Goal: Task Accomplishment & Management: Use online tool/utility

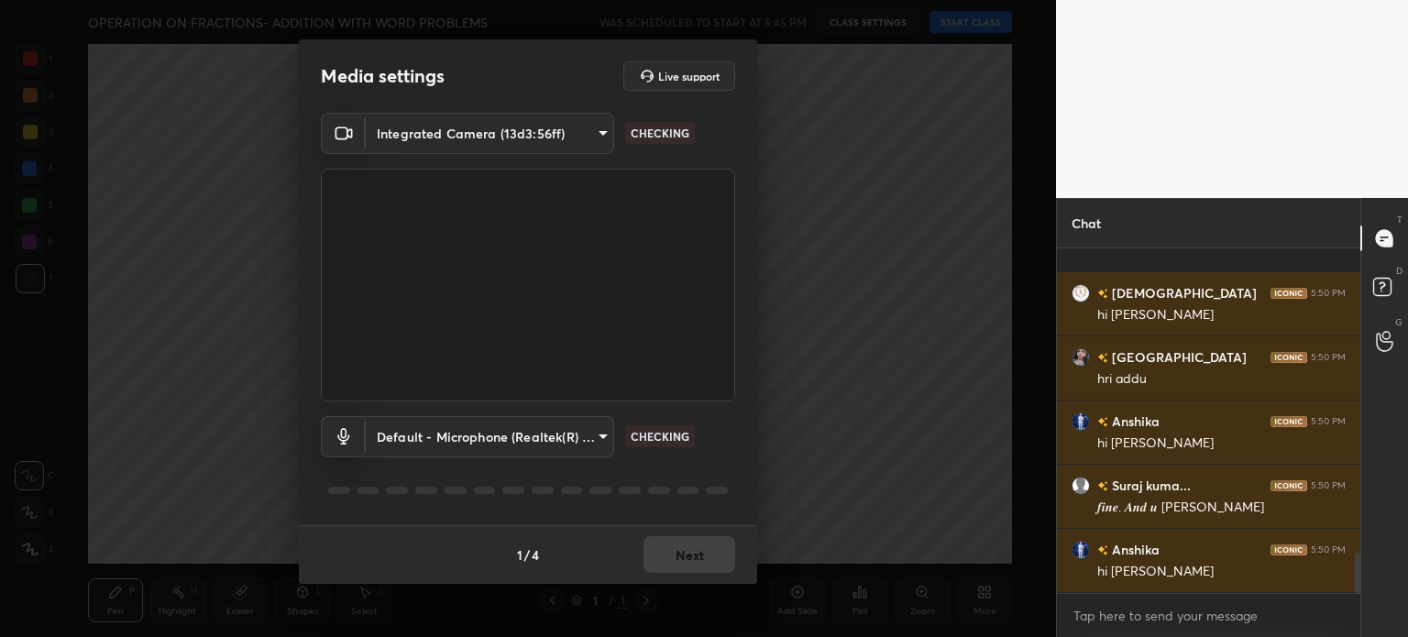
scroll to position [2601, 0]
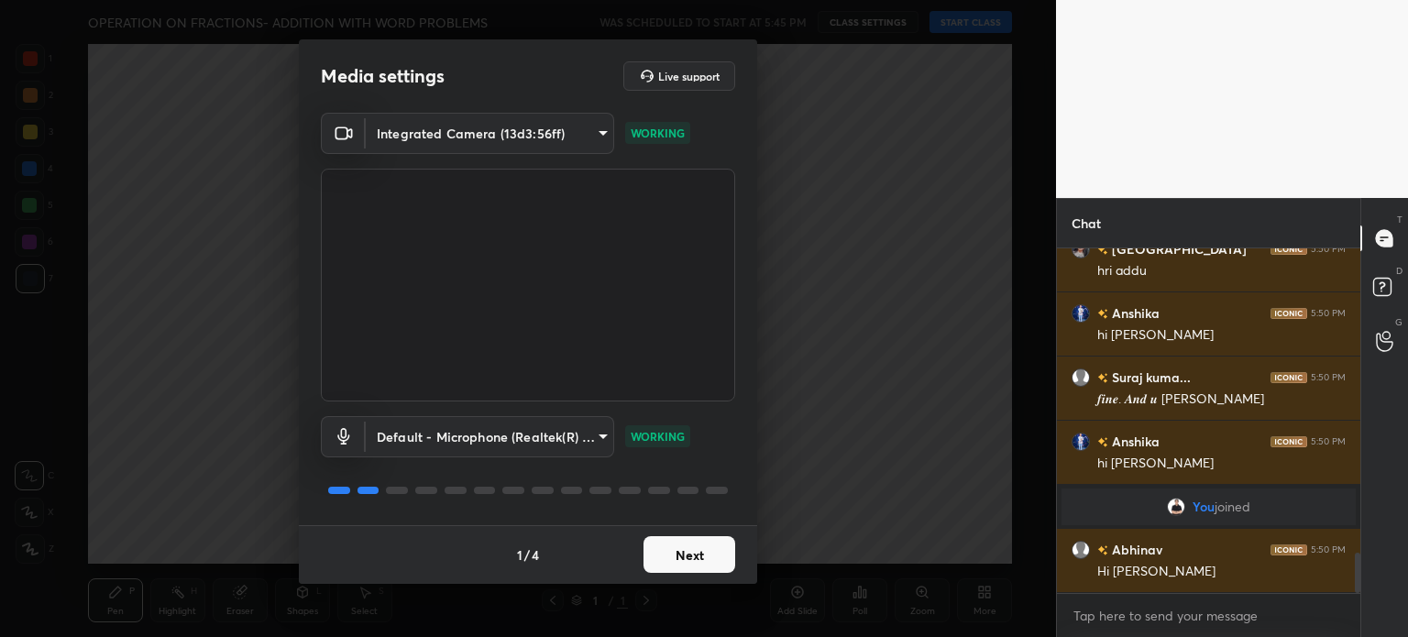
click at [696, 554] on button "Next" at bounding box center [689, 554] width 92 height 37
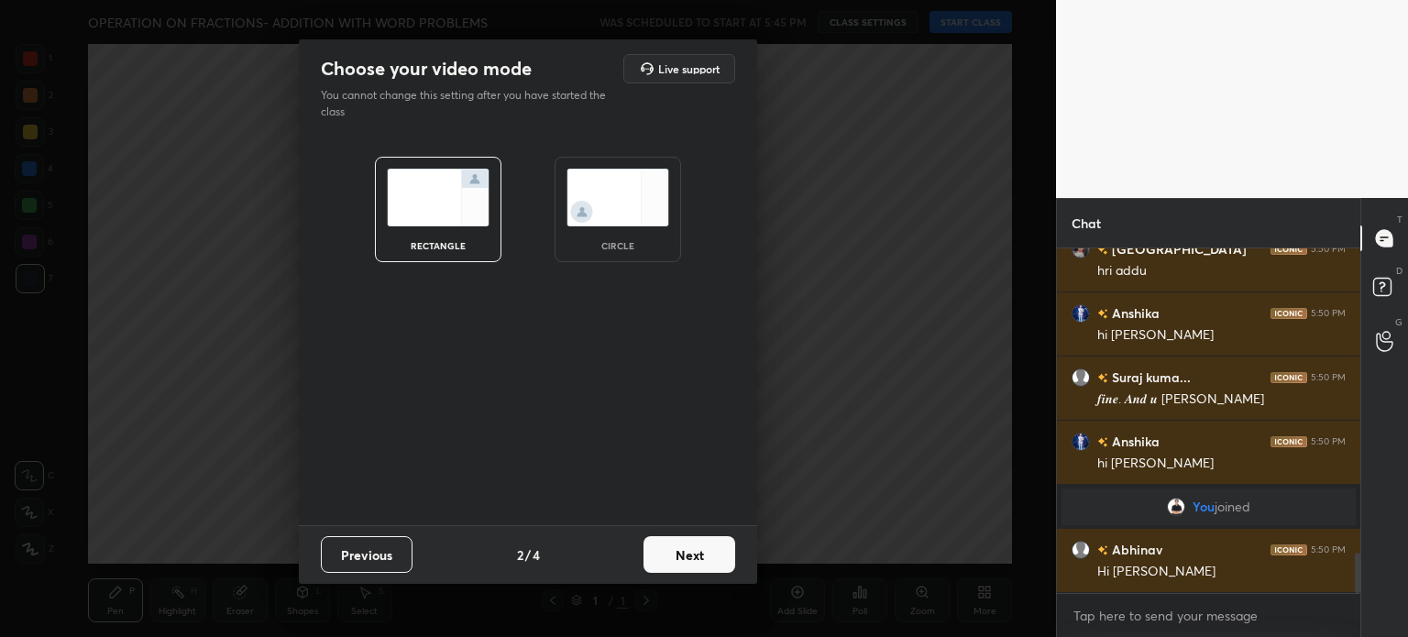
click at [696, 554] on button "Next" at bounding box center [689, 554] width 92 height 37
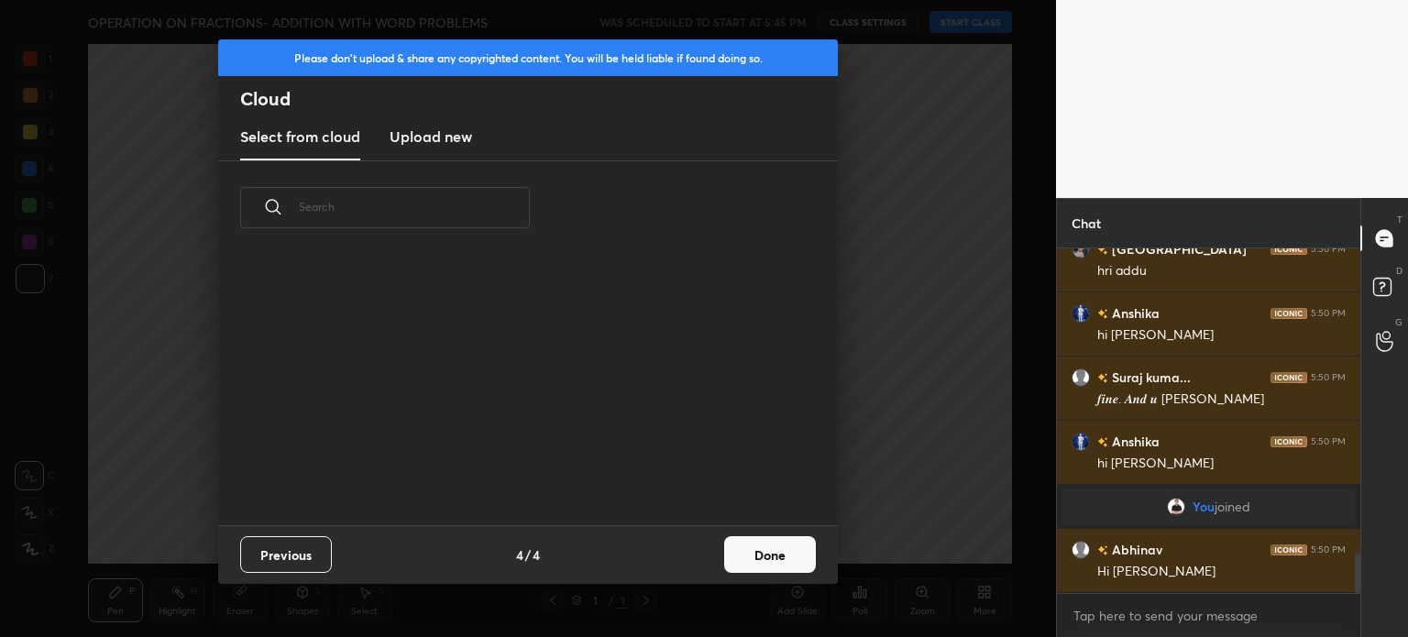
drag, startPoint x: 696, startPoint y: 554, endPoint x: 803, endPoint y: 549, distance: 107.4
click at [803, 549] on div "Previous 4 / 4 Done" at bounding box center [527, 554] width 619 height 59
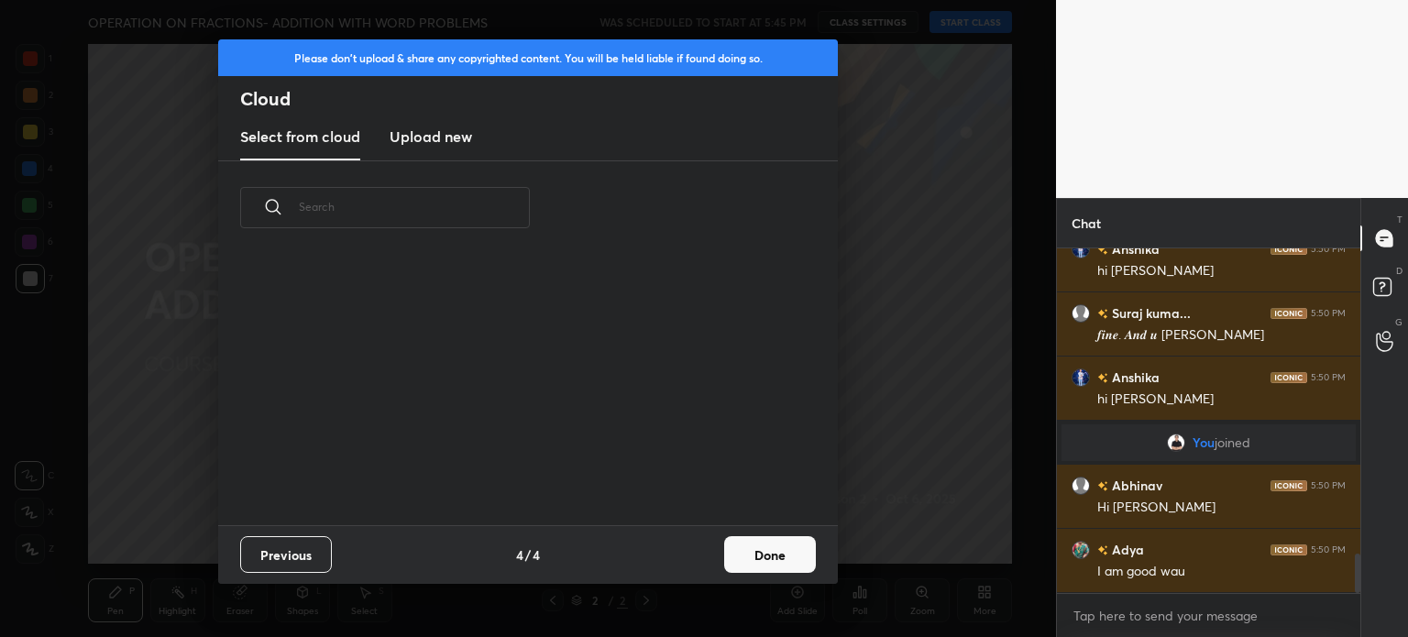
click at [777, 556] on button "Done" at bounding box center [770, 554] width 92 height 37
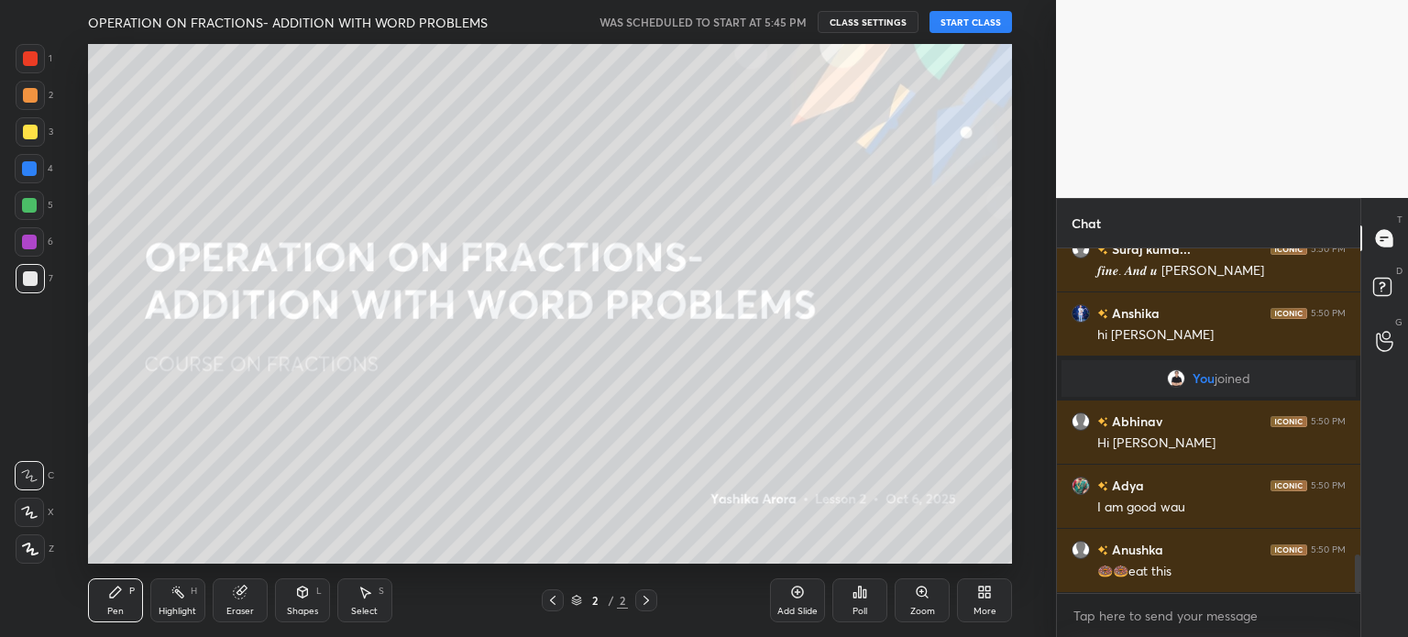
scroll to position [2793, 0]
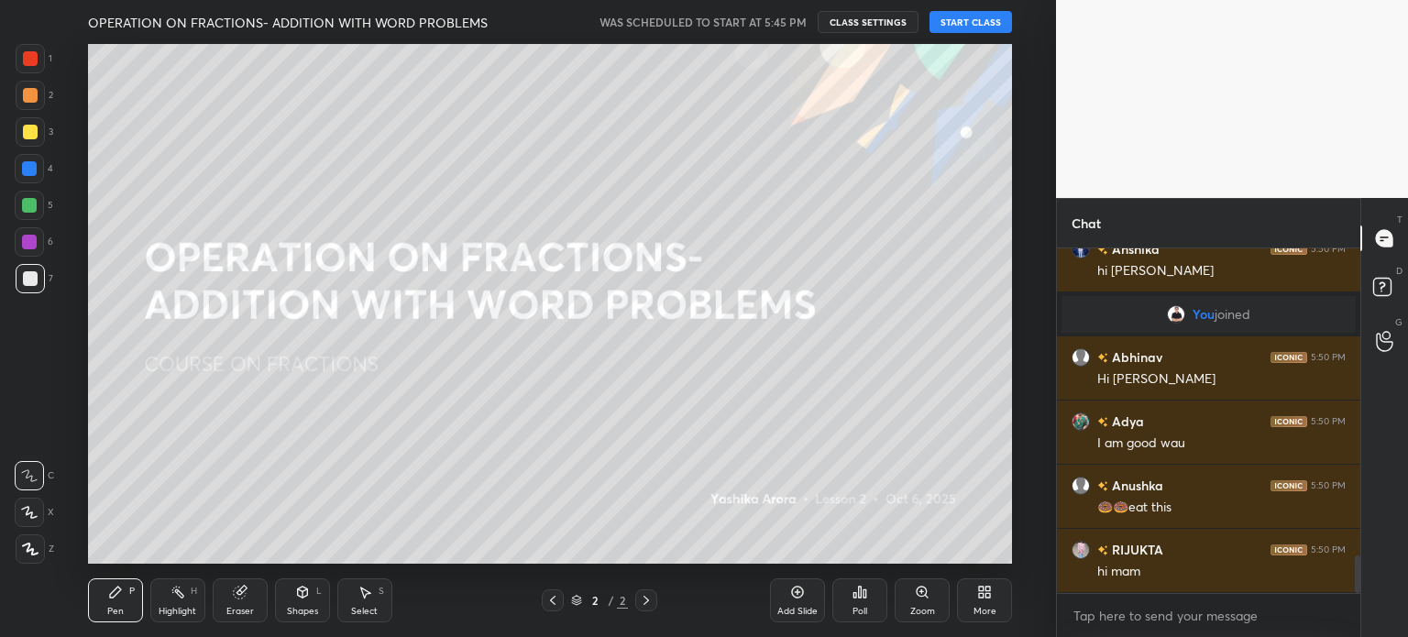
click at [974, 20] on button "START CLASS" at bounding box center [970, 22] width 82 height 22
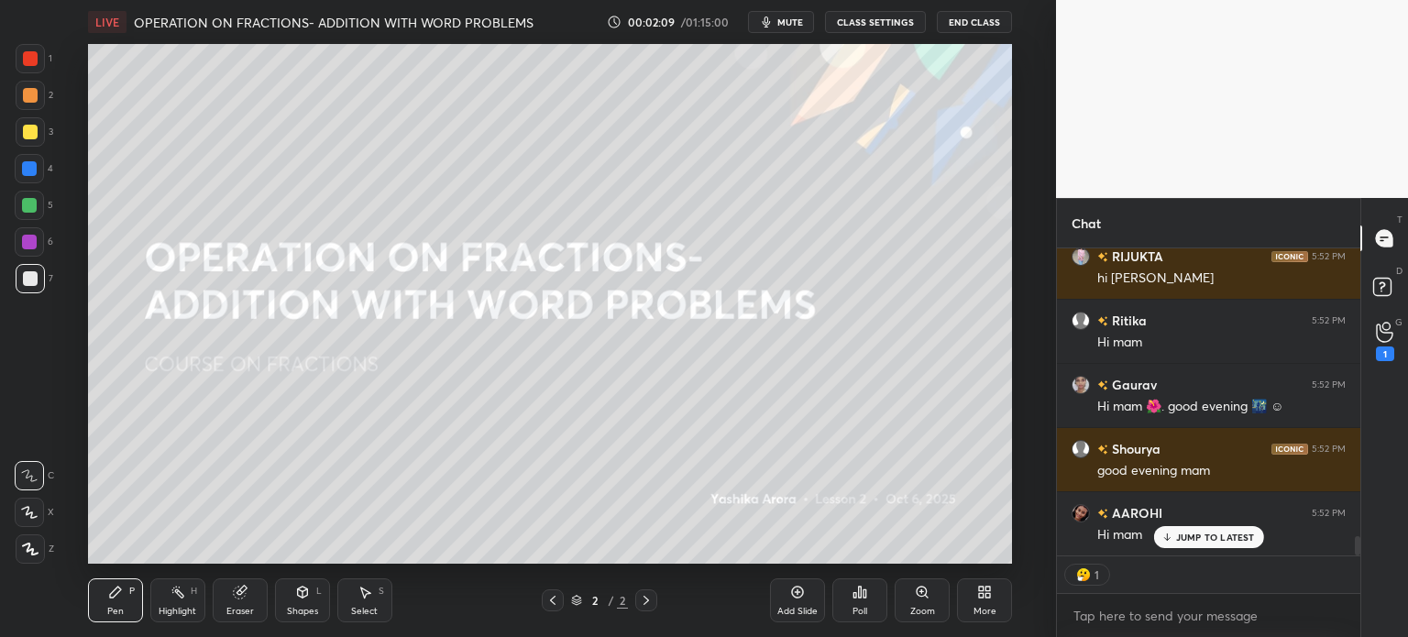
scroll to position [4611, 0]
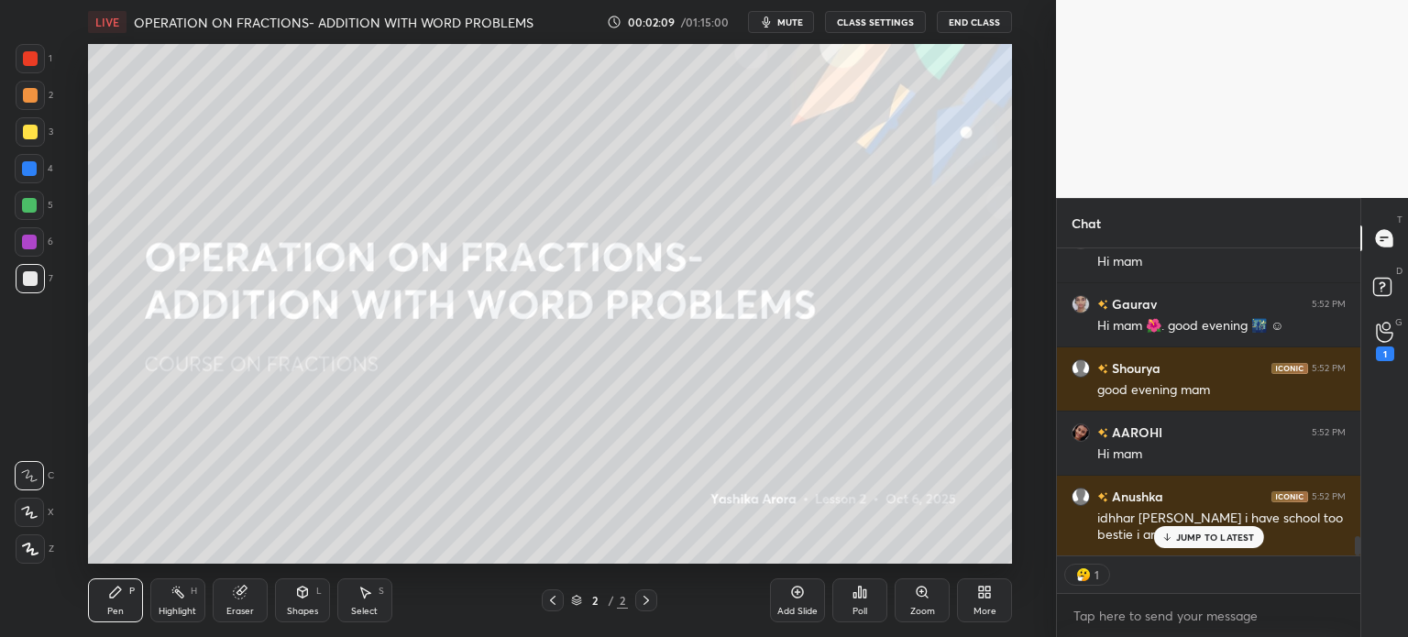
click at [858, 16] on button "CLASS SETTINGS" at bounding box center [875, 22] width 101 height 22
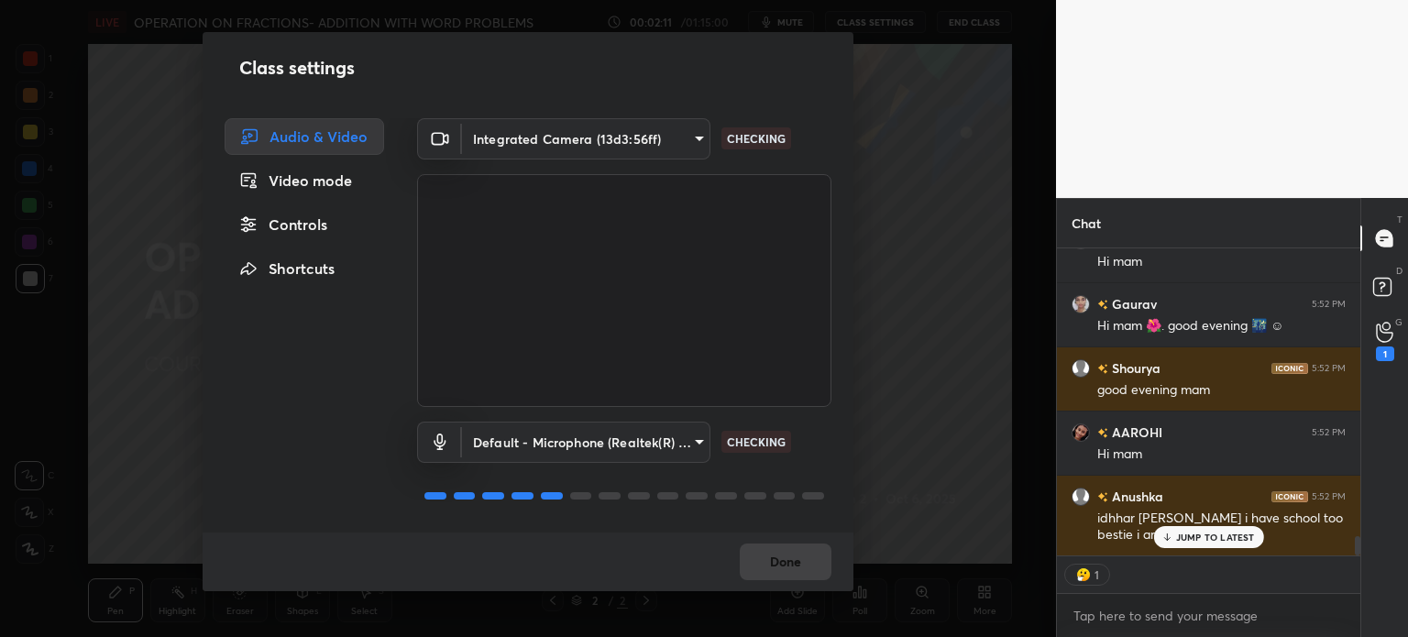
type textarea "x"
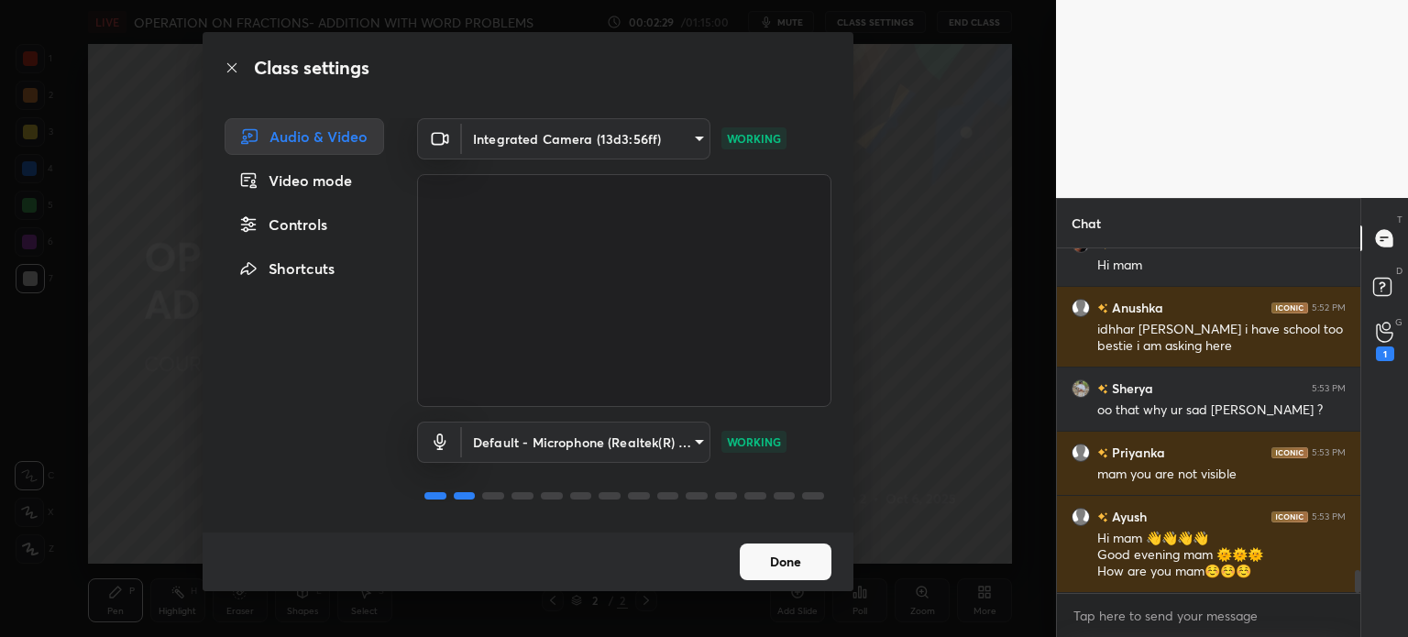
scroll to position [4864, 0]
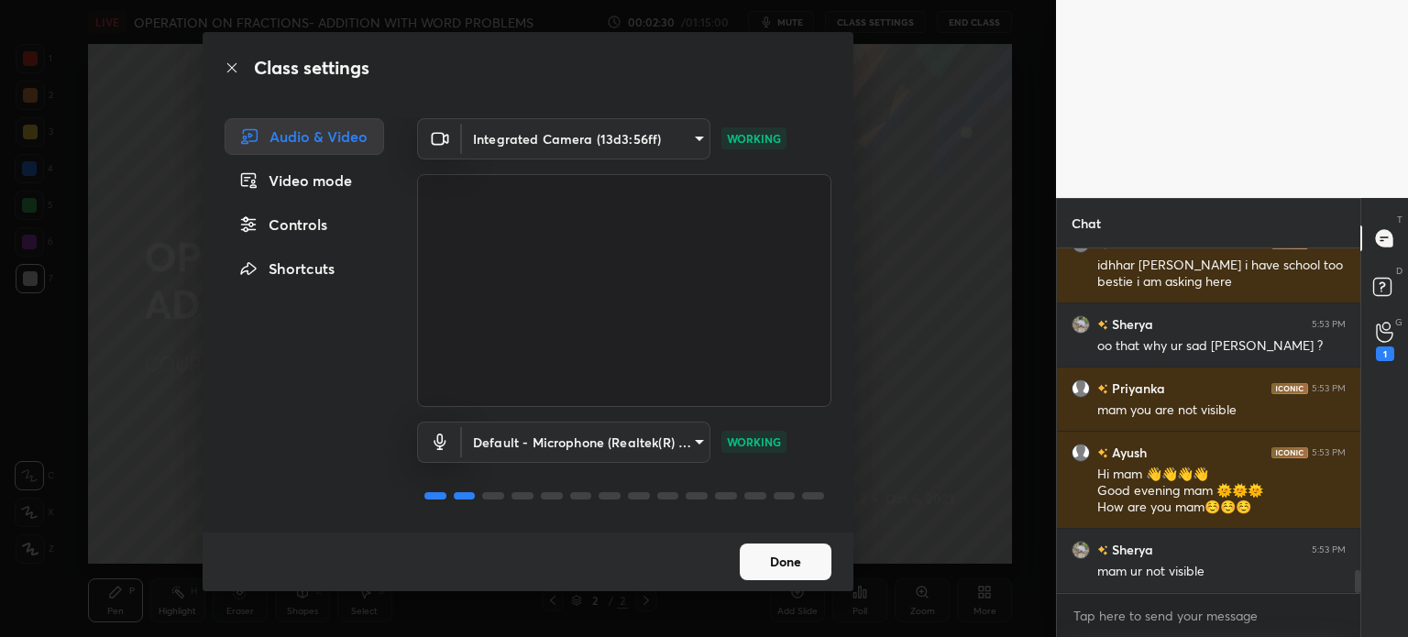
click at [561, 131] on body "1 2 3 4 5 6 7 C X Z C X Z E E Erase all H H LIVE OPERATION ON FRACTIONS- ADDITI…" at bounding box center [704, 318] width 1408 height 637
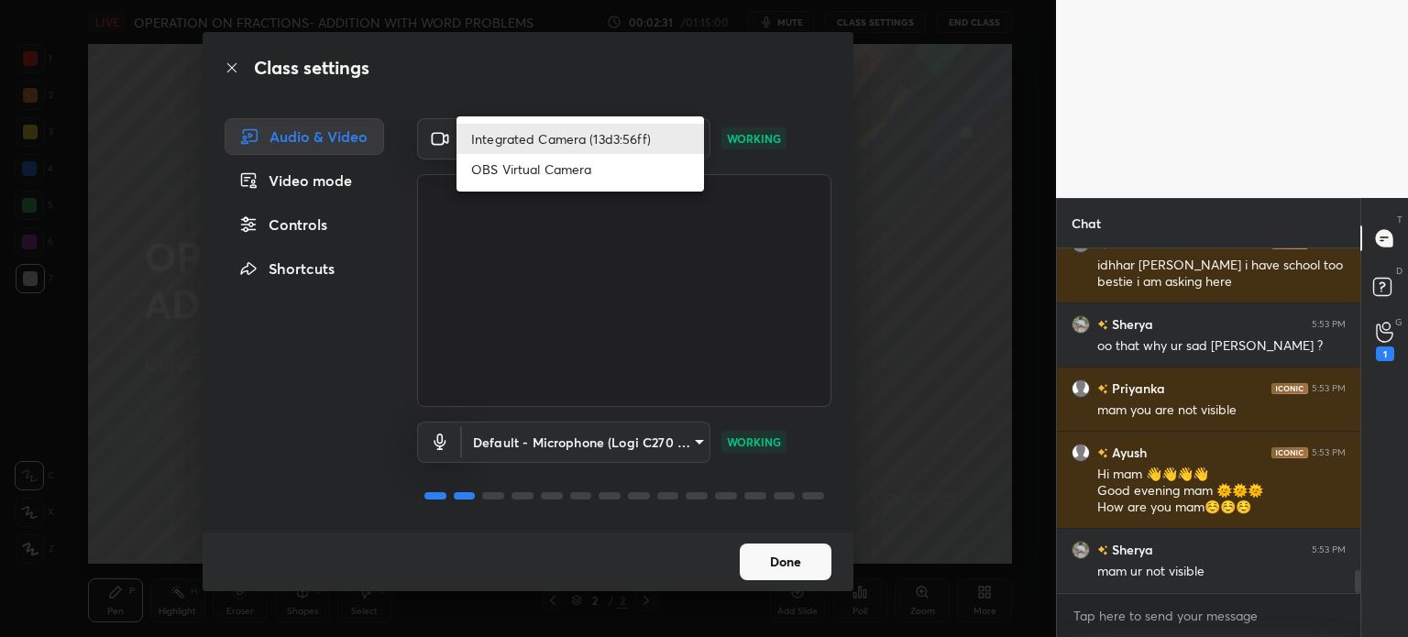
click at [565, 139] on li "Integrated Camera (13d3:56ff)" at bounding box center [579, 139] width 247 height 30
click at [564, 137] on body "1 2 3 4 5 6 7 C X Z C X Z E E Erase all H H LIVE OPERATION ON FRACTIONS- ADDITI…" at bounding box center [704, 318] width 1408 height 637
click at [563, 137] on li "Integrated Camera (13d3:56ff)" at bounding box center [579, 139] width 247 height 30
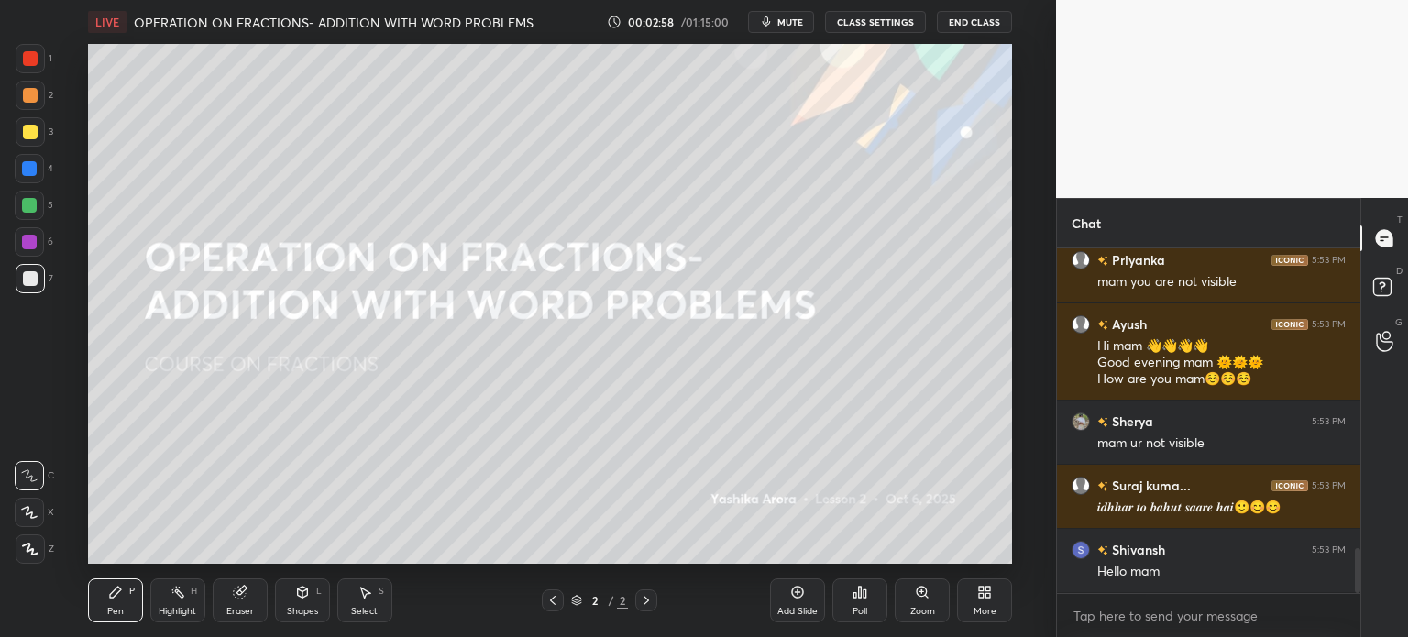
scroll to position [2392, 0]
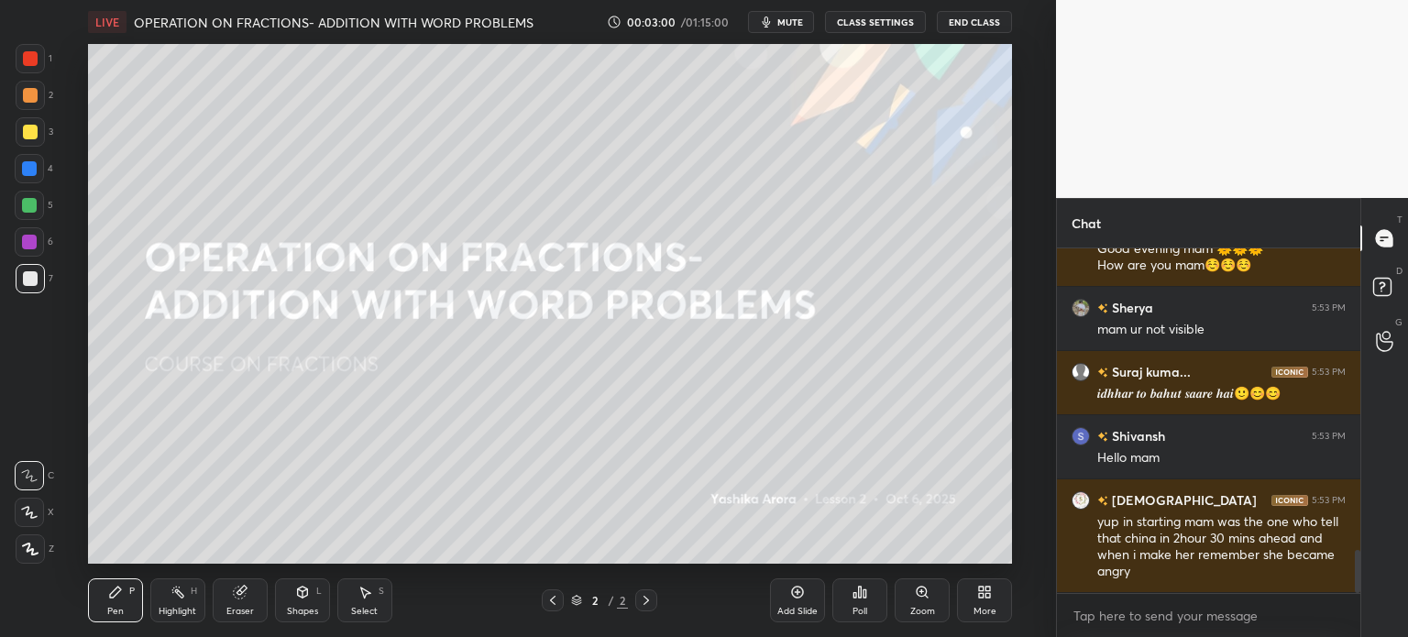
click at [888, 21] on button "CLASS SETTINGS" at bounding box center [875, 22] width 101 height 22
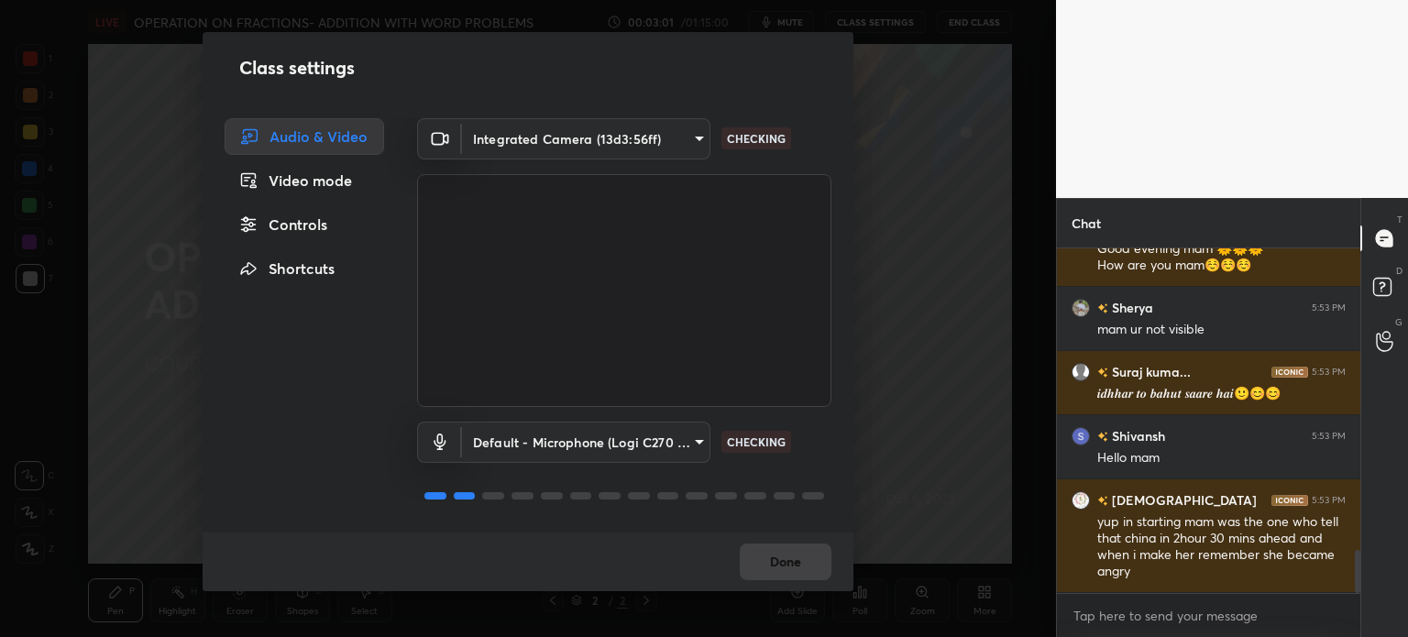
click at [530, 125] on body "1 2 3 4 5 6 7 C X Z C X Z E E Erase all H H LIVE OPERATION ON FRACTIONS- ADDITI…" at bounding box center [704, 318] width 1408 height 637
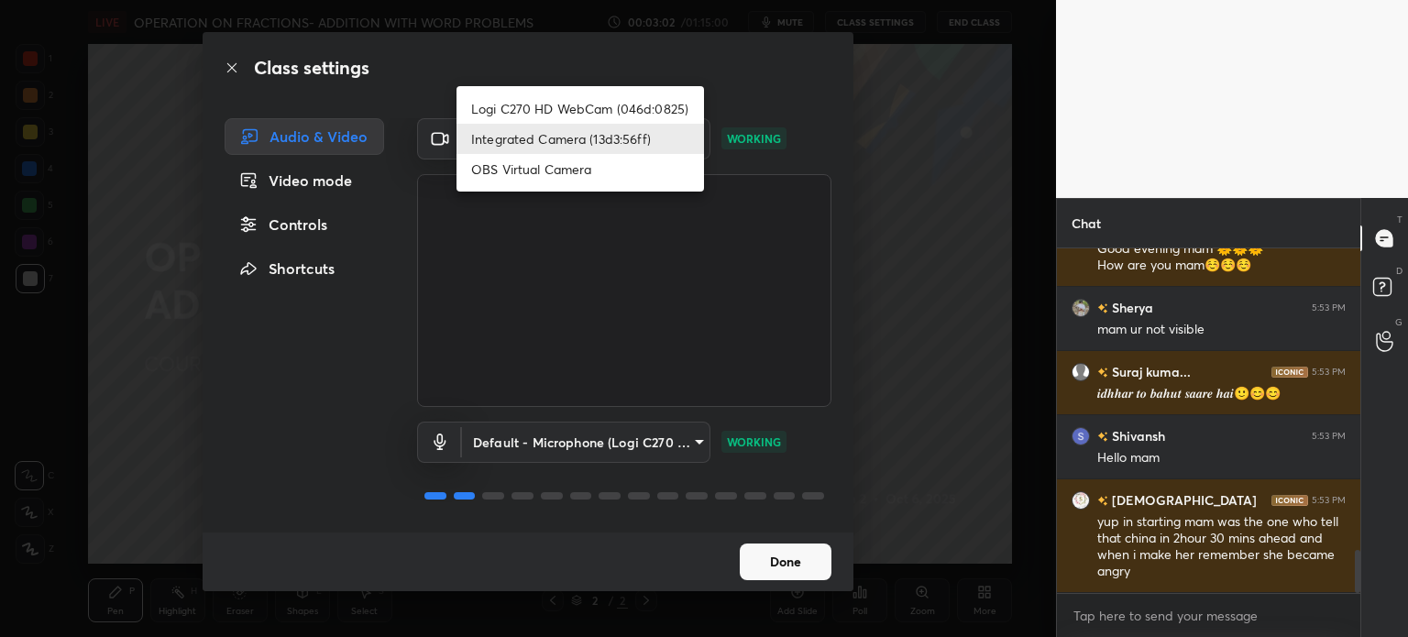
click at [524, 93] on li "Logi C270 HD WebCam (046d:0825)" at bounding box center [579, 108] width 247 height 30
type input "19ebecde83a3010ed1a141209ced1db595e06d2a1fc758087318fab5b1b7718e"
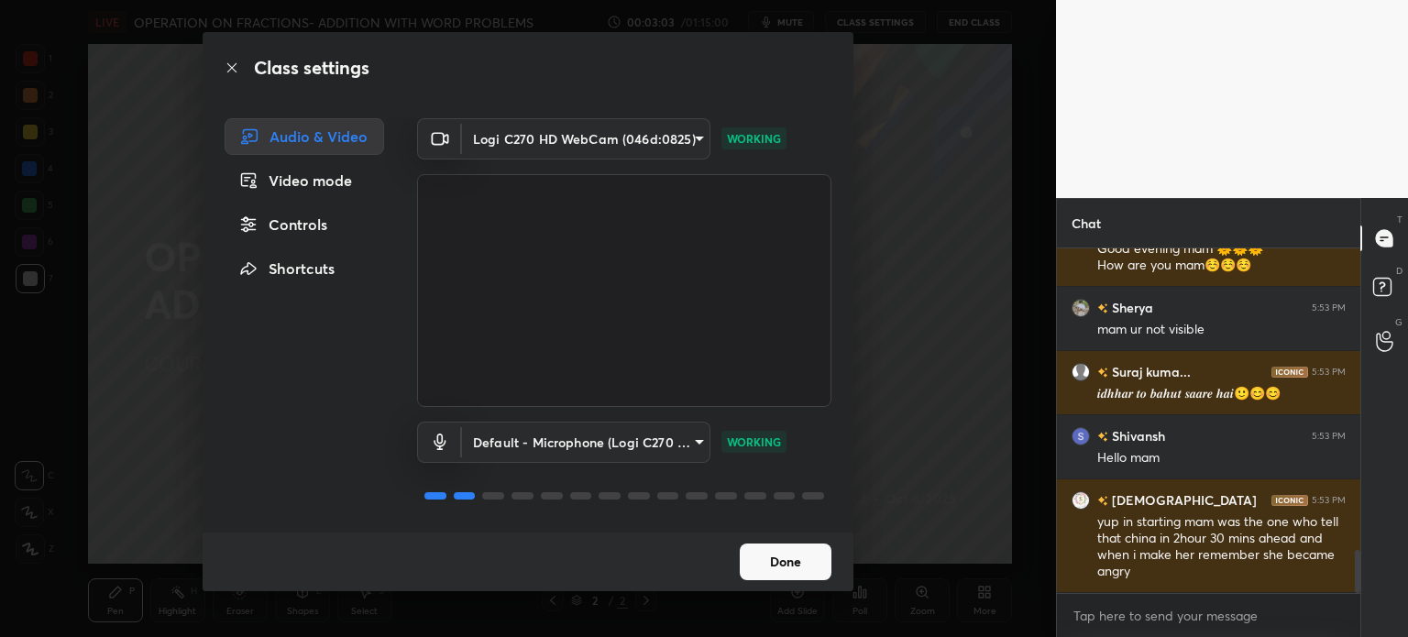
click at [792, 571] on button "Done" at bounding box center [786, 561] width 92 height 37
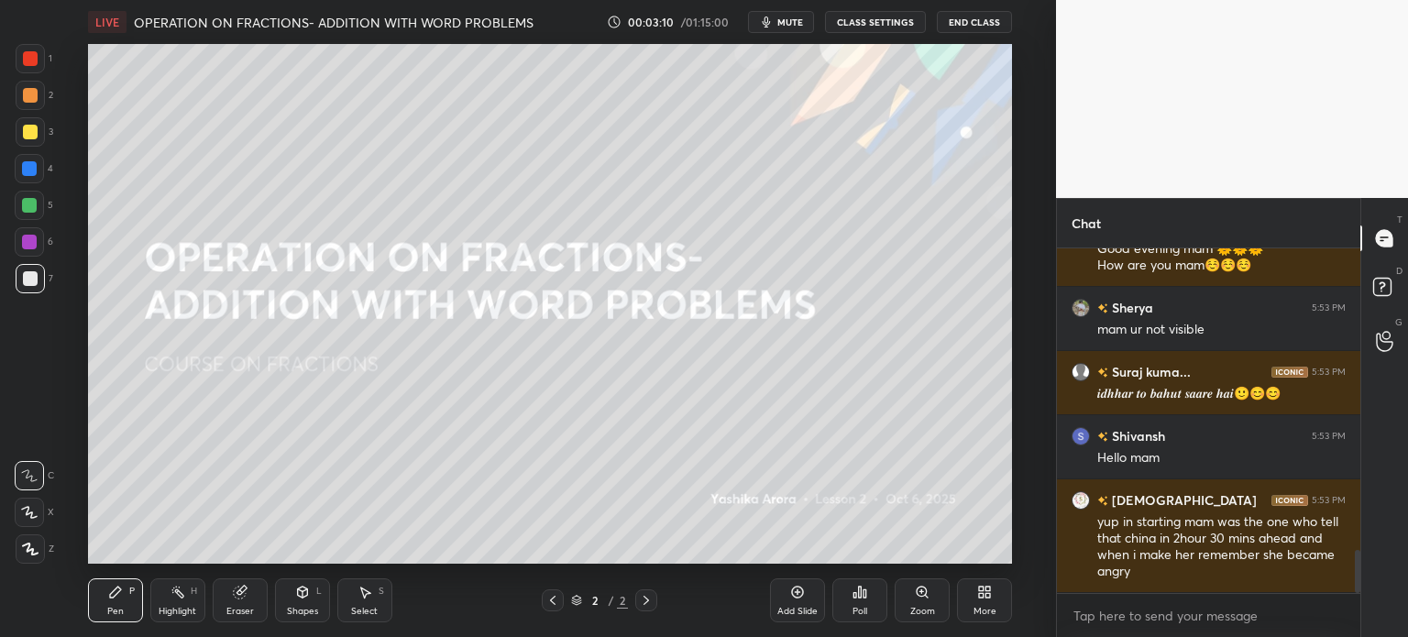
scroll to position [2410, 0]
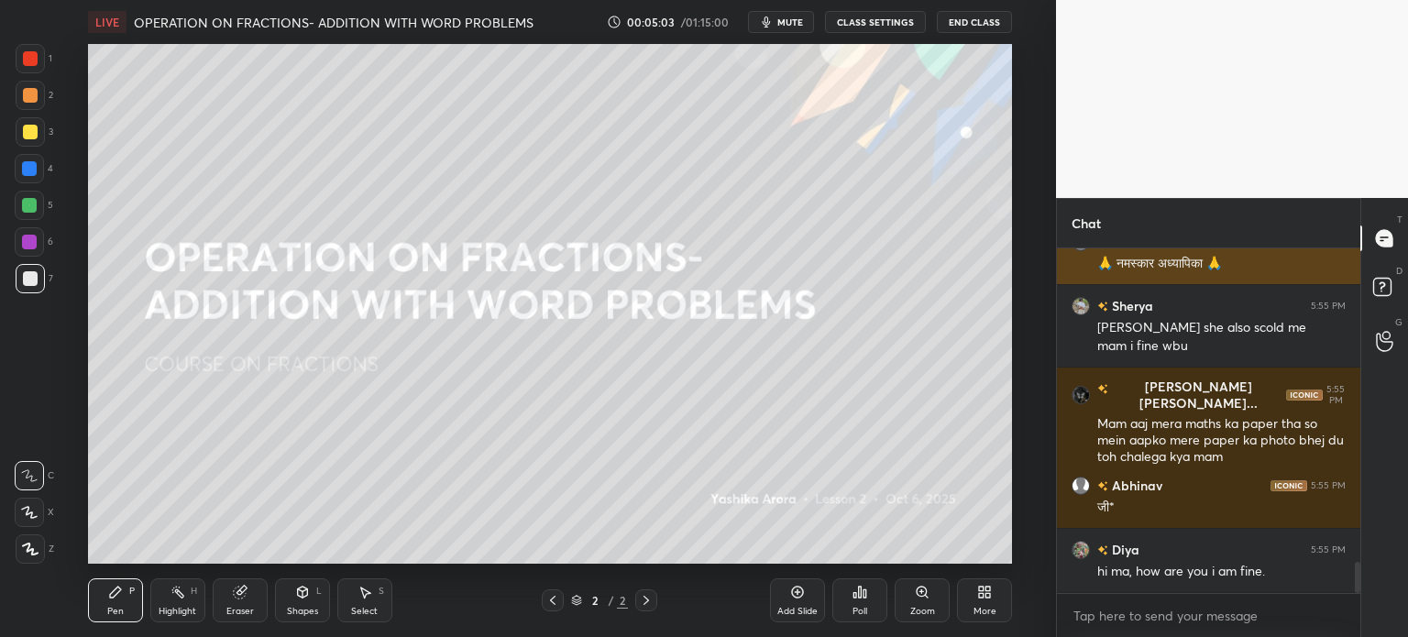
scroll to position [3534, 0]
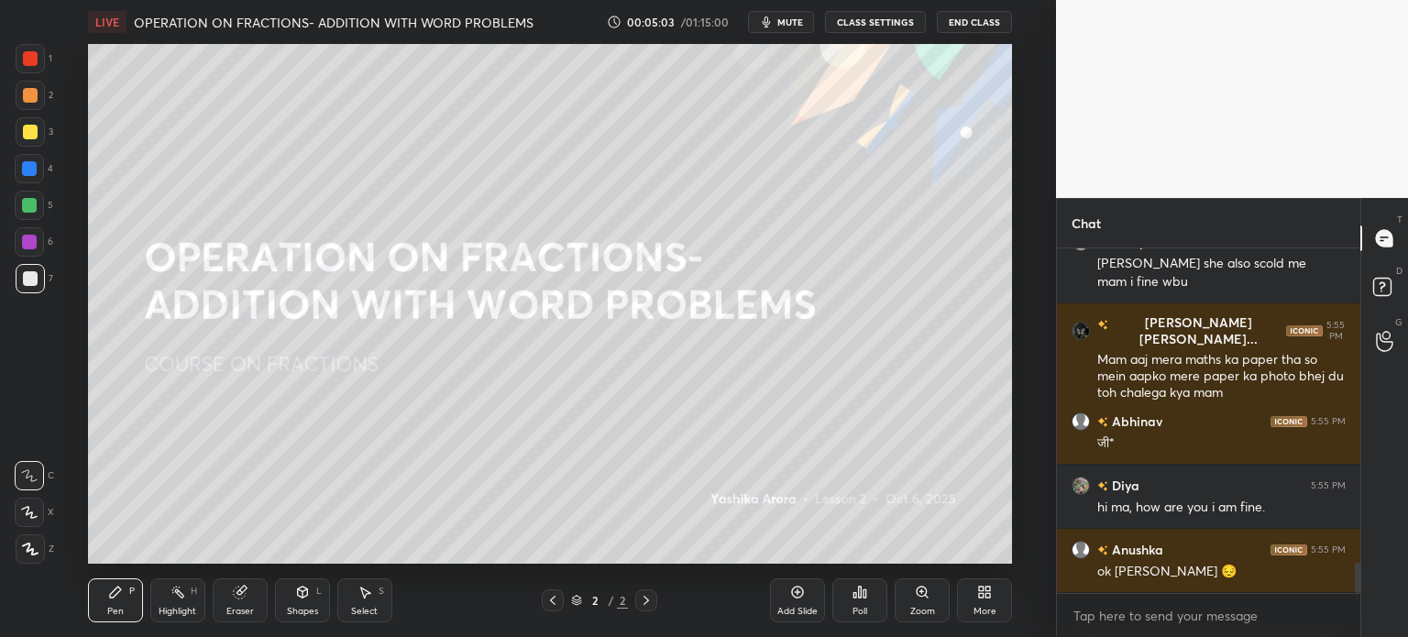
click at [26, 131] on div at bounding box center [30, 132] width 15 height 15
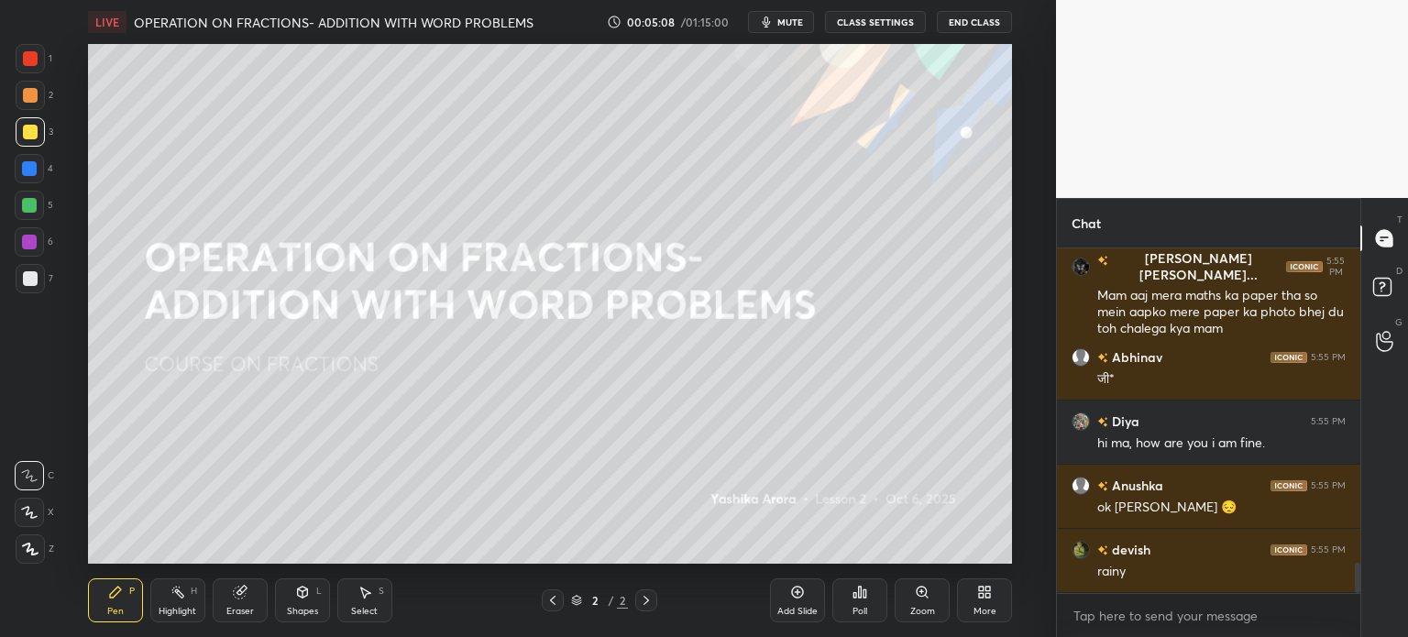
click at [851, 602] on div "Poll" at bounding box center [859, 600] width 55 height 44
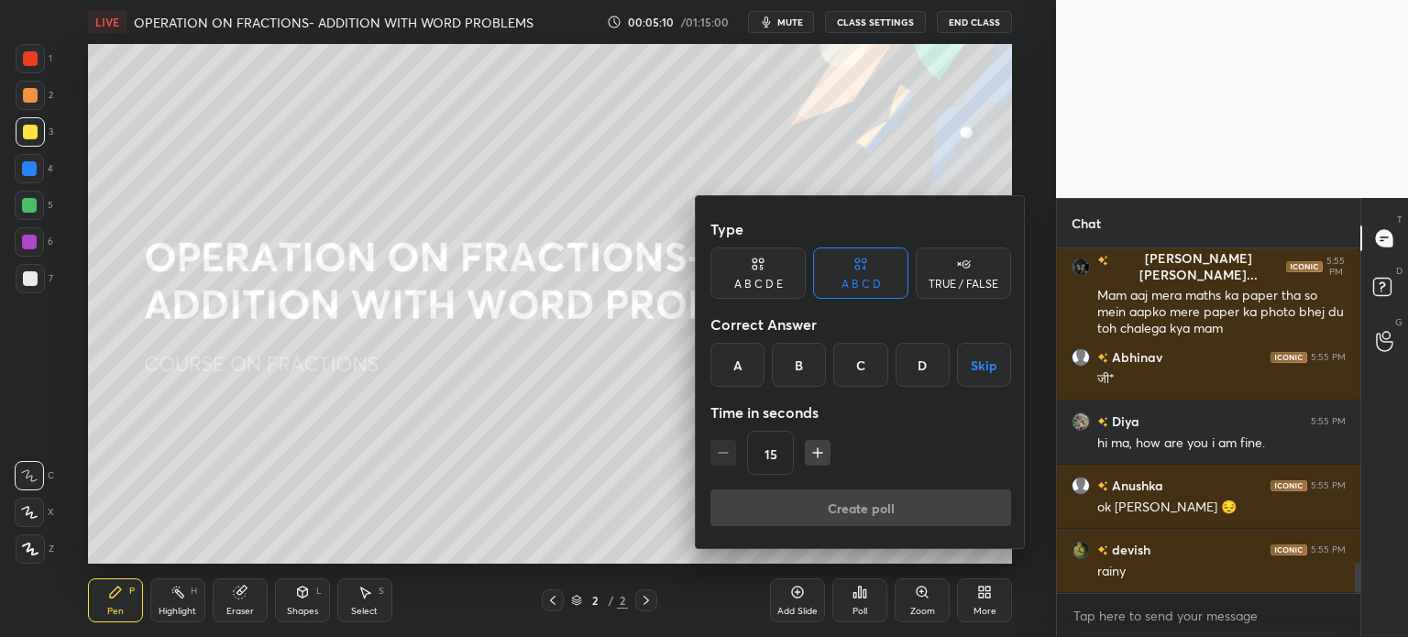
click at [981, 279] on div "TRUE / FALSE" at bounding box center [963, 284] width 70 height 11
click at [801, 364] on div "True" at bounding box center [757, 365] width 95 height 44
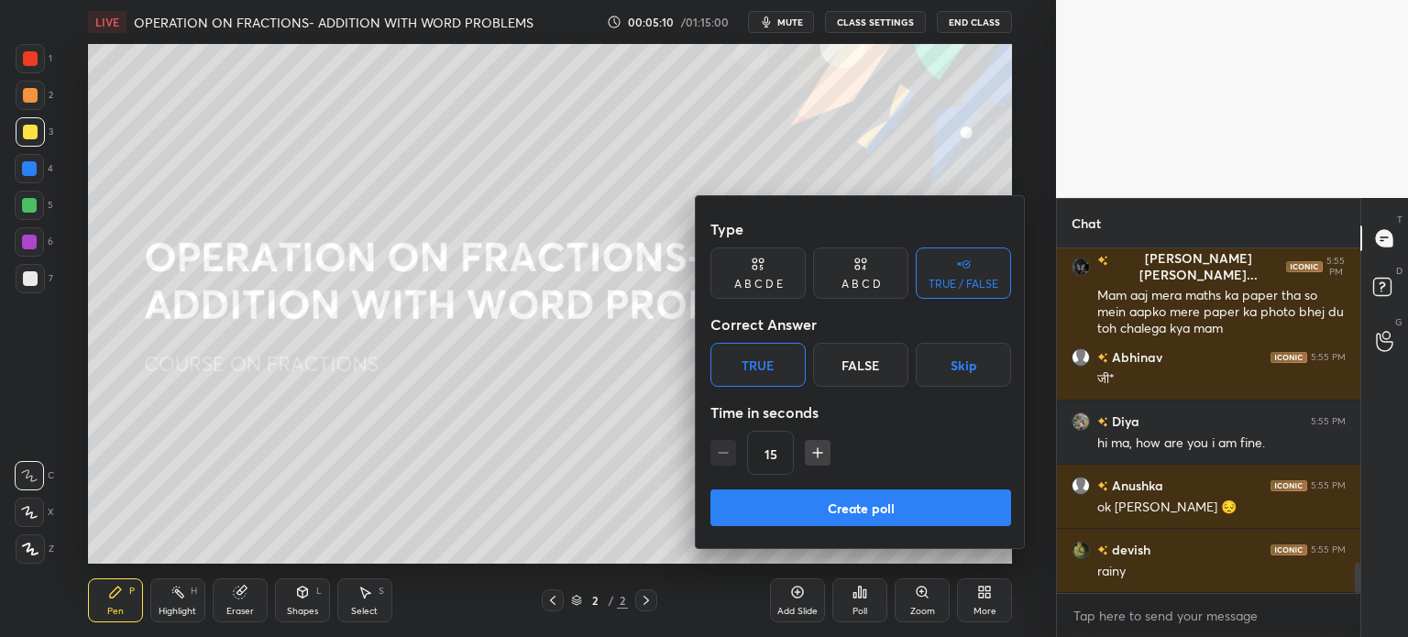
click at [913, 505] on button "Create poll" at bounding box center [860, 507] width 301 height 37
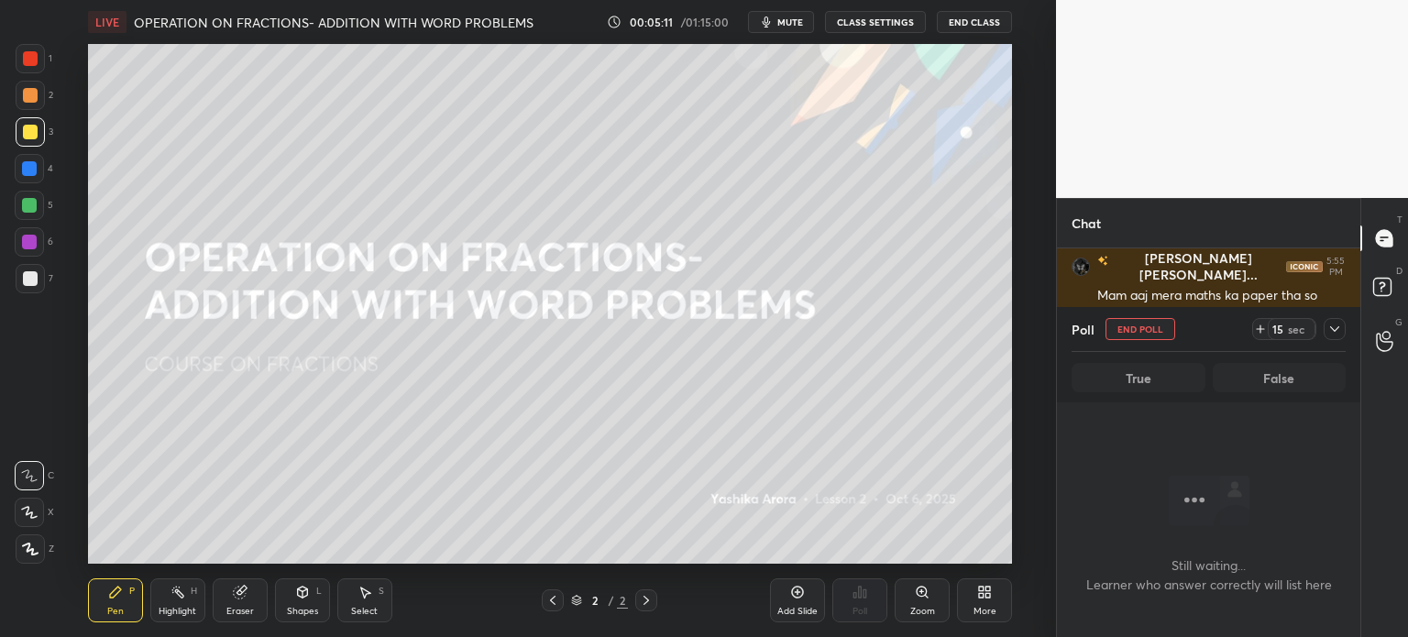
scroll to position [288, 298]
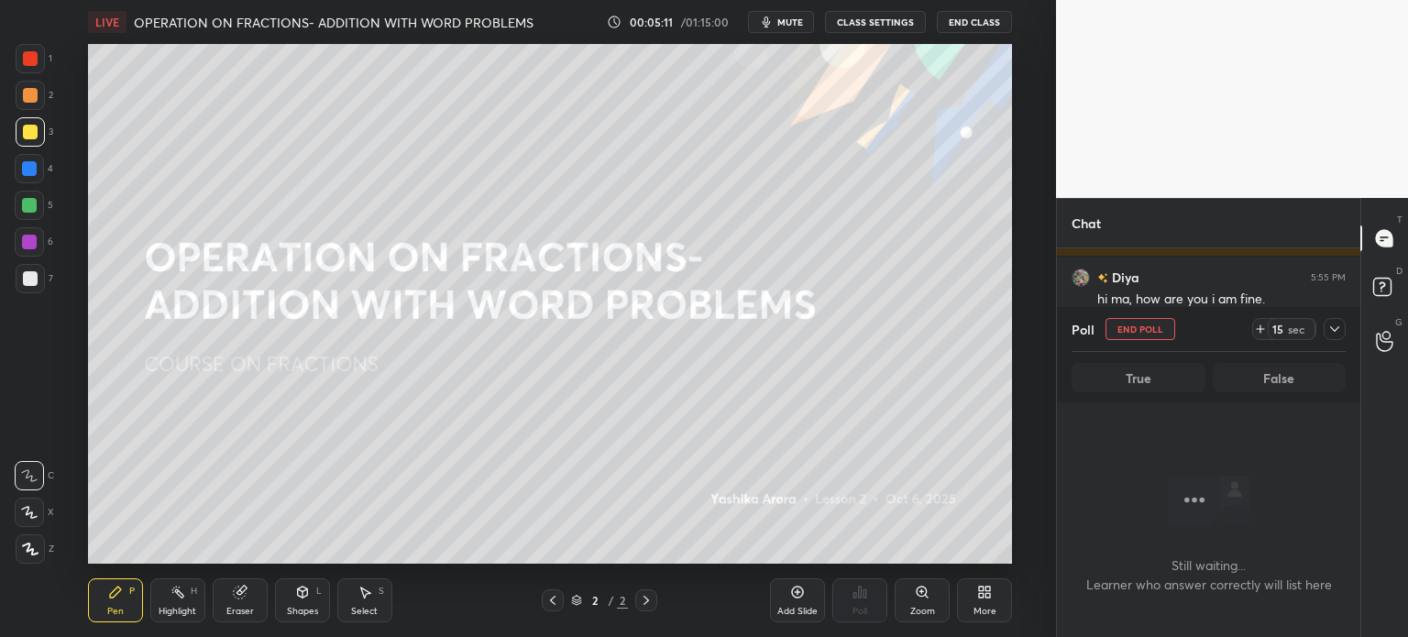
click at [1264, 330] on icon at bounding box center [1260, 329] width 15 height 15
click at [1334, 329] on icon at bounding box center [1334, 329] width 15 height 15
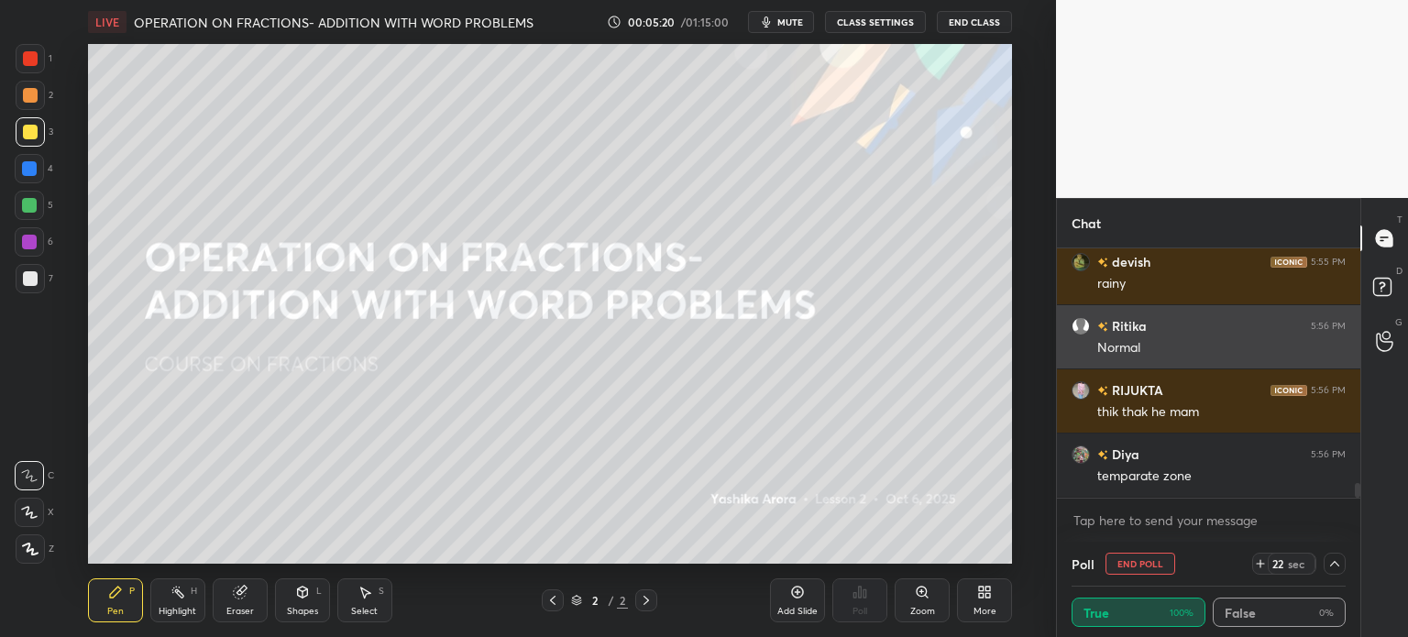
scroll to position [3950, 0]
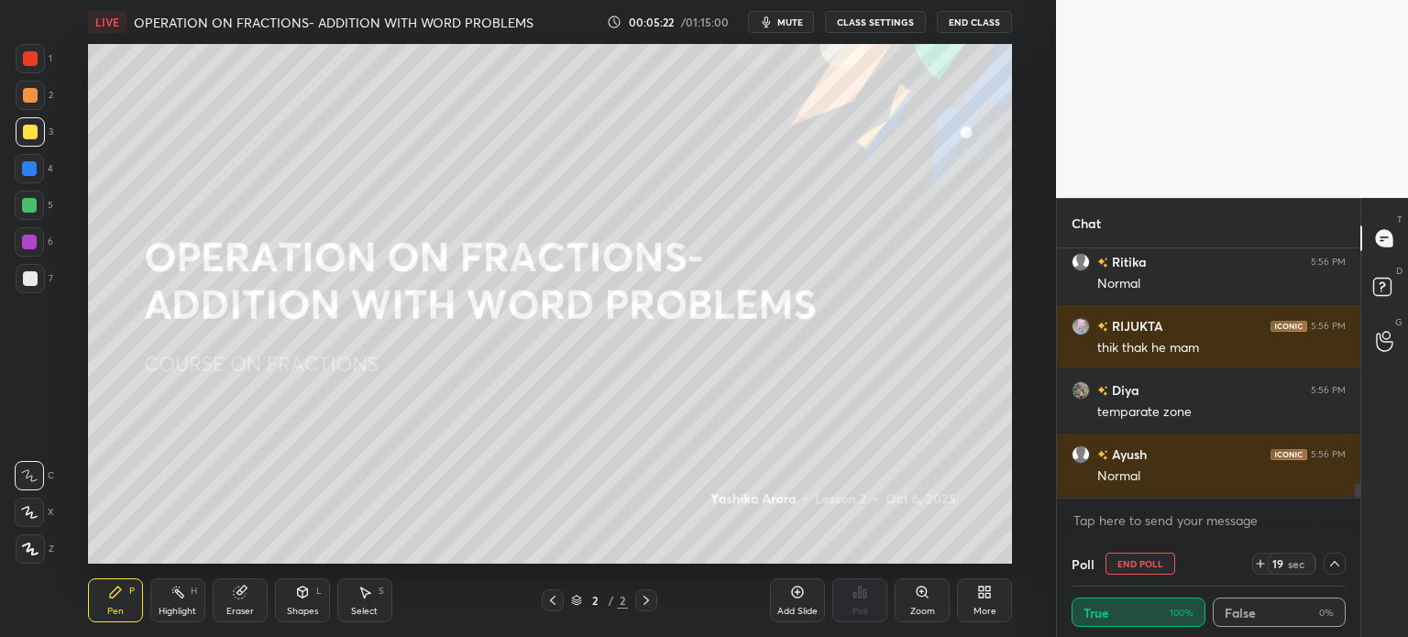
click at [1326, 586] on div "Poll End Poll 19 sec" at bounding box center [1208, 564] width 274 height 44
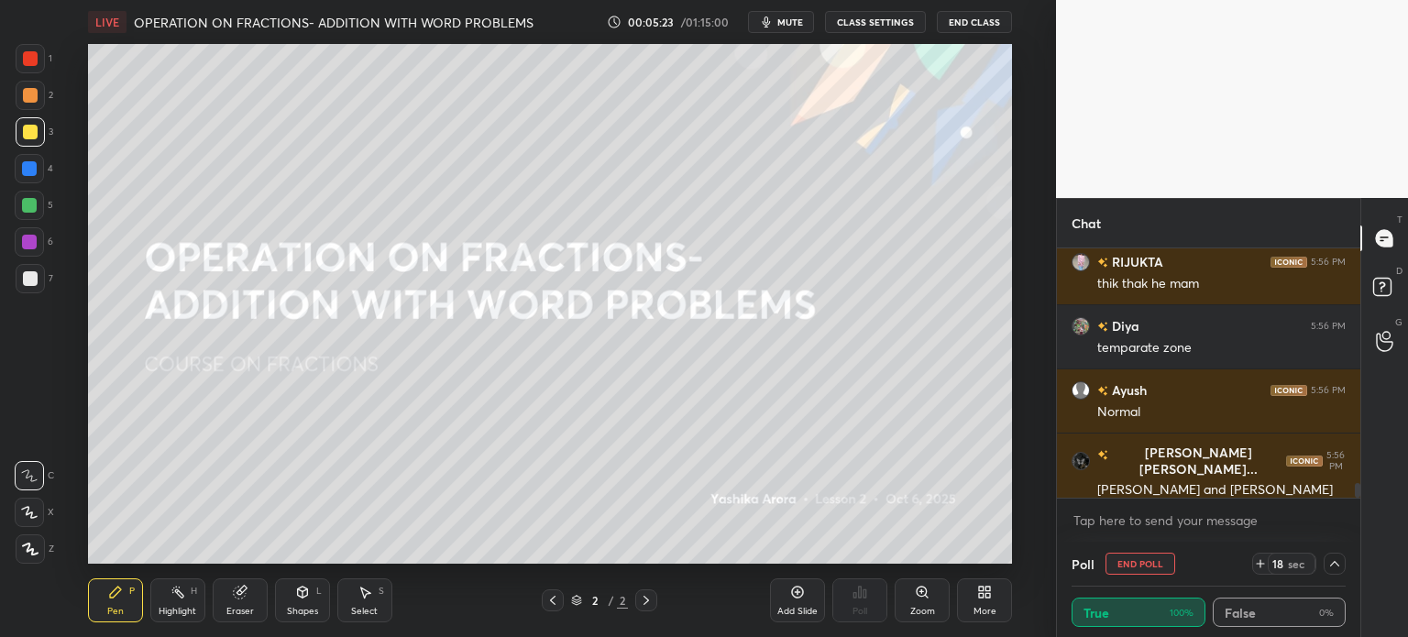
click at [1338, 565] on icon at bounding box center [1334, 563] width 15 height 15
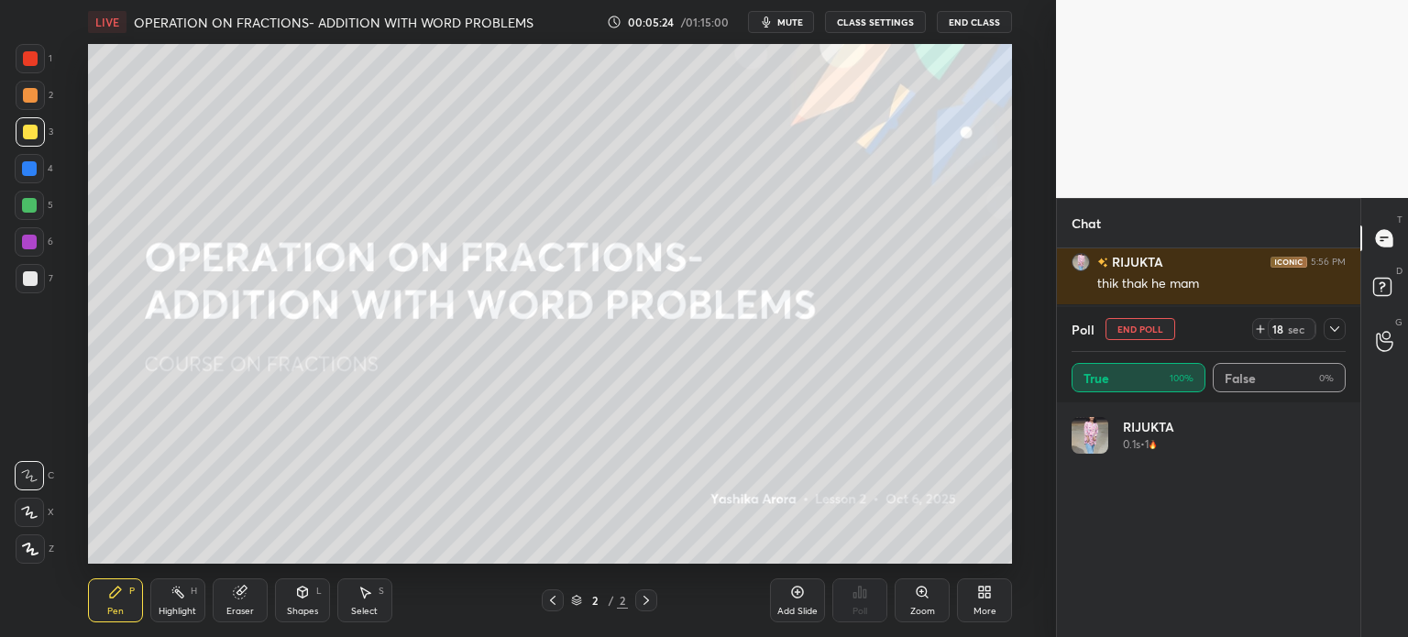
scroll to position [213, 269]
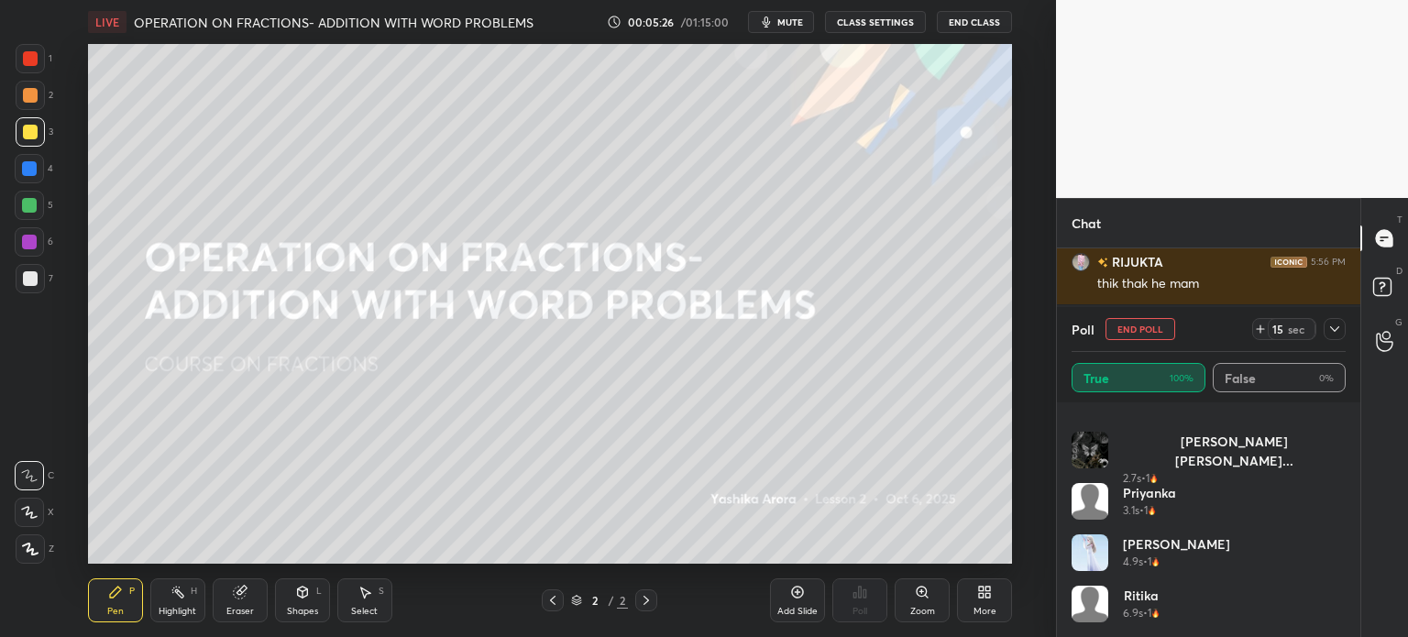
click at [1326, 334] on div at bounding box center [1334, 329] width 22 height 22
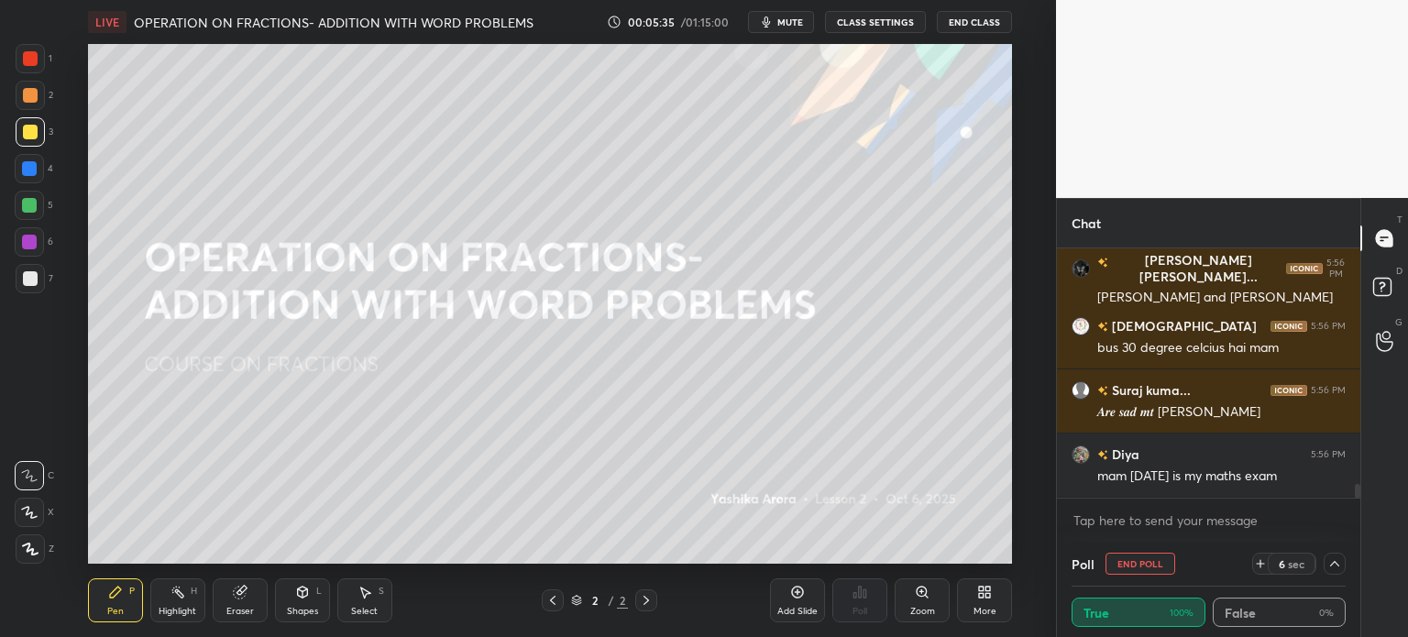
click at [799, 604] on div "Add Slide" at bounding box center [797, 600] width 55 height 44
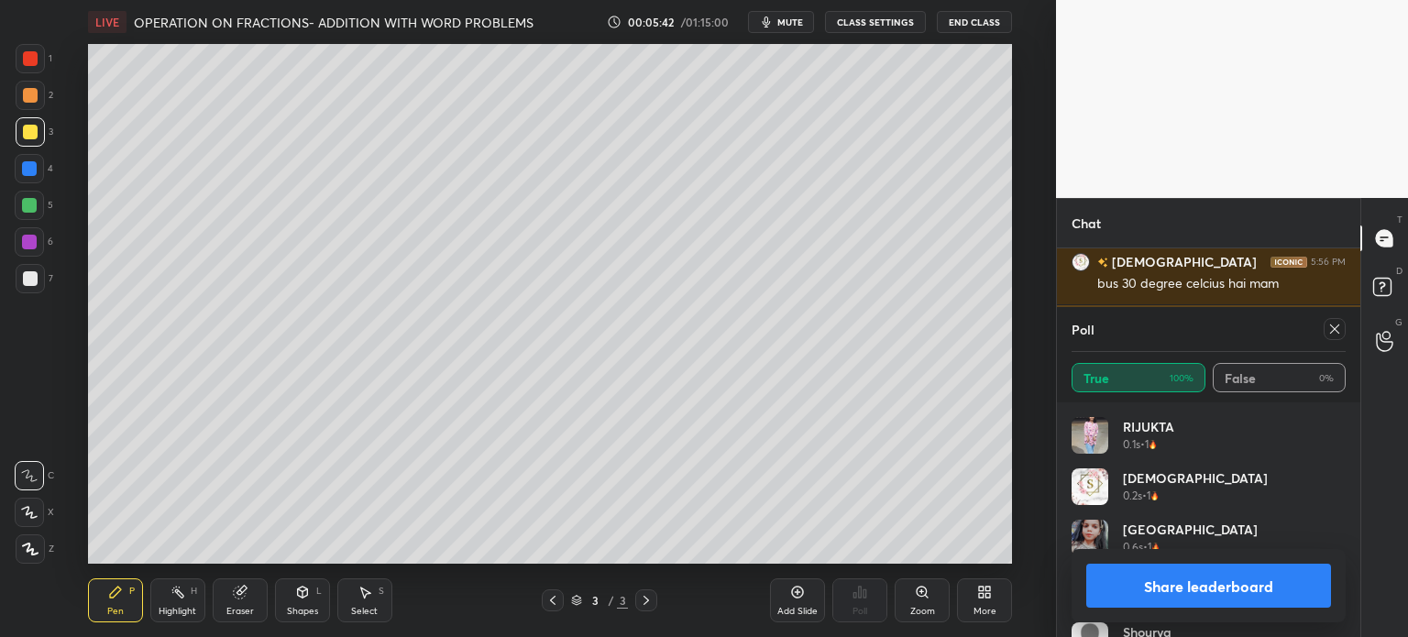
click at [1336, 326] on icon at bounding box center [1334, 329] width 15 height 15
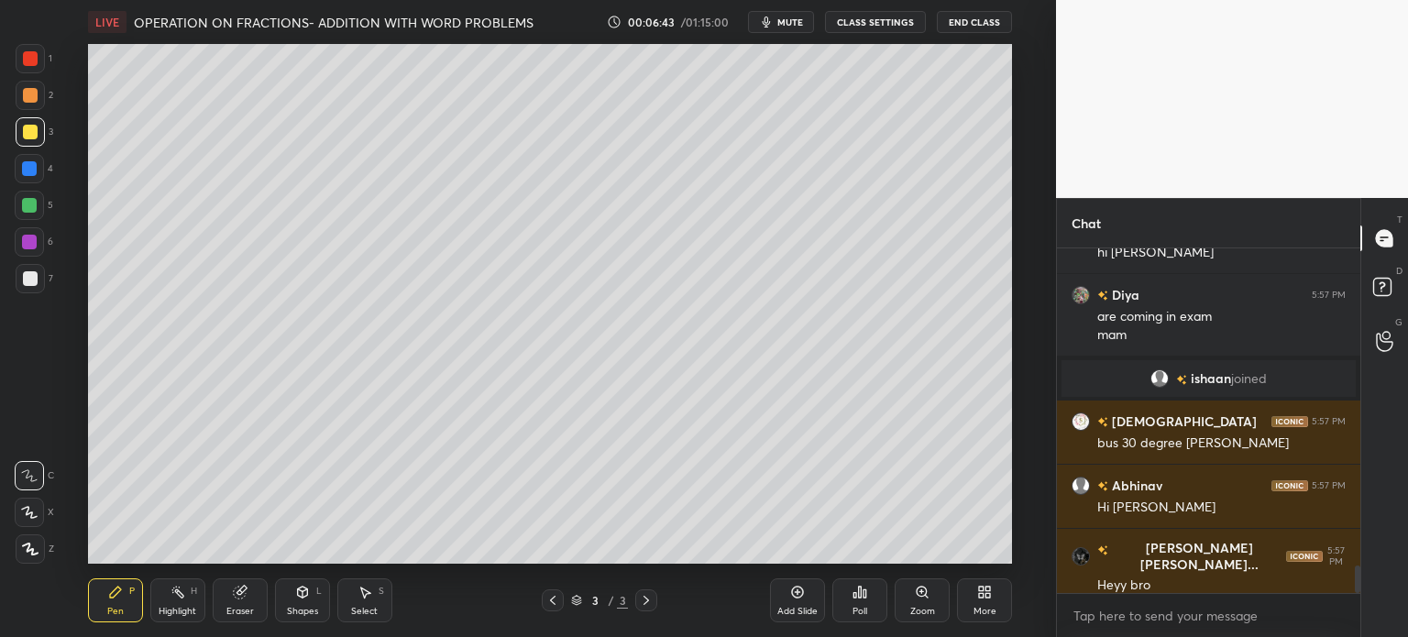
scroll to position [4041, 0]
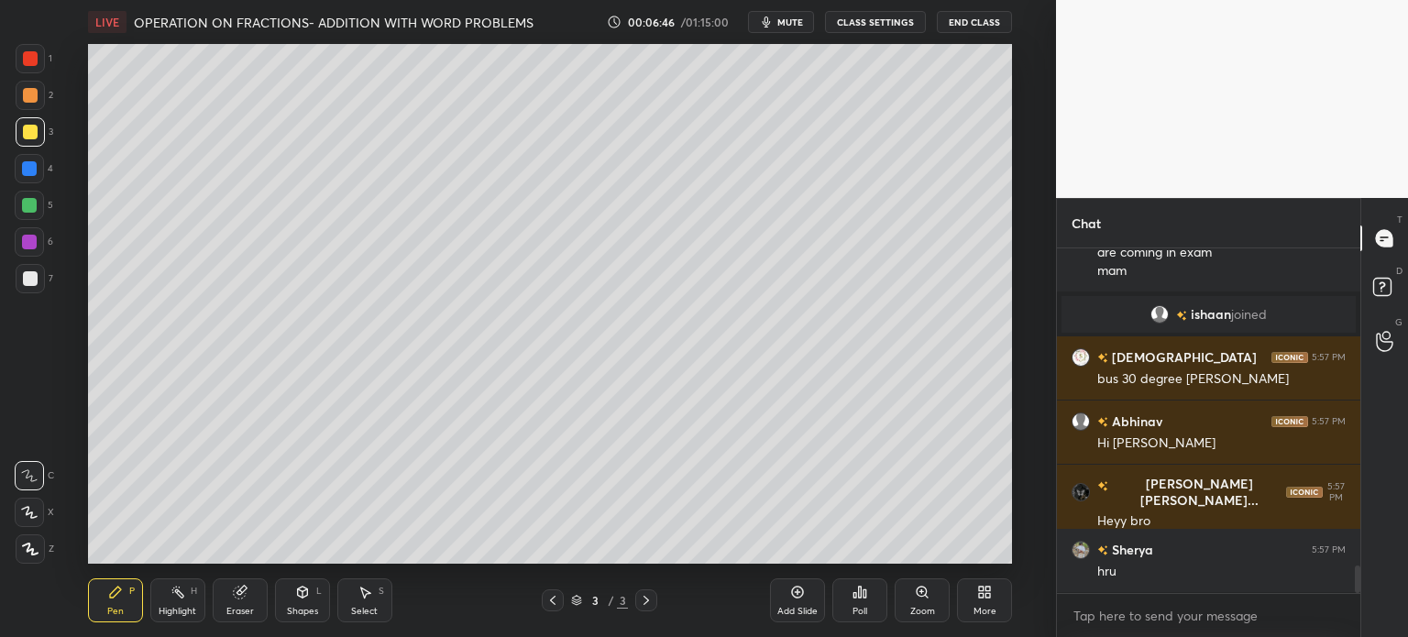
click at [38, 274] on div at bounding box center [30, 278] width 29 height 29
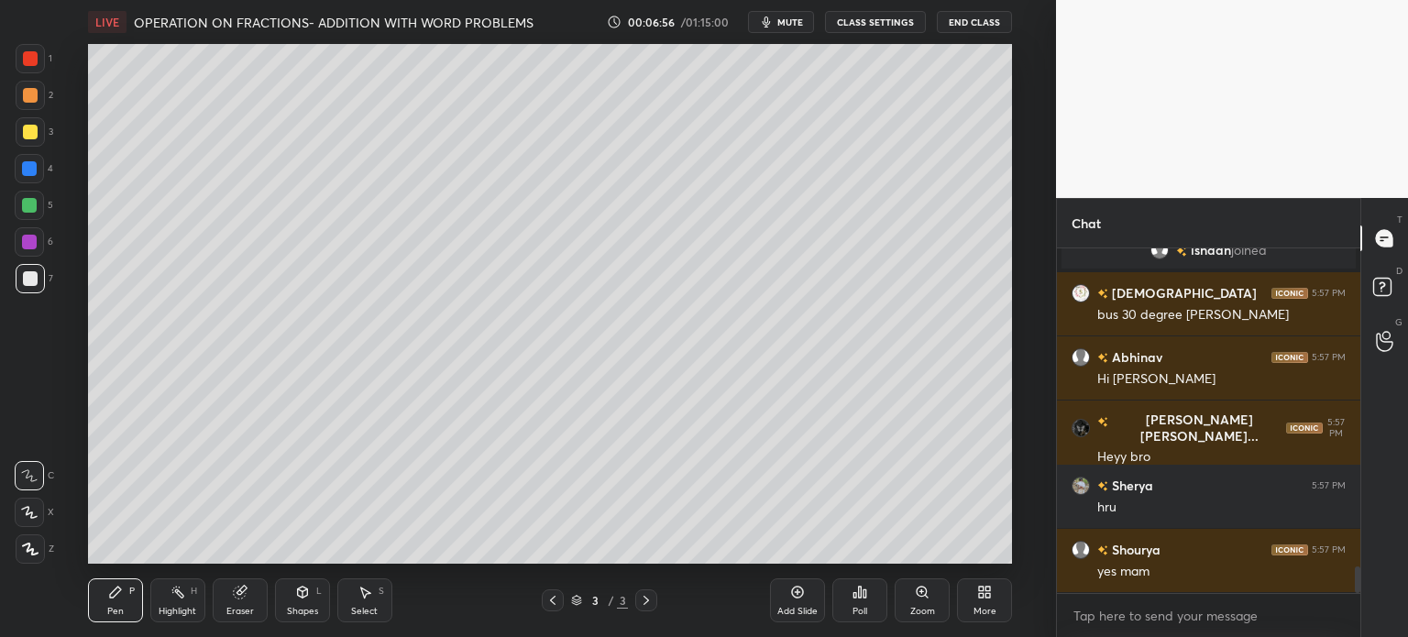
click at [27, 135] on div at bounding box center [30, 132] width 15 height 15
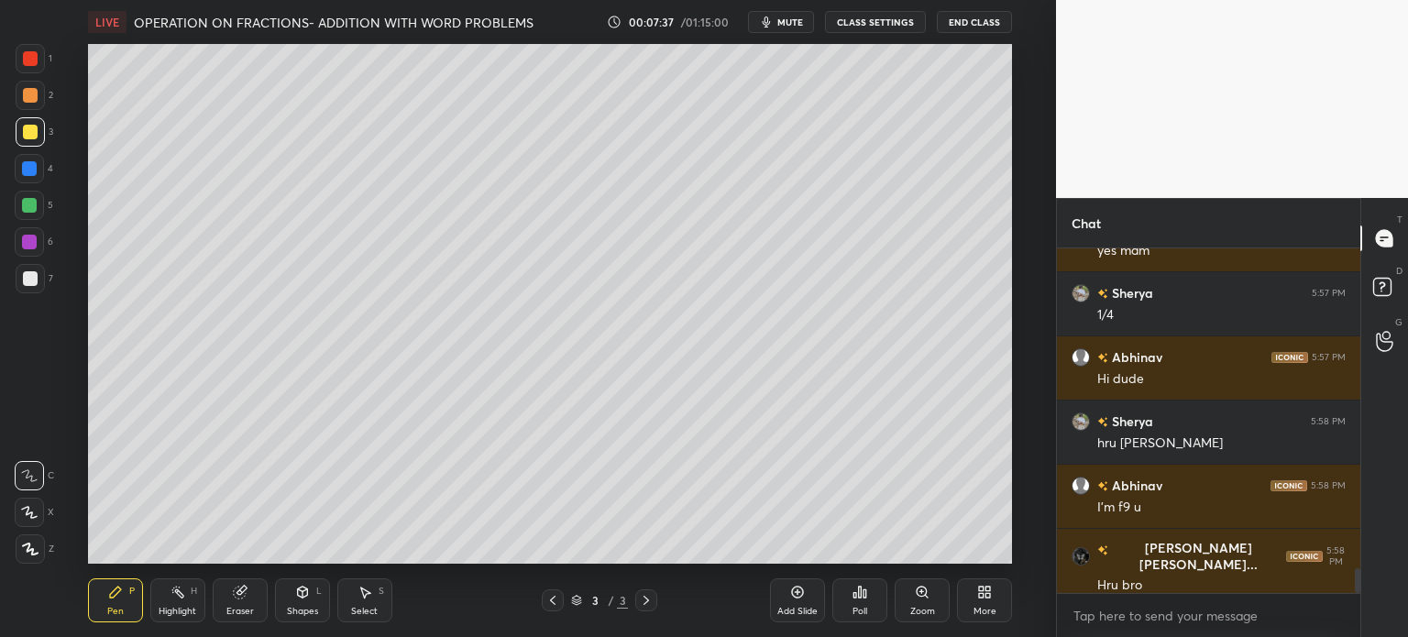
scroll to position [4490, 0]
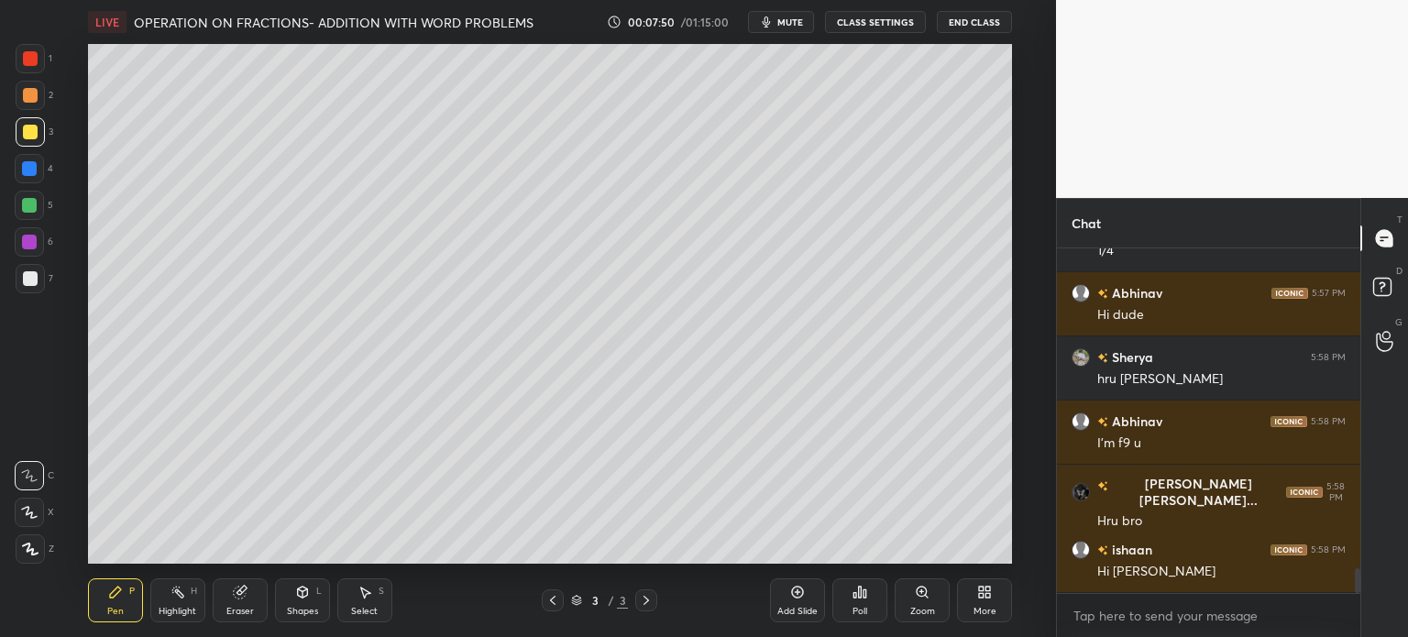
click at [817, 597] on div "Add Slide" at bounding box center [797, 600] width 55 height 44
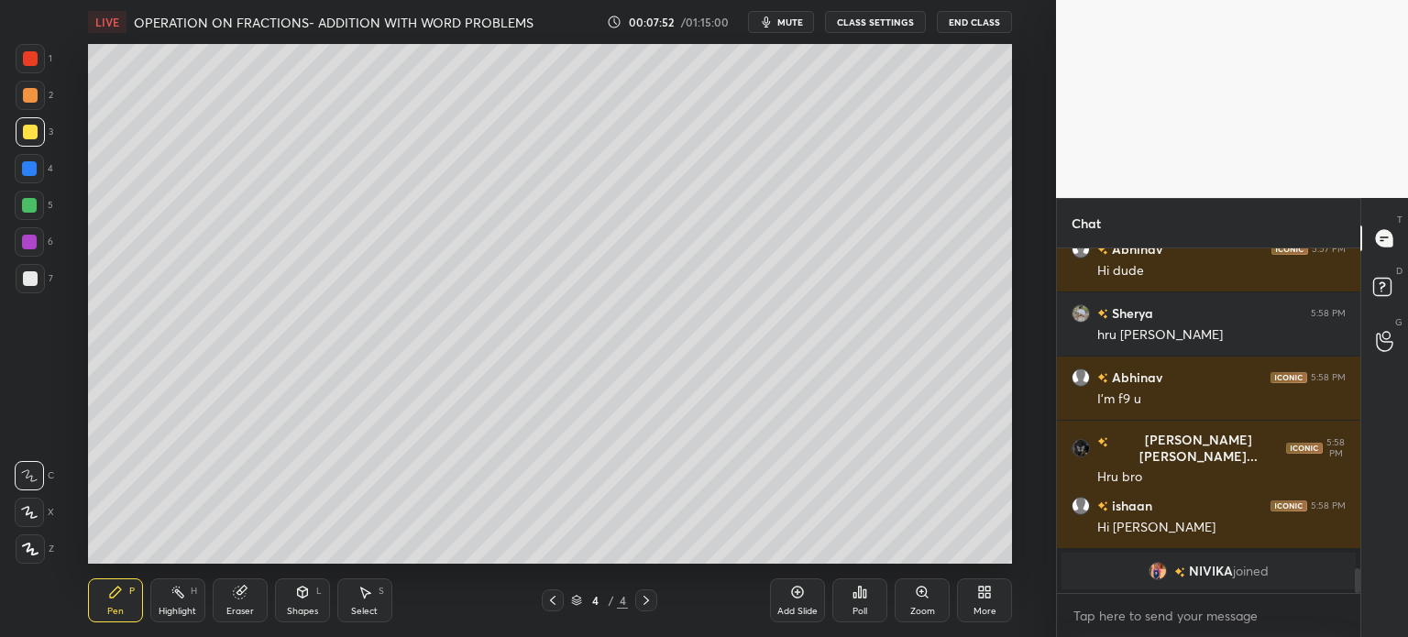
click at [43, 95] on div at bounding box center [30, 95] width 29 height 29
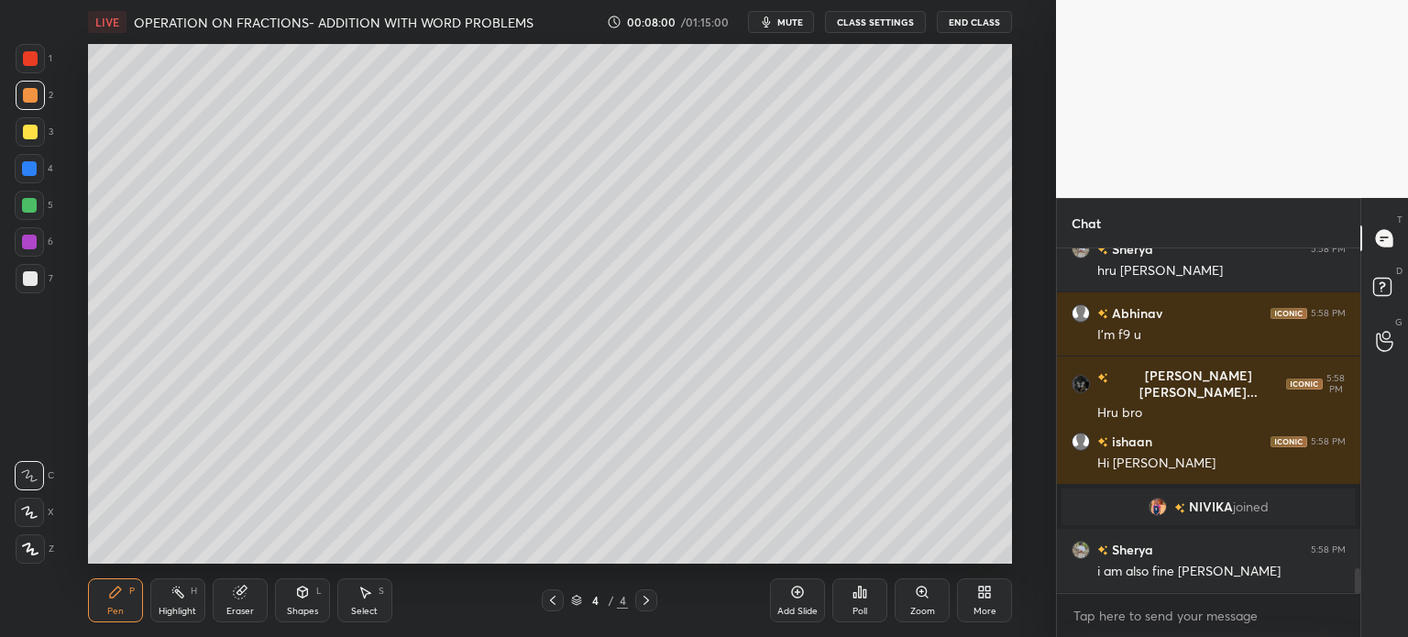
click at [32, 294] on div "7" at bounding box center [35, 282] width 38 height 37
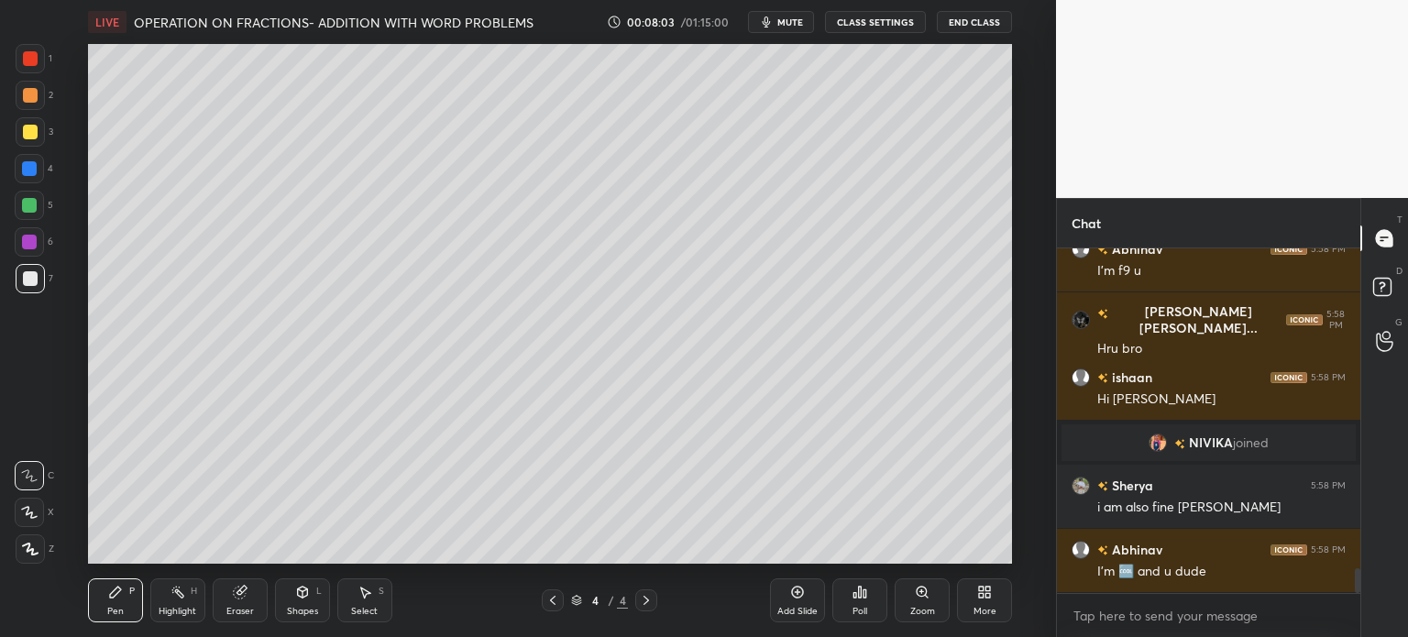
click at [36, 139] on div at bounding box center [30, 131] width 29 height 29
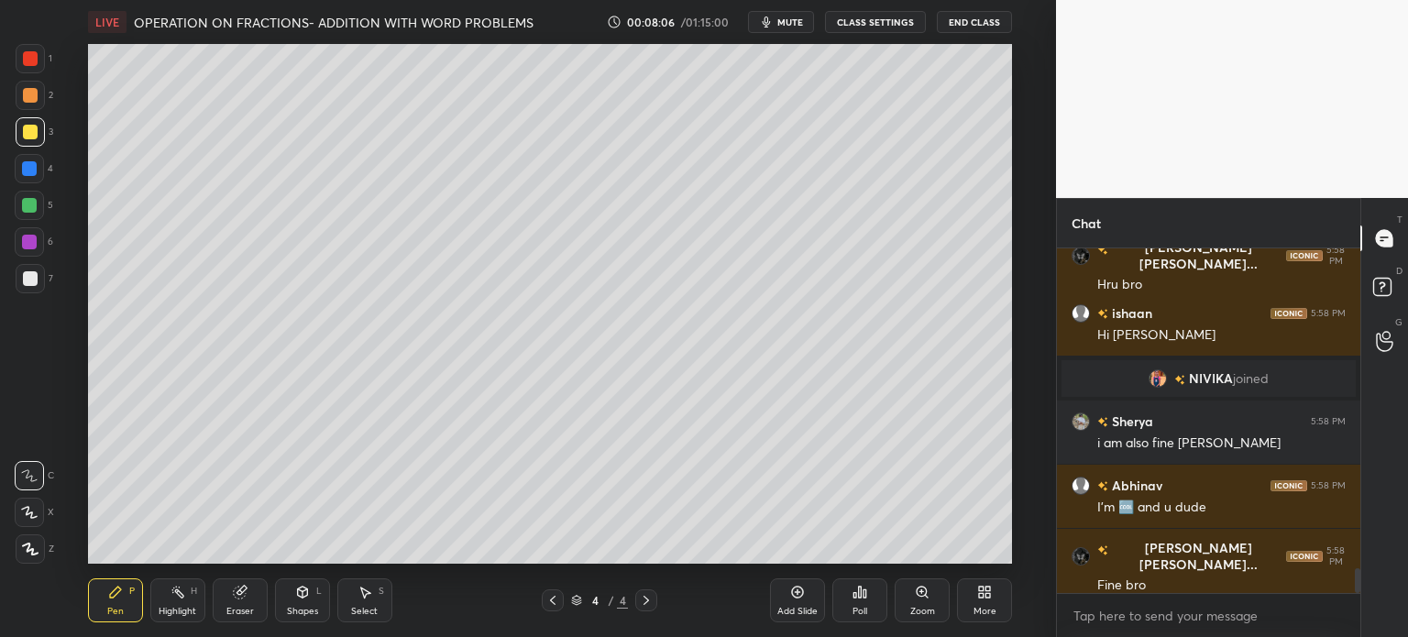
click at [983, 605] on div "More" at bounding box center [984, 600] width 55 height 44
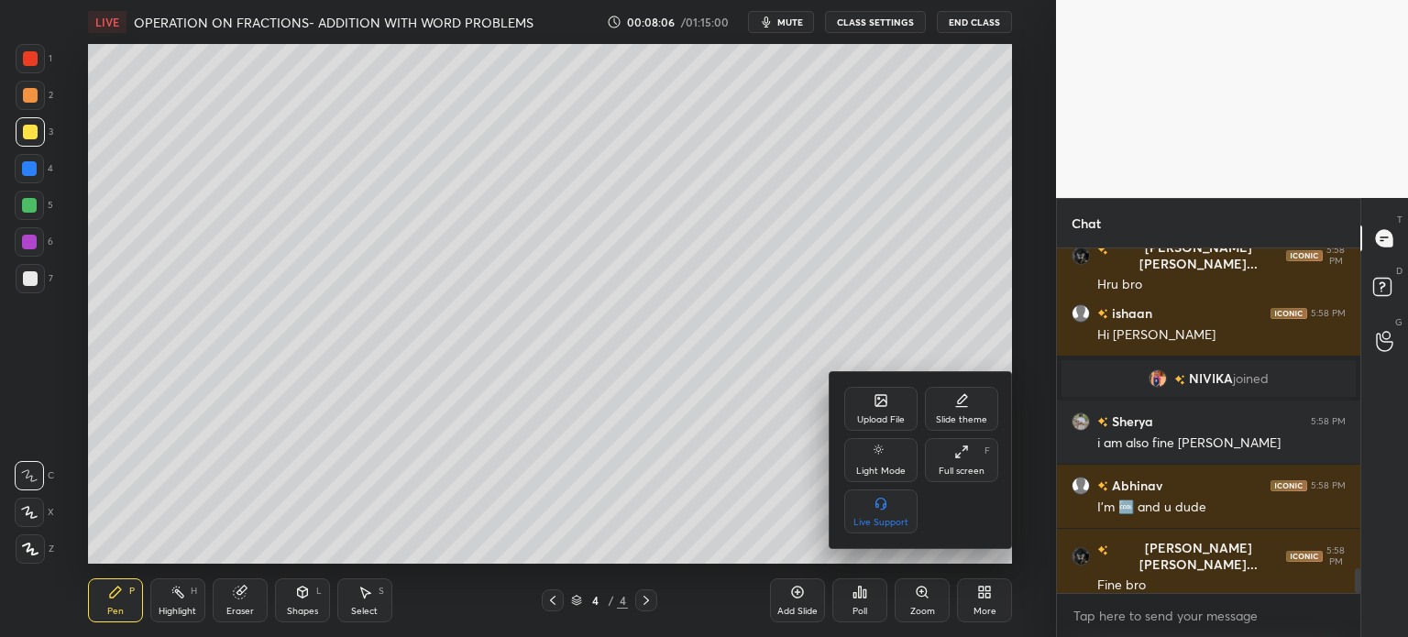
click at [685, 470] on div at bounding box center [704, 318] width 1408 height 637
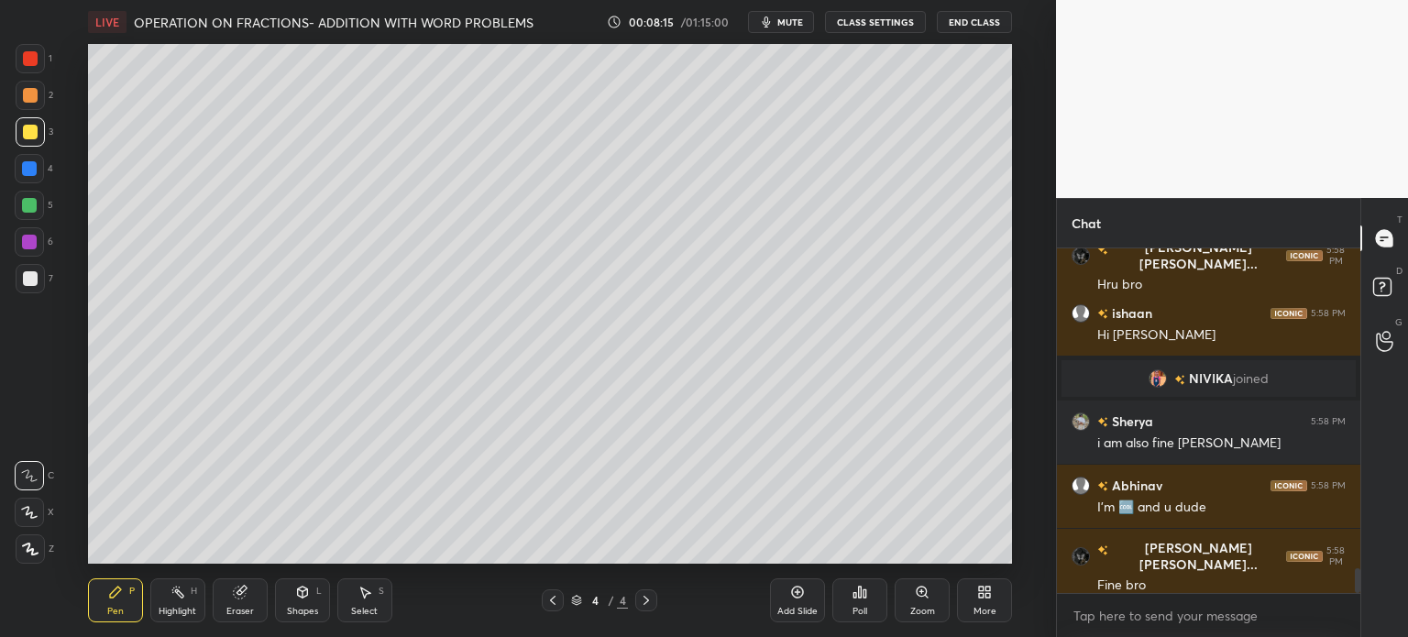
click at [47, 276] on div "7" at bounding box center [35, 278] width 38 height 29
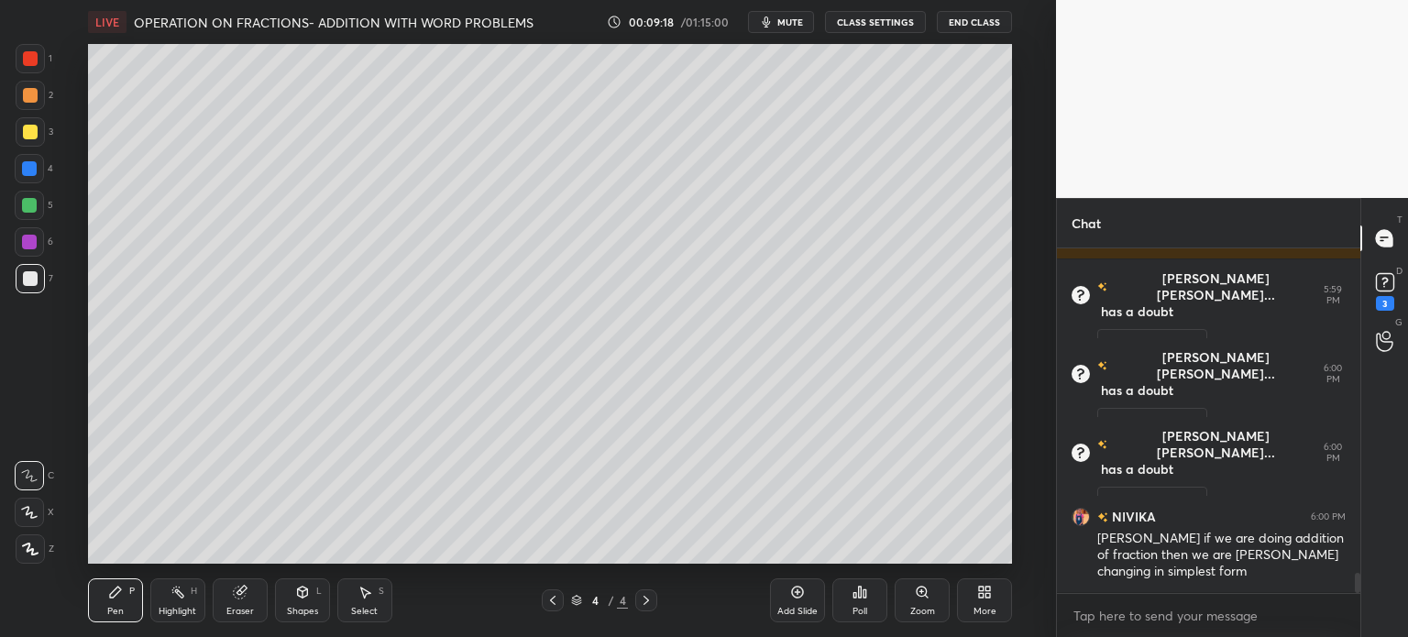
scroll to position [5515, 0]
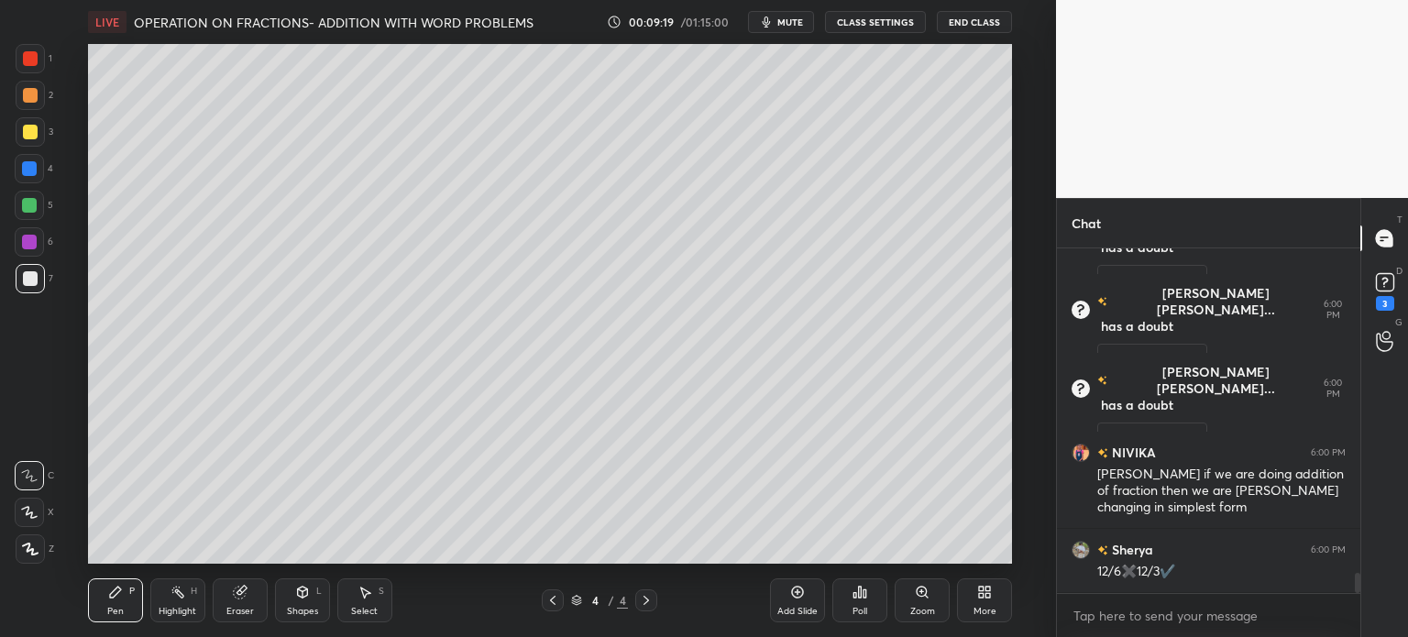
click at [263, 597] on div "Eraser" at bounding box center [240, 600] width 55 height 44
click at [117, 584] on div "Pen P" at bounding box center [115, 600] width 55 height 44
click at [25, 216] on div at bounding box center [29, 205] width 29 height 29
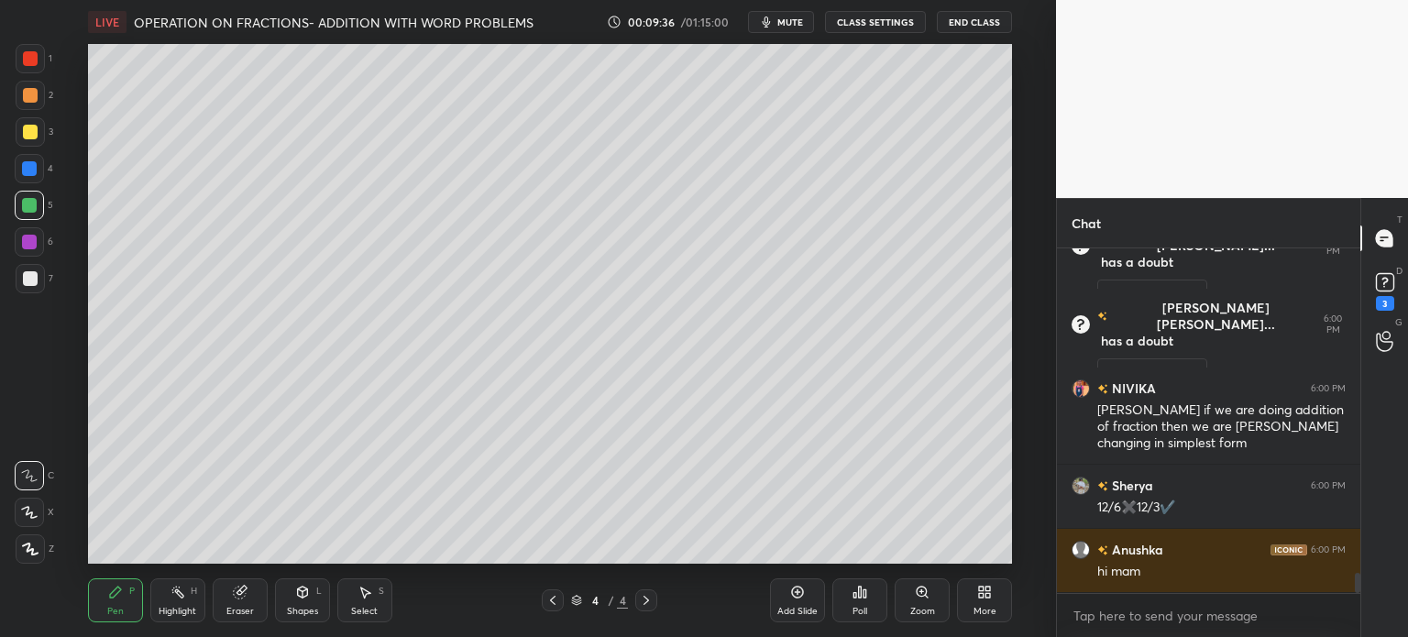
scroll to position [5643, 0]
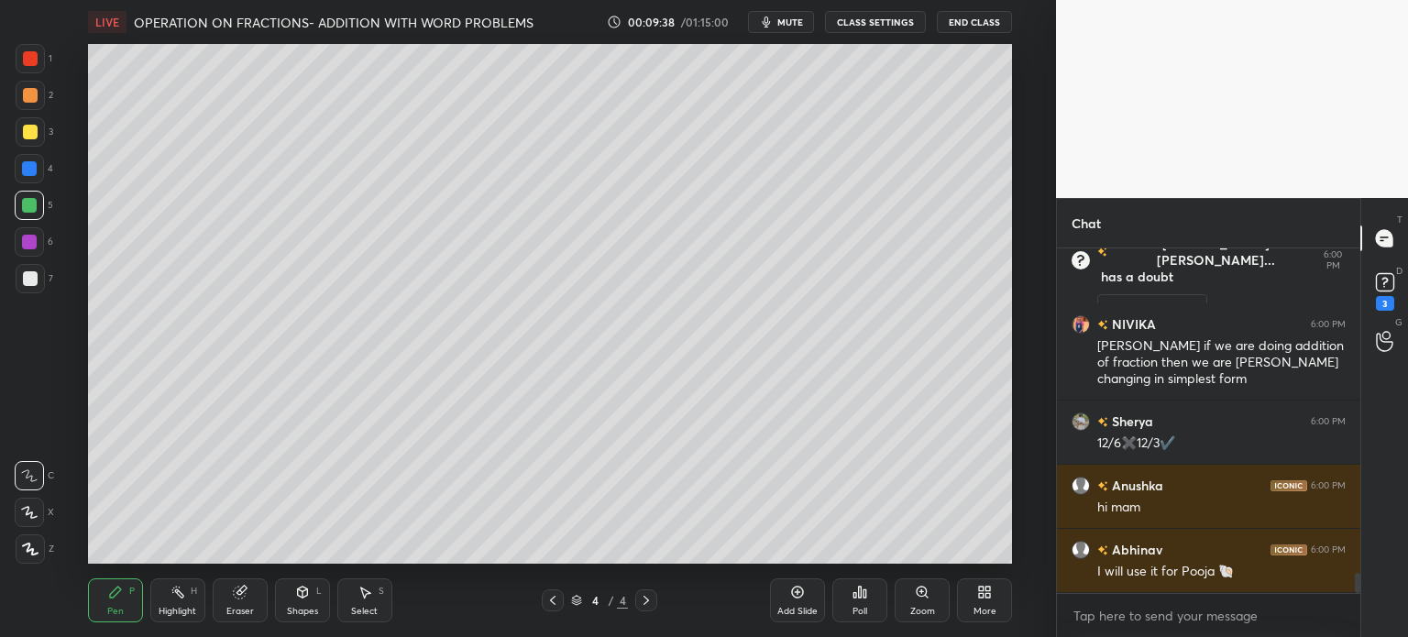
click at [356, 596] on div "Select S" at bounding box center [364, 600] width 55 height 44
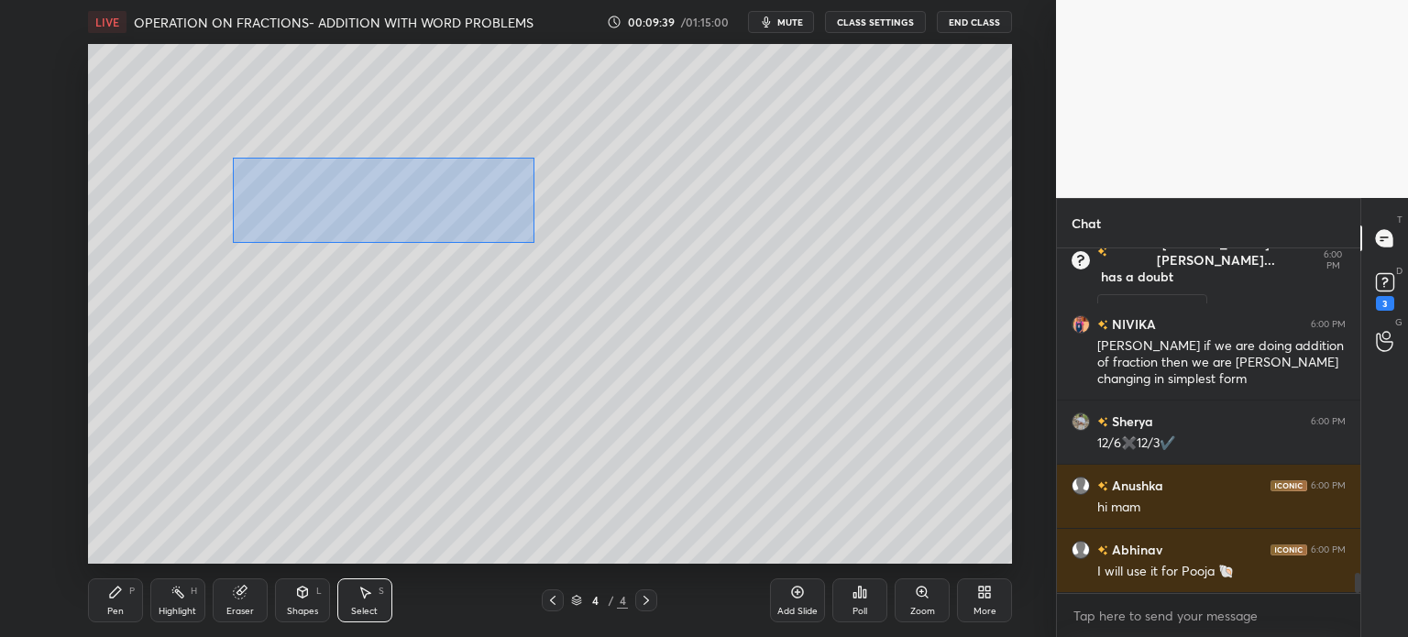
scroll to position [5707, 0]
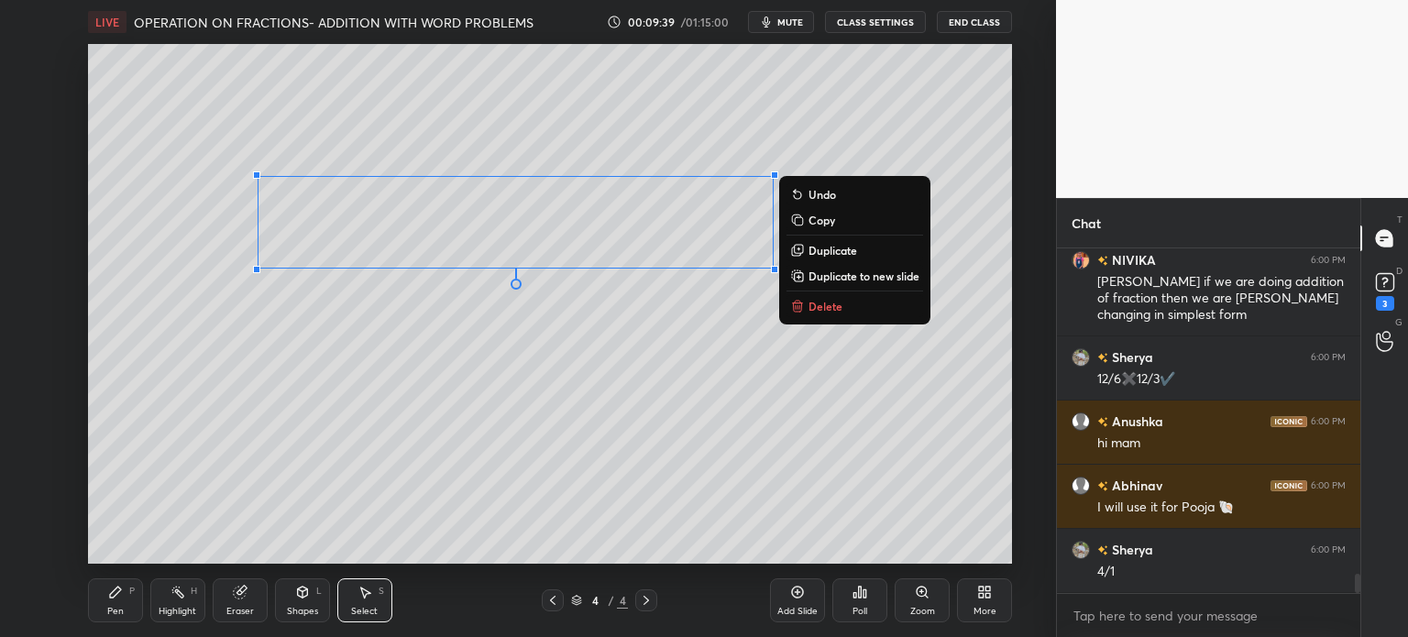
click at [876, 312] on button "Delete" at bounding box center [854, 306] width 137 height 22
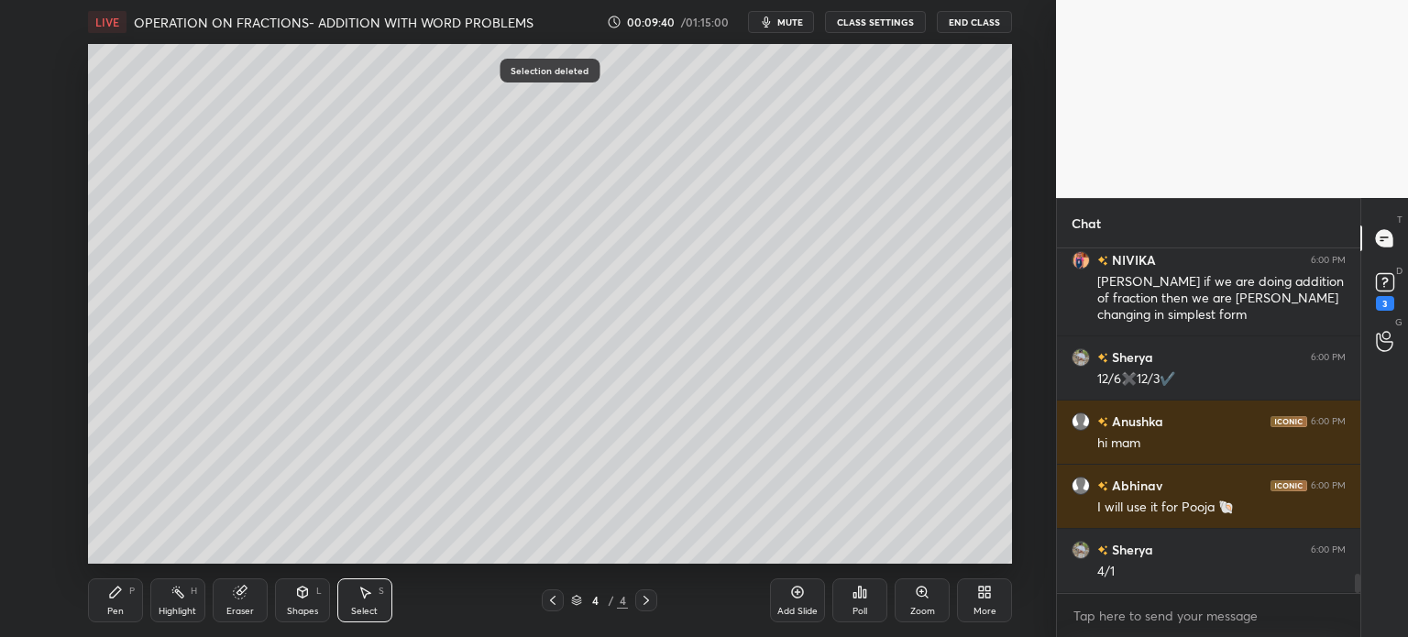
click at [119, 618] on div "Pen P" at bounding box center [115, 600] width 55 height 44
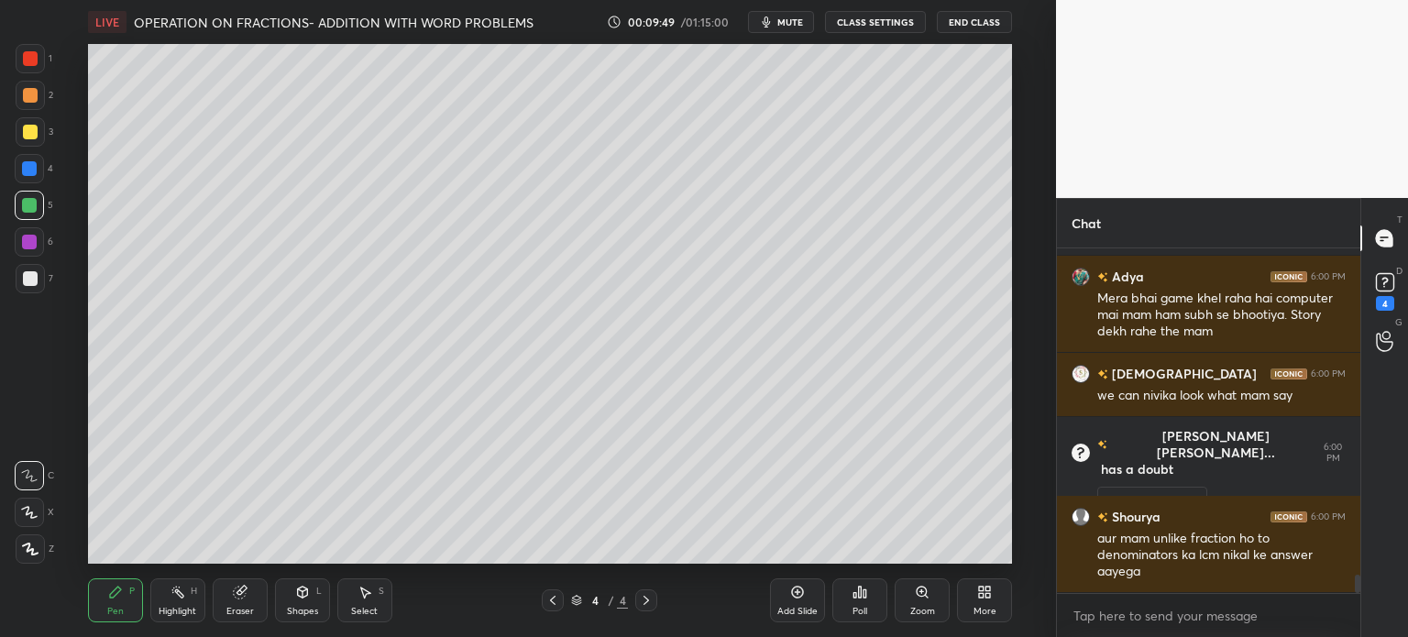
scroll to position [5999, 0]
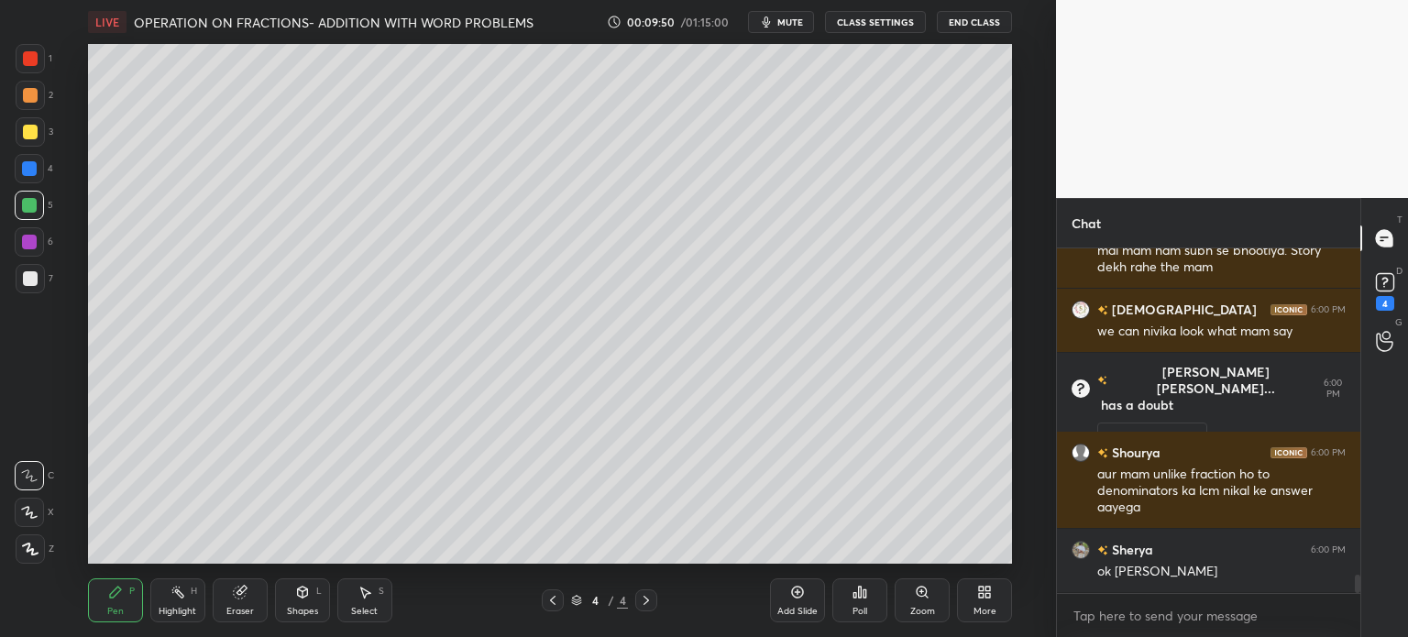
click at [37, 136] on div at bounding box center [30, 132] width 15 height 15
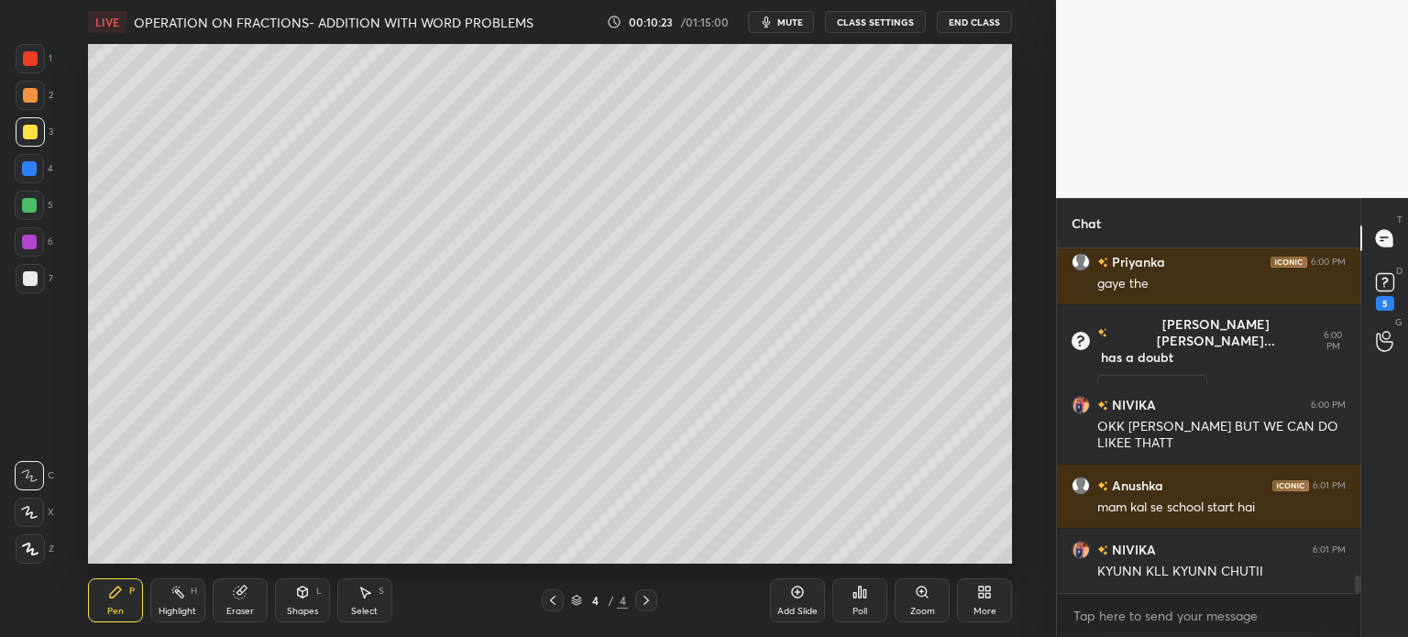
scroll to position [6468, 0]
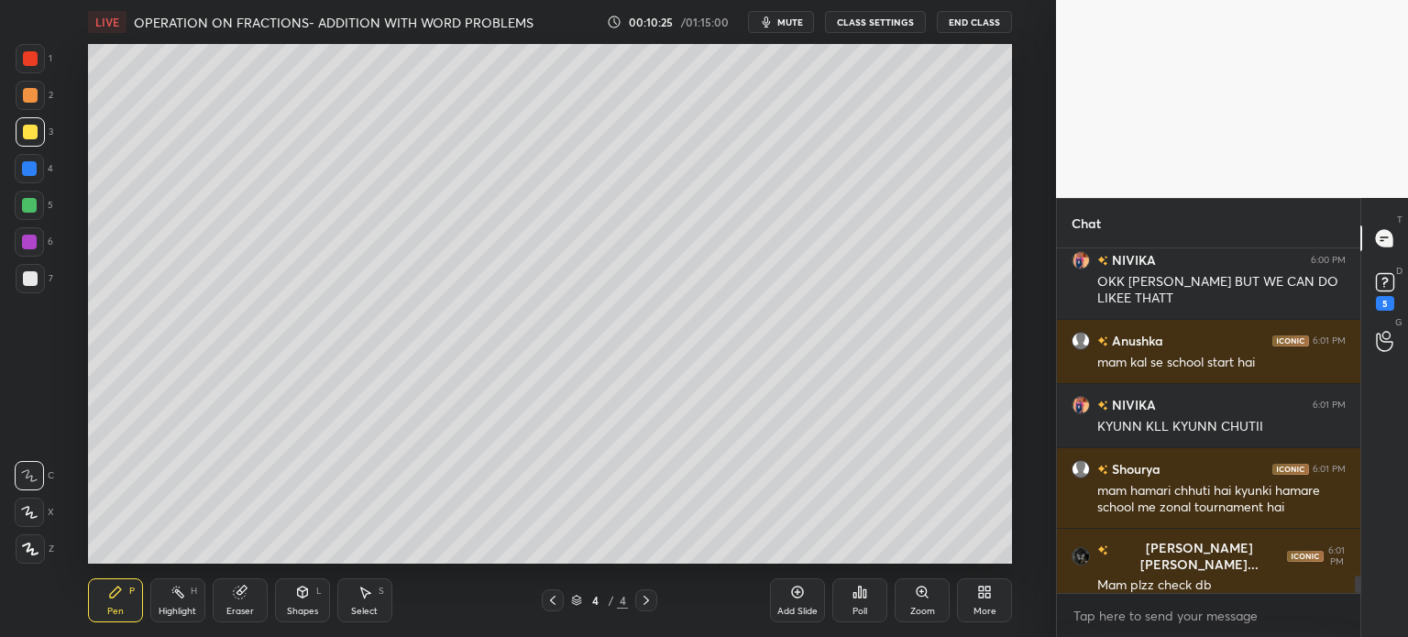
click at [23, 285] on div at bounding box center [30, 278] width 15 height 15
click at [246, 597] on icon at bounding box center [240, 592] width 15 height 15
click at [106, 597] on div "Pen P" at bounding box center [115, 600] width 55 height 44
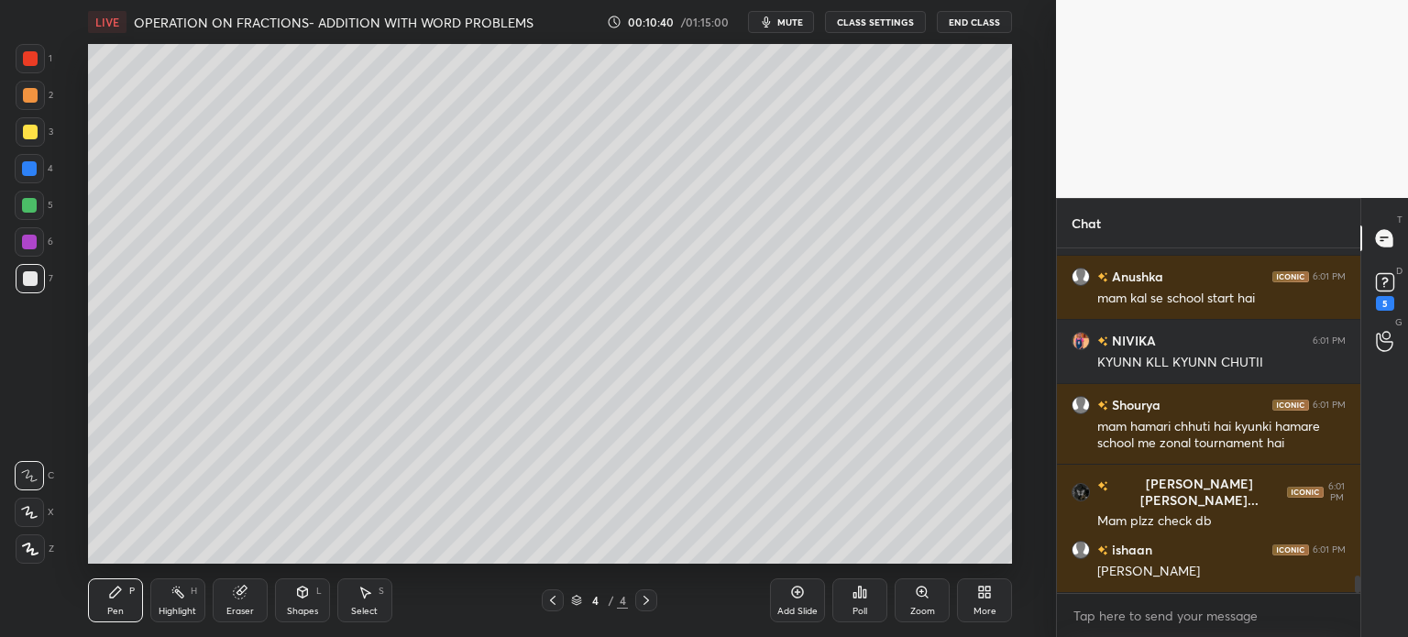
click at [235, 593] on icon at bounding box center [239, 592] width 12 height 12
click at [111, 600] on div "Pen P" at bounding box center [115, 600] width 55 height 44
click at [115, 607] on div "Pen" at bounding box center [115, 611] width 16 height 9
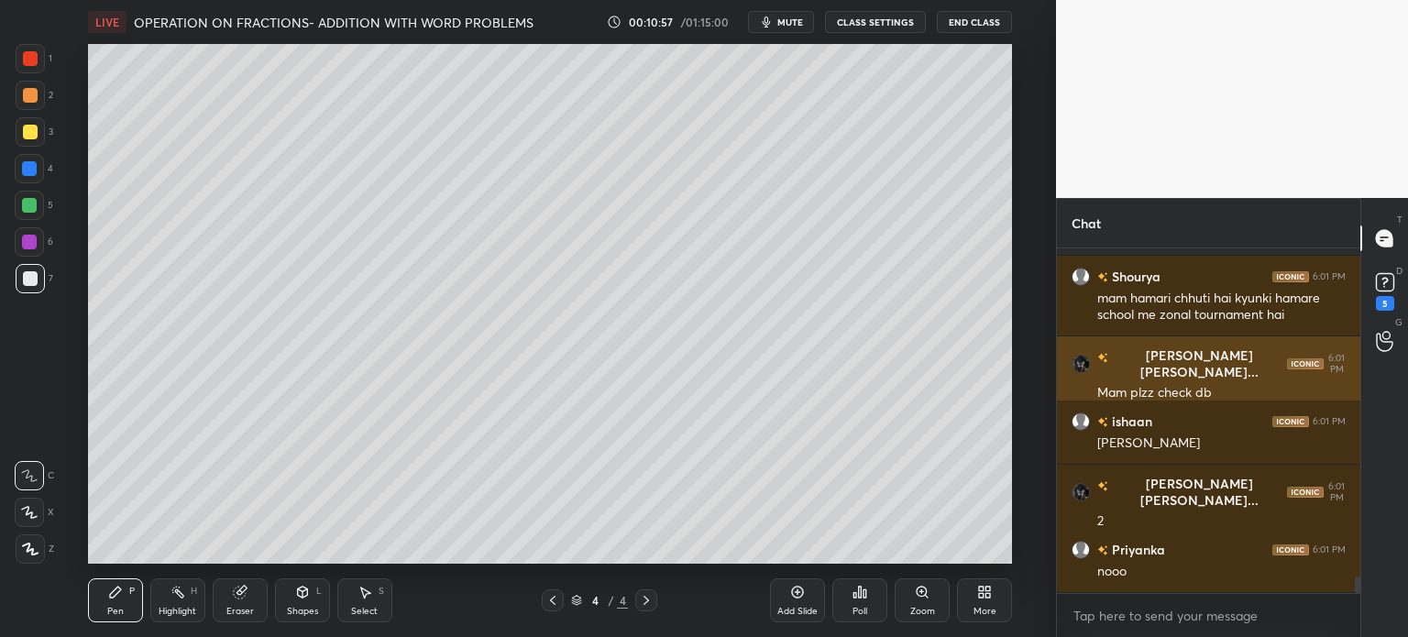
scroll to position [6725, 0]
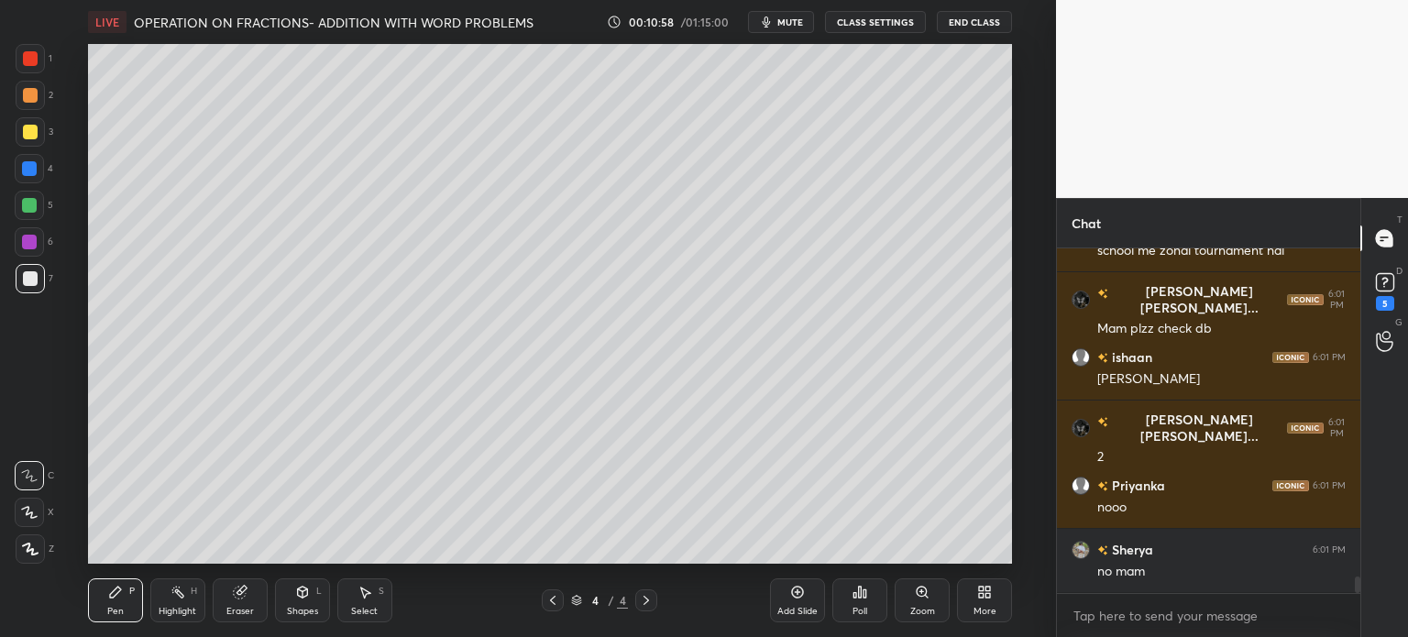
click at [798, 605] on div "Add Slide" at bounding box center [797, 600] width 55 height 44
click at [31, 130] on div at bounding box center [30, 132] width 15 height 15
click at [275, 619] on div "Shapes L" at bounding box center [302, 600] width 55 height 44
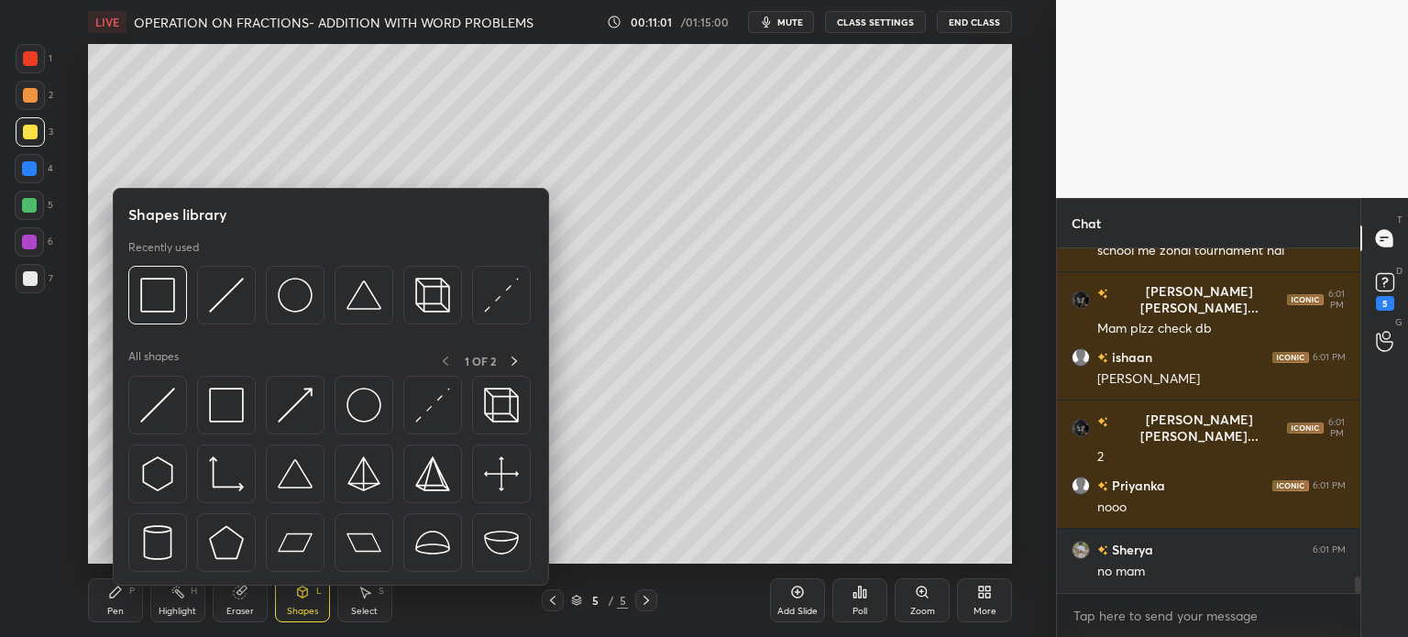
click at [249, 599] on div "Eraser" at bounding box center [240, 600] width 55 height 44
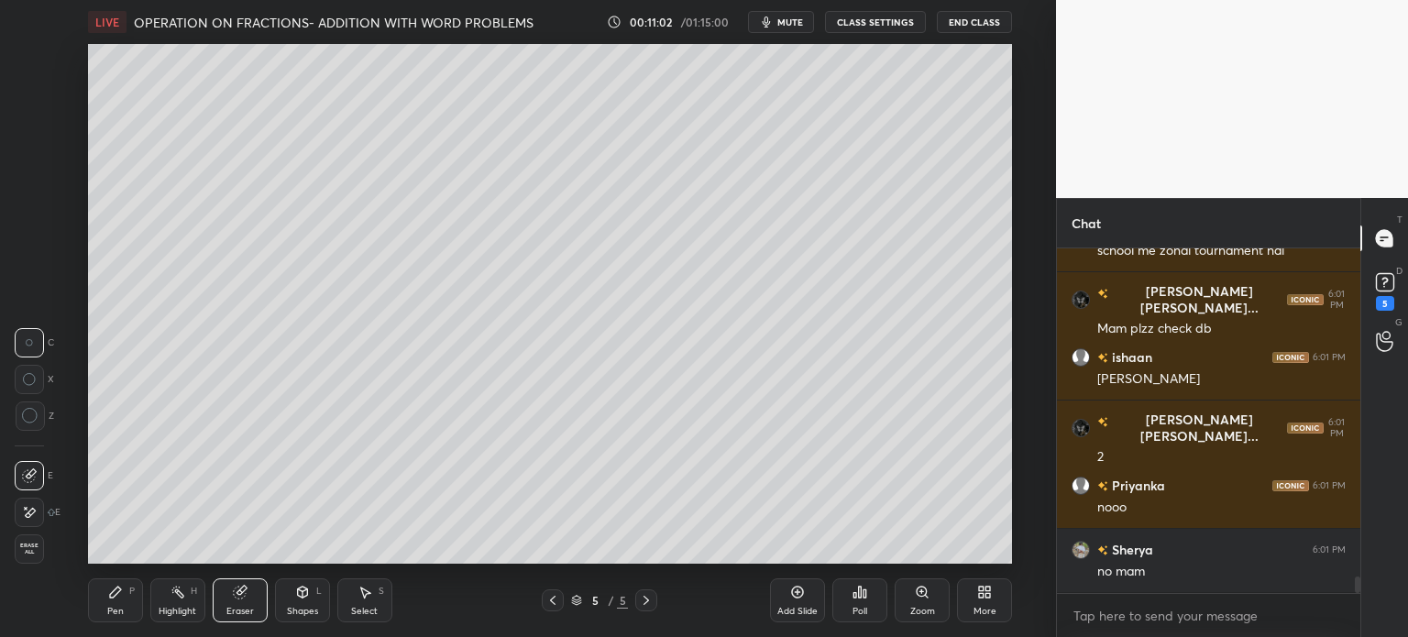
click at [28, 510] on icon at bounding box center [29, 513] width 15 height 16
click at [108, 586] on icon at bounding box center [115, 592] width 15 height 15
click at [117, 600] on div "Pen P" at bounding box center [115, 600] width 55 height 44
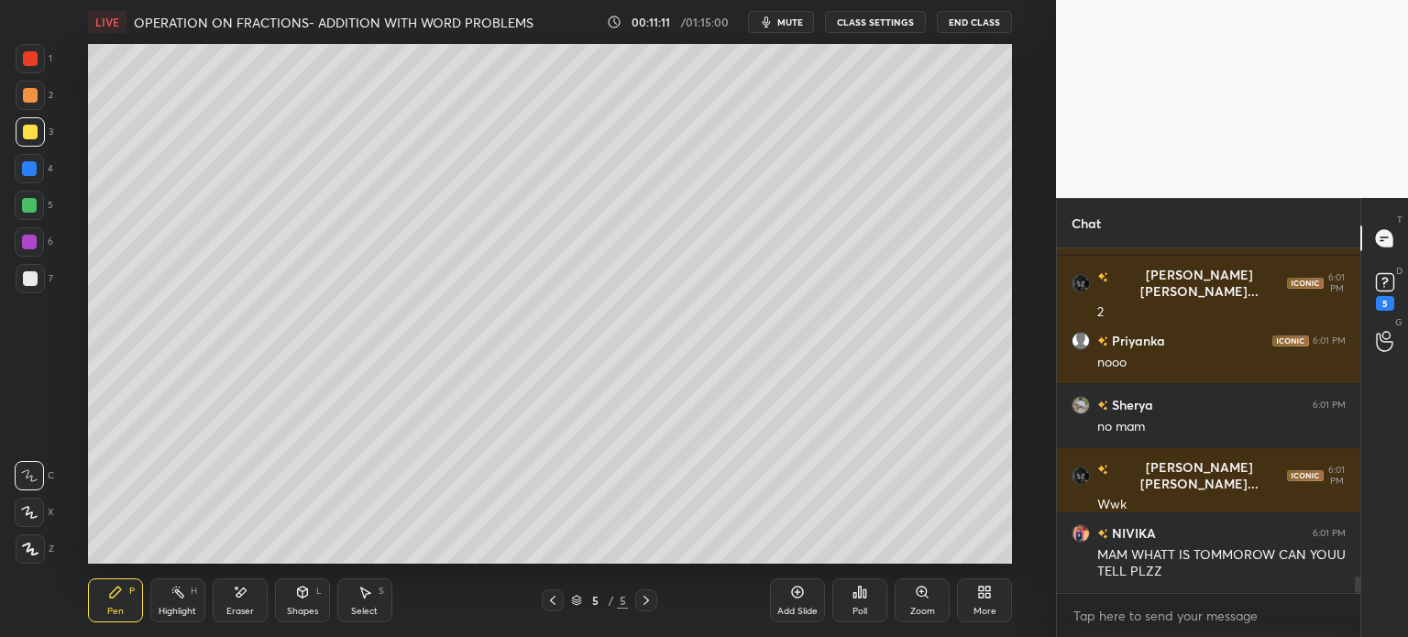
scroll to position [6934, 0]
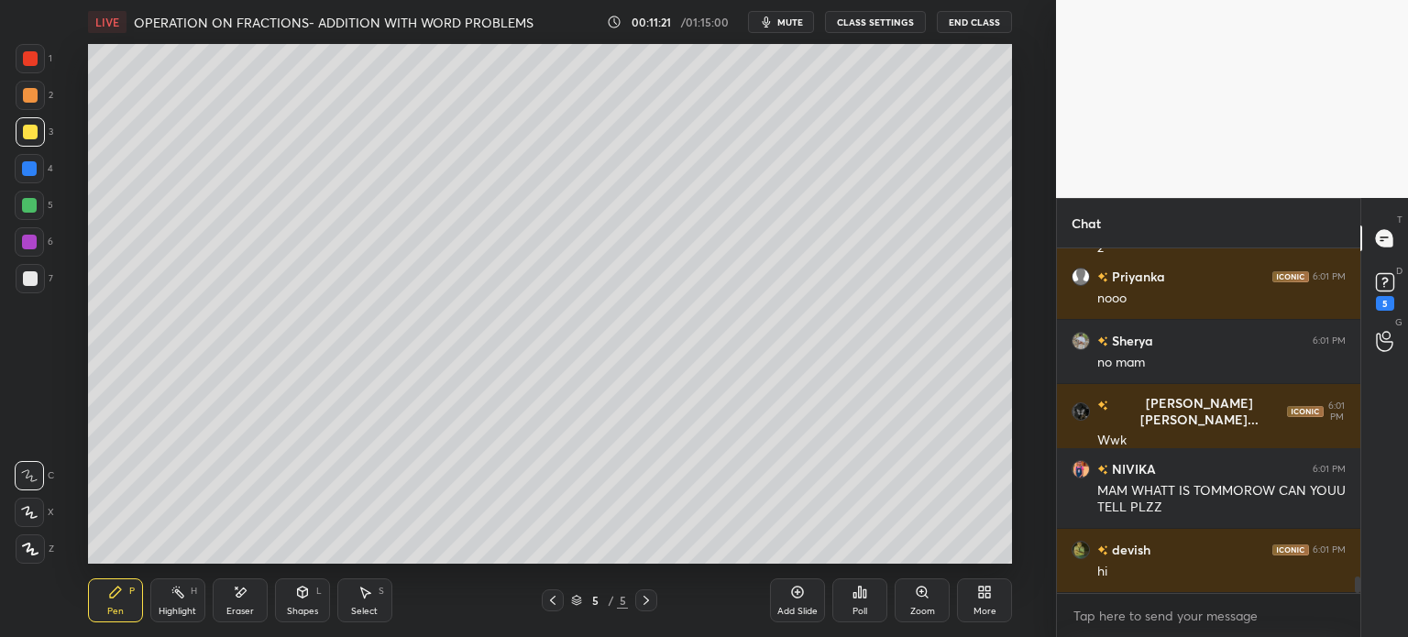
click at [27, 202] on div at bounding box center [29, 205] width 15 height 15
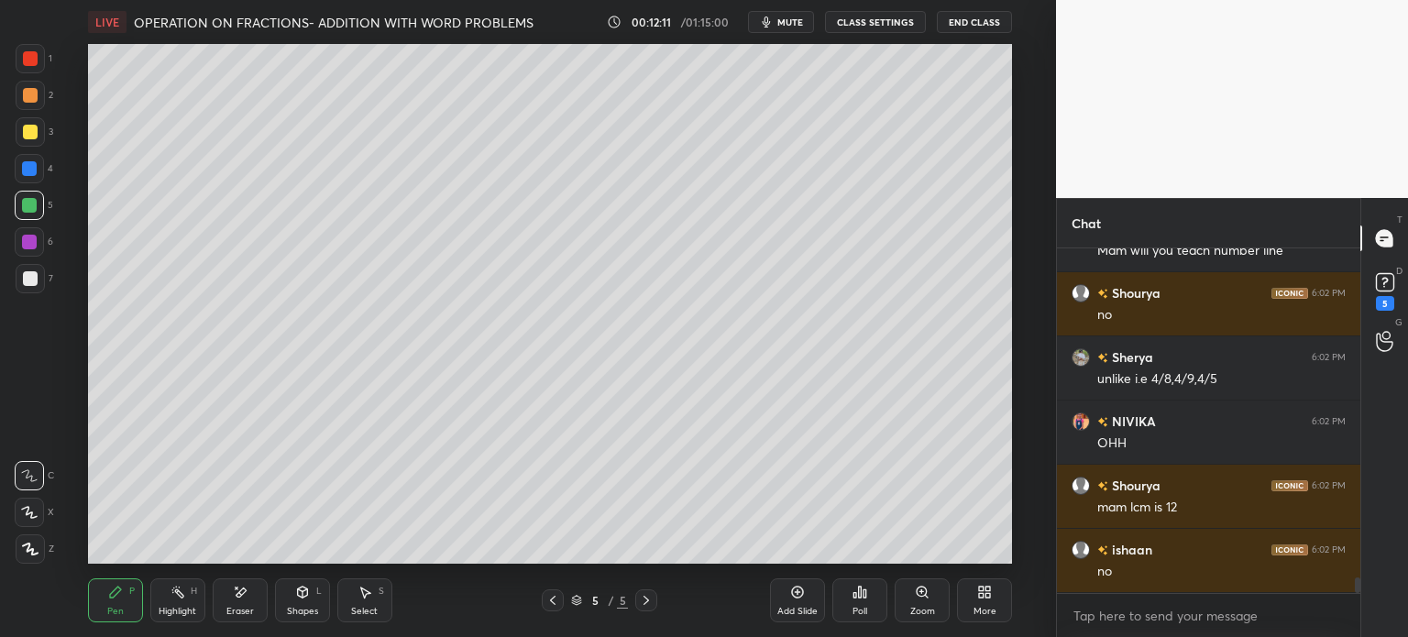
scroll to position [7148, 0]
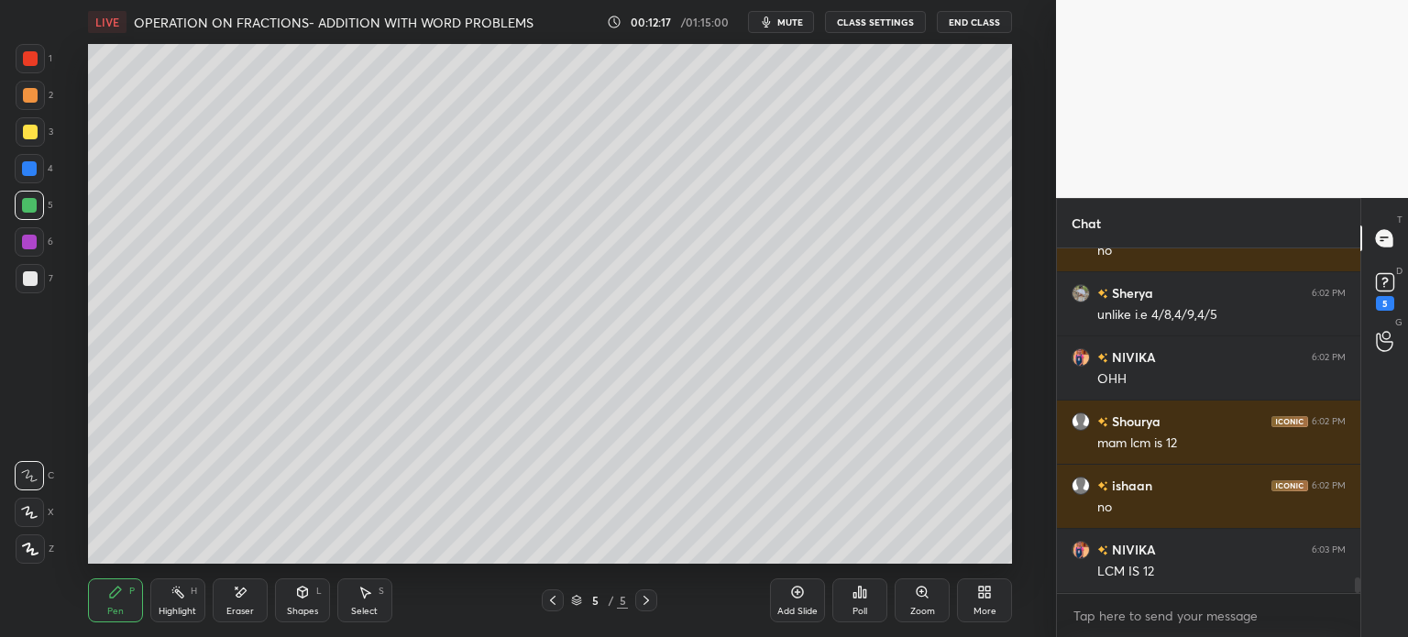
click at [40, 270] on div at bounding box center [30, 278] width 29 height 29
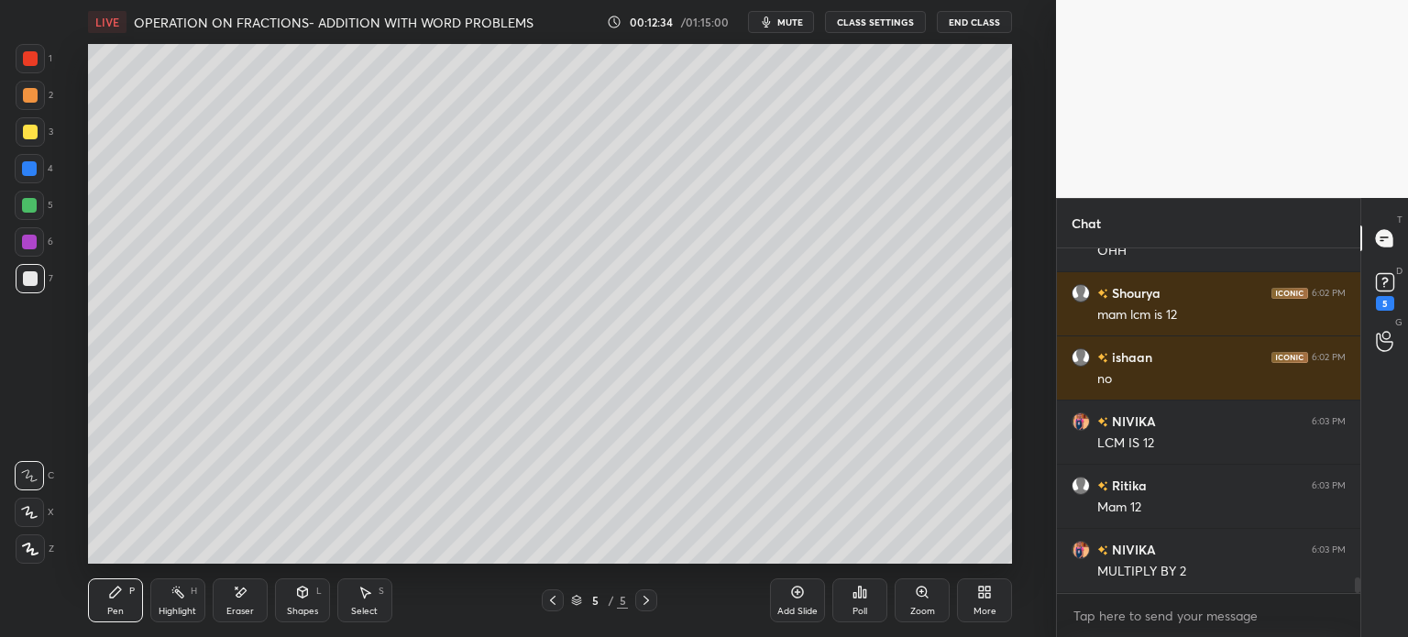
scroll to position [7340, 0]
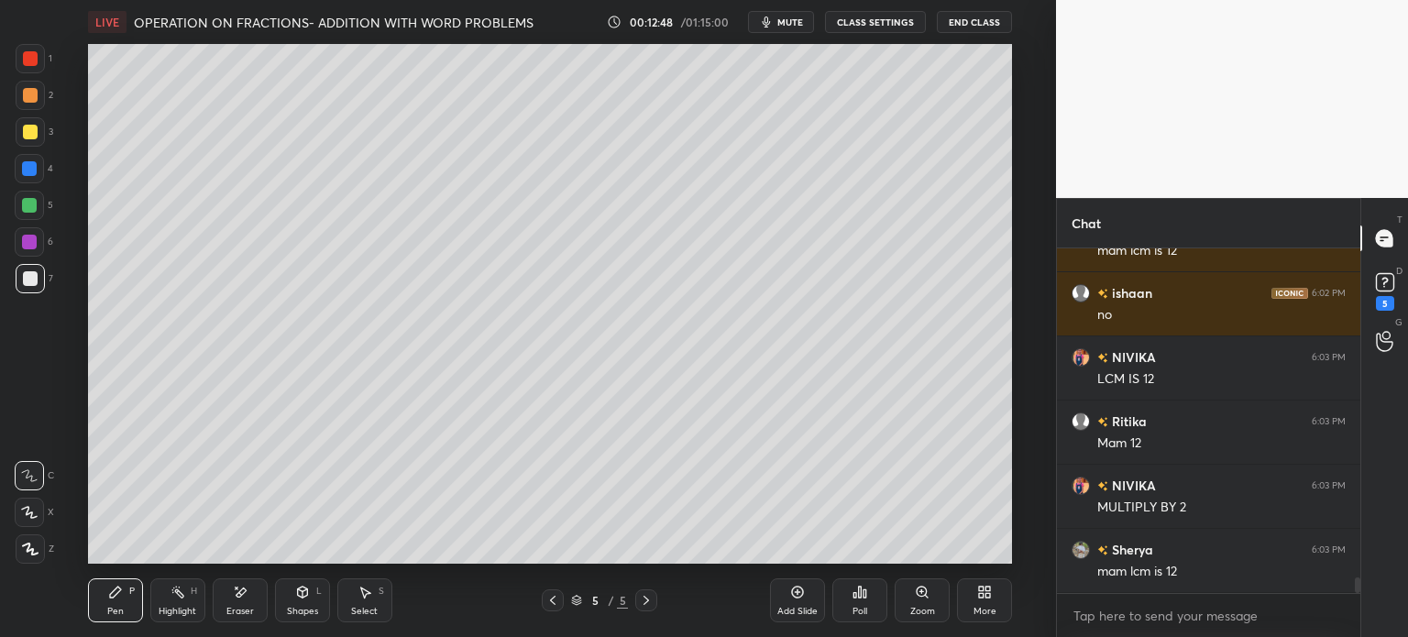
click at [802, 592] on icon at bounding box center [797, 592] width 15 height 15
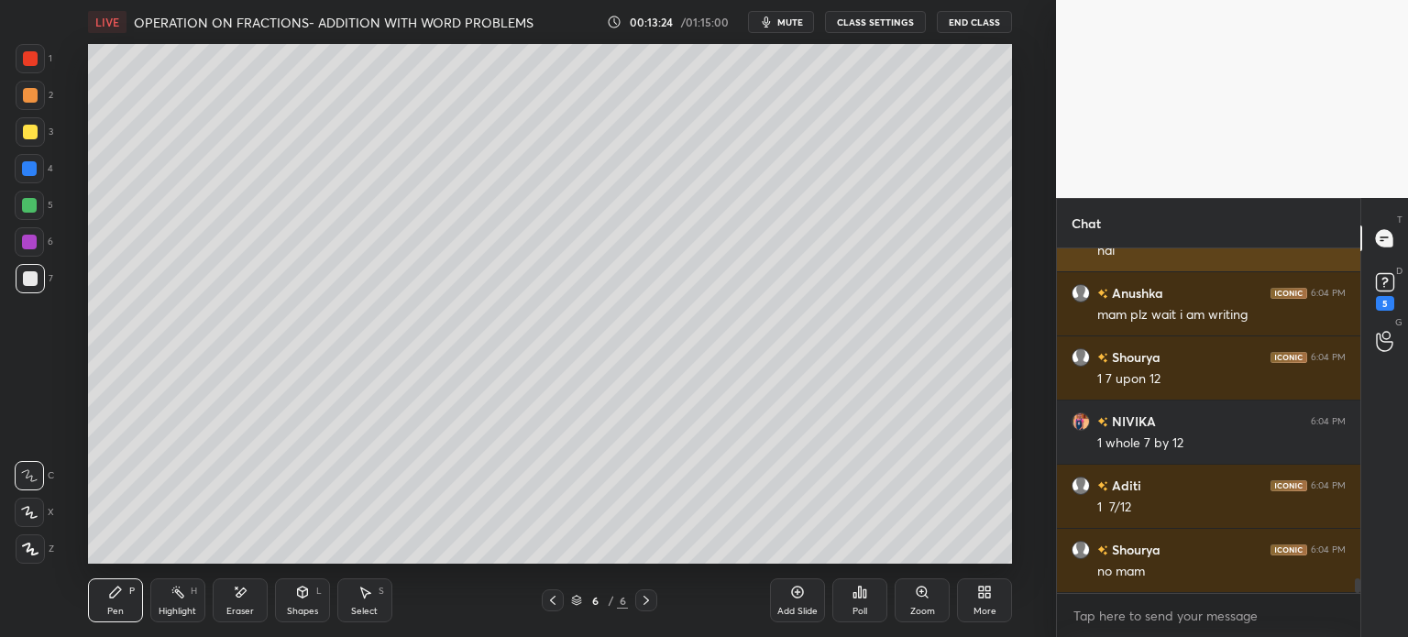
scroll to position [7806, 0]
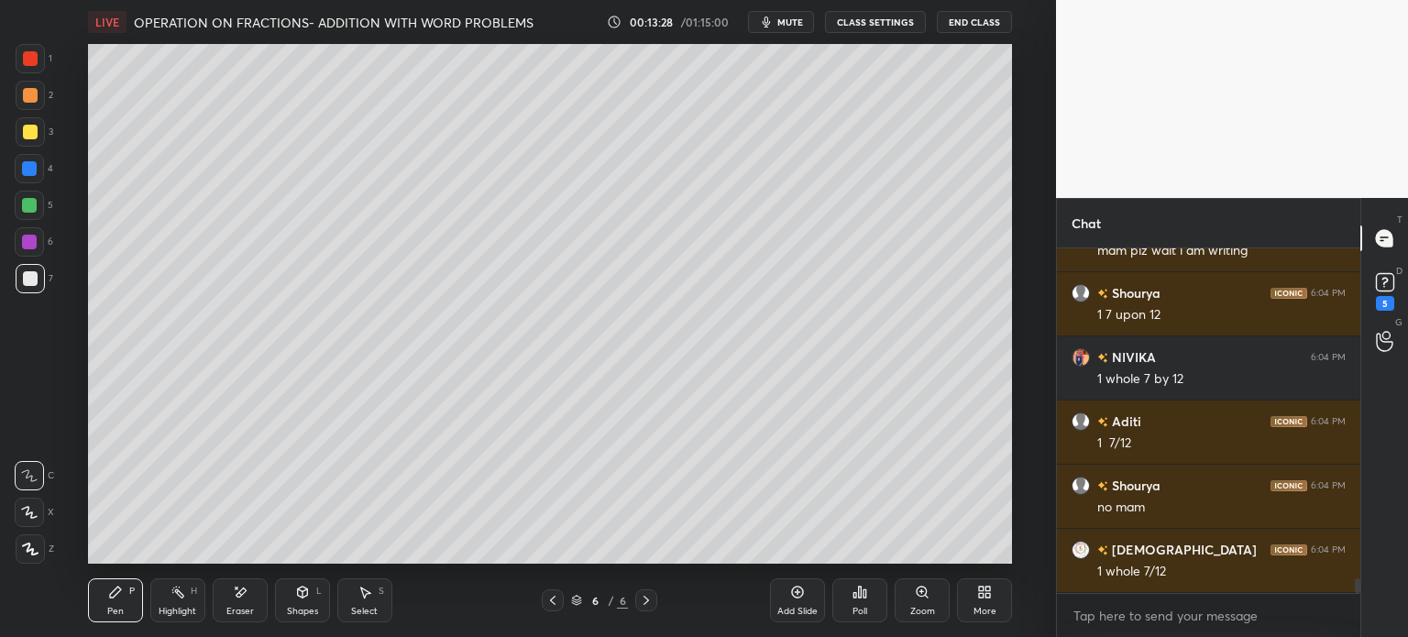
click at [362, 607] on div "Select" at bounding box center [364, 611] width 27 height 9
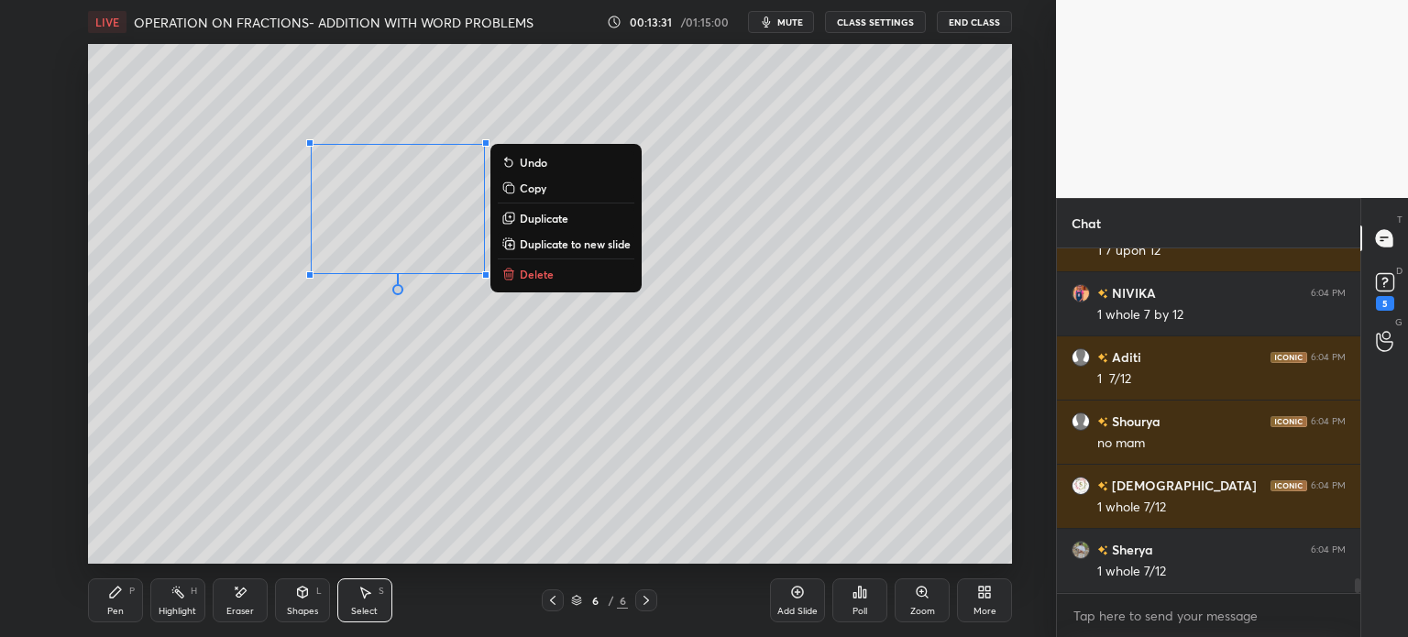
click at [114, 608] on div "Pen" at bounding box center [115, 611] width 16 height 9
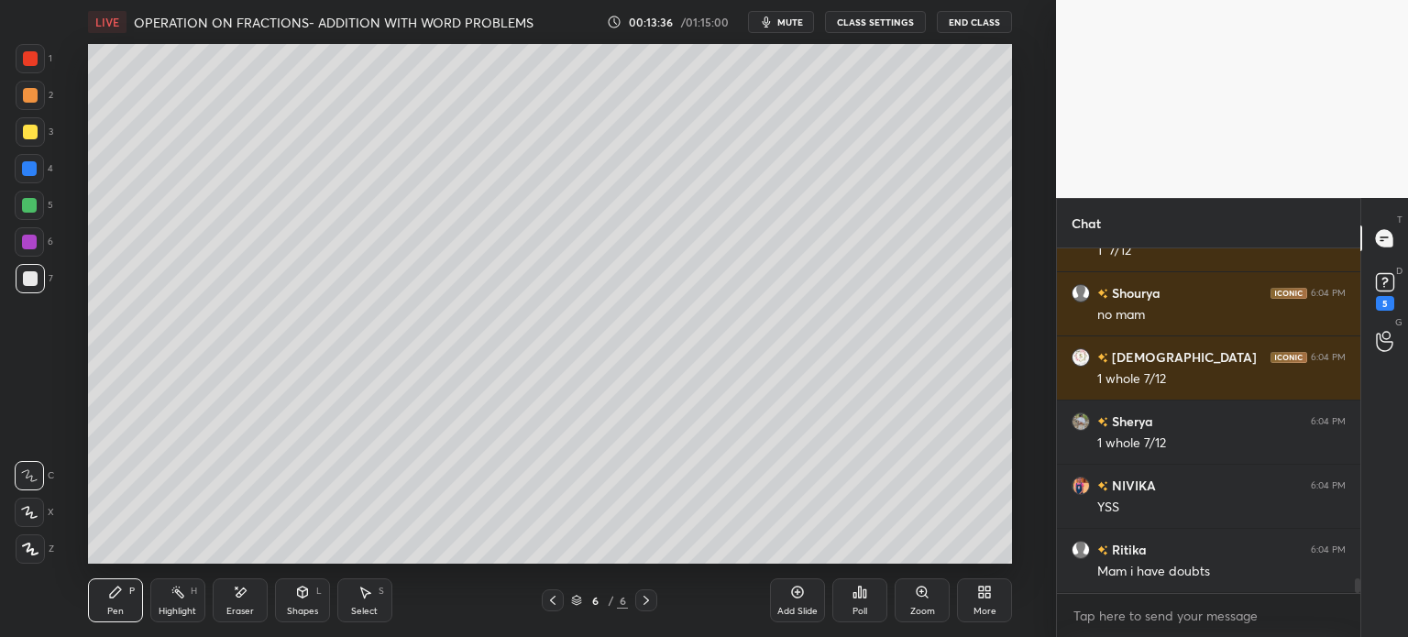
scroll to position [8063, 0]
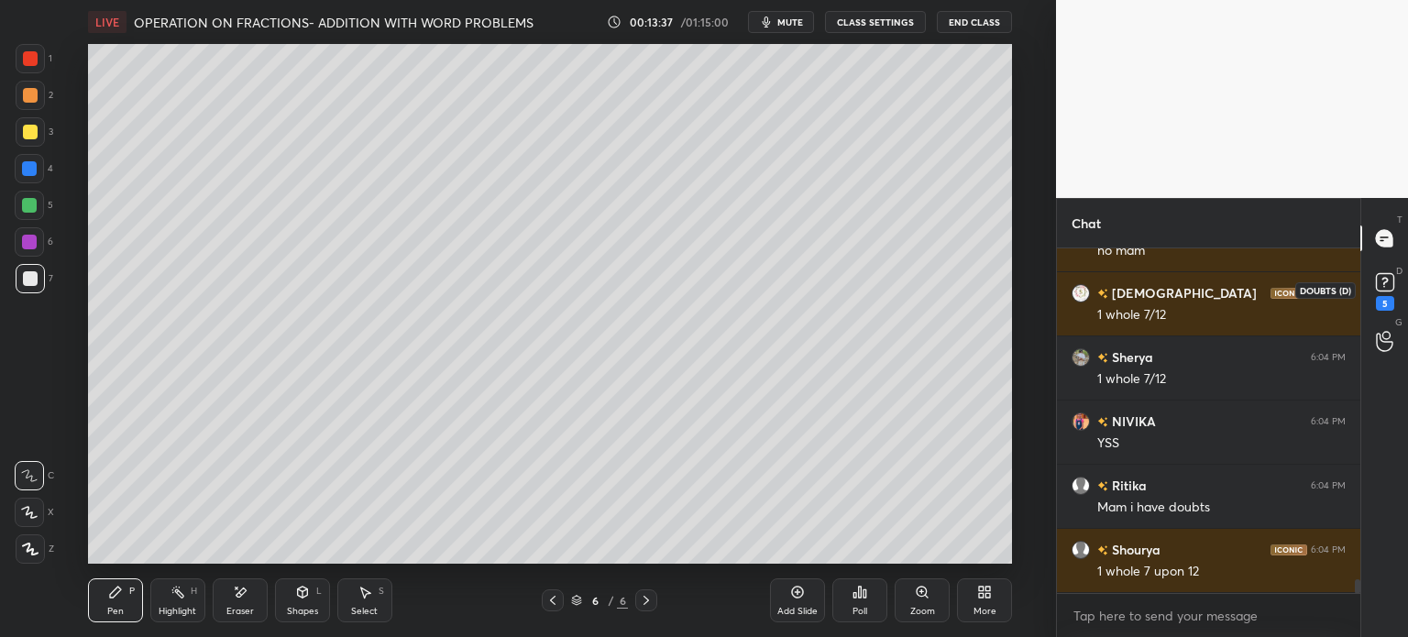
click at [1382, 302] on div "5" at bounding box center [1385, 303] width 18 height 15
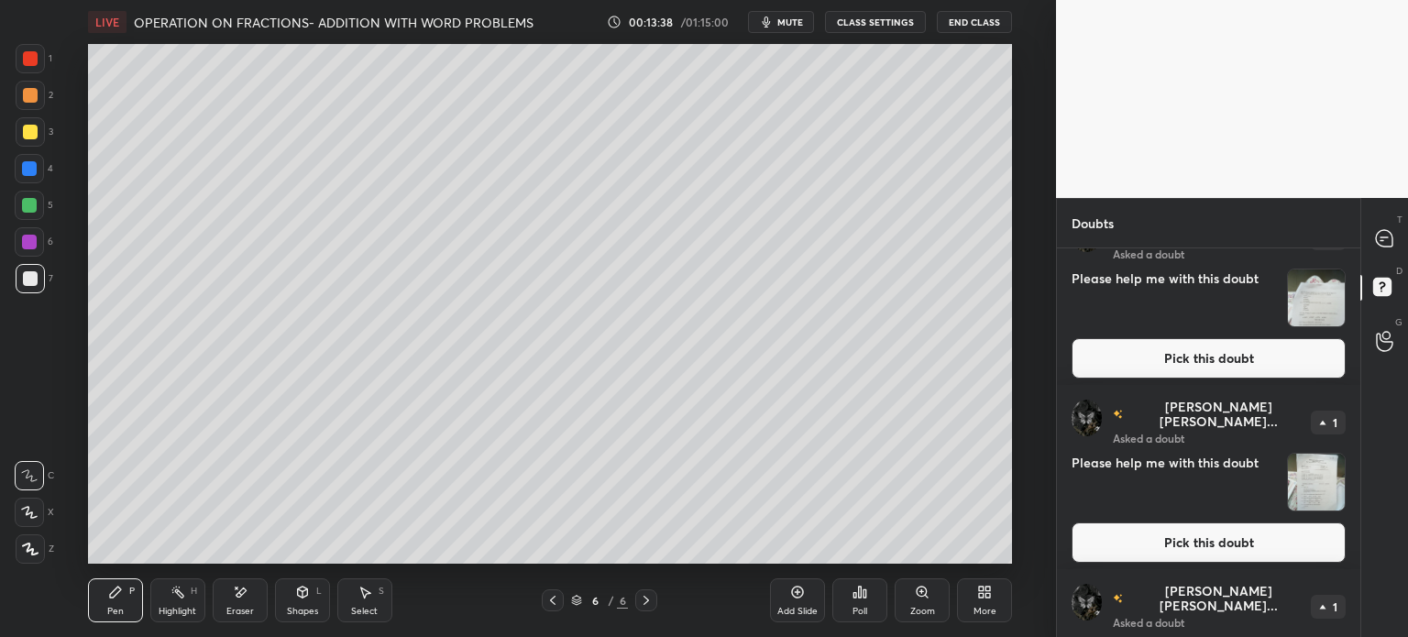
scroll to position [532, 0]
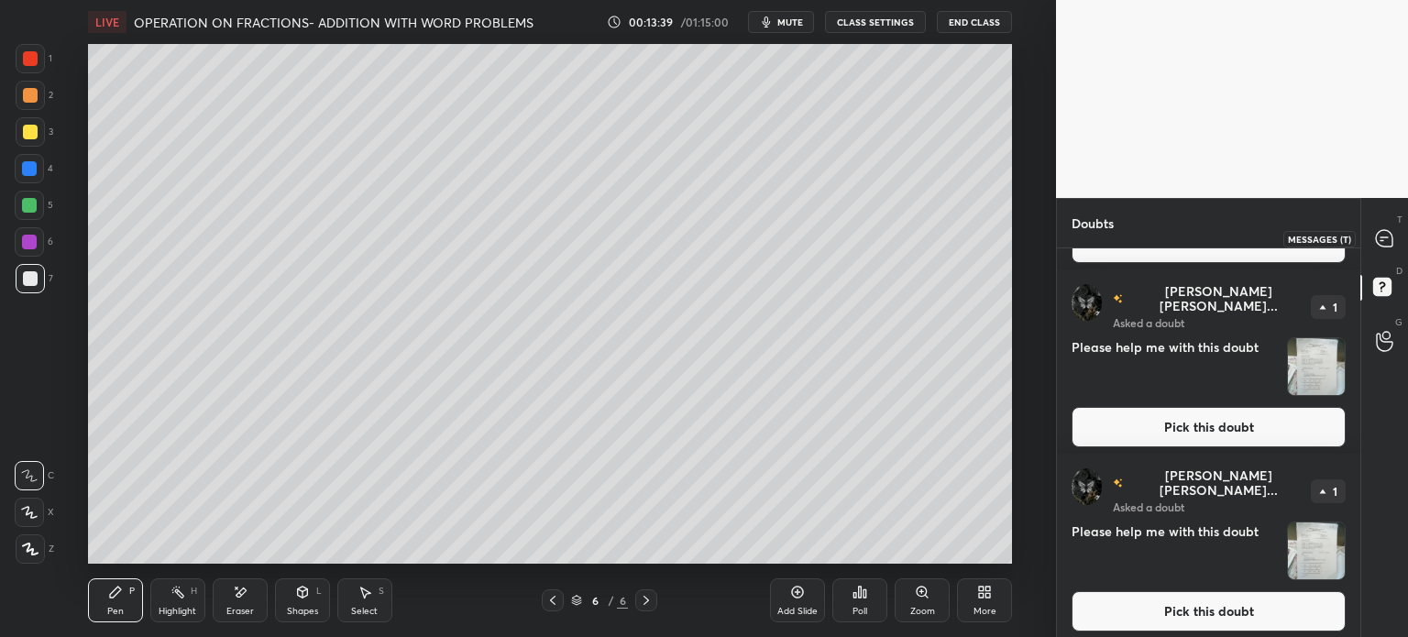
click at [1393, 232] on icon at bounding box center [1384, 238] width 19 height 19
type textarea "x"
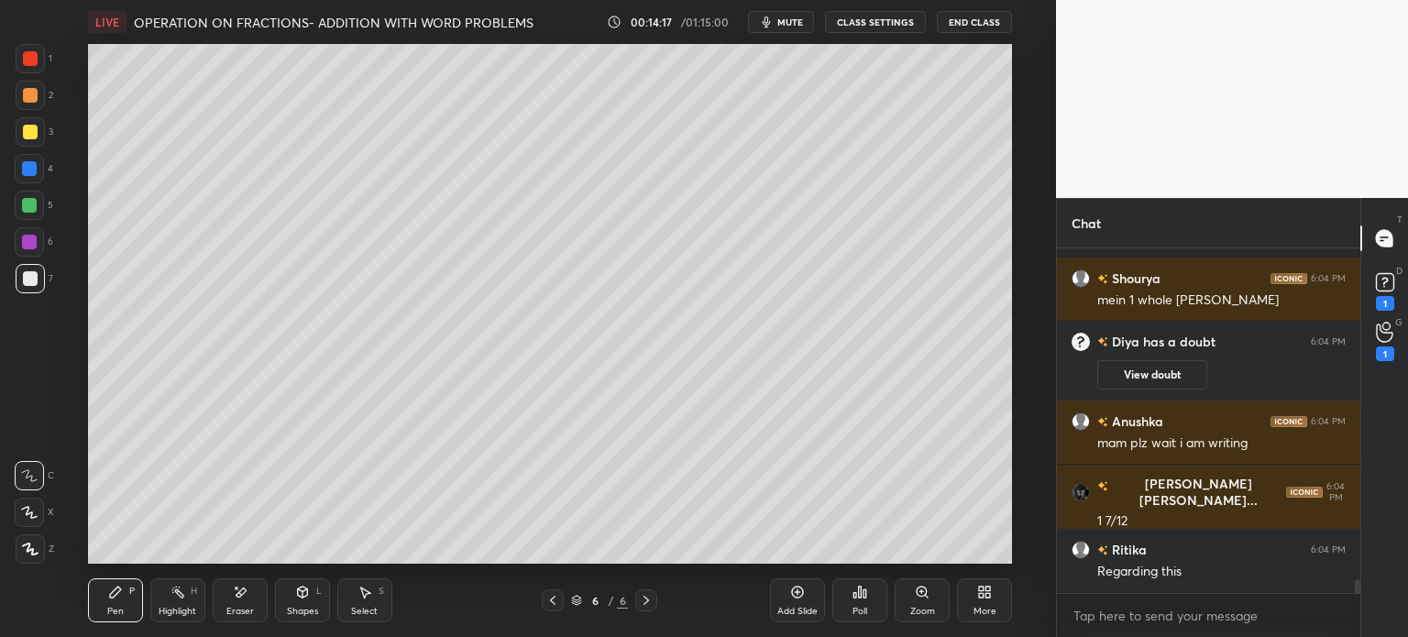
scroll to position [8117, 0]
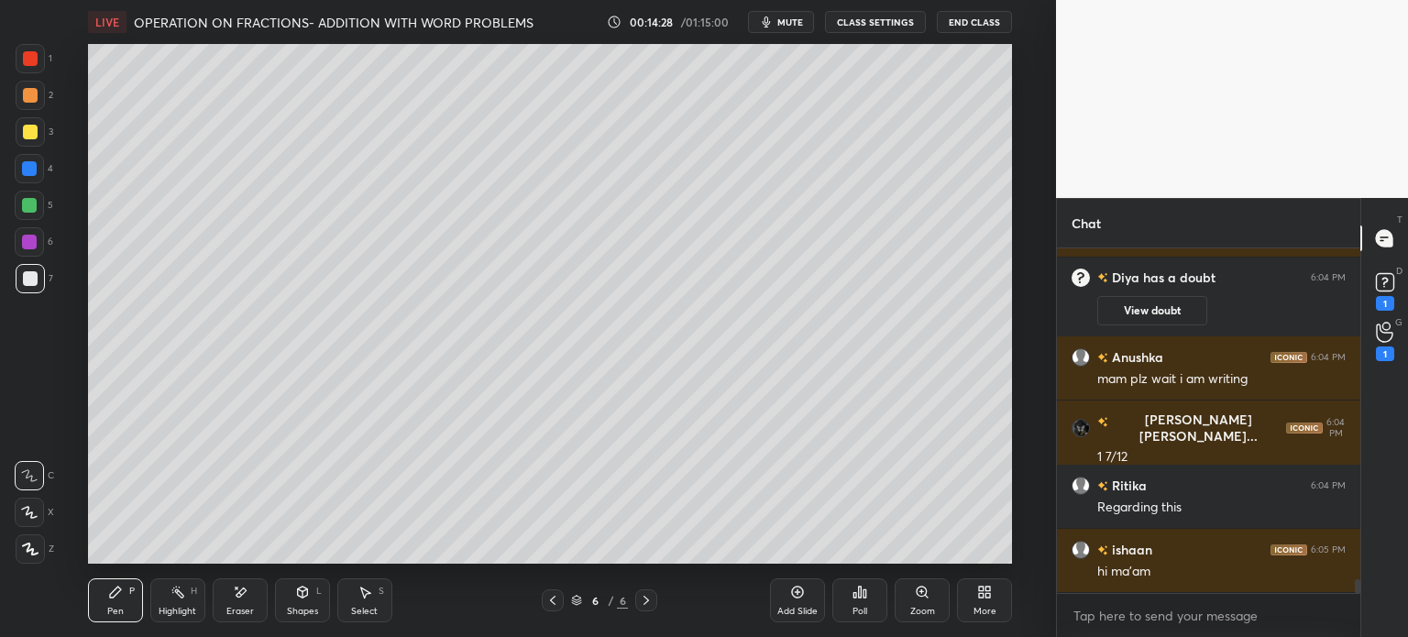
click at [557, 600] on icon at bounding box center [552, 600] width 15 height 15
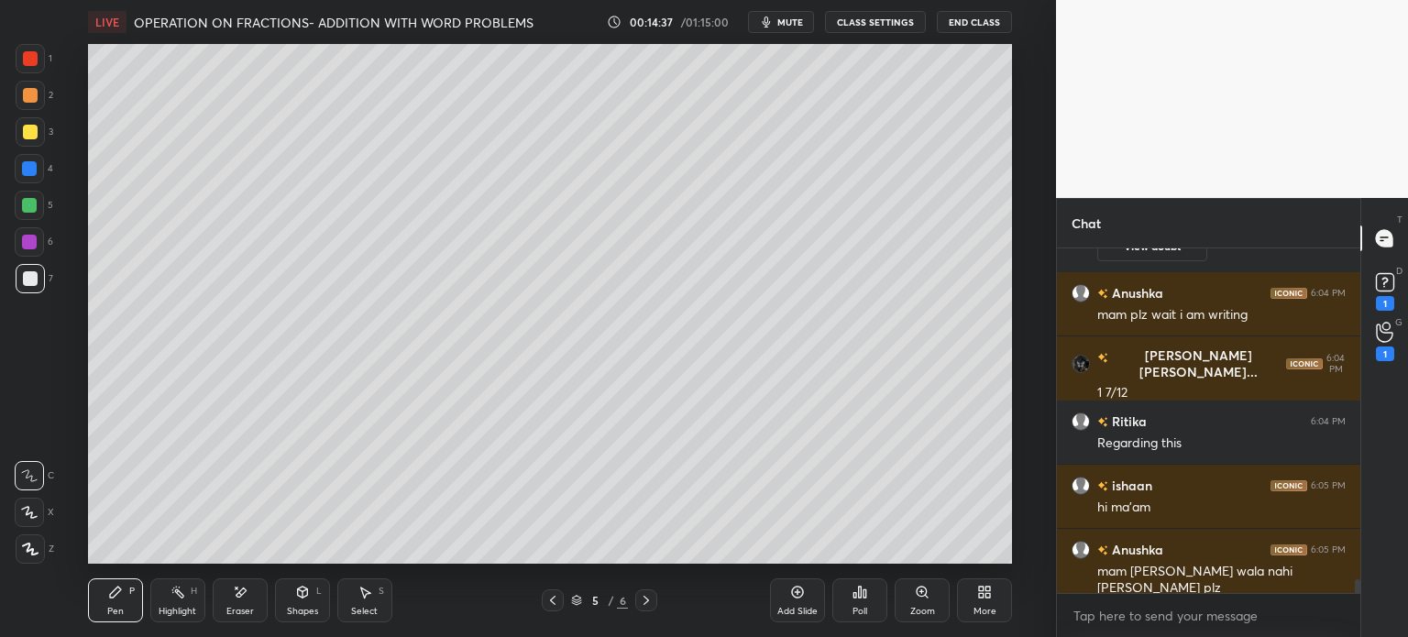
click at [645, 599] on icon at bounding box center [646, 600] width 15 height 15
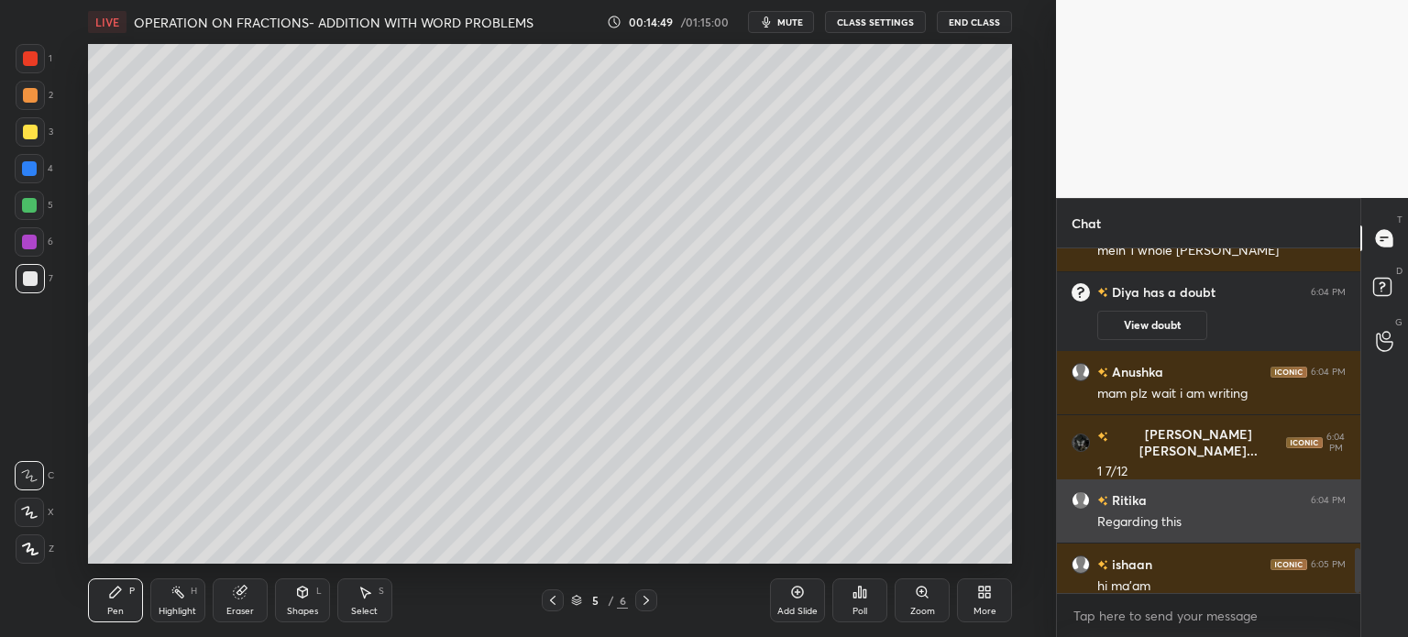
scroll to position [2350, 0]
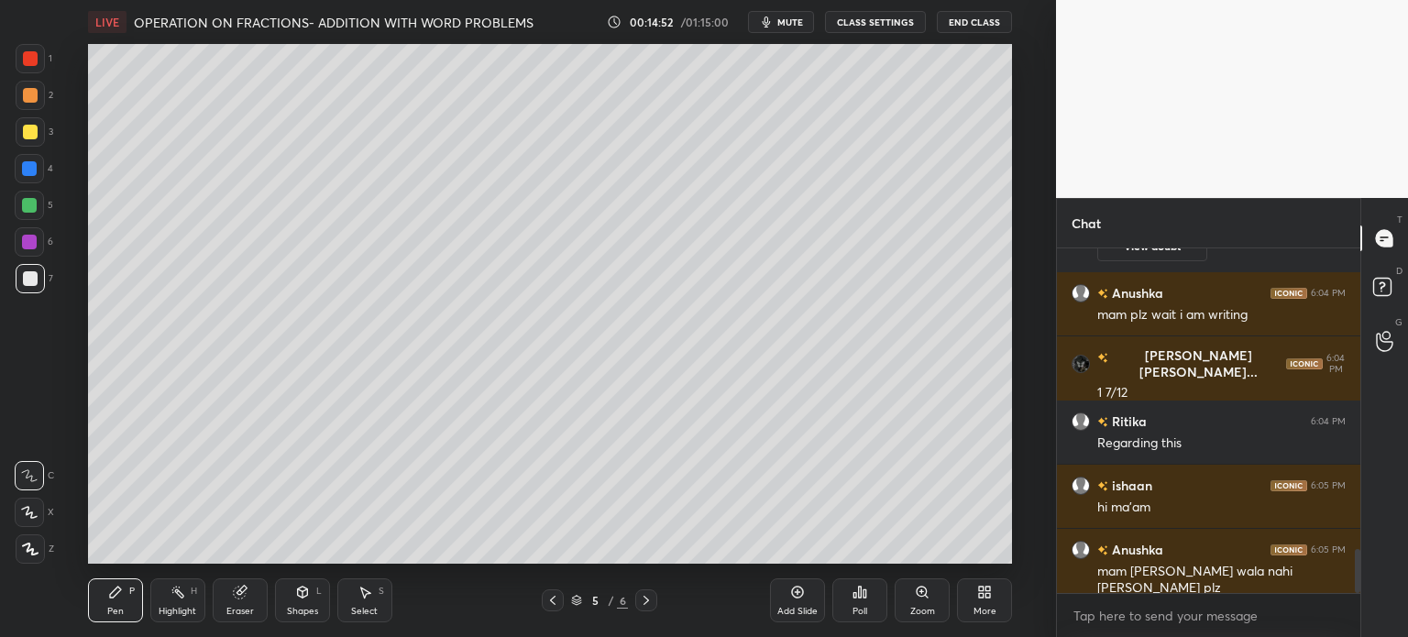
click at [557, 606] on icon at bounding box center [552, 600] width 15 height 15
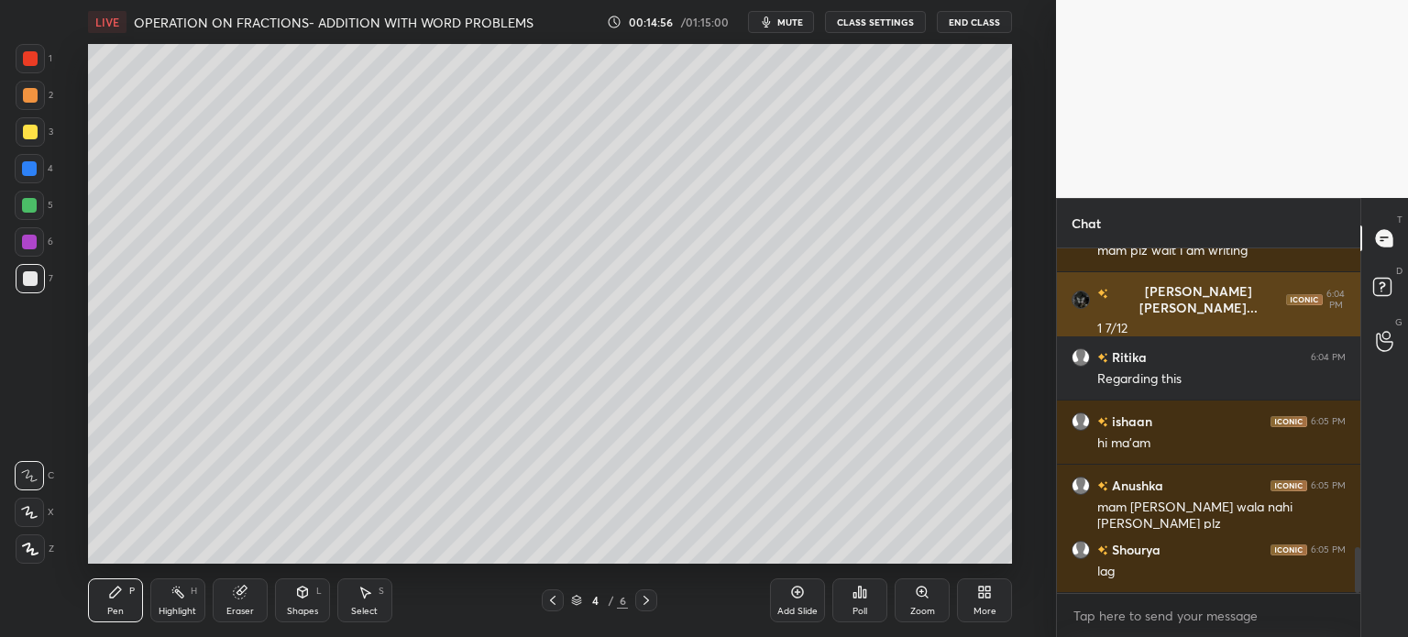
scroll to position [2309, 0]
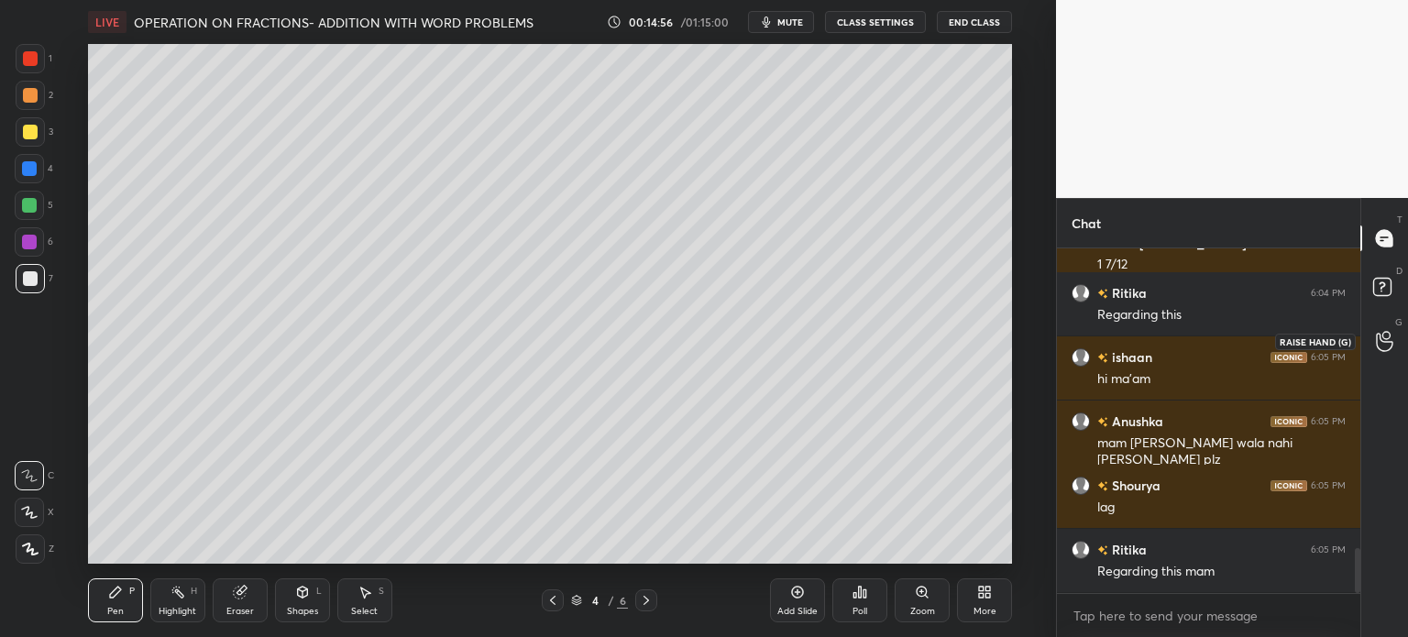
click at [1397, 336] on div at bounding box center [1384, 340] width 37 height 33
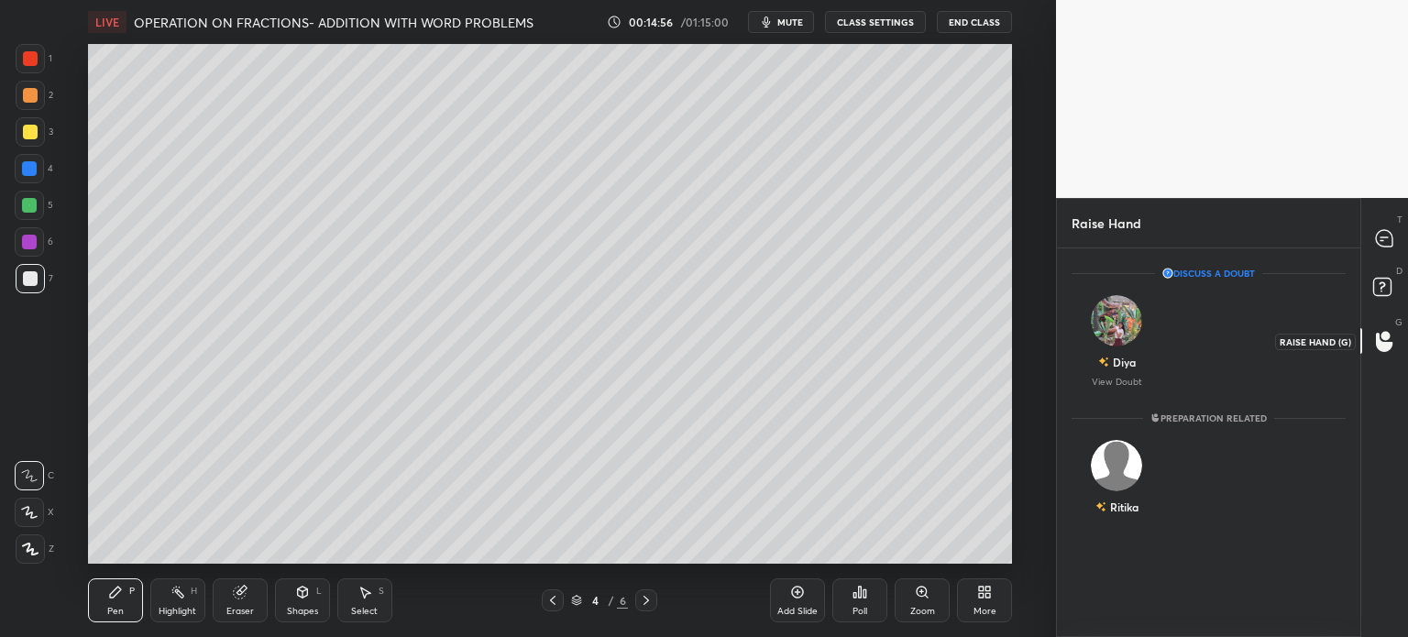
scroll to position [5, 5]
click at [1137, 380] on p "View Doubt" at bounding box center [1116, 382] width 50 height 9
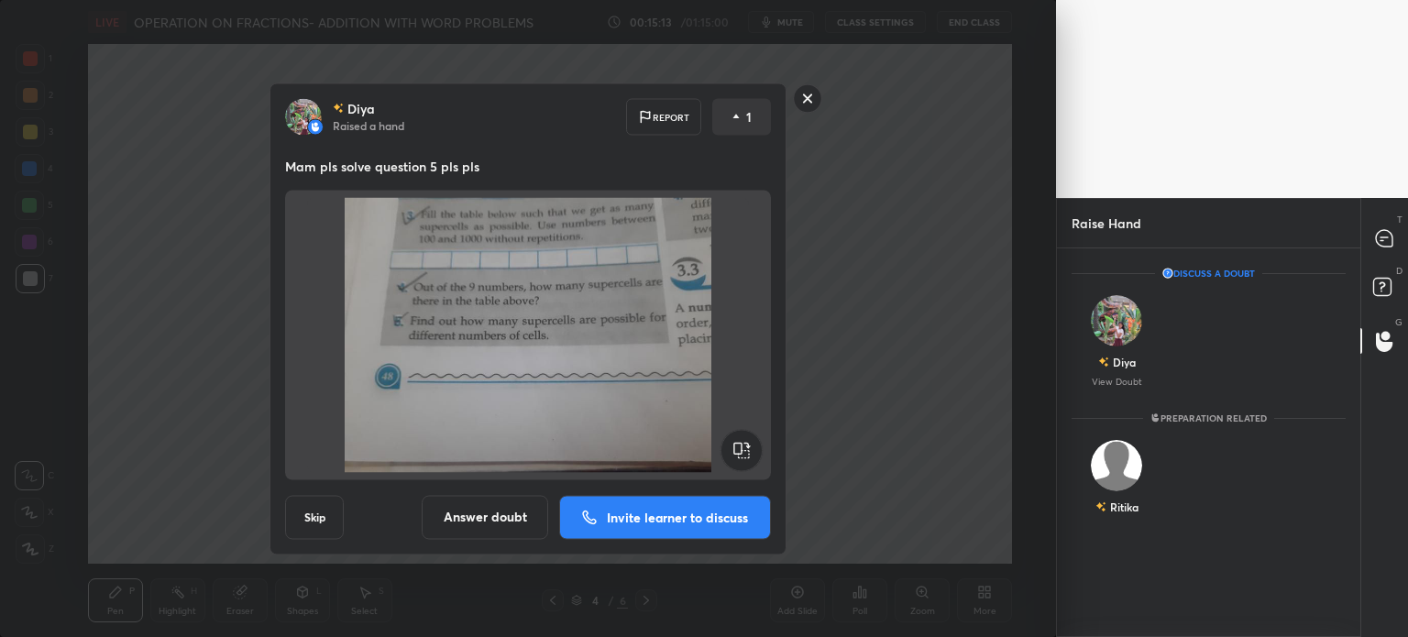
click at [1406, 304] on div "D Doubts (D)" at bounding box center [1384, 289] width 47 height 51
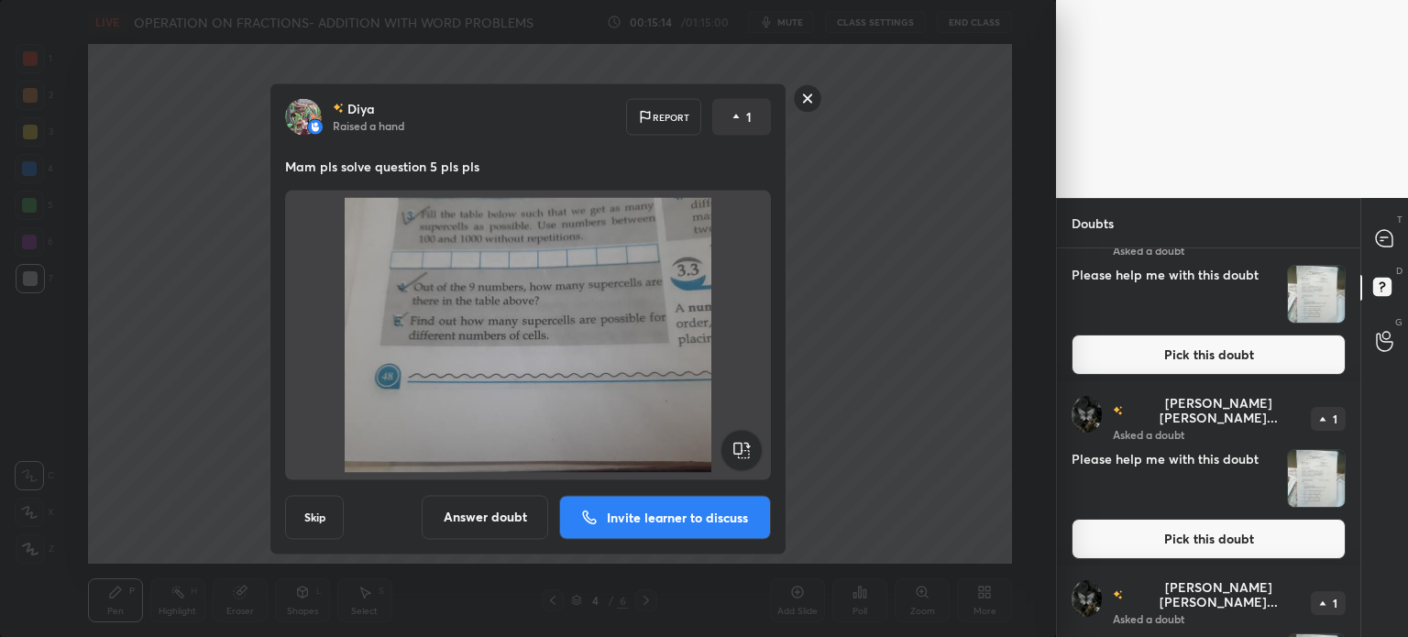
scroll to position [717, 0]
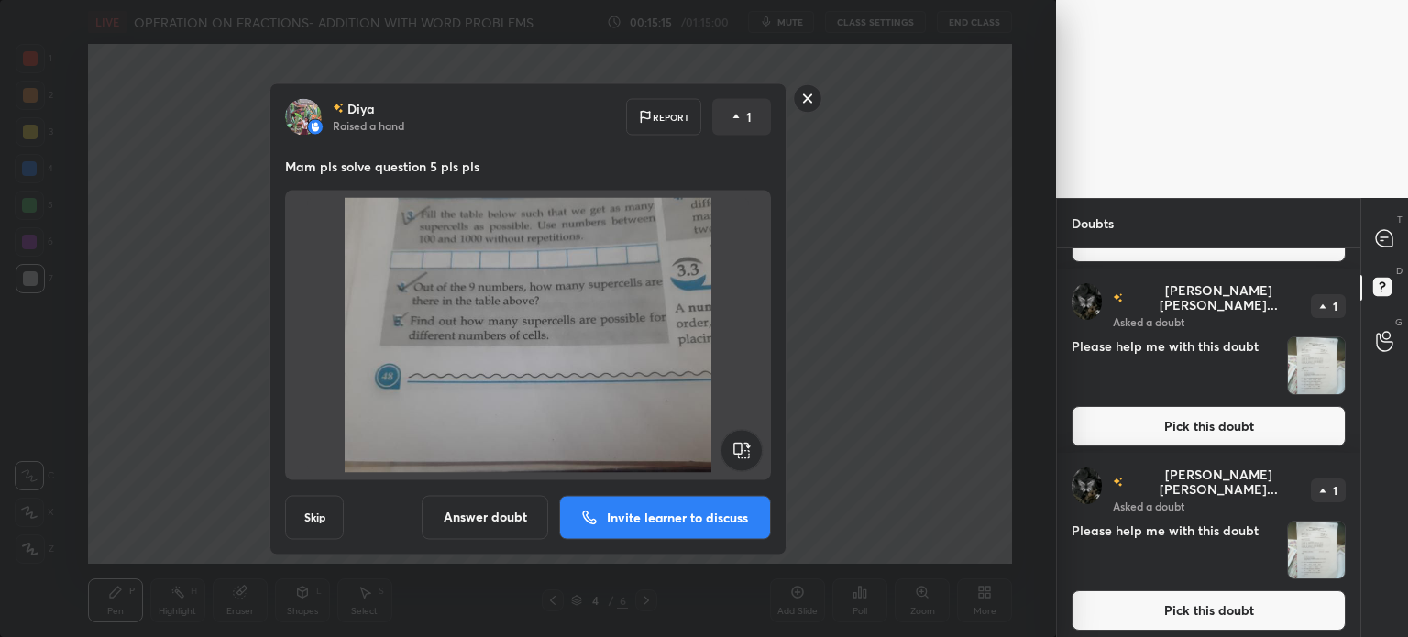
click at [1383, 252] on div at bounding box center [1384, 238] width 37 height 33
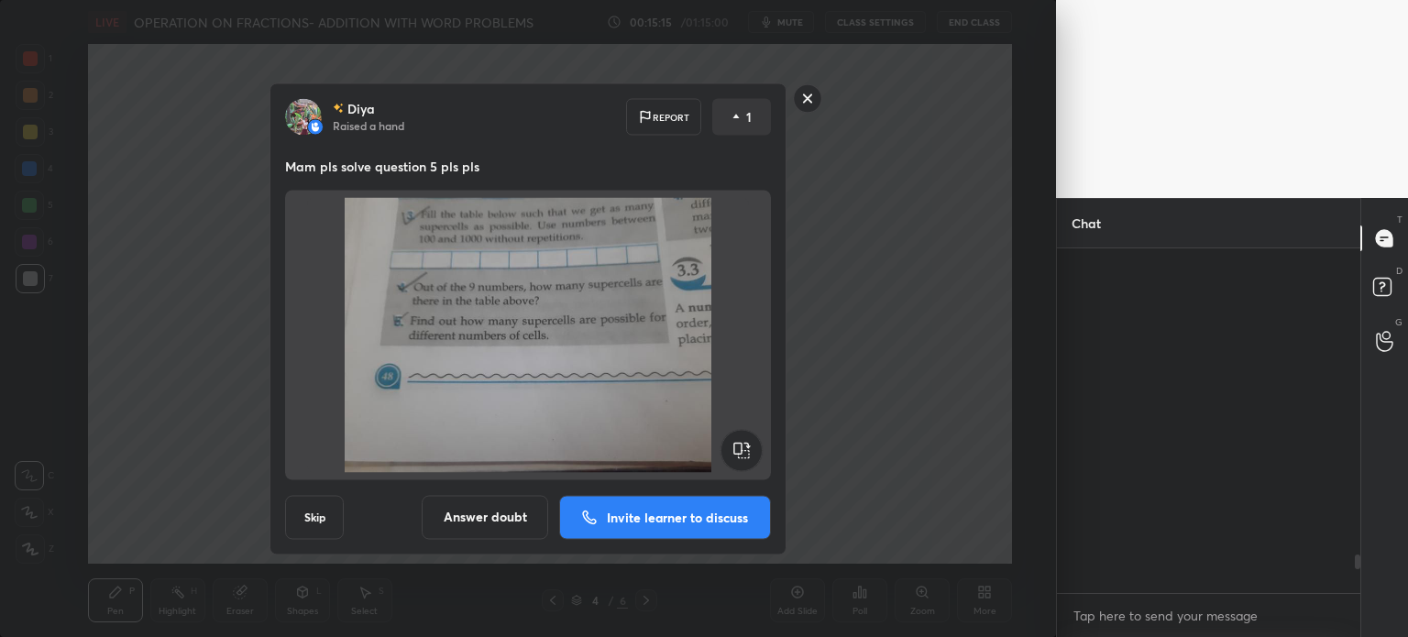
scroll to position [339, 298]
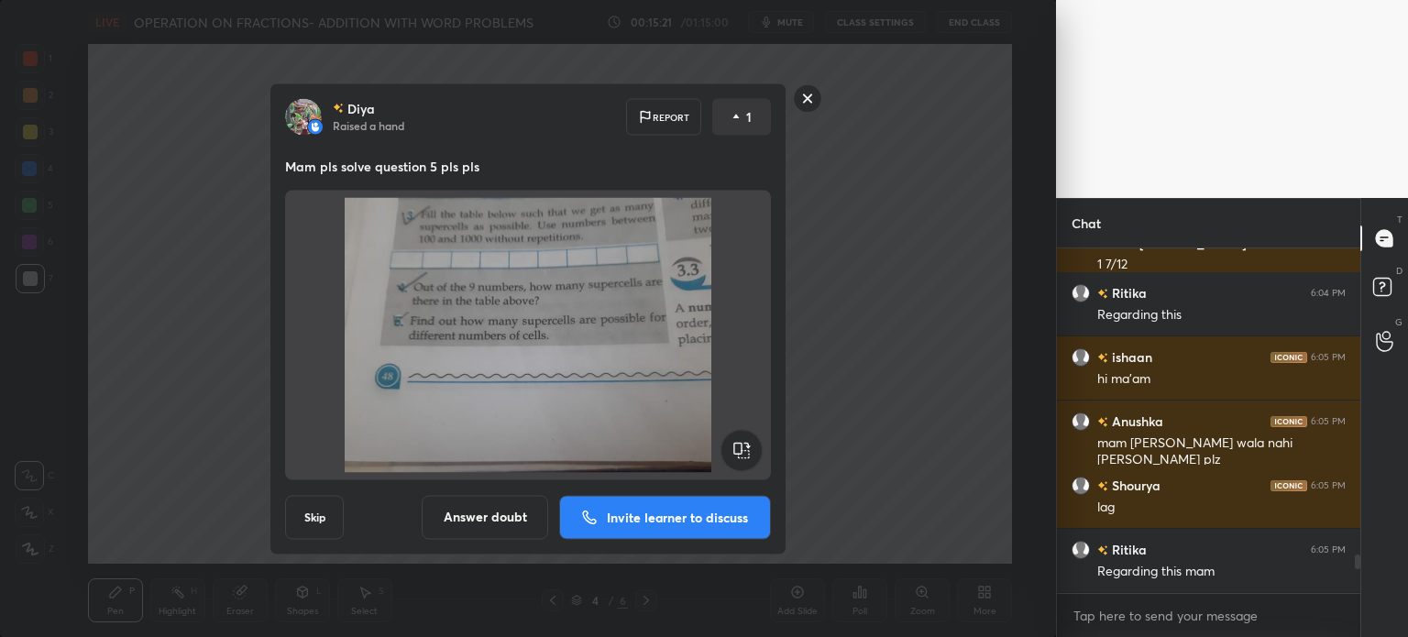
click at [968, 255] on div "Diya Raised a hand Report 1 Mam pls solve question 5 pls pls Skip Answer doubt …" at bounding box center [528, 318] width 1056 height 637
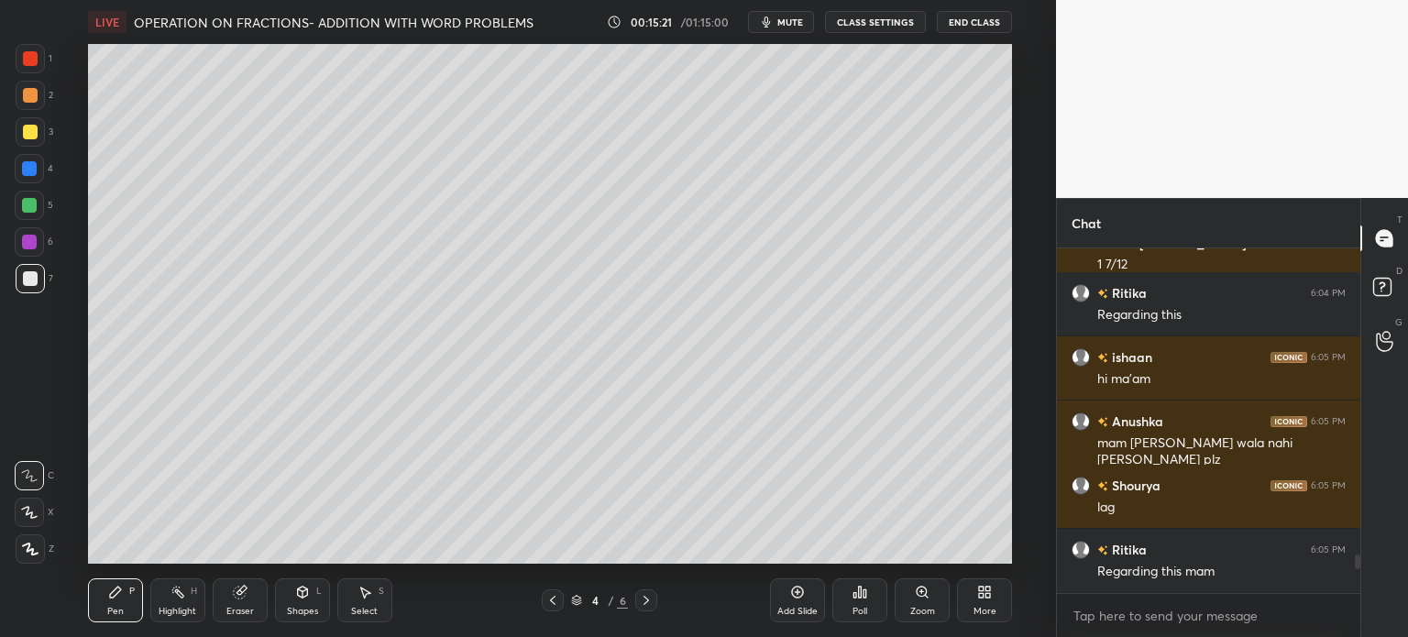
scroll to position [0, 0]
click at [1382, 343] on icon at bounding box center [1384, 341] width 17 height 21
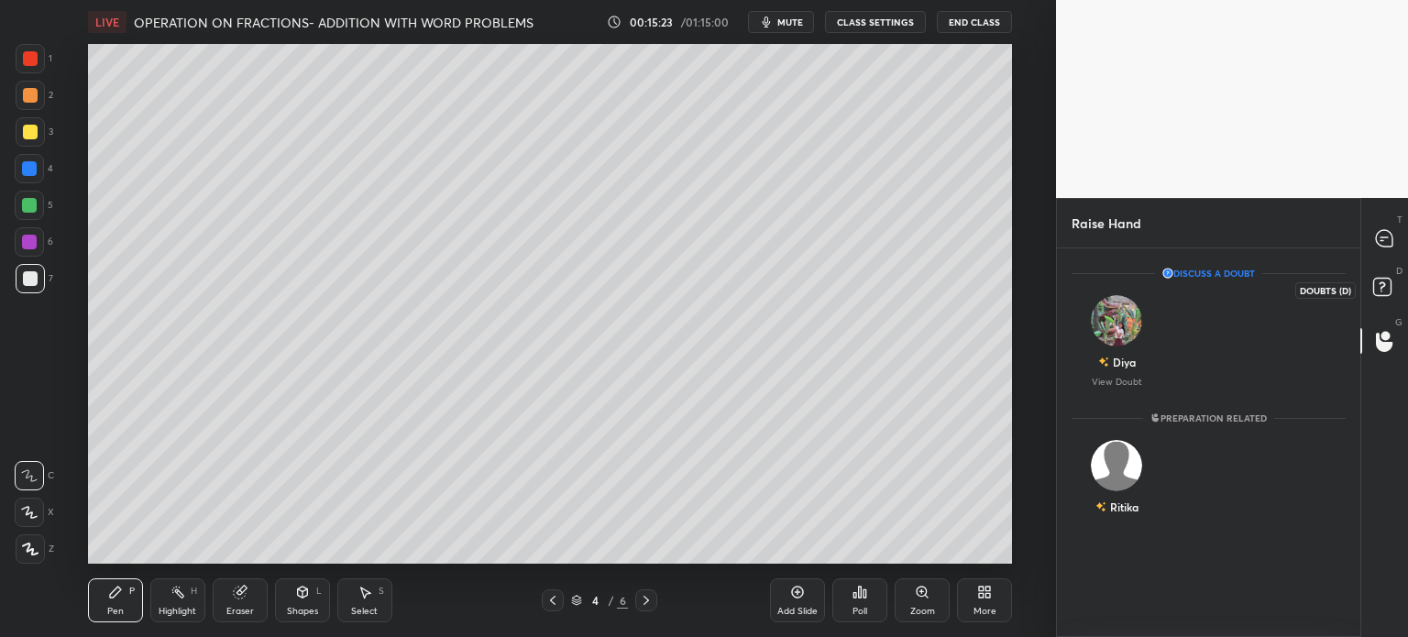
click at [1371, 296] on icon at bounding box center [1384, 289] width 33 height 33
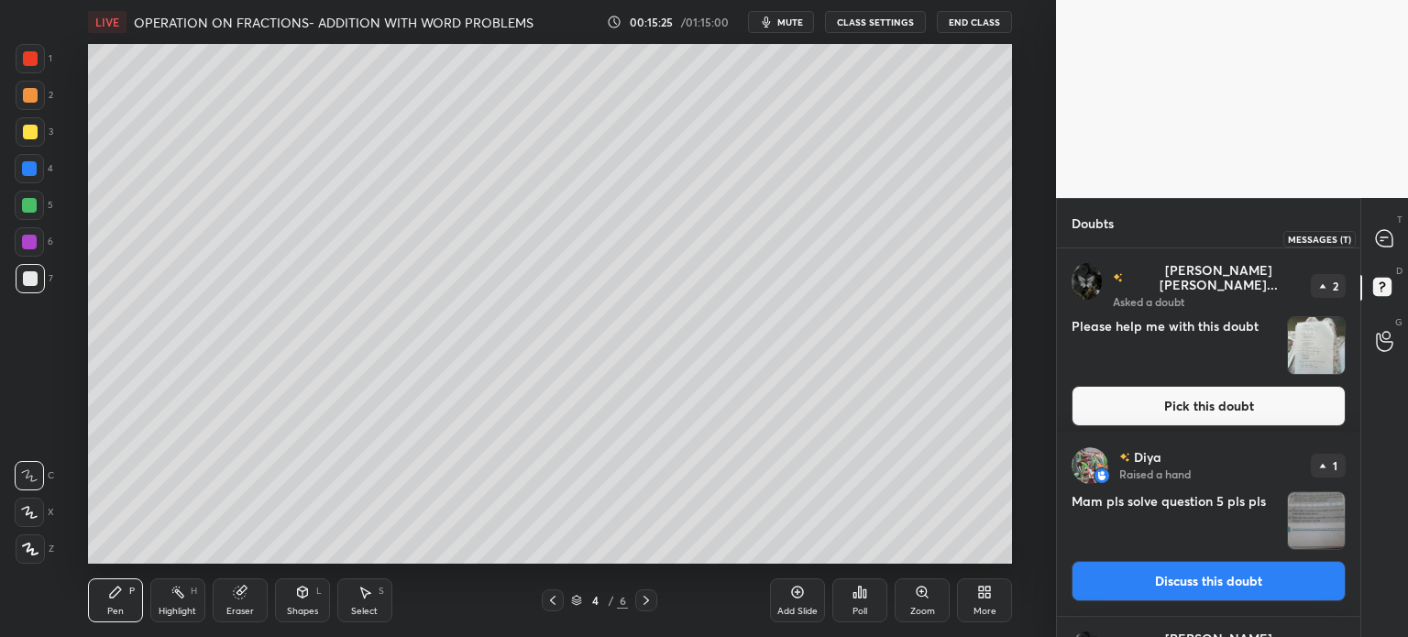
click at [1392, 253] on div at bounding box center [1384, 238] width 37 height 33
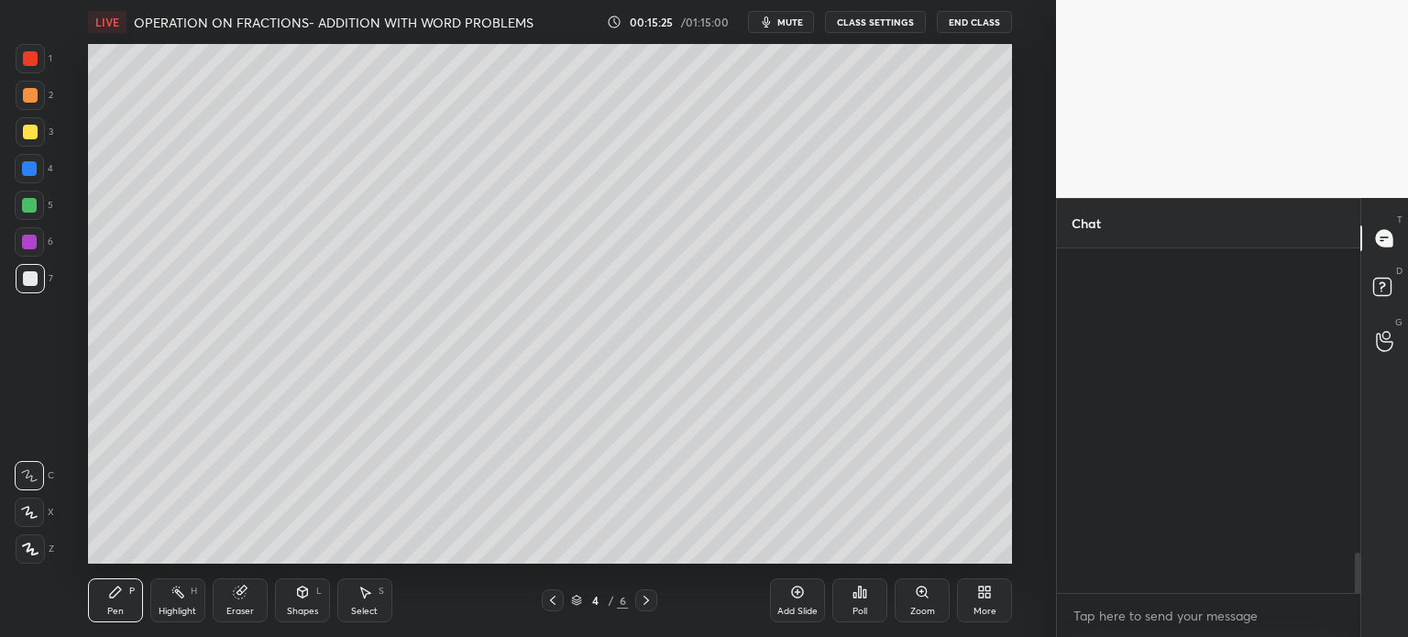
scroll to position [339, 298]
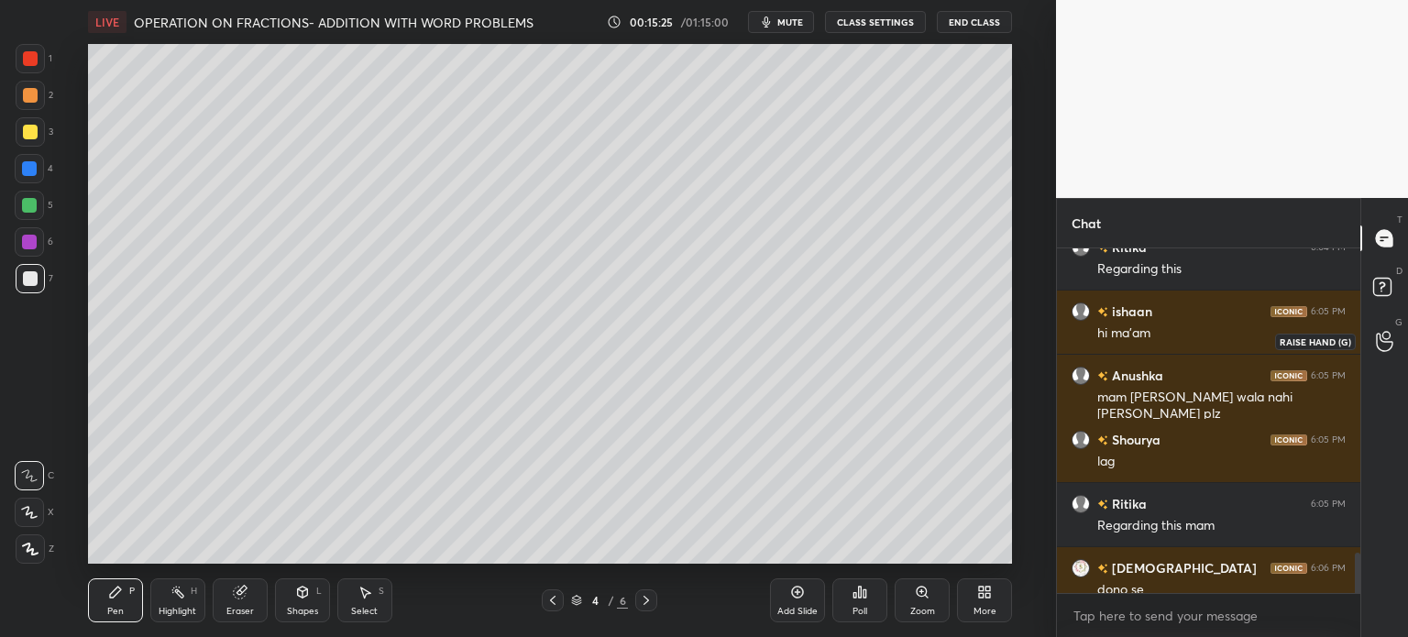
click at [1387, 354] on div at bounding box center [1384, 340] width 37 height 33
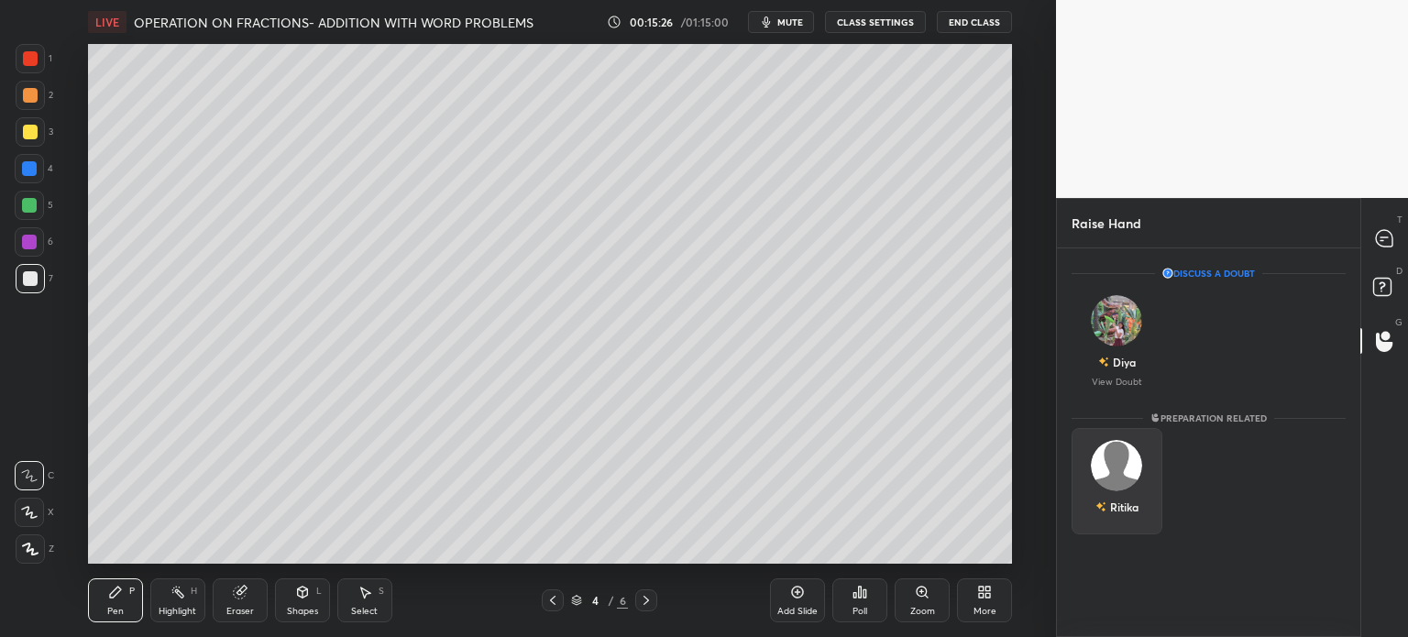
click at [1107, 482] on div "Ritika" at bounding box center [1116, 481] width 91 height 106
click at [1127, 531] on div "Ritika" at bounding box center [1116, 481] width 91 height 106
click at [1136, 514] on button "INVITE" at bounding box center [1117, 520] width 74 height 24
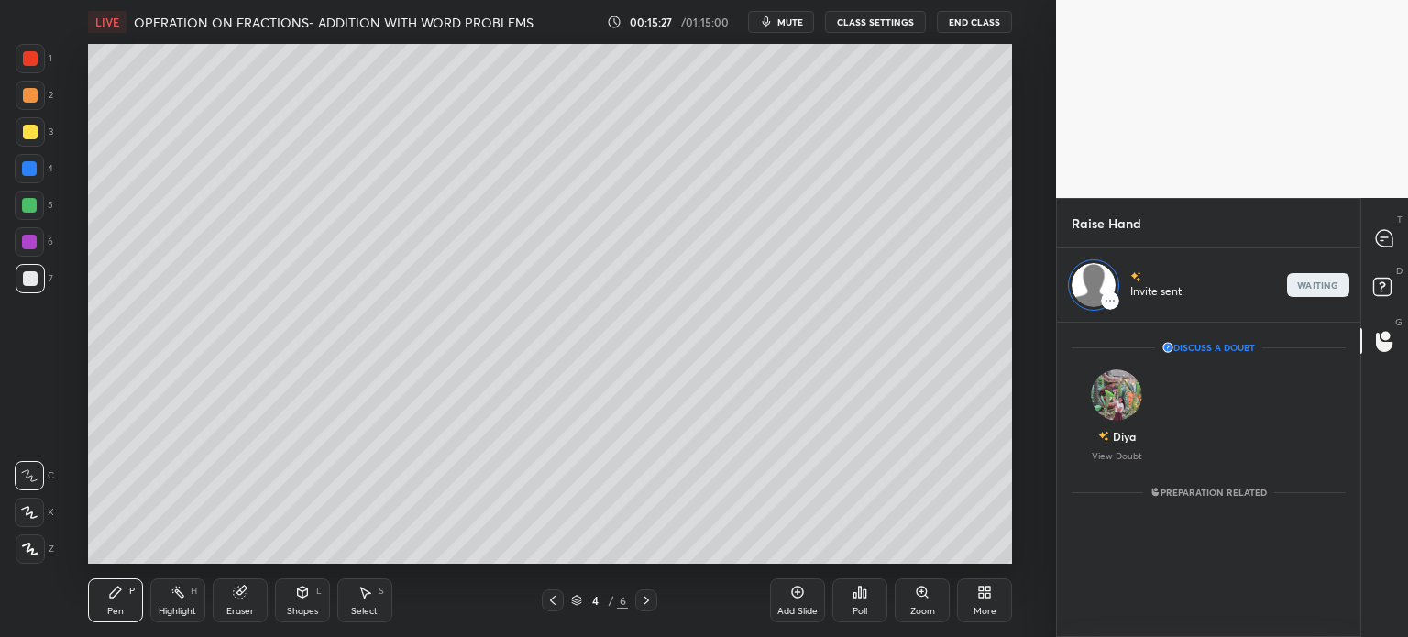
scroll to position [5, 5]
click at [1380, 247] on icon at bounding box center [1384, 238] width 19 height 19
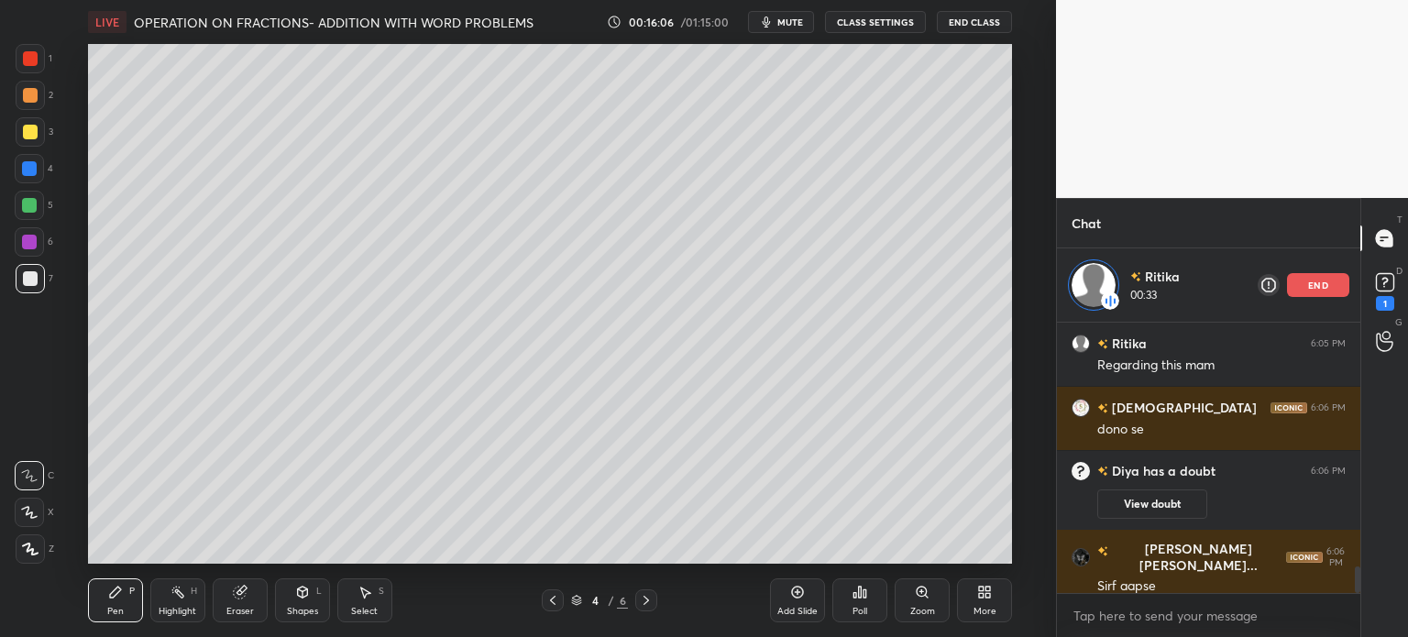
click at [643, 603] on icon at bounding box center [646, 600] width 15 height 15
click at [638, 612] on div "Pen P Highlight H Eraser Shapes L Select S 4 / 6 Add Slide Poll Zoom More" at bounding box center [550, 600] width 924 height 73
click at [643, 607] on icon at bounding box center [646, 600] width 15 height 15
click at [642, 599] on icon at bounding box center [646, 600] width 15 height 15
click at [645, 600] on icon at bounding box center [646, 600] width 15 height 15
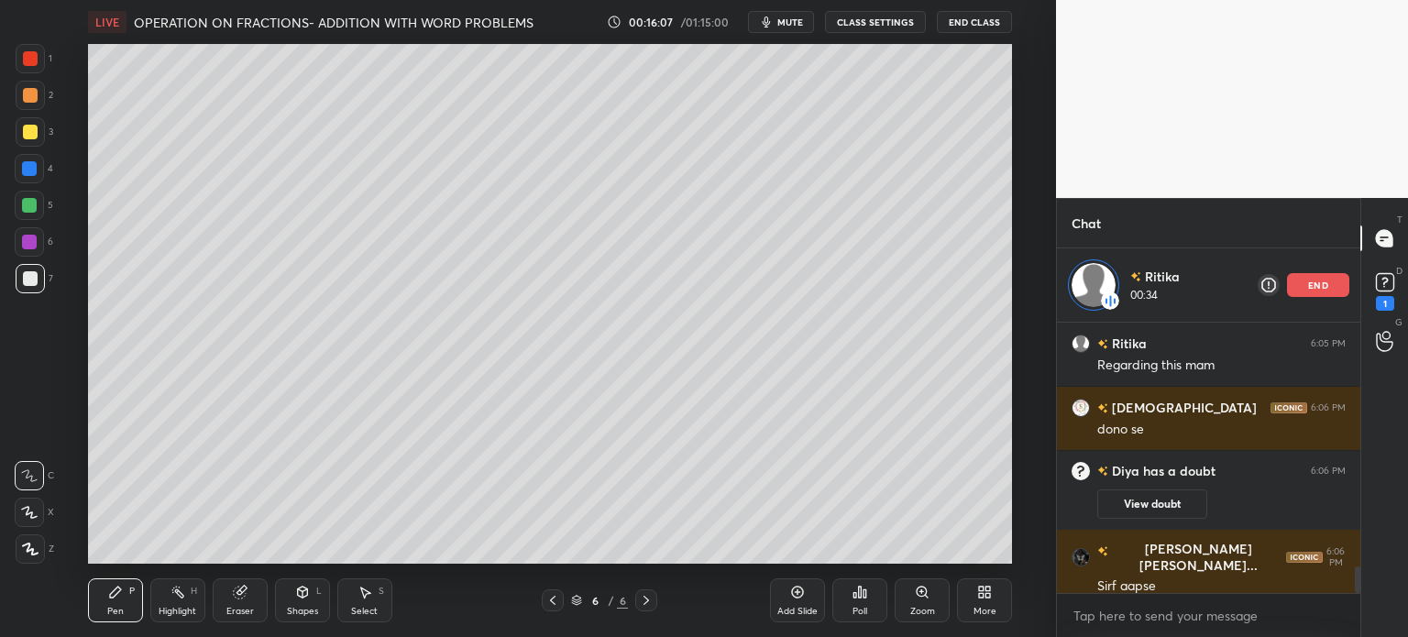
click at [799, 607] on div "Add Slide" at bounding box center [797, 611] width 40 height 9
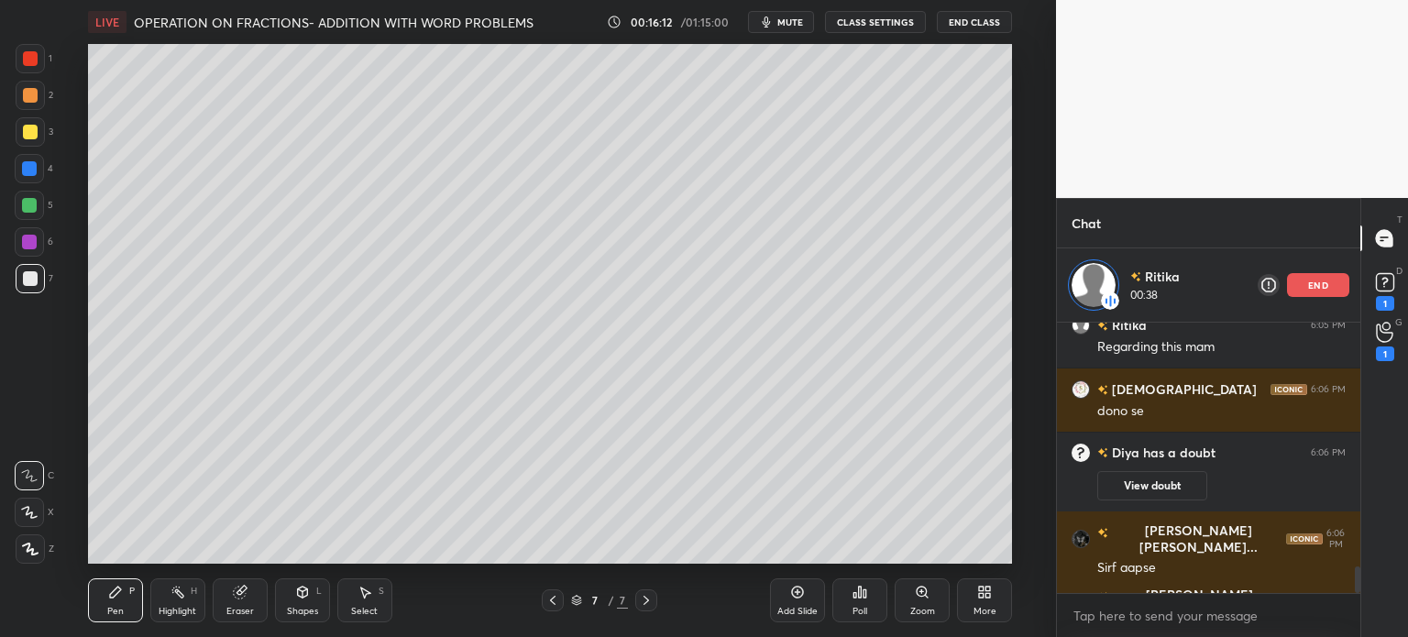
scroll to position [2524, 0]
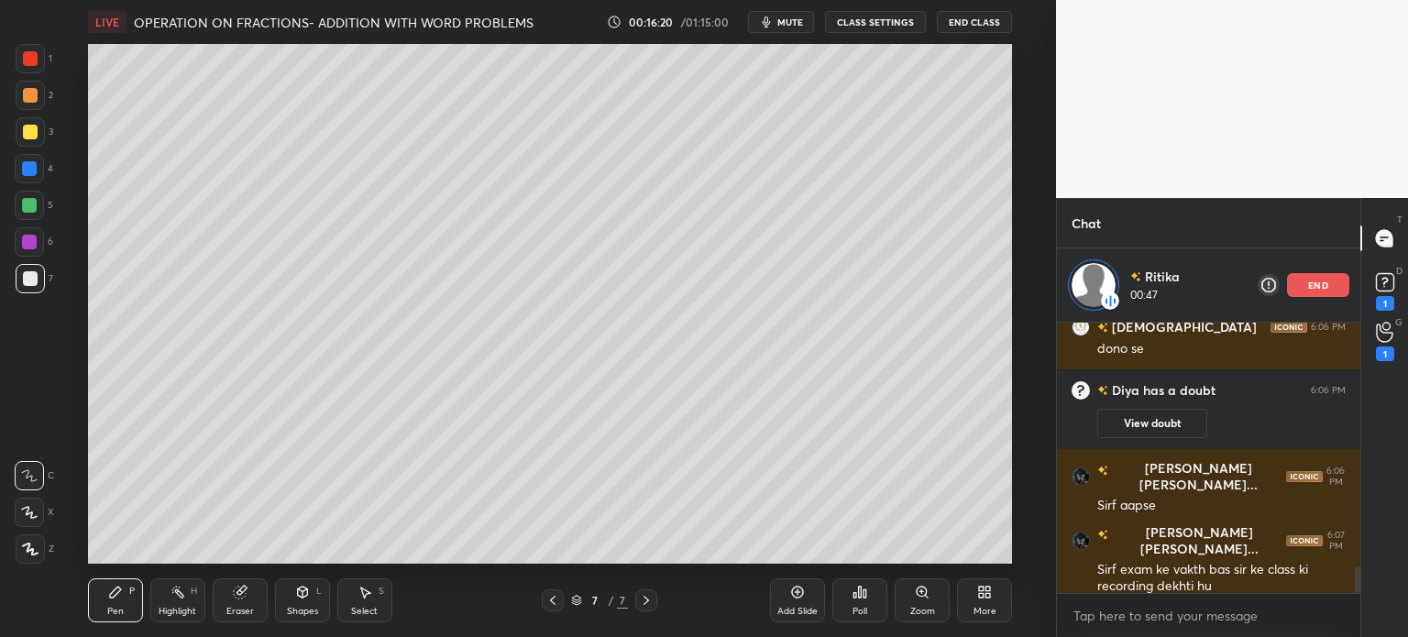
click at [37, 138] on div at bounding box center [30, 131] width 29 height 29
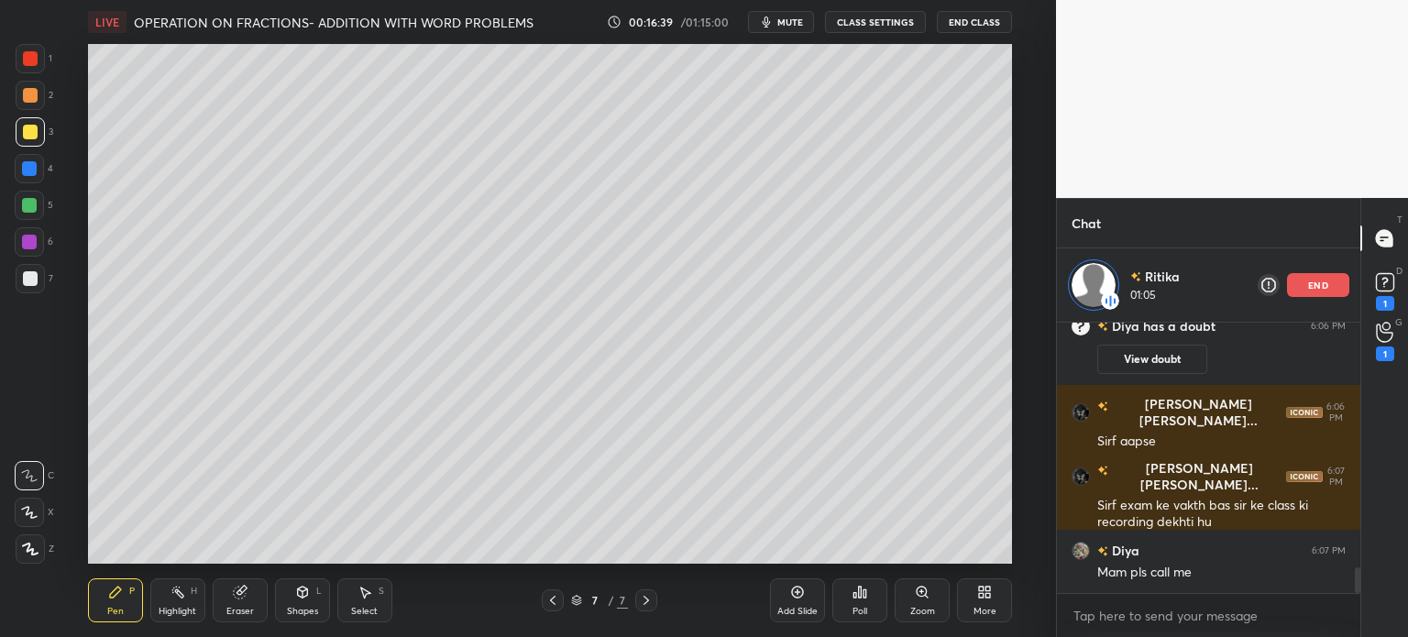
click at [811, 586] on div "Add Slide" at bounding box center [797, 600] width 55 height 44
click at [33, 275] on div at bounding box center [30, 278] width 15 height 15
click at [57, 167] on div "1 2 3 4 5 6 7 C X Z C X Z E E Erase all H H" at bounding box center [29, 304] width 59 height 520
click at [36, 132] on div at bounding box center [30, 132] width 15 height 15
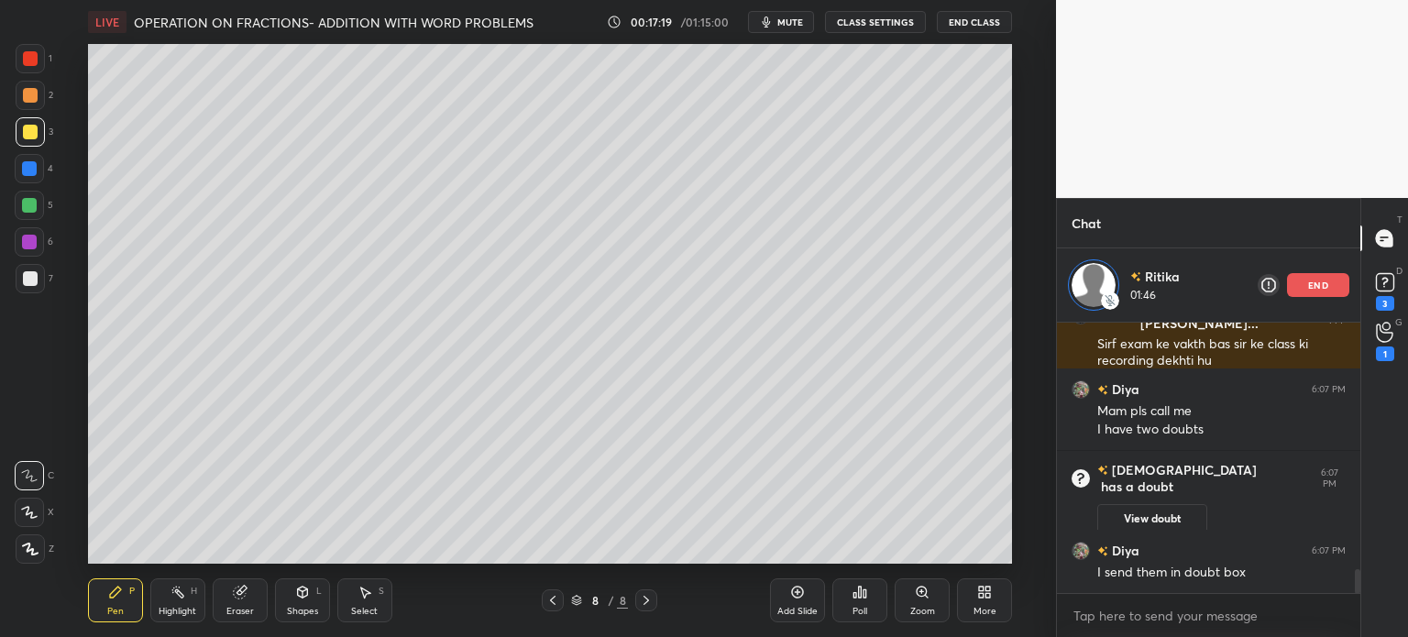
scroll to position [2810, 0]
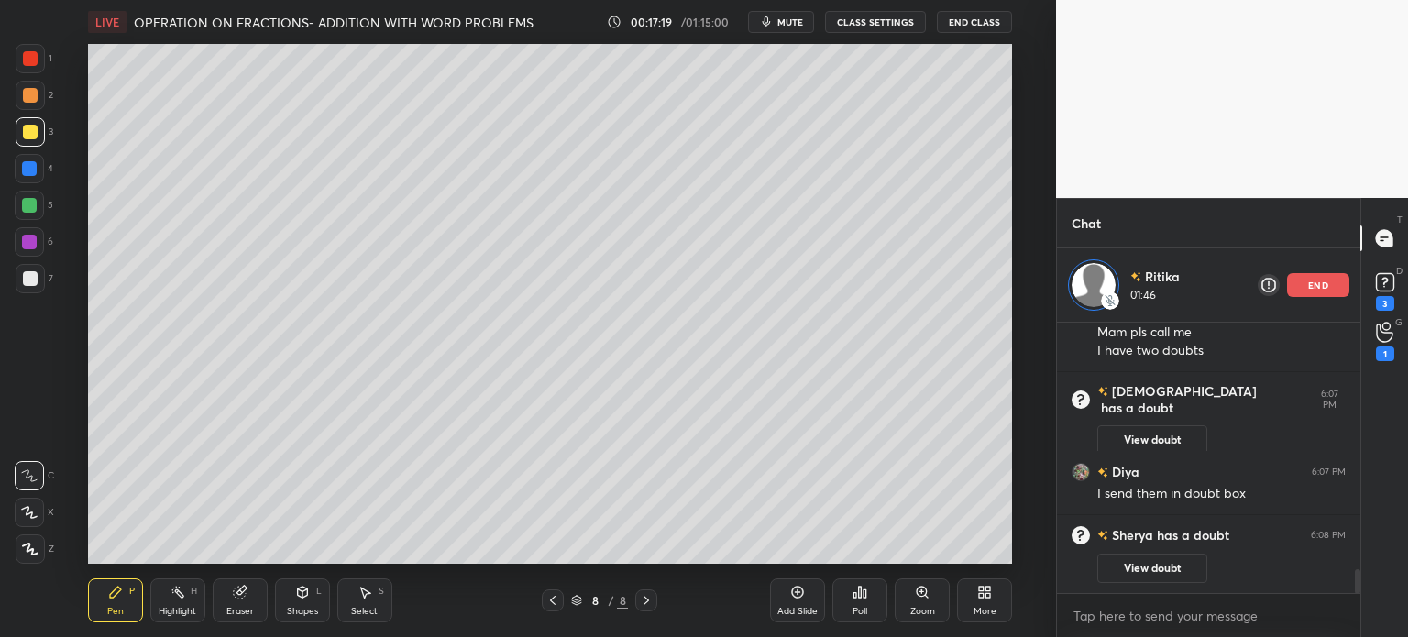
click at [1312, 282] on p "end" at bounding box center [1318, 284] width 20 height 9
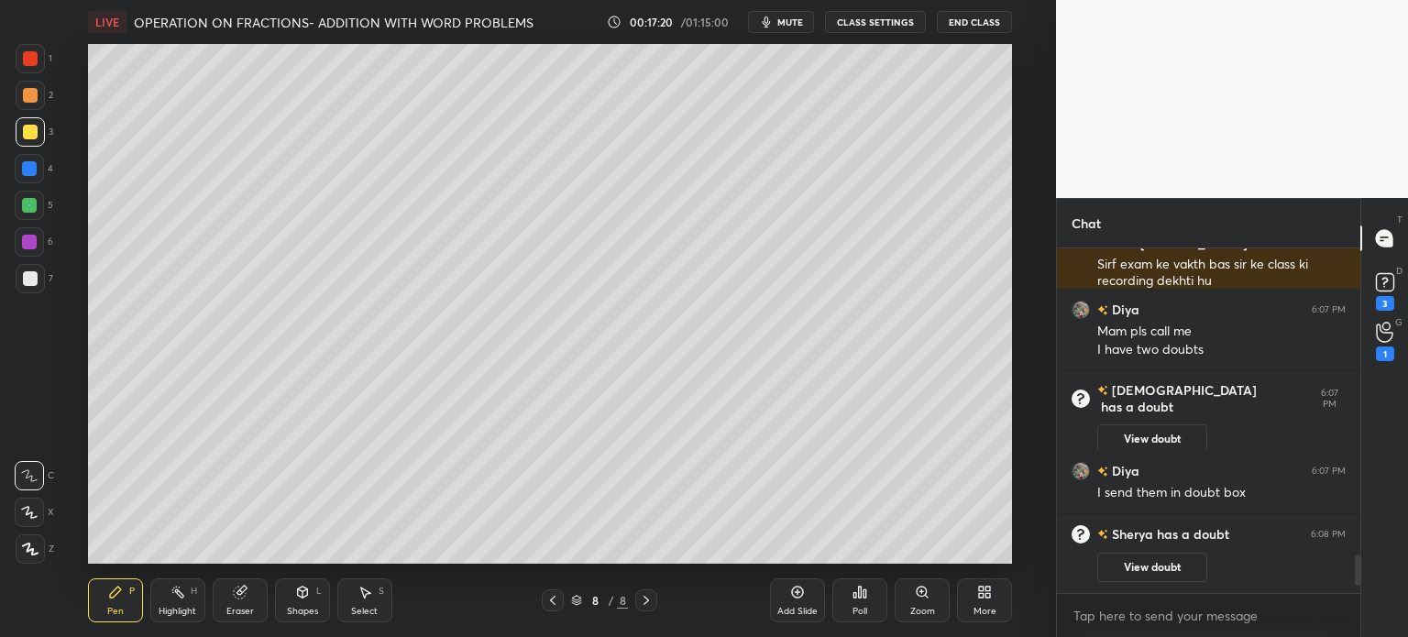
scroll to position [2736, 0]
click at [1371, 356] on div "1" at bounding box center [1384, 340] width 37 height 33
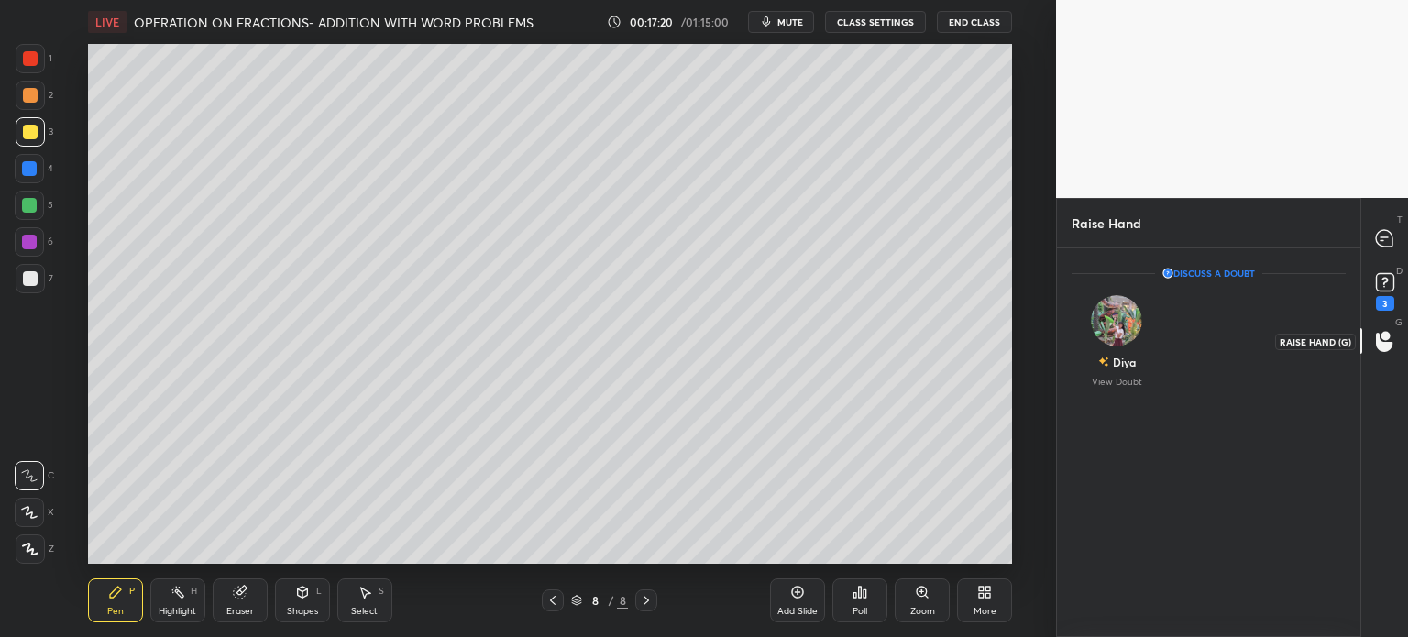
scroll to position [383, 298]
click at [1386, 292] on icon at bounding box center [1384, 282] width 27 height 27
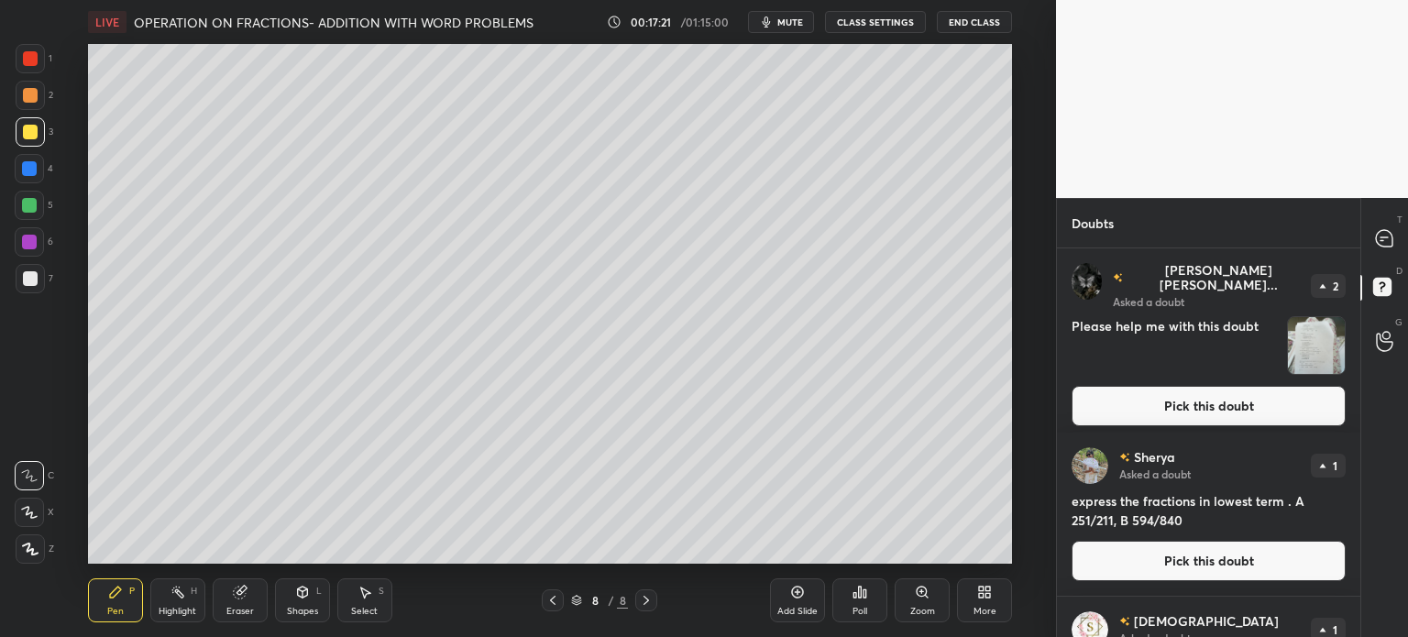
click at [1334, 326] on img "grid" at bounding box center [1316, 345] width 57 height 57
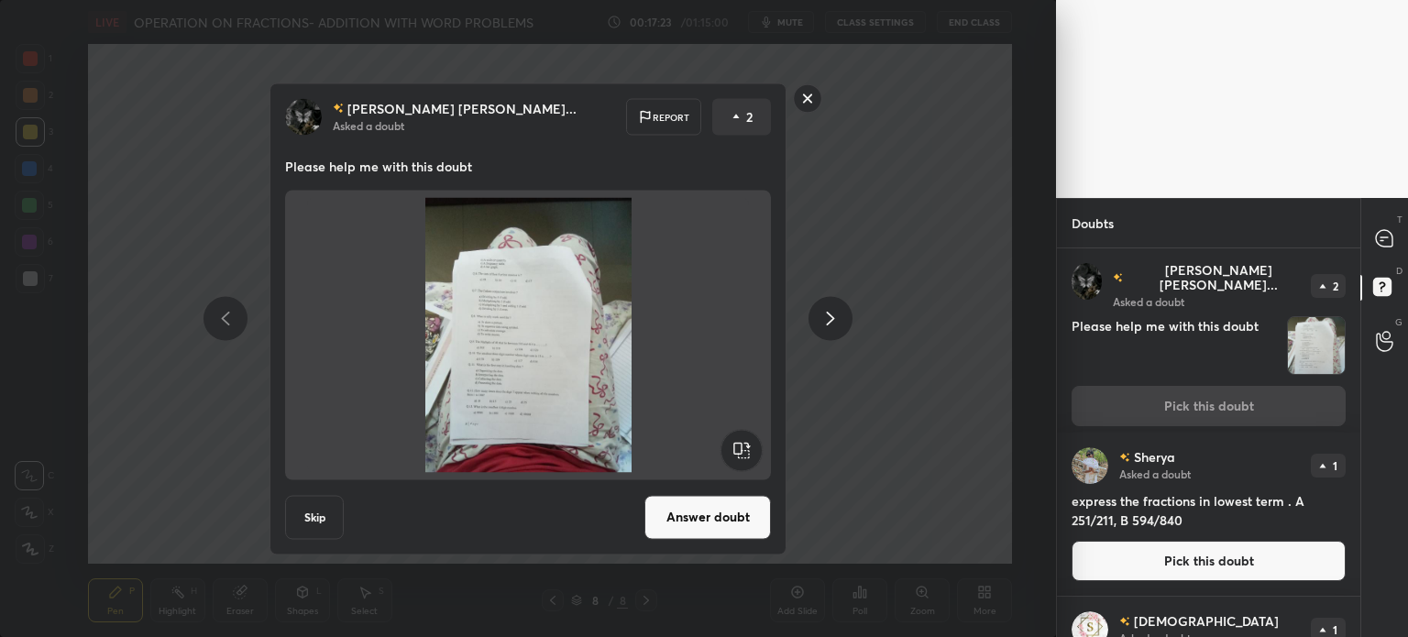
click at [832, 313] on icon at bounding box center [830, 319] width 22 height 22
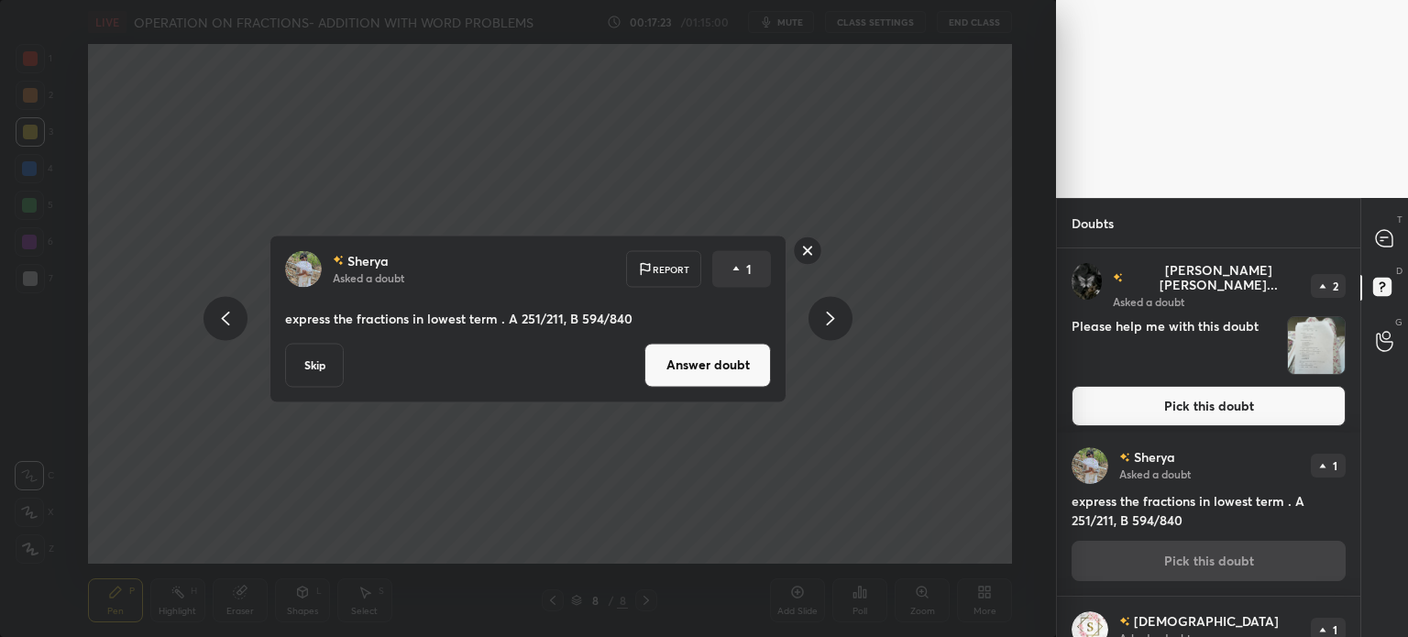
click at [839, 310] on icon at bounding box center [830, 319] width 22 height 22
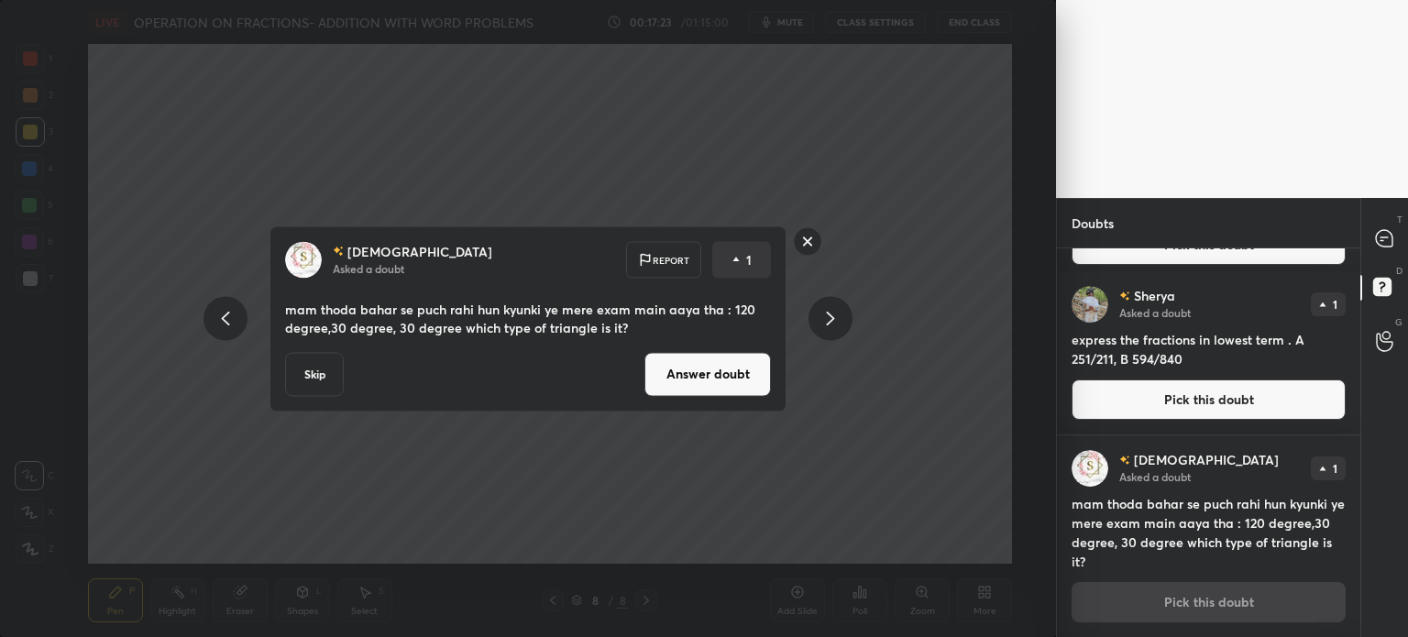
click at [844, 306] on div at bounding box center [830, 319] width 44 height 44
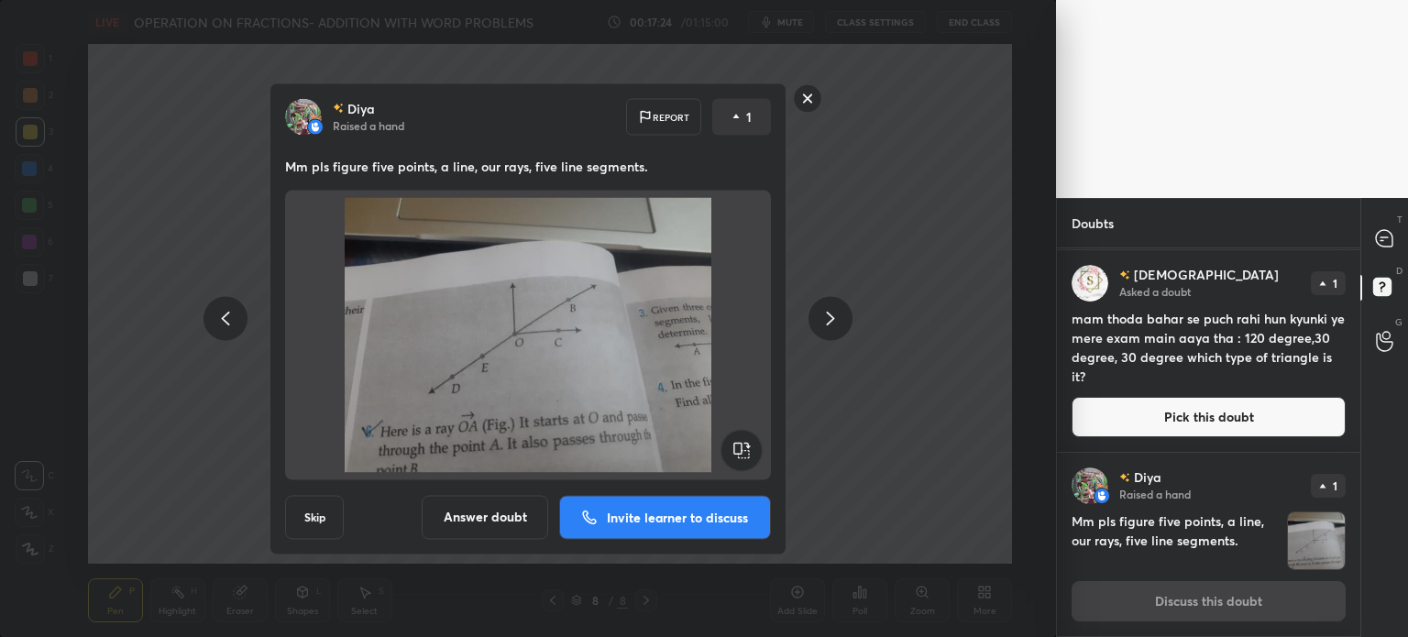
click at [227, 309] on icon at bounding box center [225, 319] width 22 height 22
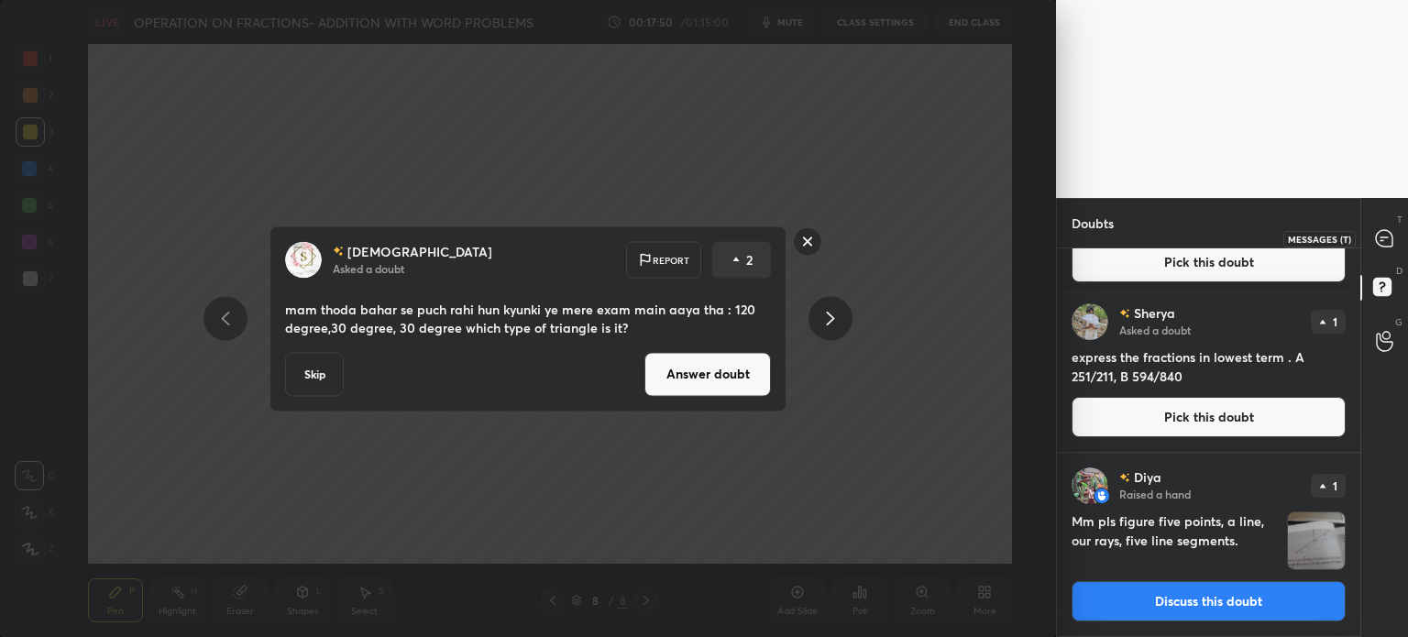
click at [1384, 245] on icon at bounding box center [1384, 238] width 16 height 16
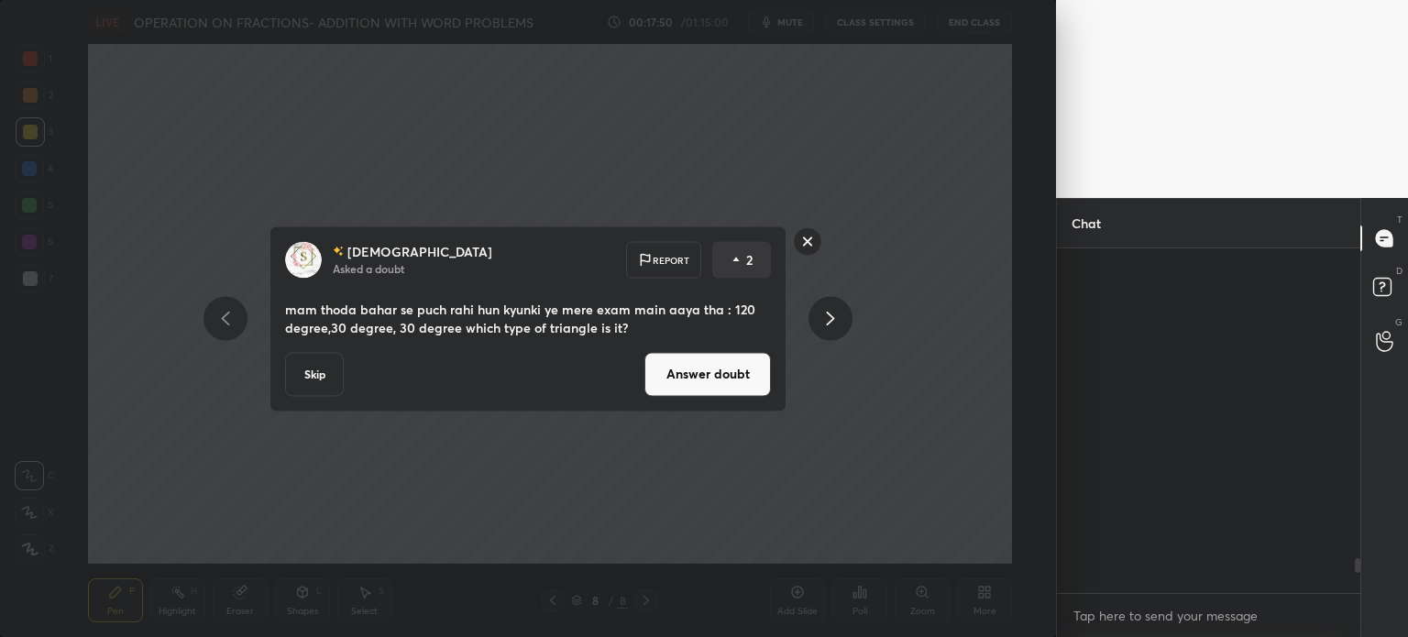
scroll to position [339, 298]
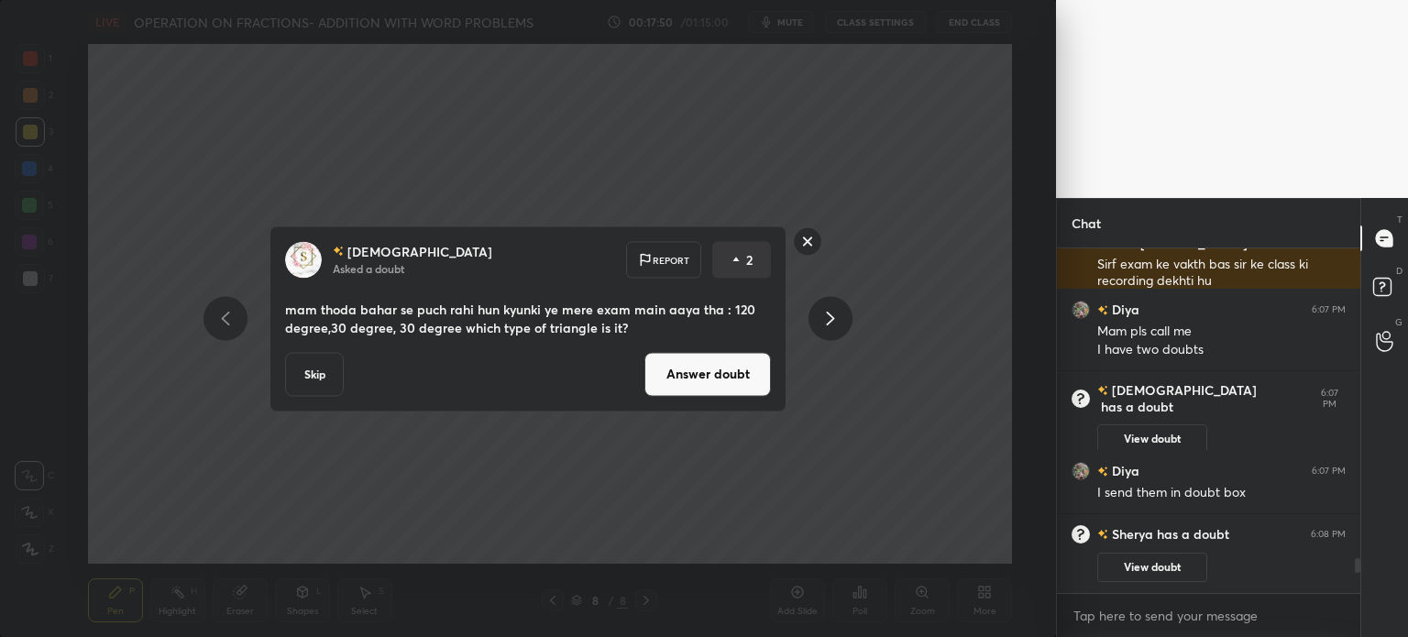
click at [873, 542] on div "[PERSON_NAME] Asked a doubt Report 2 mam thoda bahar se puch rahi hun kyunki ye…" at bounding box center [528, 318] width 1056 height 637
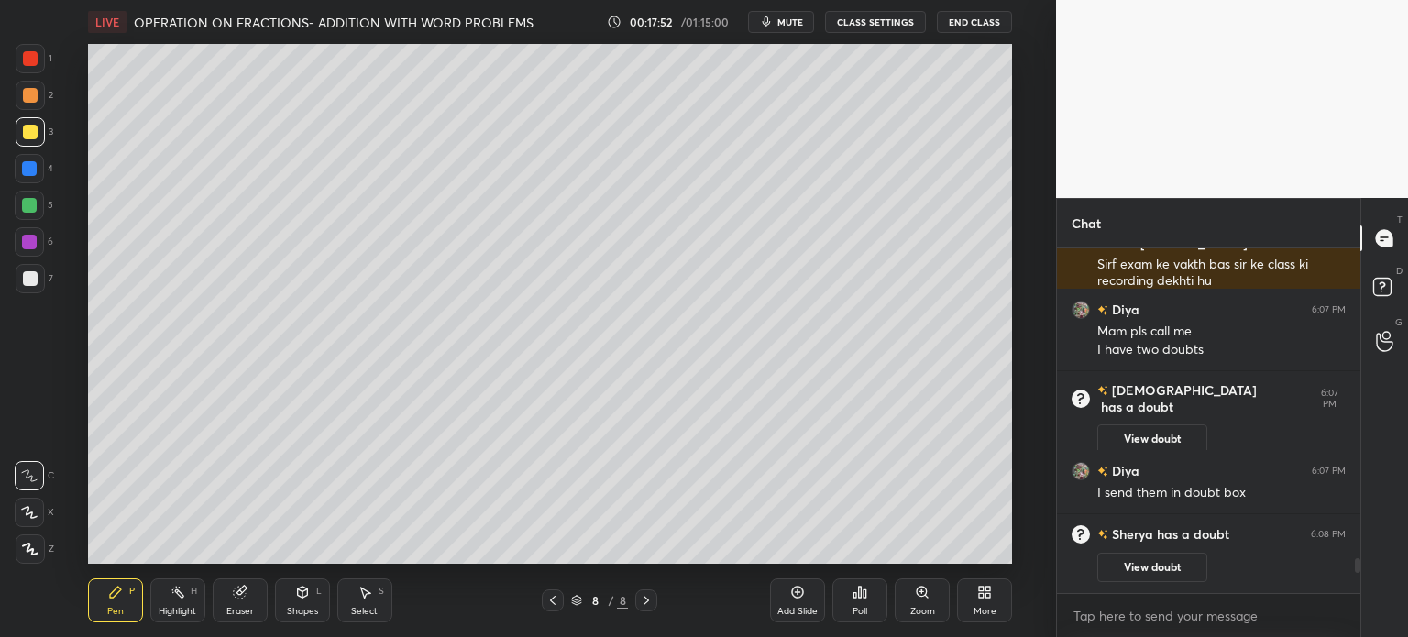
click at [557, 598] on icon at bounding box center [552, 600] width 15 height 15
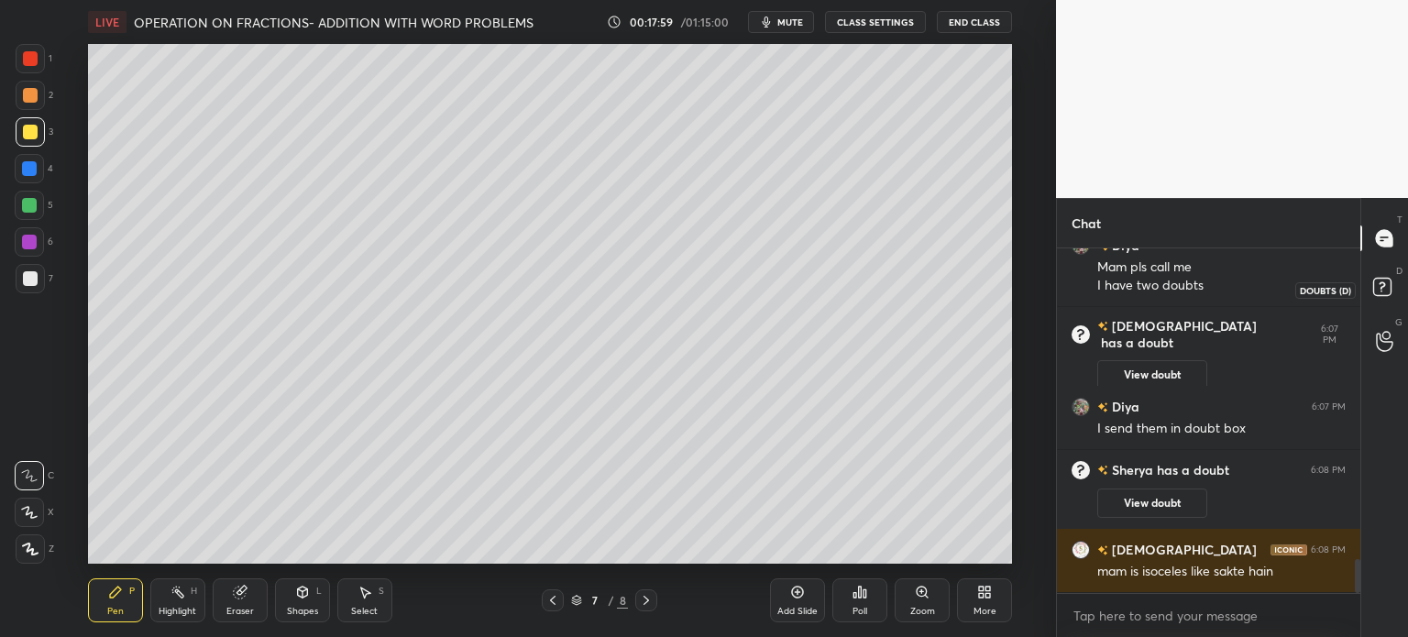
click at [1388, 286] on rect at bounding box center [1381, 287] width 17 height 17
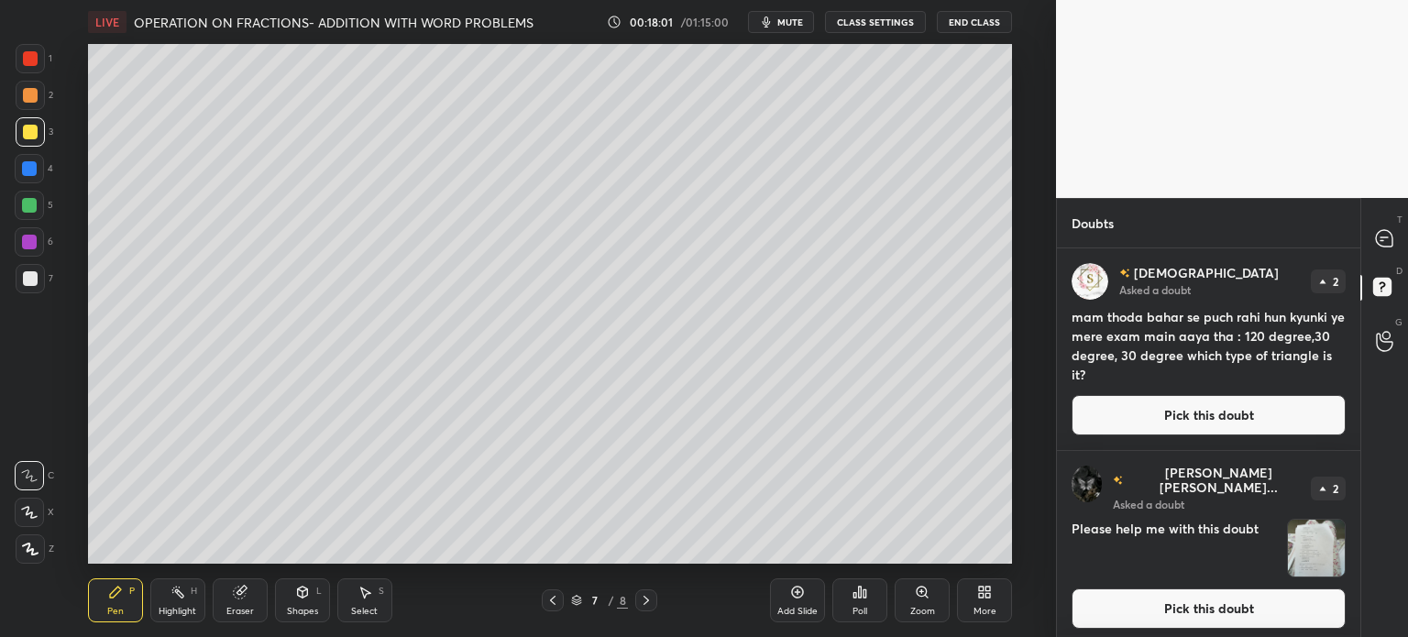
click at [1407, 236] on div "T Messages (T)" at bounding box center [1384, 238] width 47 height 51
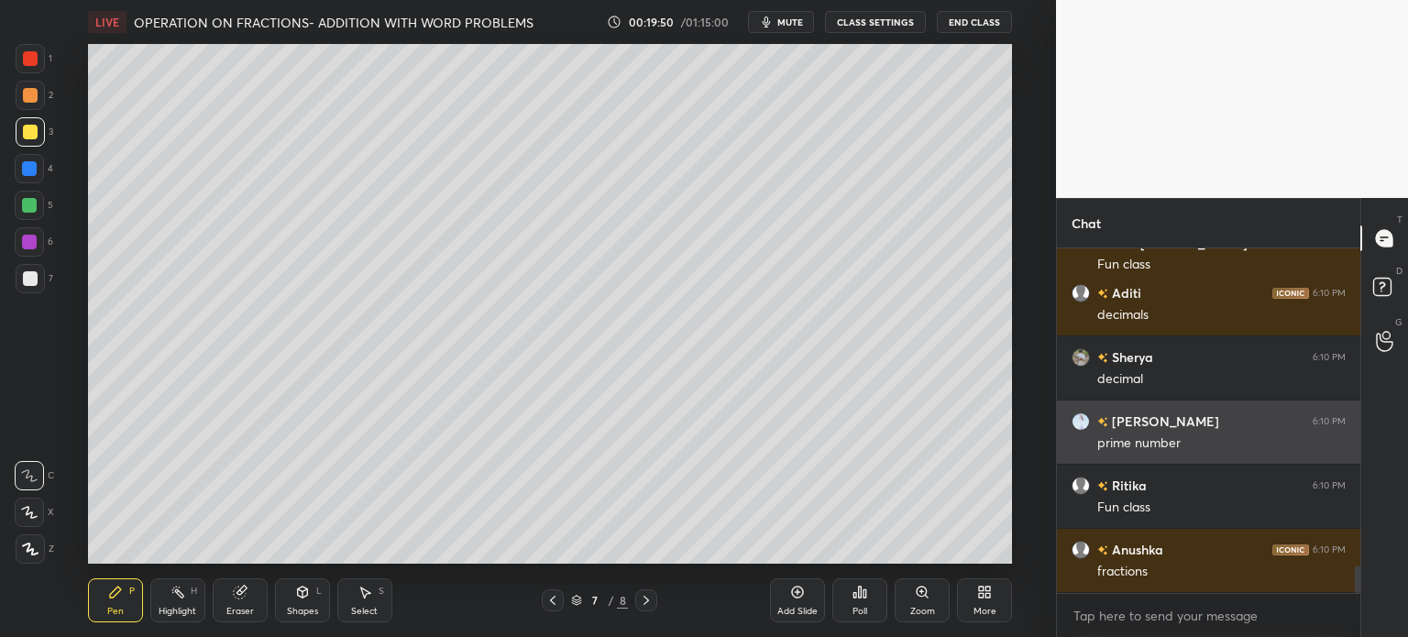
scroll to position [3996, 0]
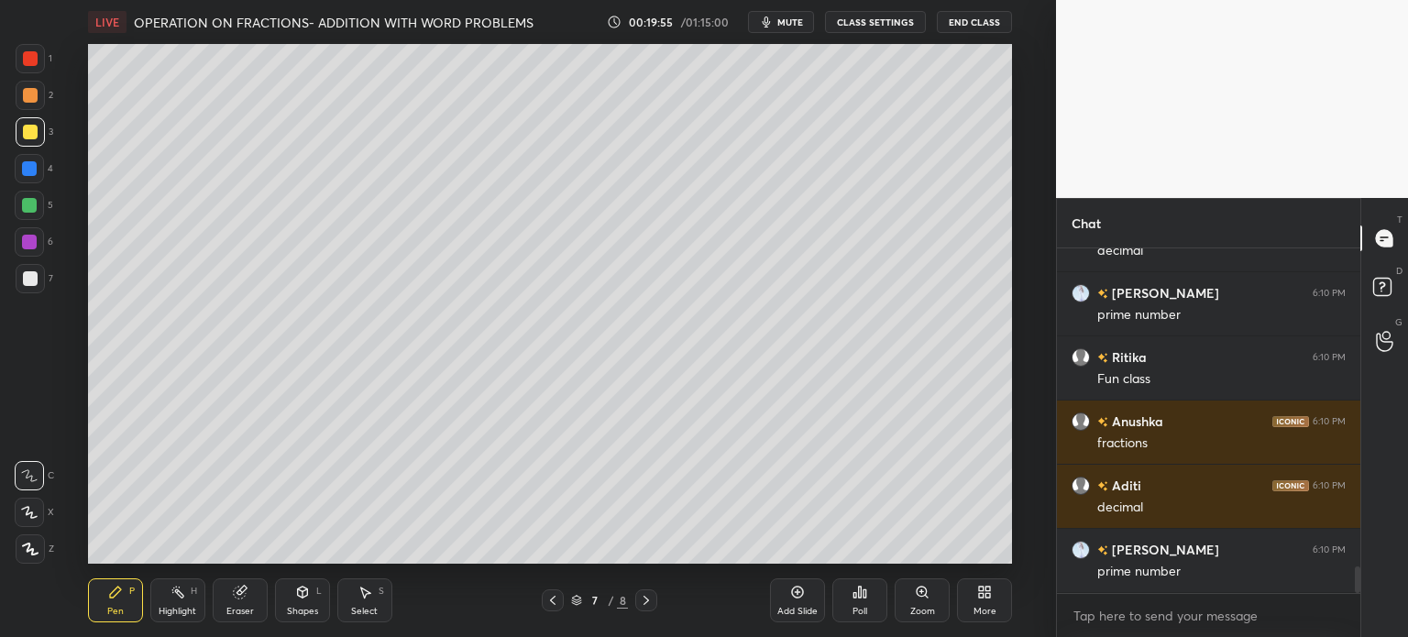
click at [646, 597] on icon at bounding box center [646, 600] width 15 height 15
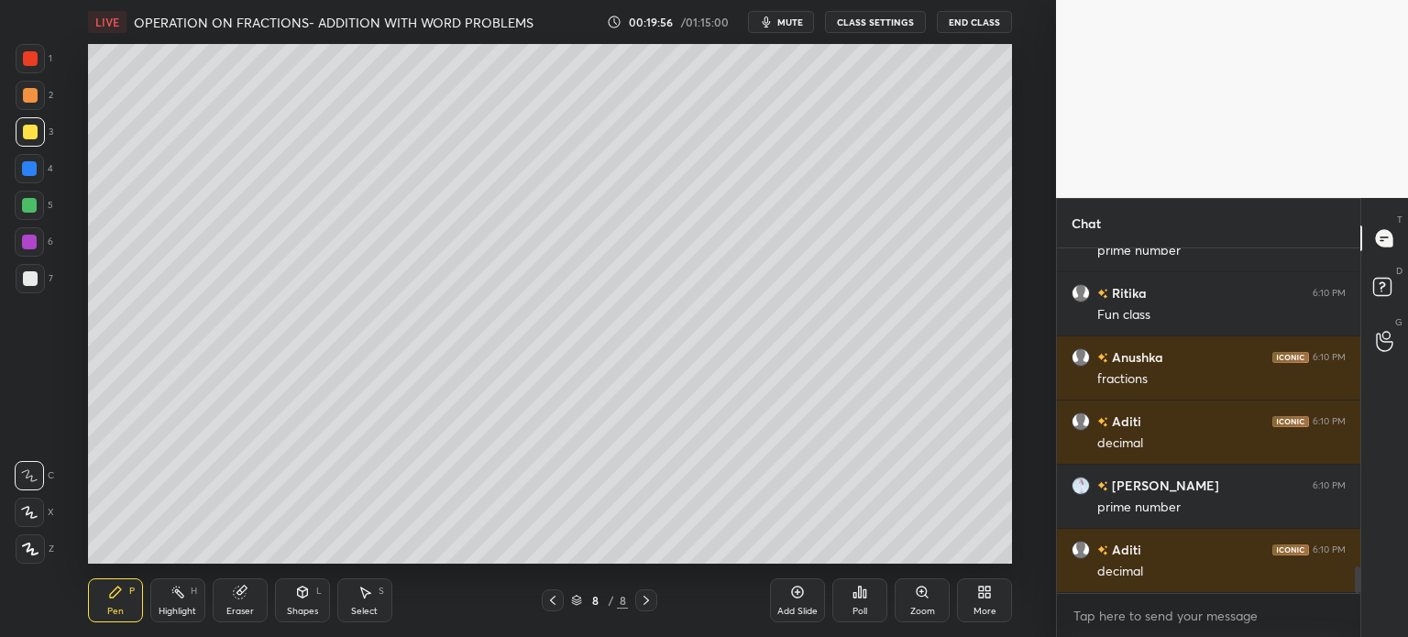
click at [648, 595] on icon at bounding box center [646, 600] width 15 height 15
click at [795, 598] on icon at bounding box center [797, 592] width 15 height 15
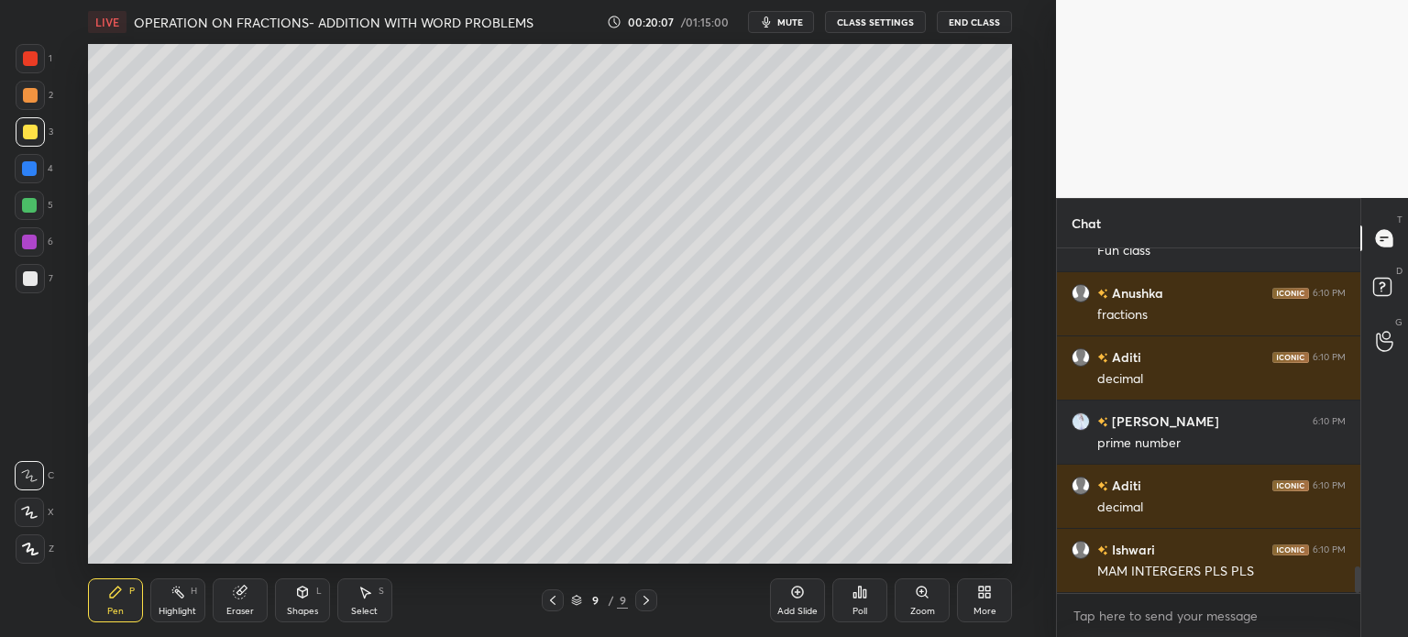
scroll to position [4252, 0]
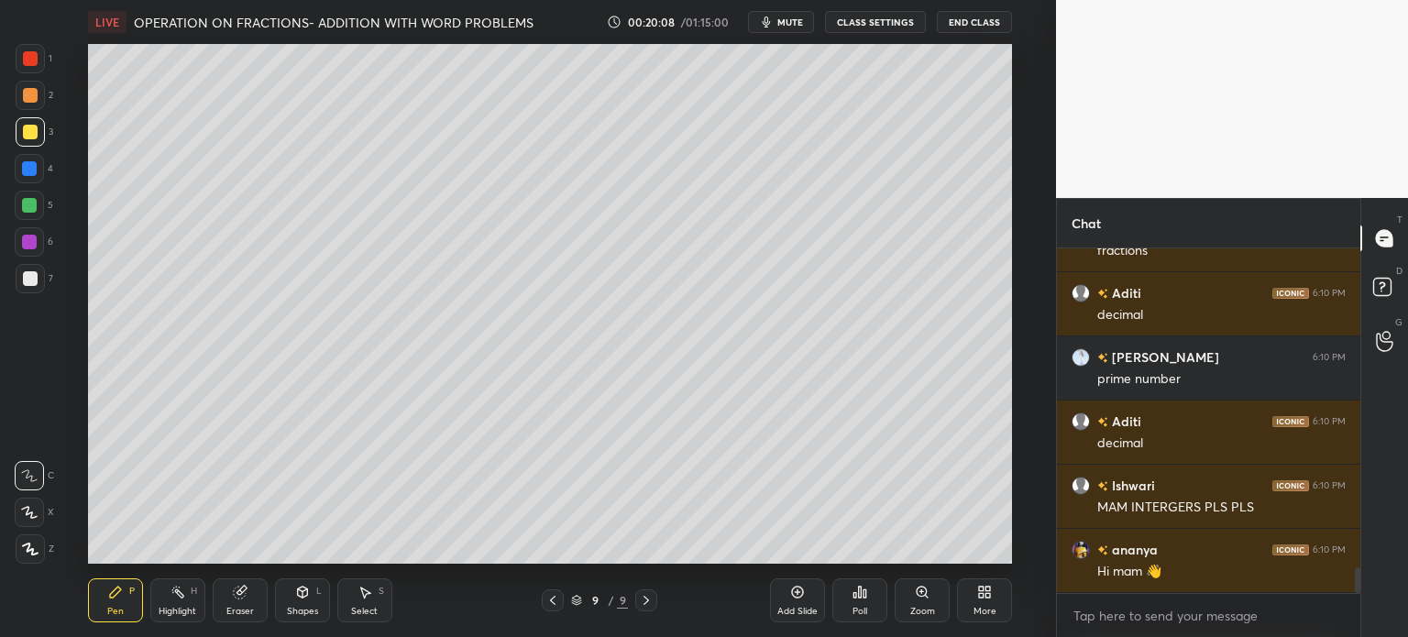
click at [992, 602] on div "More" at bounding box center [984, 600] width 55 height 44
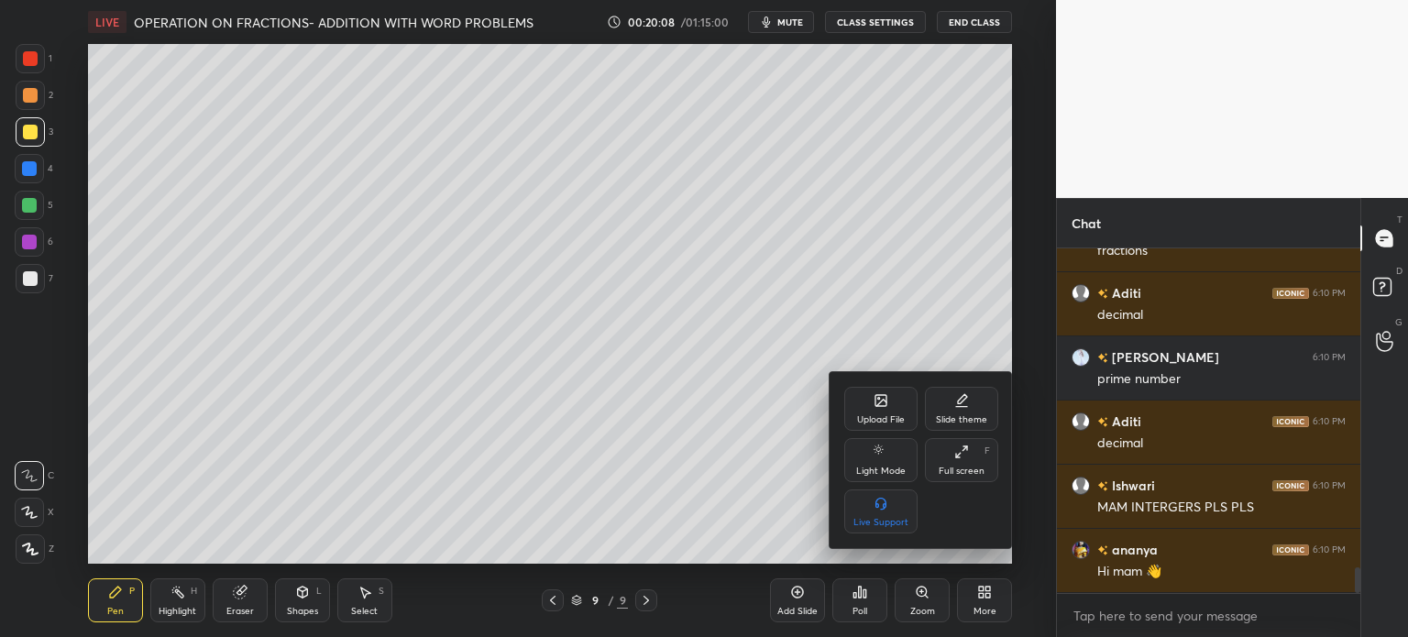
click at [897, 391] on div "Upload File" at bounding box center [880, 409] width 73 height 44
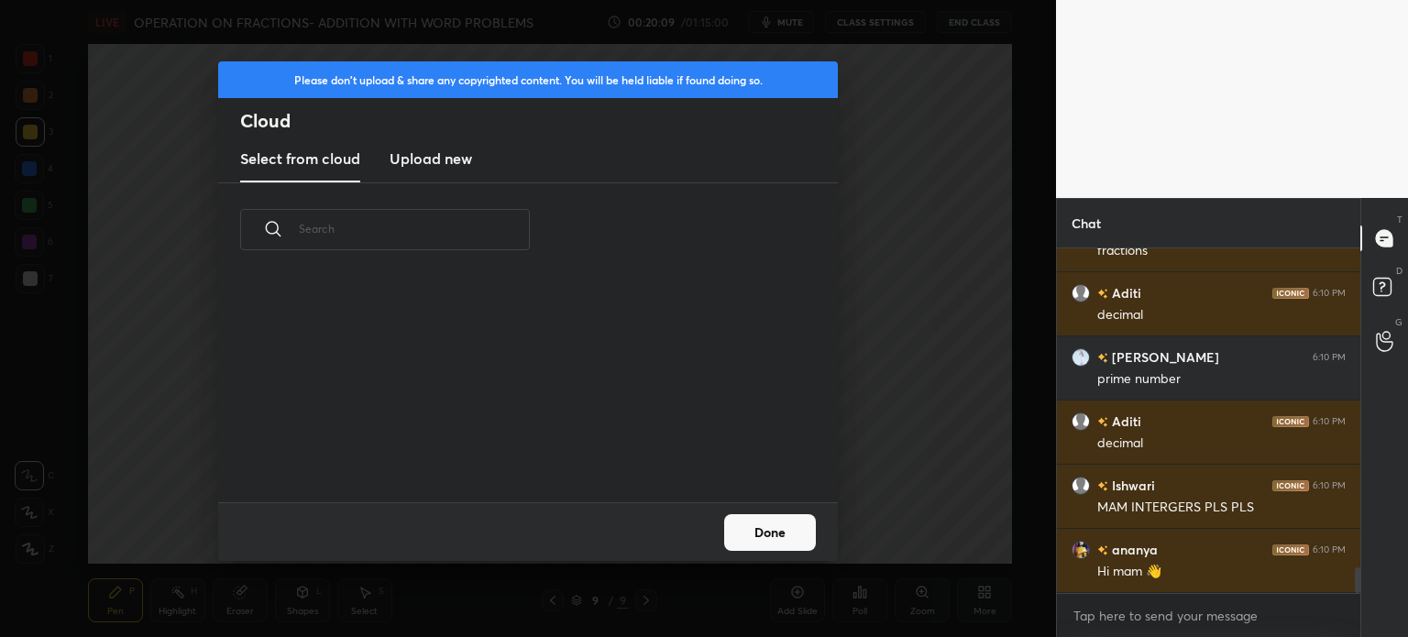
click at [887, 414] on div "Please don't upload & share any copyrighted content. You will be held liable if…" at bounding box center [528, 318] width 1056 height 637
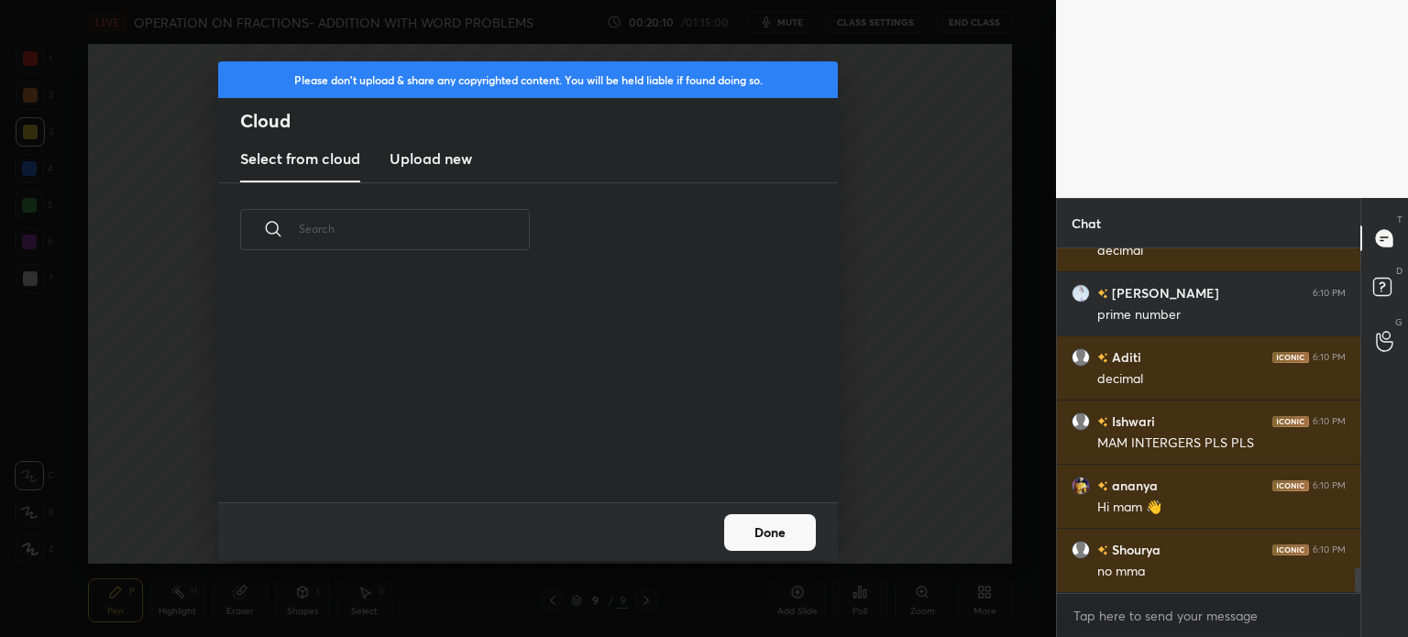
click at [443, 151] on h3 "Upload new" at bounding box center [430, 159] width 82 height 22
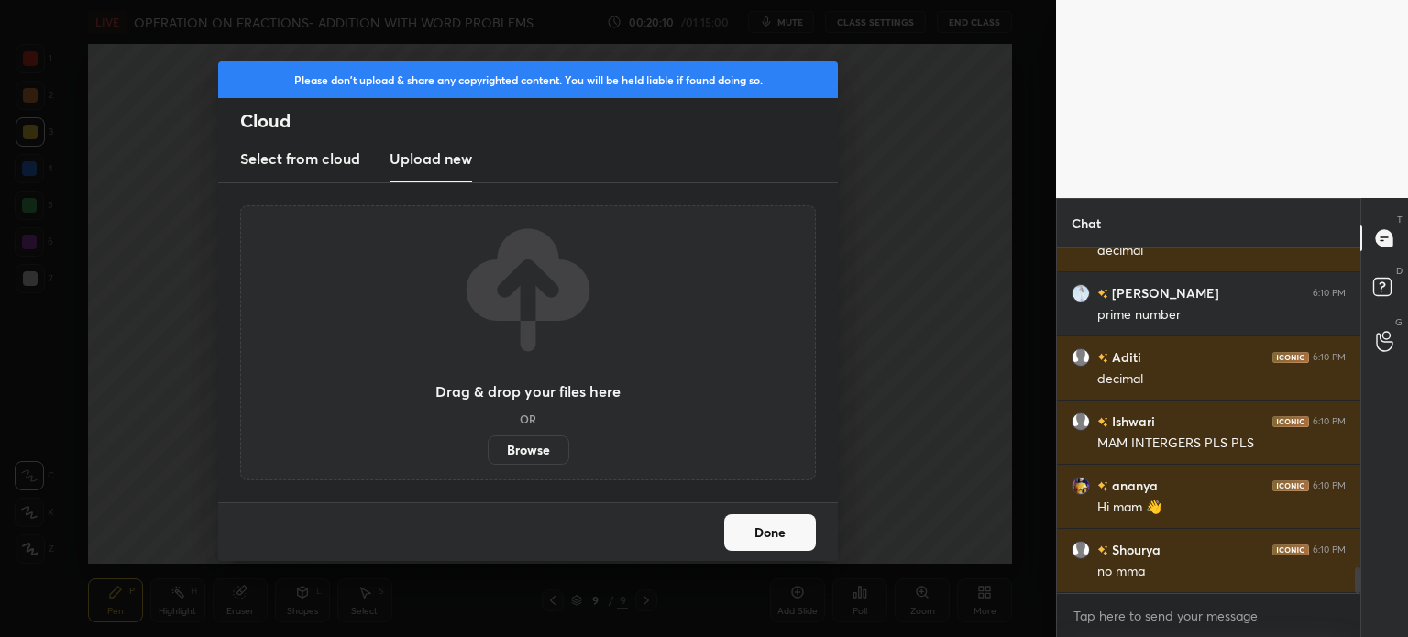
click at [525, 448] on label "Browse" at bounding box center [529, 449] width 82 height 29
click at [488, 448] on input "Browse" at bounding box center [488, 449] width 0 height 29
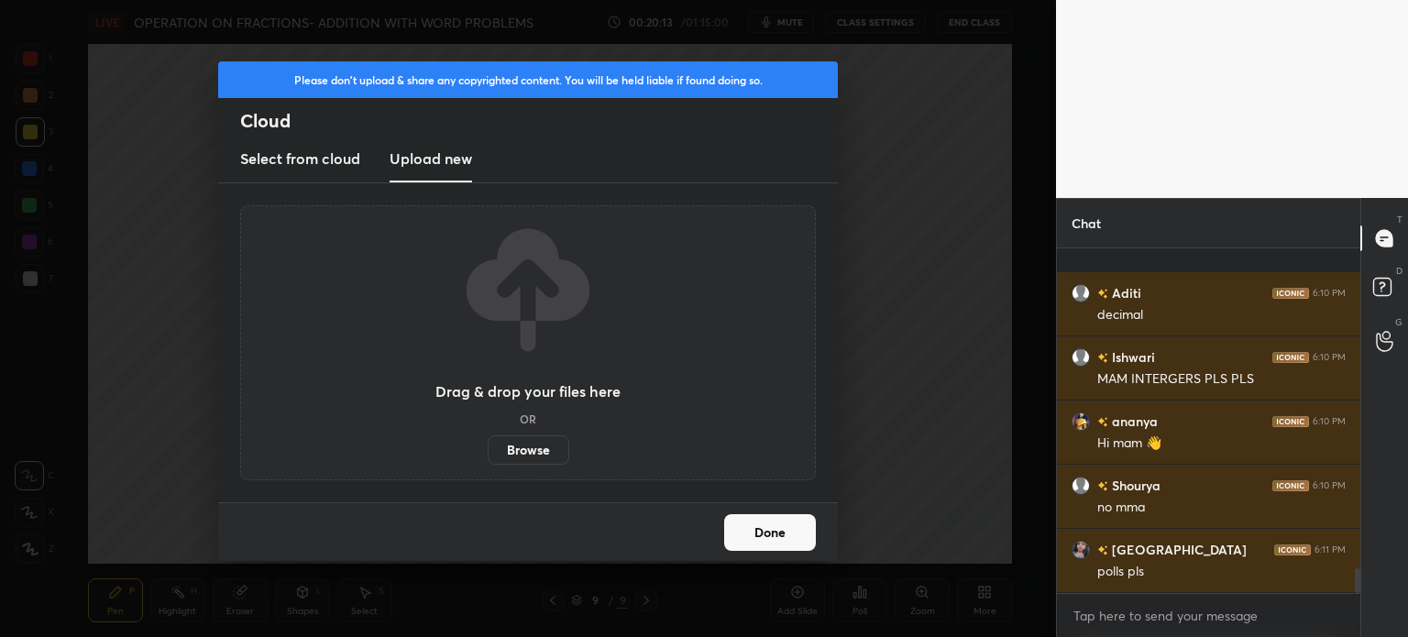
scroll to position [4494, 0]
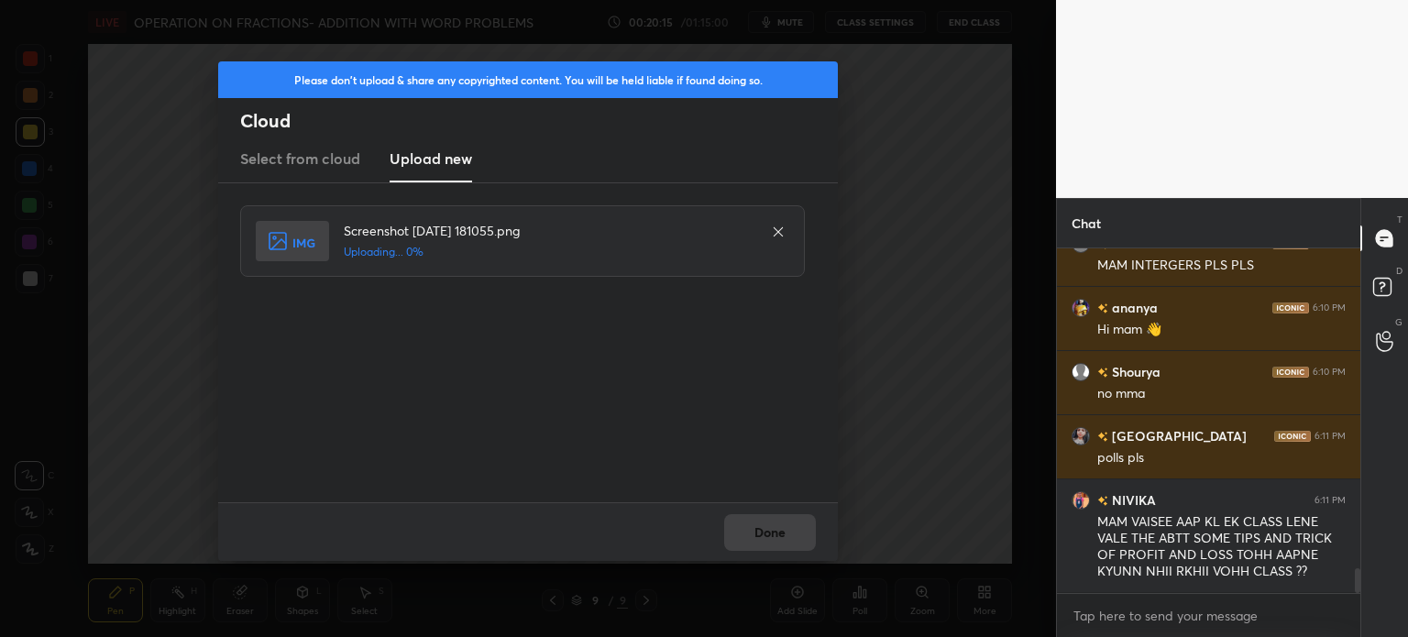
click at [772, 527] on div "Done" at bounding box center [527, 531] width 619 height 59
click at [772, 532] on div "Done" at bounding box center [527, 531] width 619 height 59
click at [773, 532] on div "Done" at bounding box center [527, 531] width 619 height 59
click at [773, 533] on div "Done" at bounding box center [527, 531] width 619 height 59
click at [777, 532] on button "Done" at bounding box center [770, 532] width 92 height 37
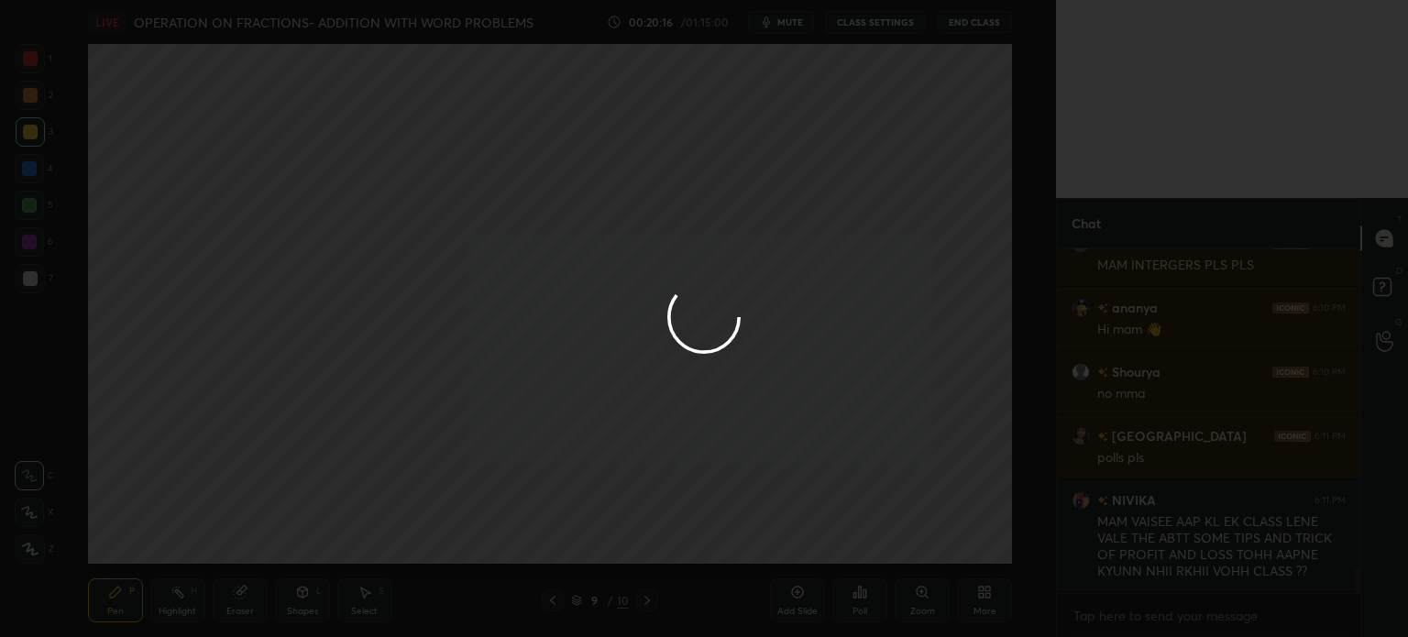
click at [777, 532] on button "Done" at bounding box center [770, 532] width 92 height 37
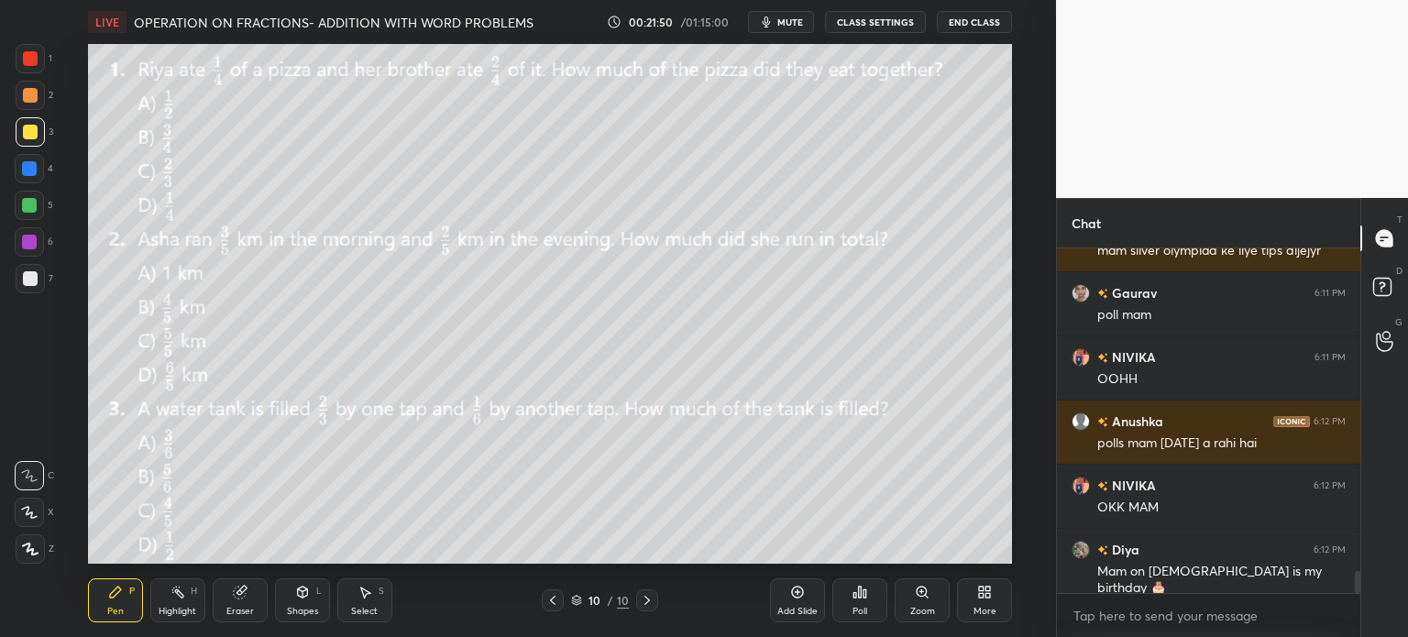
scroll to position [4943, 0]
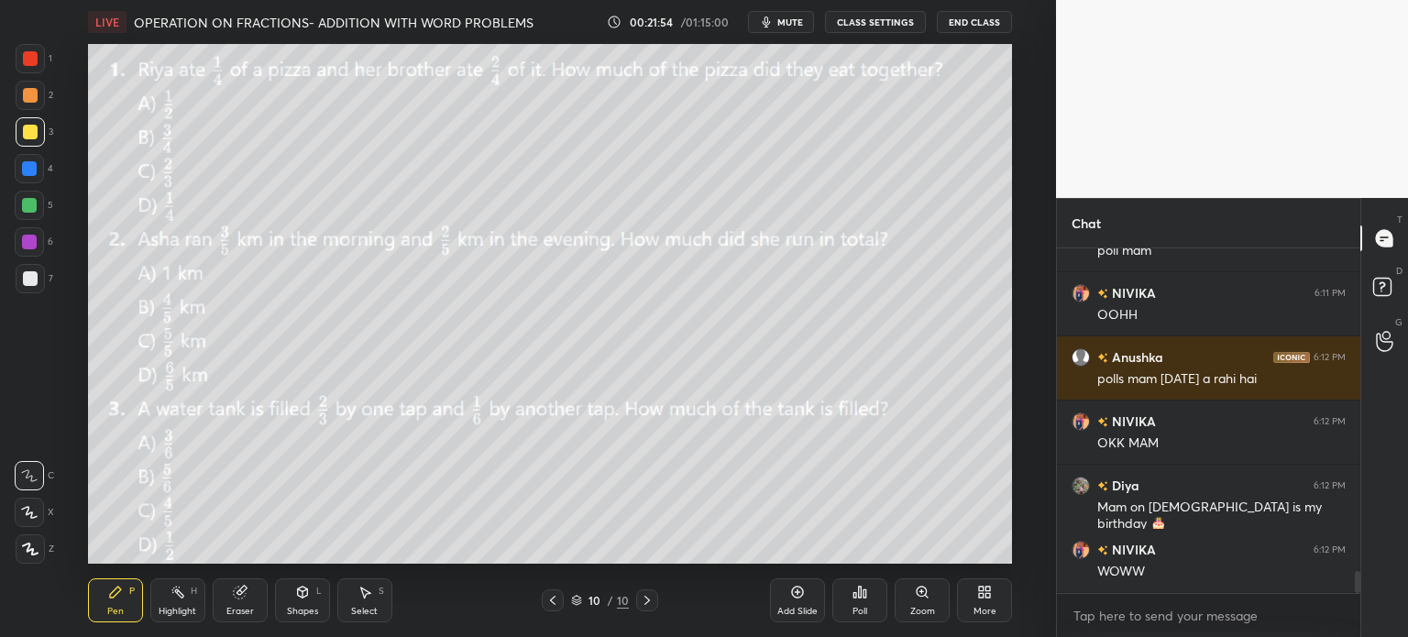
click at [853, 589] on icon at bounding box center [859, 592] width 15 height 15
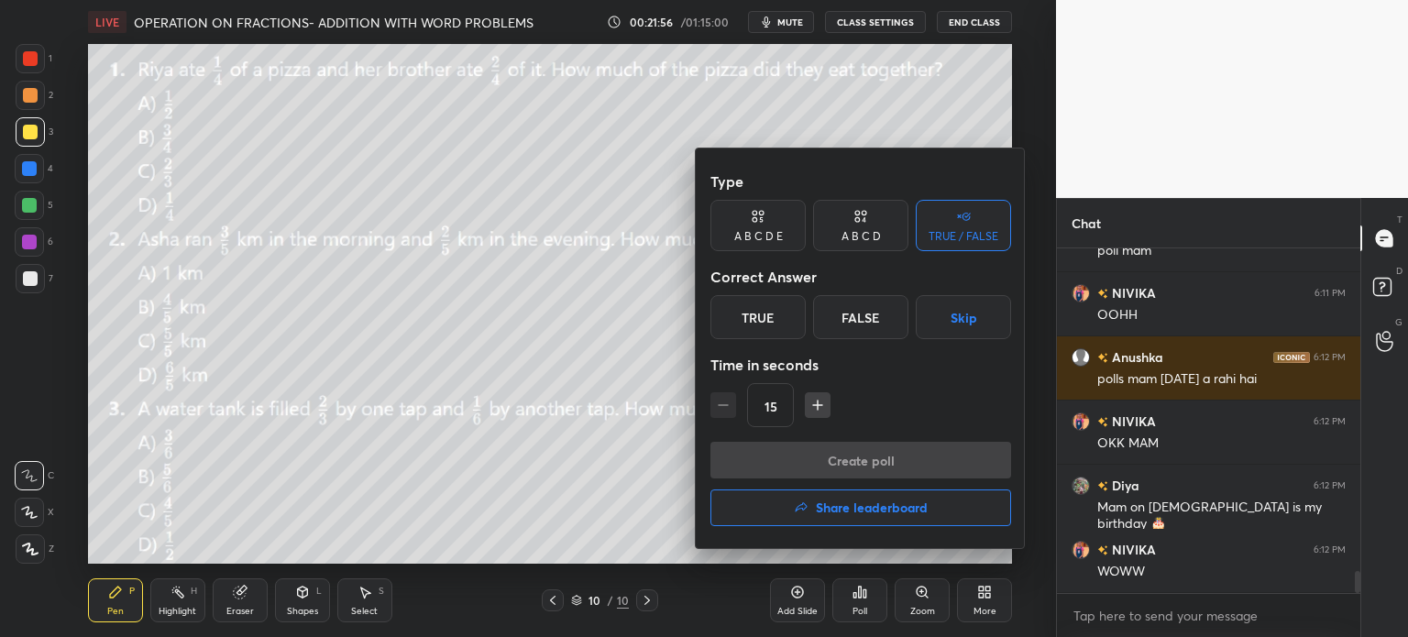
click at [850, 209] on div "A B C D" at bounding box center [860, 225] width 95 height 51
click at [782, 307] on div "B" at bounding box center [799, 317] width 54 height 44
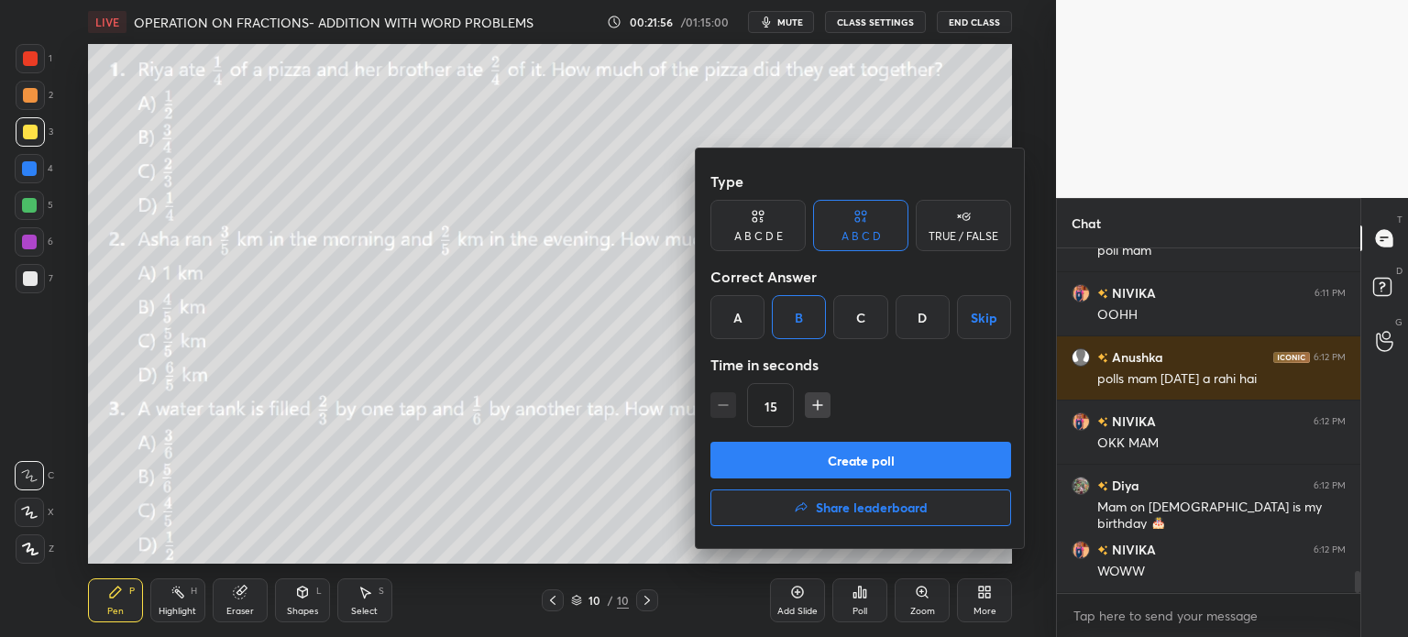
click at [869, 458] on button "Create poll" at bounding box center [860, 460] width 301 height 37
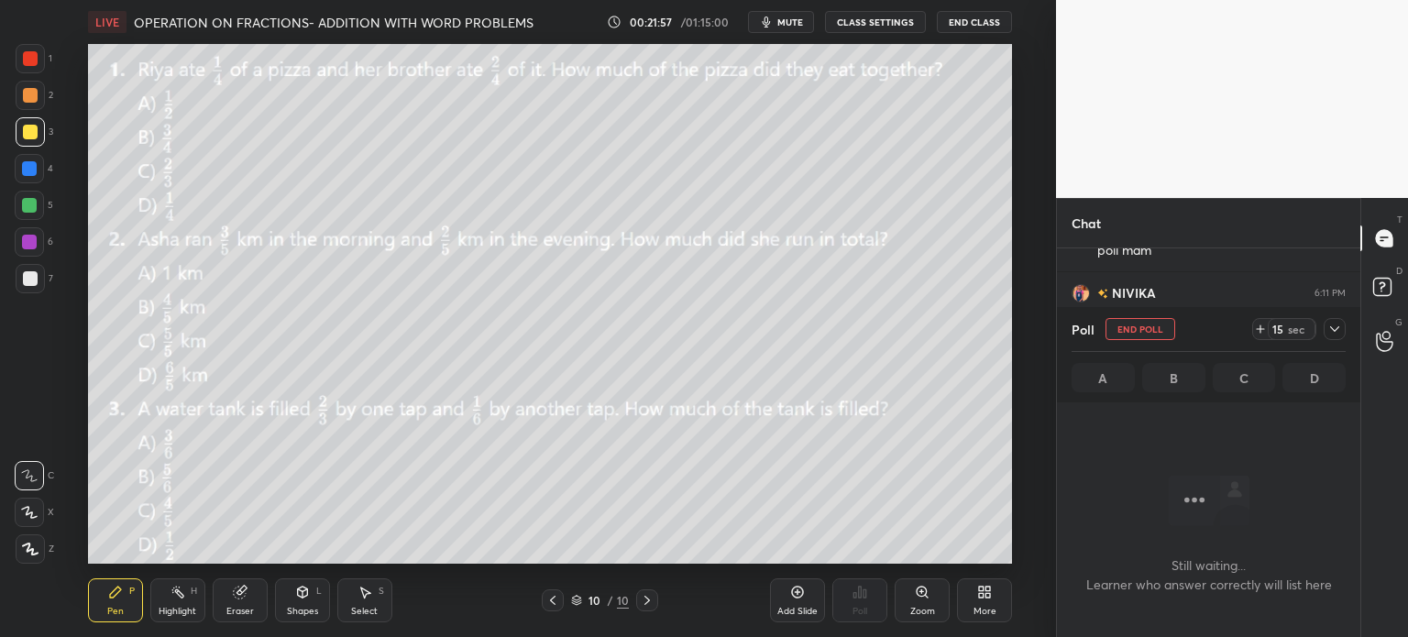
scroll to position [5, 5]
click at [1255, 329] on icon at bounding box center [1260, 329] width 15 height 15
click at [1327, 334] on icon at bounding box center [1334, 329] width 15 height 15
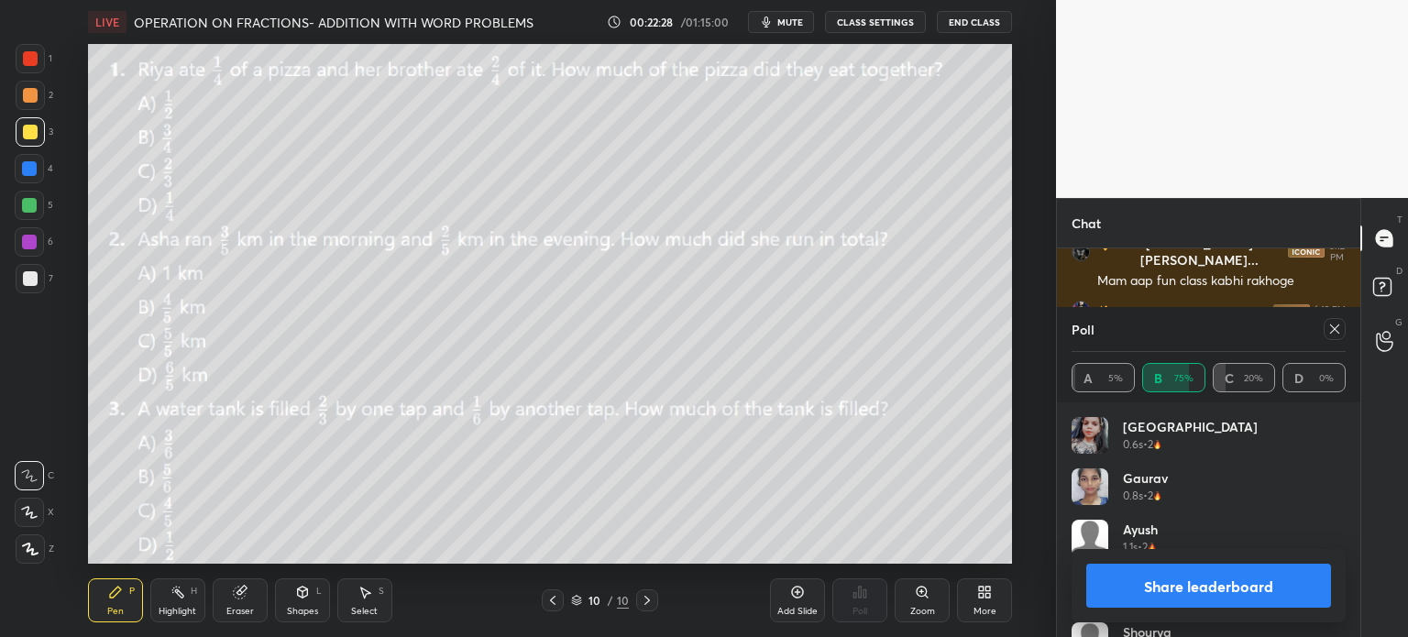
scroll to position [5376, 0]
click at [1328, 325] on icon at bounding box center [1334, 329] width 15 height 15
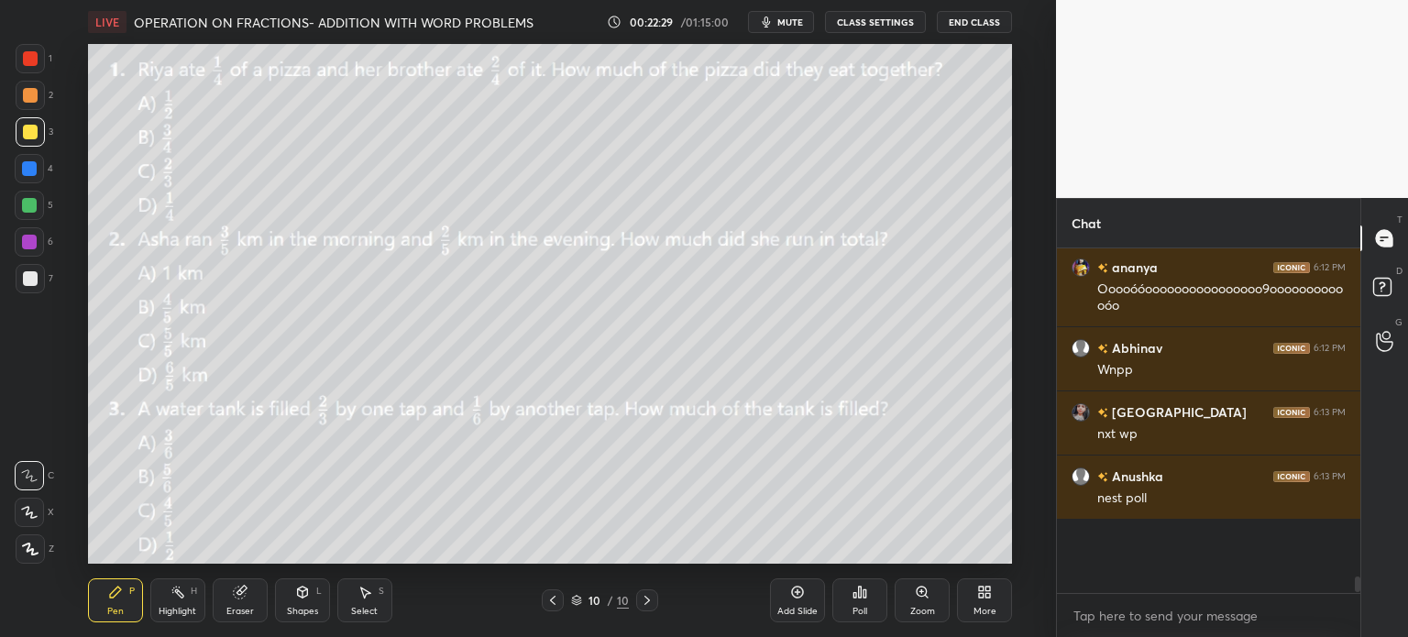
scroll to position [5337, 0]
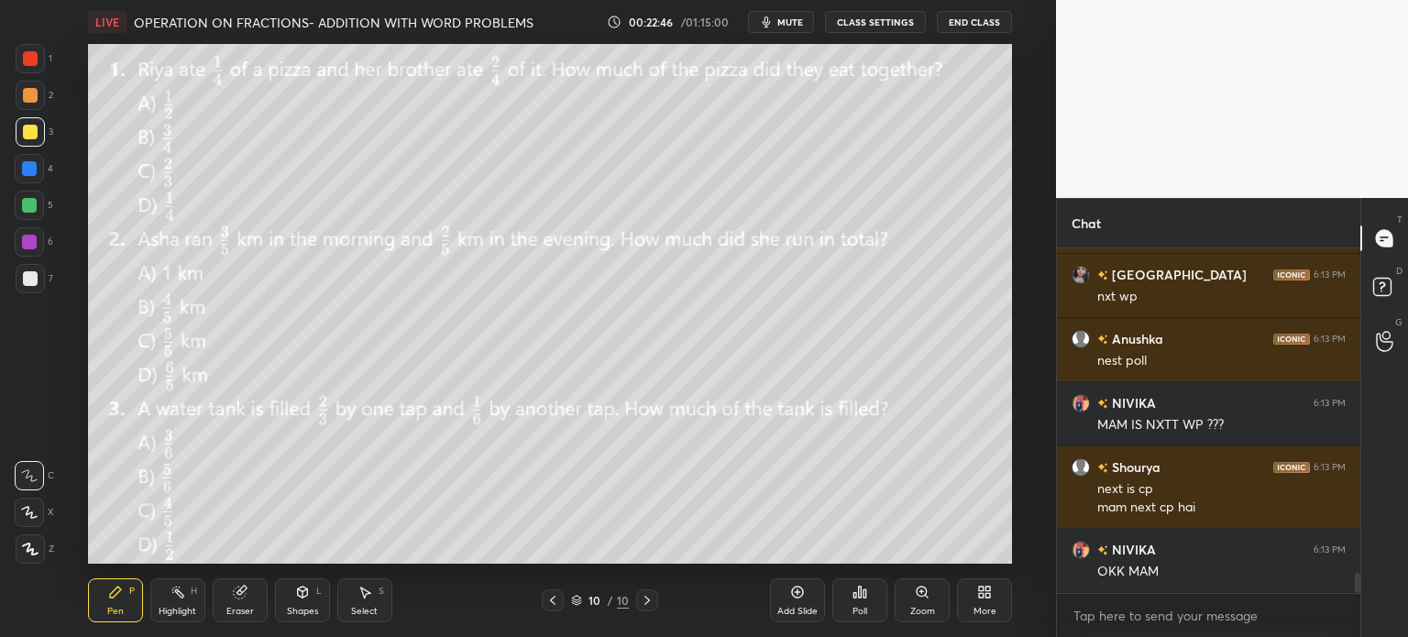
click at [865, 608] on div "Poll" at bounding box center [859, 611] width 15 height 9
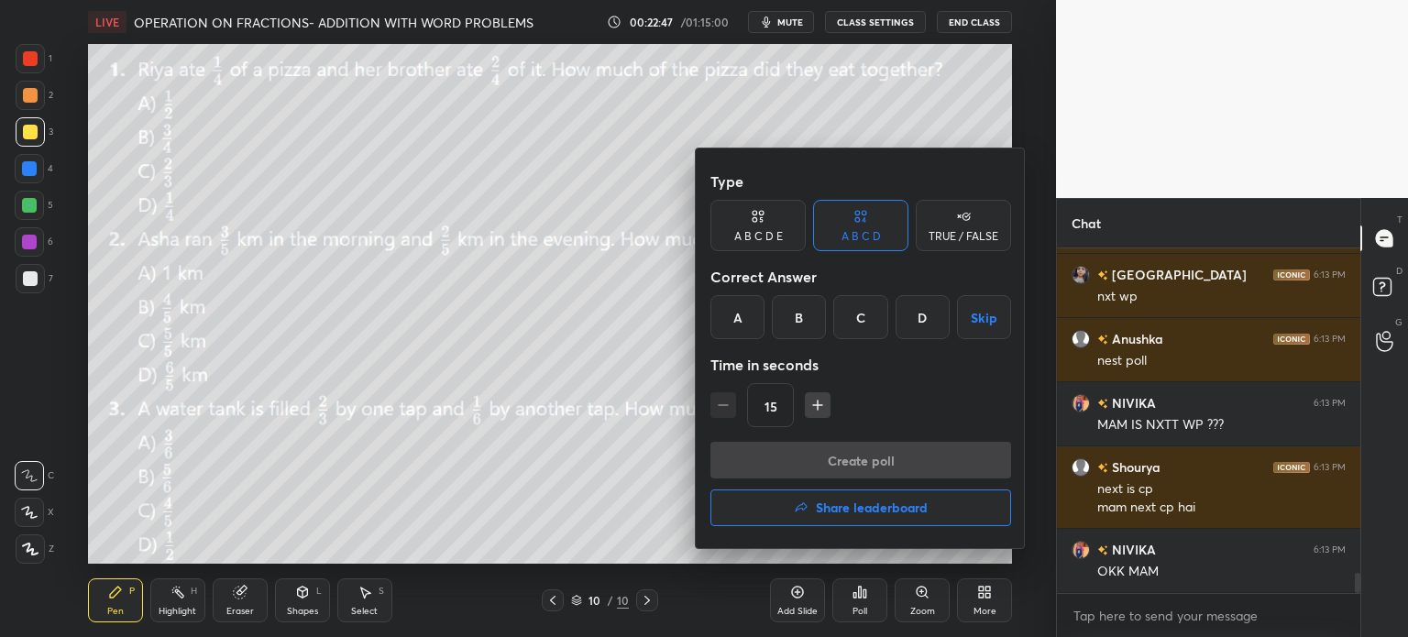
click at [715, 303] on div "A" at bounding box center [737, 317] width 54 height 44
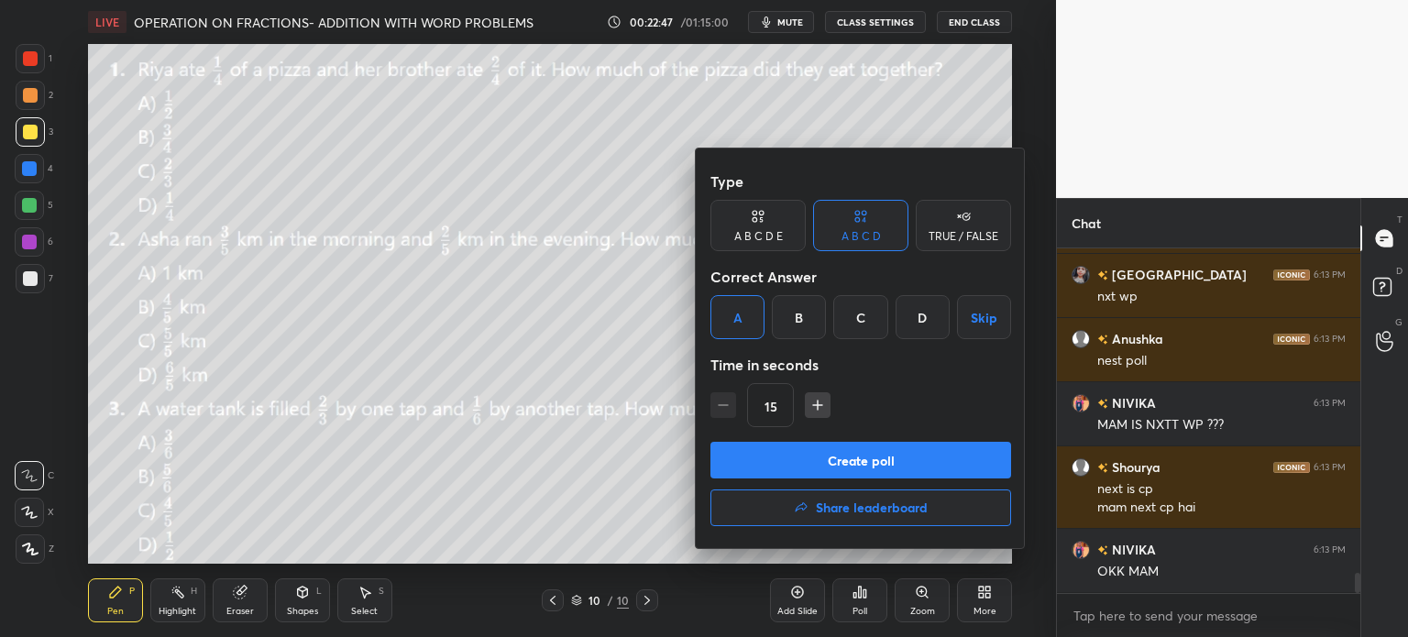
click at [887, 457] on button "Create poll" at bounding box center [860, 460] width 301 height 37
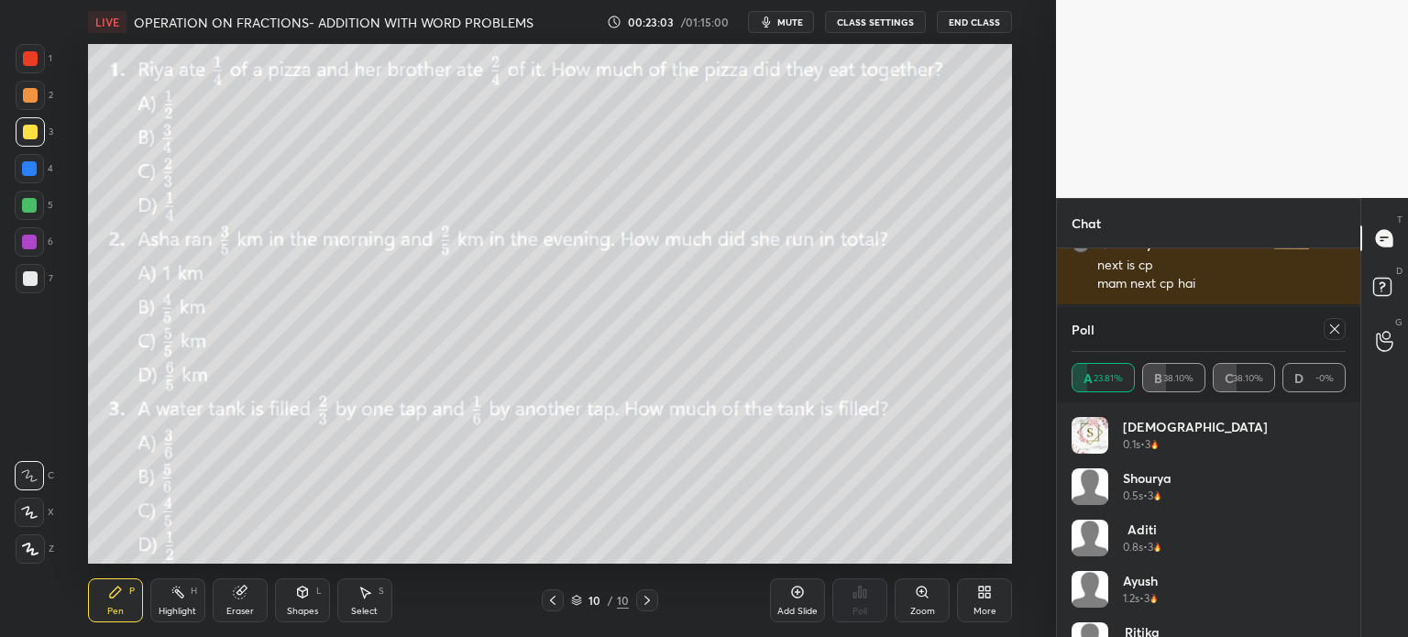
click at [1335, 334] on icon at bounding box center [1334, 329] width 15 height 15
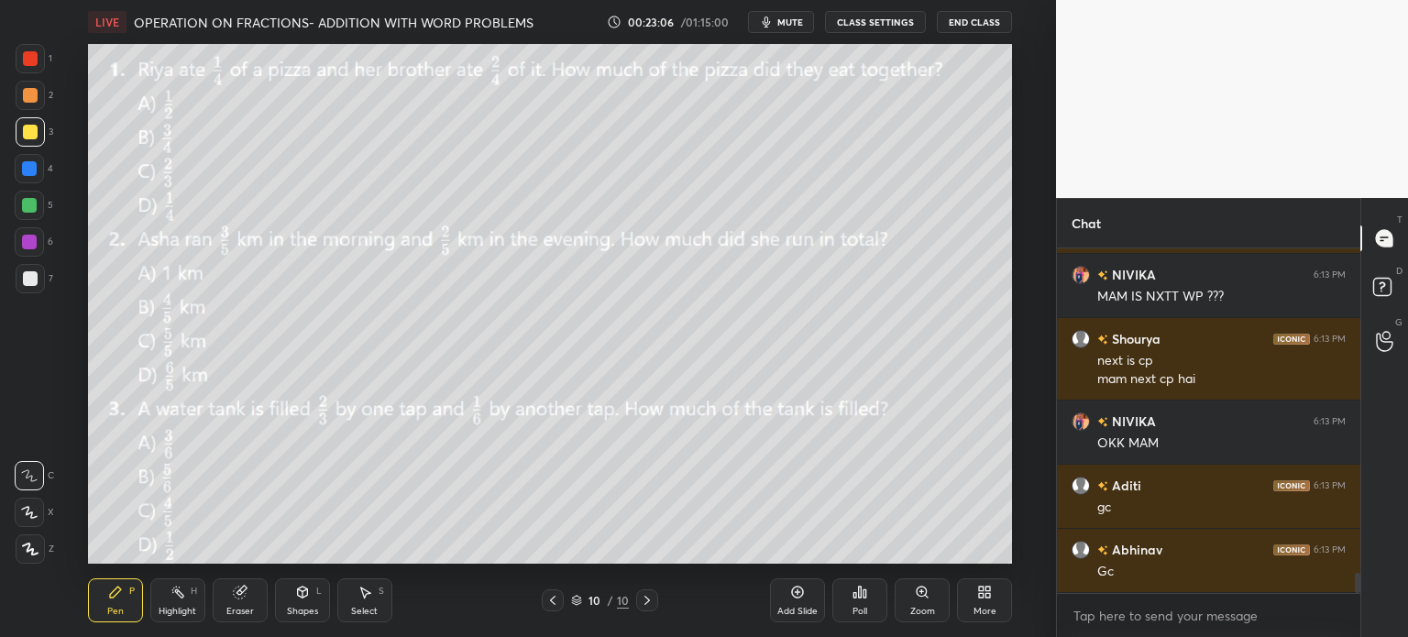
click at [792, 600] on div "Add Slide" at bounding box center [797, 600] width 55 height 44
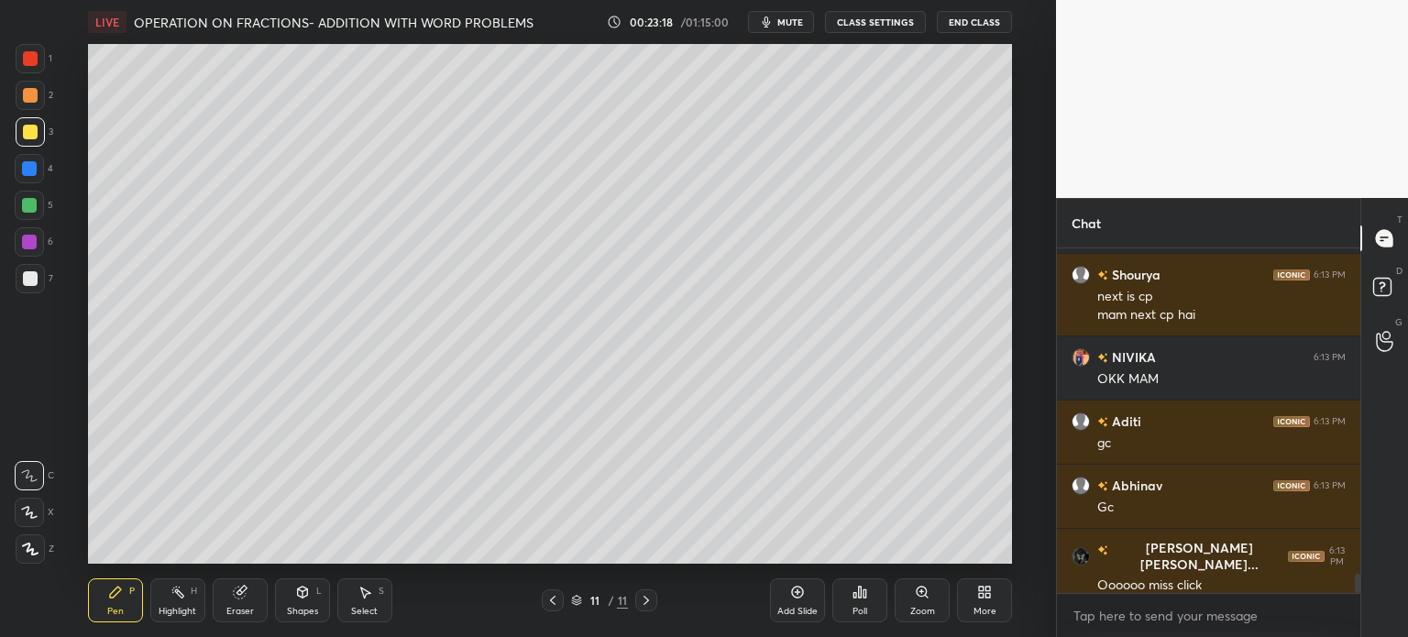
click at [26, 284] on div at bounding box center [30, 278] width 15 height 15
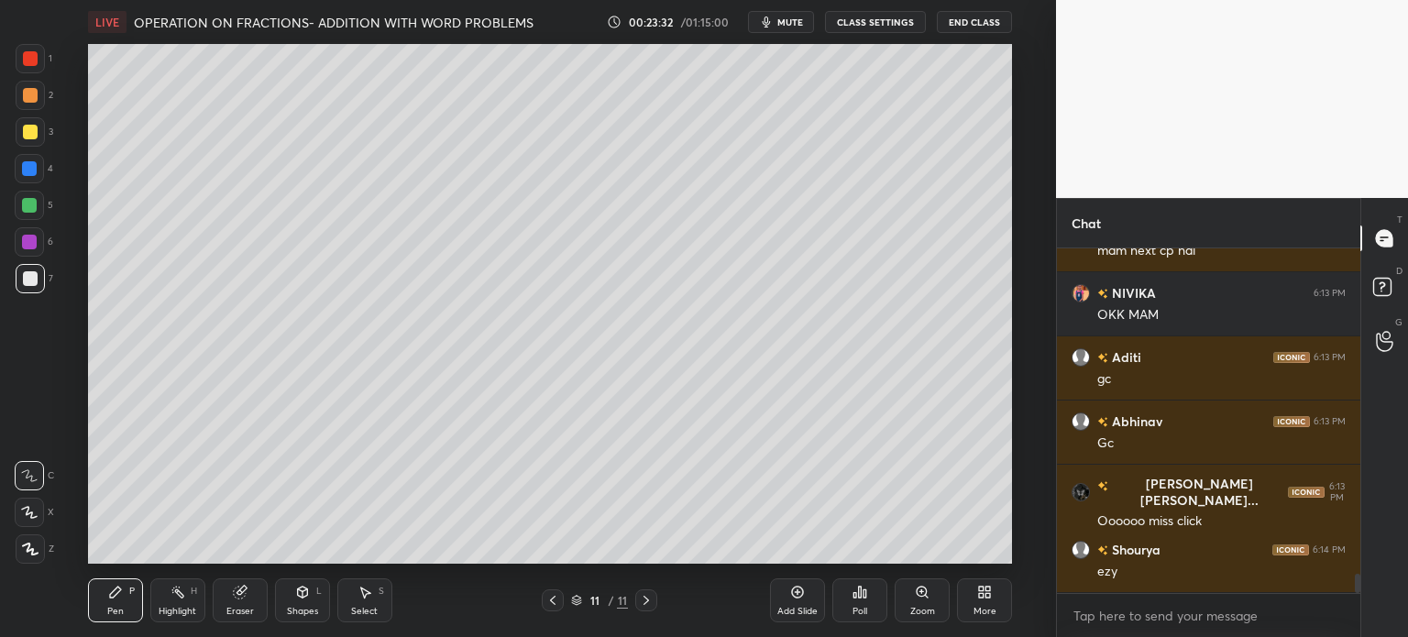
click at [560, 597] on div at bounding box center [553, 600] width 22 height 22
click at [7, 106] on div "1 2 3 4 5 6 7 C X Z C X Z E E Erase all H H" at bounding box center [29, 304] width 59 height 520
click at [24, 58] on div at bounding box center [30, 58] width 15 height 15
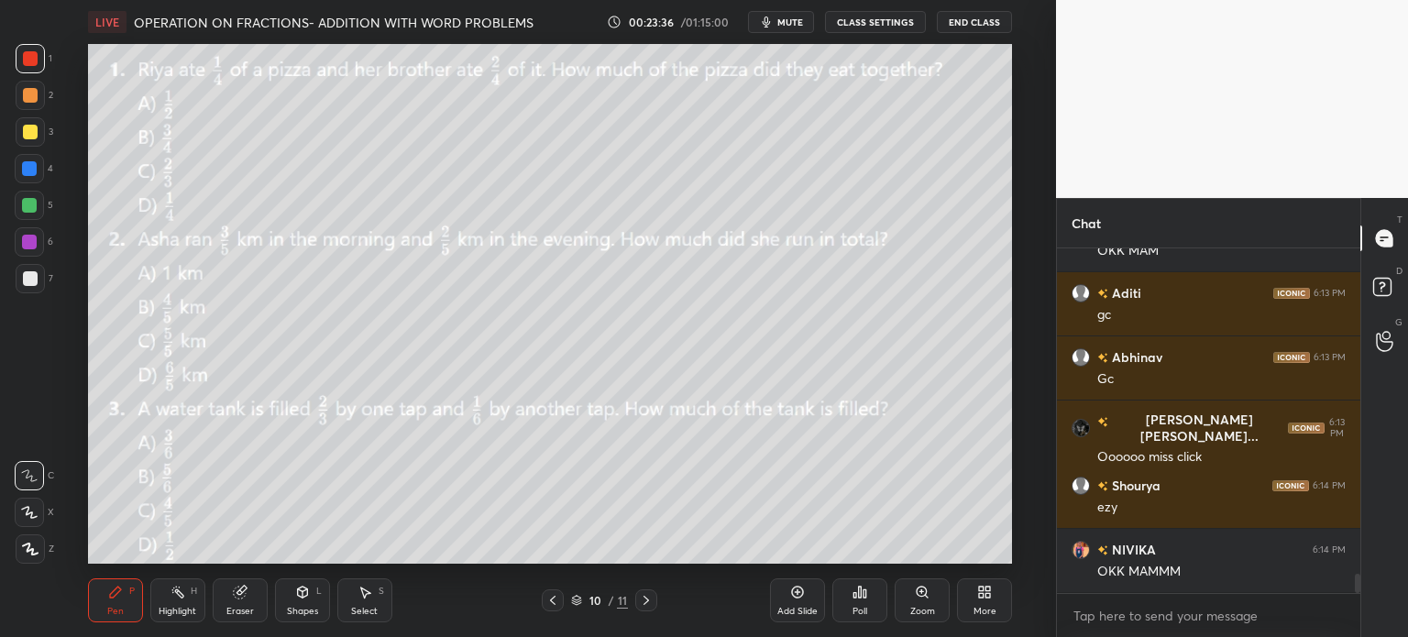
click at [255, 585] on div "Eraser" at bounding box center [240, 600] width 55 height 44
click at [39, 516] on div at bounding box center [29, 512] width 29 height 29
click at [105, 595] on div "Pen P" at bounding box center [115, 600] width 55 height 44
click at [103, 599] on div "Pen P" at bounding box center [115, 600] width 55 height 44
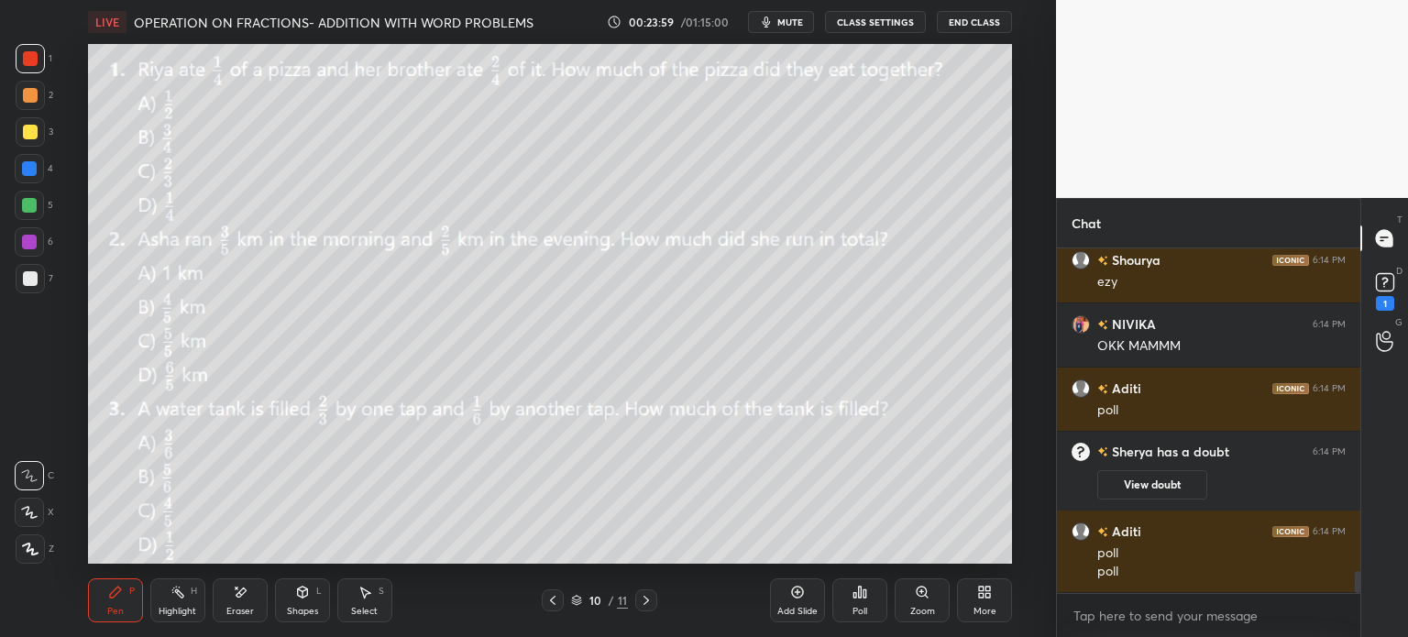
click at [858, 603] on div "Poll" at bounding box center [859, 600] width 55 height 44
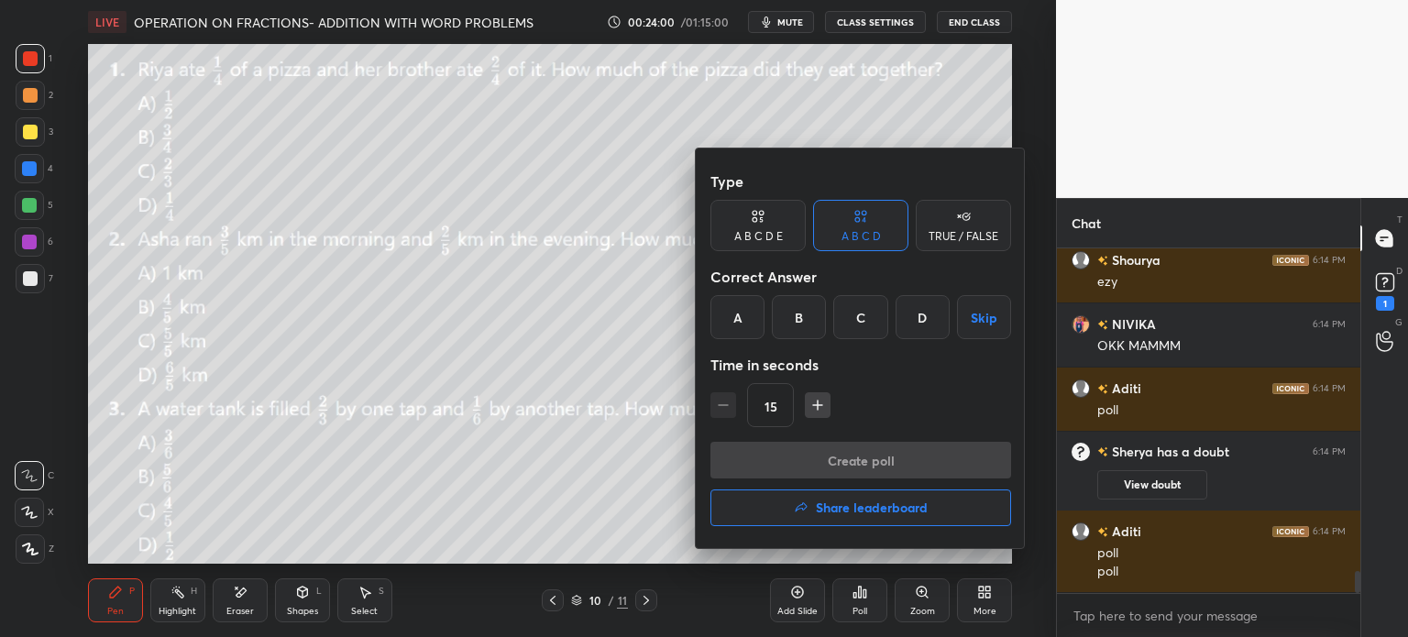
click at [800, 314] on div "B" at bounding box center [799, 317] width 54 height 44
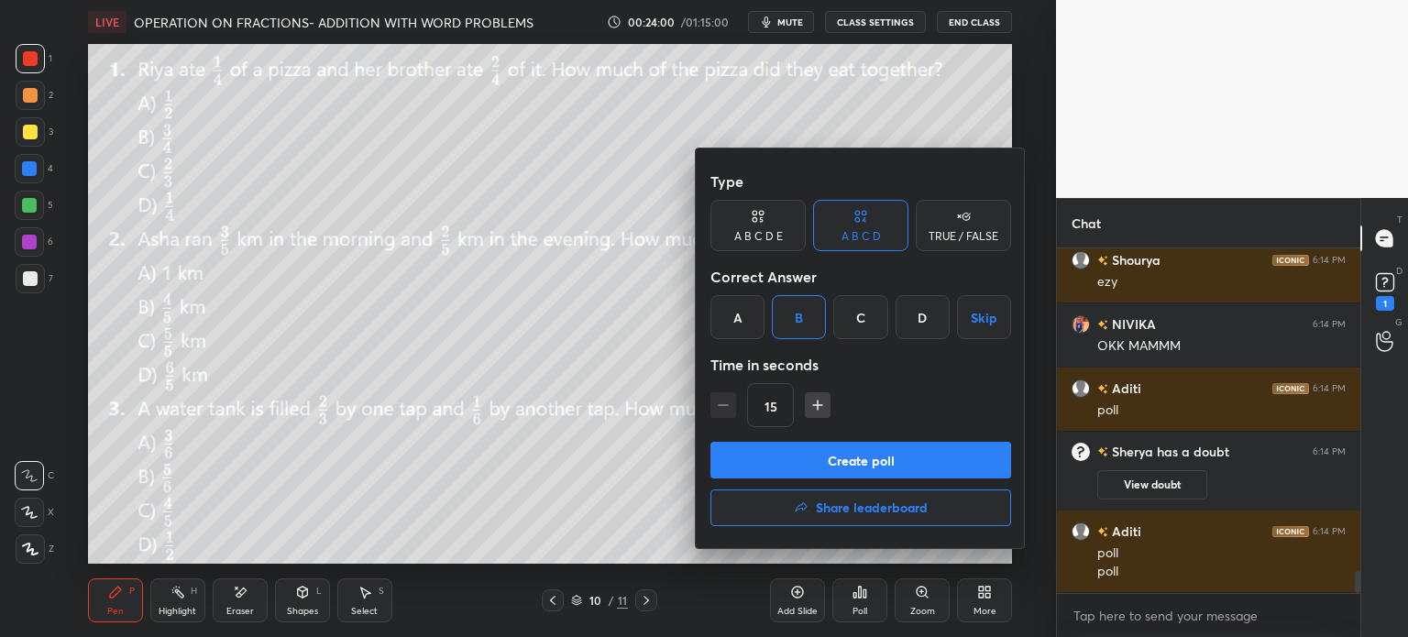
click at [939, 461] on button "Create poll" at bounding box center [860, 460] width 301 height 37
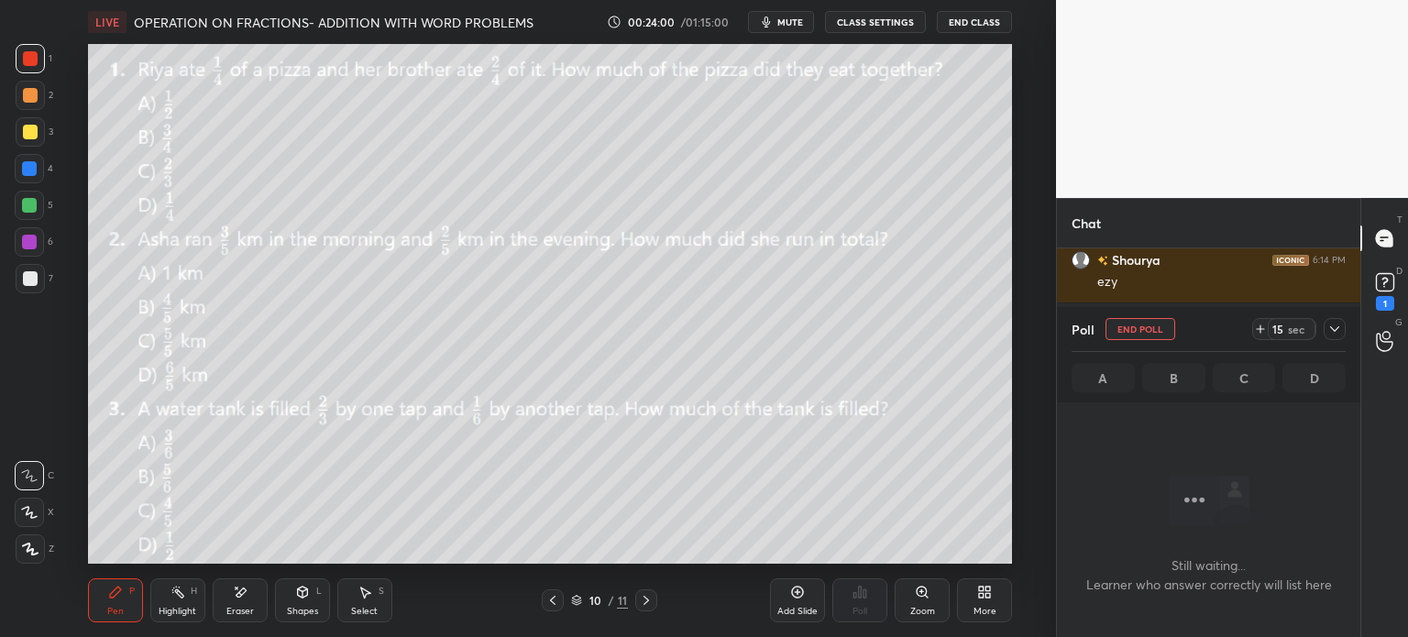
scroll to position [6, 5]
click at [1263, 332] on icon at bounding box center [1260, 329] width 15 height 15
click at [1327, 328] on icon at bounding box center [1334, 329] width 15 height 15
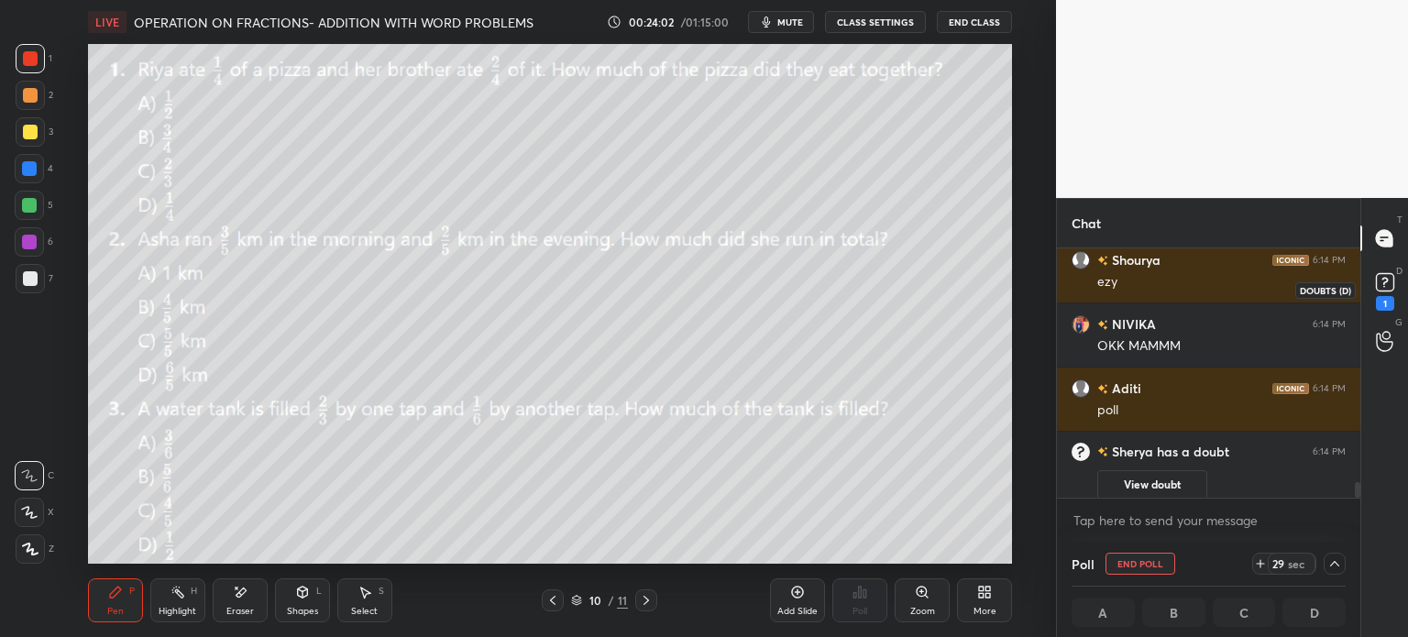
click at [1391, 289] on rect at bounding box center [1384, 282] width 17 height 17
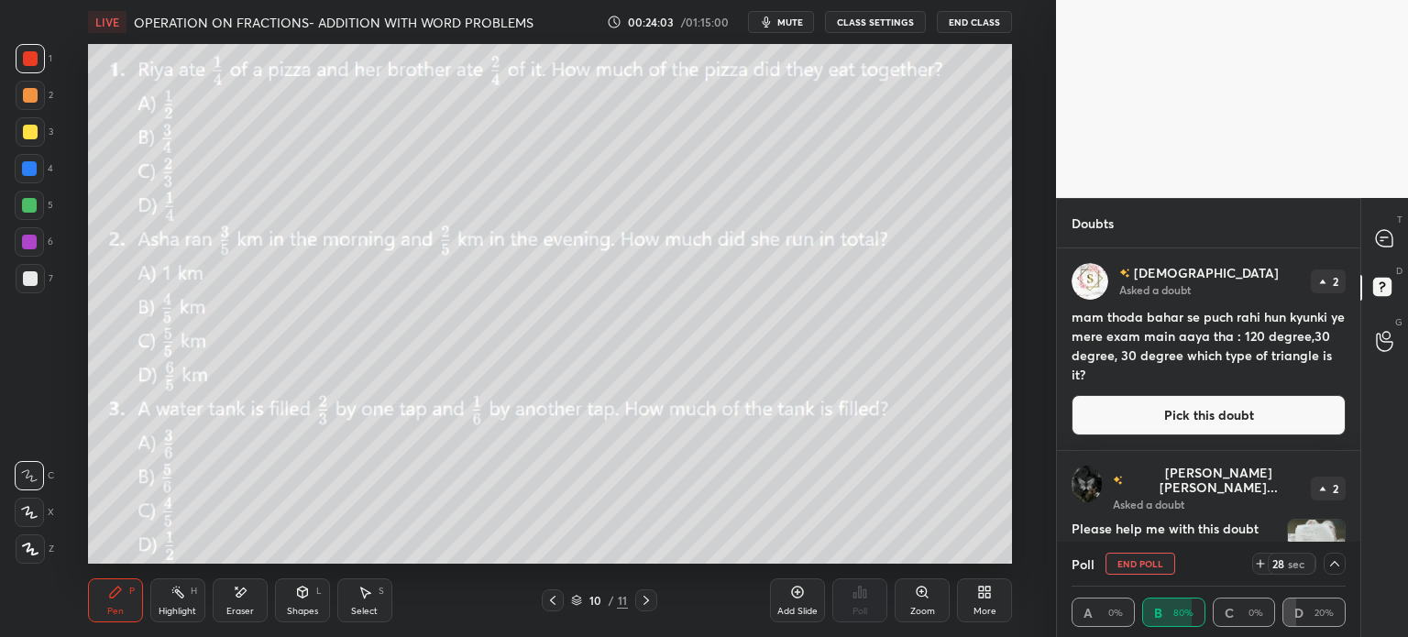
scroll to position [0, 5]
click at [1383, 237] on icon at bounding box center [1383, 237] width 7 height 0
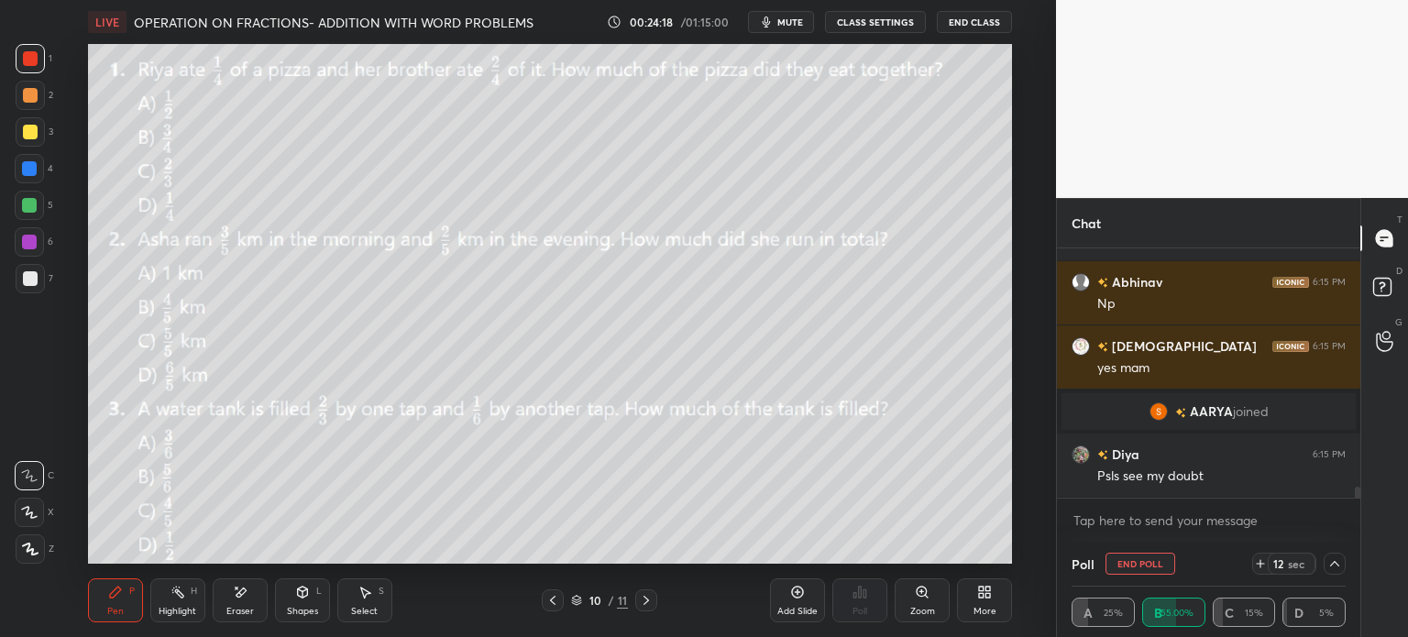
scroll to position [5399, 0]
click at [1364, 278] on div "D Doubts (D)" at bounding box center [1384, 289] width 47 height 51
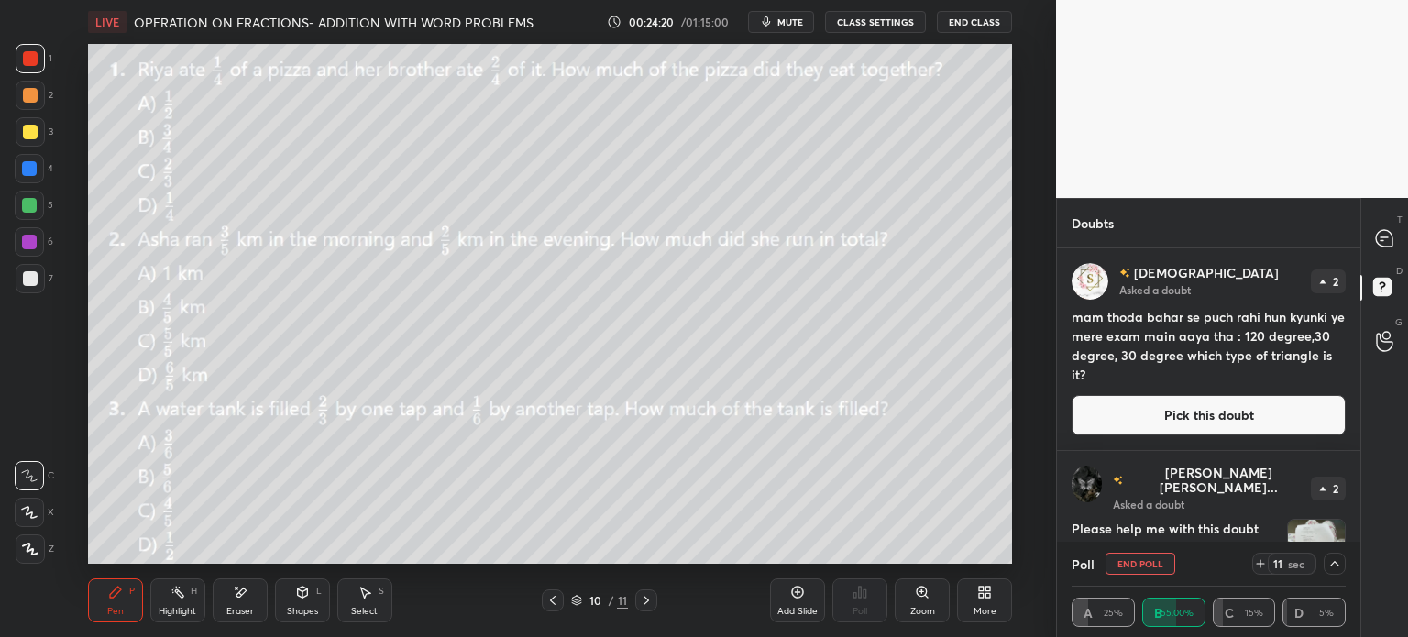
click at [1205, 427] on button "Pick this doubt" at bounding box center [1208, 415] width 274 height 40
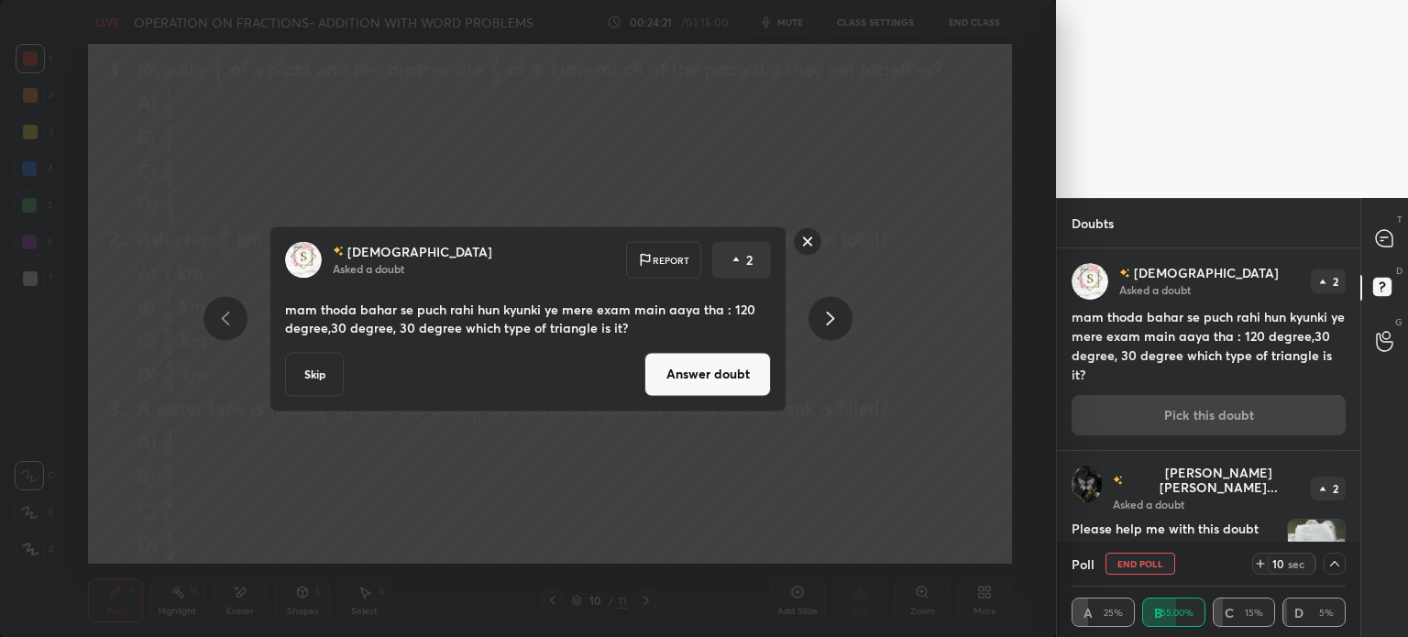
click at [326, 373] on button "Skip" at bounding box center [314, 374] width 59 height 44
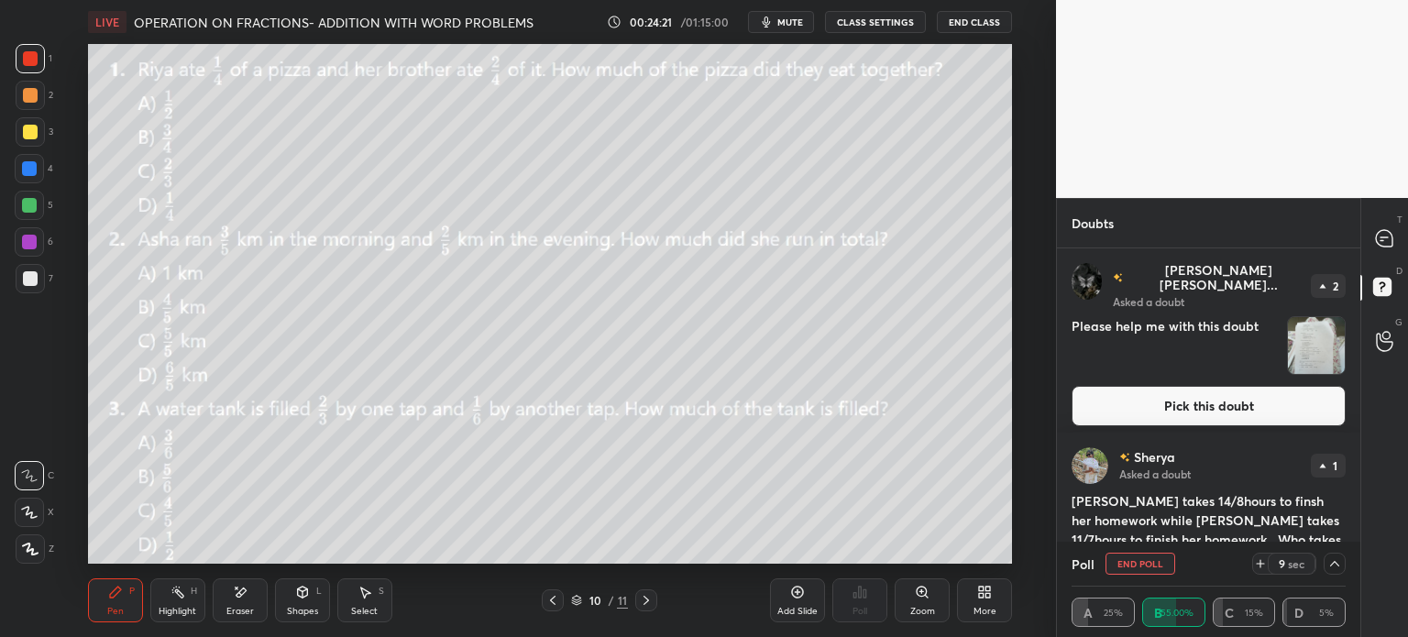
click at [1298, 344] on img "grid" at bounding box center [1316, 345] width 57 height 57
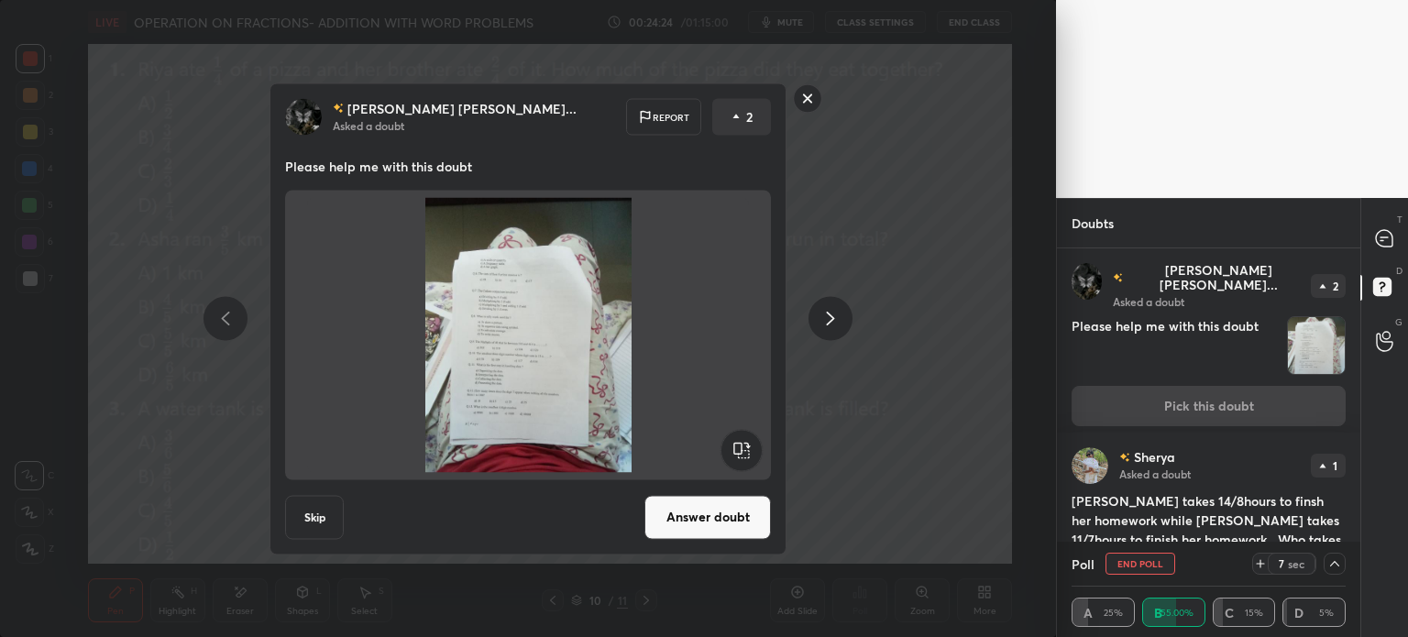
click at [729, 519] on button "Answer doubt" at bounding box center [707, 517] width 126 height 44
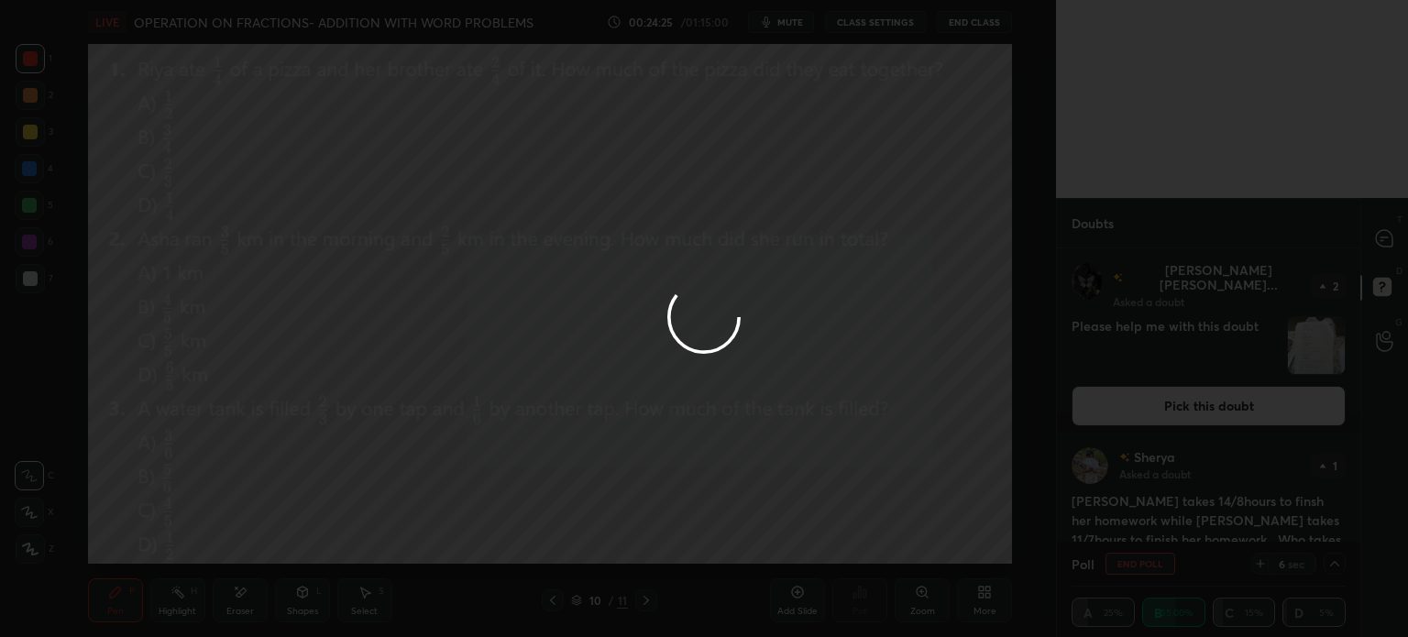
click at [1385, 258] on div at bounding box center [704, 318] width 1408 height 637
click at [1378, 252] on div at bounding box center [704, 318] width 1408 height 637
click at [1360, 251] on div at bounding box center [704, 318] width 1408 height 637
click at [1356, 247] on div at bounding box center [704, 318] width 1408 height 637
click at [1367, 238] on div at bounding box center [704, 318] width 1408 height 637
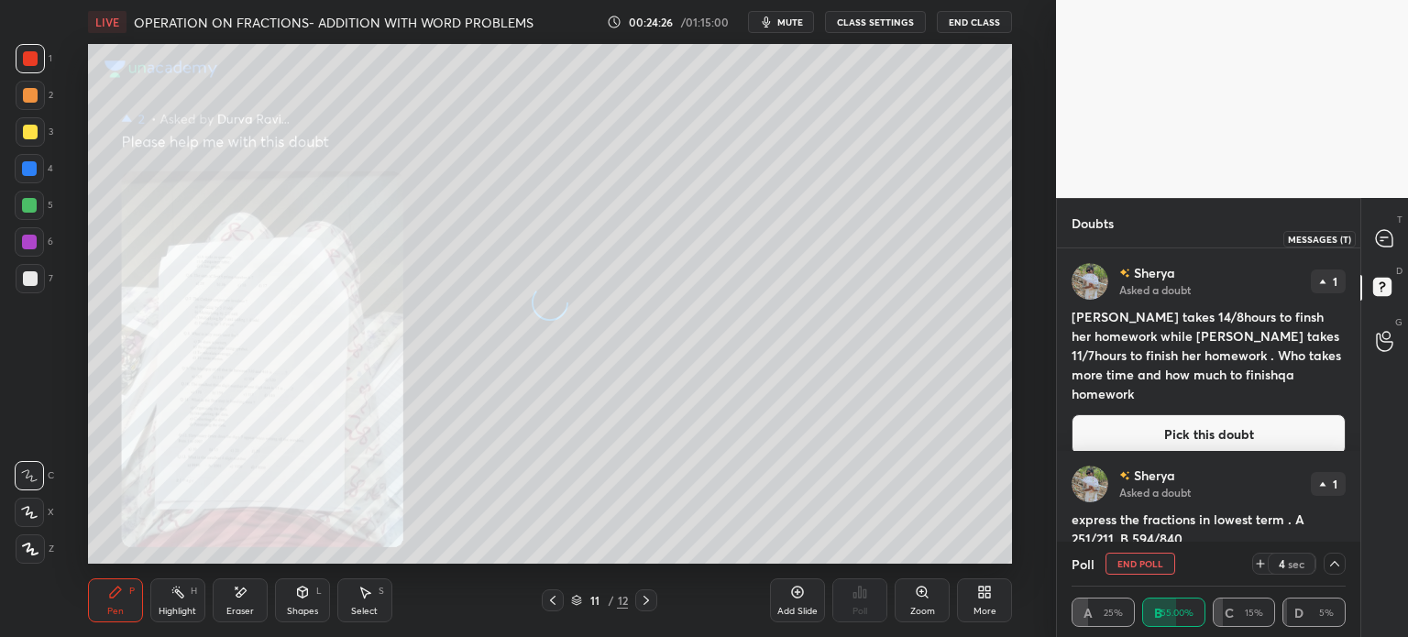
click at [1377, 235] on icon at bounding box center [1384, 238] width 16 height 16
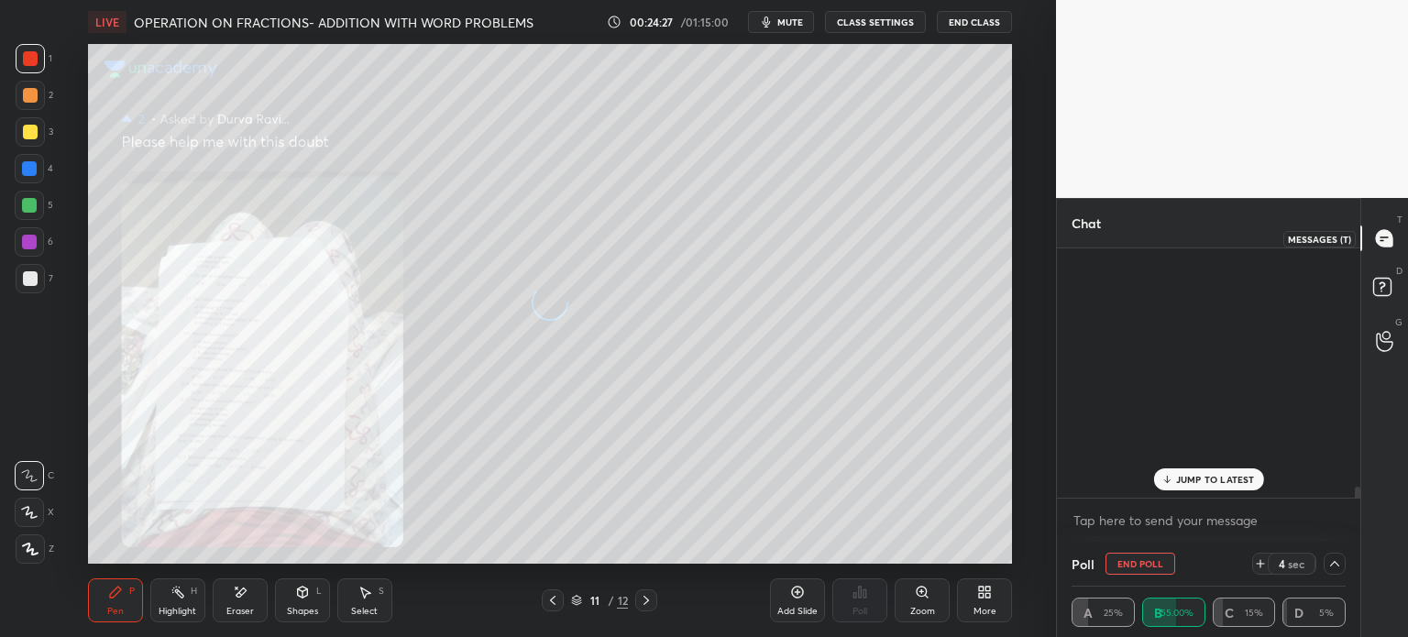
click at [1376, 238] on icon at bounding box center [1384, 238] width 16 height 16
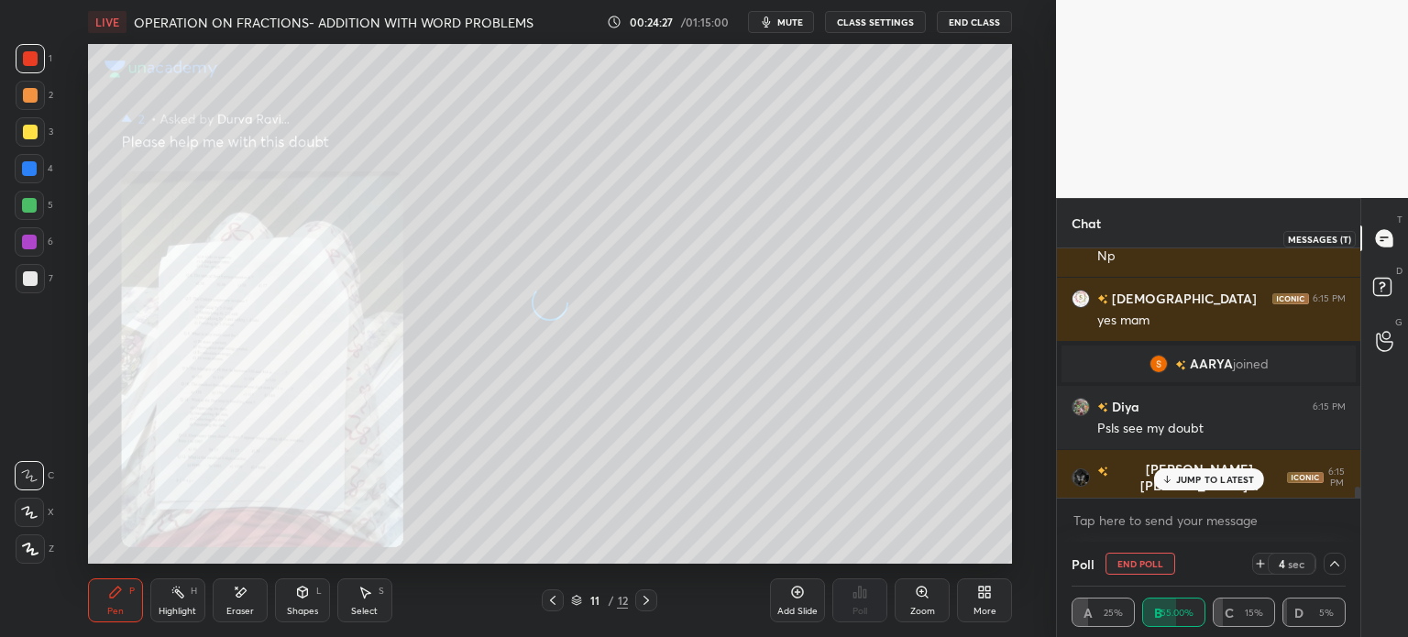
click at [1381, 248] on icon at bounding box center [1384, 238] width 19 height 19
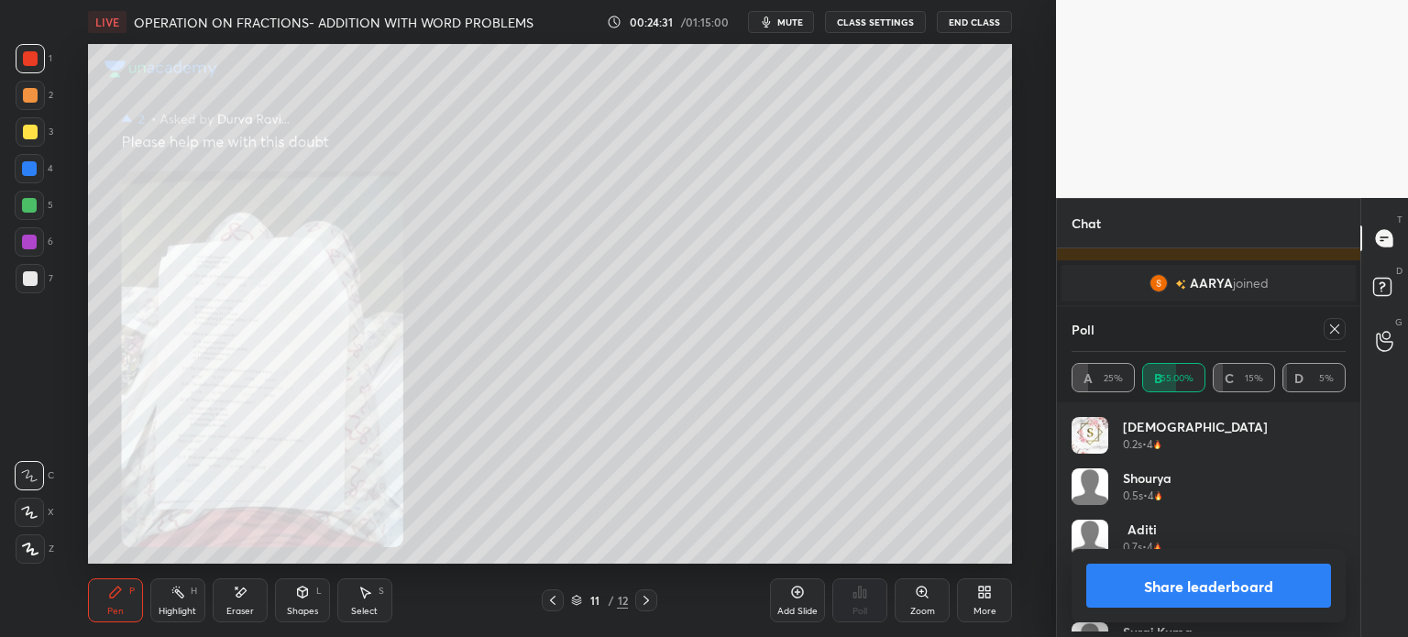
click at [924, 589] on icon at bounding box center [921, 591] width 10 height 10
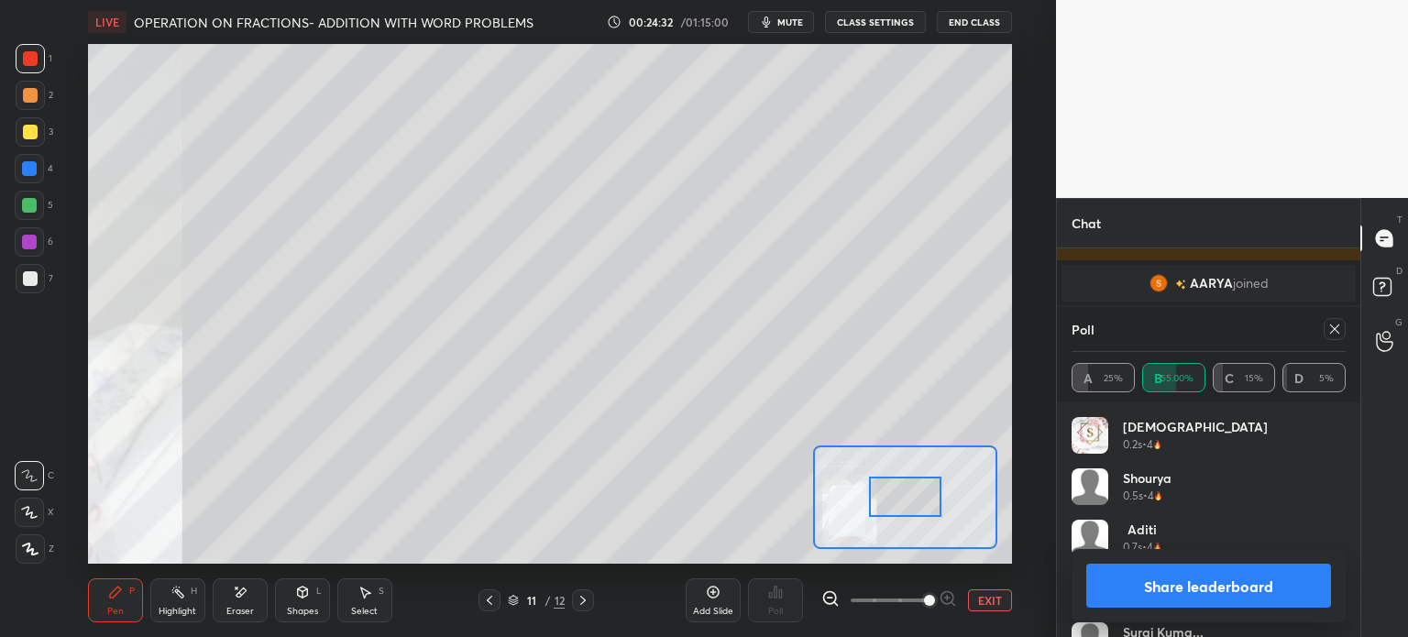
click at [1326, 330] on div at bounding box center [1334, 329] width 22 height 22
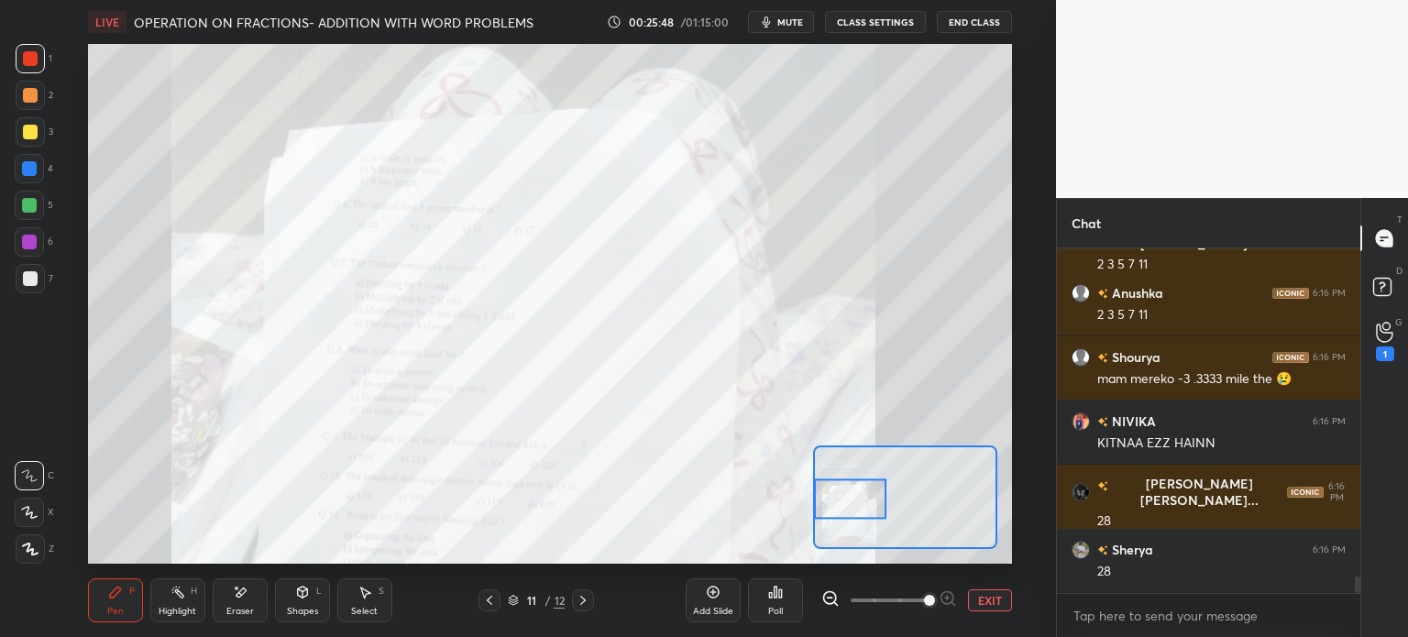
scroll to position [6981, 0]
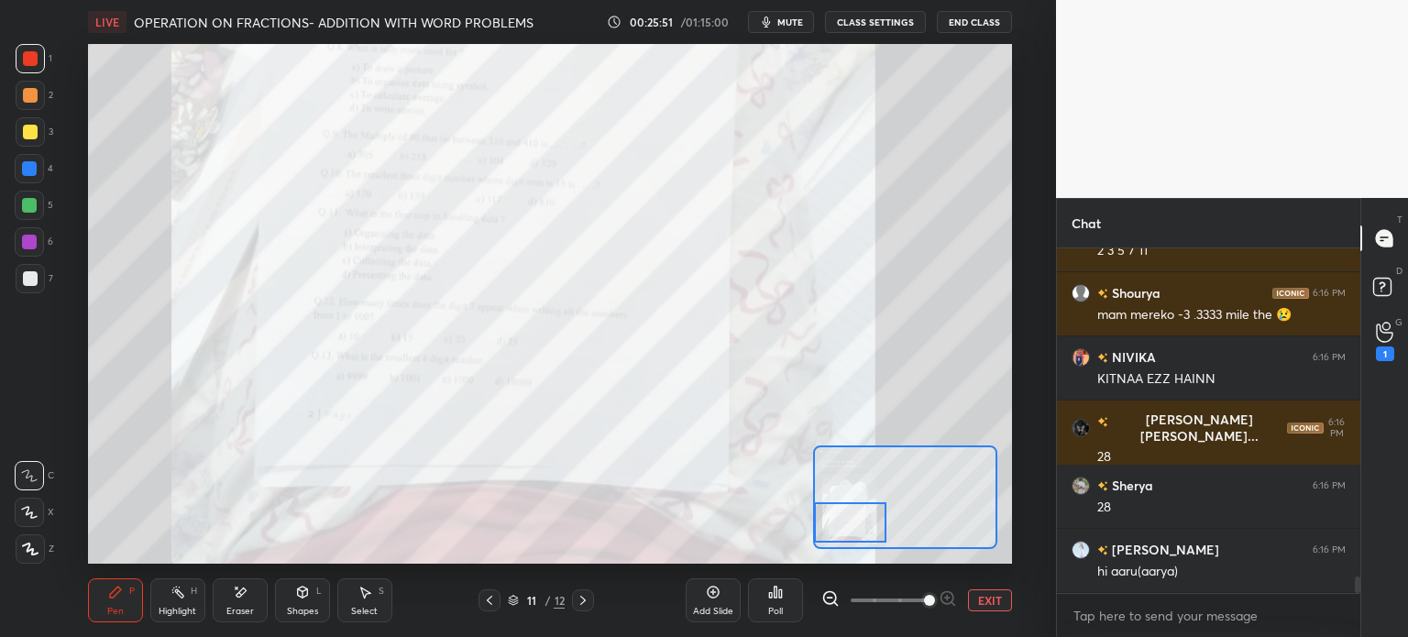
click at [231, 589] on div "Eraser" at bounding box center [240, 600] width 55 height 44
click at [26, 543] on span "Erase all" at bounding box center [29, 549] width 27 height 13
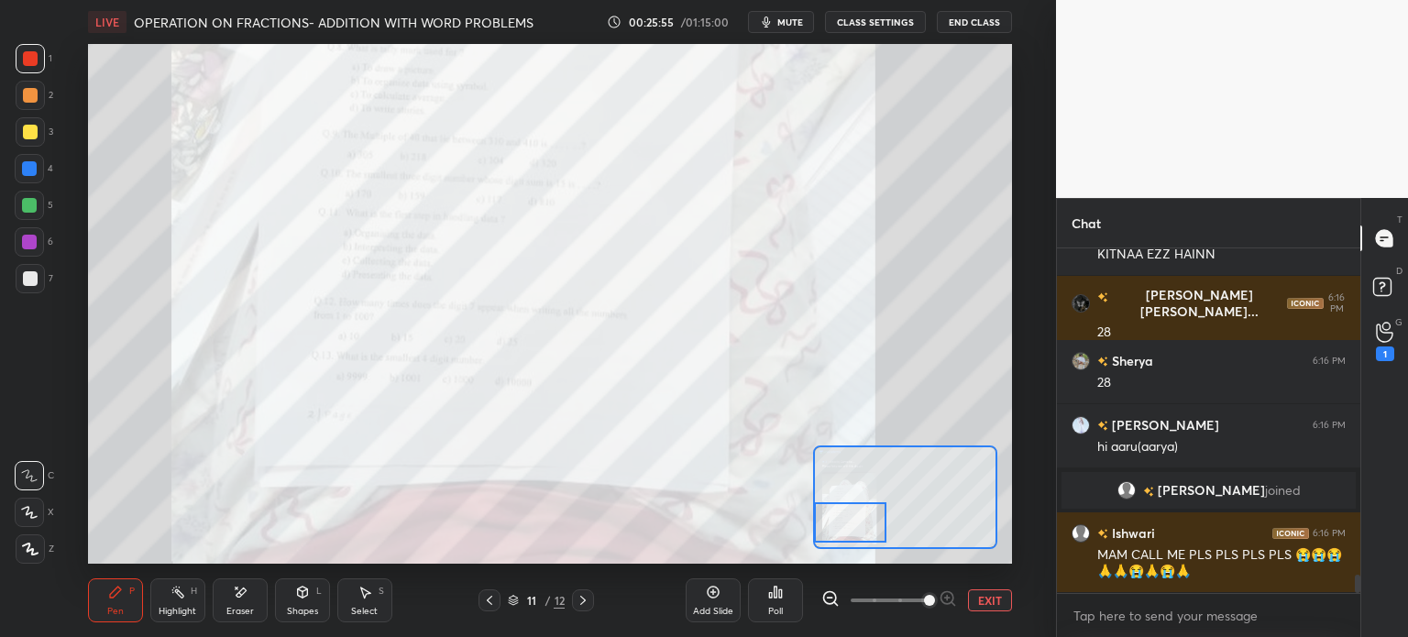
scroll to position [6259, 0]
click at [1382, 353] on div "1" at bounding box center [1385, 353] width 18 height 15
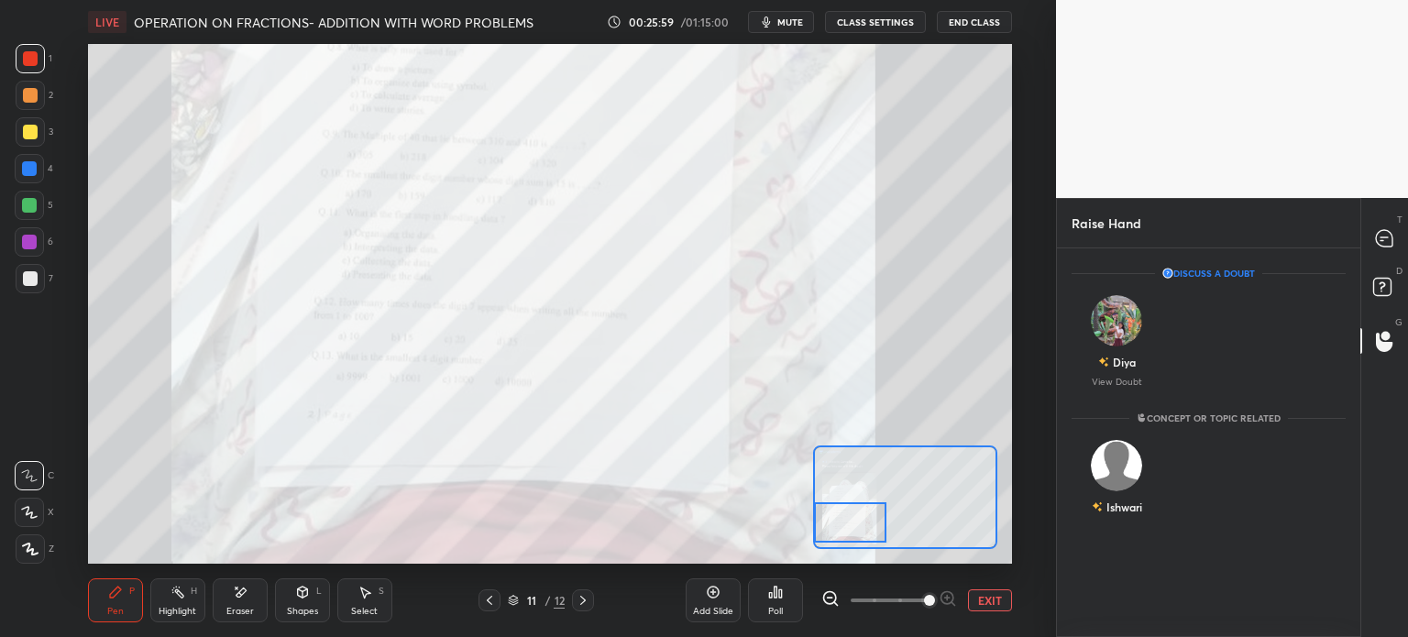
click at [1159, 362] on div "Diya View Doubt" at bounding box center [1116, 340] width 91 height 115
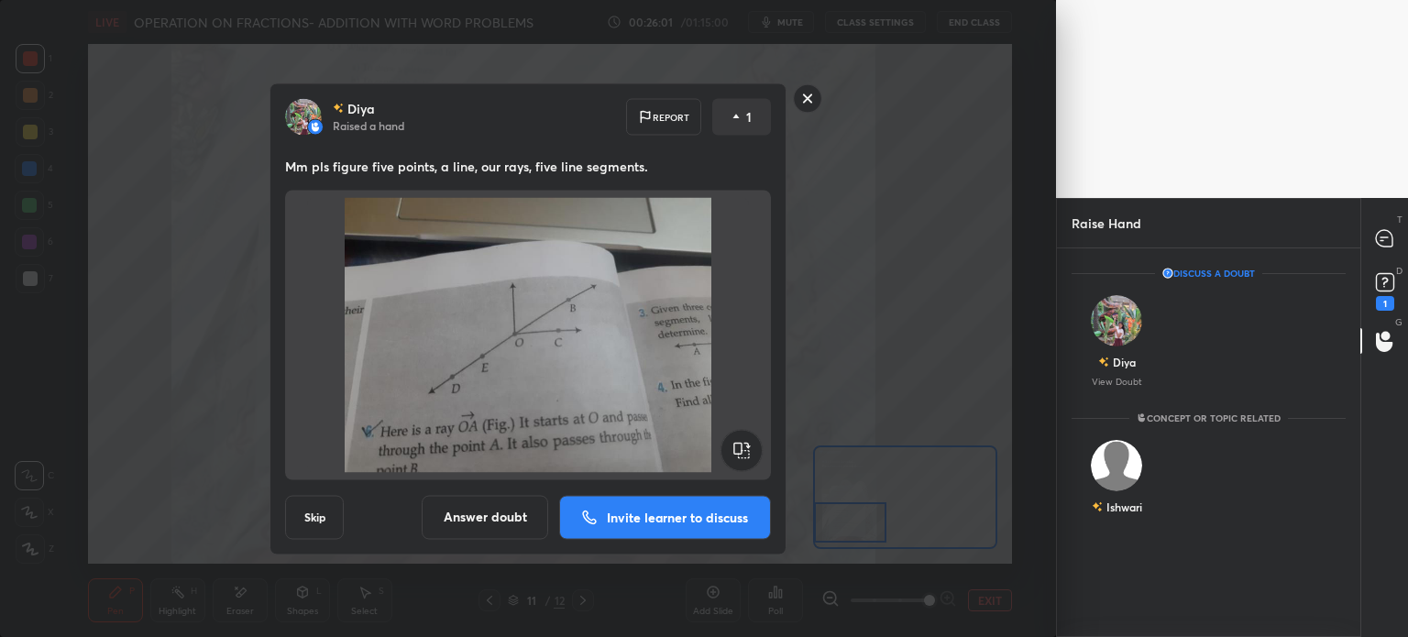
click at [1124, 520] on div "Ishwari" at bounding box center [1116, 481] width 91 height 106
click at [1124, 520] on button "INVITE" at bounding box center [1117, 520] width 74 height 24
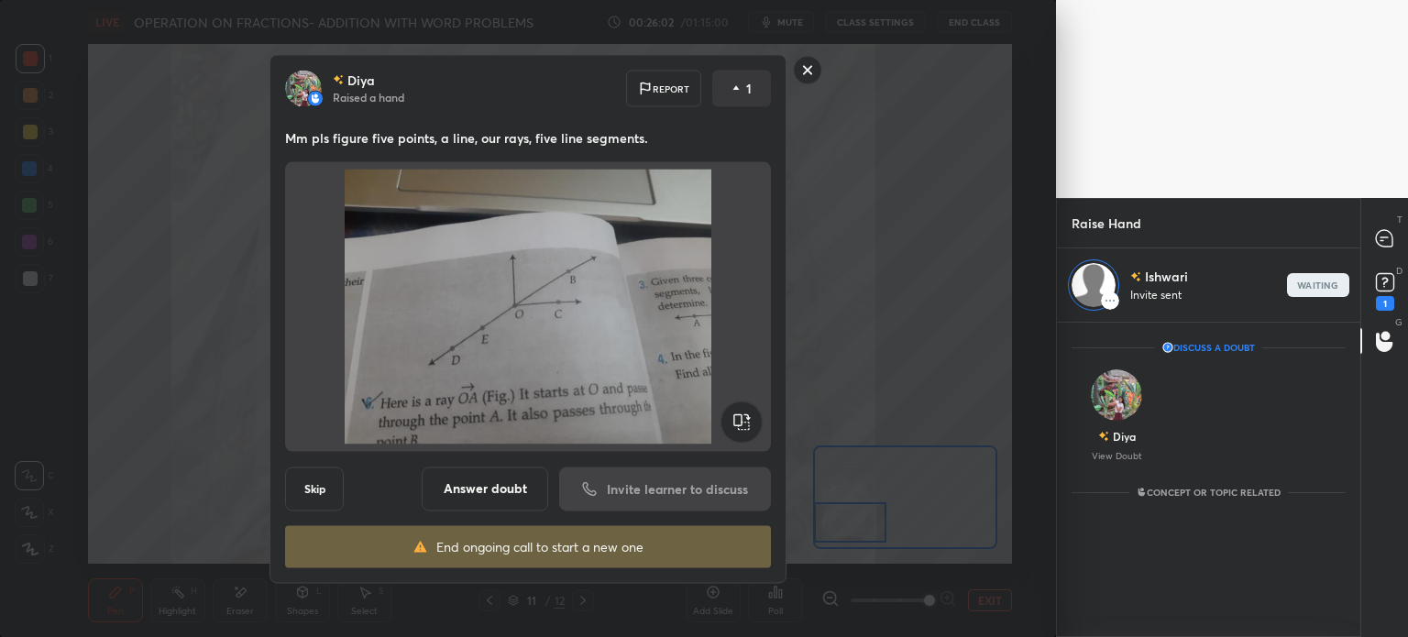
scroll to position [5, 5]
click at [1373, 270] on icon at bounding box center [1384, 282] width 27 height 27
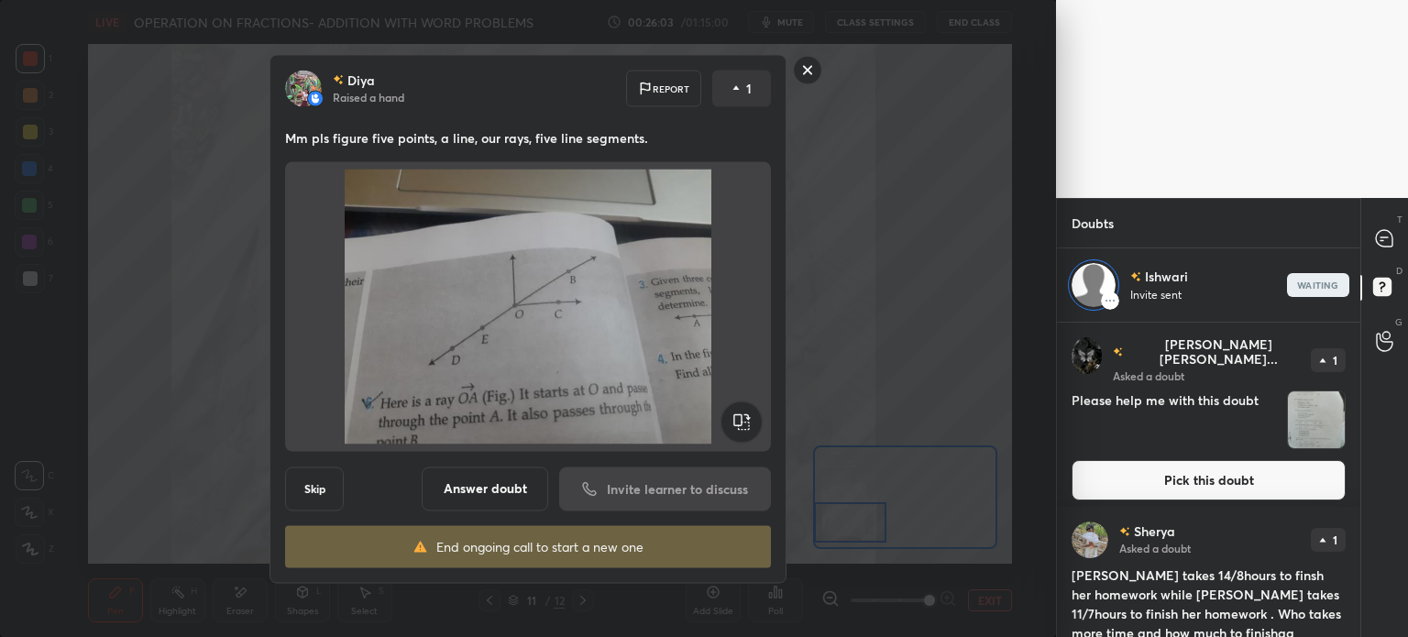
click at [1383, 246] on icon at bounding box center [1384, 238] width 16 height 16
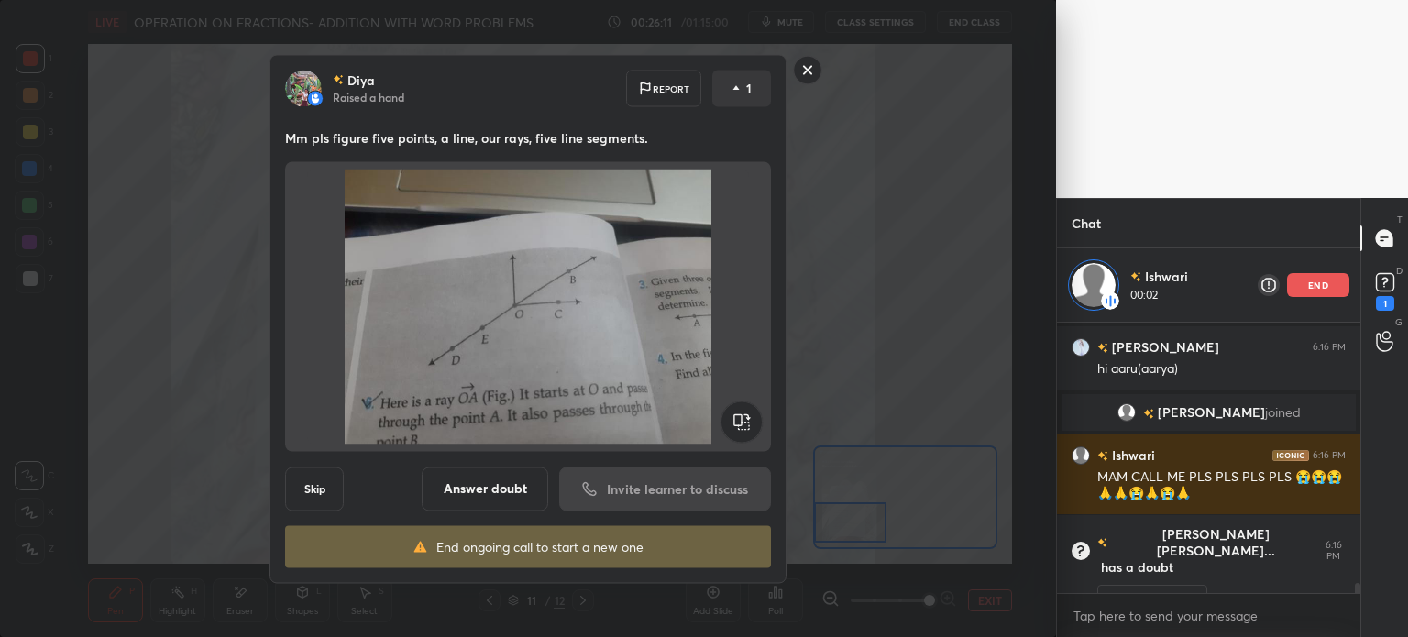
scroll to position [6847, 0]
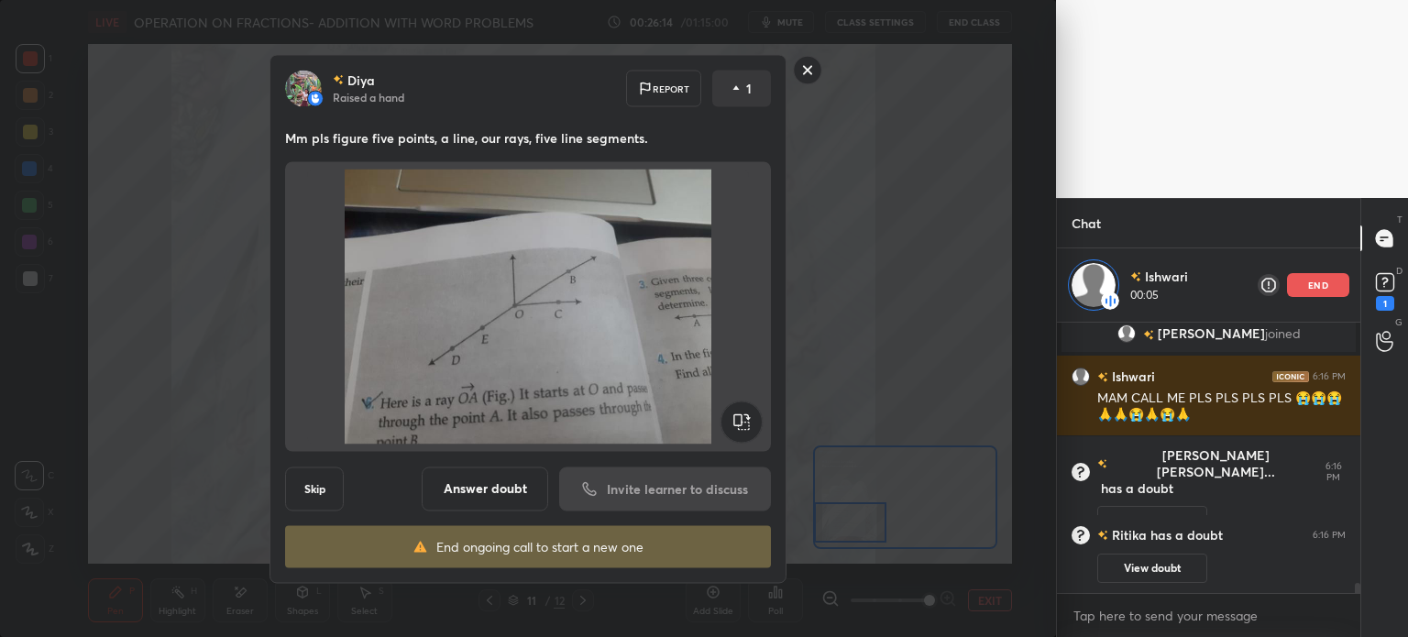
click at [821, 61] on icon at bounding box center [807, 69] width 29 height 29
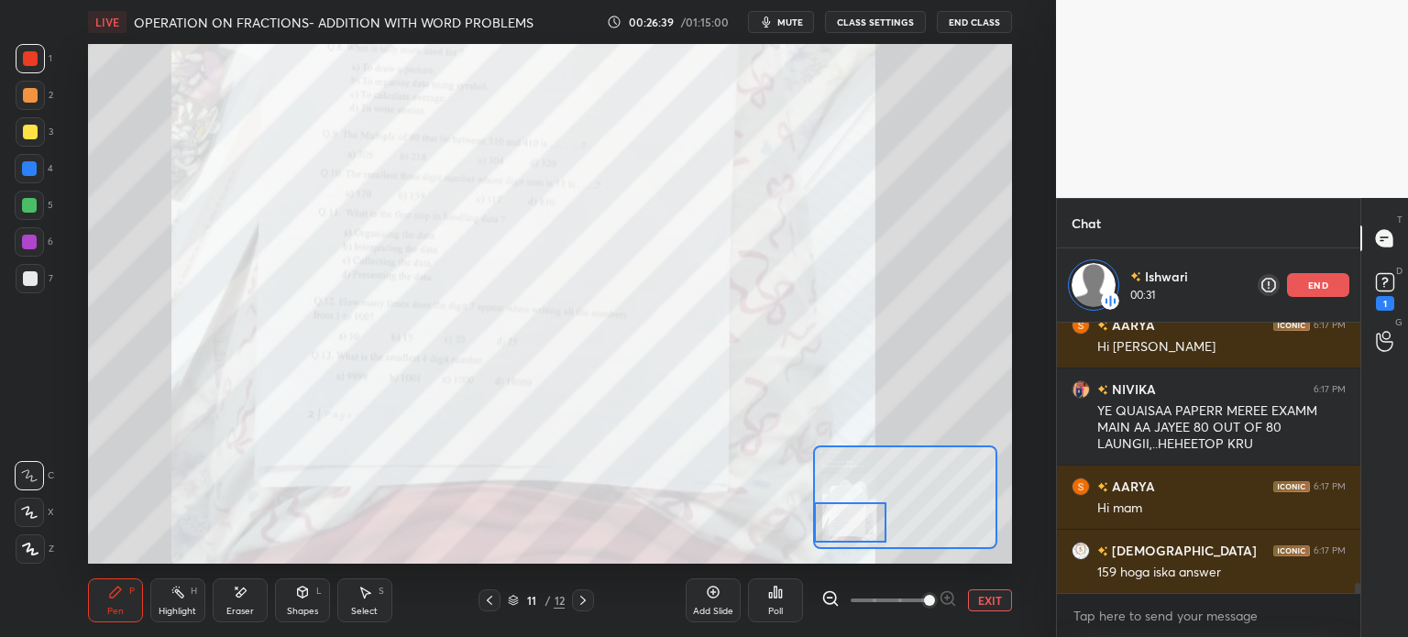
scroll to position [6770, 0]
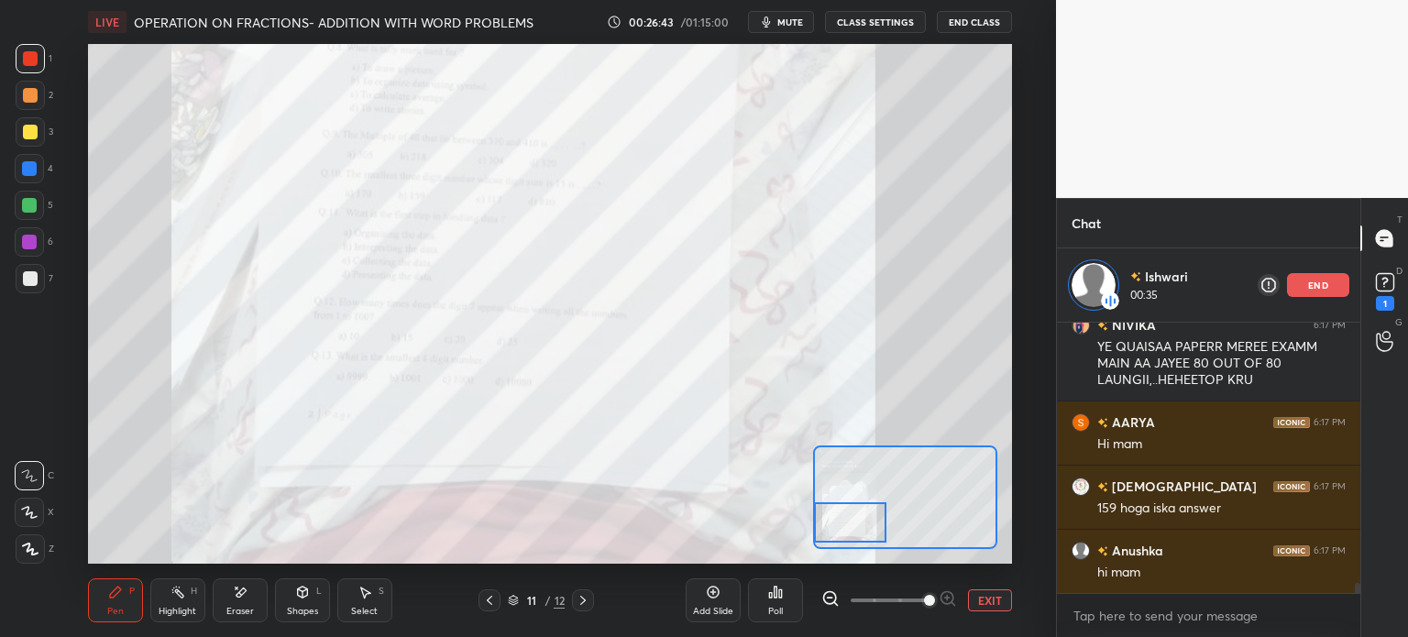
click at [253, 597] on div "Eraser" at bounding box center [240, 600] width 55 height 44
click at [30, 548] on span "Erase all" at bounding box center [29, 549] width 27 height 13
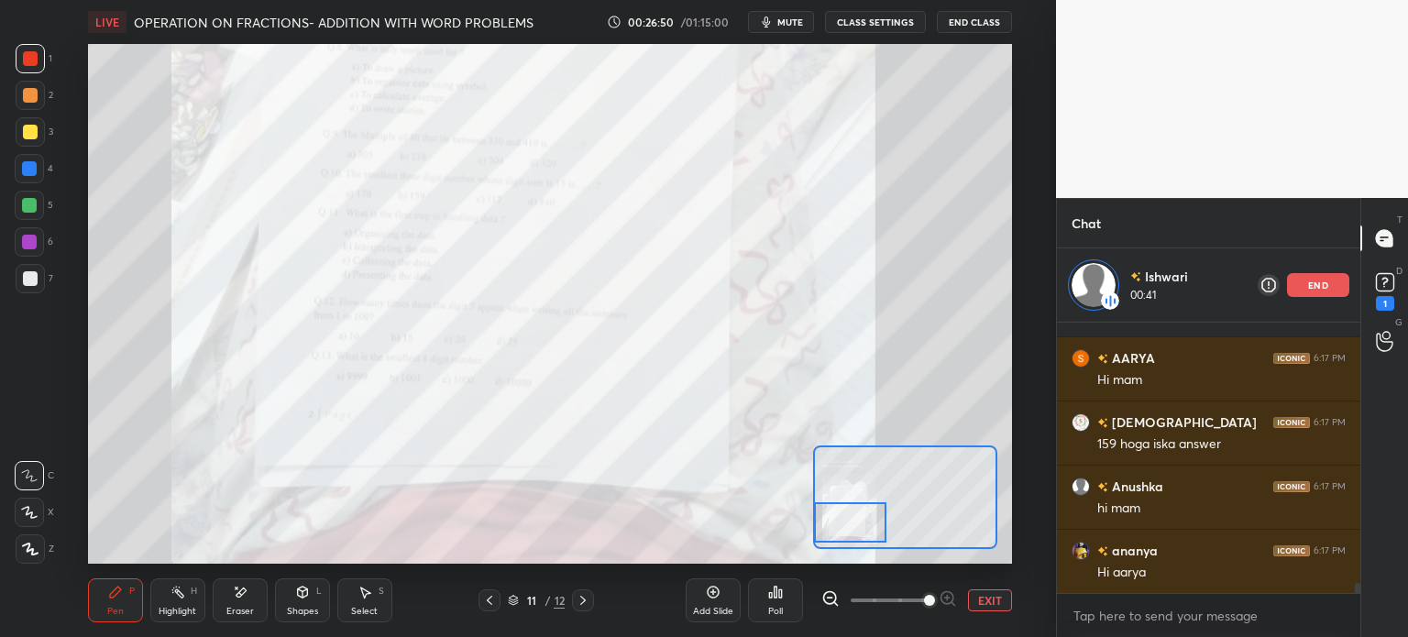
click at [1340, 274] on div "end" at bounding box center [1318, 285] width 62 height 24
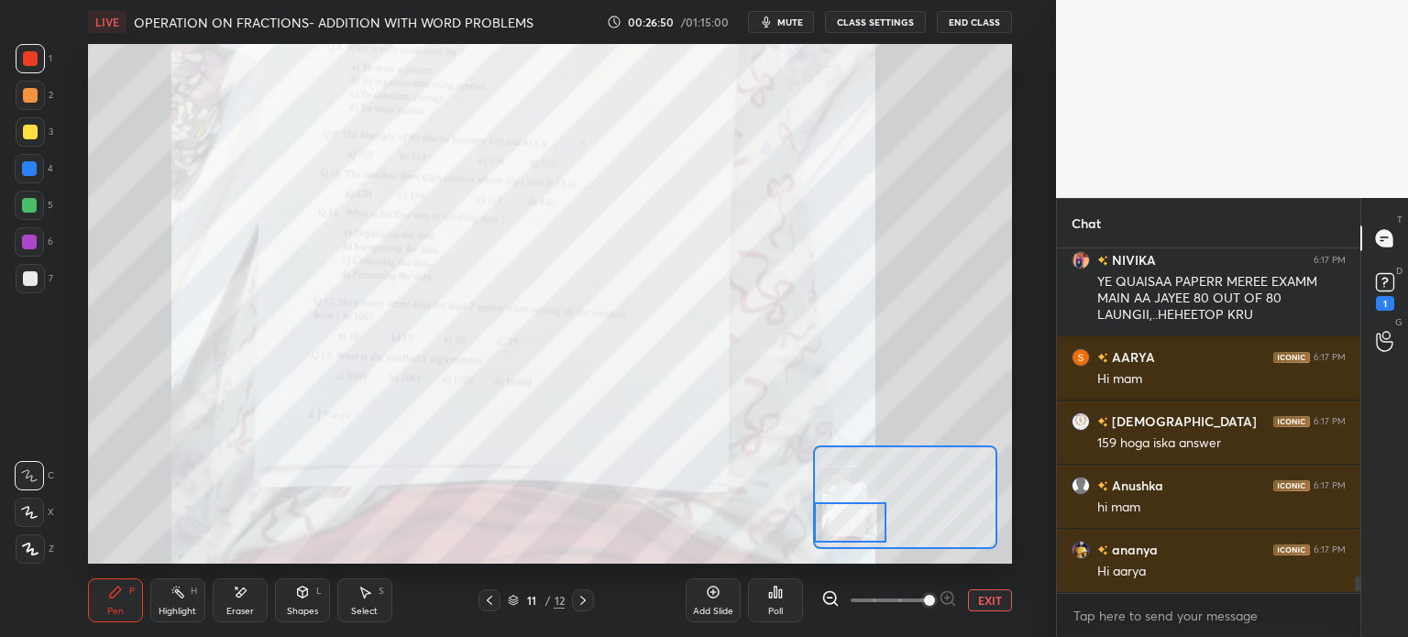
scroll to position [6761, 0]
click at [1385, 333] on icon at bounding box center [1384, 341] width 17 height 21
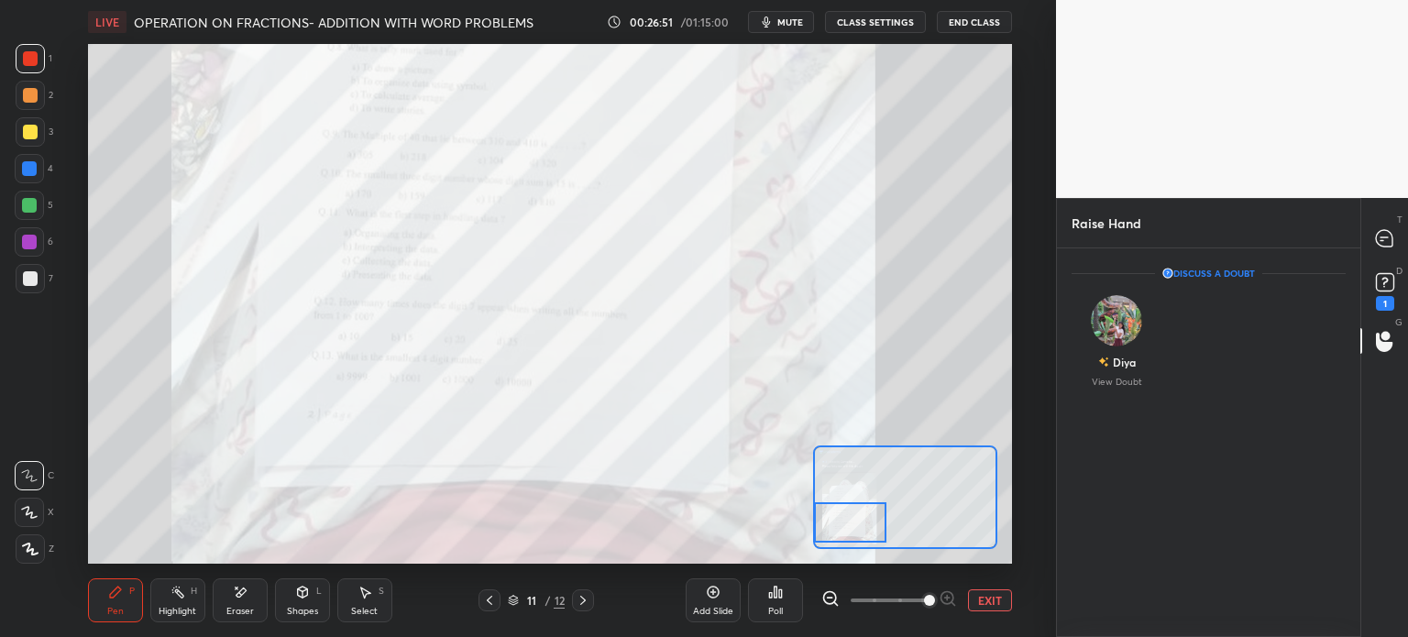
click at [1392, 301] on div "1" at bounding box center [1385, 303] width 18 height 15
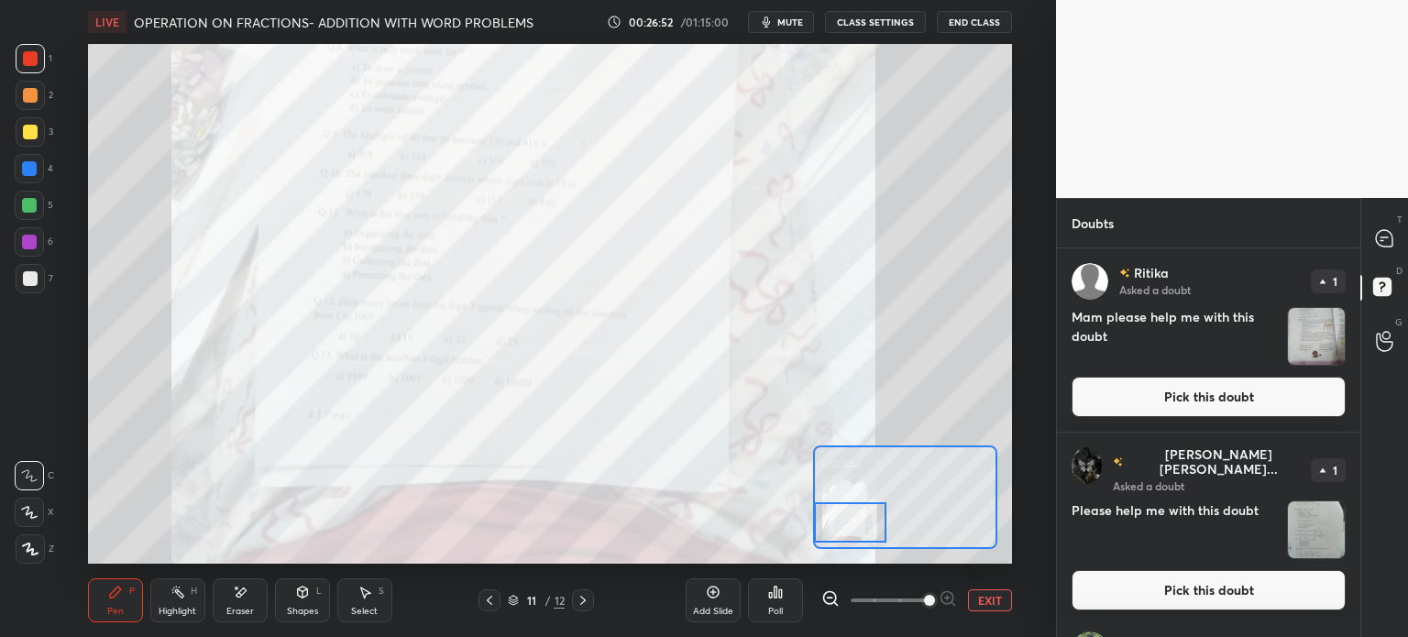
click at [1327, 327] on img "grid" at bounding box center [1316, 336] width 57 height 57
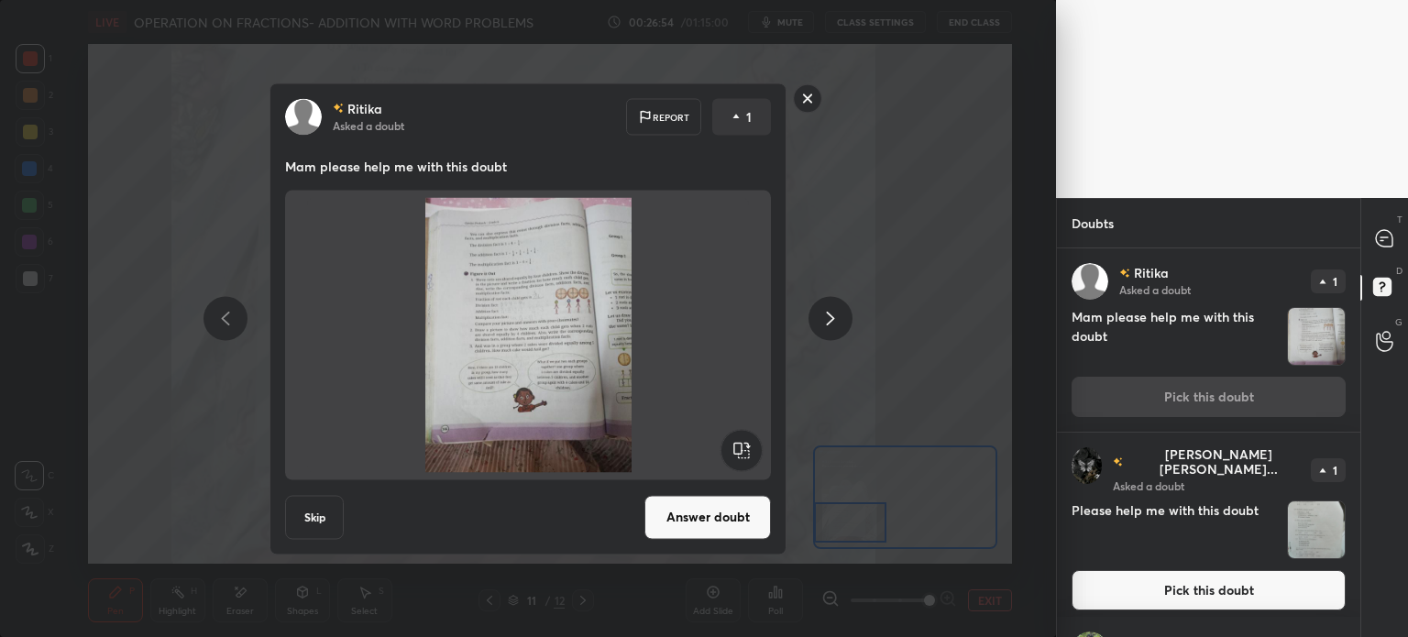
click at [1298, 507] on img "grid" at bounding box center [1316, 529] width 57 height 57
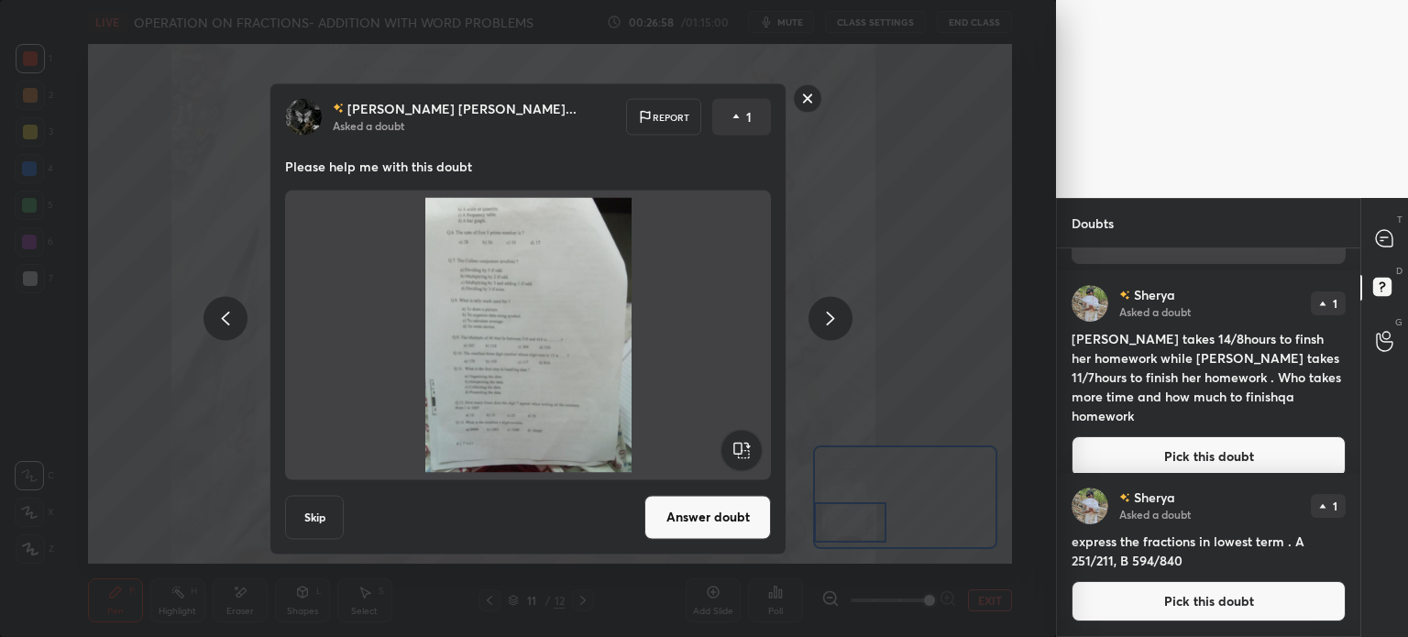
scroll to position [348, 0]
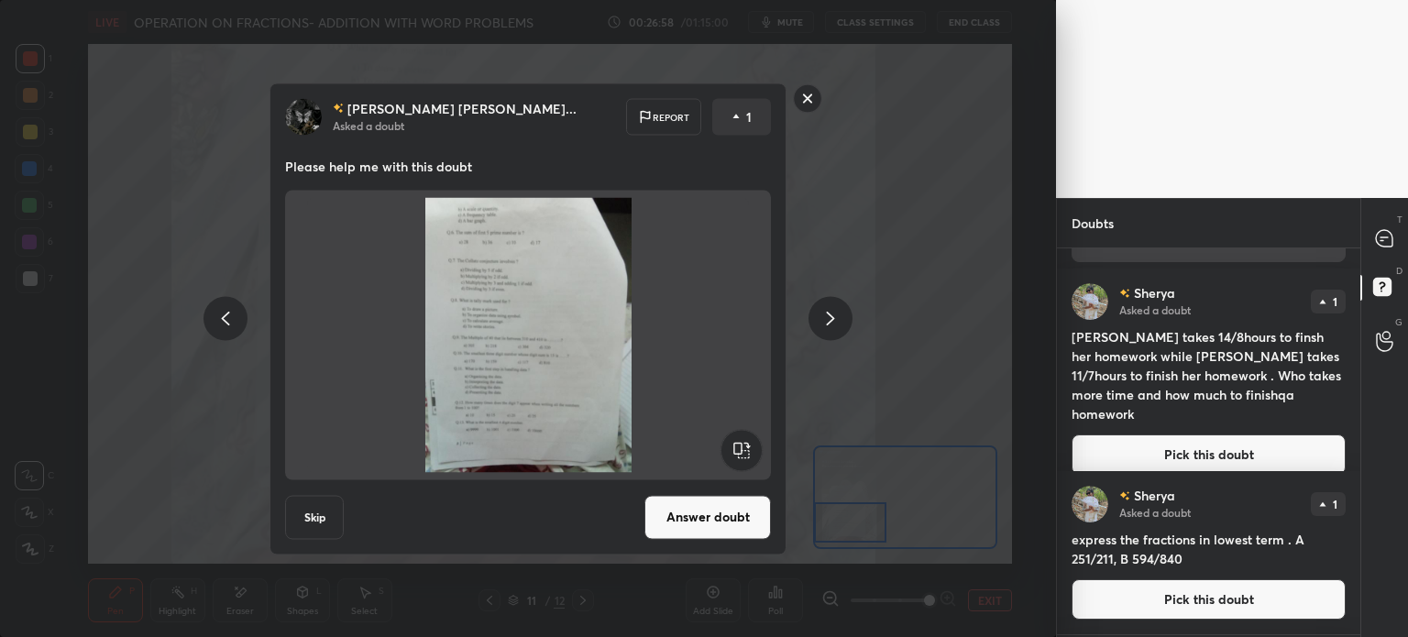
click at [1197, 435] on button "Pick this doubt" at bounding box center [1208, 454] width 274 height 40
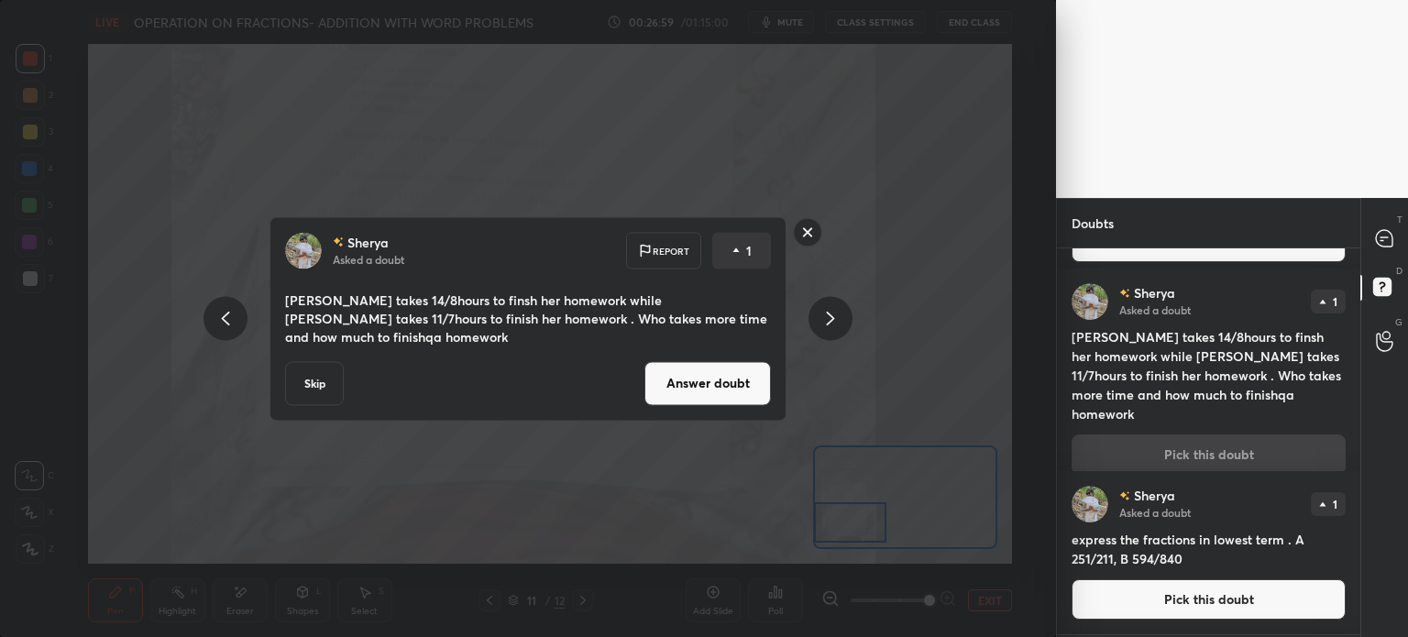
click at [715, 392] on button "Answer doubt" at bounding box center [707, 383] width 126 height 44
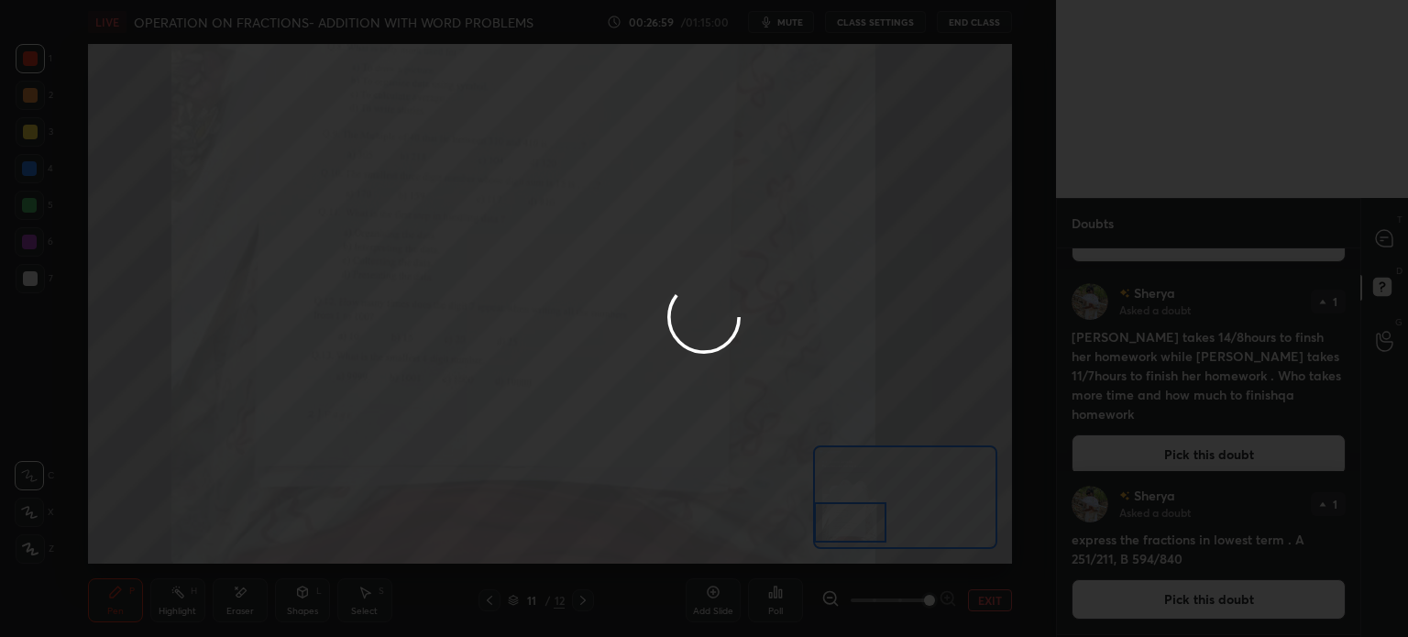
scroll to position [0, 0]
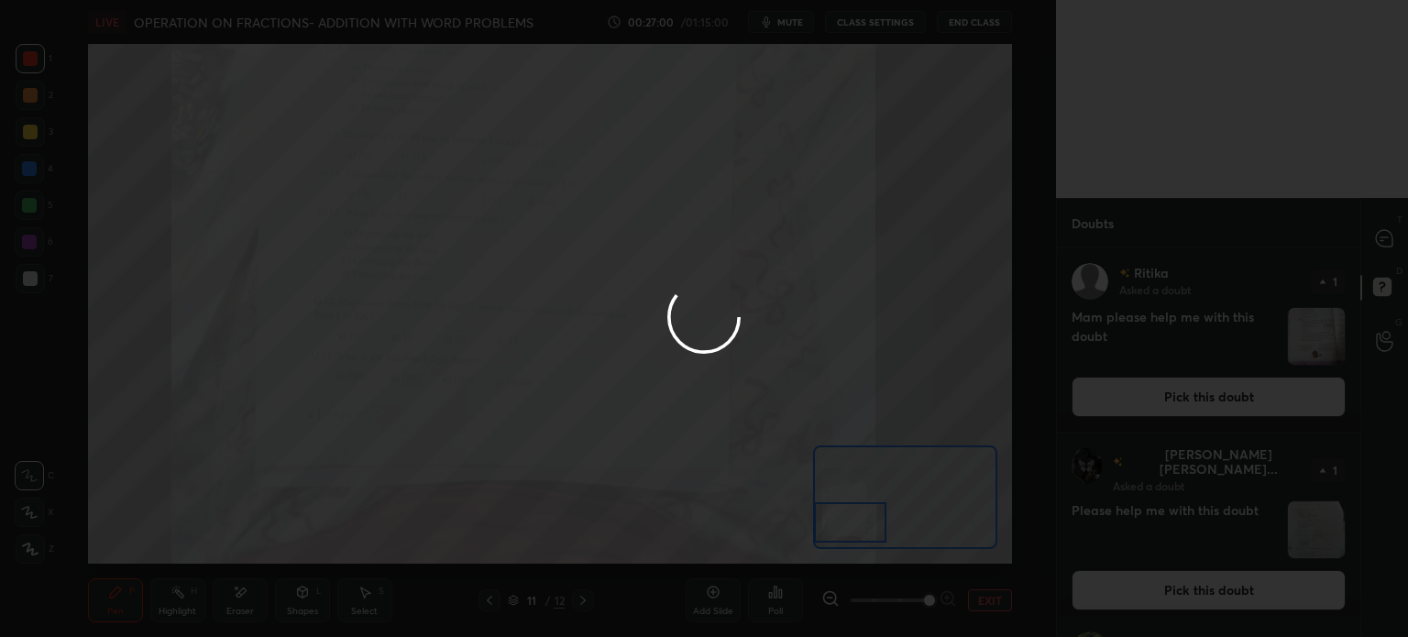
click at [1388, 235] on div at bounding box center [704, 318] width 1408 height 637
click at [1387, 245] on div at bounding box center [704, 318] width 1408 height 637
click at [1390, 247] on div at bounding box center [704, 318] width 1408 height 637
click at [1387, 247] on div at bounding box center [704, 318] width 1408 height 637
click at [1385, 245] on div at bounding box center [704, 318] width 1408 height 637
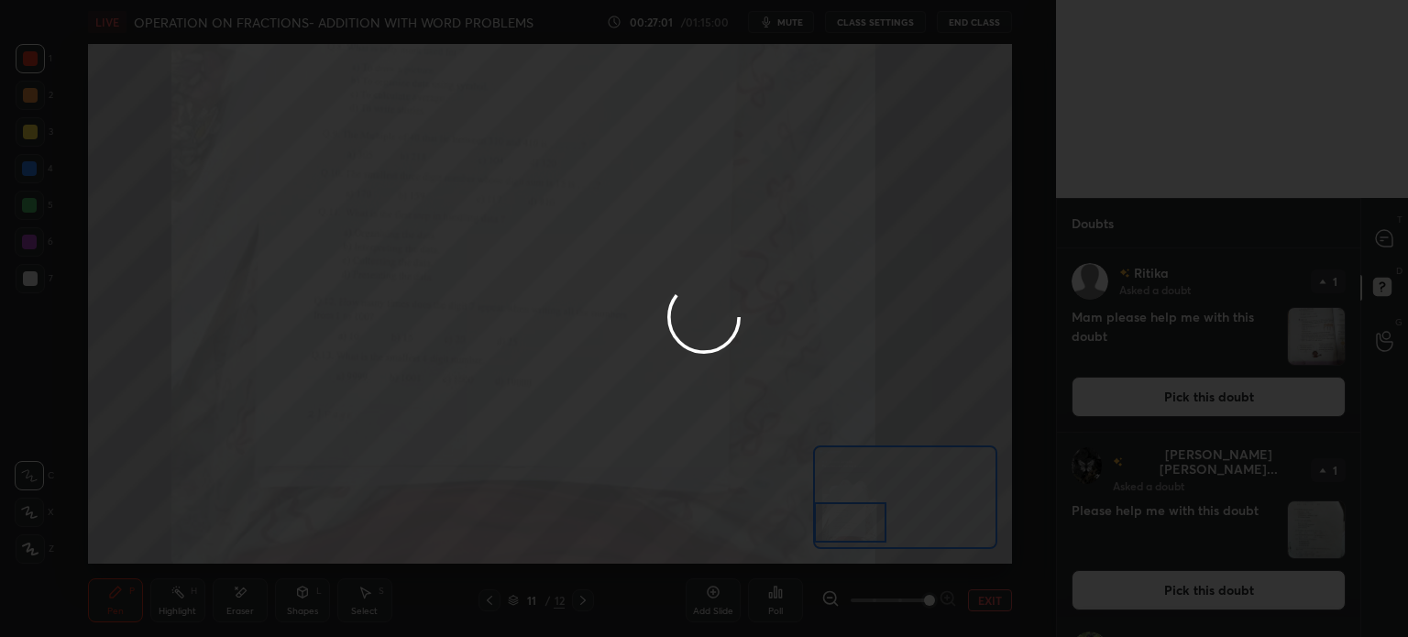
click at [1387, 241] on icon at bounding box center [1384, 238] width 16 height 16
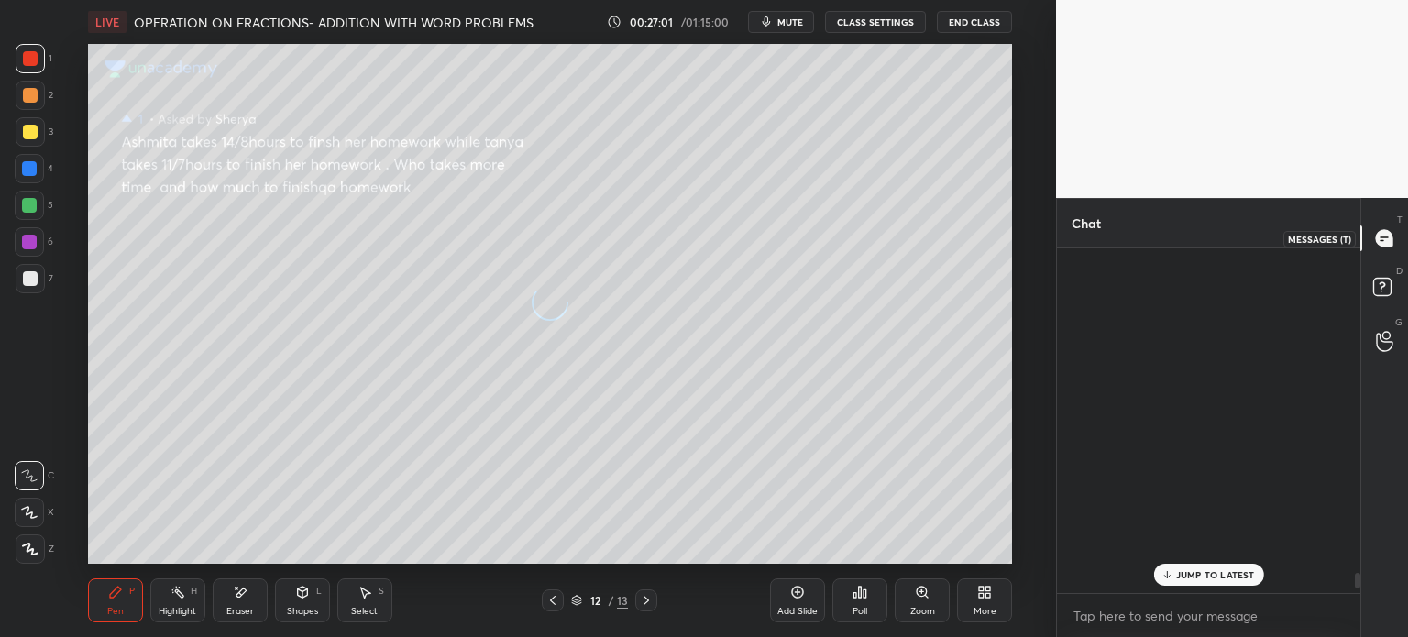
click at [1386, 247] on icon at bounding box center [1384, 238] width 19 height 19
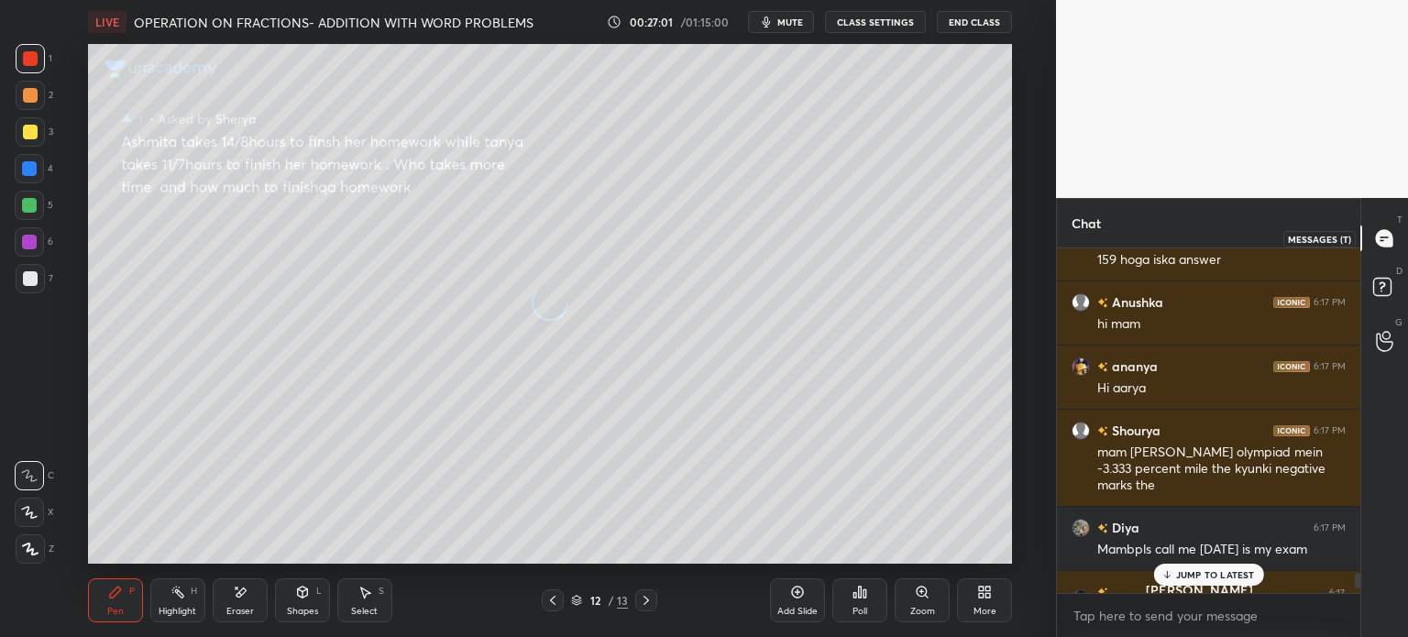
click at [1393, 239] on icon at bounding box center [1384, 238] width 19 height 19
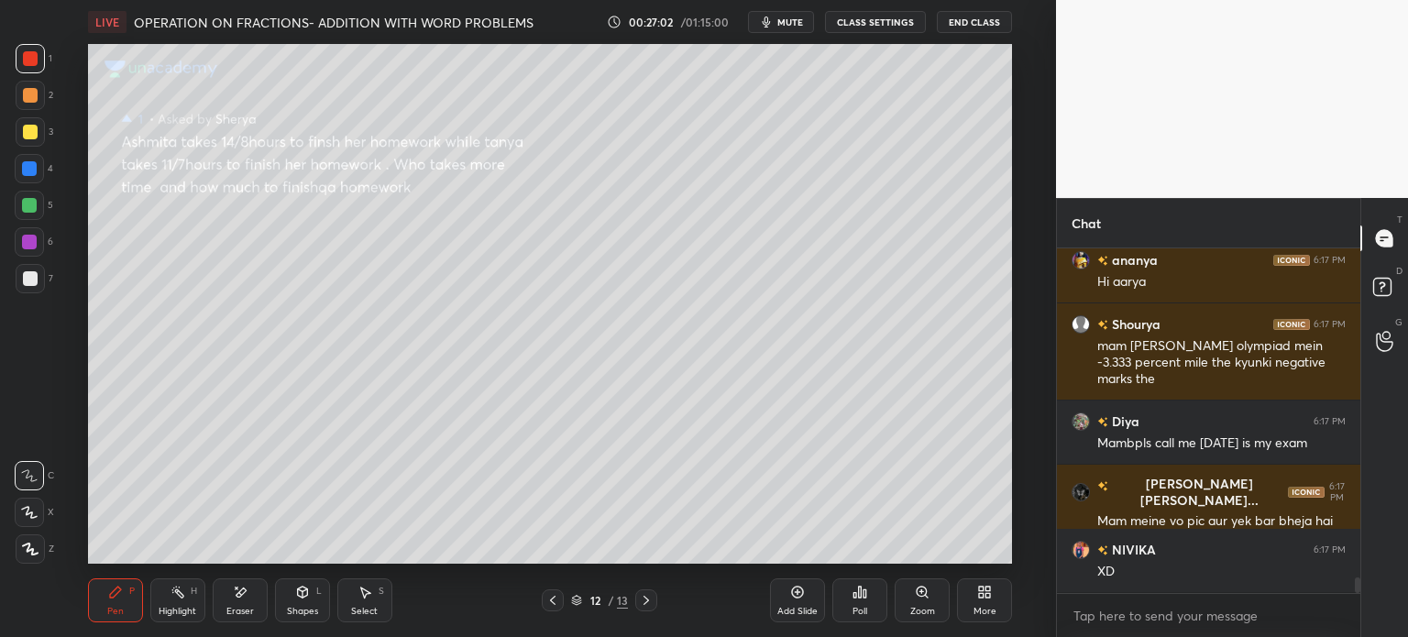
scroll to position [7419, 0]
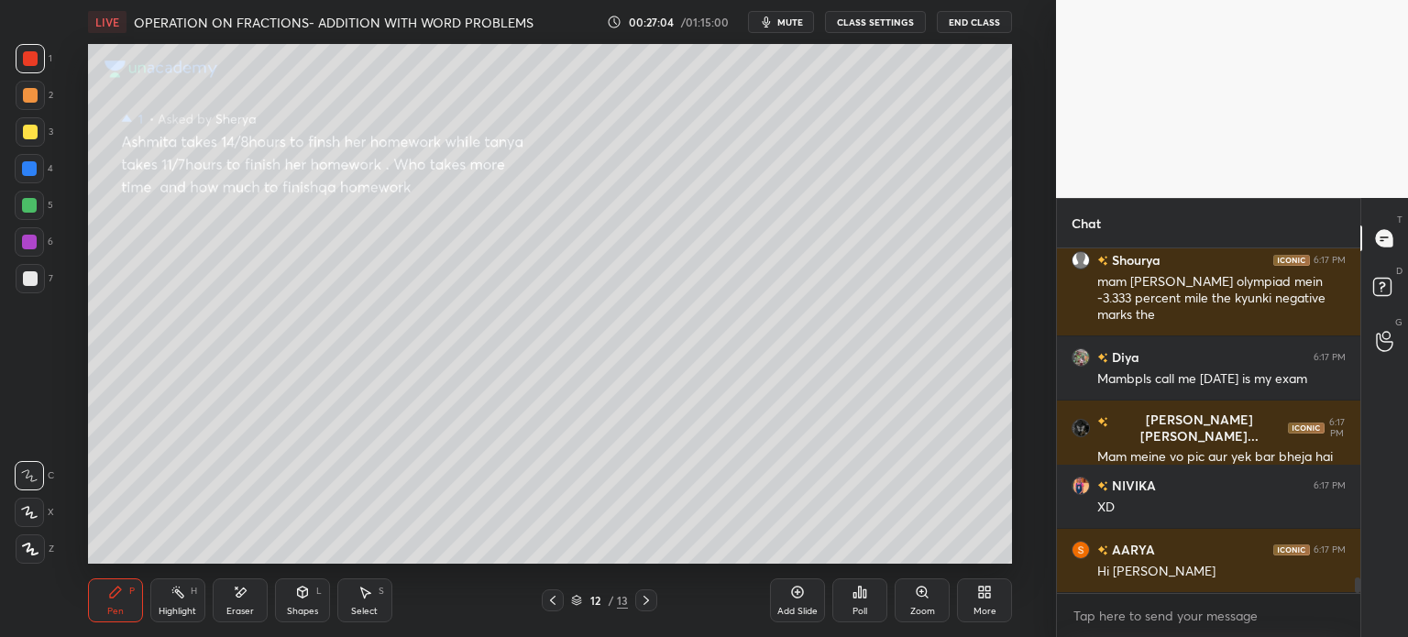
click at [47, 133] on div "3" at bounding box center [35, 131] width 38 height 29
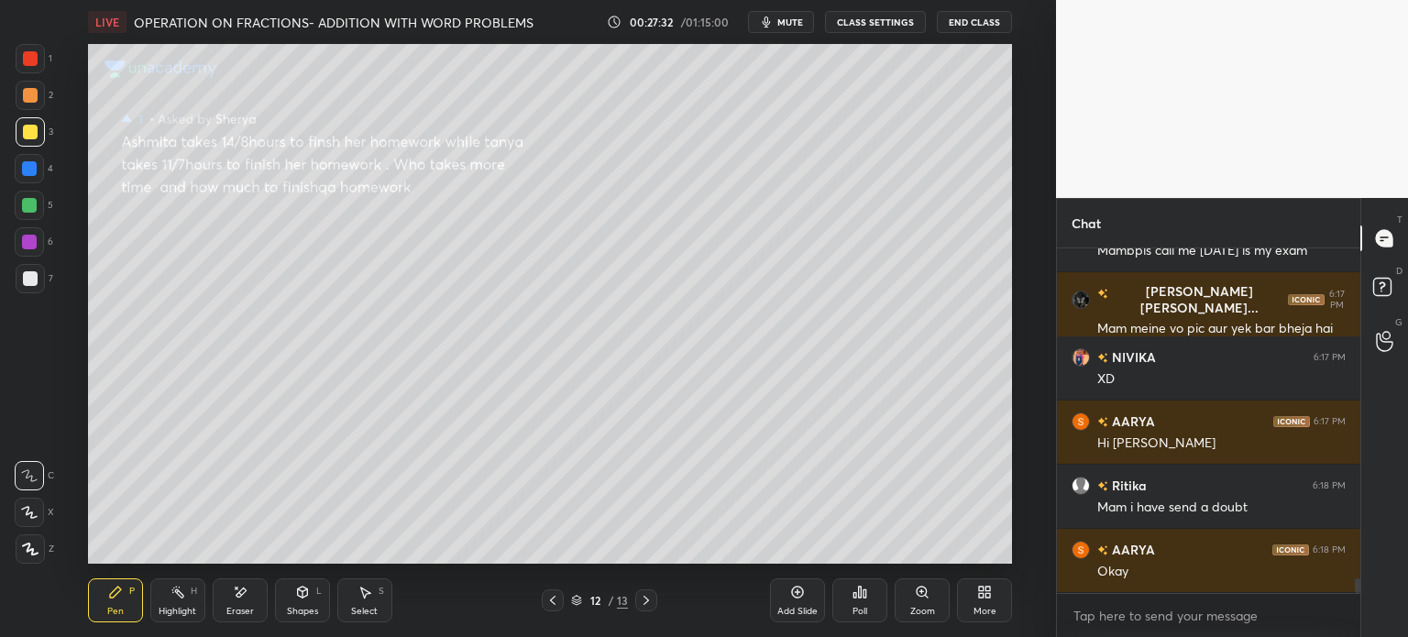
scroll to position [7612, 0]
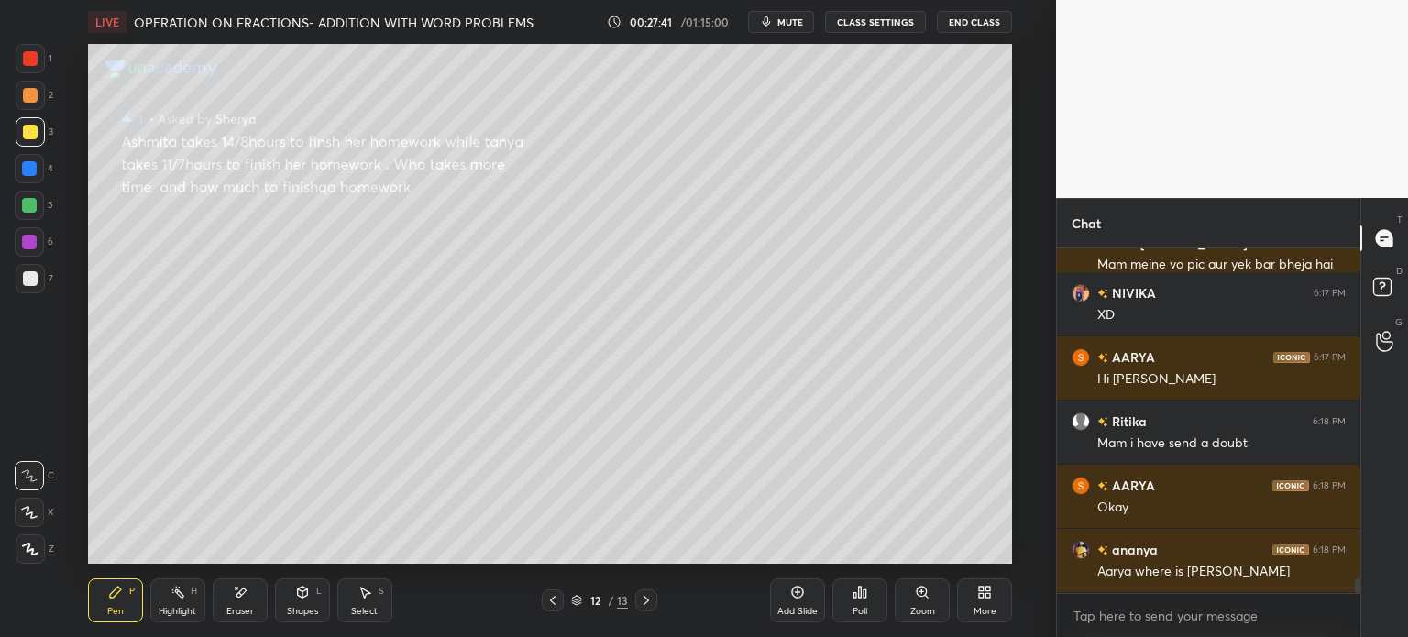
click at [44, 281] on div at bounding box center [30, 278] width 29 height 29
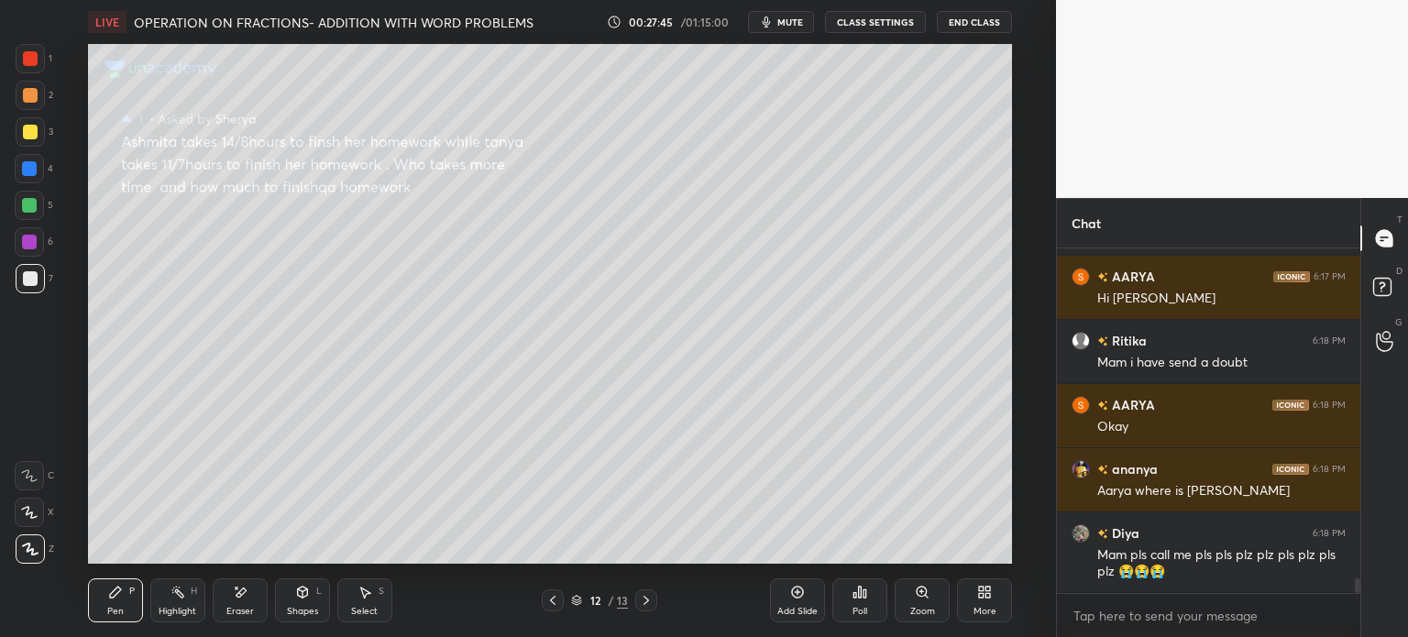
click at [40, 472] on div at bounding box center [29, 475] width 29 height 29
click at [239, 586] on icon at bounding box center [240, 593] width 15 height 16
click at [86, 614] on div "LIVE OPERATION ON FRACTIONS- ADDITION WITH WORD PROBLEMS 00:27:47 / 01:15:00 mu…" at bounding box center [550, 318] width 982 height 637
click at [115, 602] on div "Pen P" at bounding box center [115, 600] width 55 height 44
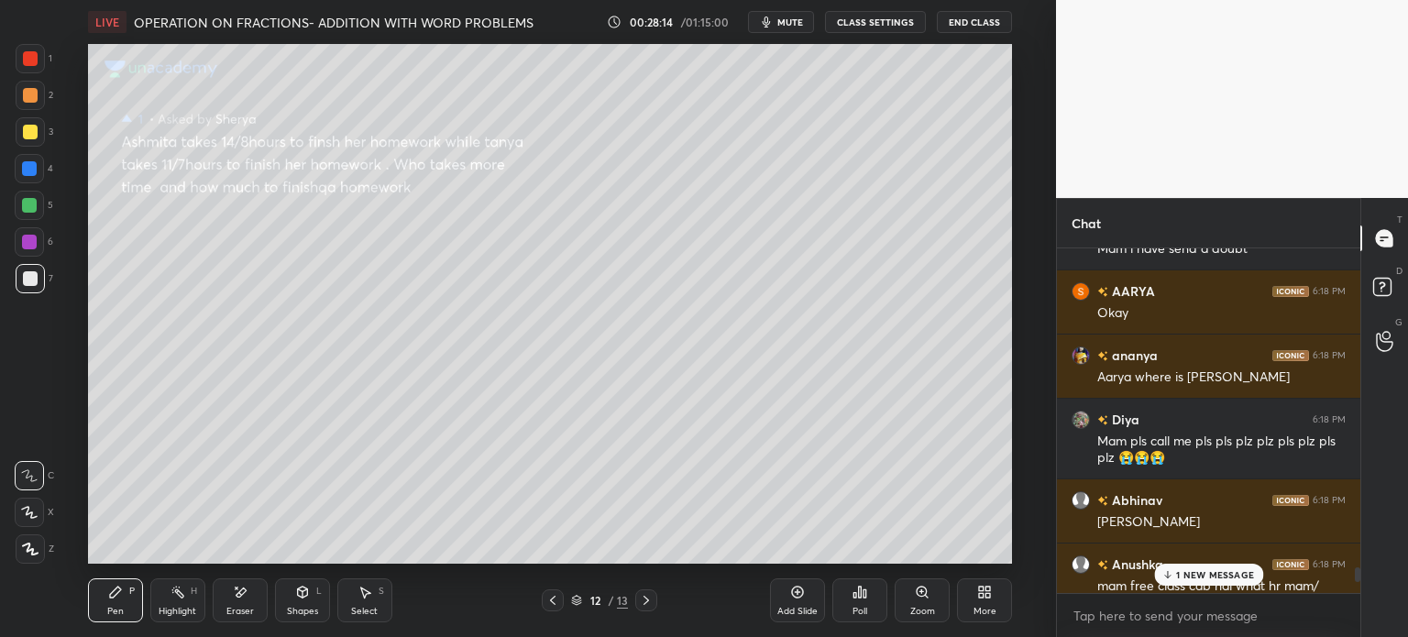
scroll to position [7809, 0]
click at [1375, 345] on div at bounding box center [1384, 340] width 37 height 33
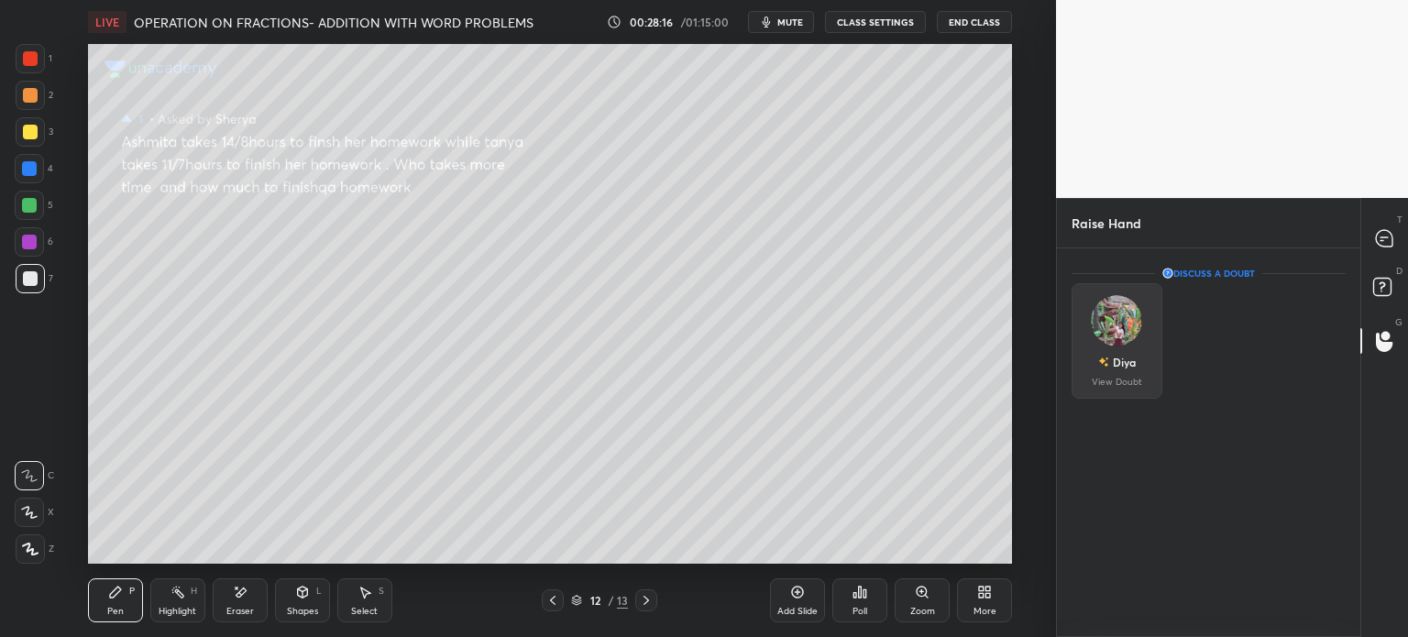
click at [1144, 379] on div "Diya View Doubt" at bounding box center [1116, 340] width 91 height 115
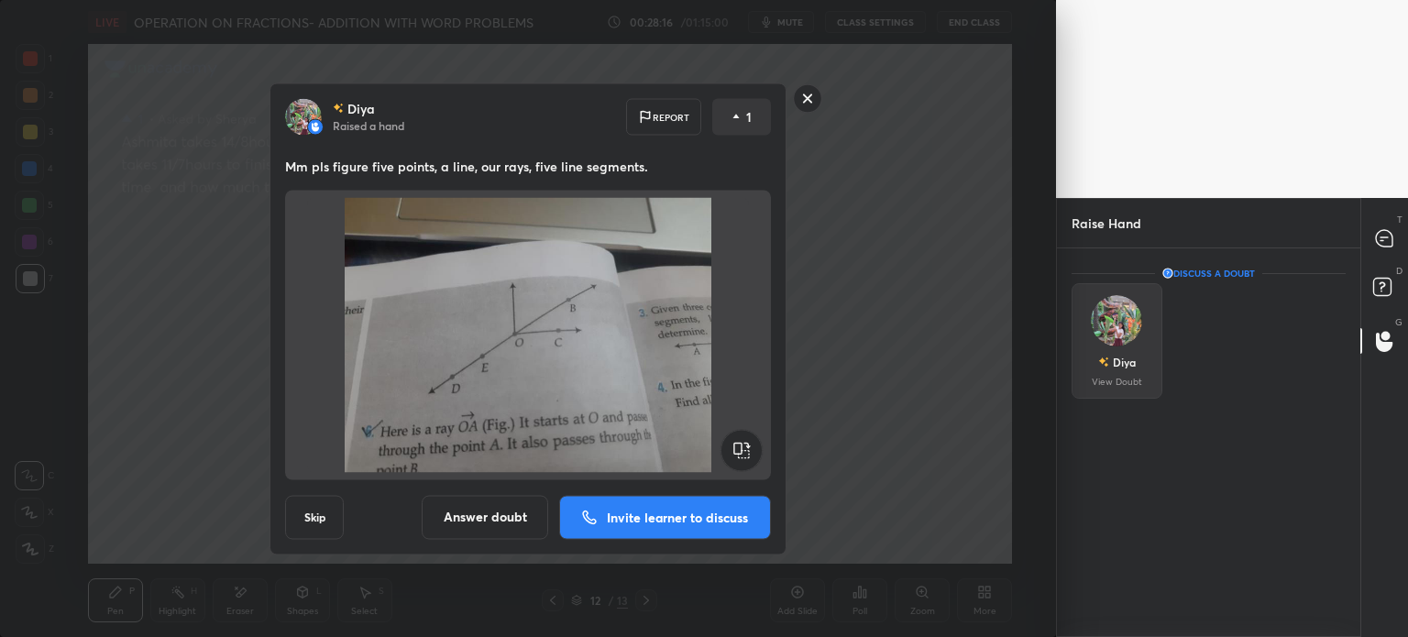
click at [1132, 384] on p "View Doubt" at bounding box center [1116, 382] width 50 height 9
click at [651, 532] on button "Invite learner to discuss" at bounding box center [665, 517] width 212 height 44
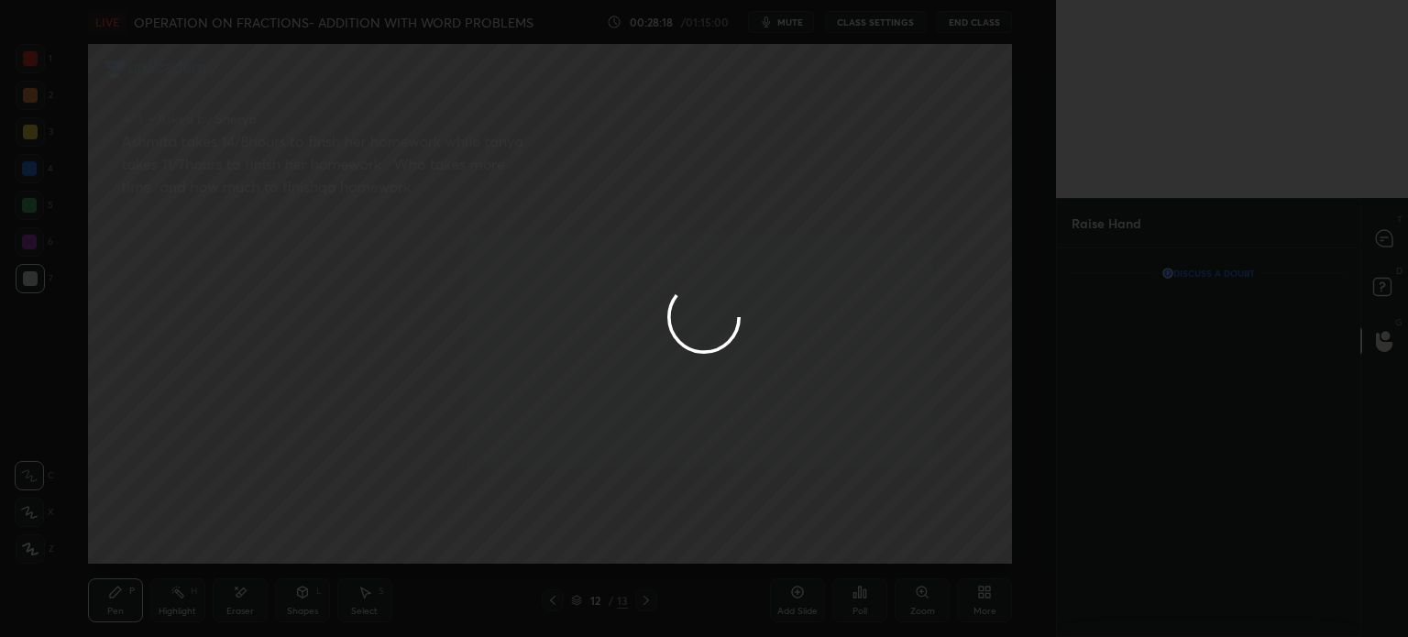
scroll to position [5, 5]
click at [1361, 241] on div at bounding box center [704, 318] width 1408 height 637
click at [1370, 241] on div at bounding box center [704, 318] width 1408 height 637
click at [1376, 236] on div at bounding box center [704, 318] width 1408 height 637
click at [1378, 232] on div at bounding box center [704, 318] width 1408 height 637
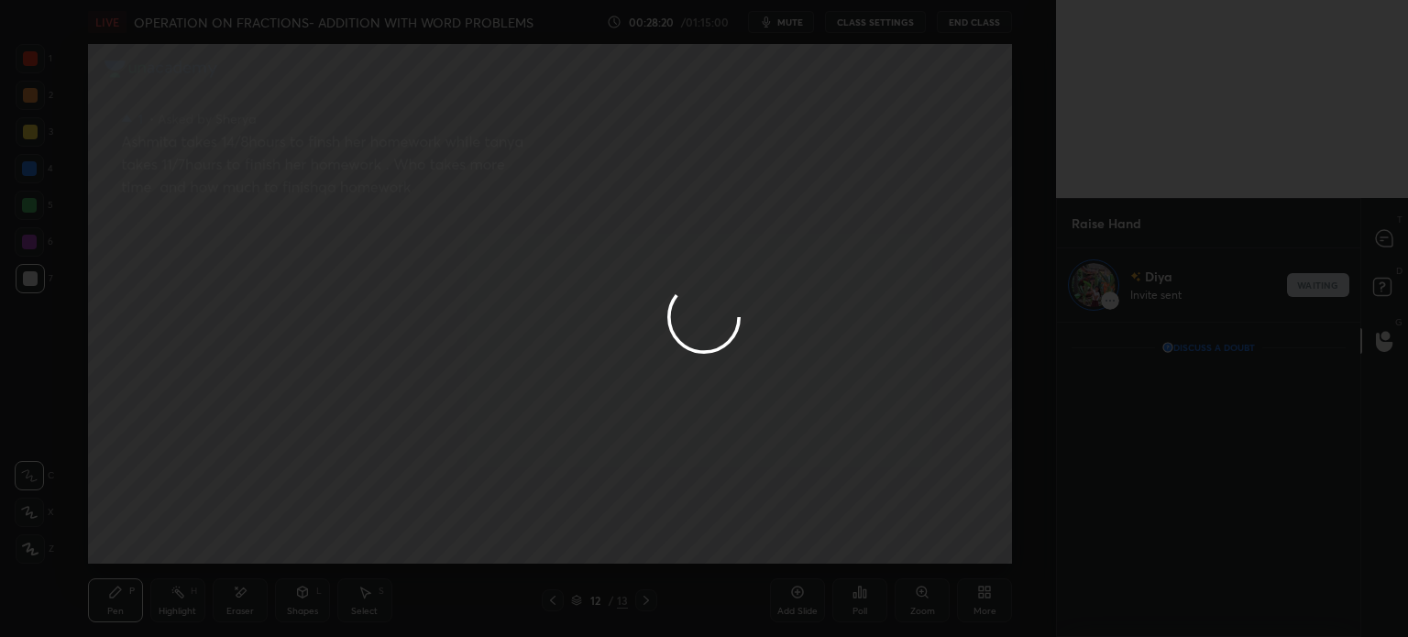
click at [1371, 237] on div at bounding box center [1384, 238] width 37 height 33
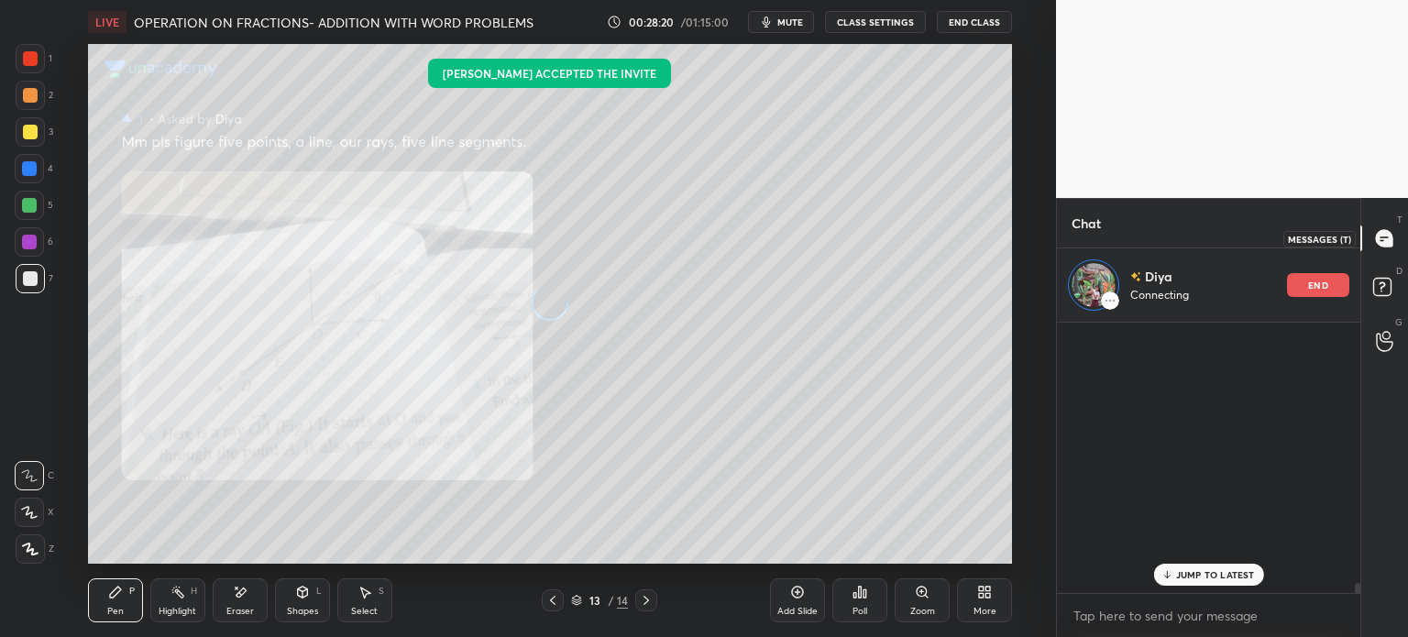
click at [1367, 234] on div at bounding box center [1384, 238] width 37 height 33
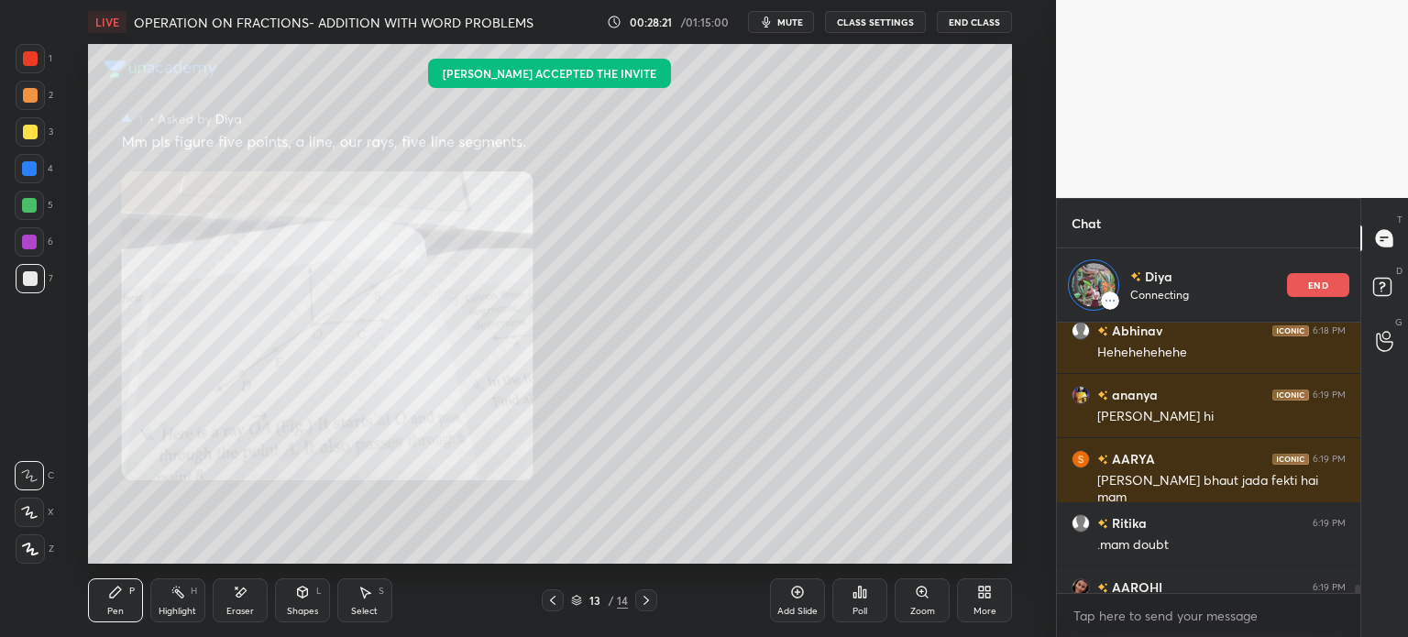
scroll to position [8297, 0]
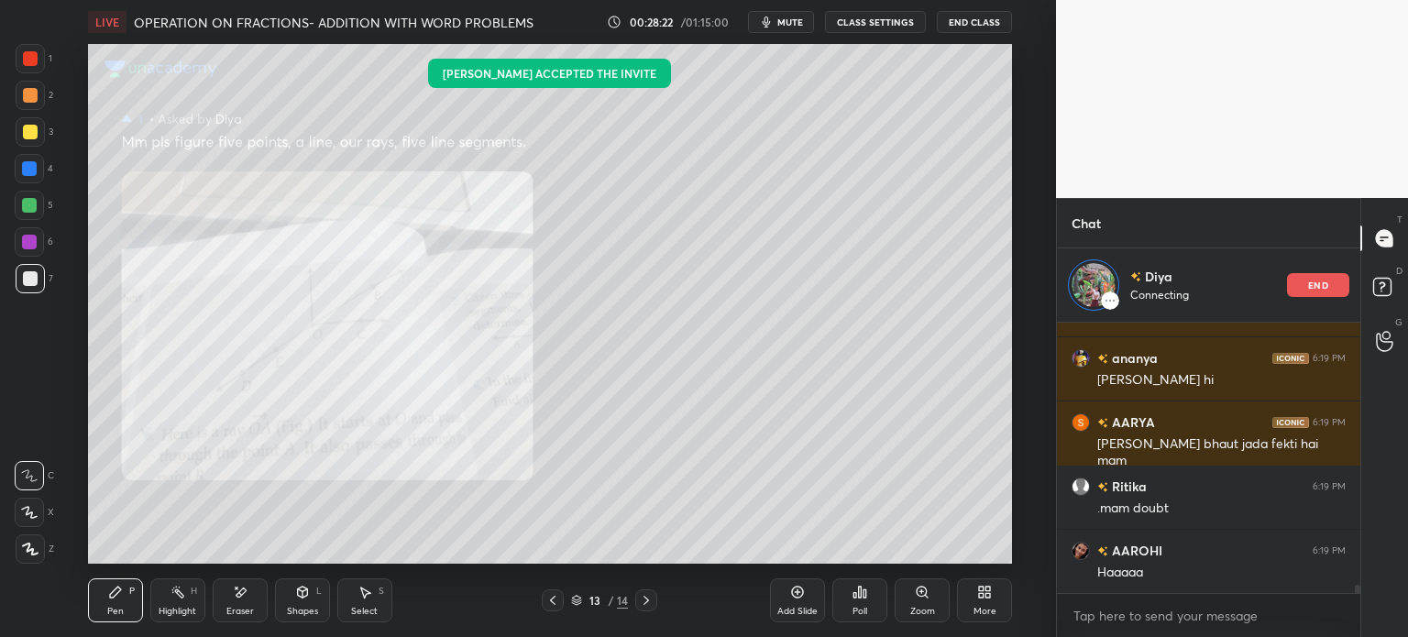
click at [548, 600] on icon at bounding box center [552, 600] width 15 height 15
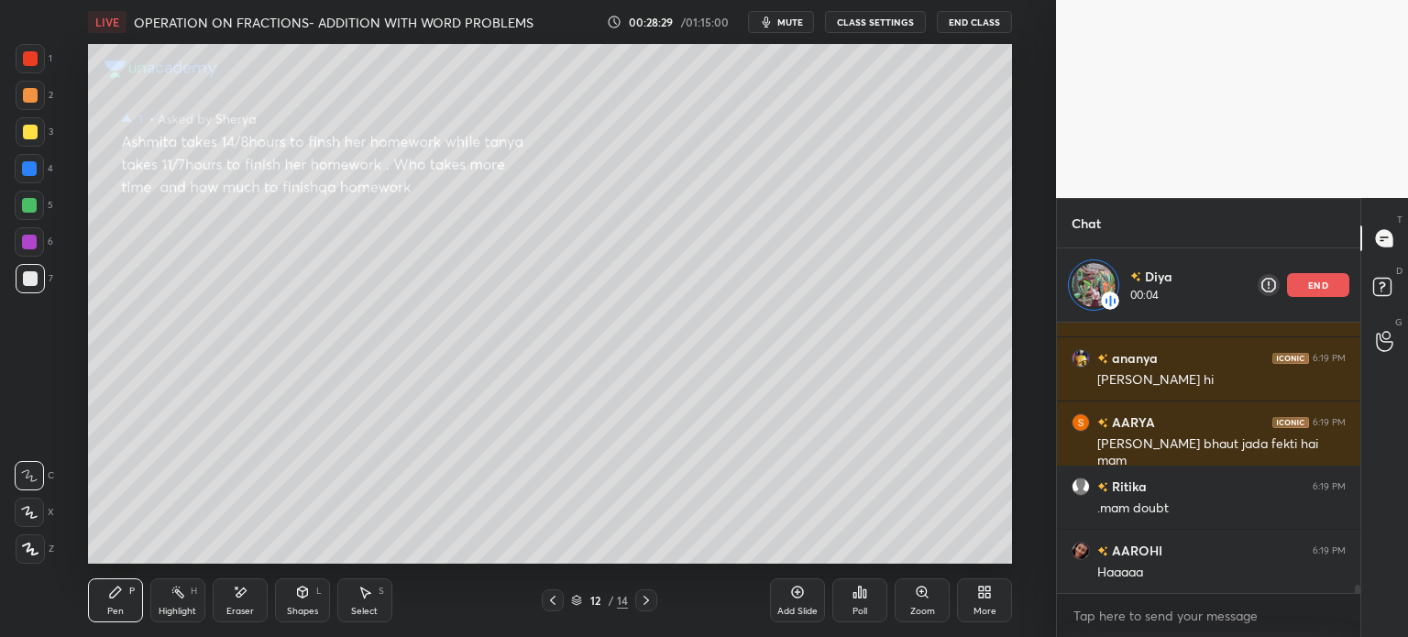
scroll to position [8361, 0]
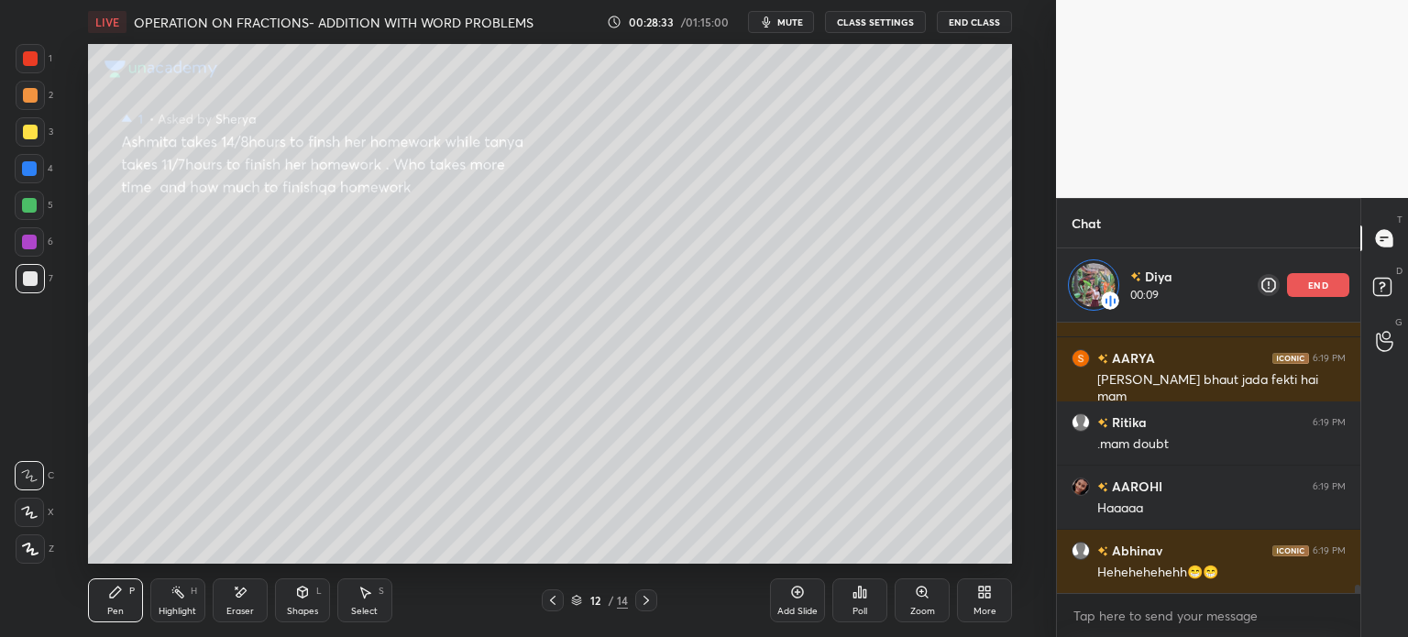
click at [369, 612] on div "Select" at bounding box center [364, 611] width 27 height 9
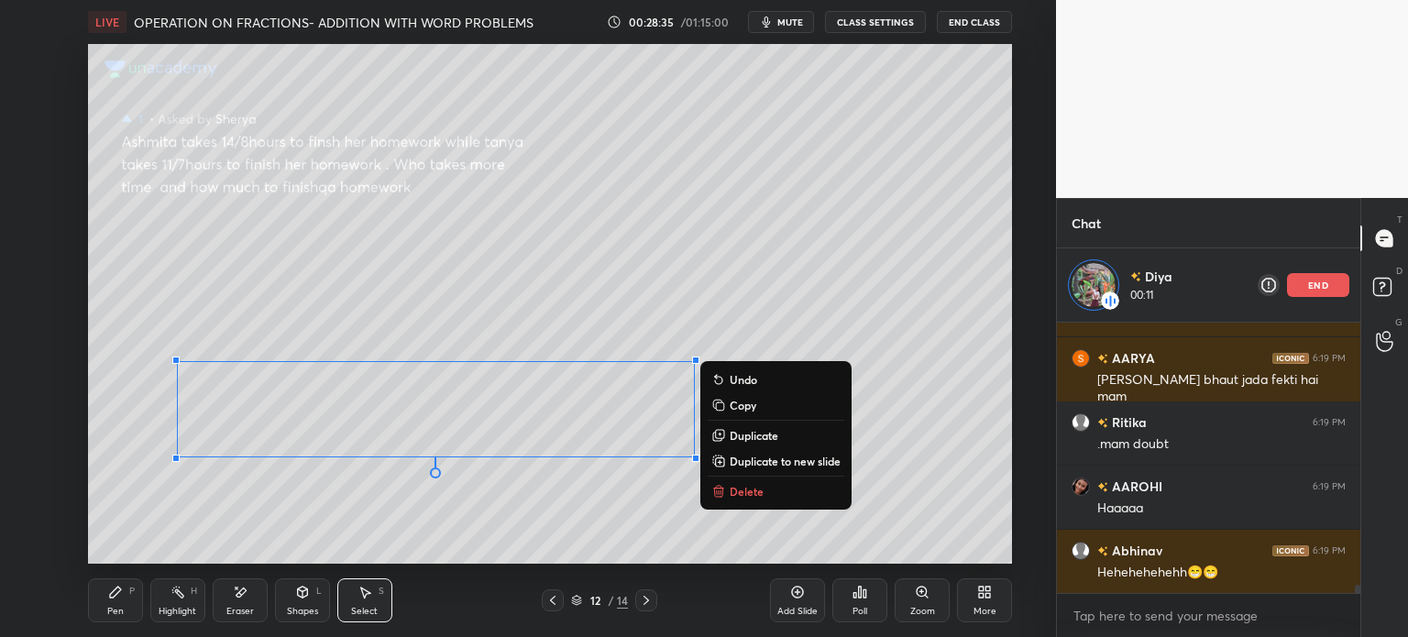
click at [784, 458] on p "Duplicate to new slide" at bounding box center [784, 461] width 111 height 15
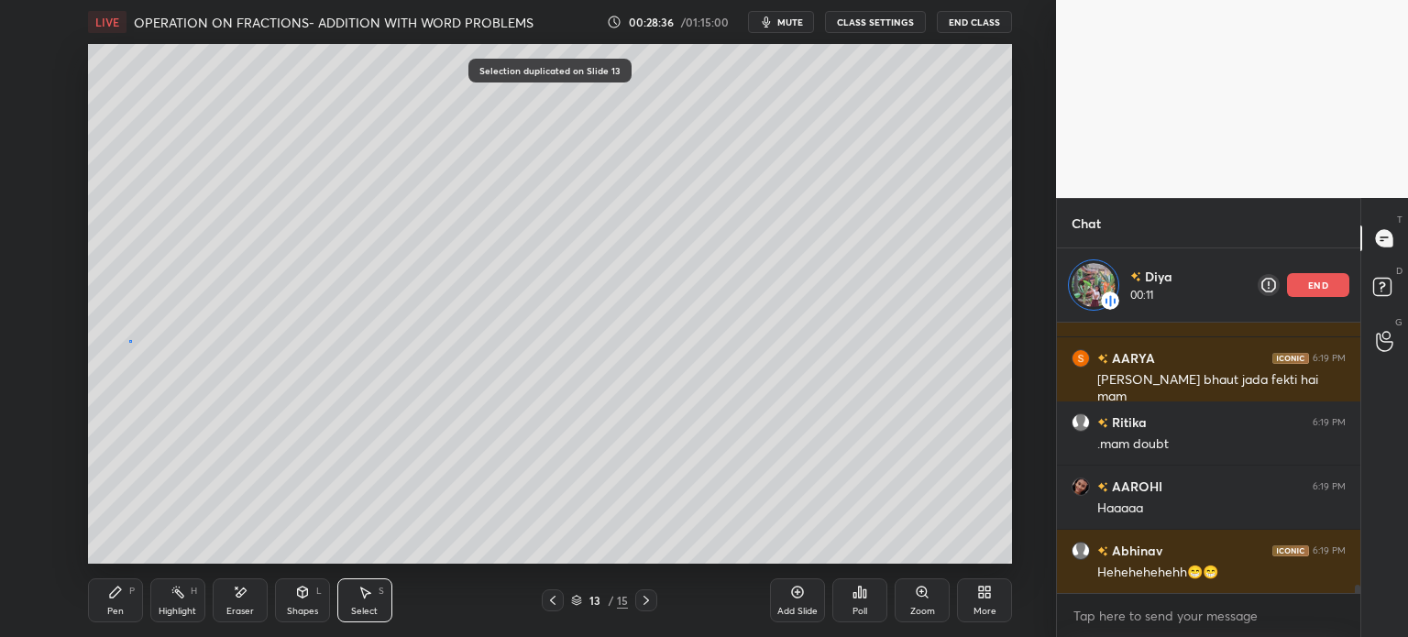
scroll to position [8425, 0]
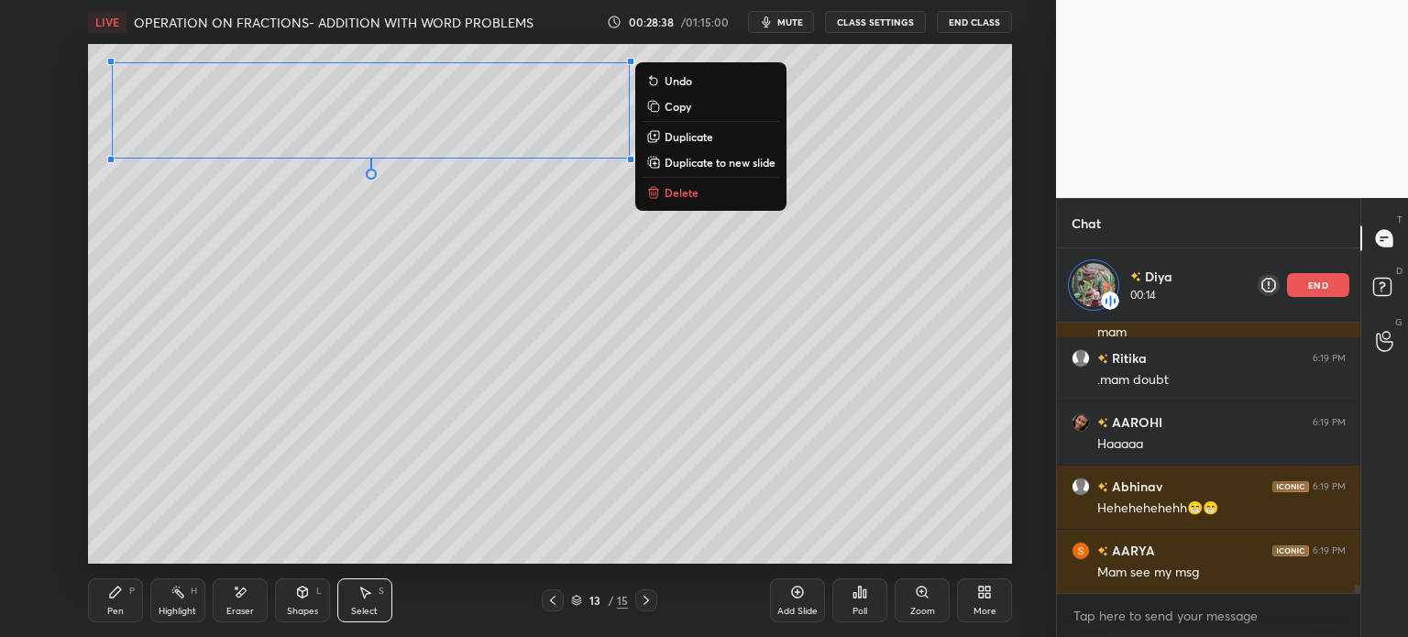
click at [105, 605] on div "Pen P" at bounding box center [115, 600] width 55 height 44
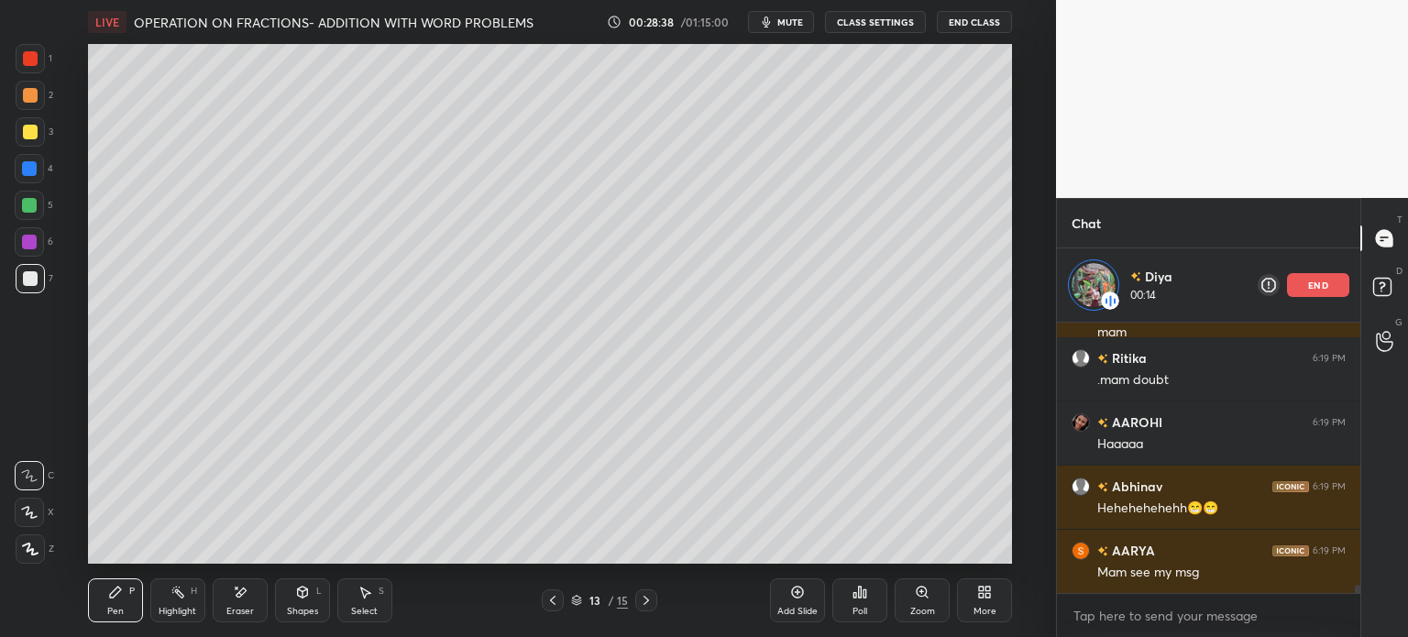
click at [42, 133] on div at bounding box center [30, 131] width 29 height 29
click at [650, 598] on icon at bounding box center [646, 600] width 15 height 15
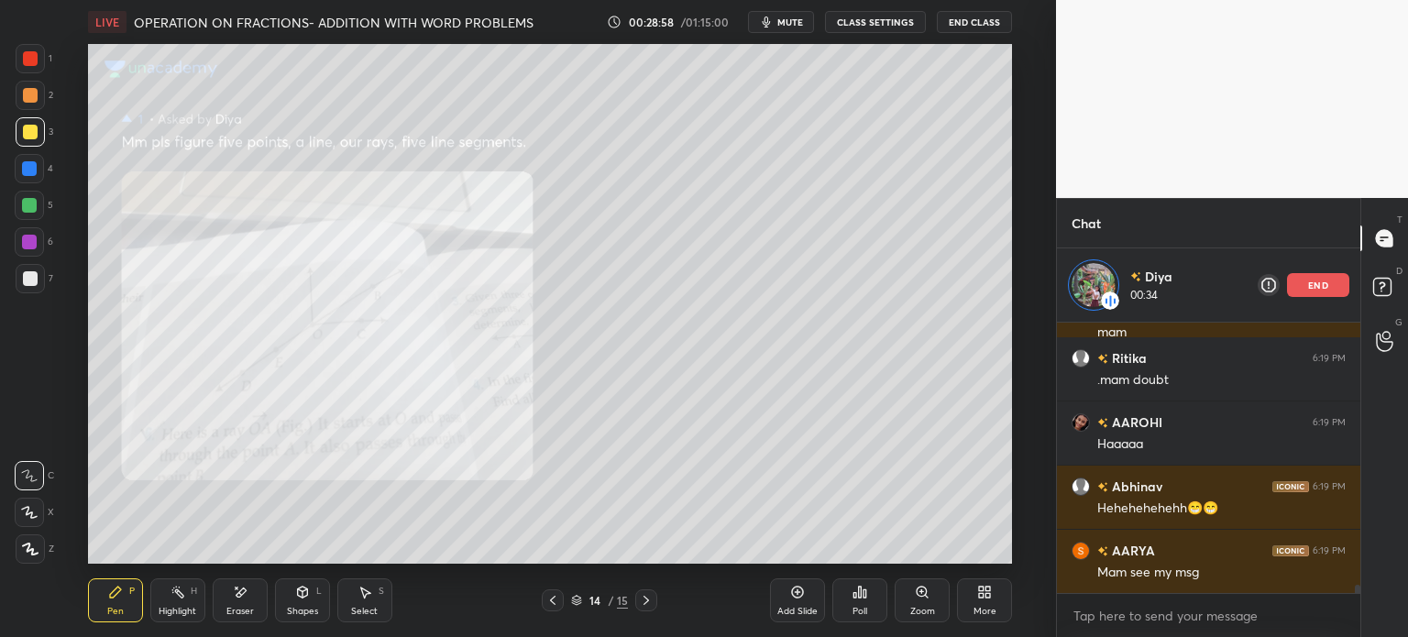
click at [31, 50] on div at bounding box center [30, 58] width 29 height 29
click at [1382, 281] on rect at bounding box center [1381, 287] width 17 height 17
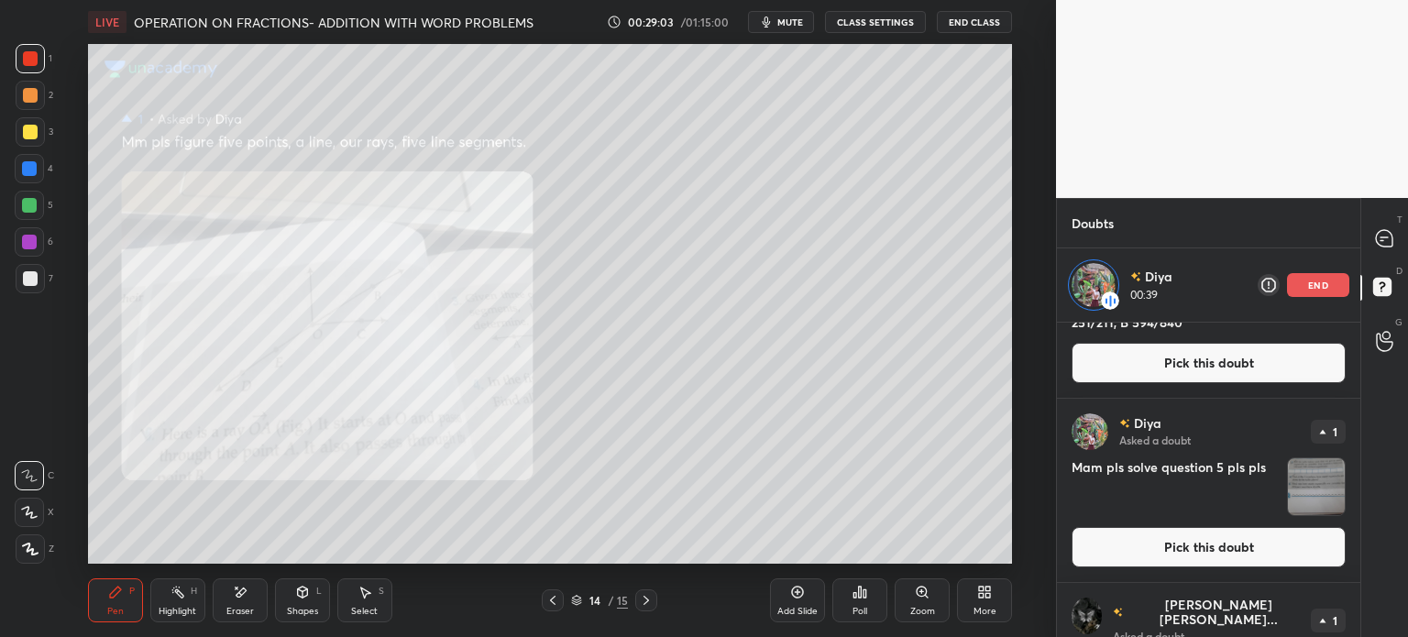
scroll to position [499, 0]
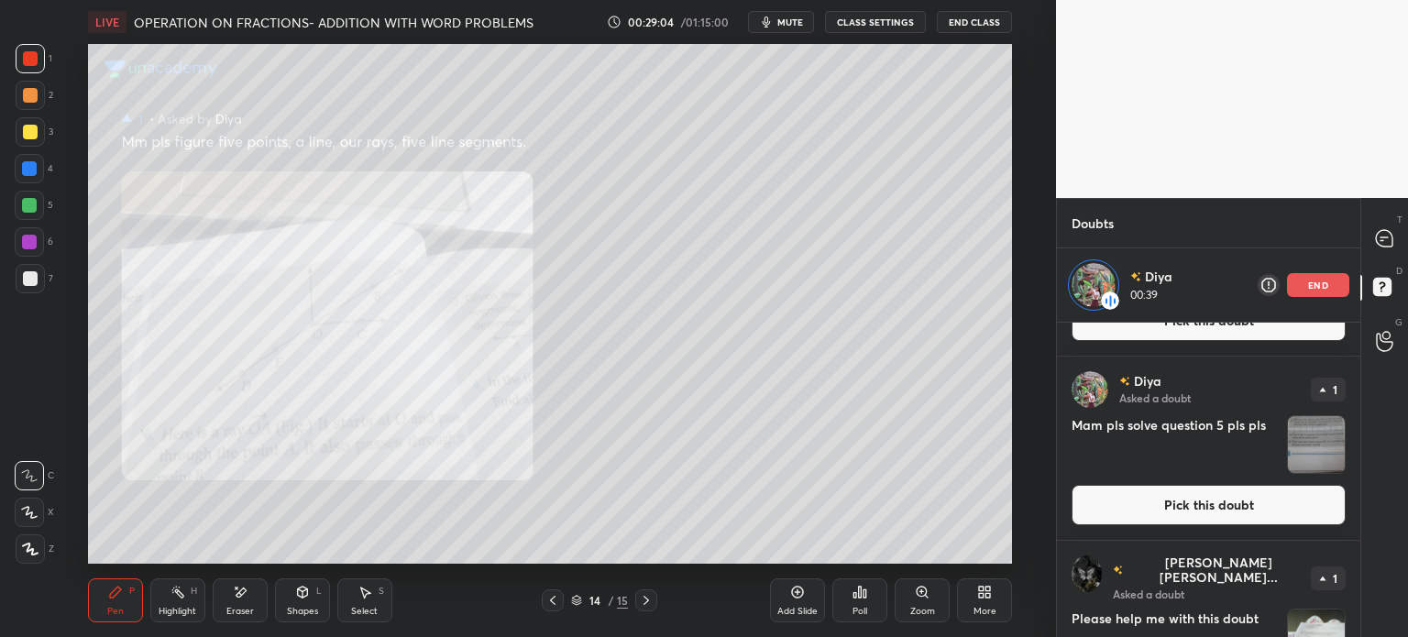
click at [1332, 446] on img "grid" at bounding box center [1316, 444] width 57 height 57
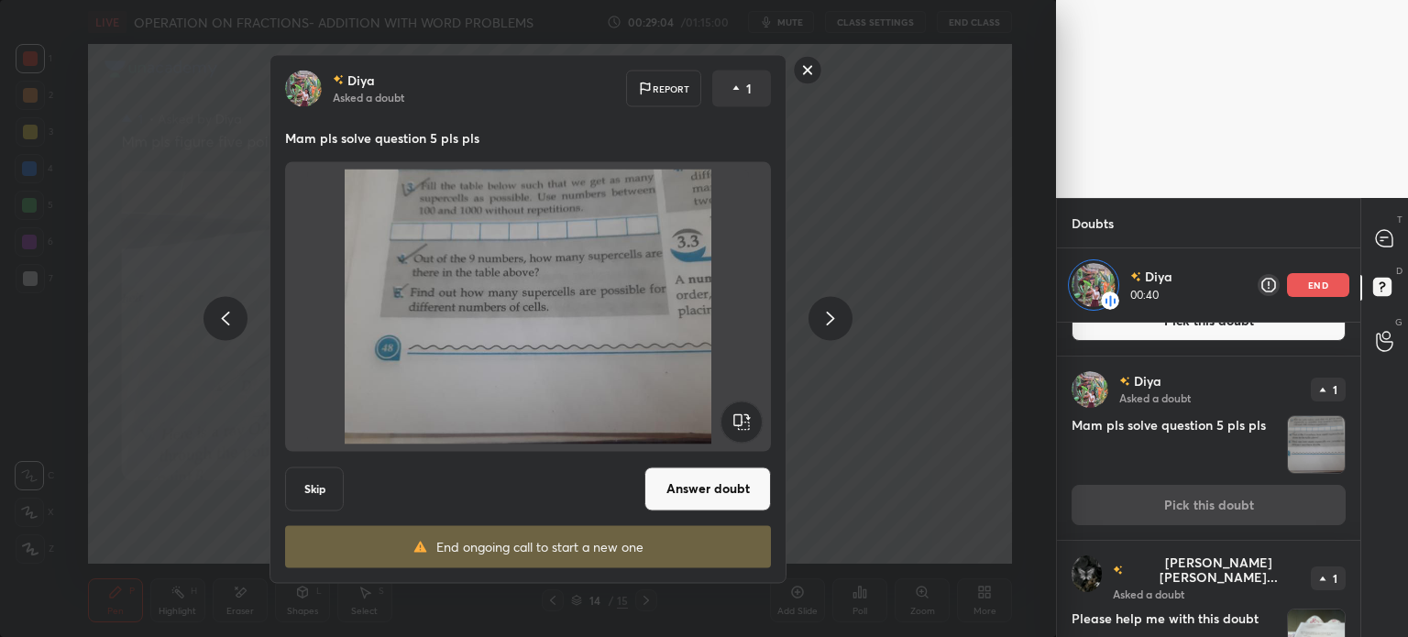
click at [688, 510] on button "Answer doubt" at bounding box center [707, 488] width 126 height 44
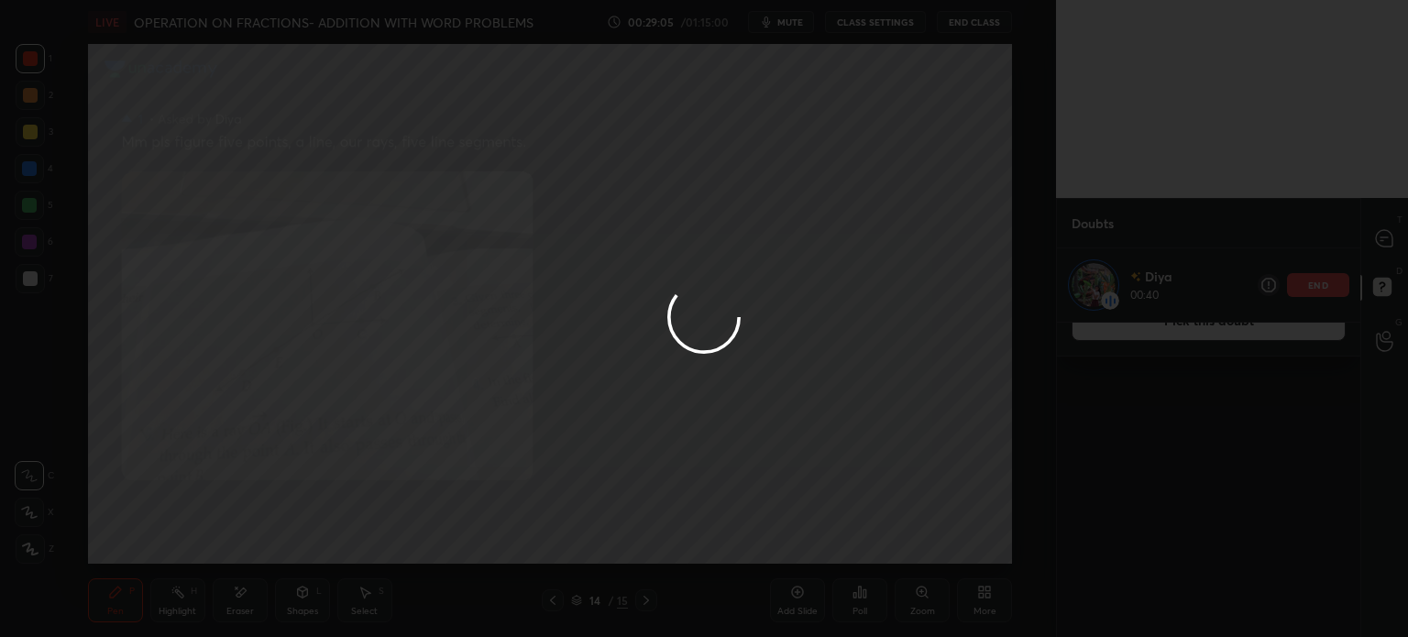
scroll to position [0, 0]
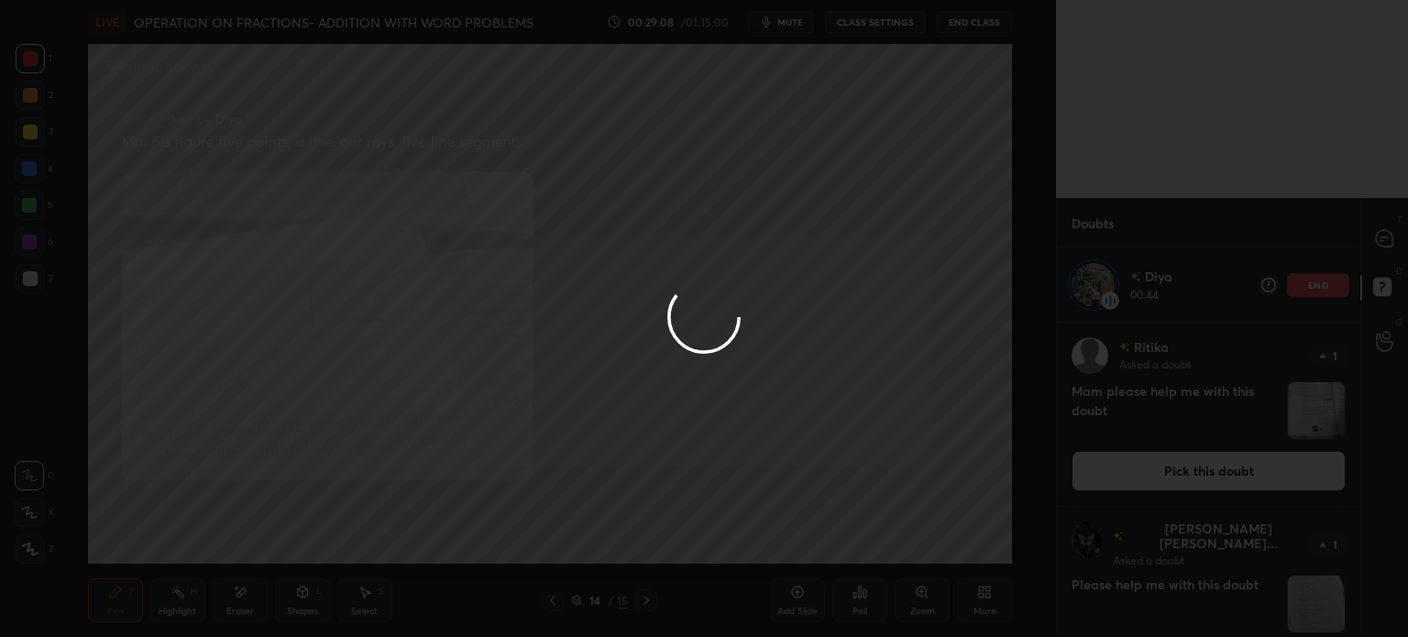
click at [1379, 250] on div at bounding box center [704, 318] width 1408 height 637
click at [1382, 248] on div at bounding box center [704, 318] width 1408 height 637
click at [1379, 237] on div at bounding box center [704, 318] width 1408 height 637
click at [1376, 238] on div at bounding box center [704, 318] width 1408 height 637
click at [1367, 237] on div at bounding box center [704, 318] width 1408 height 637
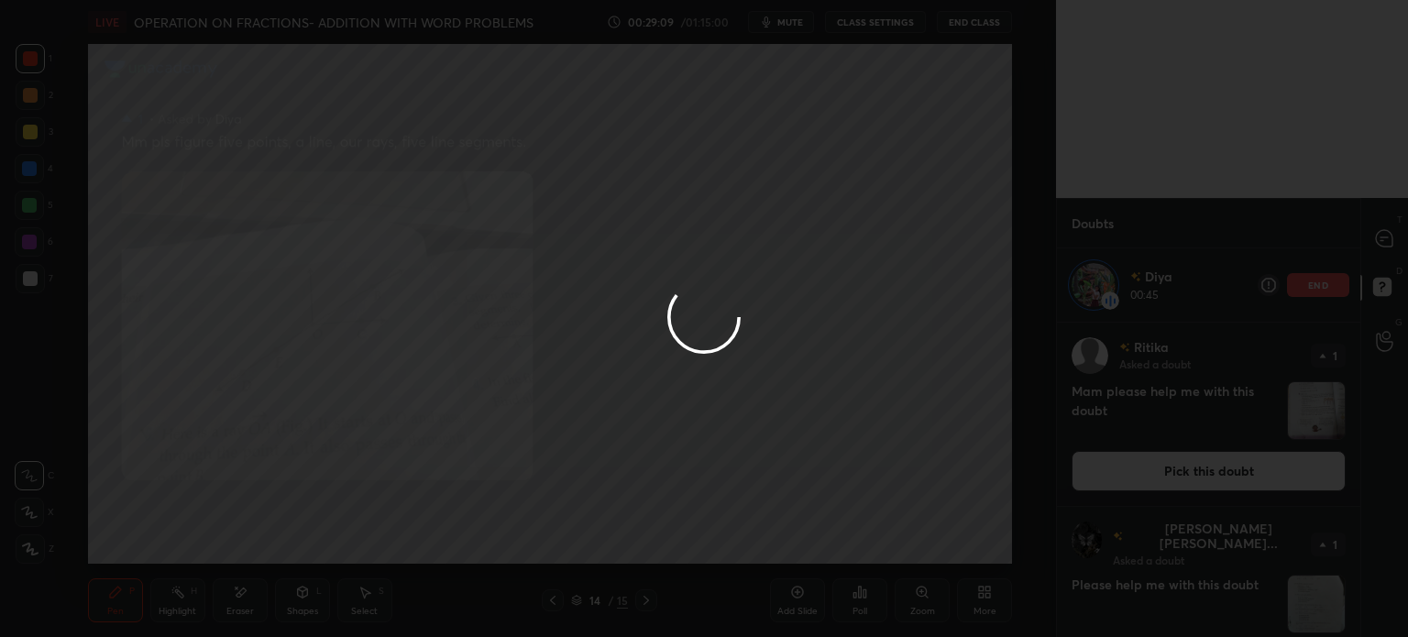
click at [1375, 238] on icon at bounding box center [1384, 238] width 19 height 19
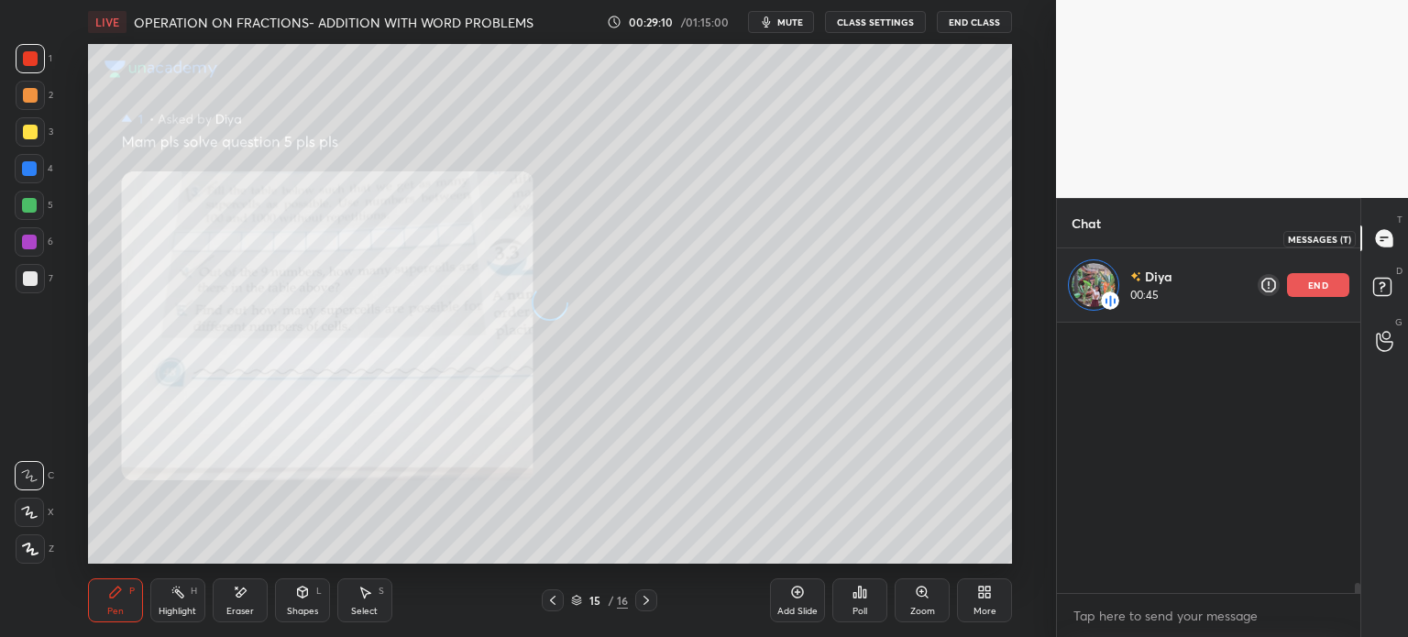
click at [1376, 236] on icon at bounding box center [1384, 238] width 16 height 16
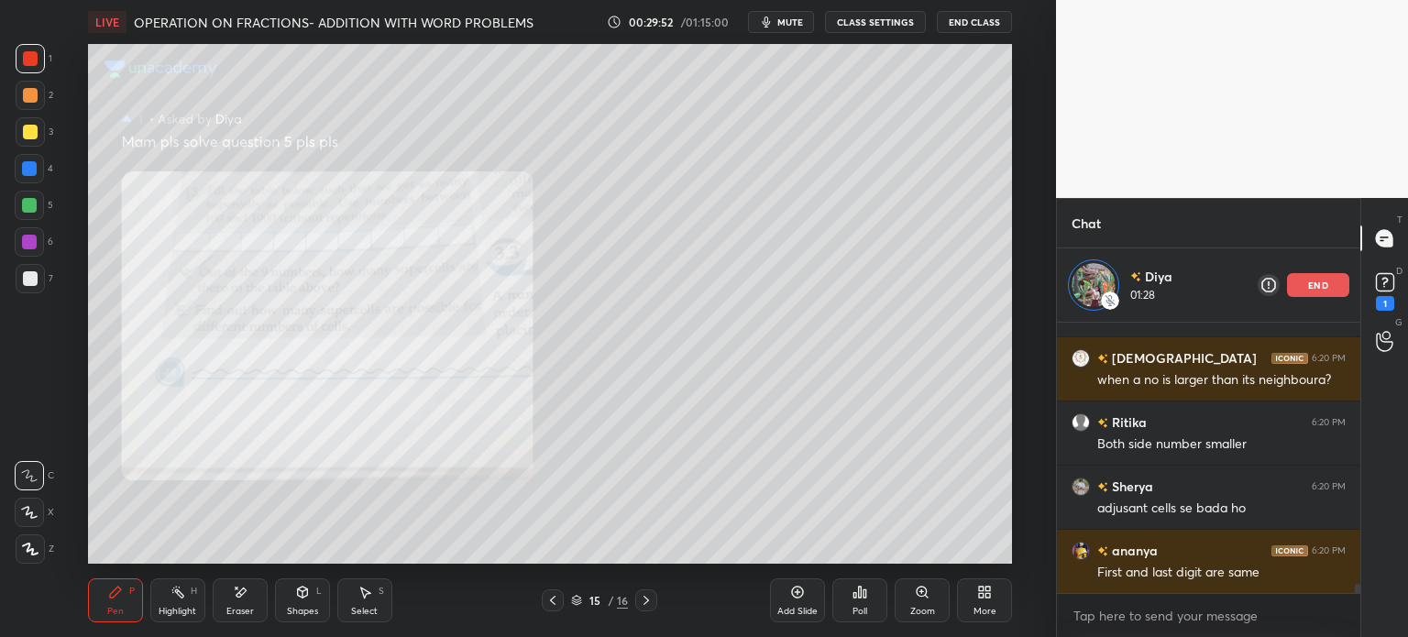
scroll to position [7877, 0]
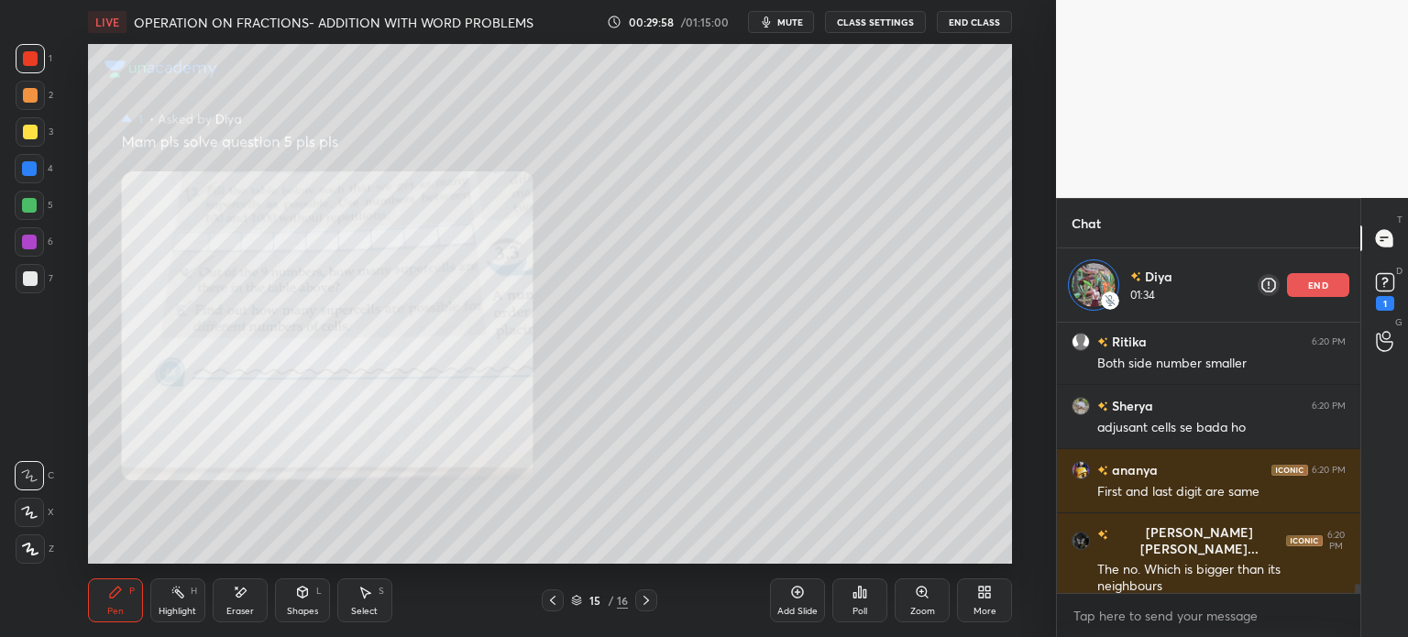
click at [34, 139] on div at bounding box center [30, 131] width 29 height 29
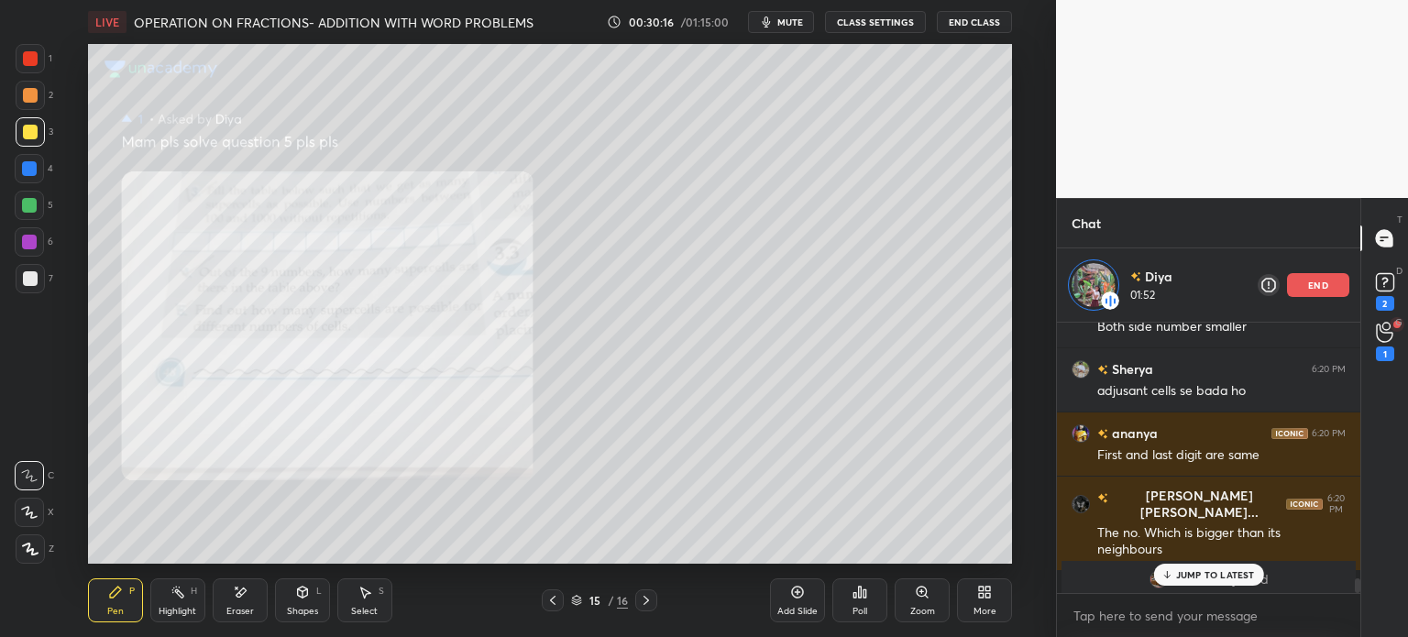
scroll to position [7913, 0]
click at [1186, 571] on p "JUMP TO LATEST" at bounding box center [1215, 574] width 79 height 11
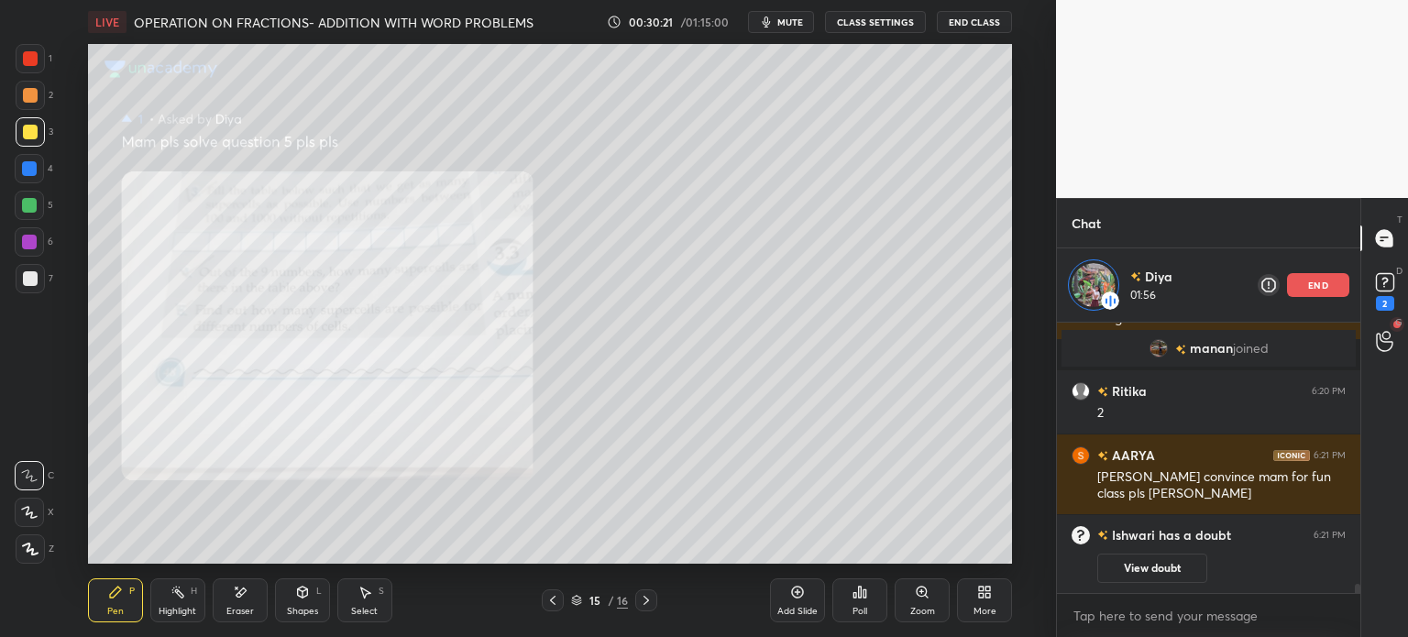
click at [1134, 569] on button "View doubt" at bounding box center [1152, 568] width 110 height 29
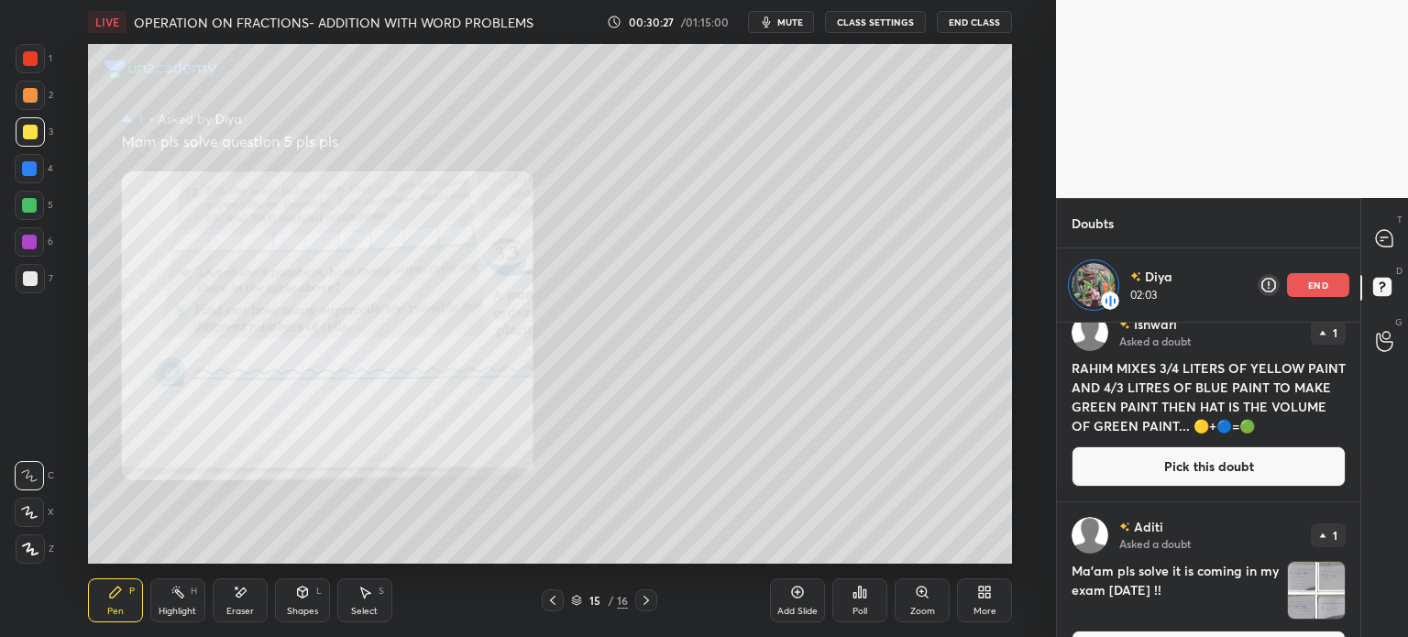
scroll to position [1299, 0]
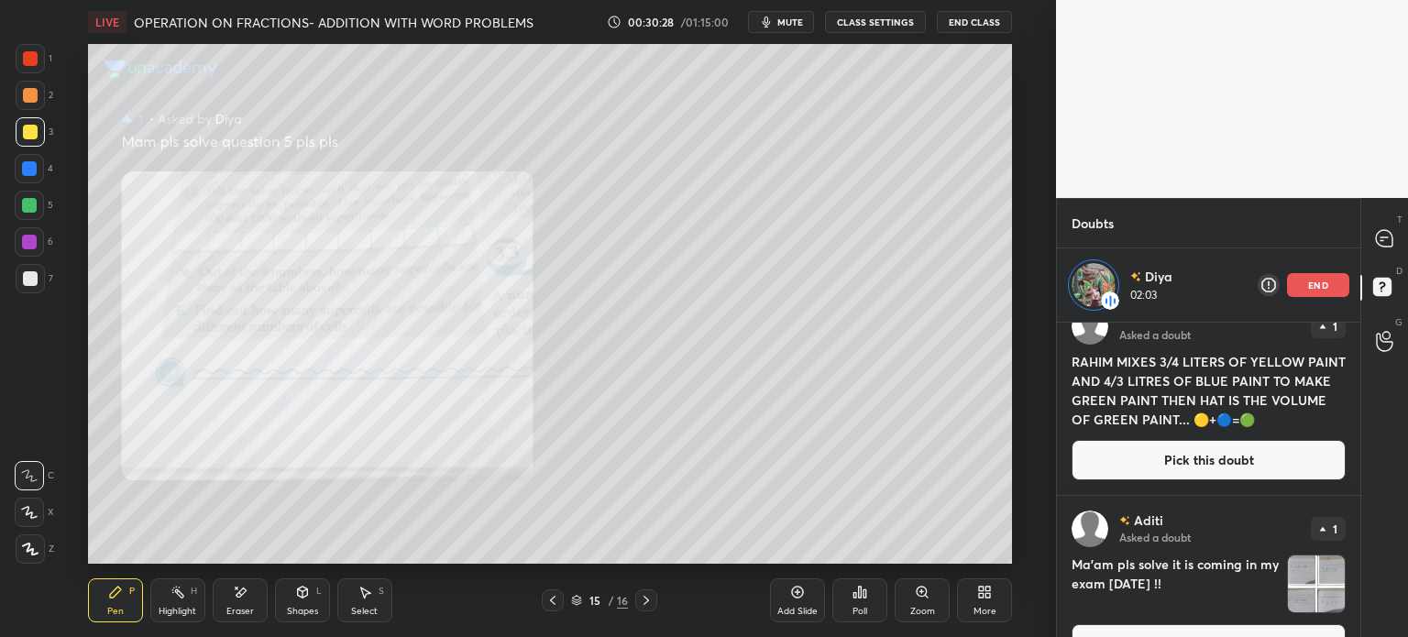
click at [1395, 234] on div at bounding box center [1384, 238] width 37 height 33
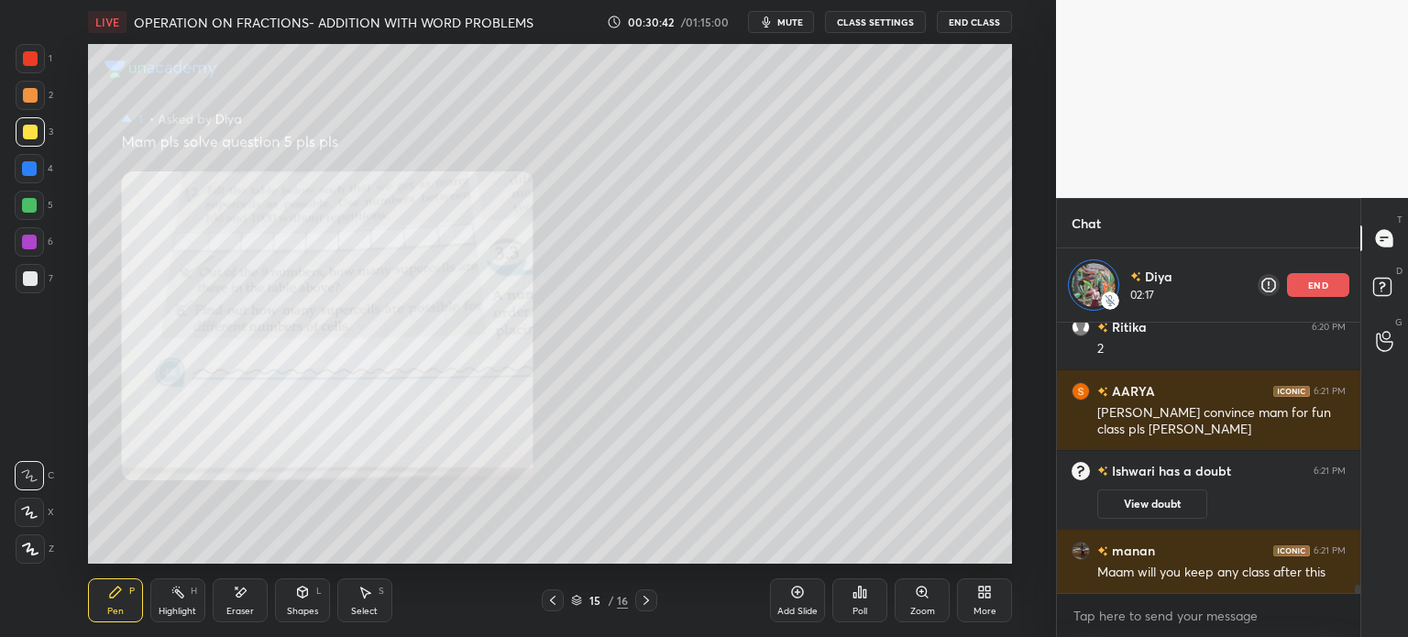
scroll to position [8594, 0]
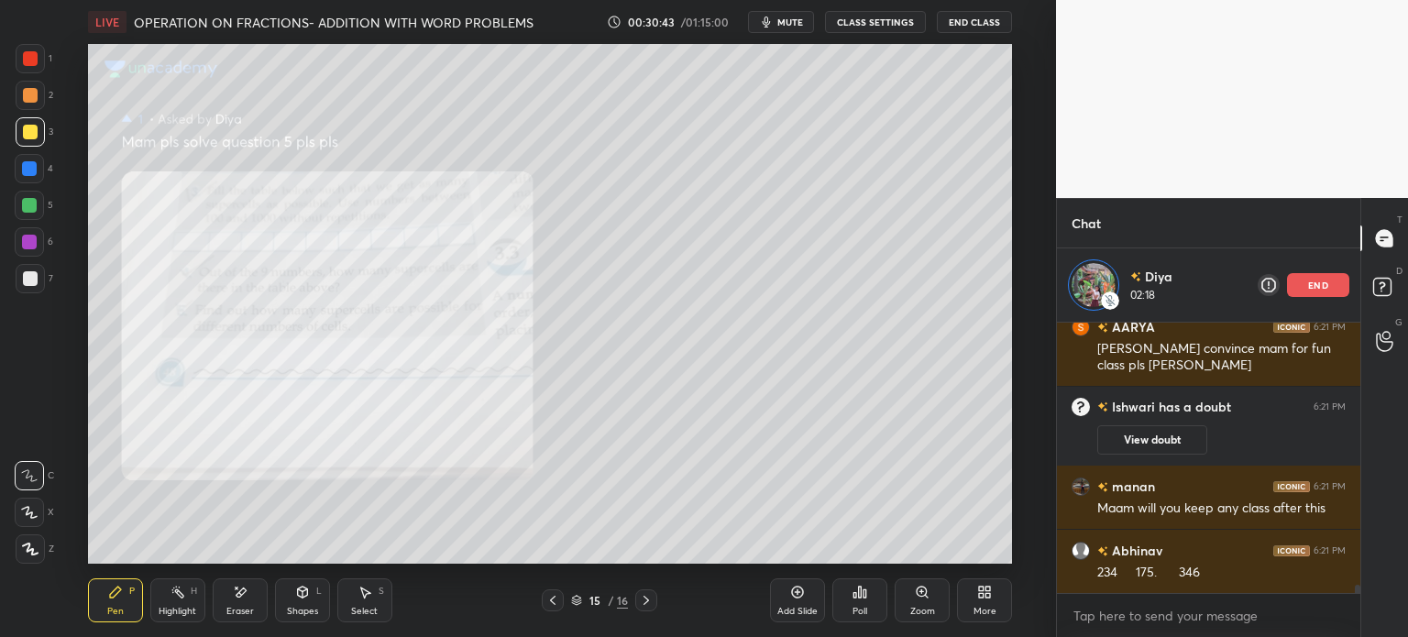
click at [252, 591] on div "Eraser" at bounding box center [240, 600] width 55 height 44
click at [115, 614] on div "Pen" at bounding box center [115, 611] width 16 height 9
click at [117, 604] on div "Pen P" at bounding box center [115, 600] width 55 height 44
click at [235, 597] on icon at bounding box center [240, 593] width 15 height 16
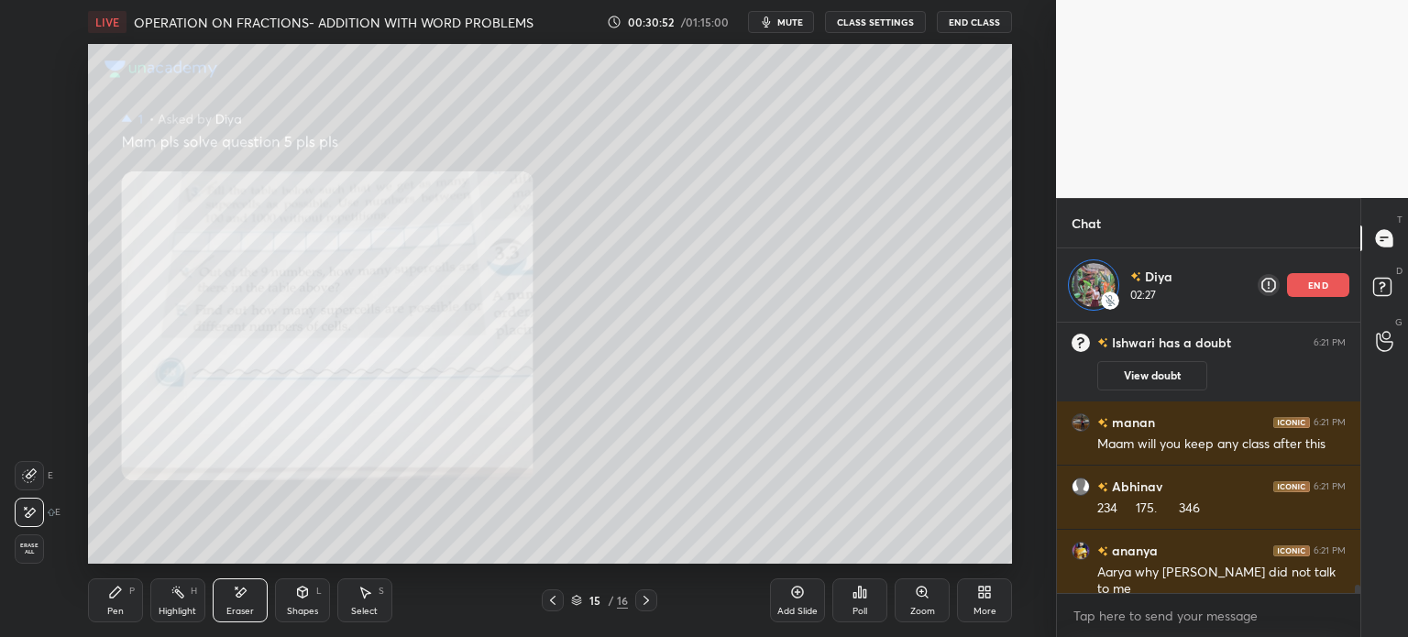
click at [117, 608] on div "Pen" at bounding box center [115, 611] width 16 height 9
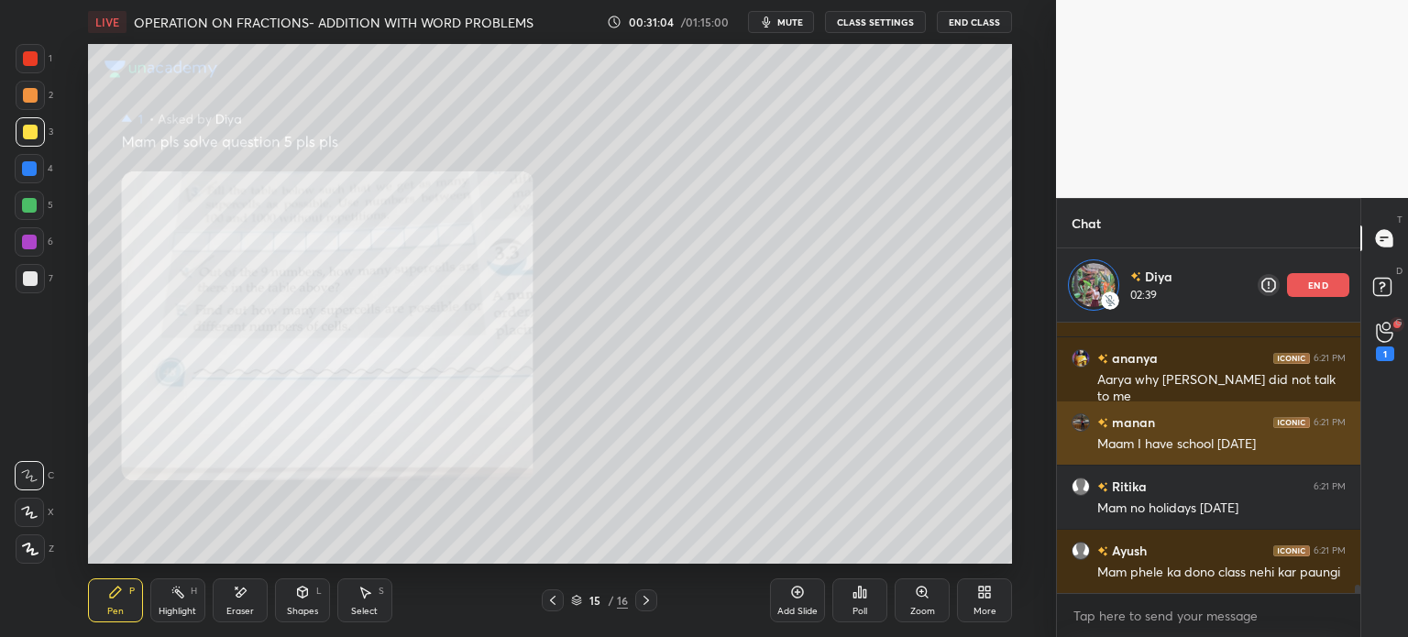
scroll to position [8915, 0]
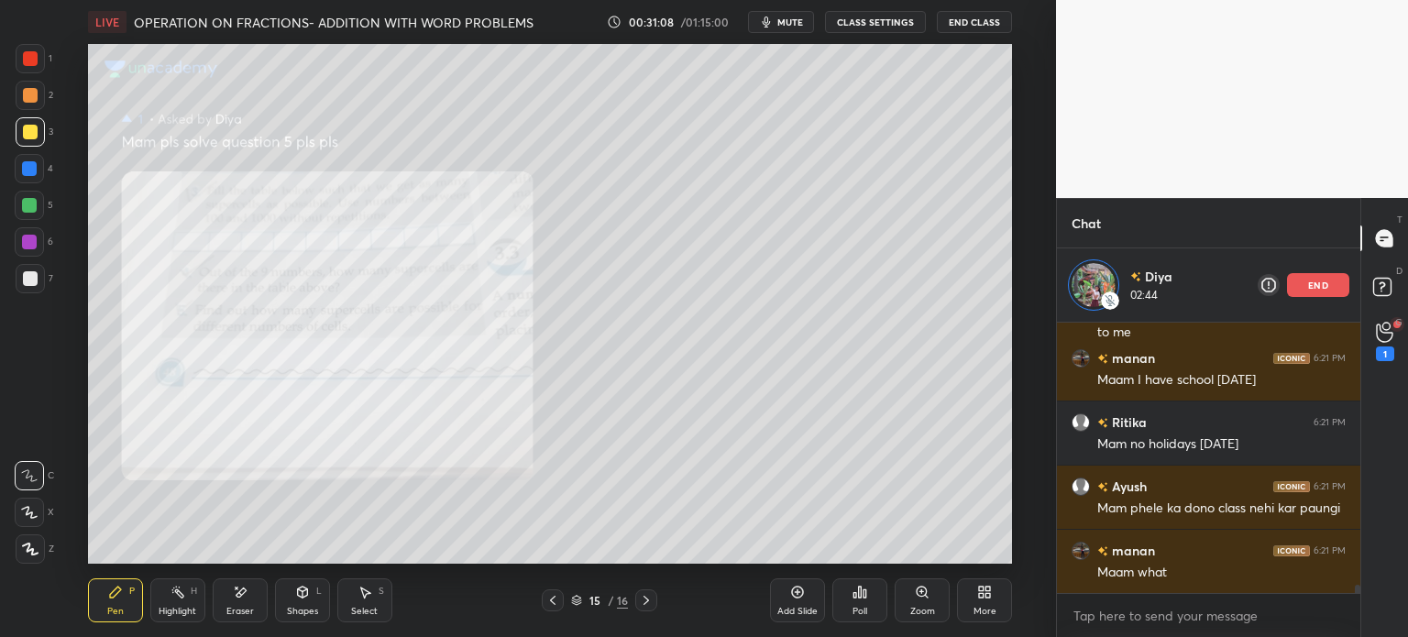
click at [301, 595] on icon at bounding box center [302, 591] width 10 height 11
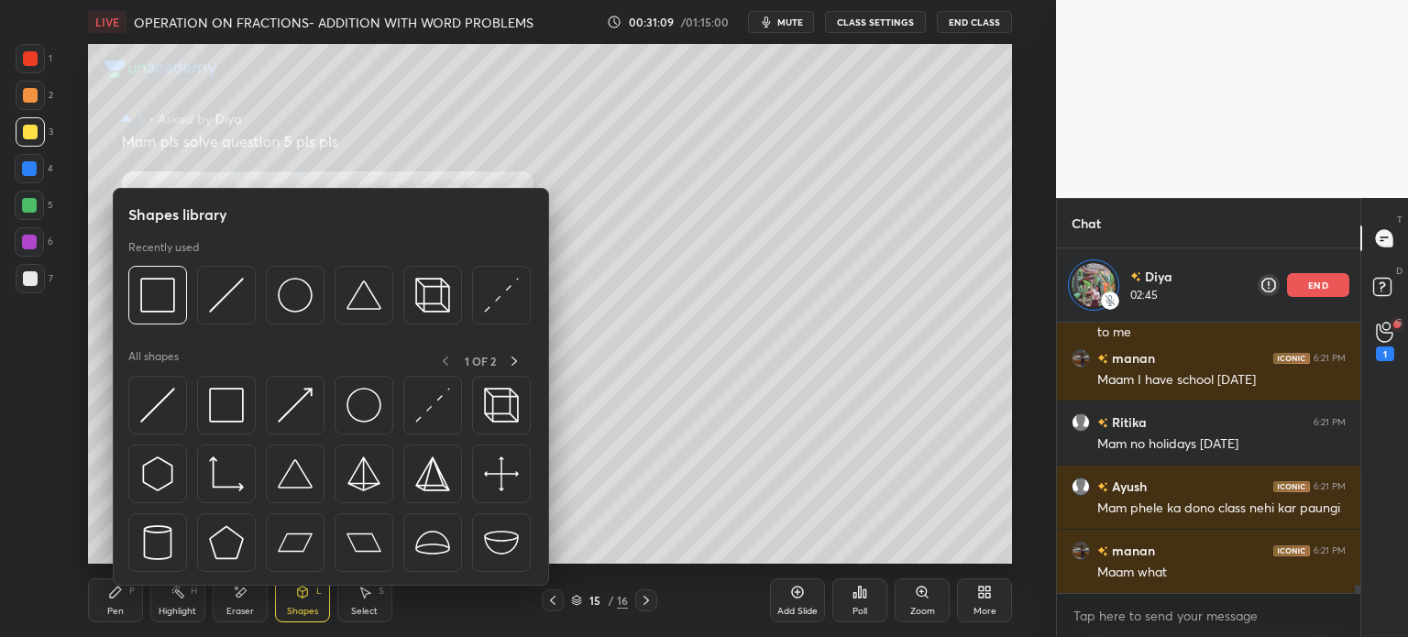
click at [238, 601] on div "Eraser" at bounding box center [240, 600] width 55 height 44
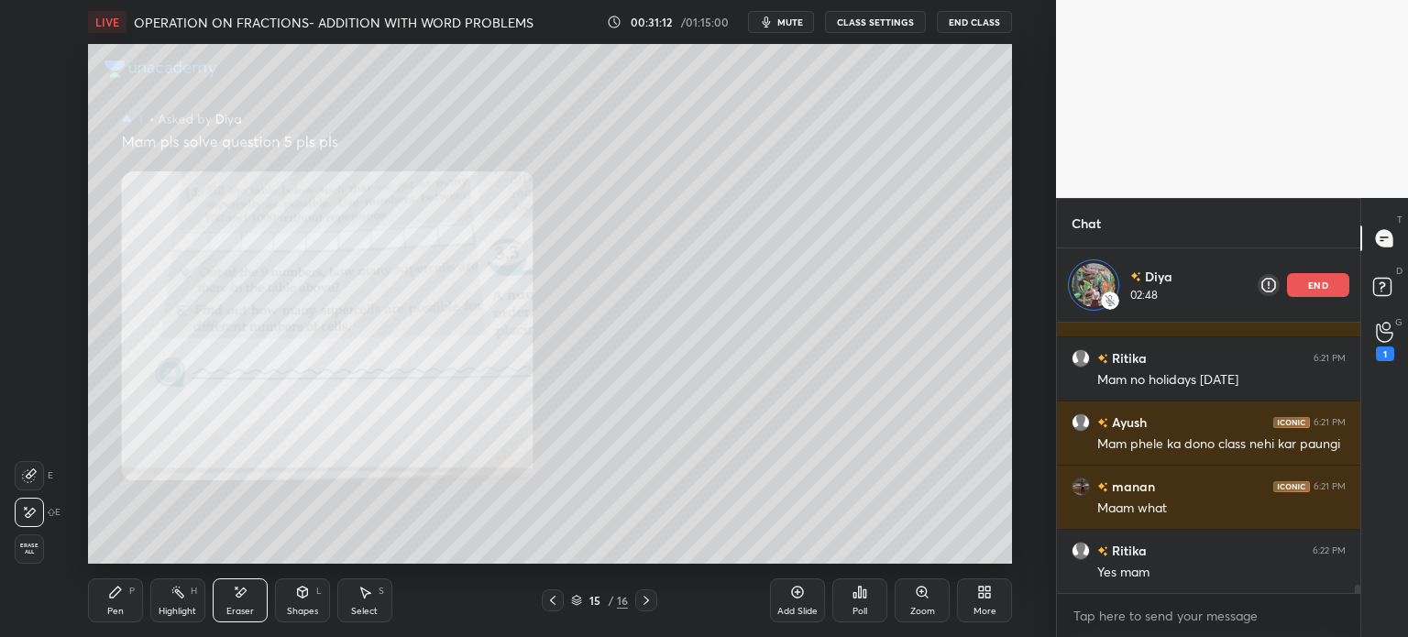
scroll to position [9043, 0]
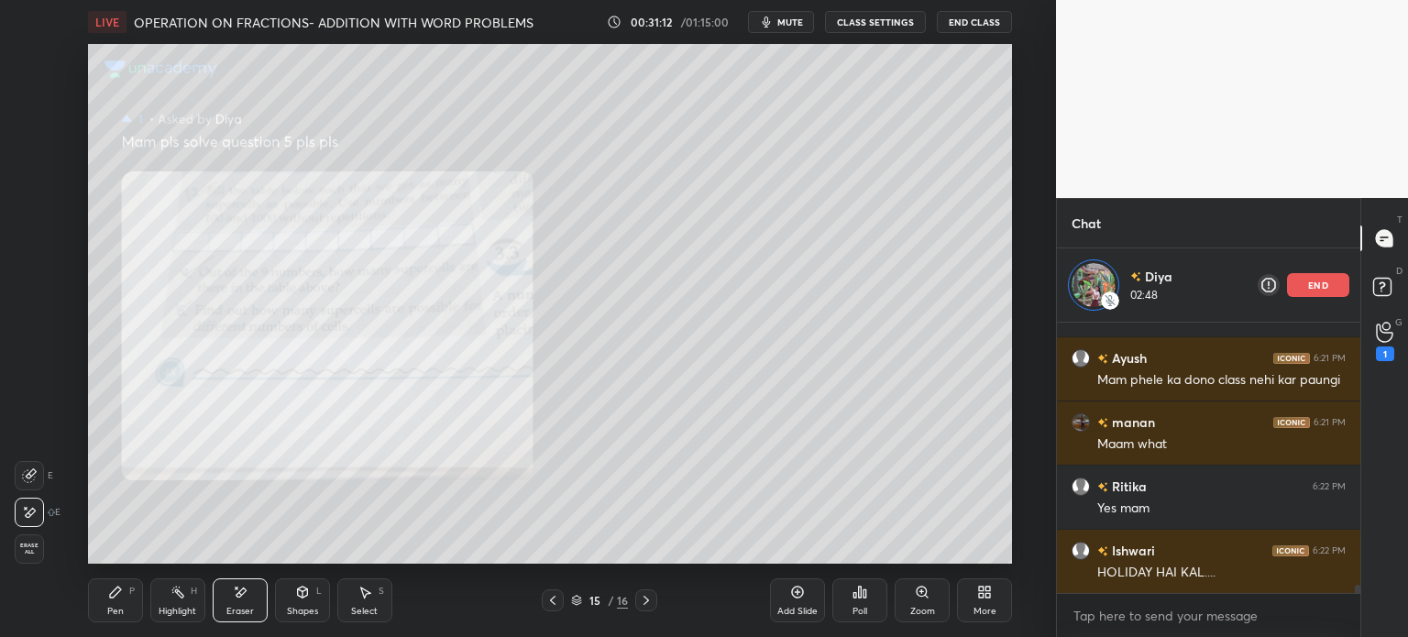
click at [88, 615] on div "Pen P" at bounding box center [115, 600] width 55 height 44
click at [95, 597] on div "Pen P" at bounding box center [115, 600] width 55 height 44
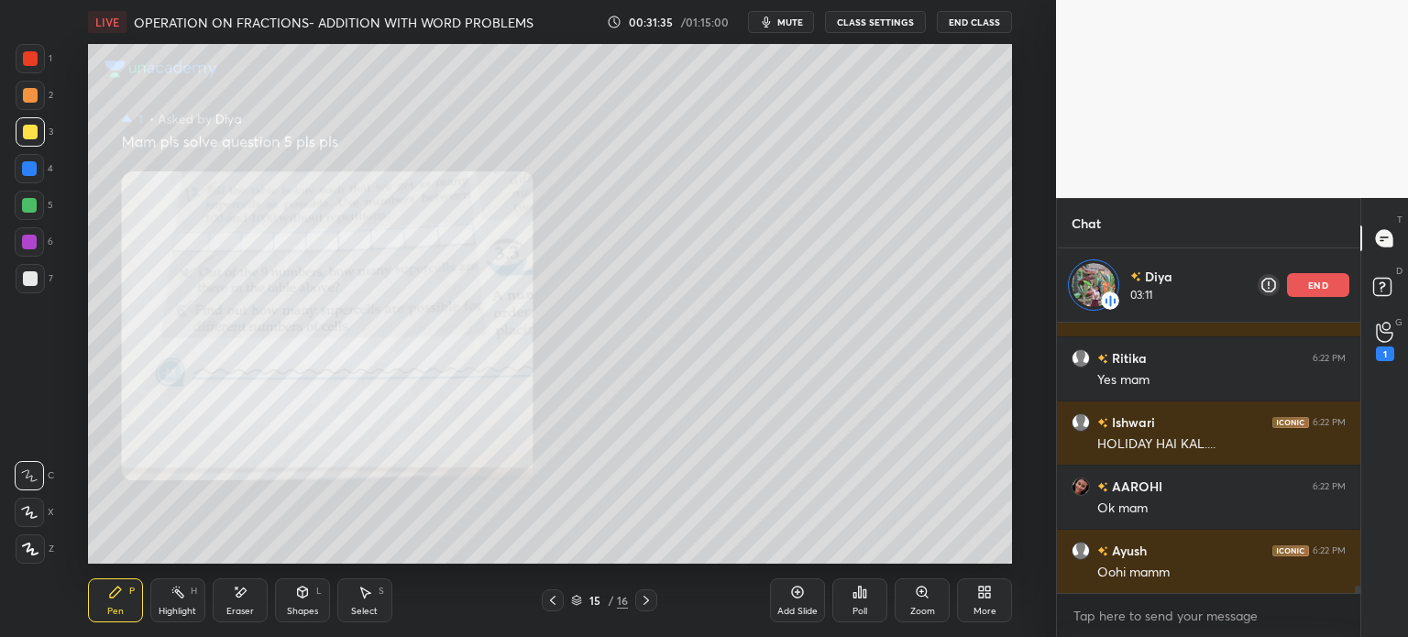
scroll to position [9236, 0]
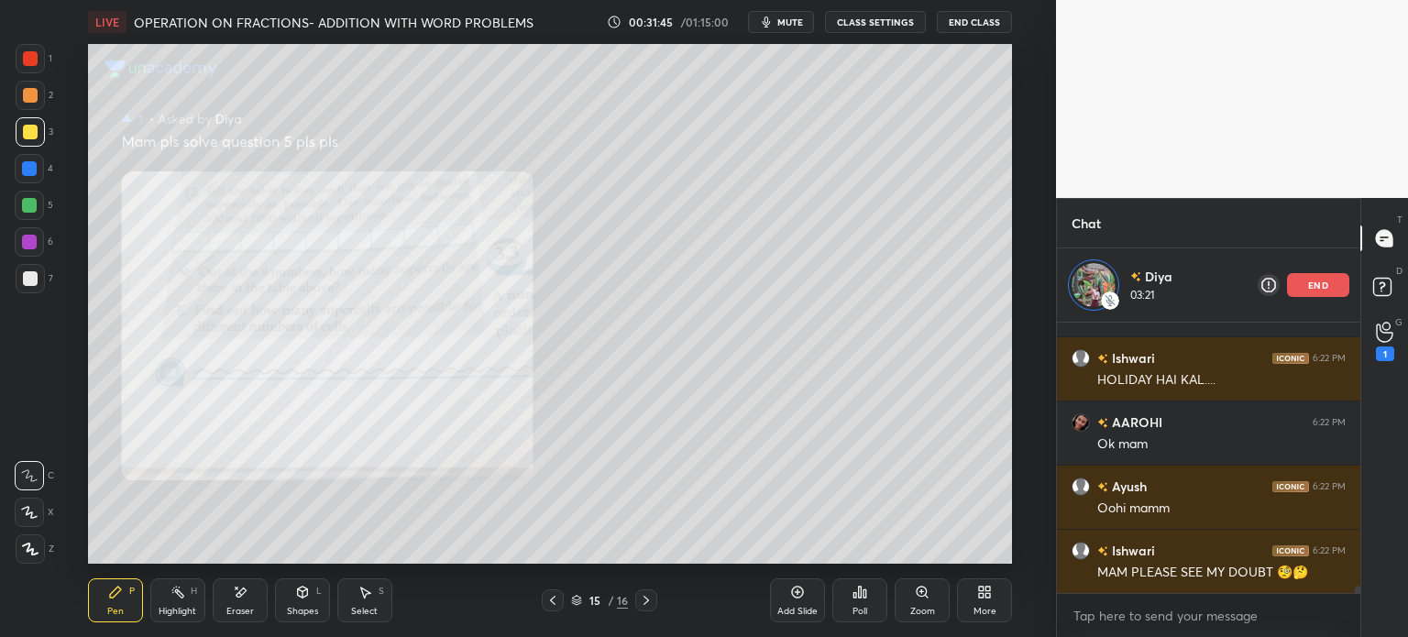
click at [354, 597] on div "Select S" at bounding box center [364, 600] width 55 height 44
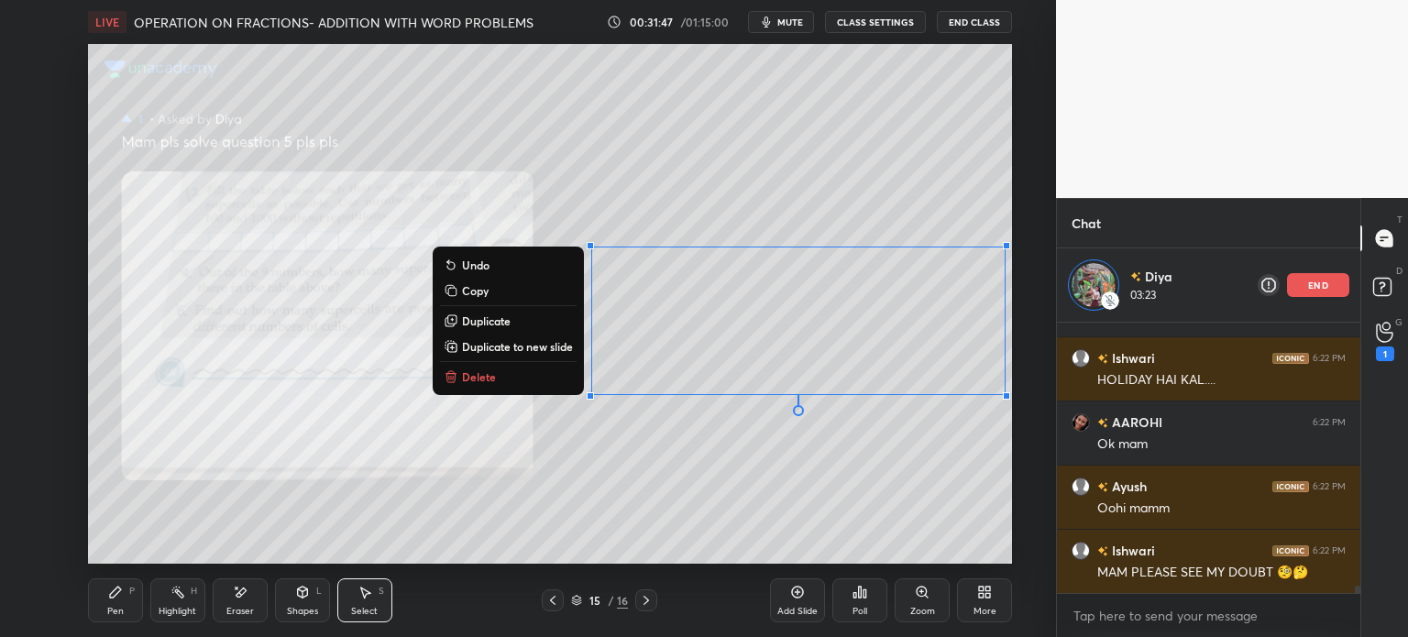
click at [556, 343] on p "Duplicate to new slide" at bounding box center [517, 346] width 111 height 15
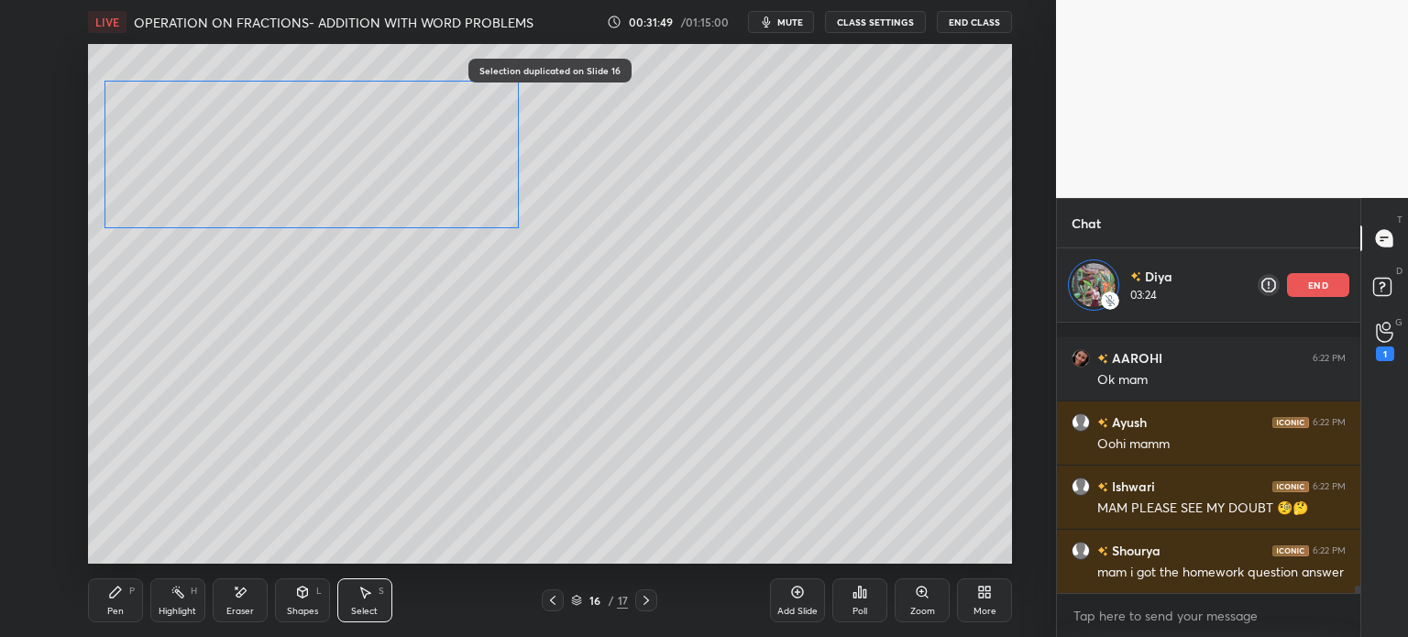
scroll to position [9380, 0]
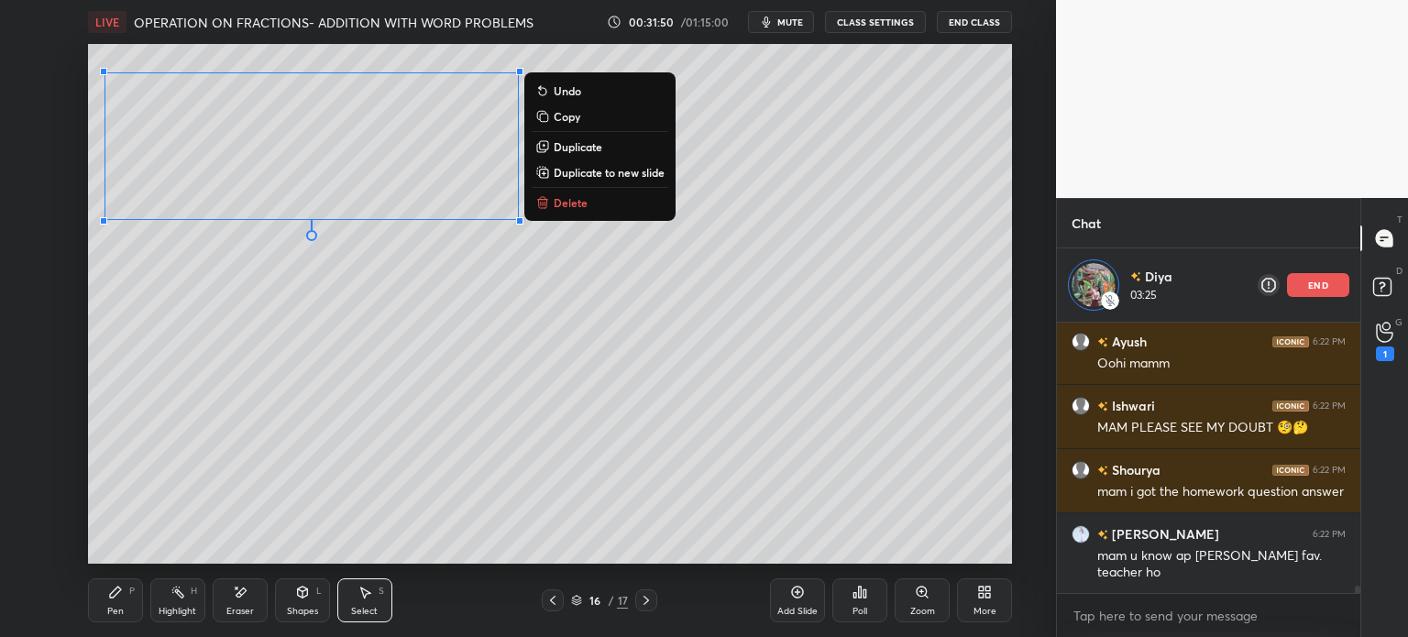
click at [114, 604] on div "Pen P" at bounding box center [115, 600] width 55 height 44
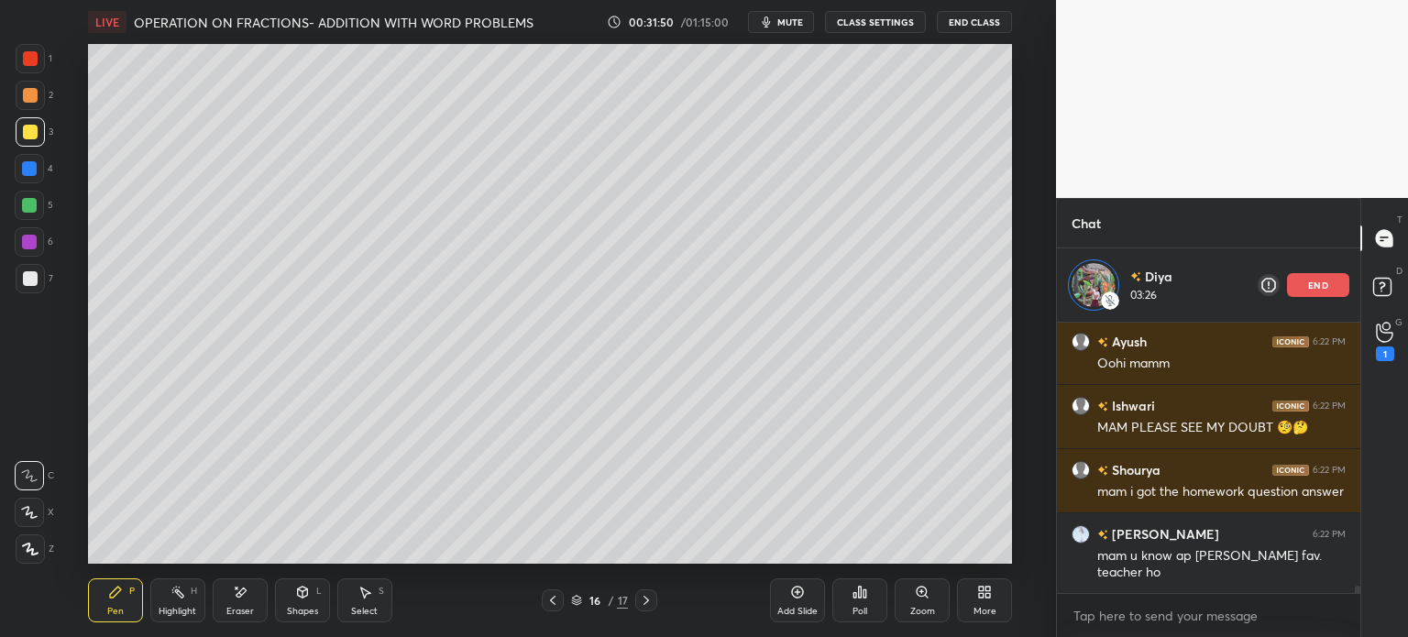
click at [268, 586] on div "Pen P Highlight H Eraser Shapes L Select S" at bounding box center [258, 600] width 341 height 44
click at [285, 587] on div "Shapes L" at bounding box center [302, 600] width 55 height 44
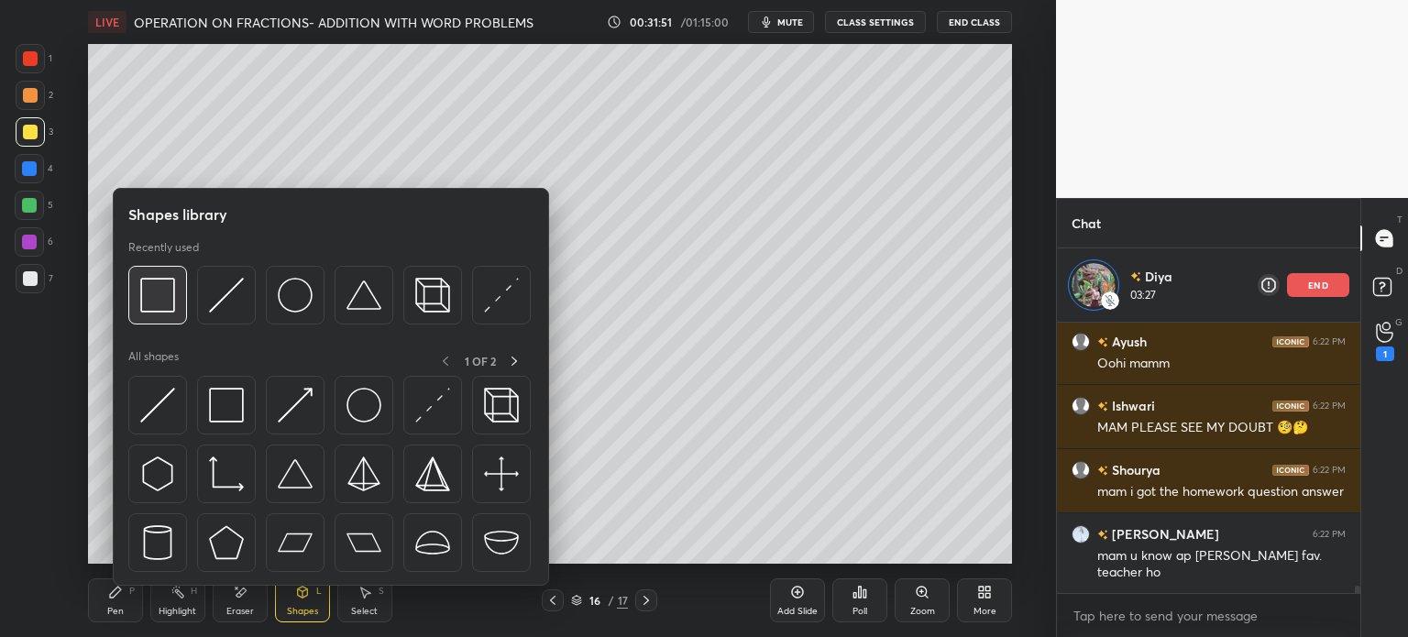
click at [164, 290] on img at bounding box center [157, 295] width 35 height 35
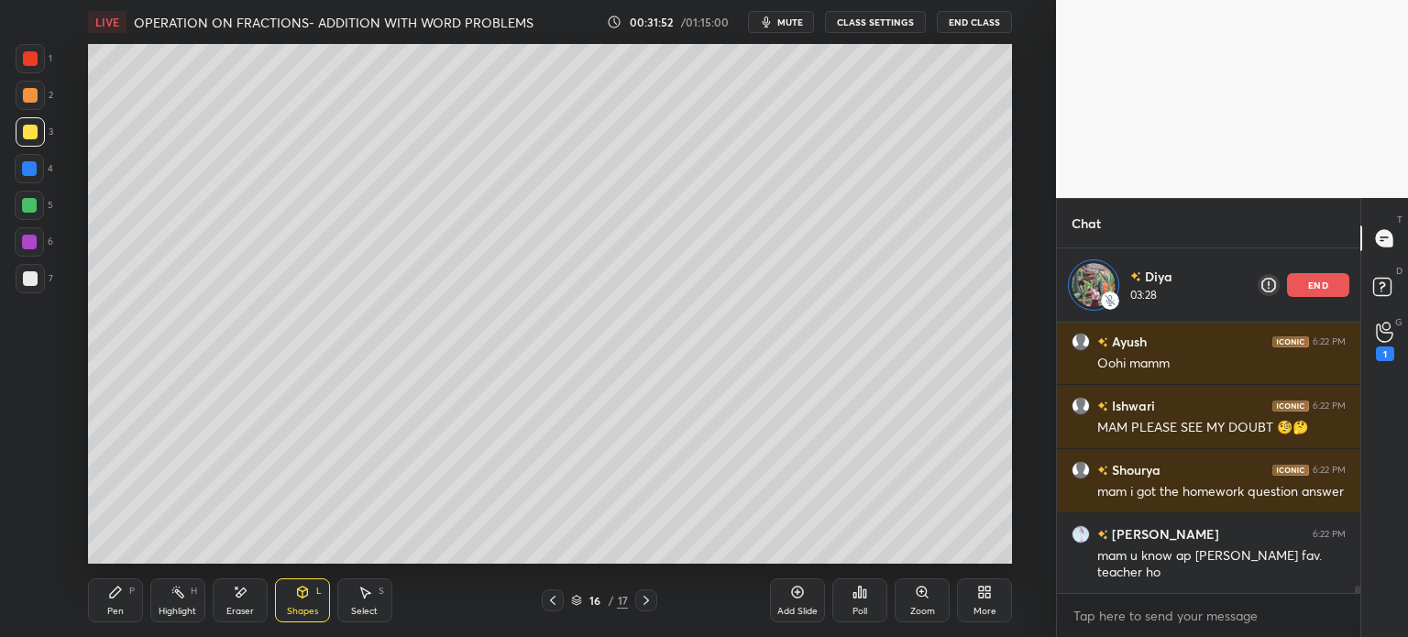
click at [33, 49] on div at bounding box center [30, 58] width 29 height 29
click at [120, 597] on icon at bounding box center [115, 592] width 15 height 15
click at [30, 135] on div at bounding box center [30, 132] width 15 height 15
click at [31, 59] on div at bounding box center [30, 58] width 15 height 15
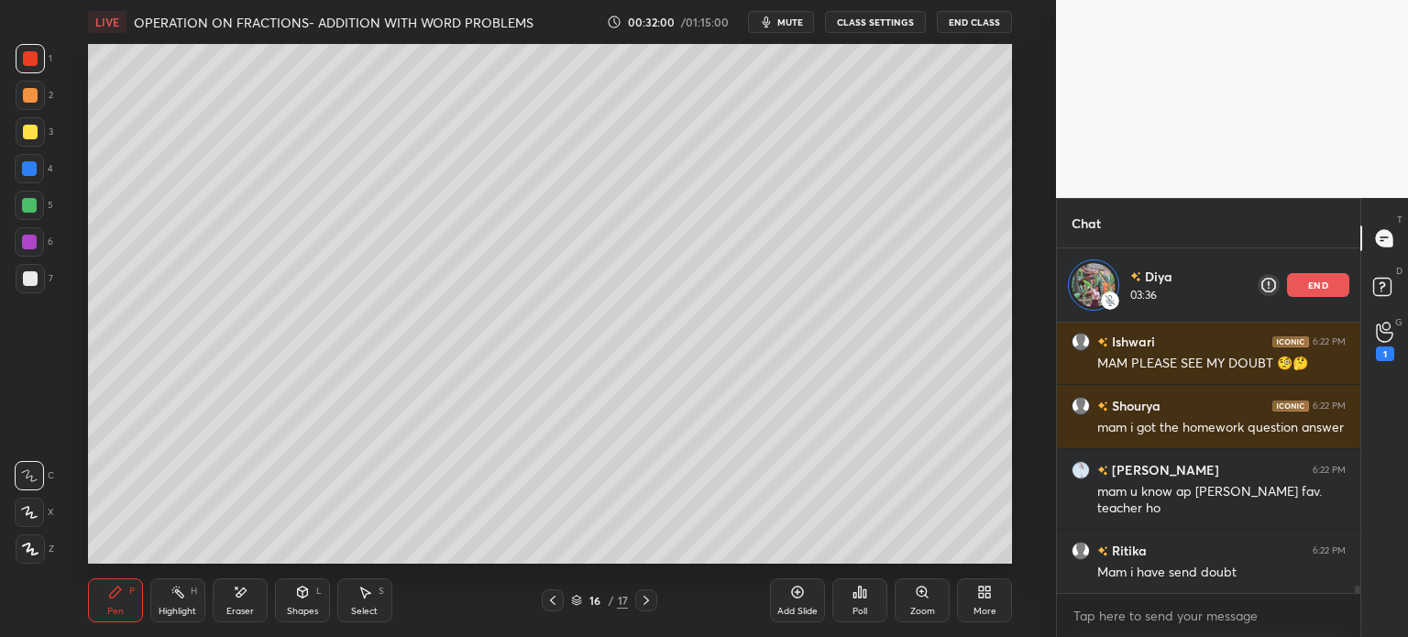
click at [29, 133] on div at bounding box center [30, 132] width 15 height 15
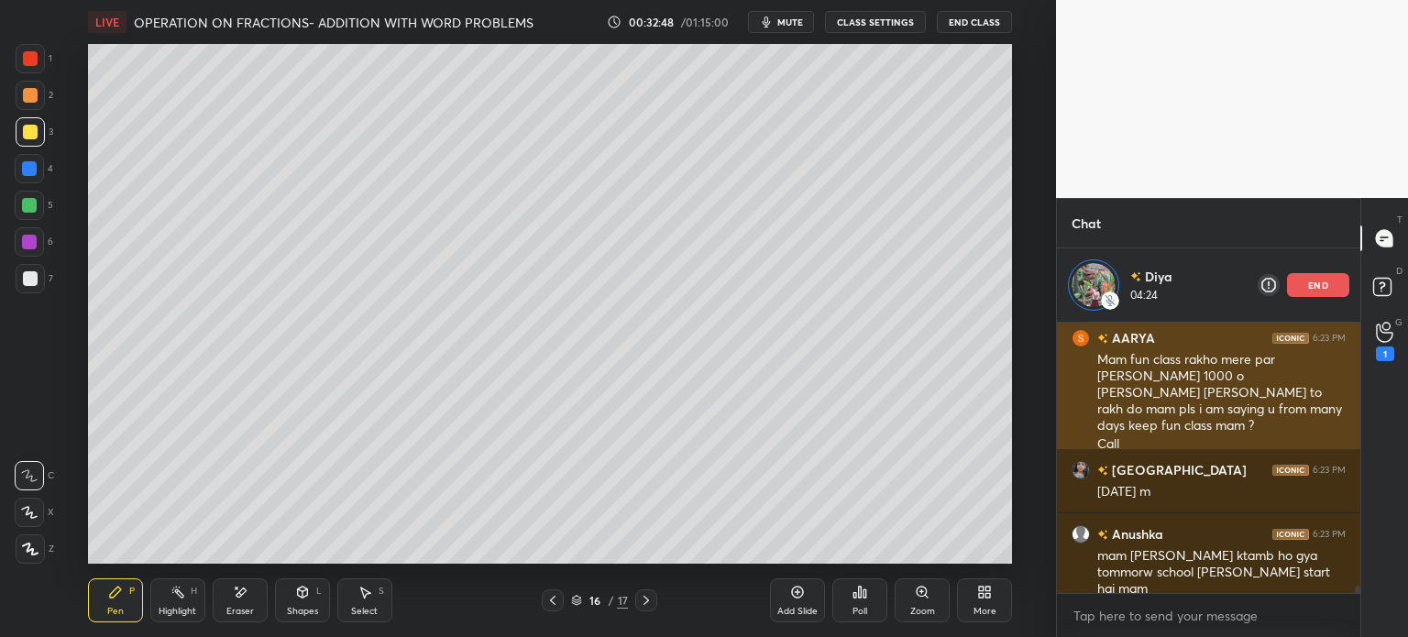
scroll to position [9850, 0]
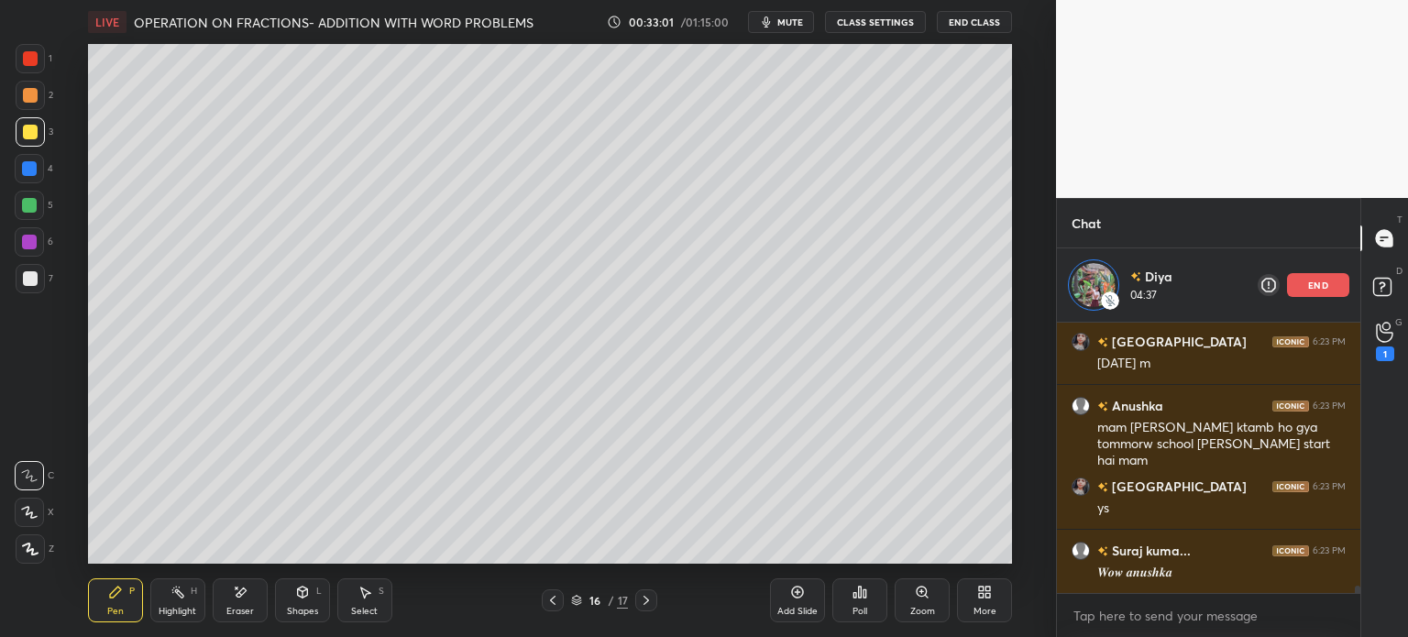
click at [233, 596] on icon at bounding box center [240, 593] width 15 height 16
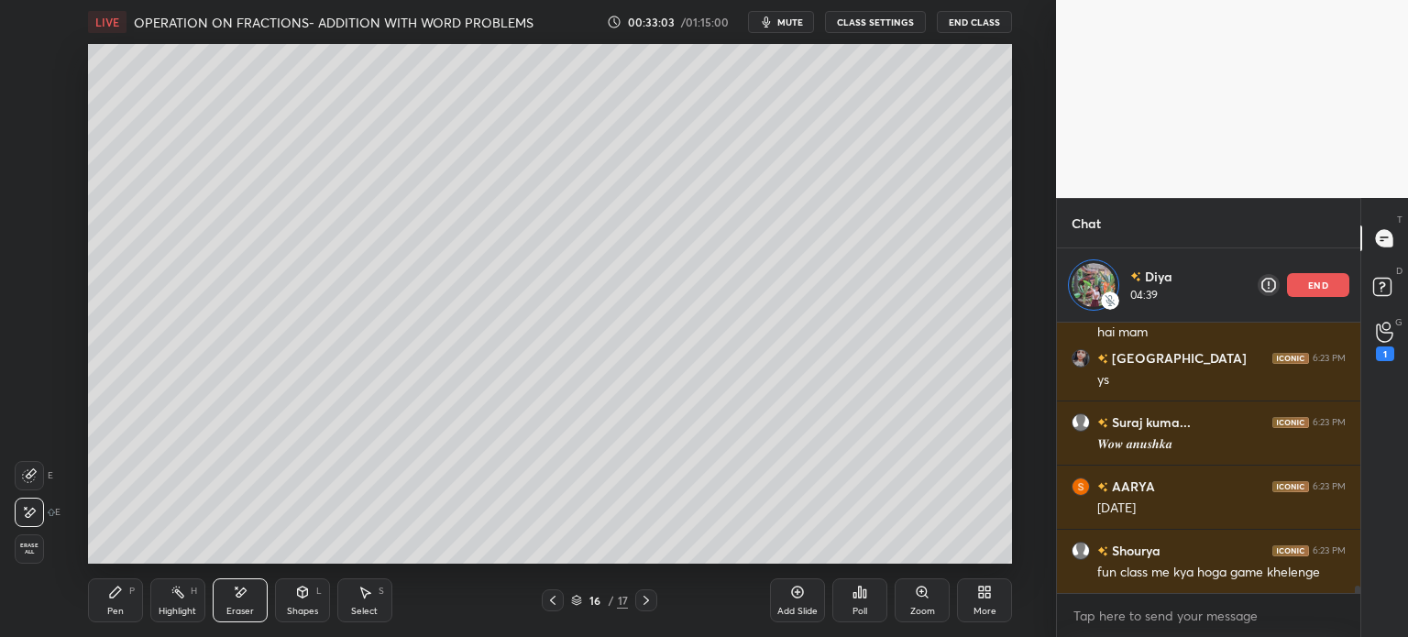
click at [245, 586] on icon at bounding box center [240, 593] width 15 height 16
click at [191, 585] on div "Highlight H" at bounding box center [177, 600] width 55 height 44
click at [112, 582] on div "Pen P" at bounding box center [115, 600] width 55 height 44
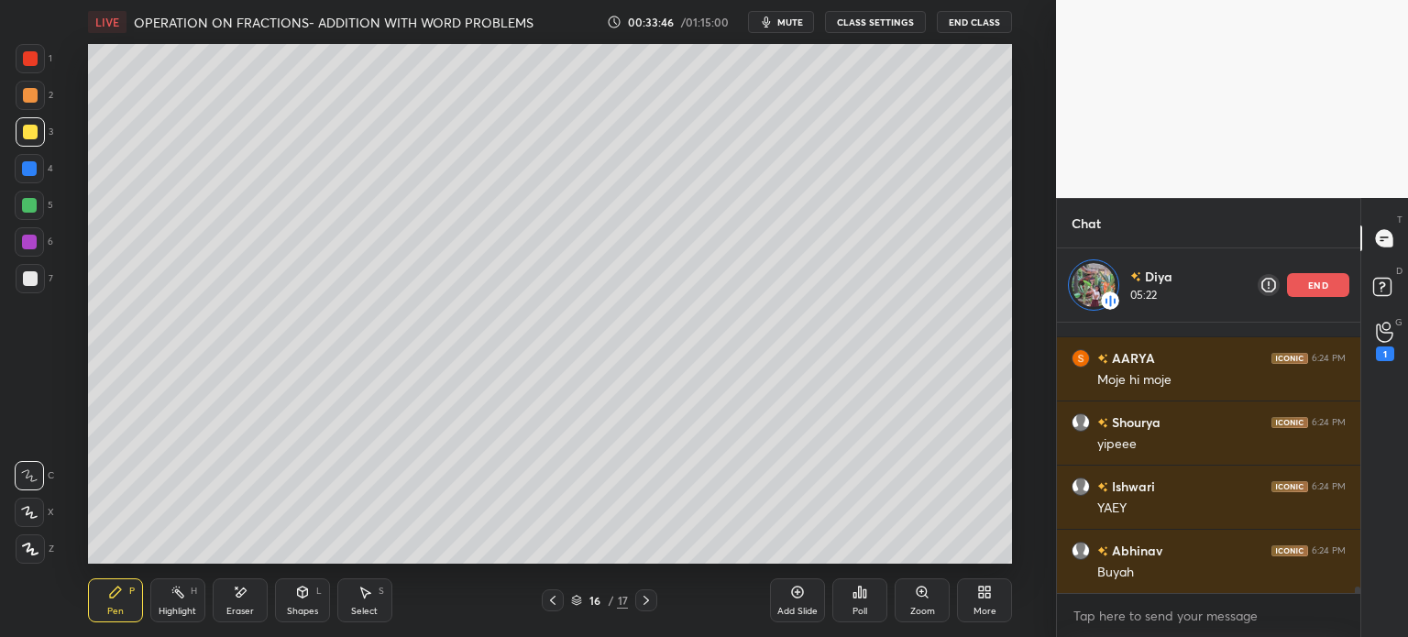
scroll to position [10720, 0]
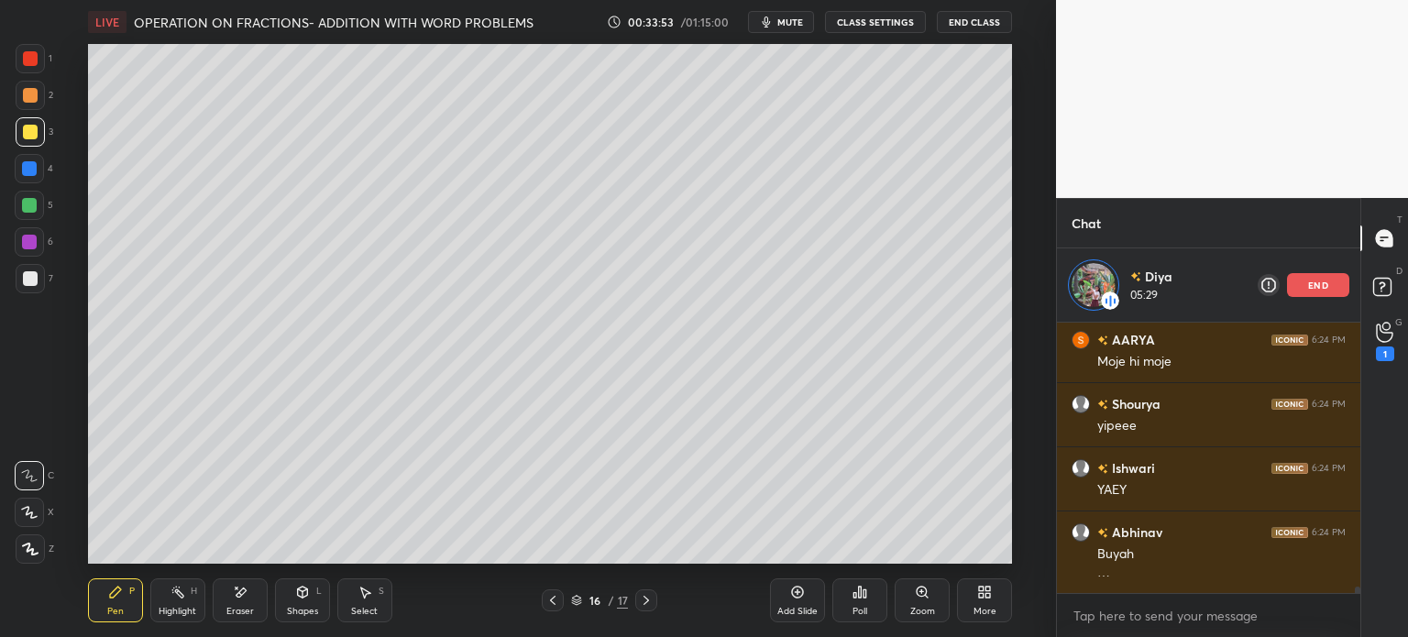
click at [227, 600] on div "Eraser" at bounding box center [240, 600] width 55 height 44
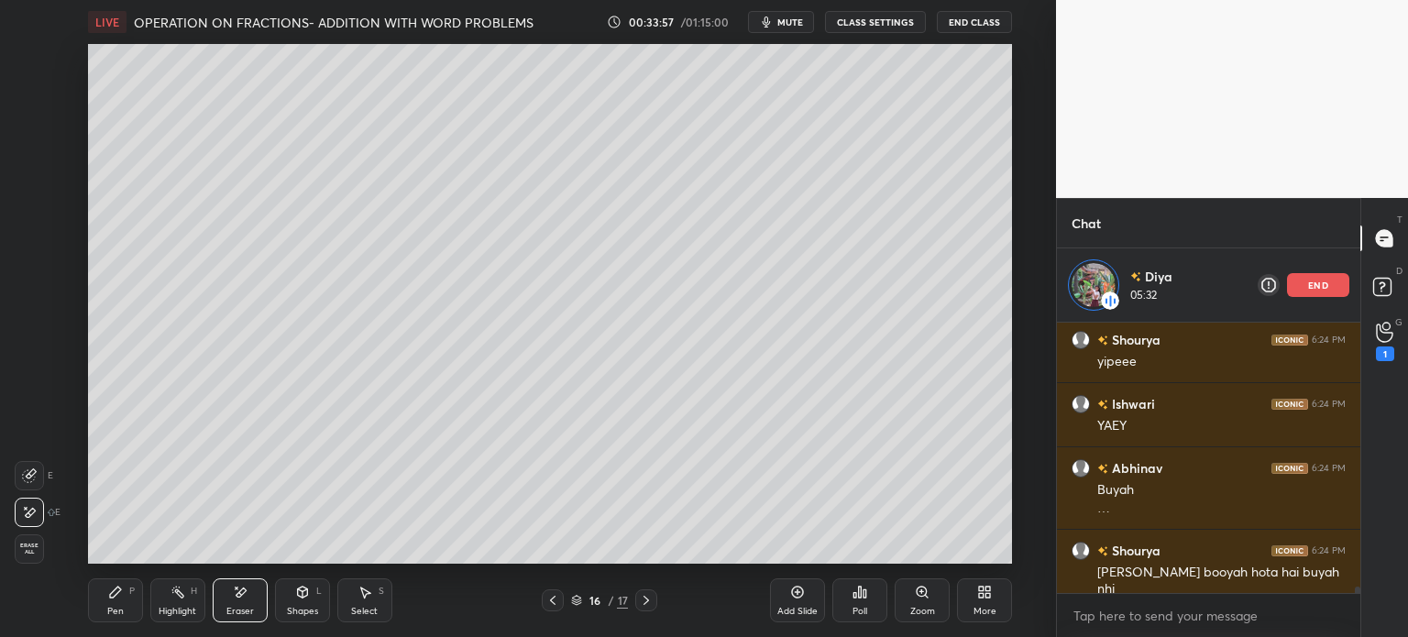
click at [115, 589] on icon at bounding box center [115, 591] width 11 height 11
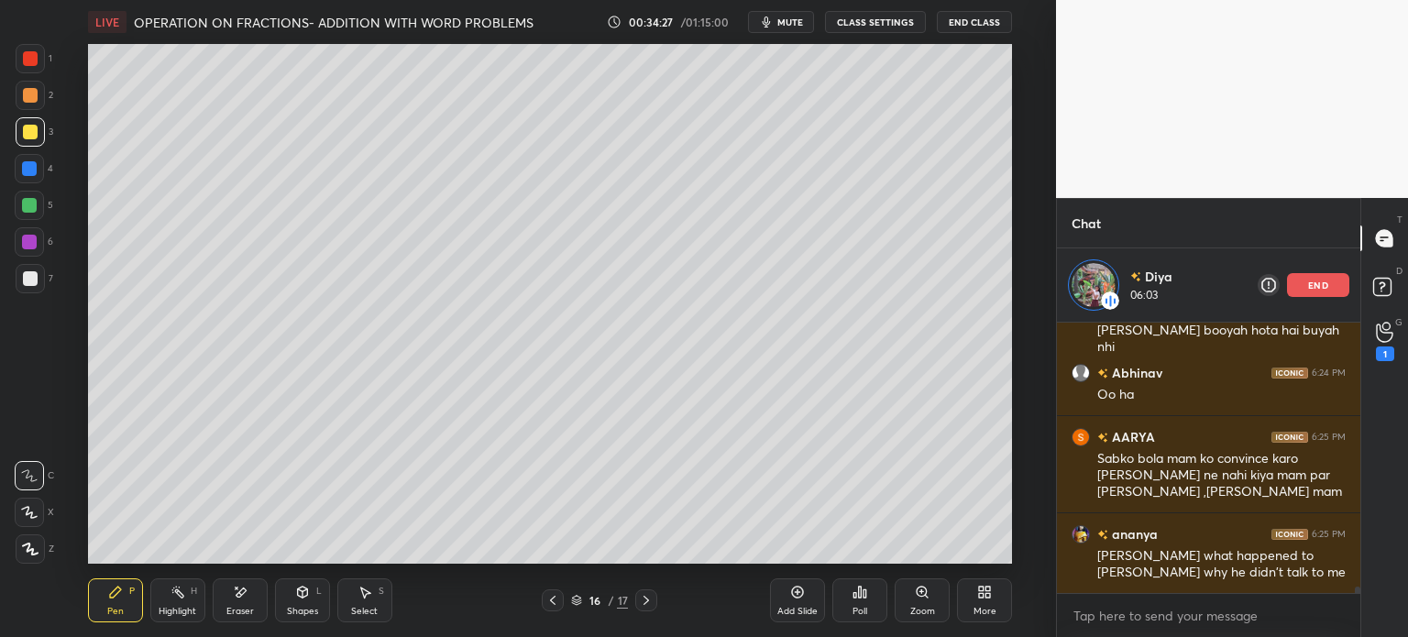
scroll to position [11107, 0]
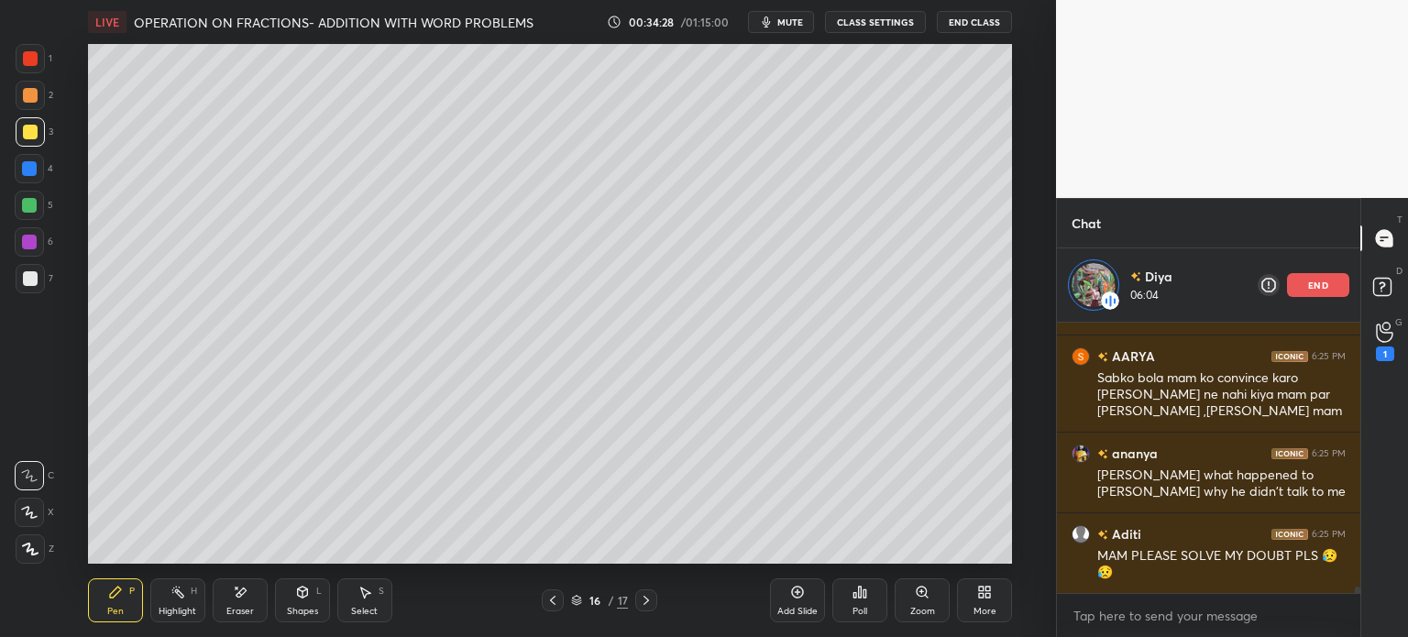
click at [308, 603] on div "Shapes L" at bounding box center [302, 600] width 55 height 44
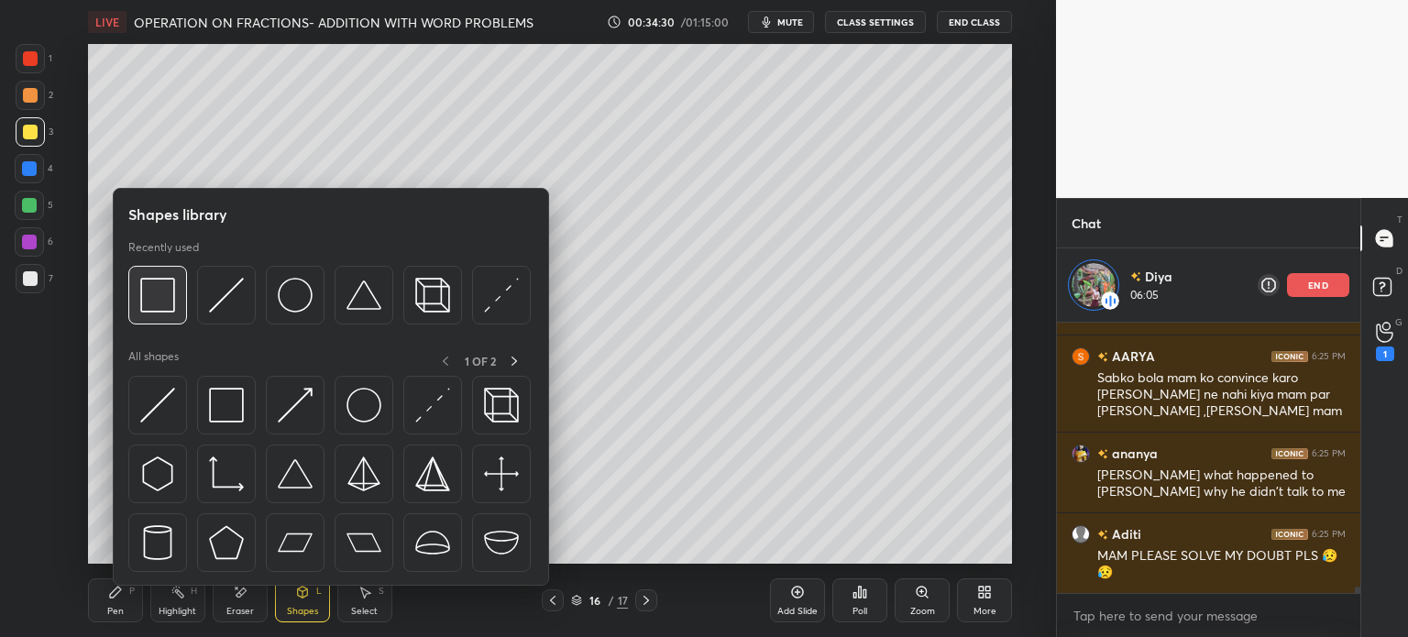
click at [144, 303] on img at bounding box center [157, 295] width 35 height 35
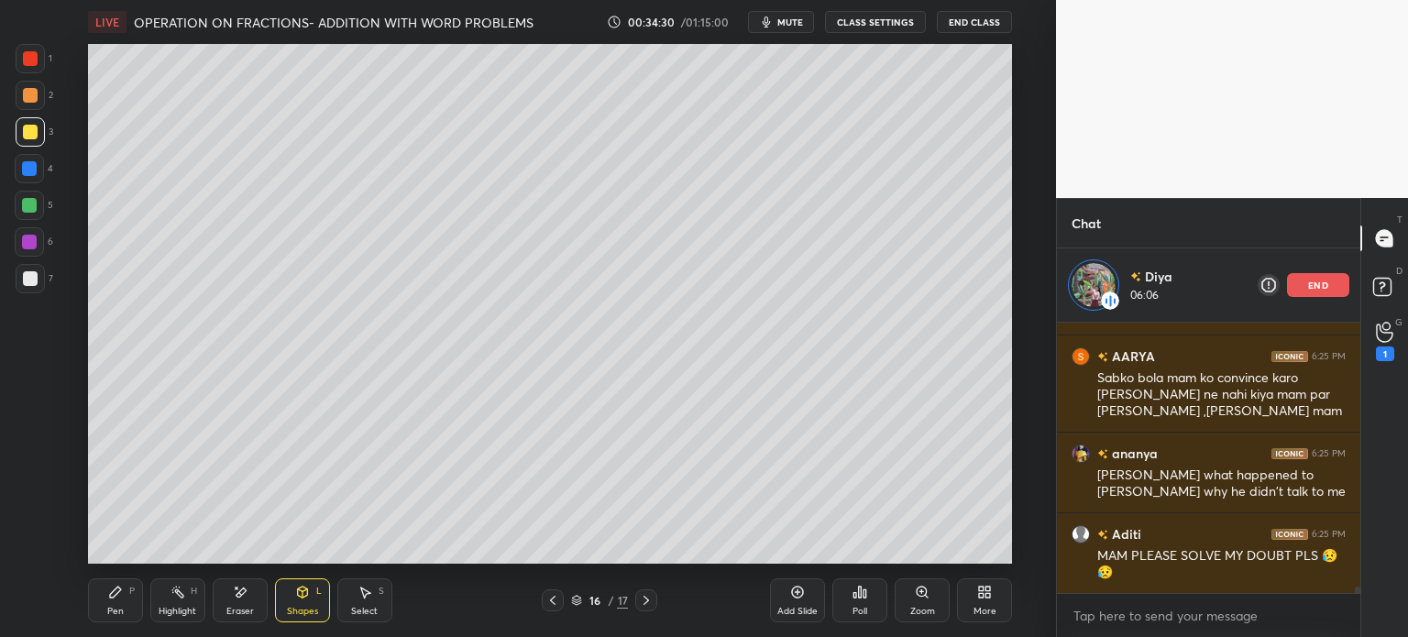
click at [27, 54] on div at bounding box center [30, 58] width 15 height 15
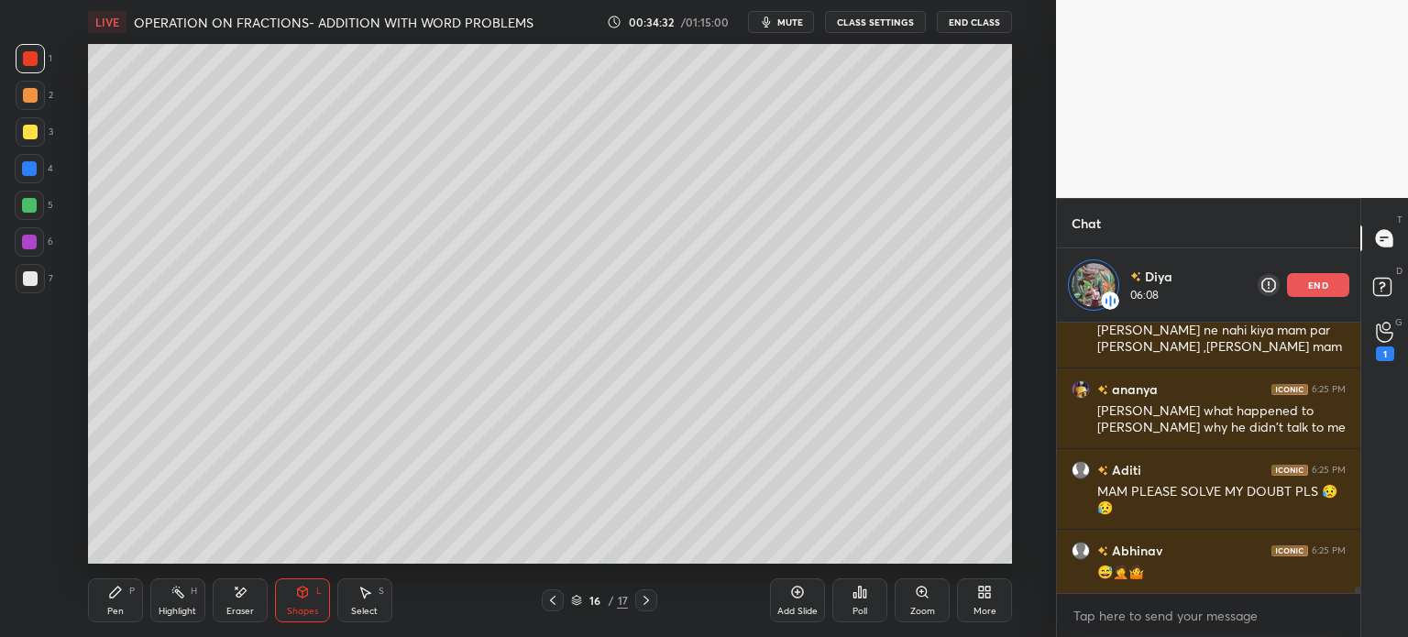
click at [105, 597] on div "Pen P" at bounding box center [115, 600] width 55 height 44
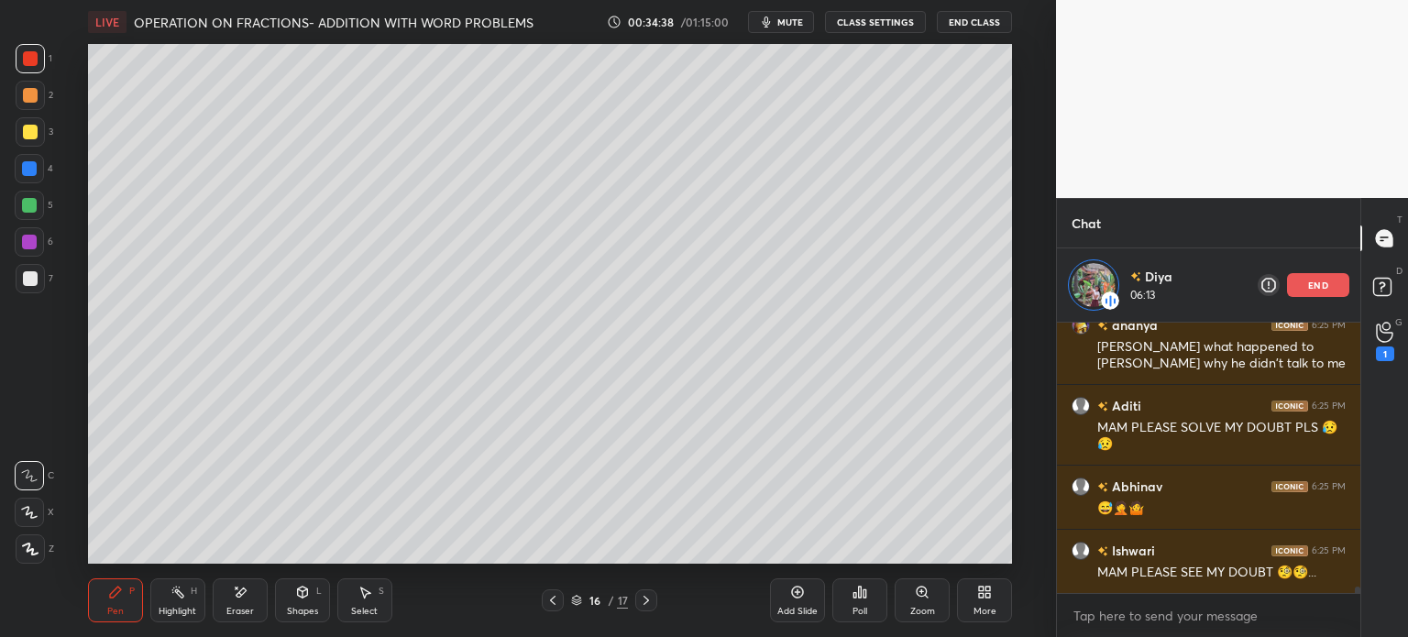
click at [32, 272] on div at bounding box center [30, 278] width 15 height 15
click at [309, 598] on icon at bounding box center [302, 592] width 15 height 15
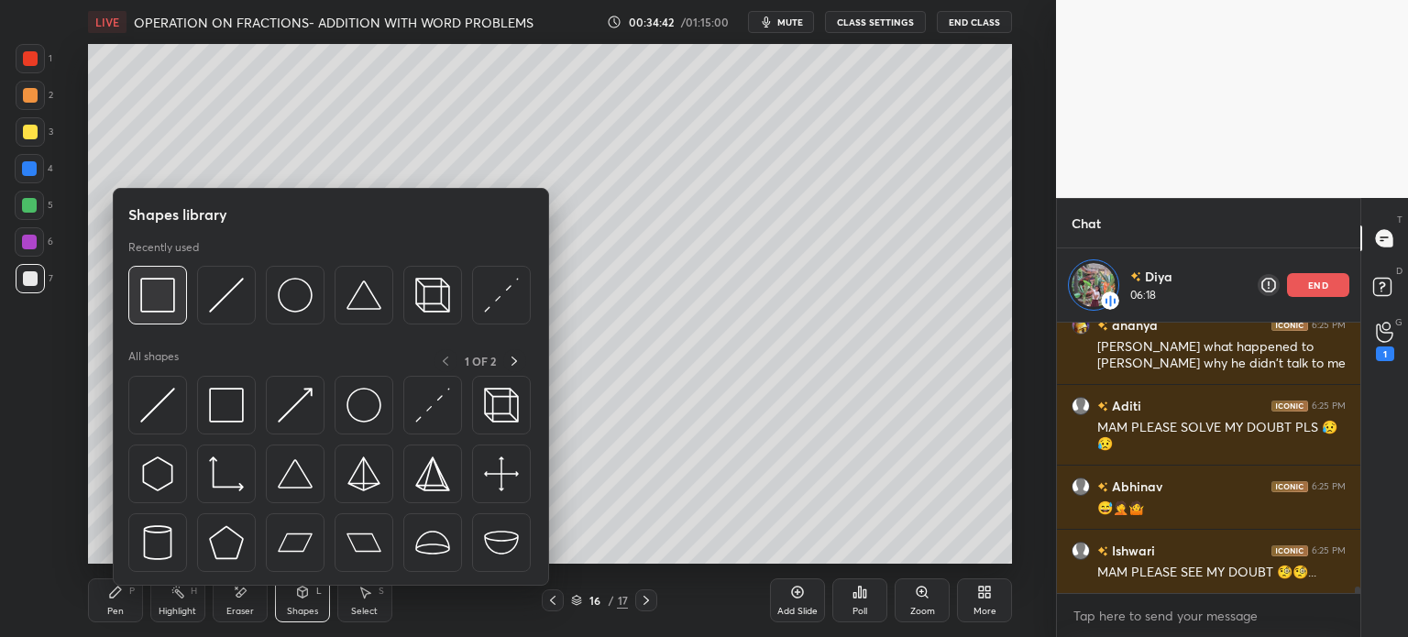
click at [148, 300] on img at bounding box center [157, 295] width 35 height 35
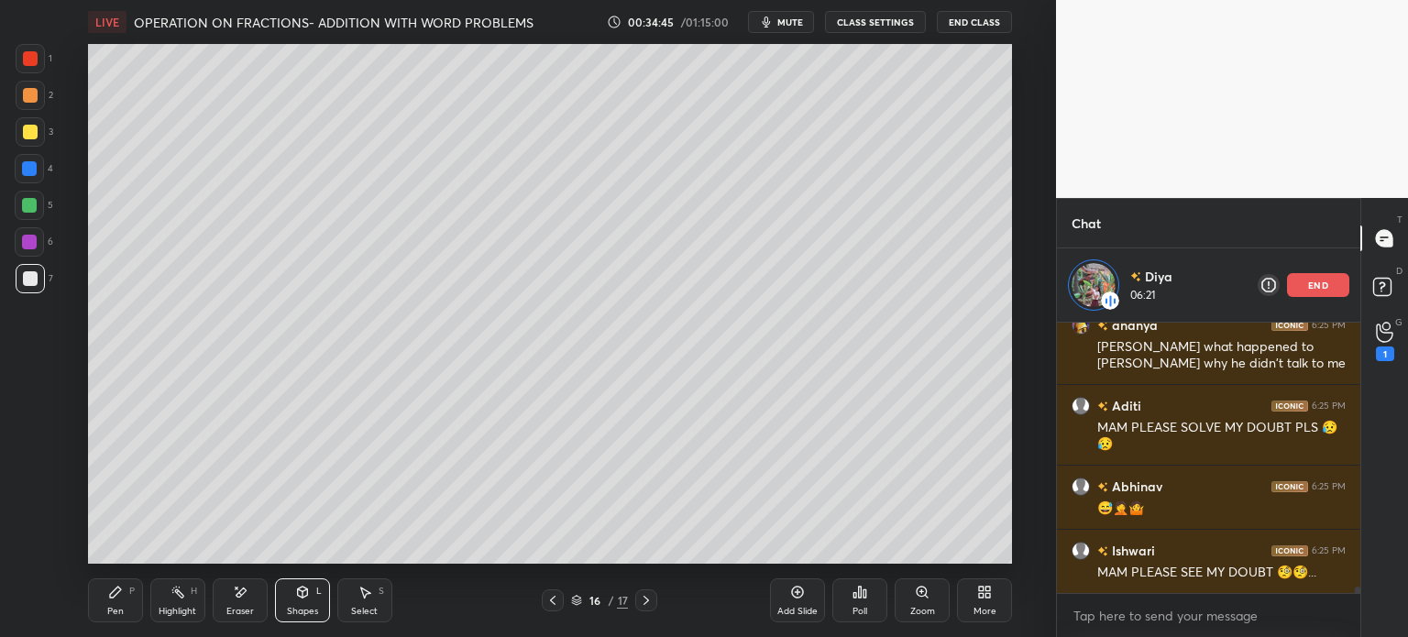
click at [313, 600] on div "Shapes L" at bounding box center [302, 600] width 55 height 44
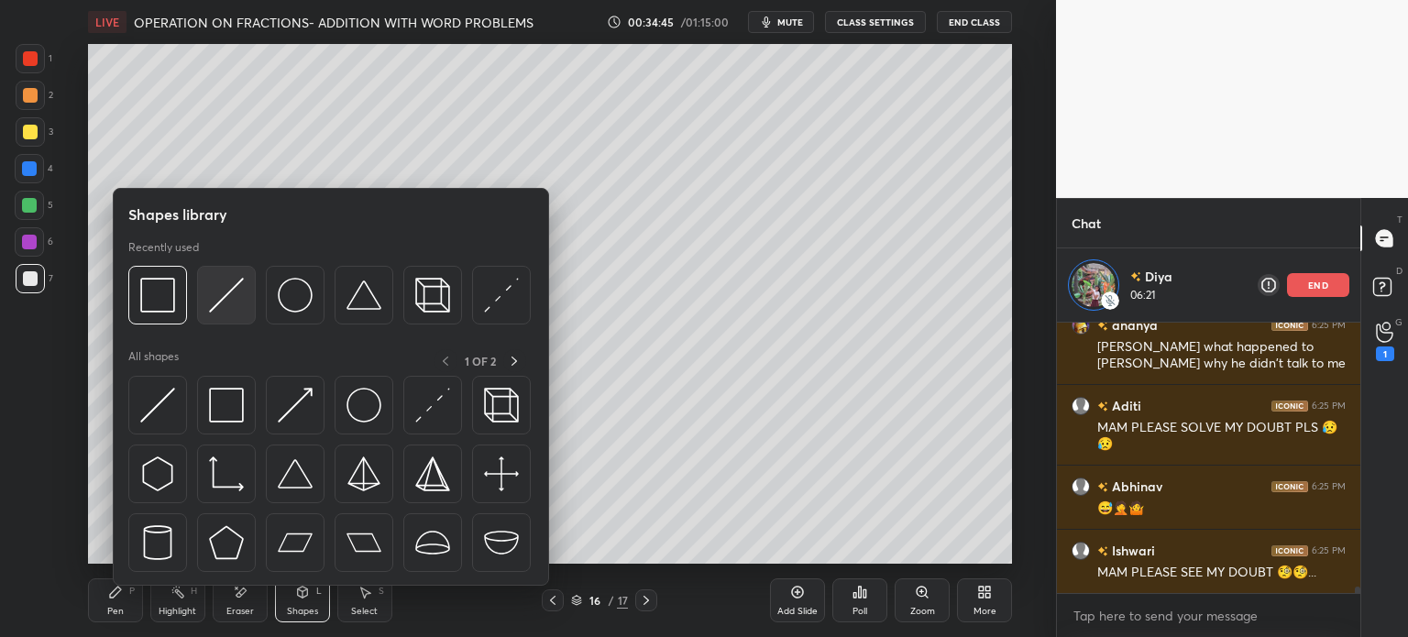
click at [225, 297] on img at bounding box center [226, 295] width 35 height 35
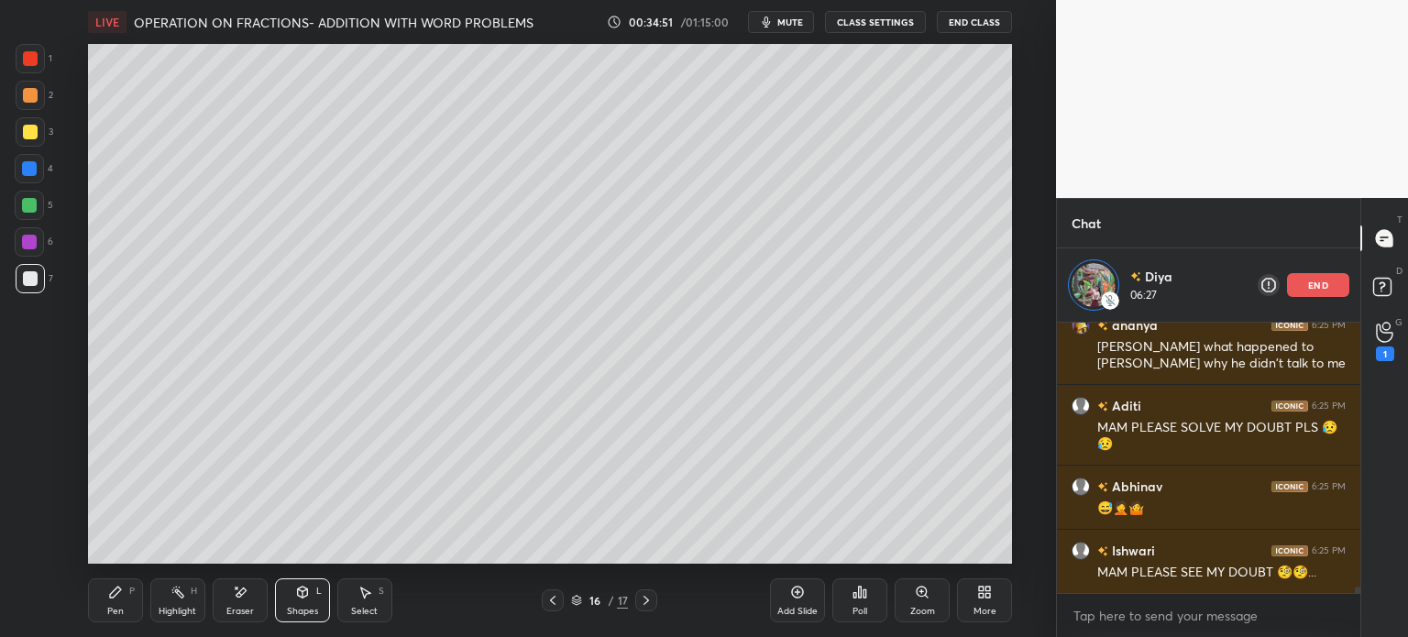
scroll to position [11299, 0]
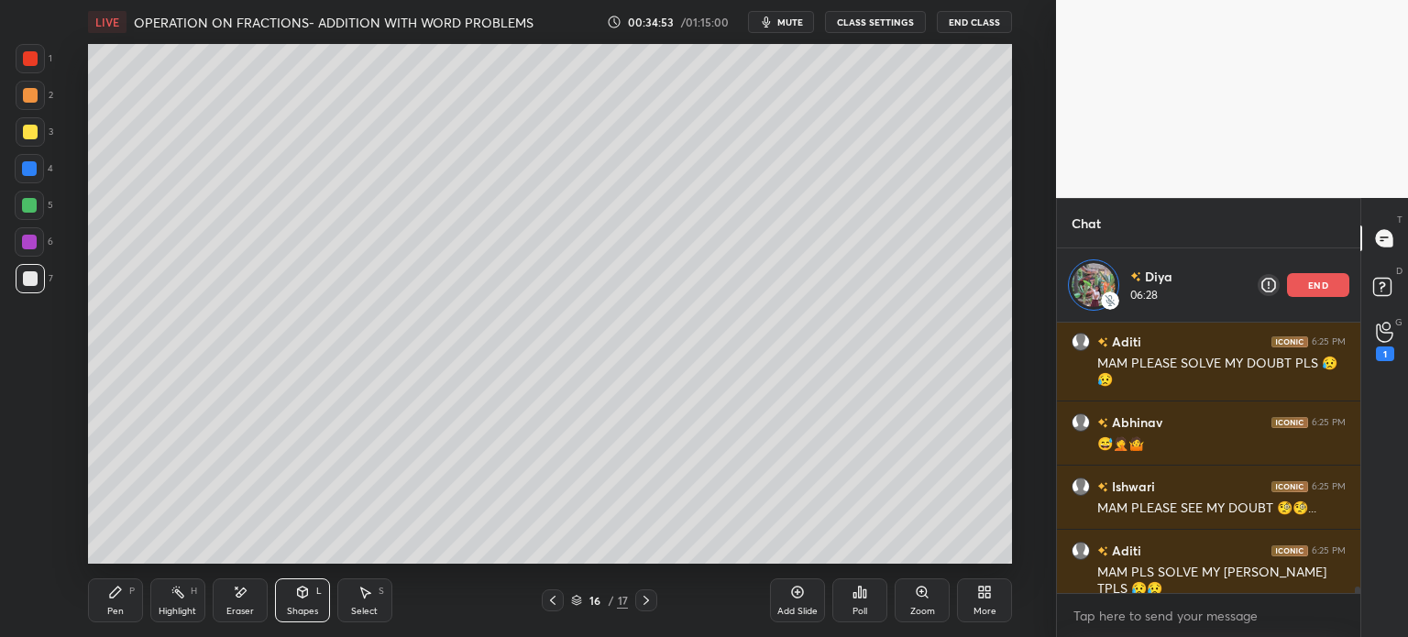
click at [126, 588] on div "Pen P" at bounding box center [115, 600] width 55 height 44
click at [358, 608] on div "Select" at bounding box center [364, 611] width 27 height 9
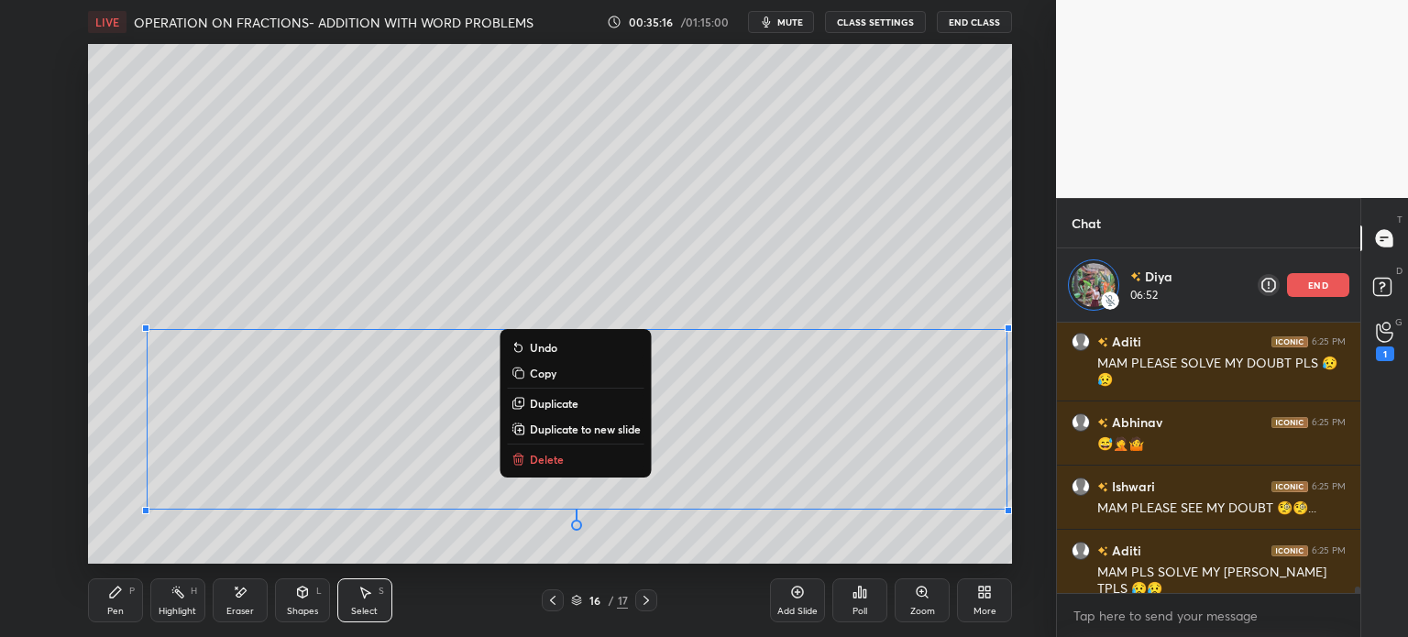
click at [593, 428] on p "Duplicate to new slide" at bounding box center [585, 429] width 111 height 15
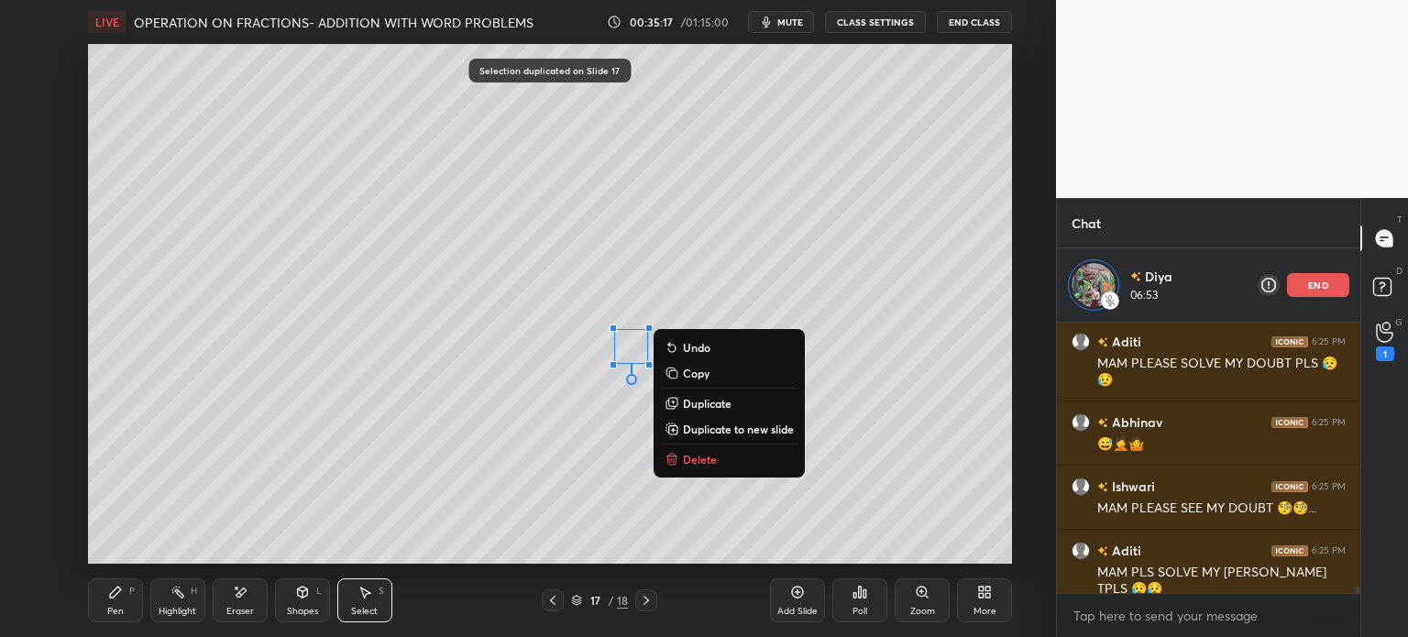
click at [718, 454] on button "Delete" at bounding box center [729, 459] width 137 height 22
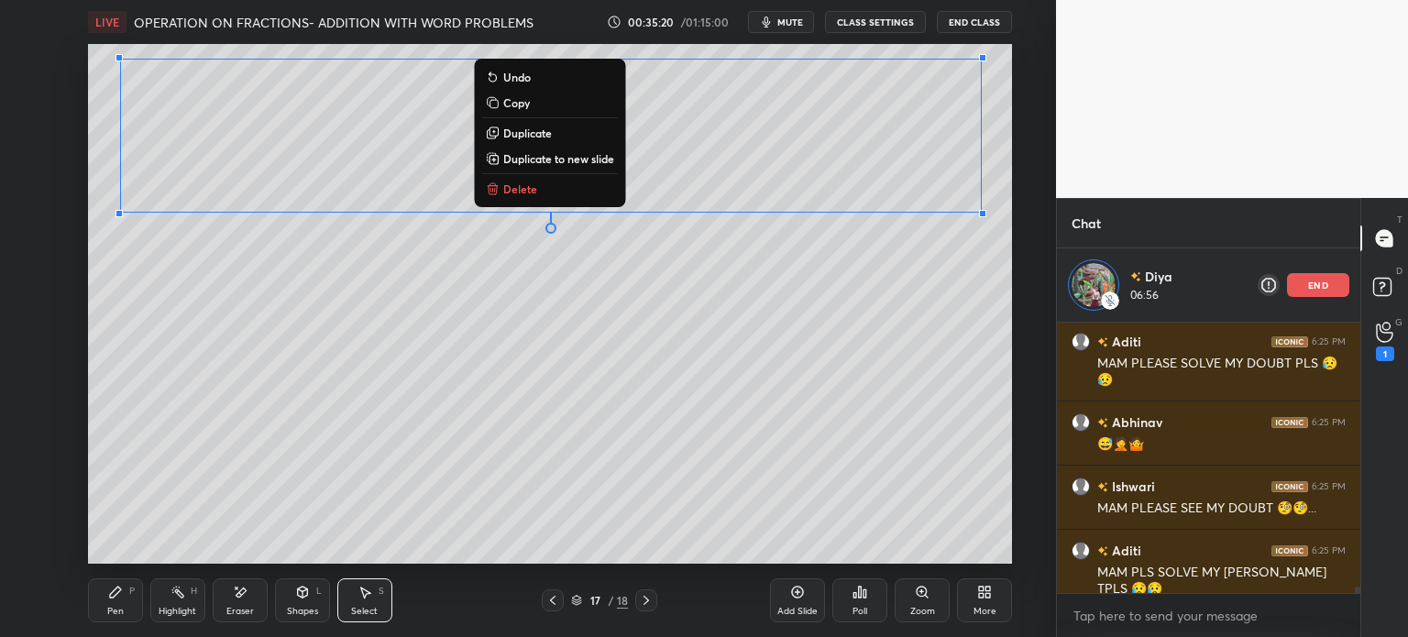
click at [120, 600] on div "Pen P" at bounding box center [115, 600] width 55 height 44
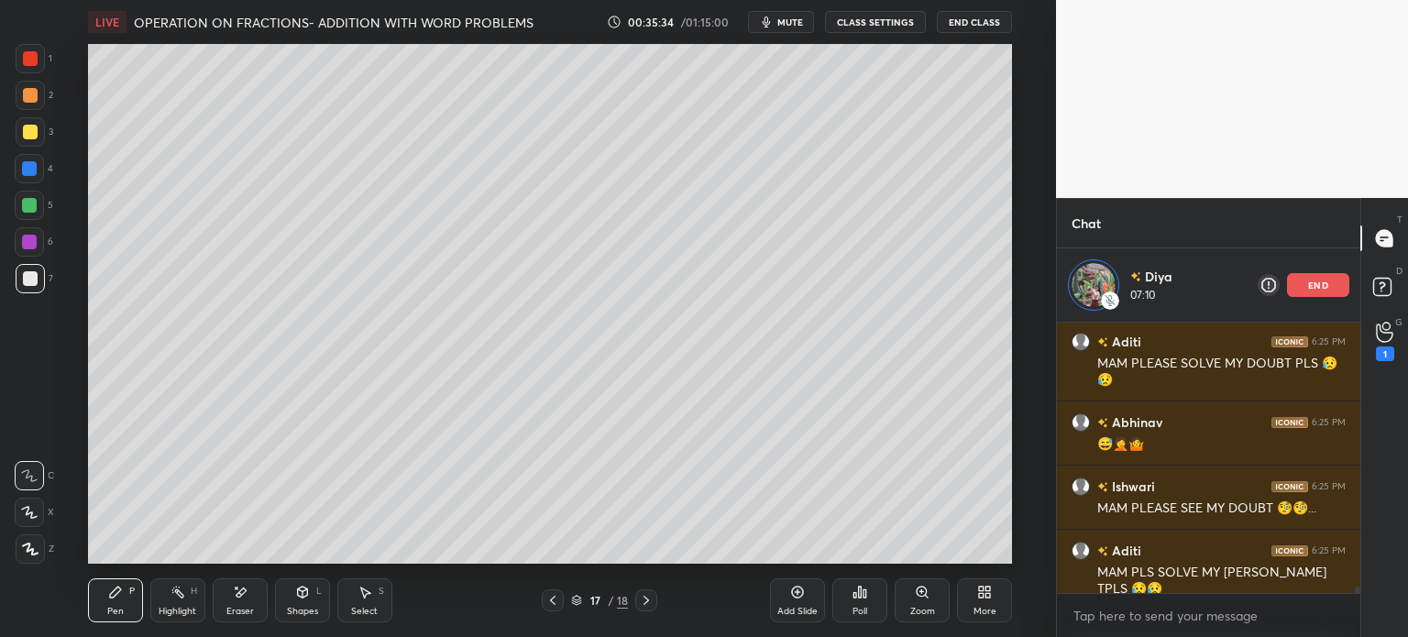
click at [546, 604] on icon at bounding box center [552, 600] width 15 height 15
click at [359, 602] on div "Select S" at bounding box center [364, 600] width 55 height 44
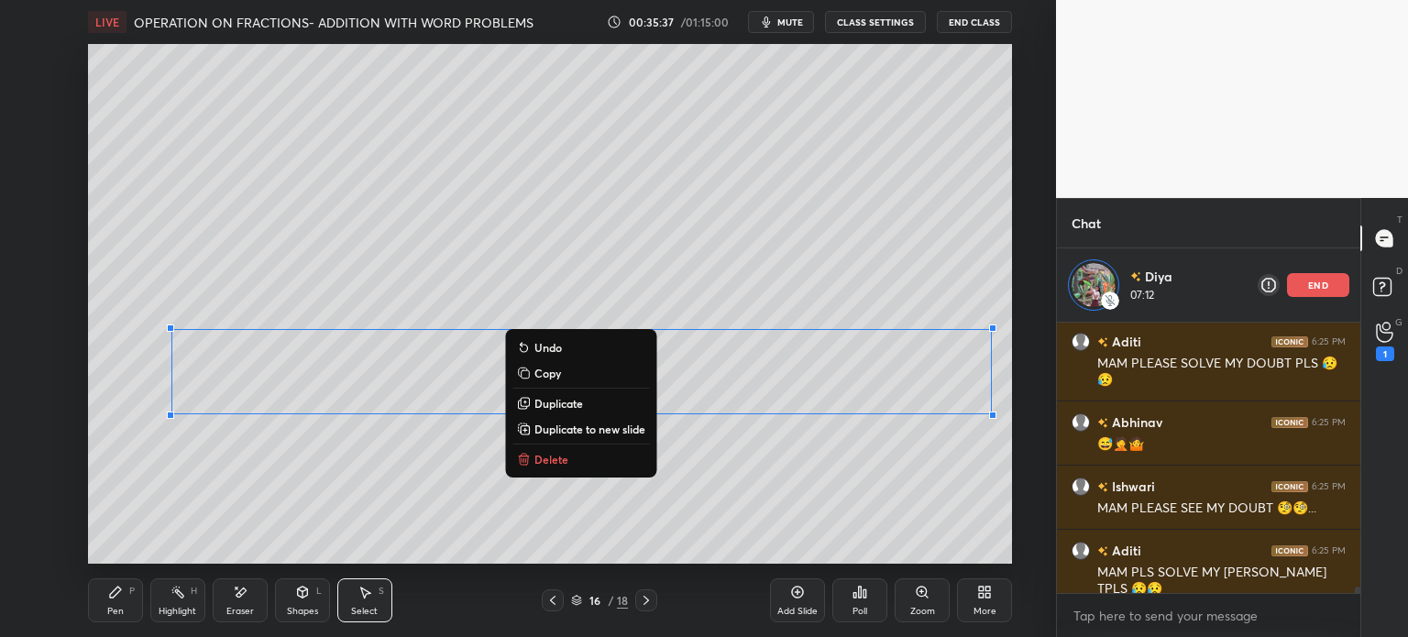
click at [265, 515] on div "0 ° Undo Copy Duplicate Duplicate to new slide Delete" at bounding box center [550, 304] width 924 height 520
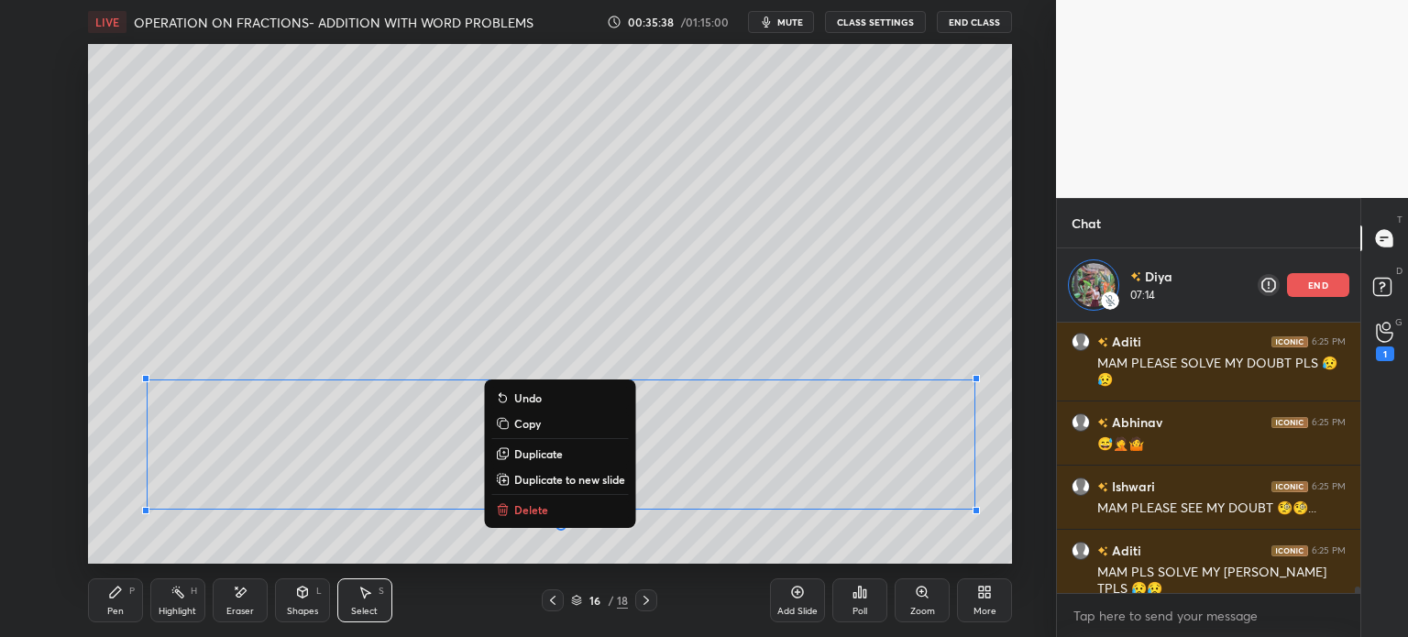
click at [545, 509] on p "Delete" at bounding box center [531, 509] width 34 height 15
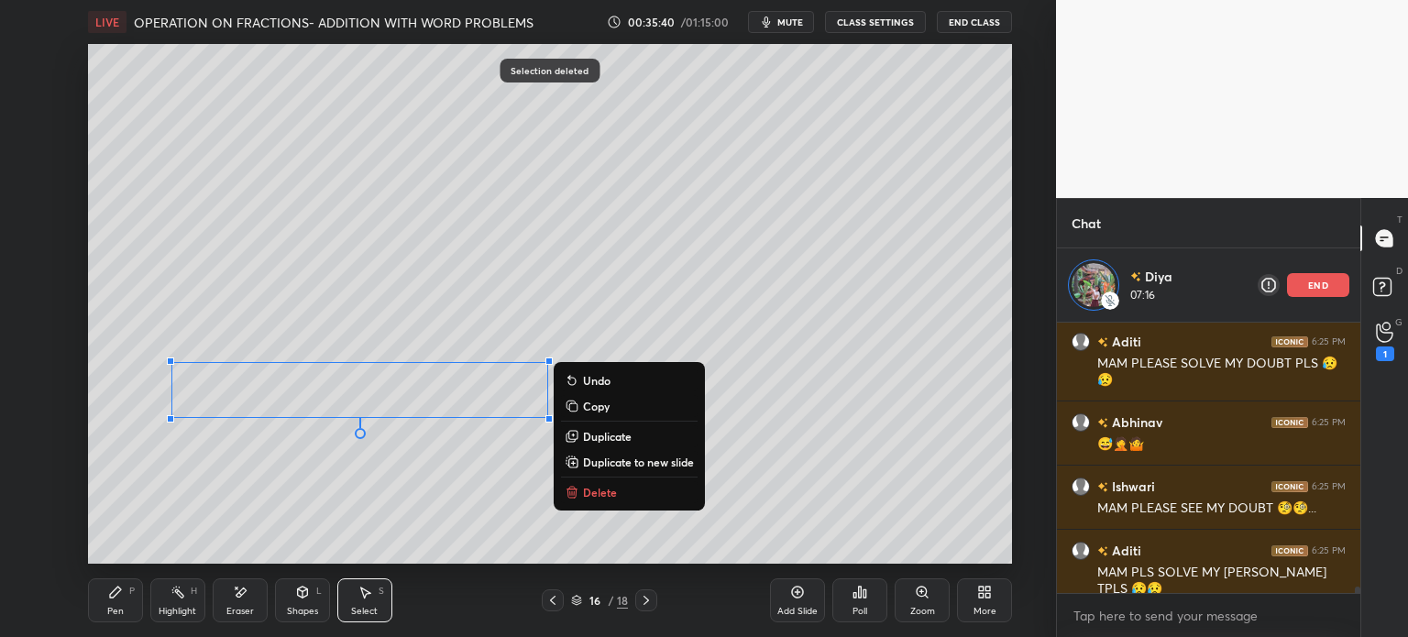
click at [614, 488] on p "Delete" at bounding box center [600, 492] width 34 height 15
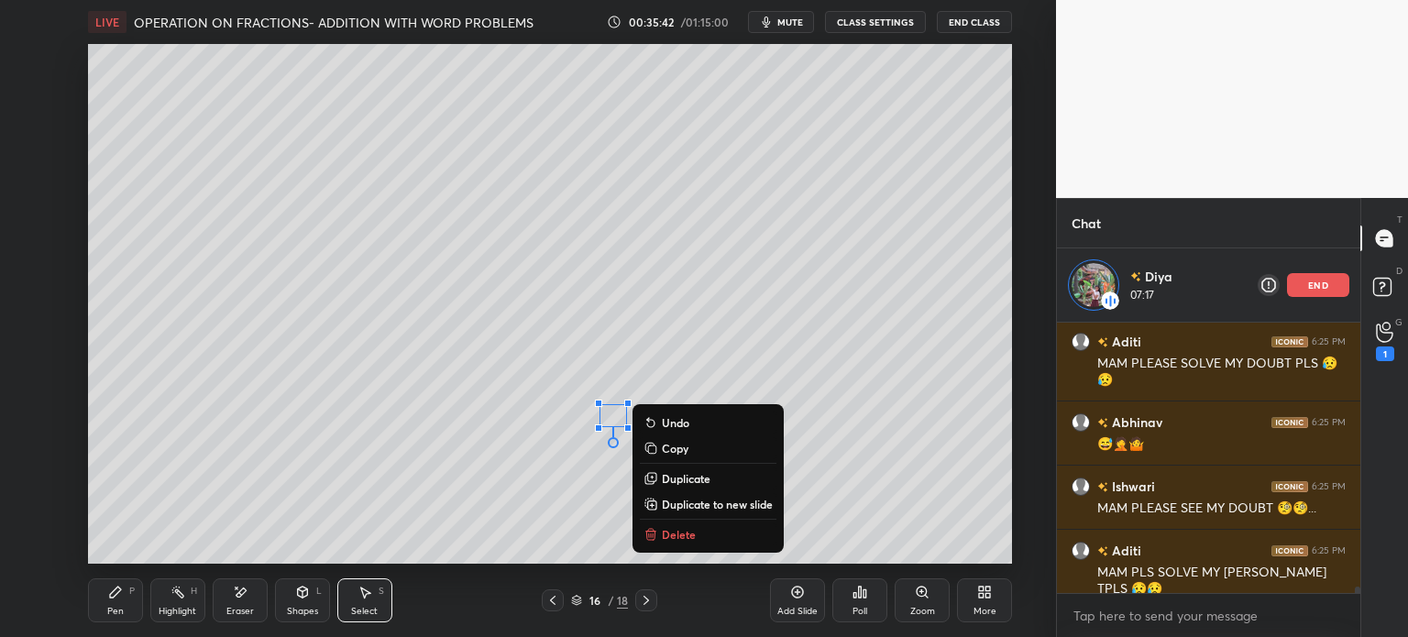
click at [696, 531] on button "Delete" at bounding box center [708, 534] width 137 height 22
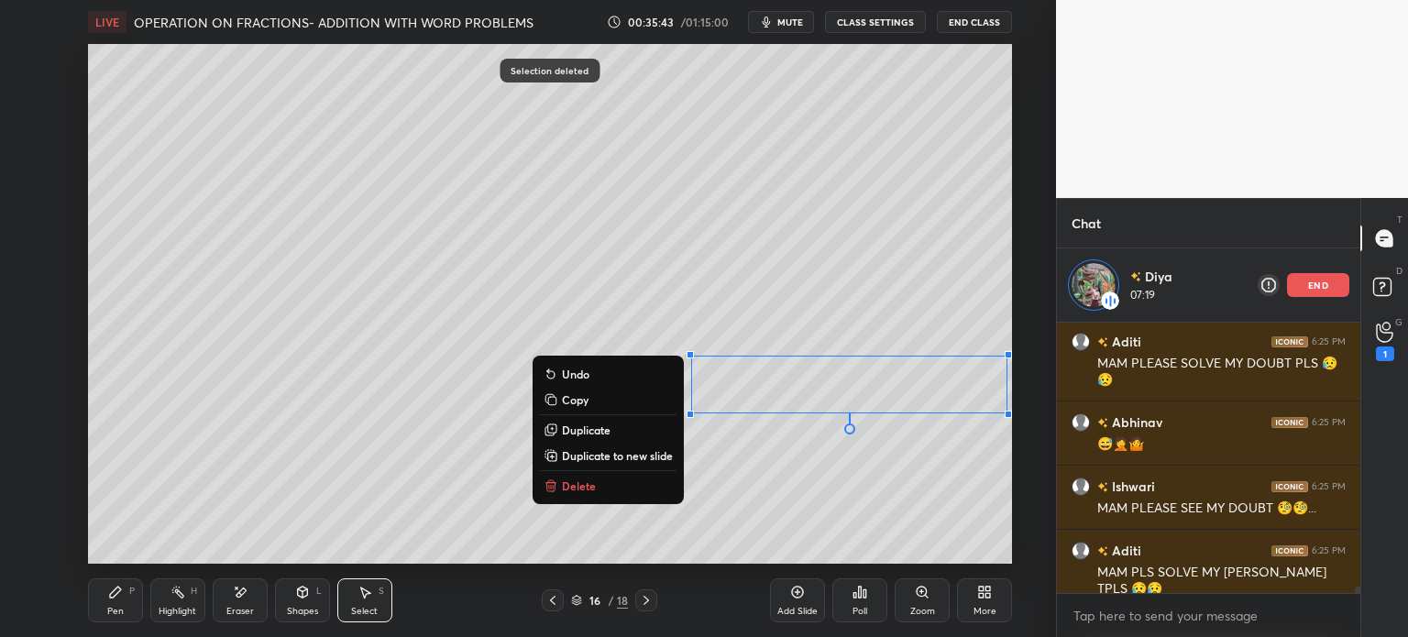
click at [642, 467] on div "0 ° Undo Copy Duplicate Duplicate to new slide Delete" at bounding box center [550, 304] width 924 height 520
click at [641, 483] on button "Delete" at bounding box center [608, 486] width 137 height 22
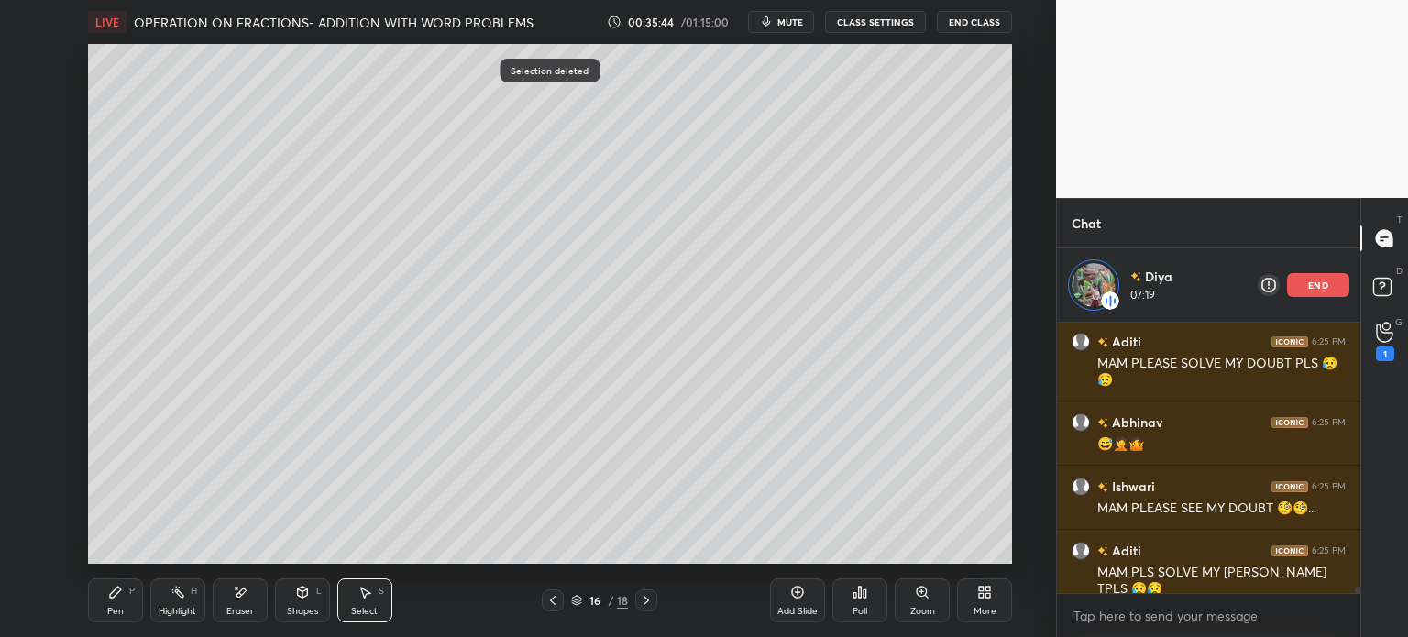
click at [645, 597] on icon at bounding box center [646, 600] width 15 height 15
click at [1310, 289] on p "end" at bounding box center [1318, 284] width 20 height 9
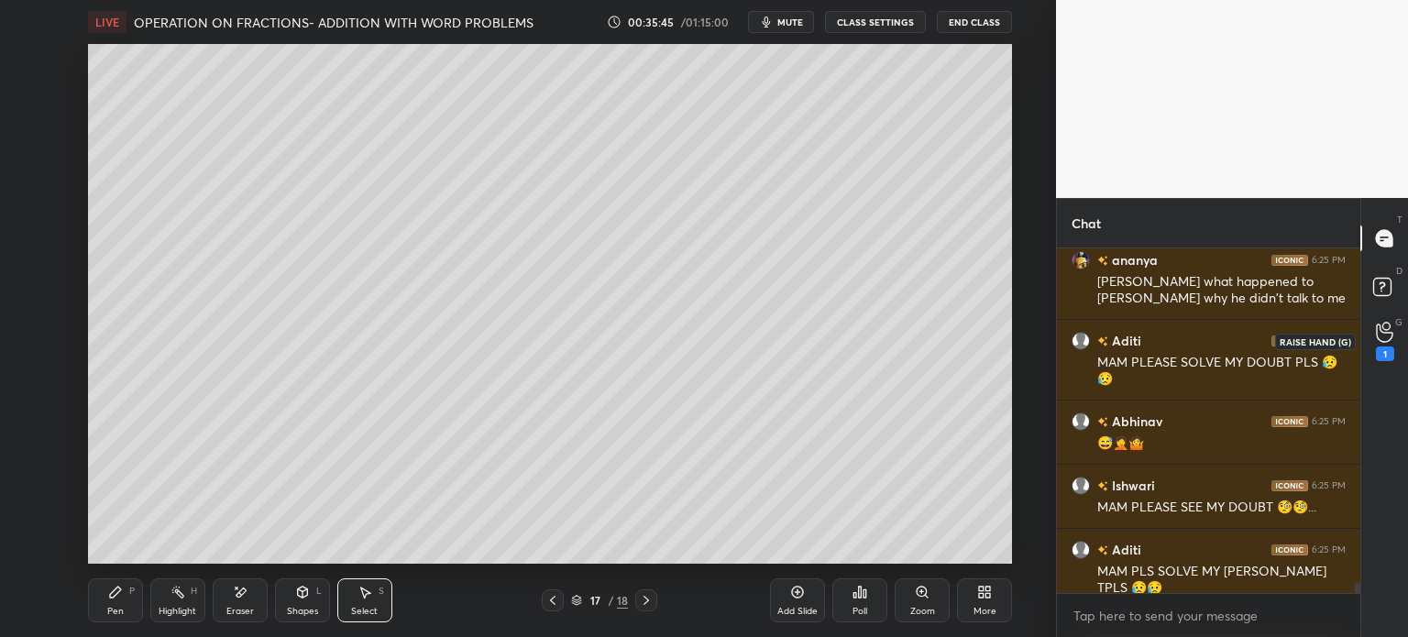
click at [1406, 344] on div "G Raise Hand (G) 1" at bounding box center [1384, 340] width 47 height 51
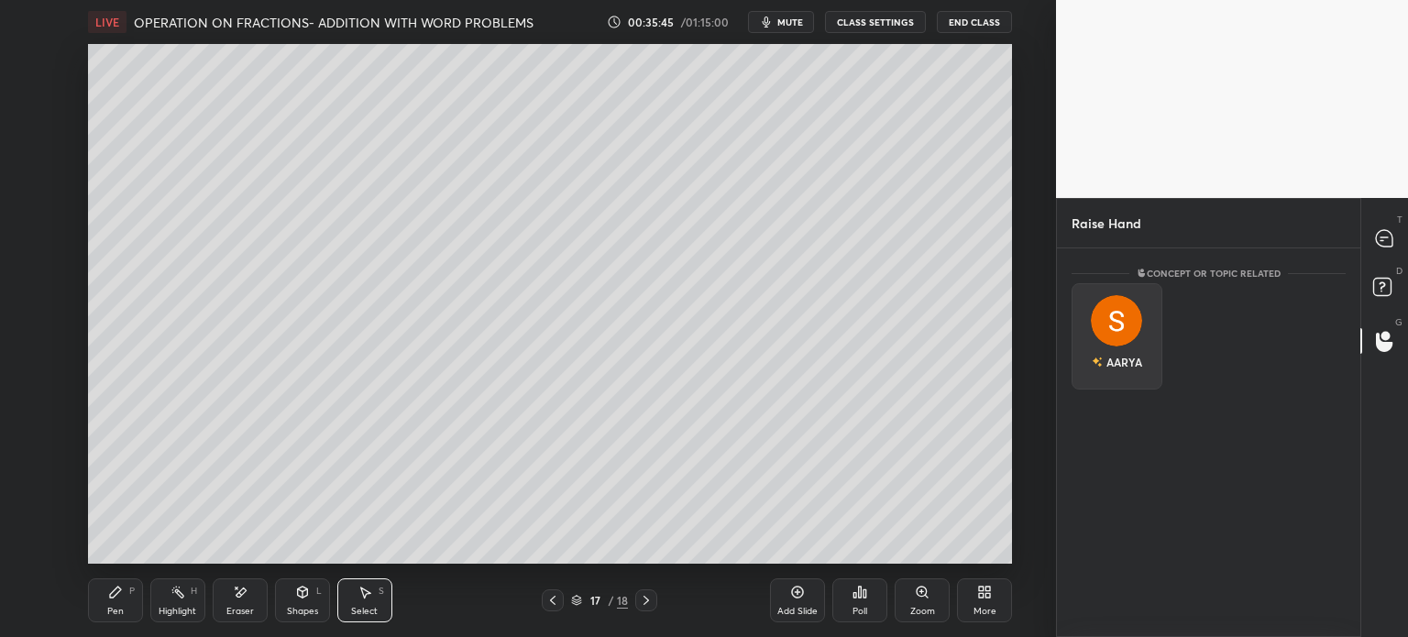
click at [1118, 356] on div "AARYA" at bounding box center [1116, 361] width 50 height 31
click at [1404, 236] on div "T Messages (T)" at bounding box center [1384, 238] width 47 height 51
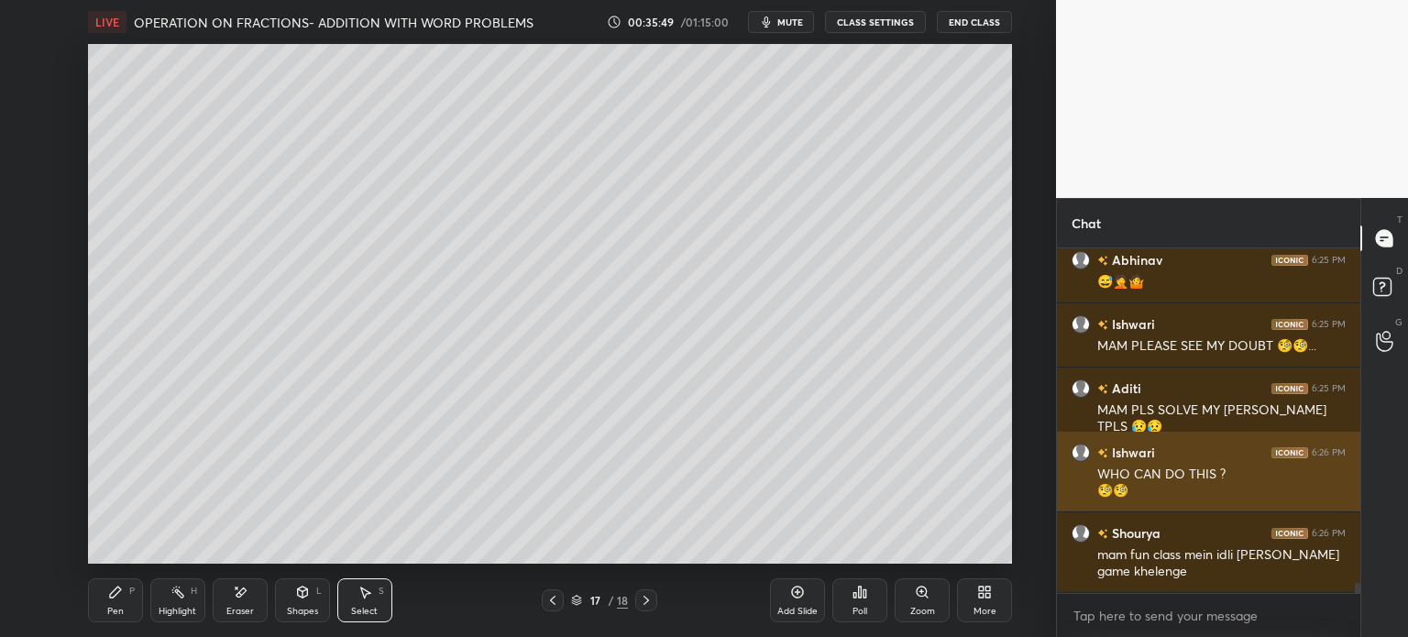
scroll to position [11451, 0]
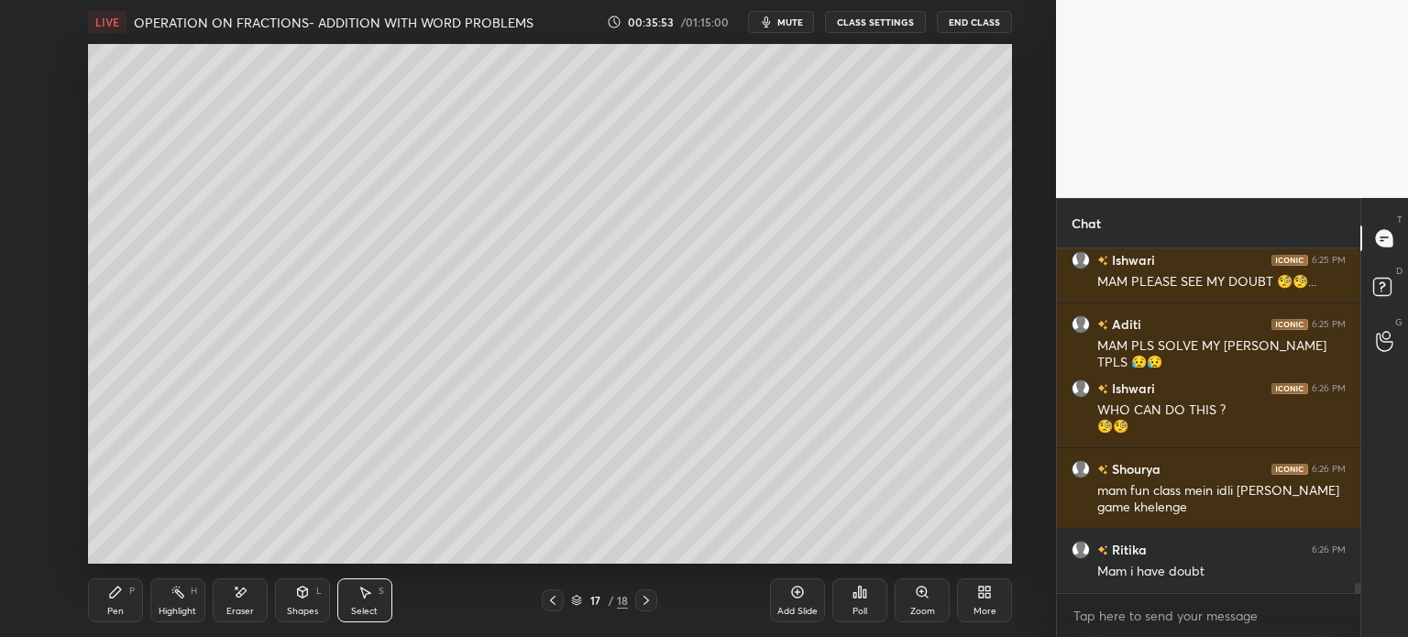
click at [1374, 344] on div at bounding box center [1384, 340] width 37 height 33
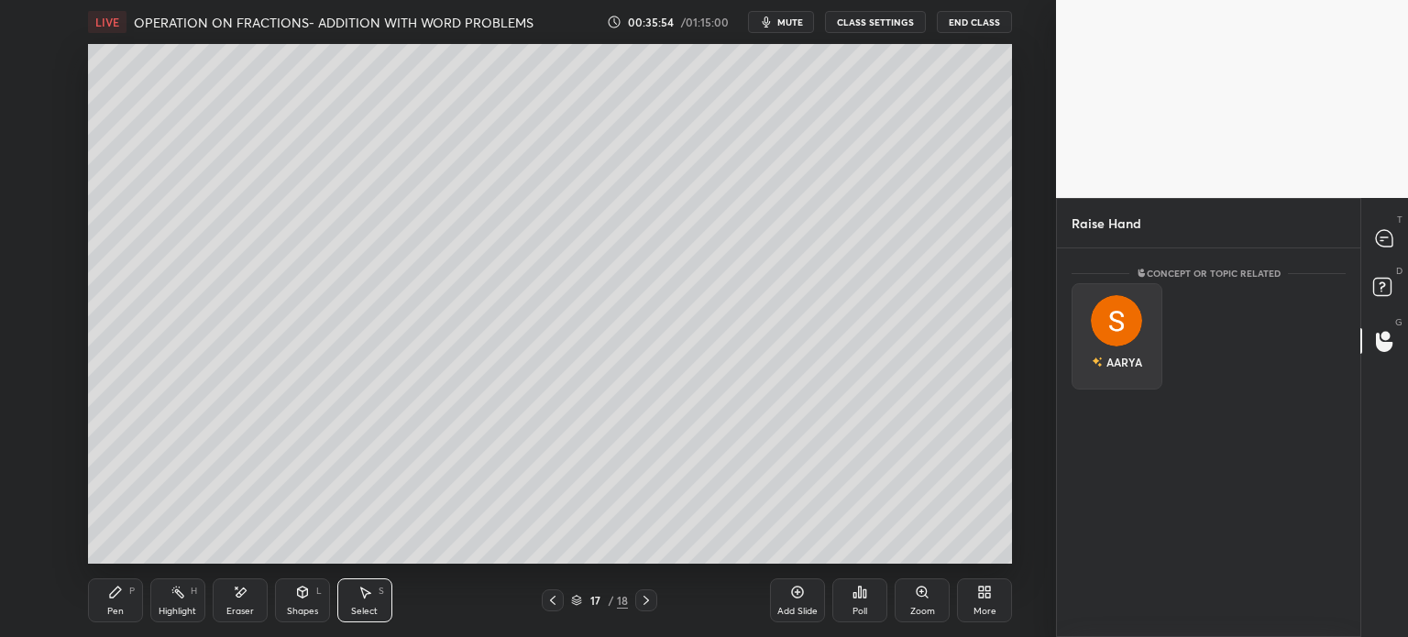
click at [1102, 366] on div "AARYA" at bounding box center [1116, 336] width 91 height 106
click at [1389, 278] on icon at bounding box center [1384, 289] width 33 height 33
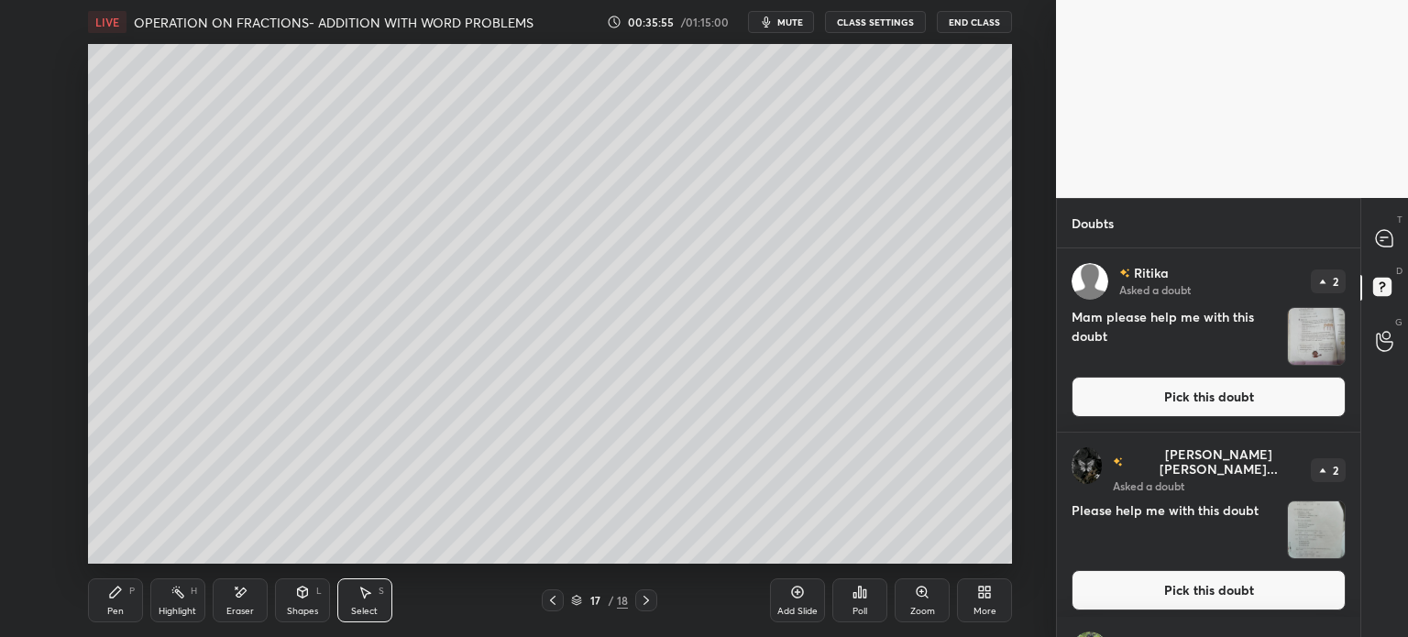
click at [1316, 322] on img "grid" at bounding box center [1316, 336] width 57 height 57
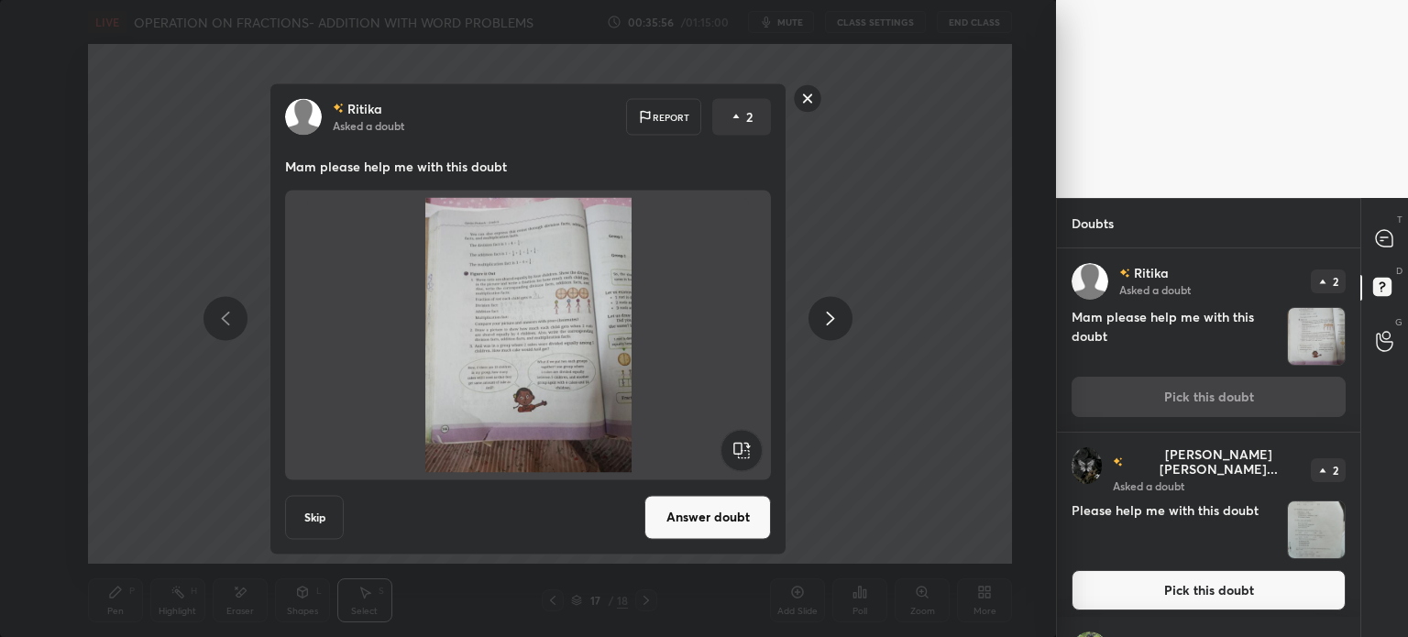
click at [729, 520] on button "Answer doubt" at bounding box center [707, 517] width 126 height 44
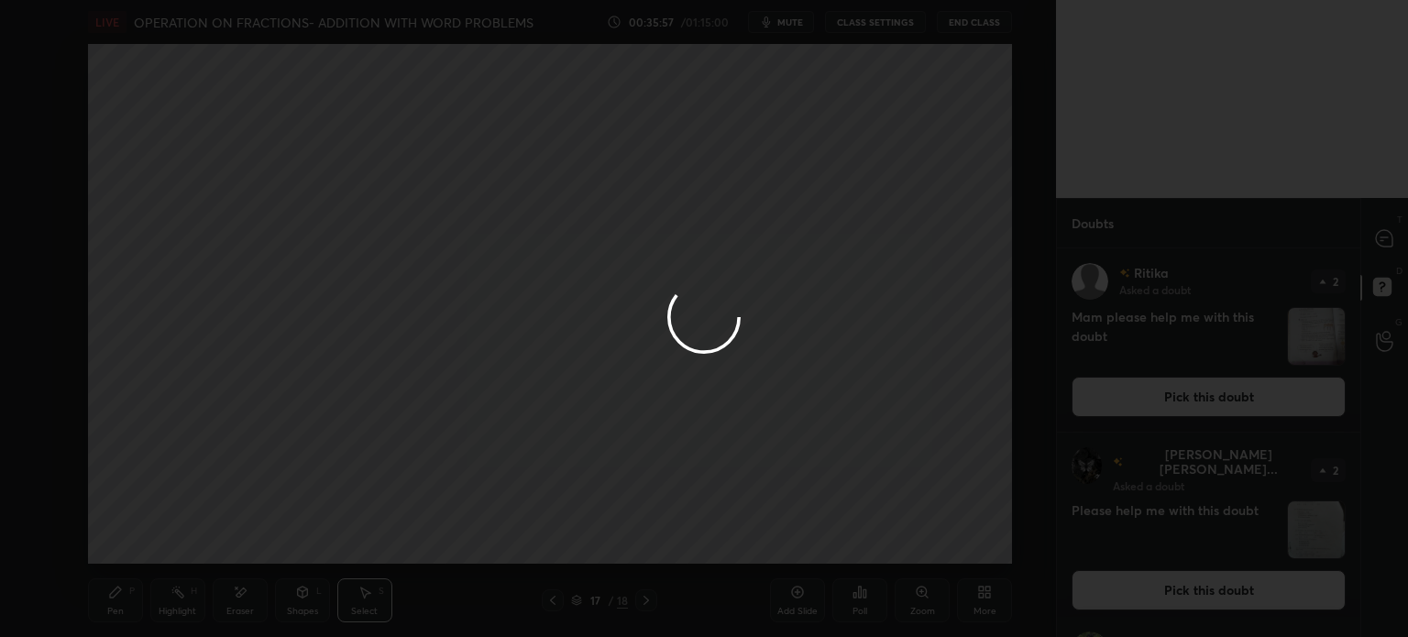
click at [1407, 230] on div at bounding box center [704, 318] width 1408 height 637
click at [1378, 234] on div at bounding box center [704, 318] width 1408 height 637
click at [1371, 224] on div at bounding box center [704, 318] width 1408 height 637
click at [1376, 226] on div at bounding box center [704, 318] width 1408 height 637
click at [1401, 234] on div at bounding box center [704, 318] width 1408 height 637
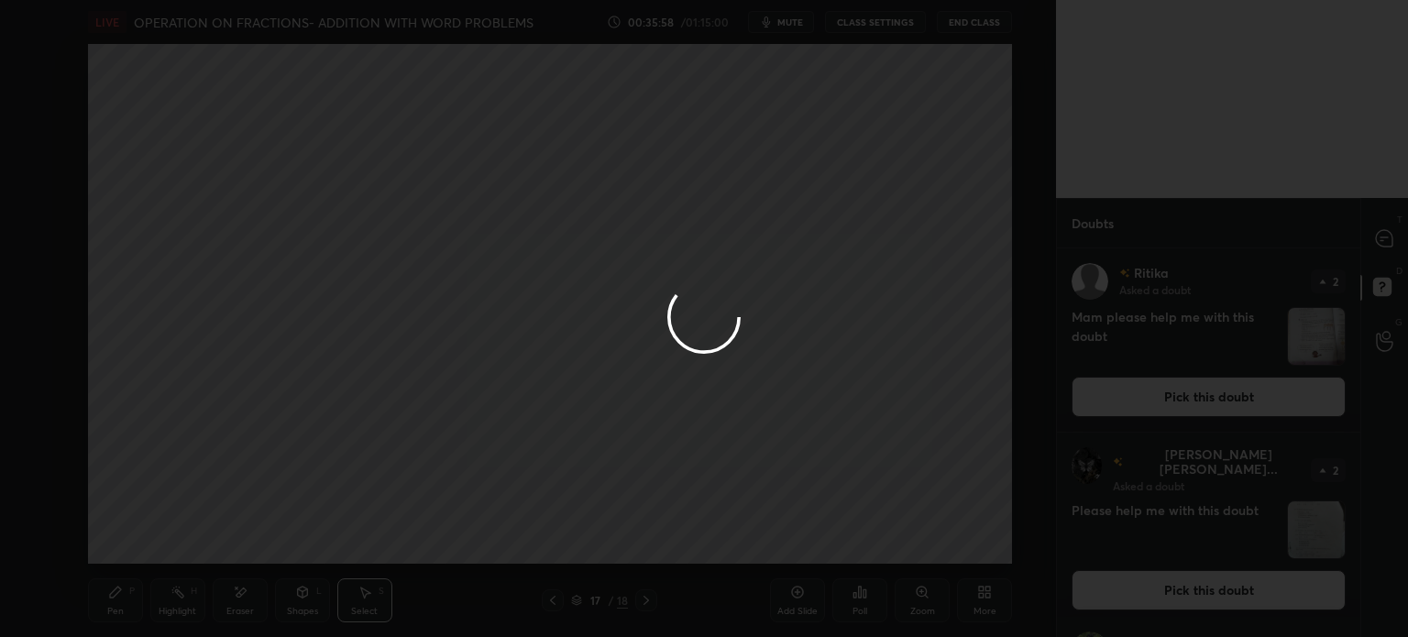
click at [1382, 241] on div at bounding box center [704, 318] width 1408 height 637
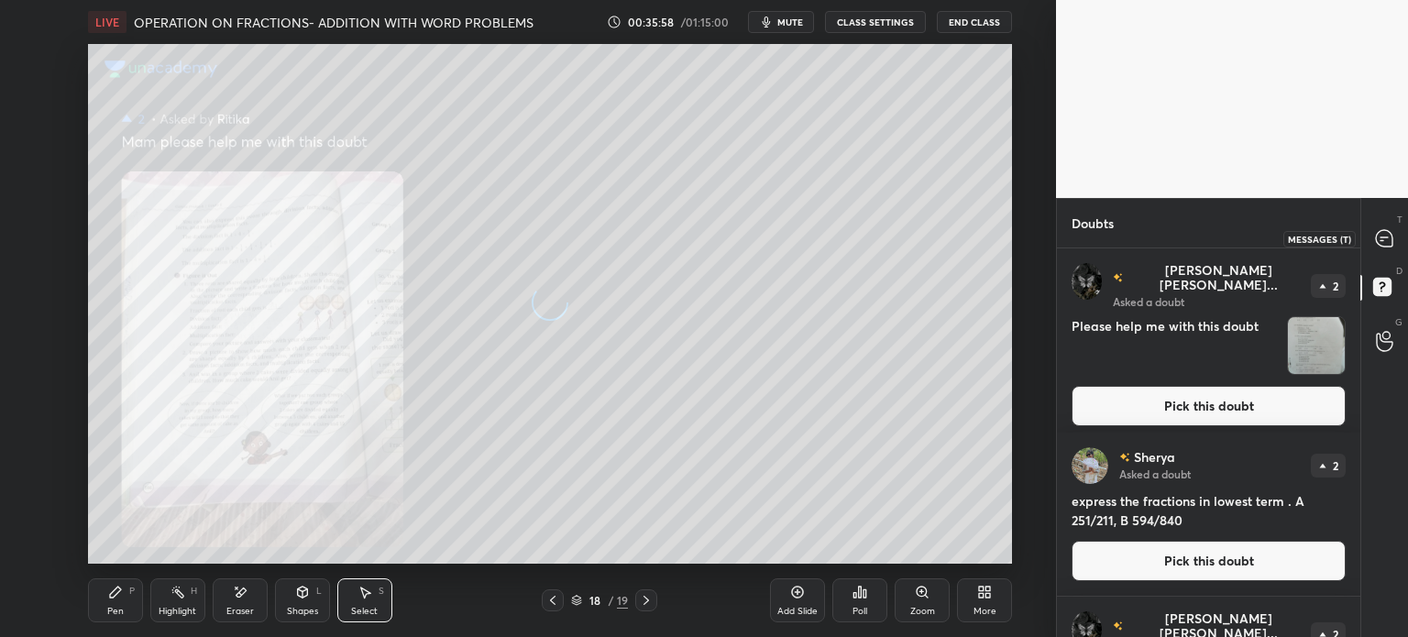
click at [1382, 241] on icon at bounding box center [1384, 238] width 16 height 16
click at [1386, 236] on icon at bounding box center [1384, 238] width 16 height 16
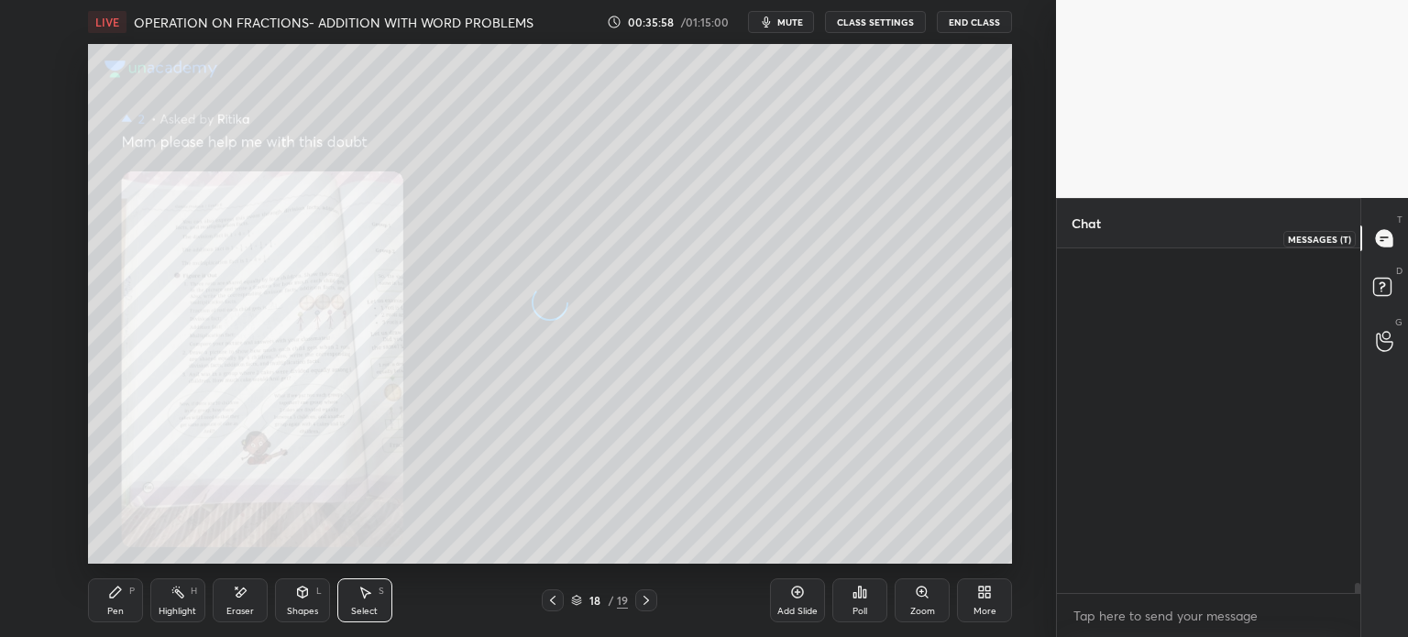
click at [1385, 240] on icon at bounding box center [1384, 238] width 16 height 16
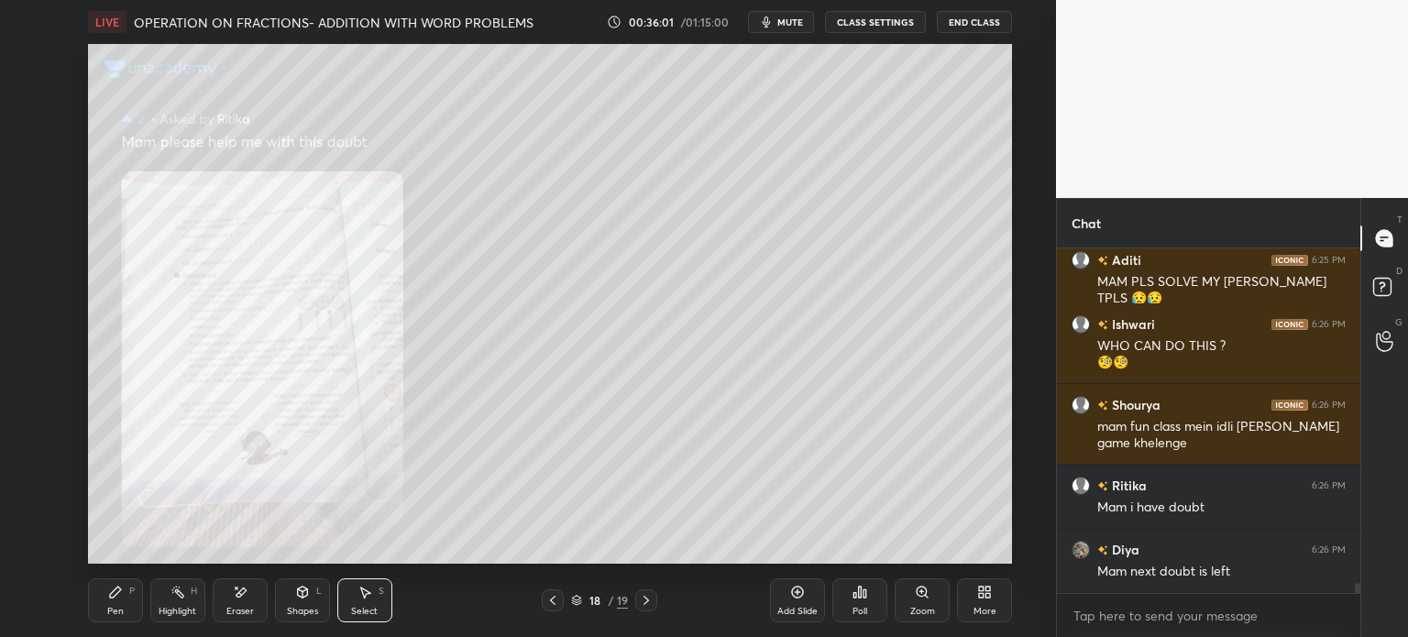
click at [924, 592] on icon at bounding box center [921, 591] width 10 height 10
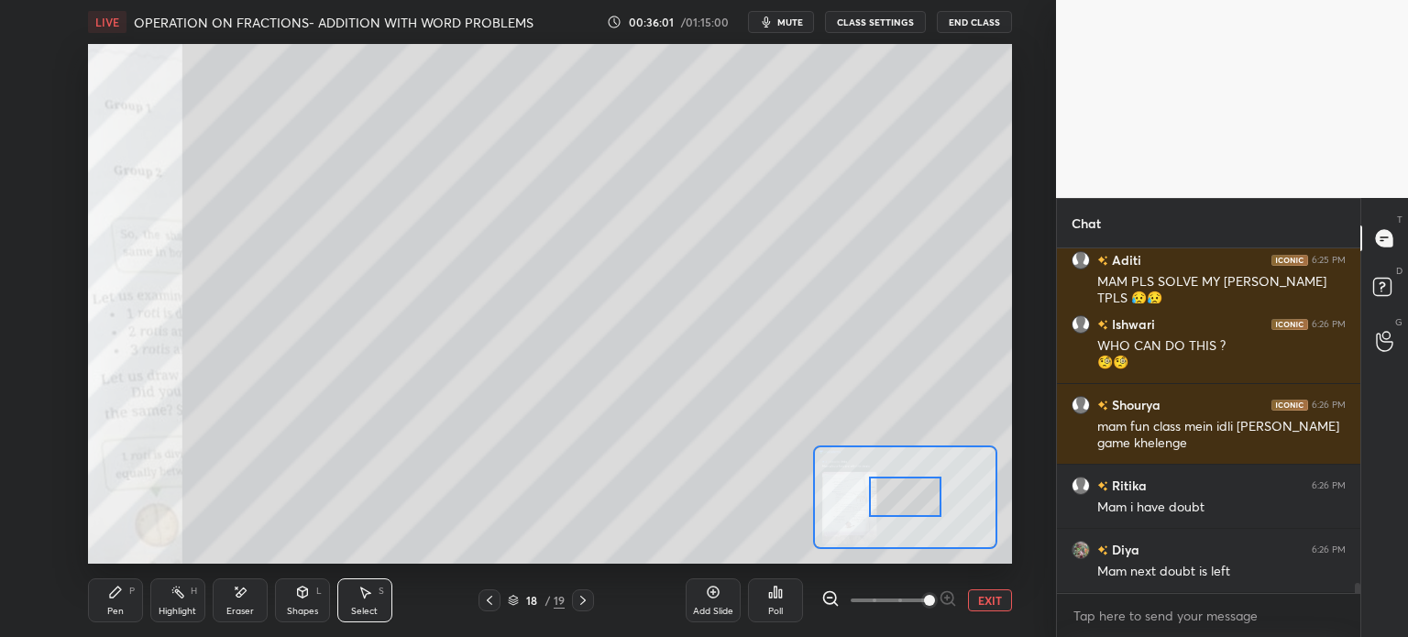
click at [927, 595] on span at bounding box center [929, 600] width 11 height 11
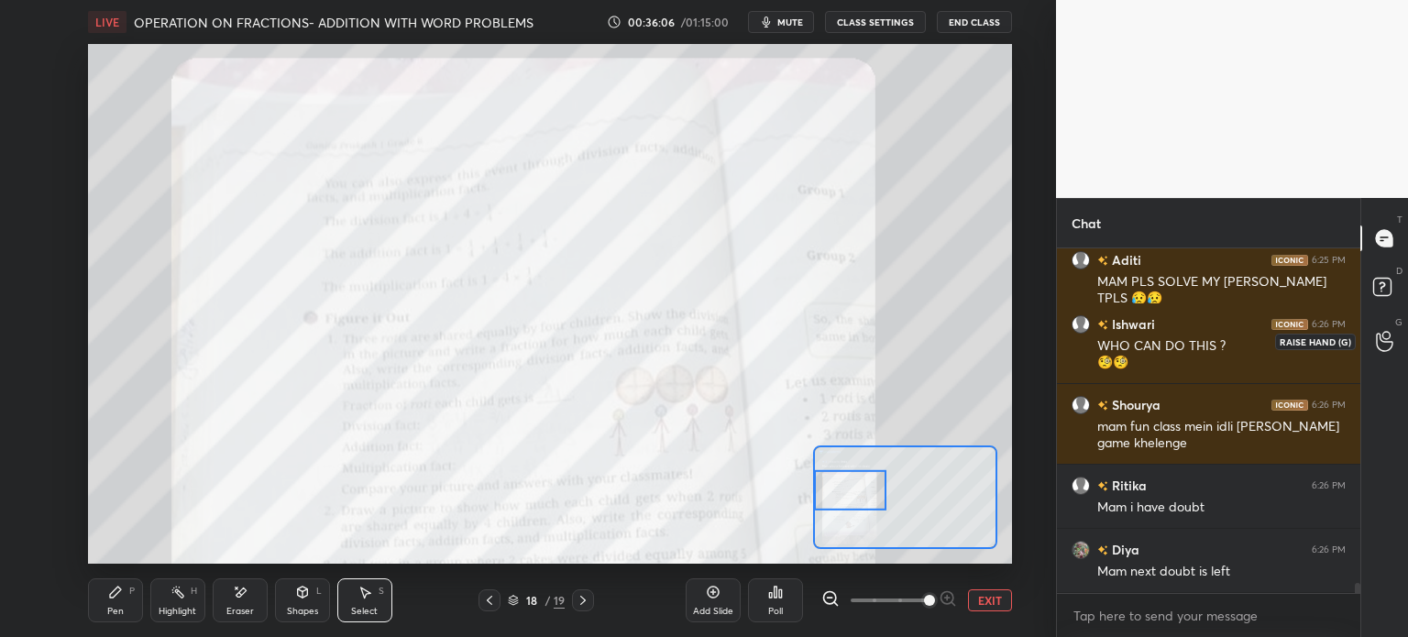
click at [1372, 348] on div at bounding box center [1384, 340] width 37 height 33
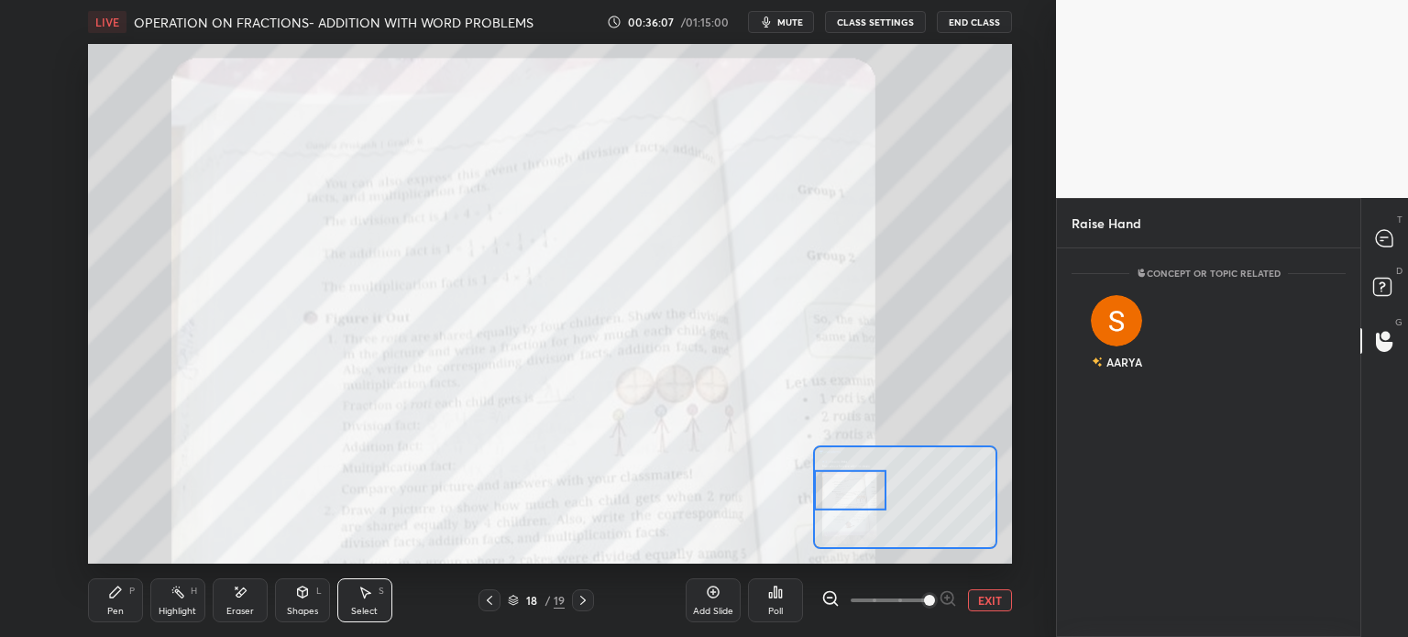
click at [1406, 223] on div "T Messages (T)" at bounding box center [1384, 238] width 47 height 51
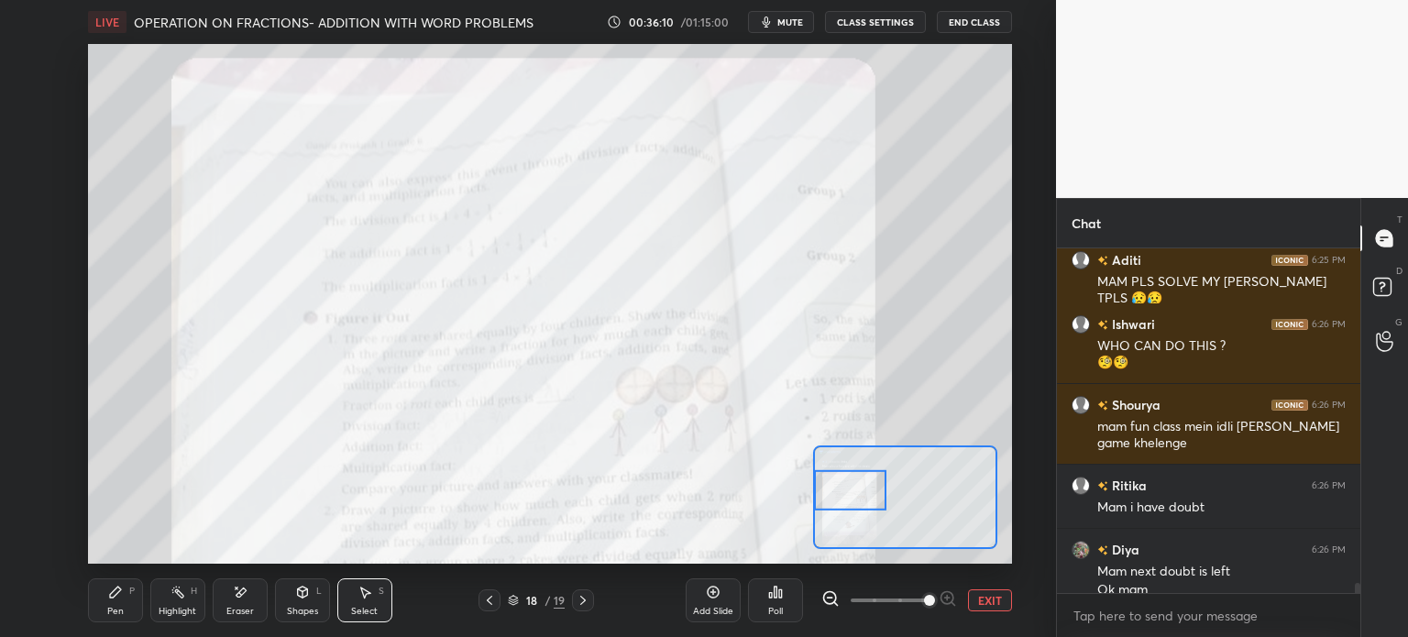
scroll to position [11490, 0]
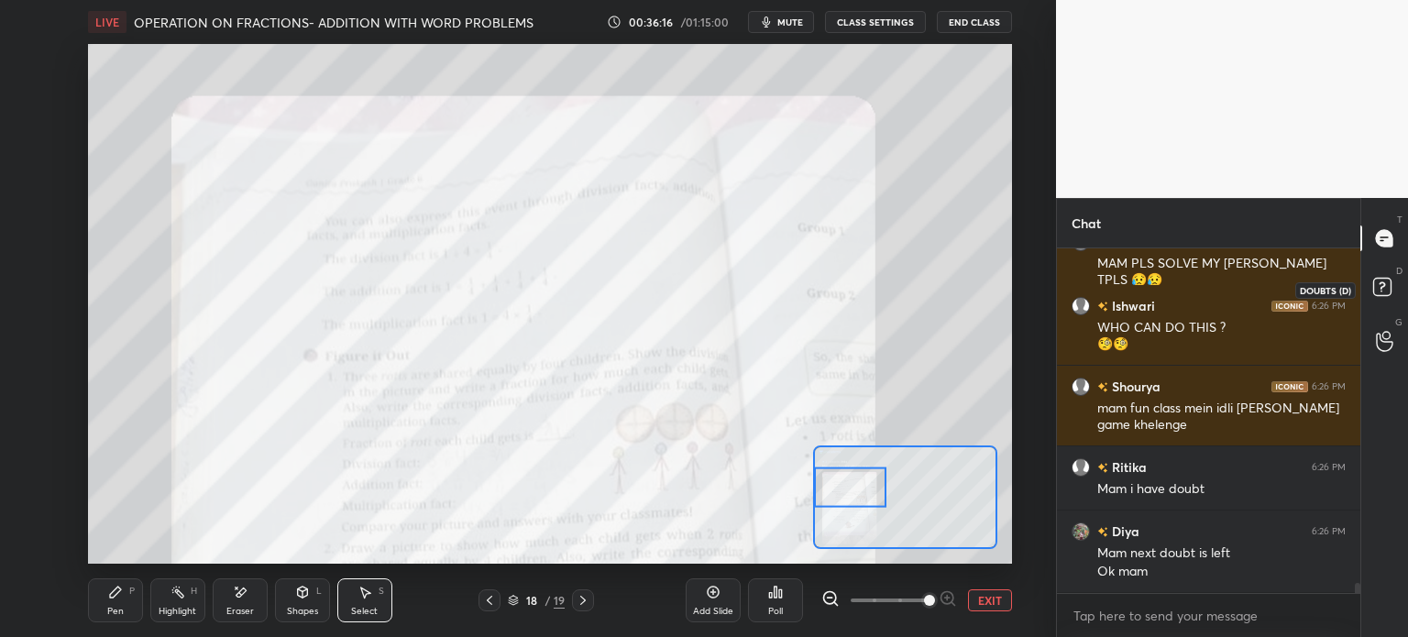
click at [1382, 280] on rect at bounding box center [1381, 287] width 17 height 17
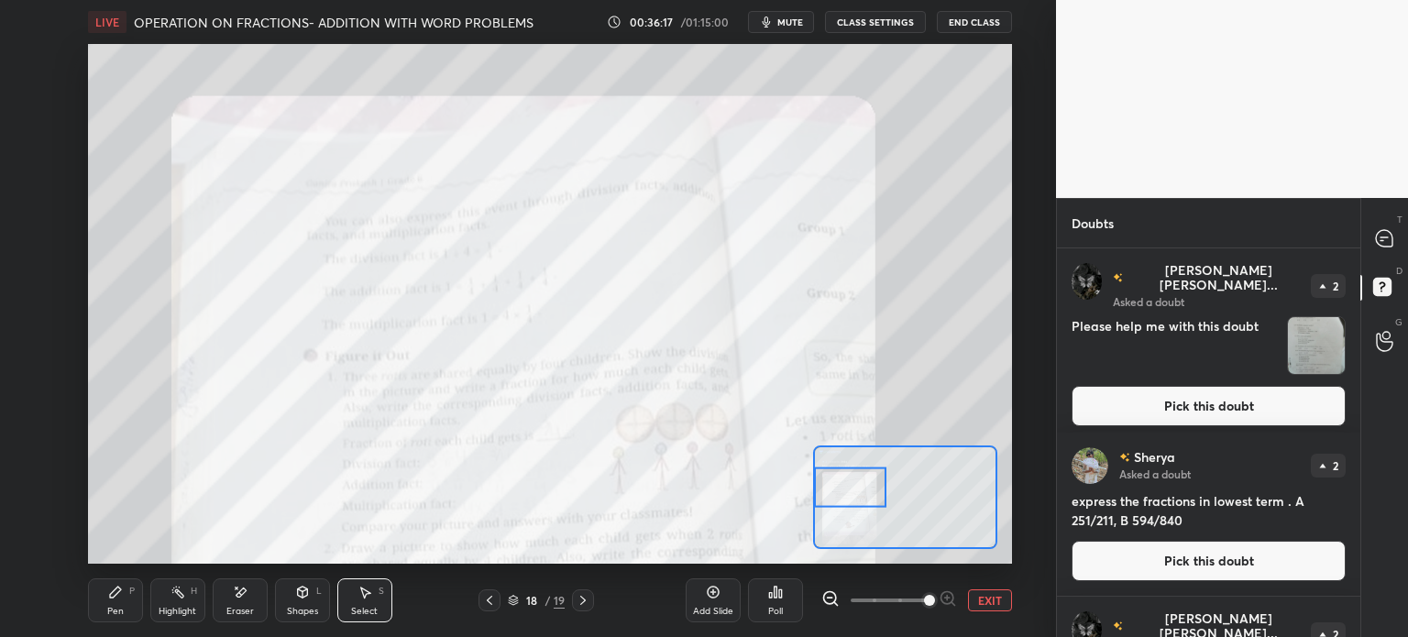
click at [1310, 347] on img "grid" at bounding box center [1316, 345] width 57 height 57
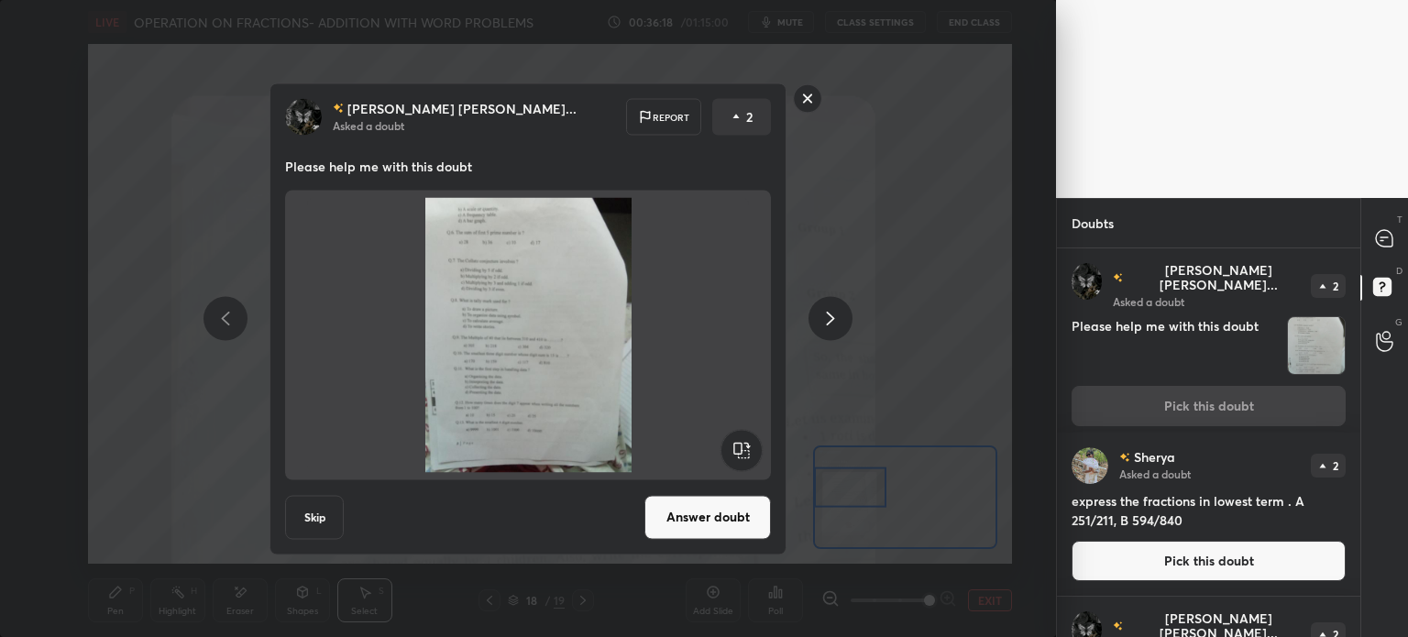
click at [1139, 558] on button "Pick this doubt" at bounding box center [1208, 561] width 274 height 40
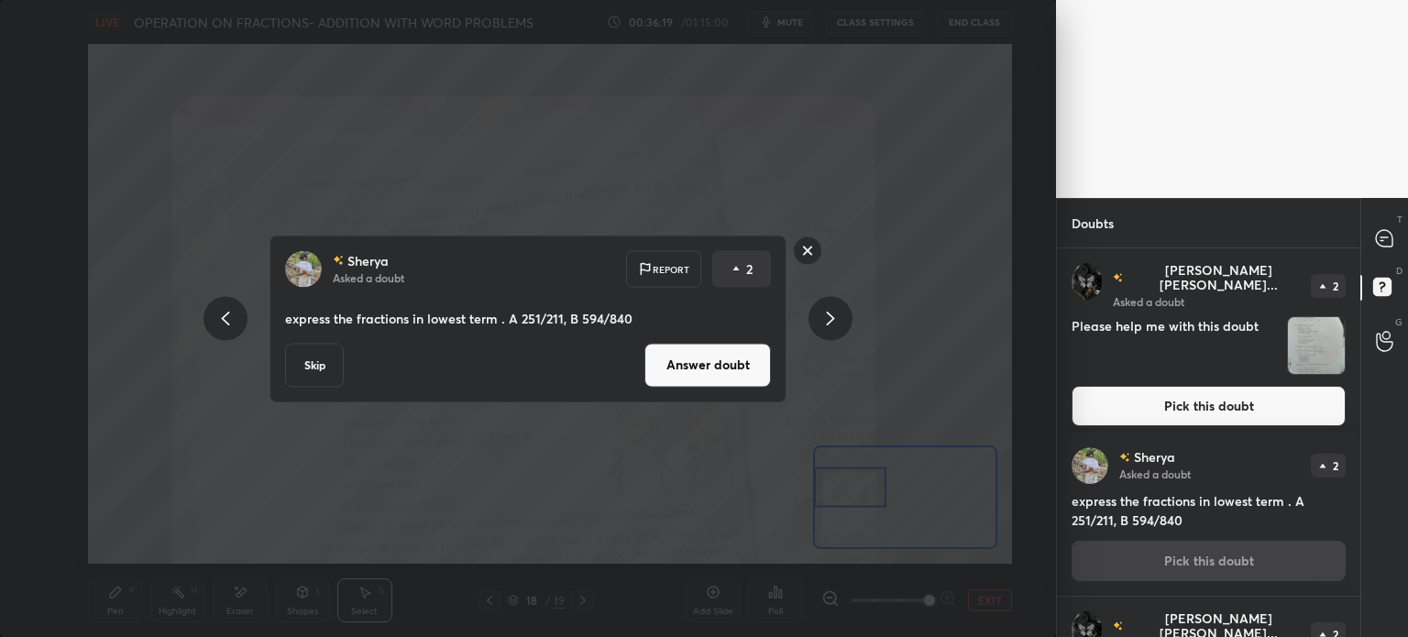
click at [740, 354] on button "Answer doubt" at bounding box center [707, 365] width 126 height 44
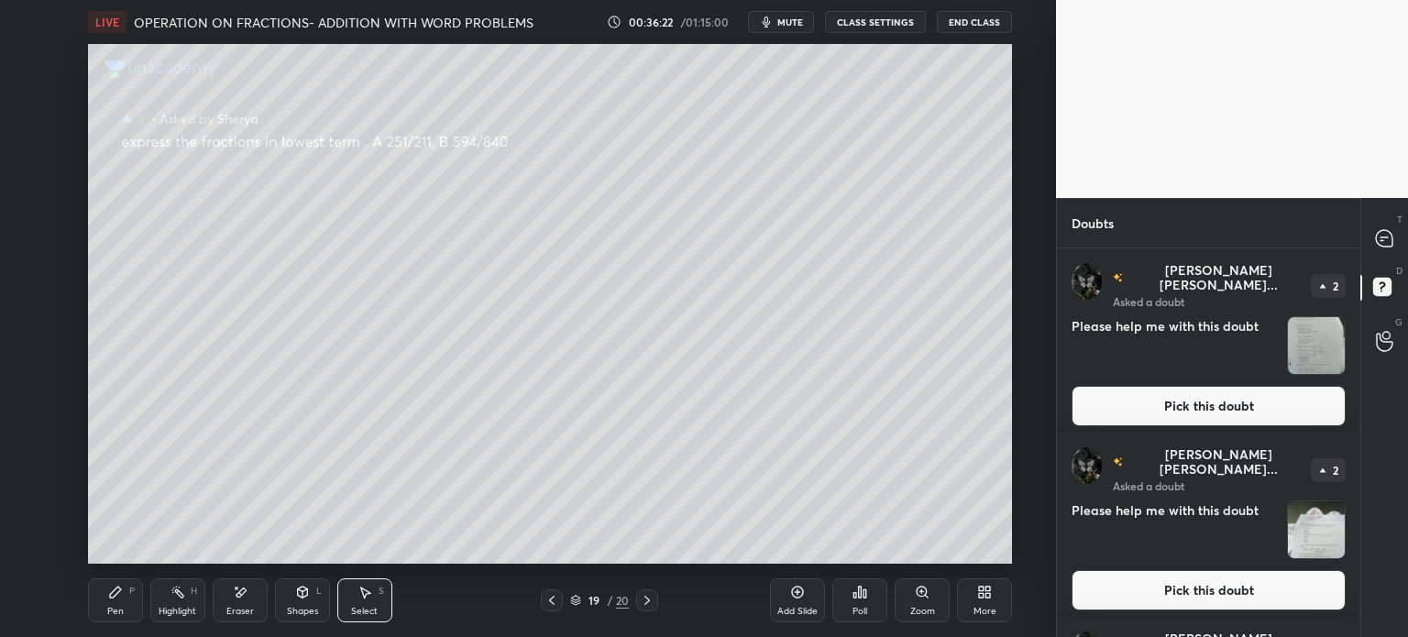
click at [1397, 226] on div at bounding box center [1384, 238] width 37 height 33
type textarea "x"
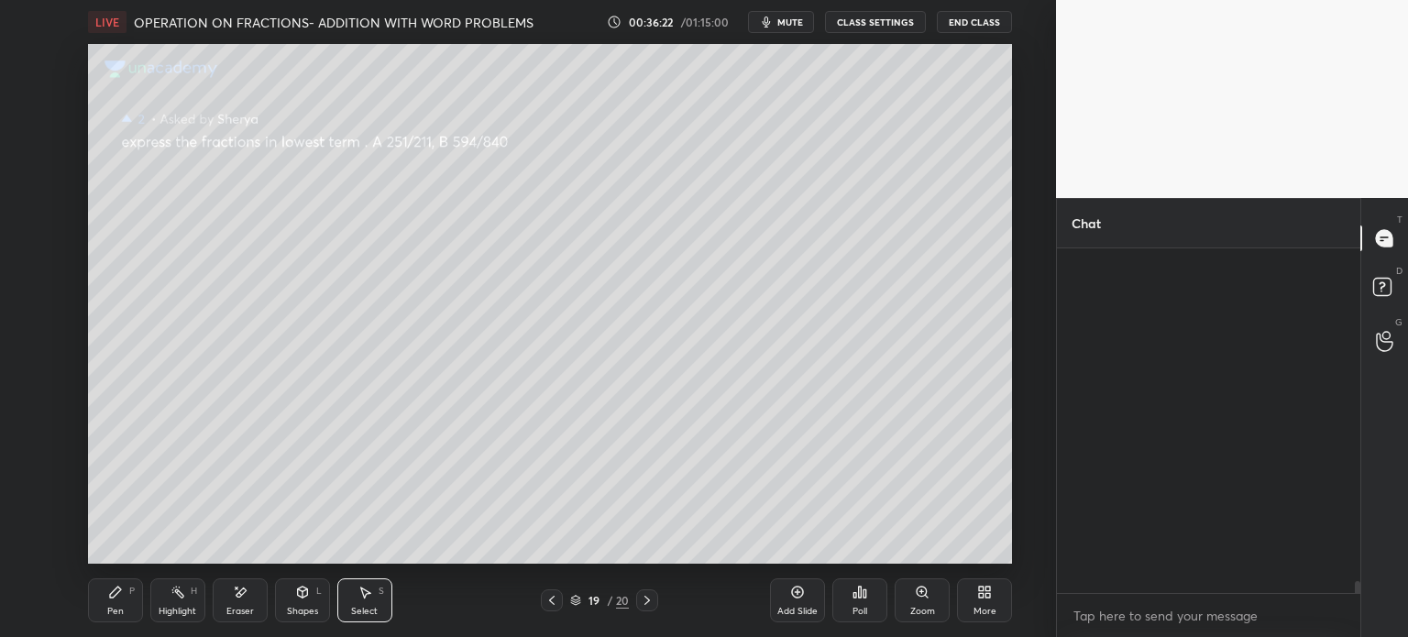
scroll to position [339, 298]
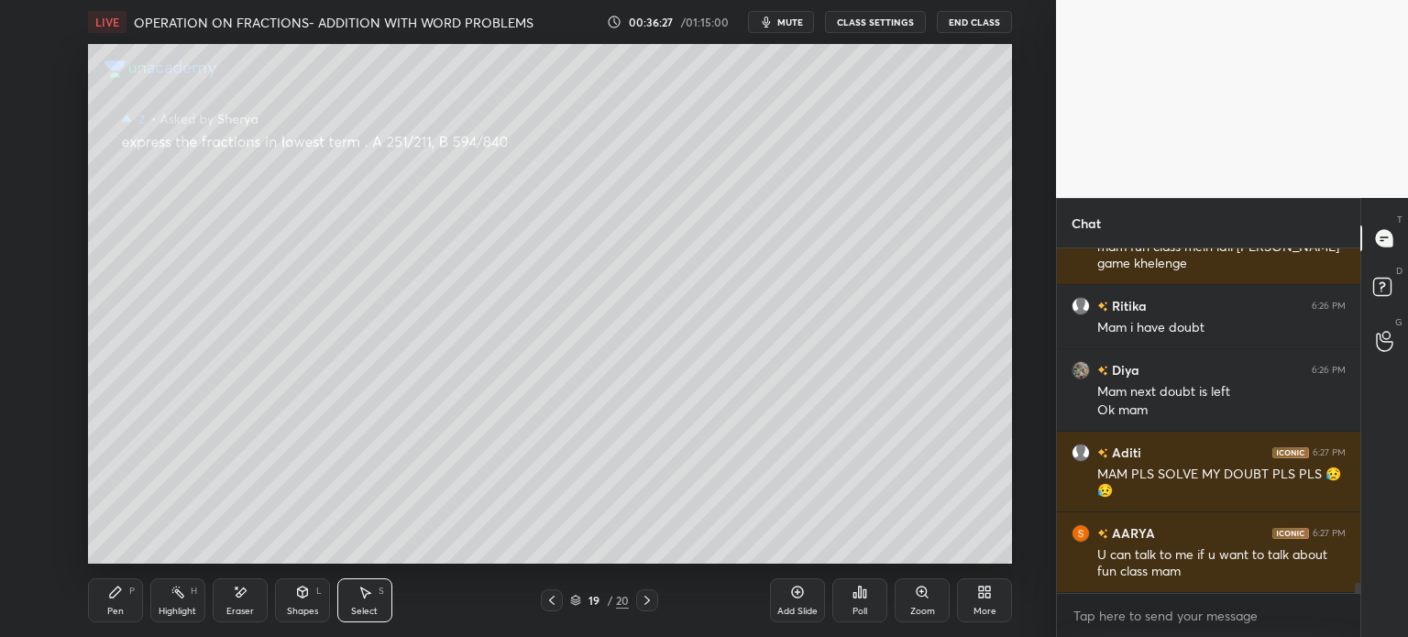
click at [113, 580] on div "Pen P" at bounding box center [115, 600] width 55 height 44
click at [37, 117] on div at bounding box center [30, 131] width 29 height 29
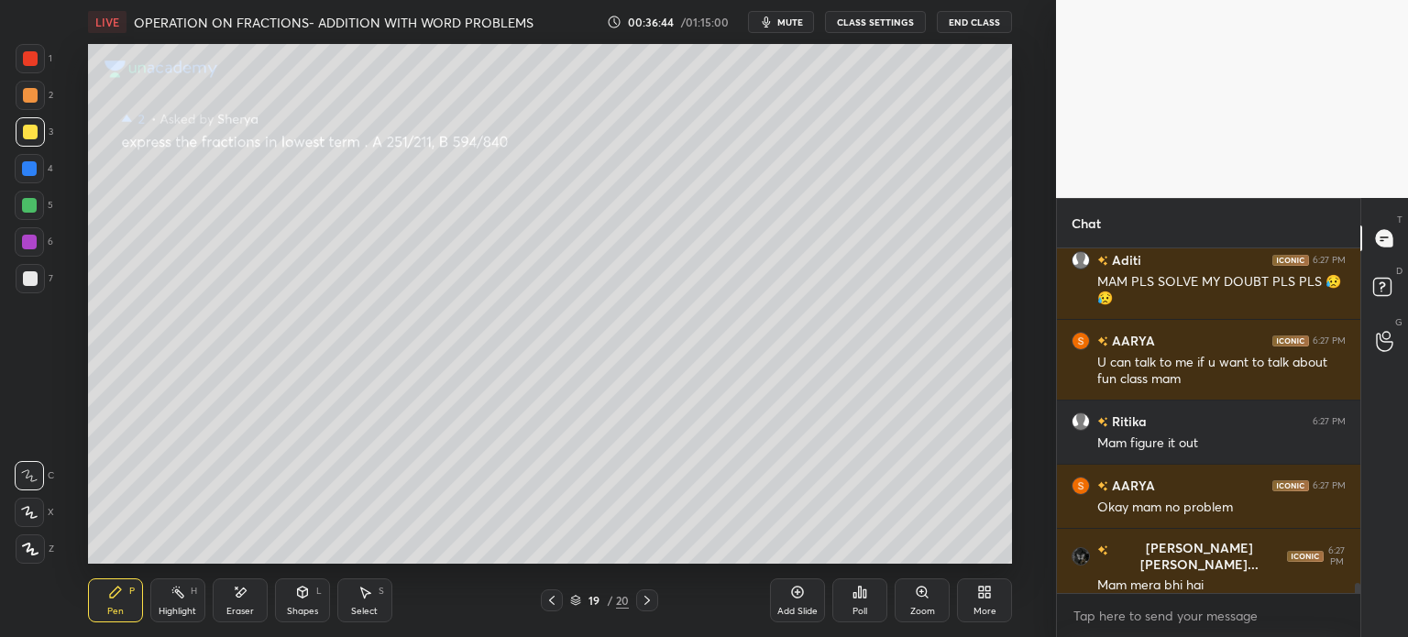
scroll to position [11862, 0]
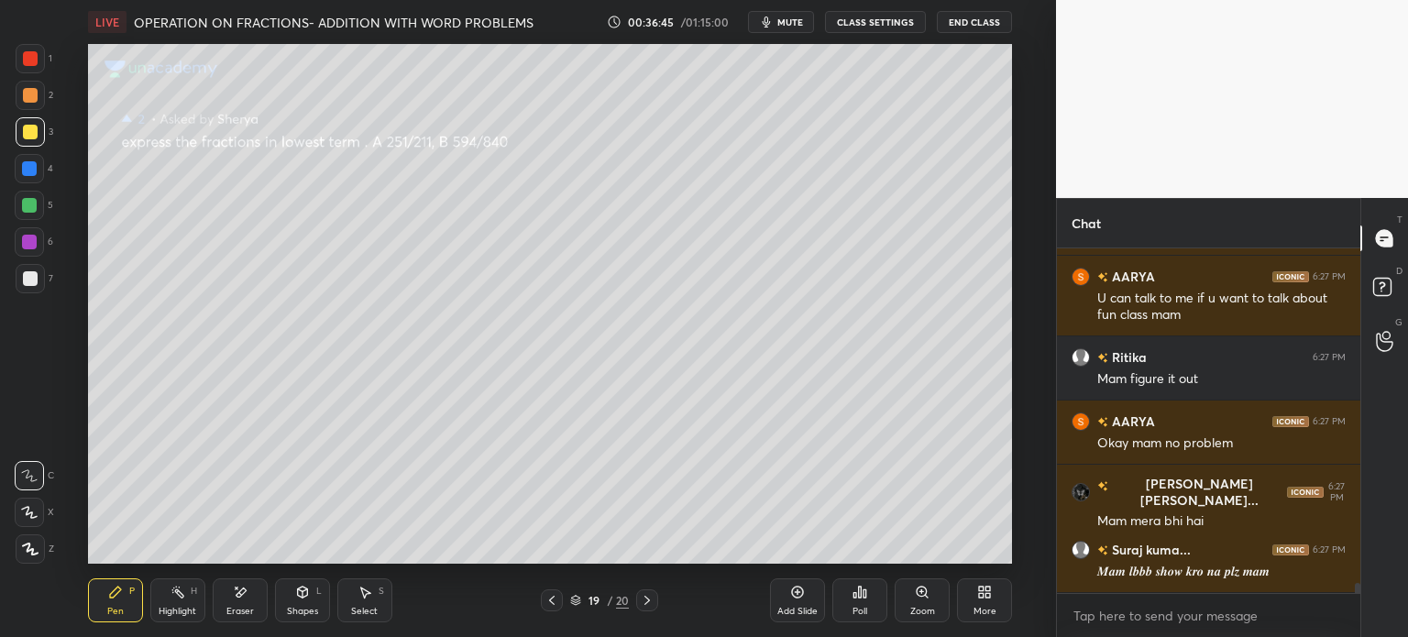
click at [392, 598] on div "Pen P Highlight H Eraser Shapes L Select S" at bounding box center [258, 600] width 341 height 44
click at [359, 599] on icon at bounding box center [364, 592] width 15 height 15
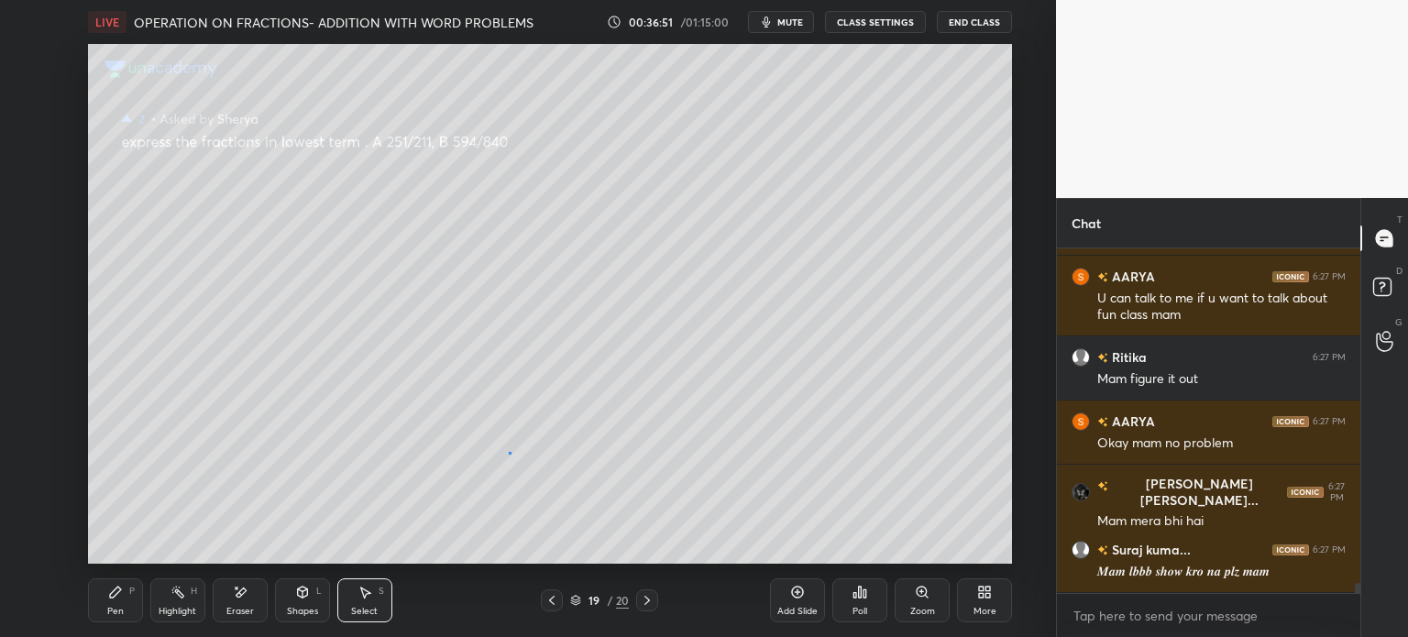
click at [508, 446] on div "0 ° Undo Copy Duplicate Duplicate to new slide Delete" at bounding box center [550, 304] width 924 height 520
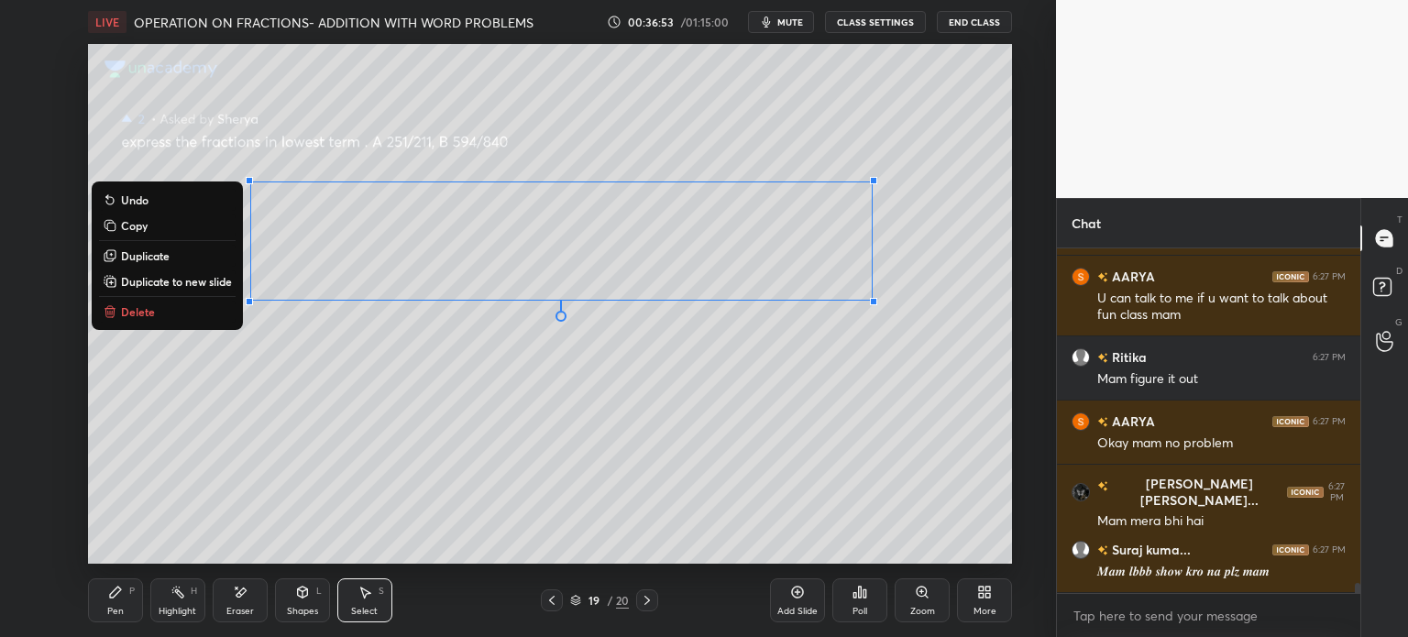
scroll to position [11926, 0]
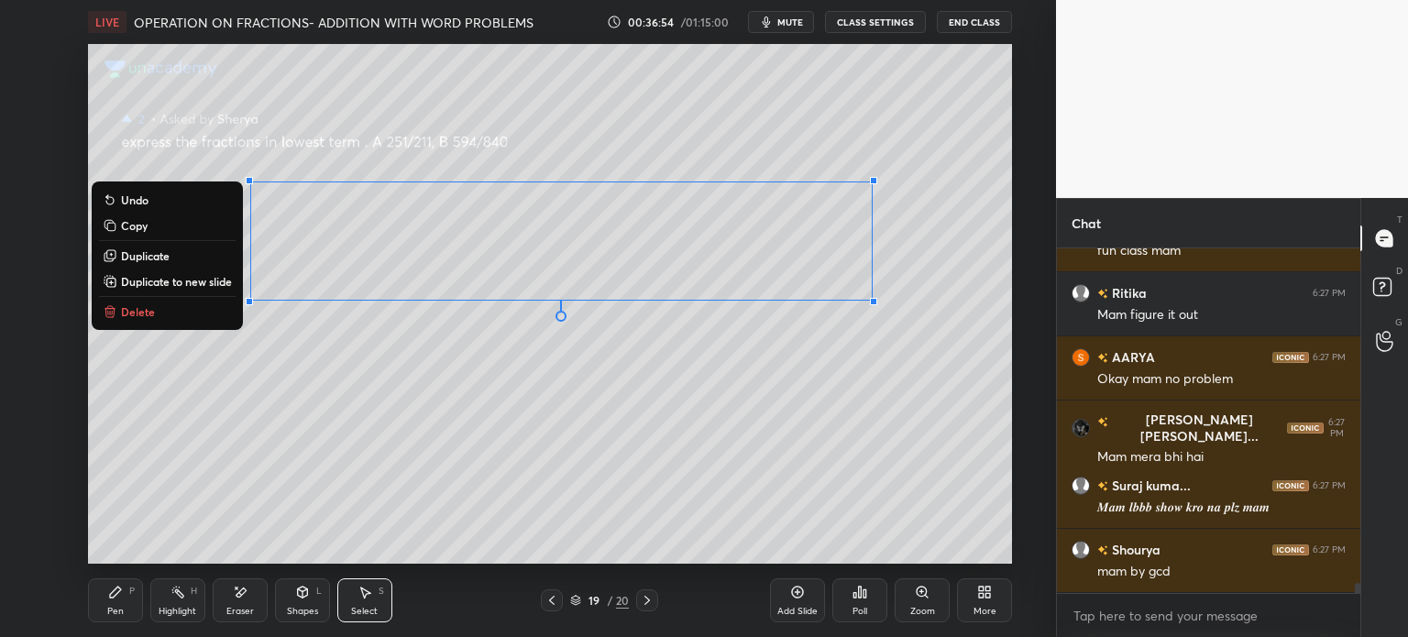
click at [256, 593] on div "Eraser" at bounding box center [240, 600] width 55 height 44
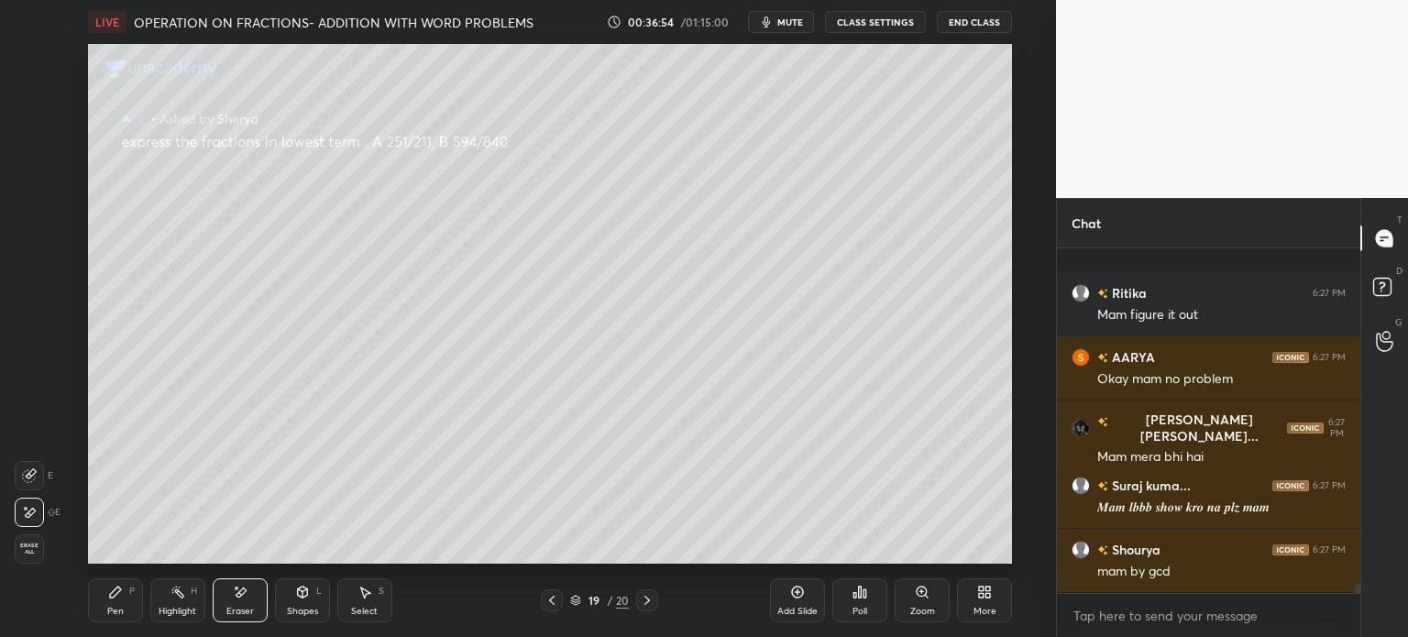
scroll to position [12071, 0]
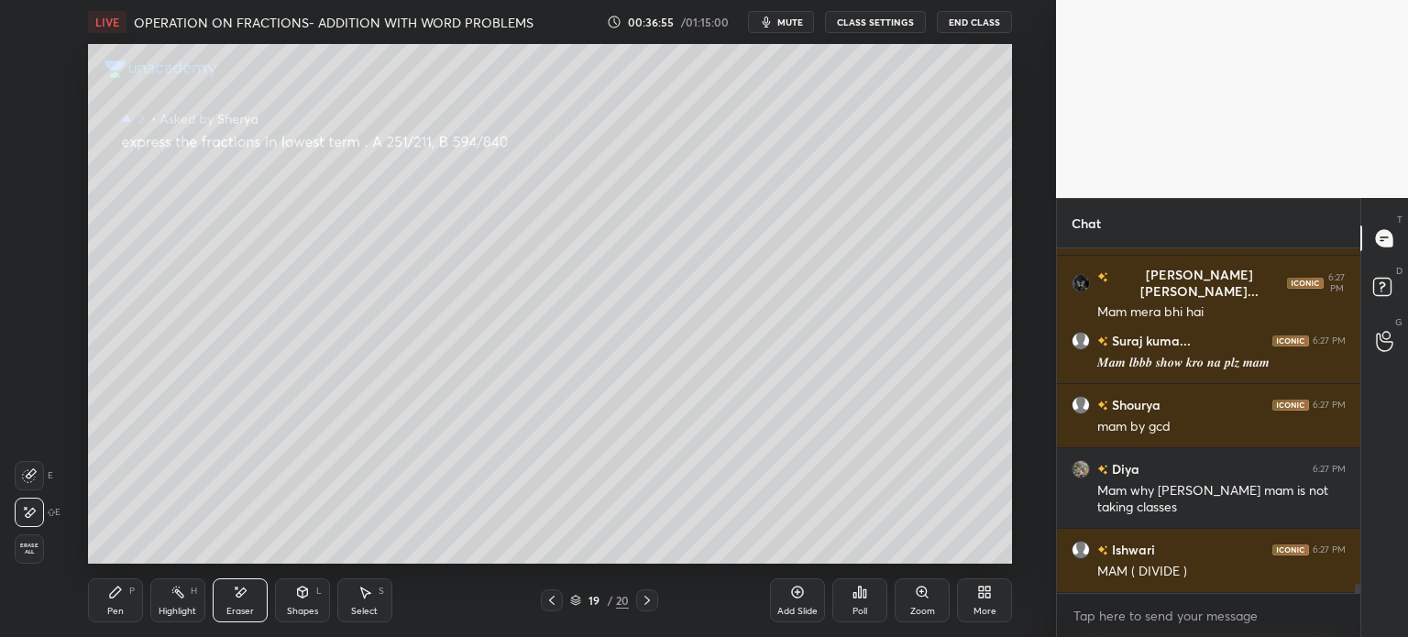
click at [117, 593] on icon at bounding box center [115, 591] width 11 height 11
click at [117, 588] on icon at bounding box center [115, 591] width 11 height 11
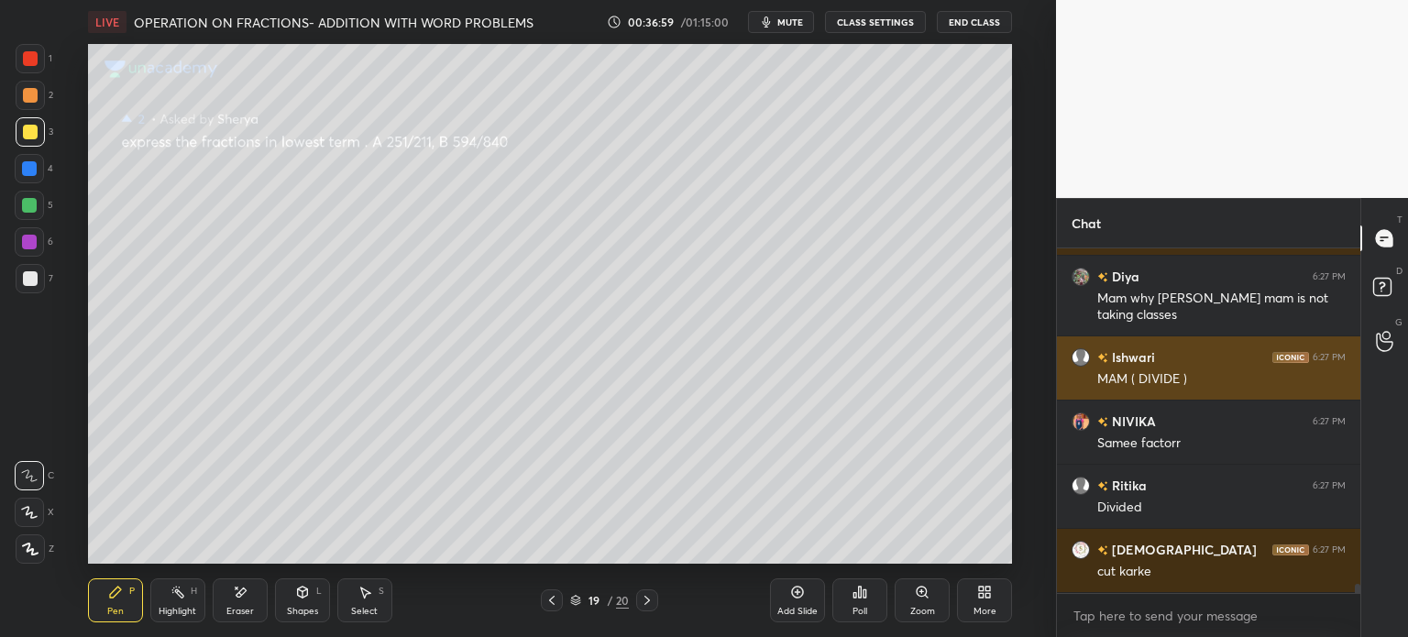
scroll to position [12327, 0]
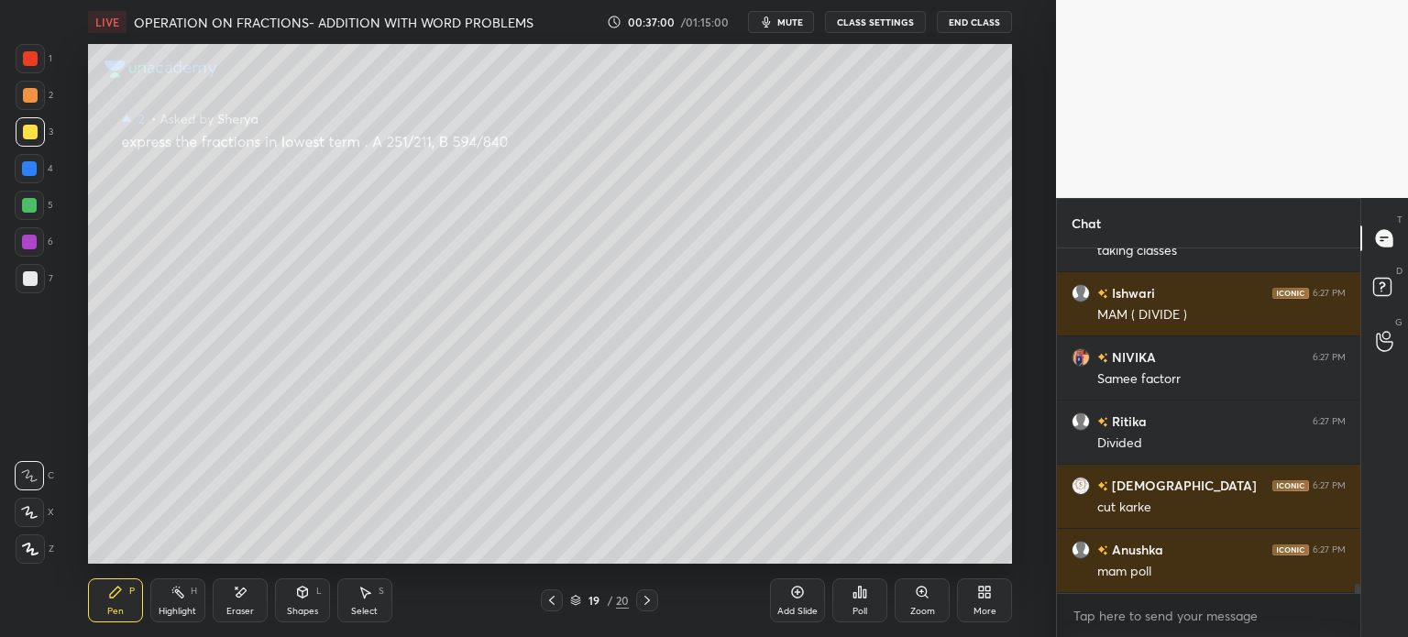
click at [52, 278] on div "1 2 3 4 5 6 7" at bounding box center [34, 172] width 38 height 257
click at [40, 267] on div at bounding box center [30, 278] width 29 height 29
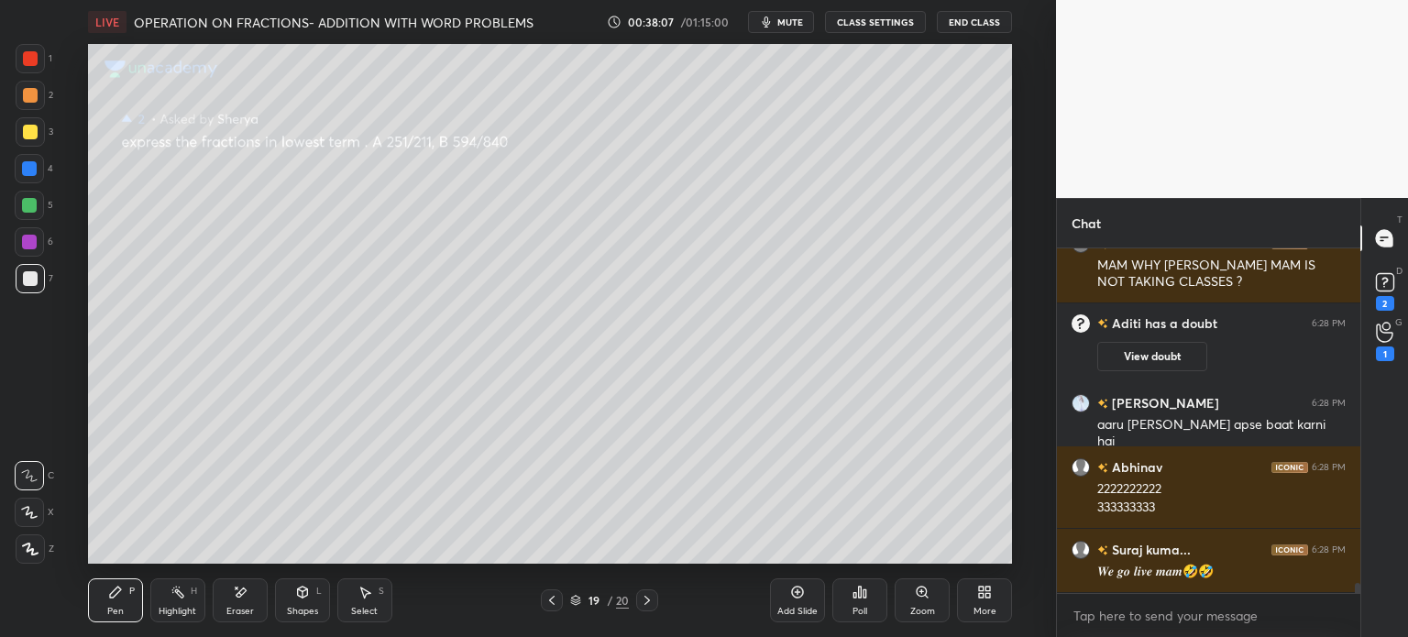
scroll to position [11563, 0]
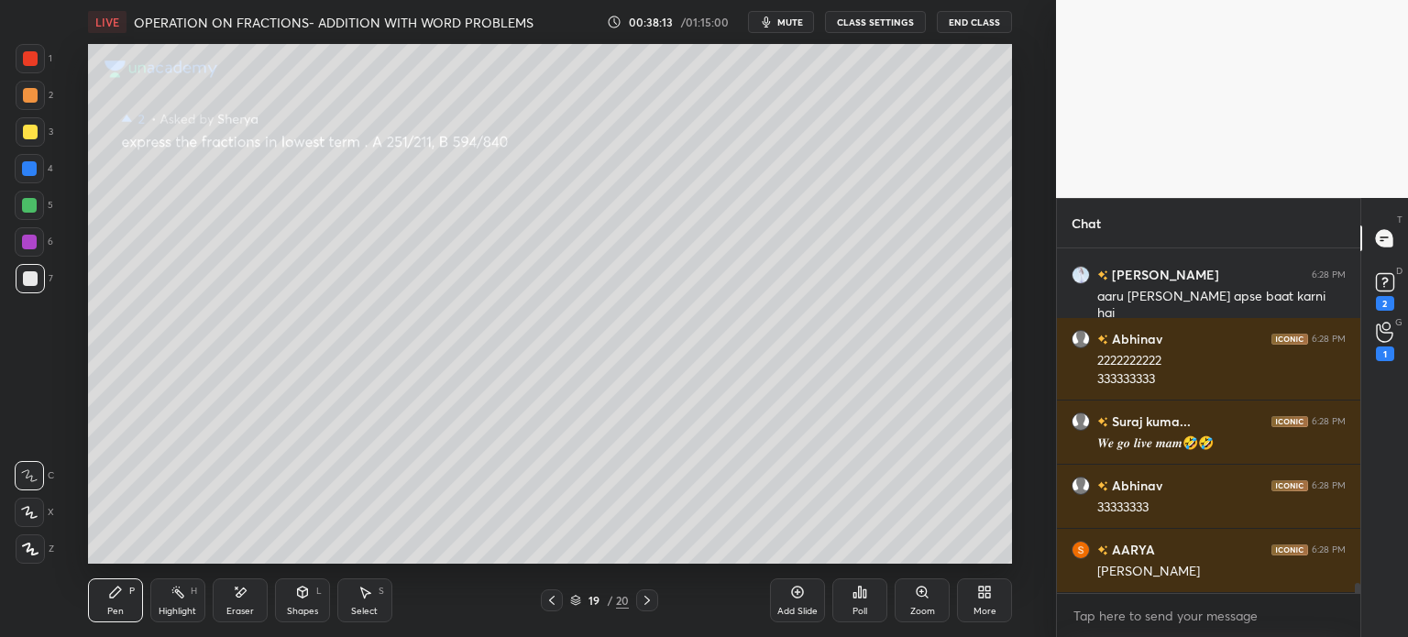
click at [872, 26] on button "CLASS SETTINGS" at bounding box center [875, 22] width 101 height 22
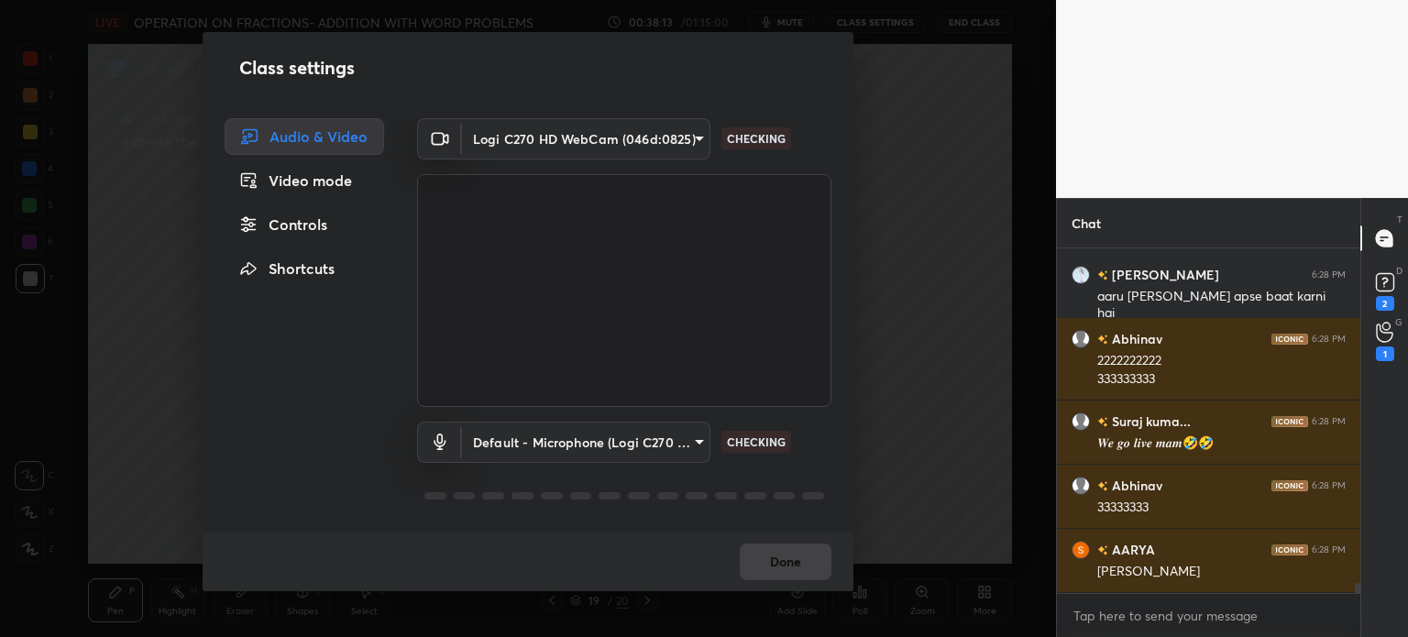
scroll to position [11627, 0]
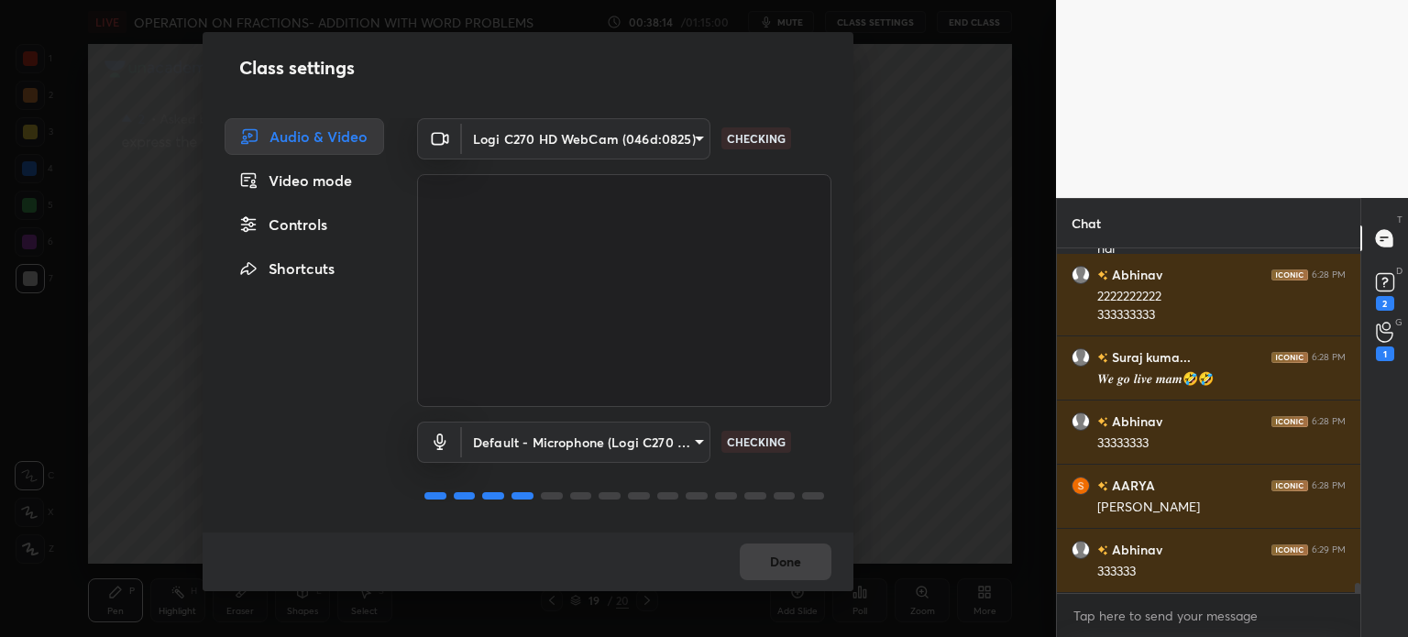
click at [293, 222] on div "Controls" at bounding box center [304, 224] width 159 height 37
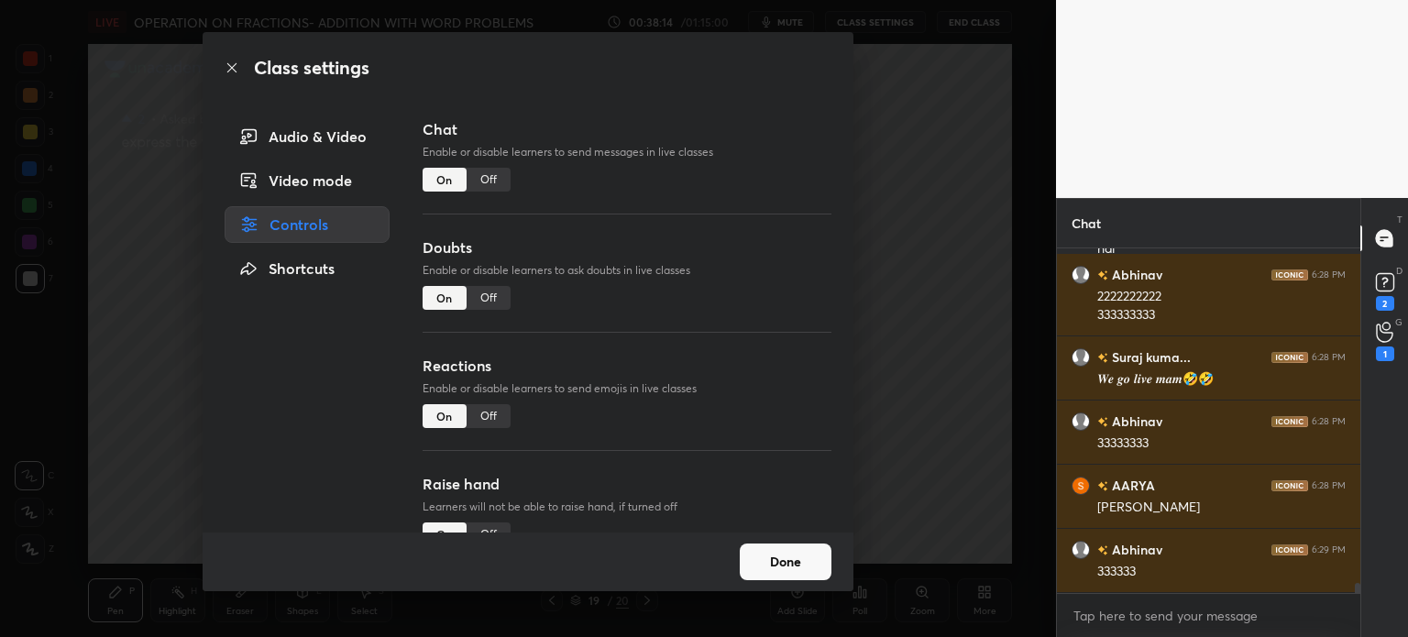
click at [498, 167] on div "Chat Enable or disable learners to send messages in live classes On Off" at bounding box center [626, 177] width 409 height 118
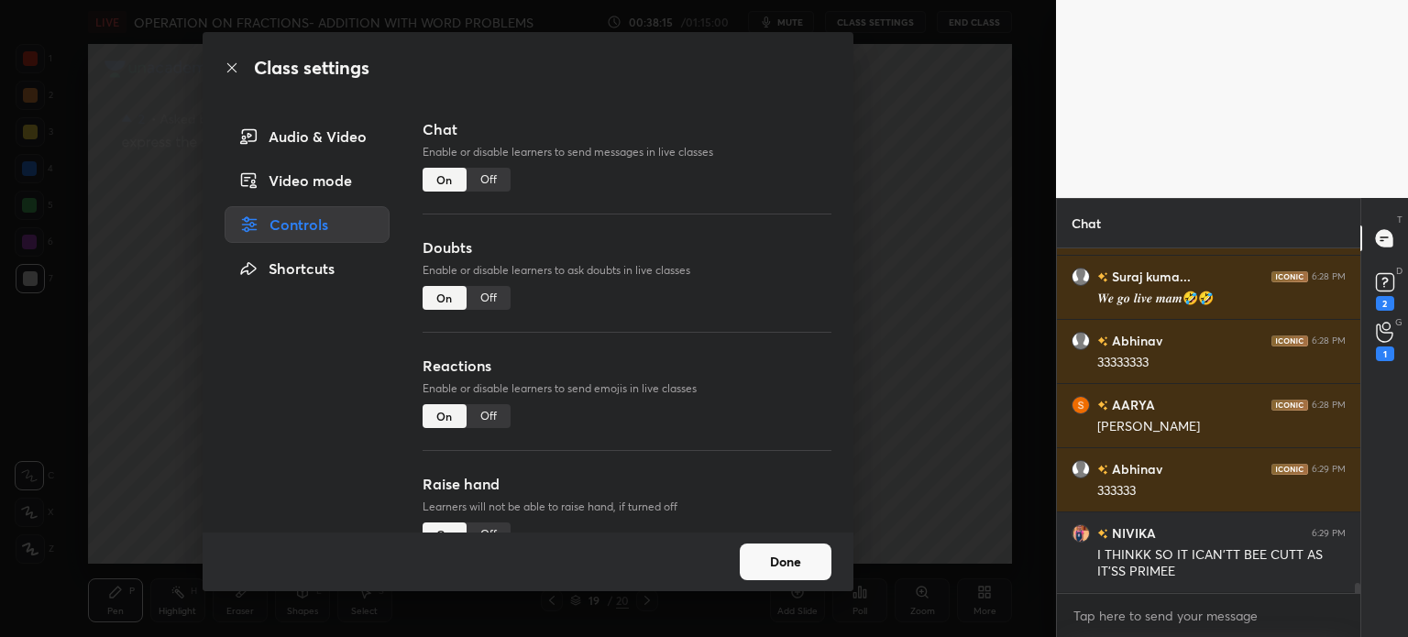
click at [487, 182] on div "Off" at bounding box center [488, 180] width 44 height 24
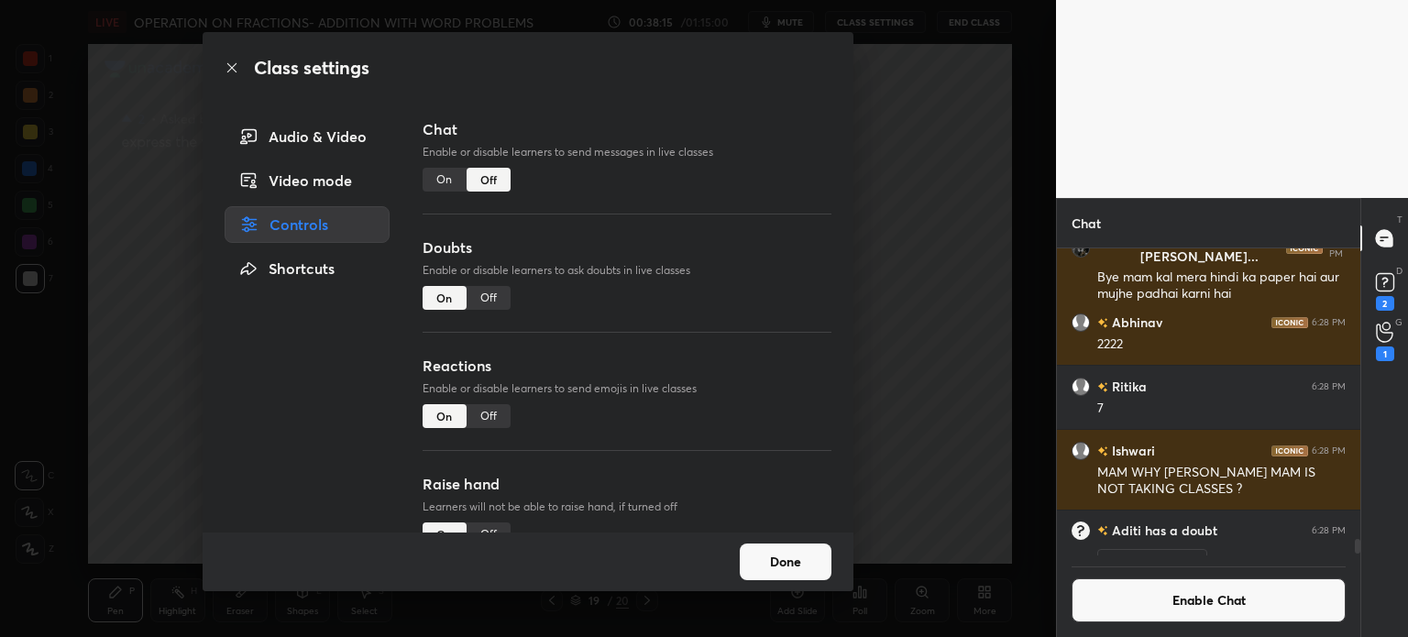
scroll to position [5, 5]
click at [471, 281] on div "Doubts Enable or disable learners to ask doubts in live classes On Off" at bounding box center [626, 295] width 409 height 118
click at [475, 303] on div "Off" at bounding box center [488, 298] width 44 height 24
click at [777, 553] on button "Done" at bounding box center [786, 561] width 92 height 37
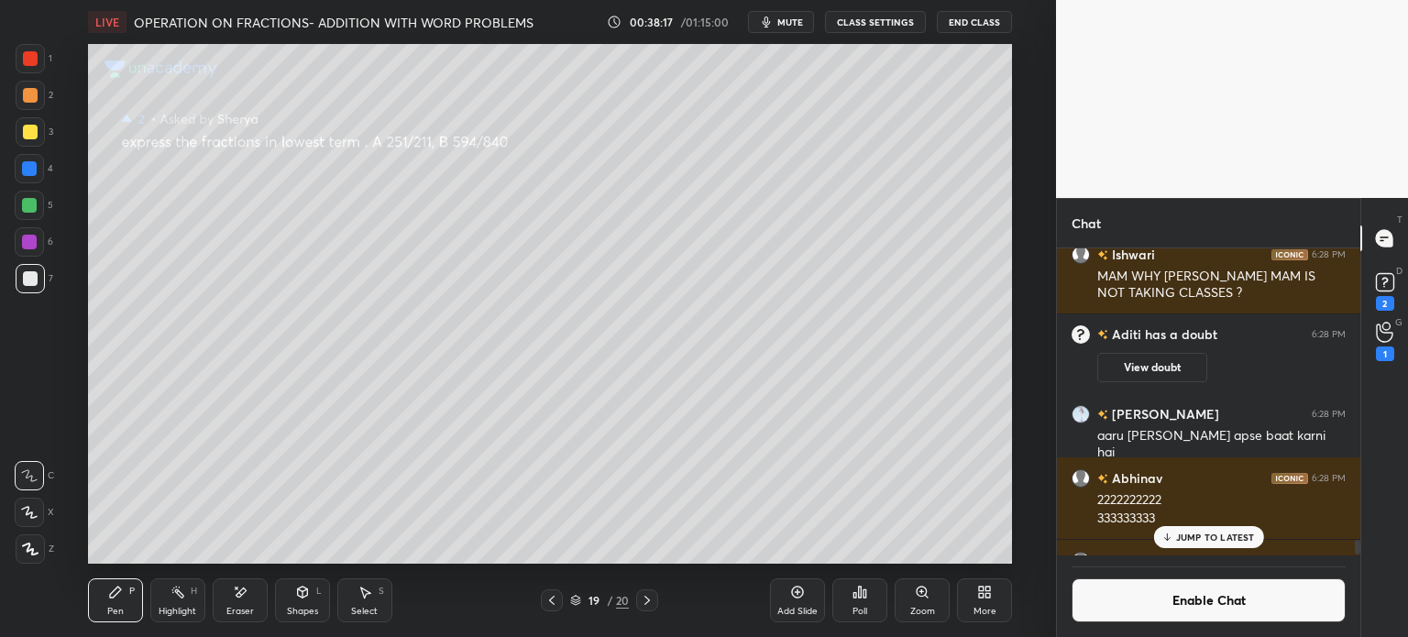
scroll to position [11726, 0]
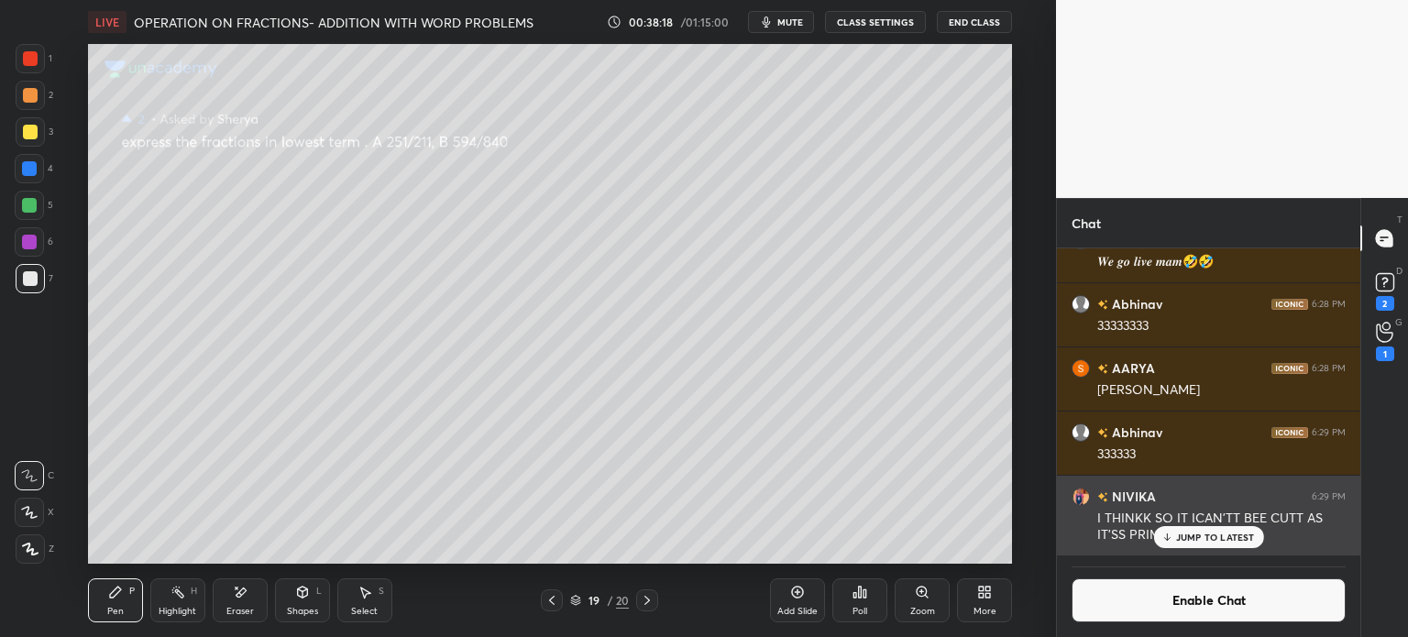
click at [1211, 542] on p "JUMP TO LATEST" at bounding box center [1215, 537] width 79 height 11
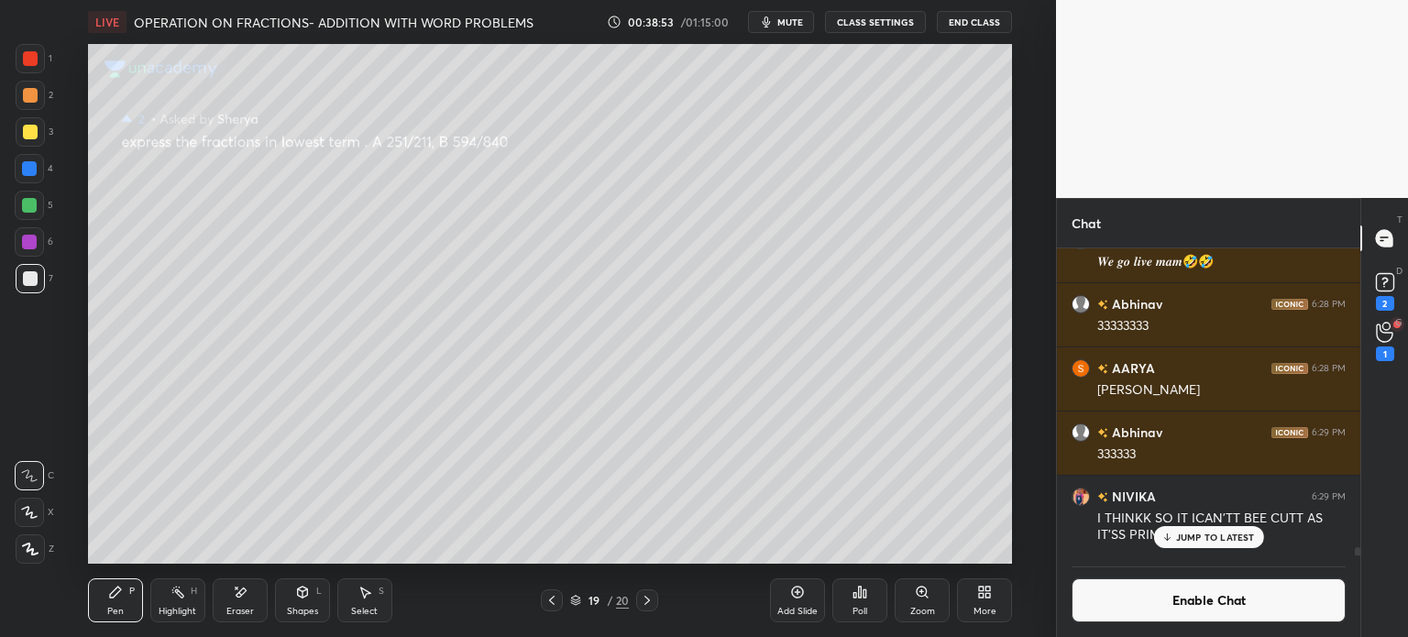
scroll to position [302, 298]
click at [1387, 333] on icon at bounding box center [1384, 332] width 16 height 18
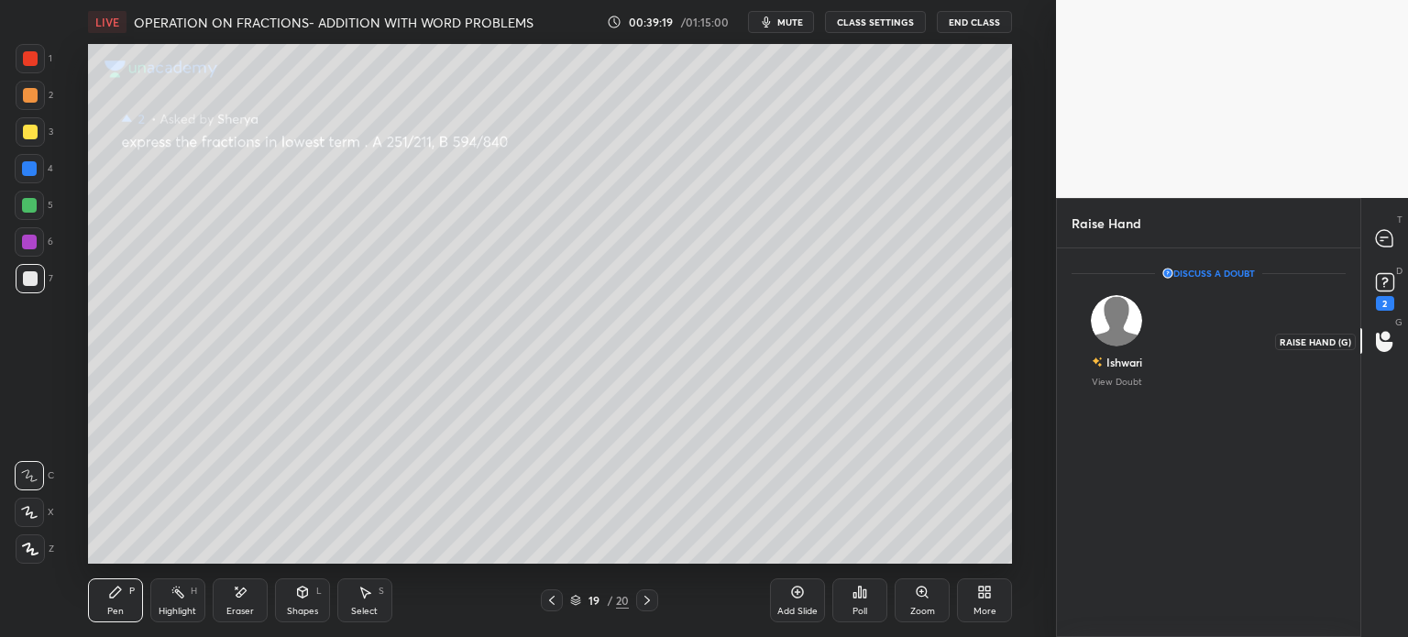
scroll to position [5, 5]
click at [1145, 373] on div "[PERSON_NAME] View Doubt" at bounding box center [1116, 340] width 91 height 115
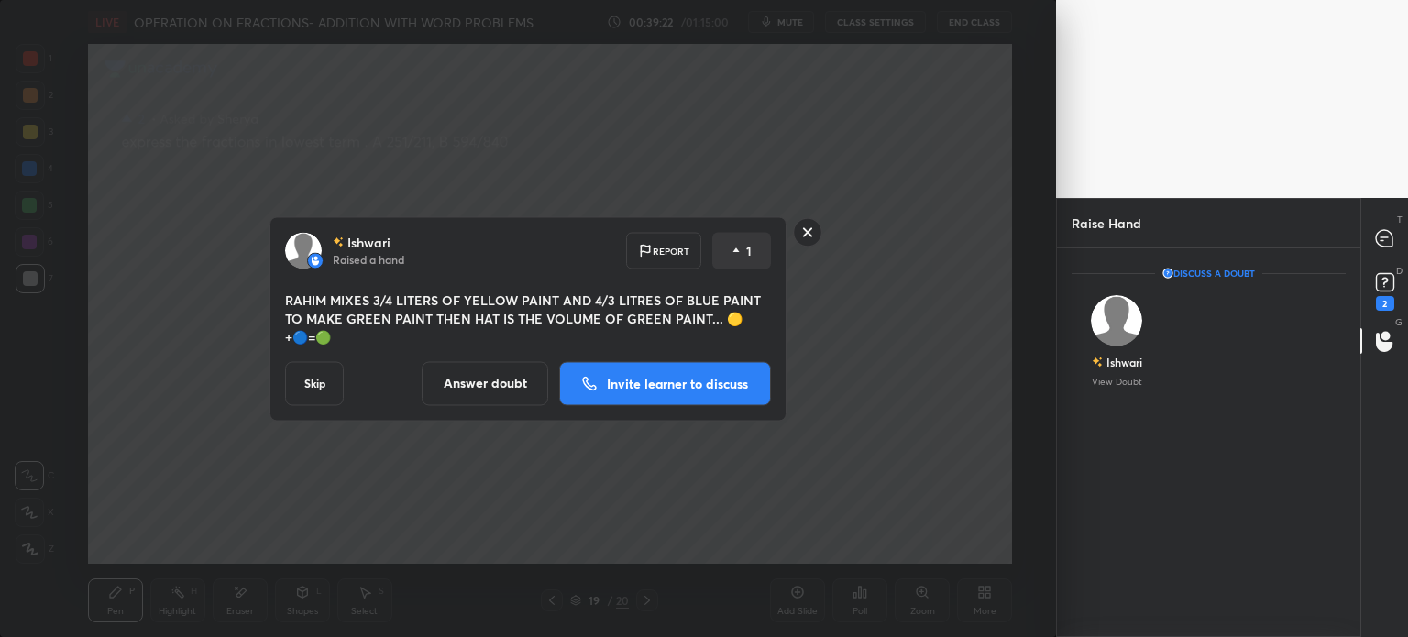
click at [488, 363] on button "Answer doubt" at bounding box center [485, 383] width 126 height 44
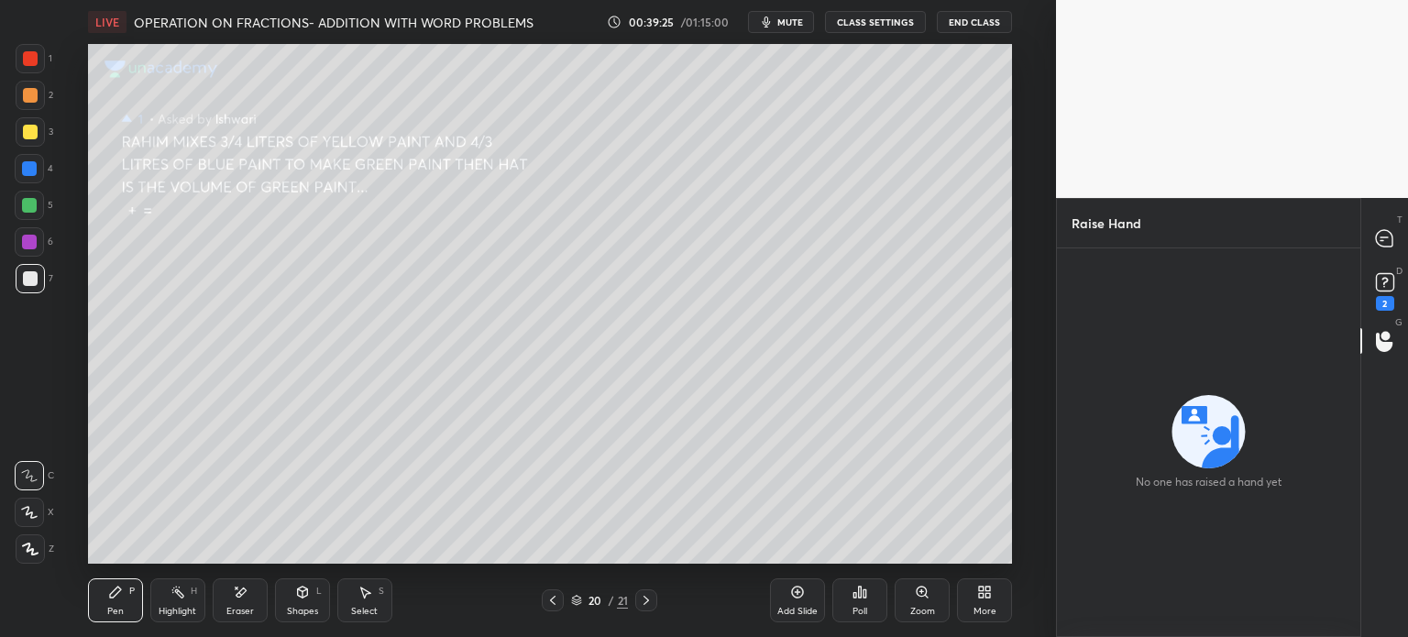
click at [29, 65] on div at bounding box center [30, 58] width 15 height 15
click at [33, 135] on div at bounding box center [30, 132] width 15 height 15
click at [251, 588] on div "Eraser" at bounding box center [240, 600] width 55 height 44
click at [115, 594] on icon at bounding box center [115, 591] width 11 height 11
click at [374, 609] on div "Select" at bounding box center [364, 611] width 27 height 9
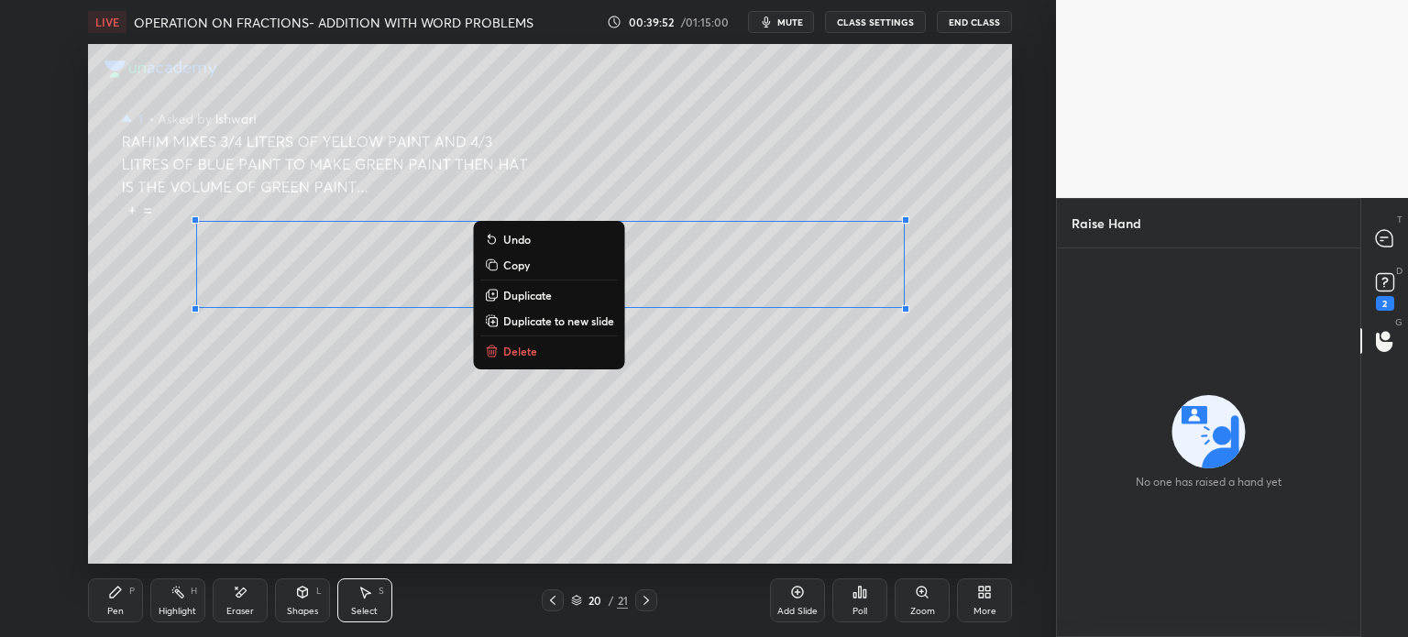
click at [107, 616] on div "Pen" at bounding box center [115, 611] width 16 height 9
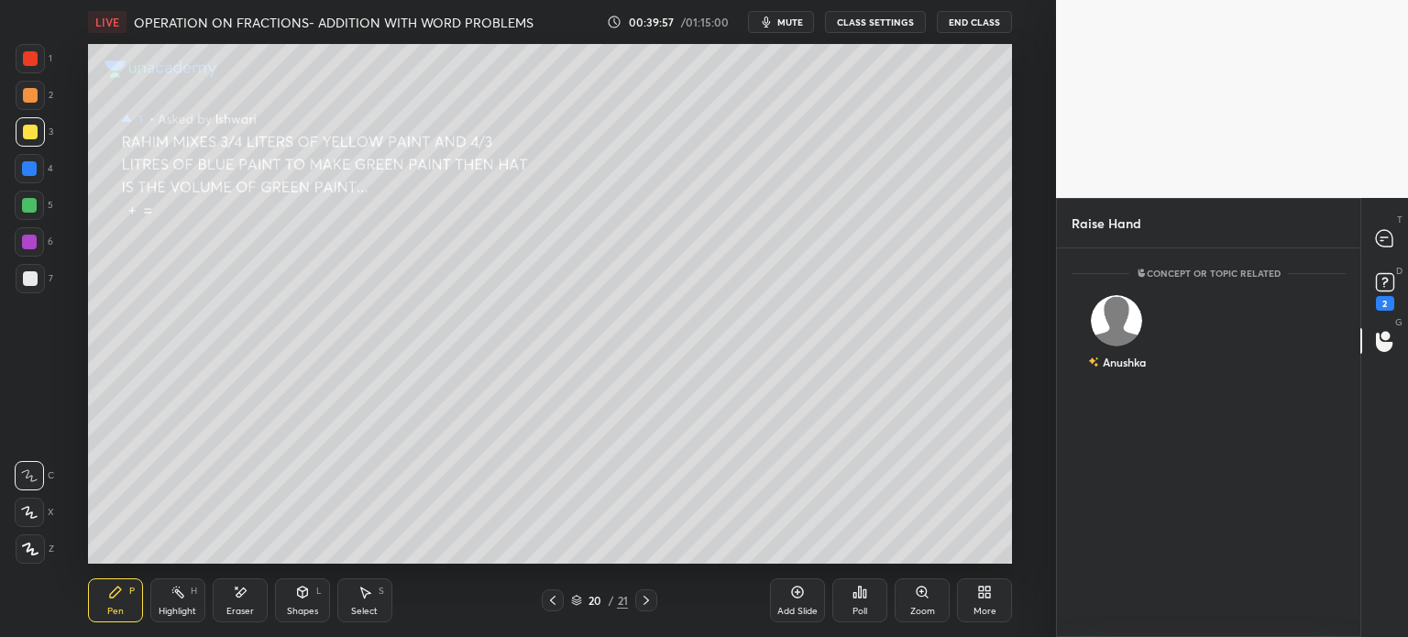
scroll to position [383, 298]
click at [29, 276] on div at bounding box center [30, 278] width 15 height 15
click at [1129, 390] on div "Anushka" at bounding box center [1208, 345] width 303 height 125
click at [1122, 375] on div "Anushka" at bounding box center [1116, 336] width 91 height 106
click at [1123, 373] on button "INVITE" at bounding box center [1117, 375] width 74 height 24
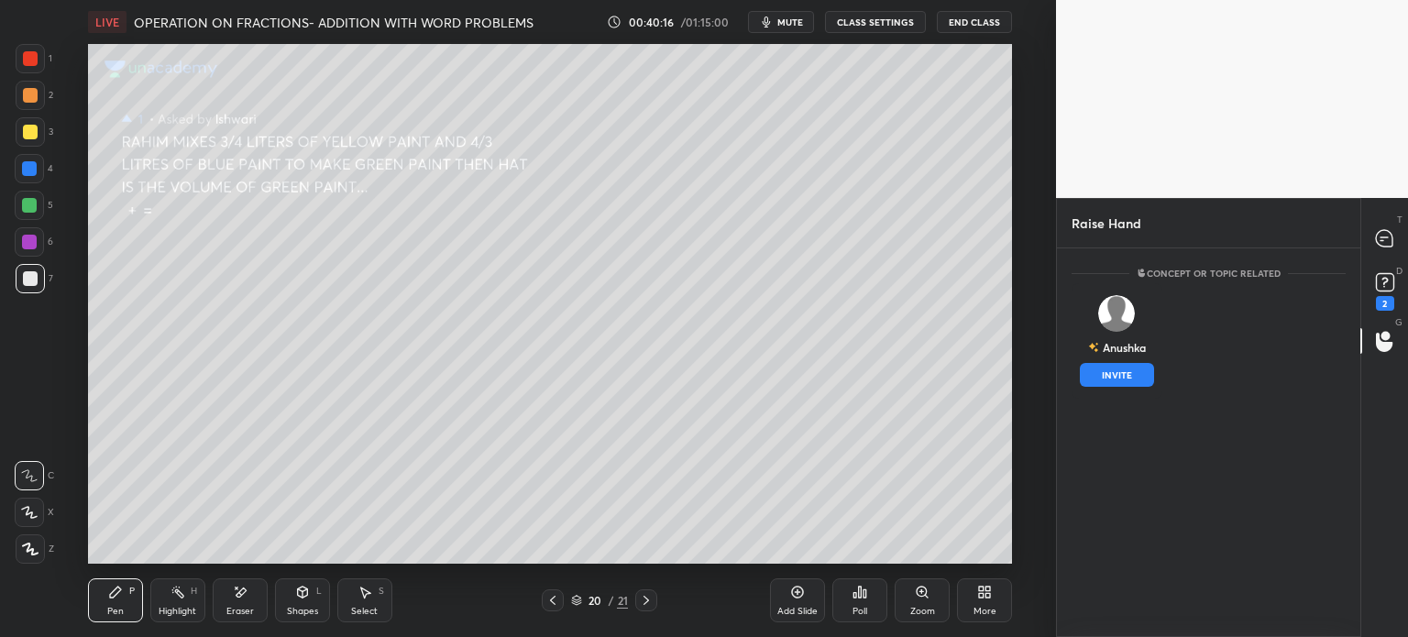
scroll to position [5, 5]
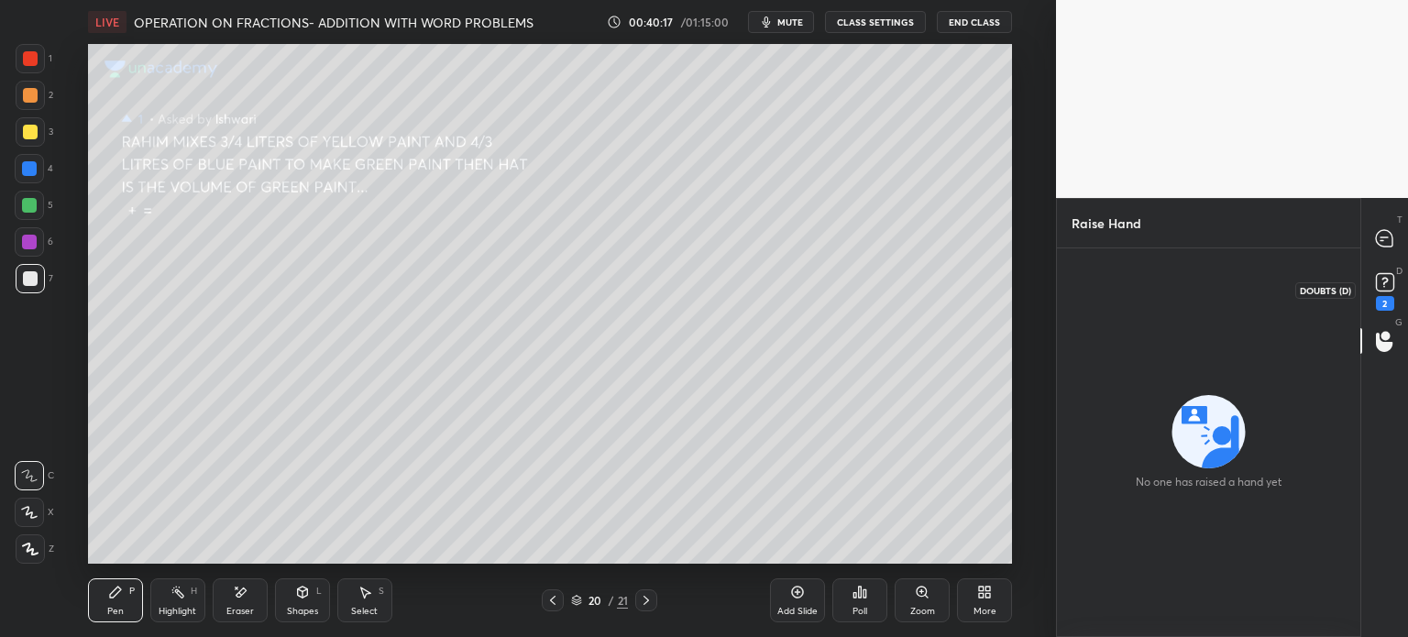
click at [1384, 289] on rect at bounding box center [1384, 282] width 17 height 17
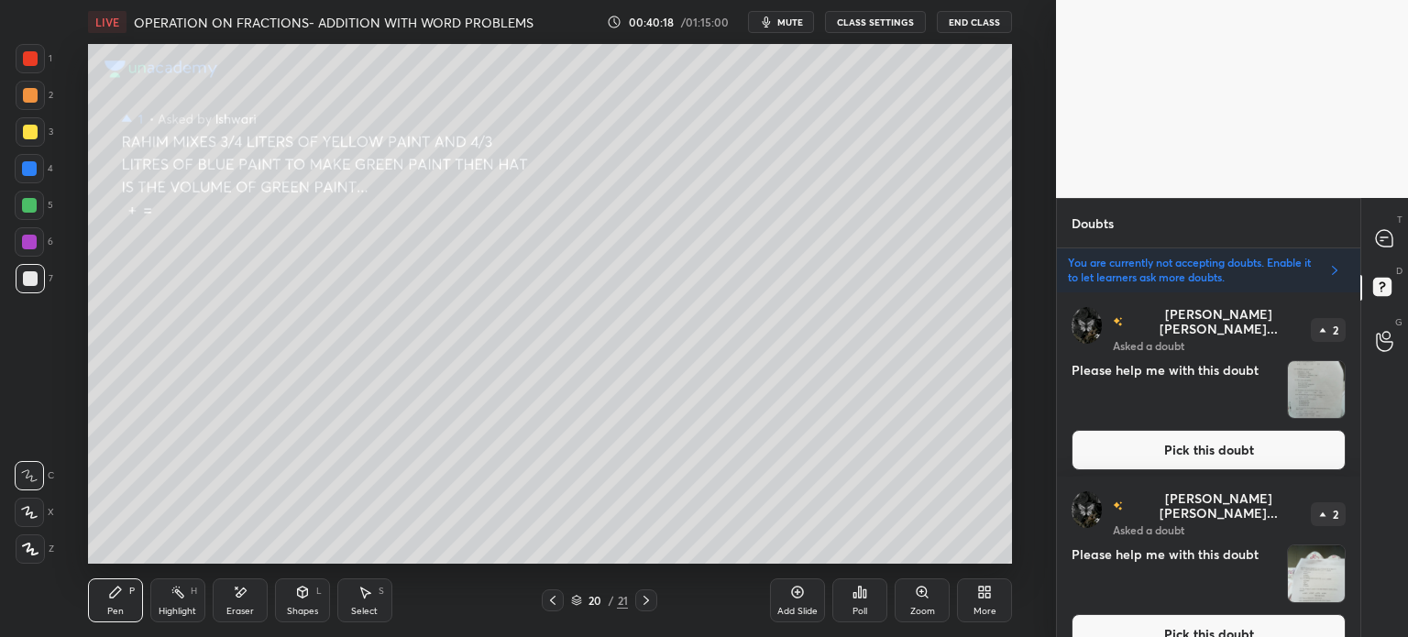
click at [1290, 410] on div "grid" at bounding box center [1316, 389] width 59 height 59
click at [1319, 383] on img "grid" at bounding box center [1316, 389] width 57 height 57
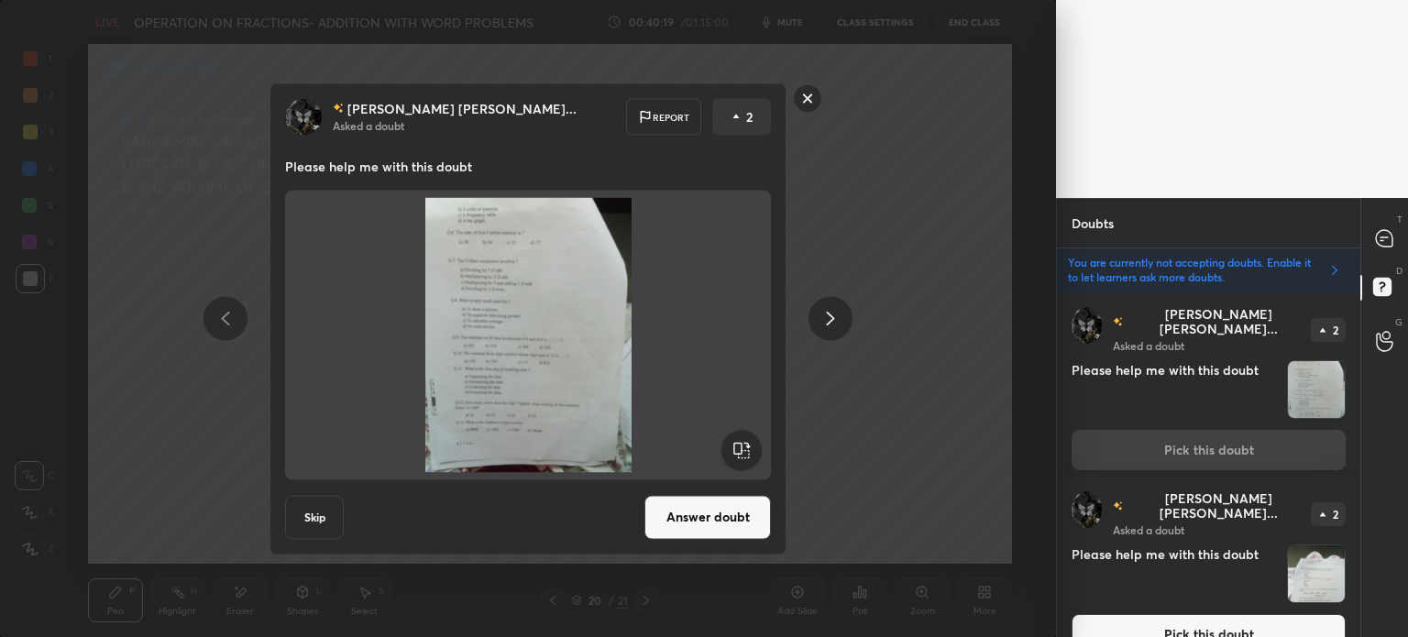
click at [705, 518] on button "Answer doubt" at bounding box center [707, 517] width 126 height 44
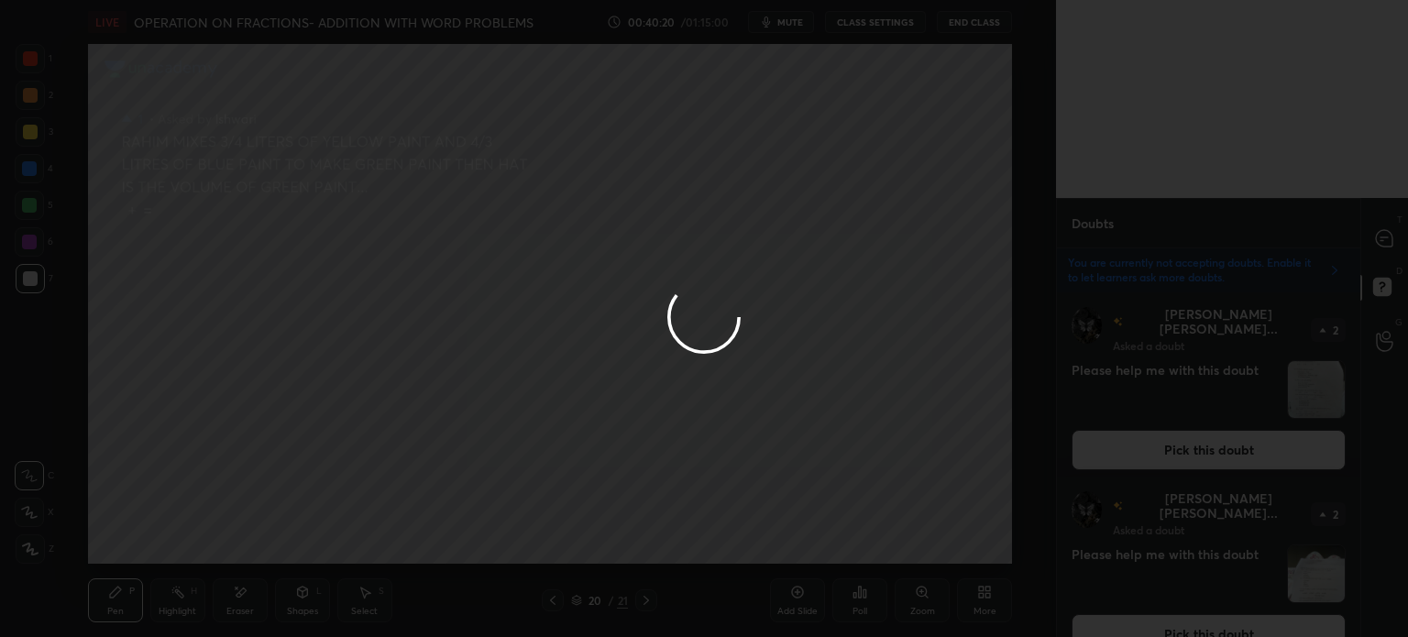
click at [1376, 263] on div at bounding box center [704, 318] width 1408 height 637
click at [1371, 247] on div at bounding box center [704, 318] width 1408 height 637
click at [1368, 250] on div at bounding box center [704, 318] width 1408 height 637
click at [1373, 249] on div at bounding box center [704, 318] width 1408 height 637
click at [1376, 243] on div at bounding box center [704, 318] width 1408 height 637
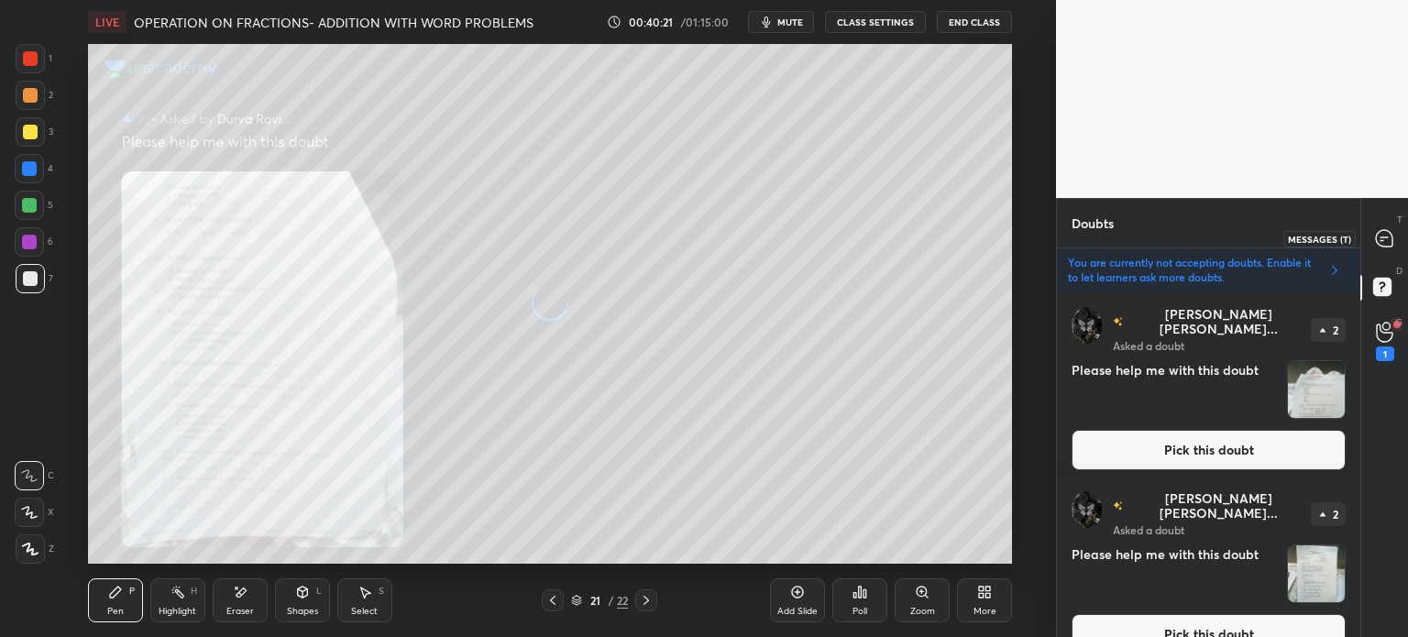
click at [1384, 236] on icon at bounding box center [1384, 238] width 16 height 16
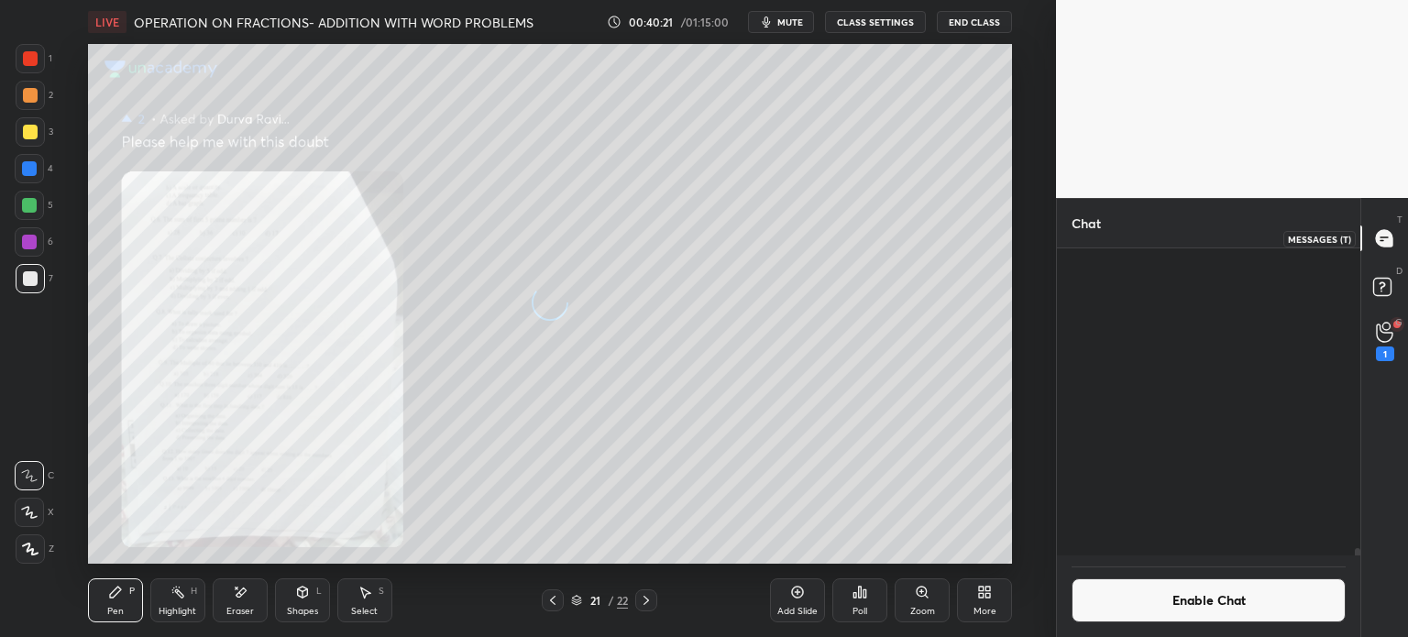
scroll to position [383, 298]
click at [1373, 242] on div at bounding box center [1384, 238] width 37 height 33
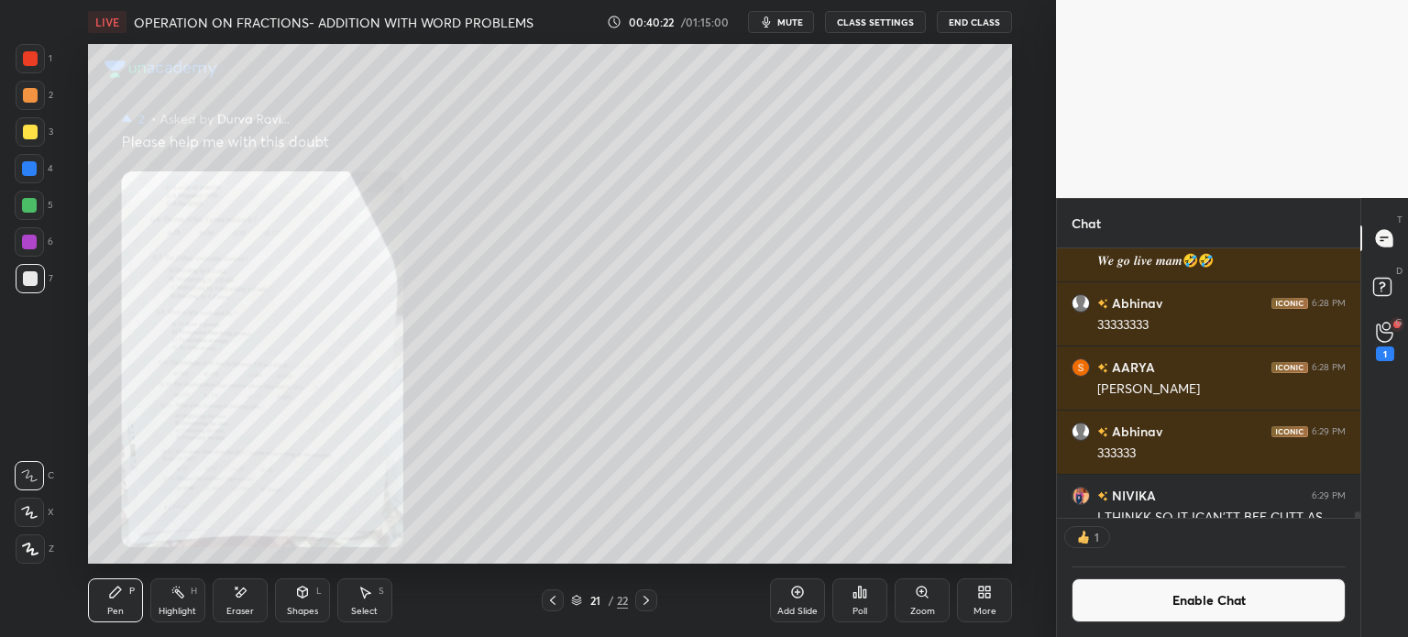
scroll to position [11921, 0]
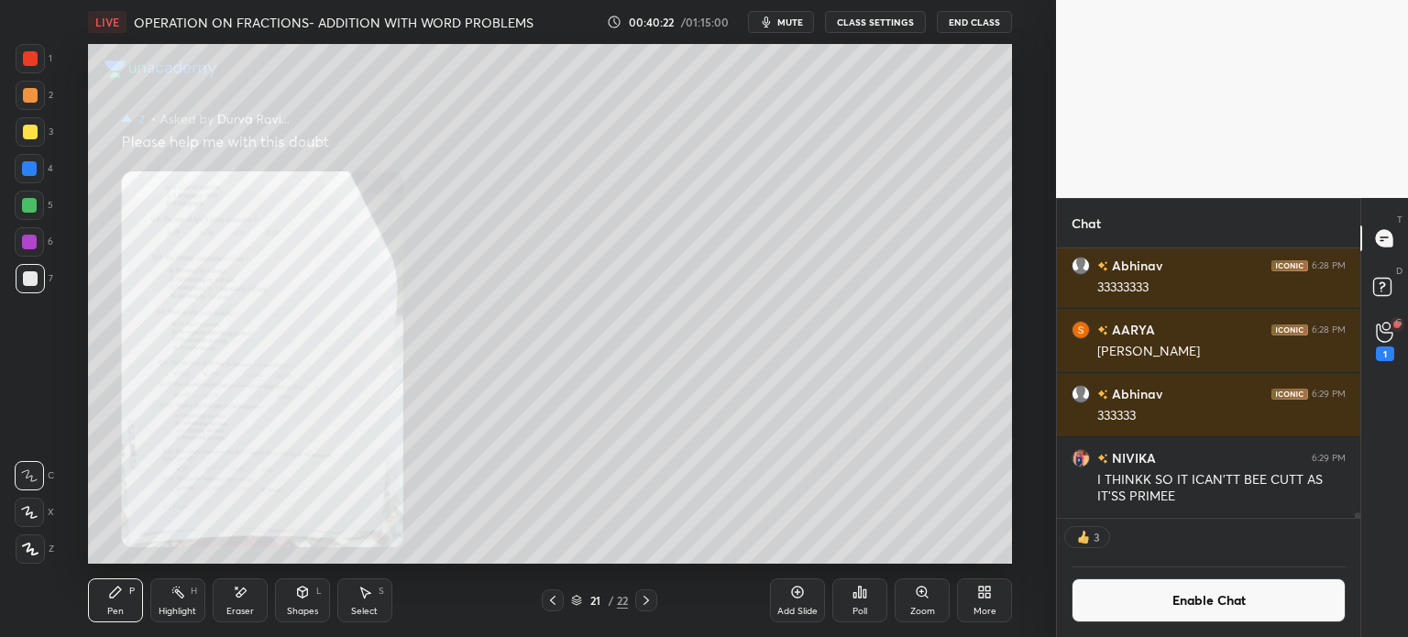
click at [44, 68] on div at bounding box center [30, 58] width 29 height 29
click at [914, 583] on div "Zoom" at bounding box center [921, 600] width 55 height 44
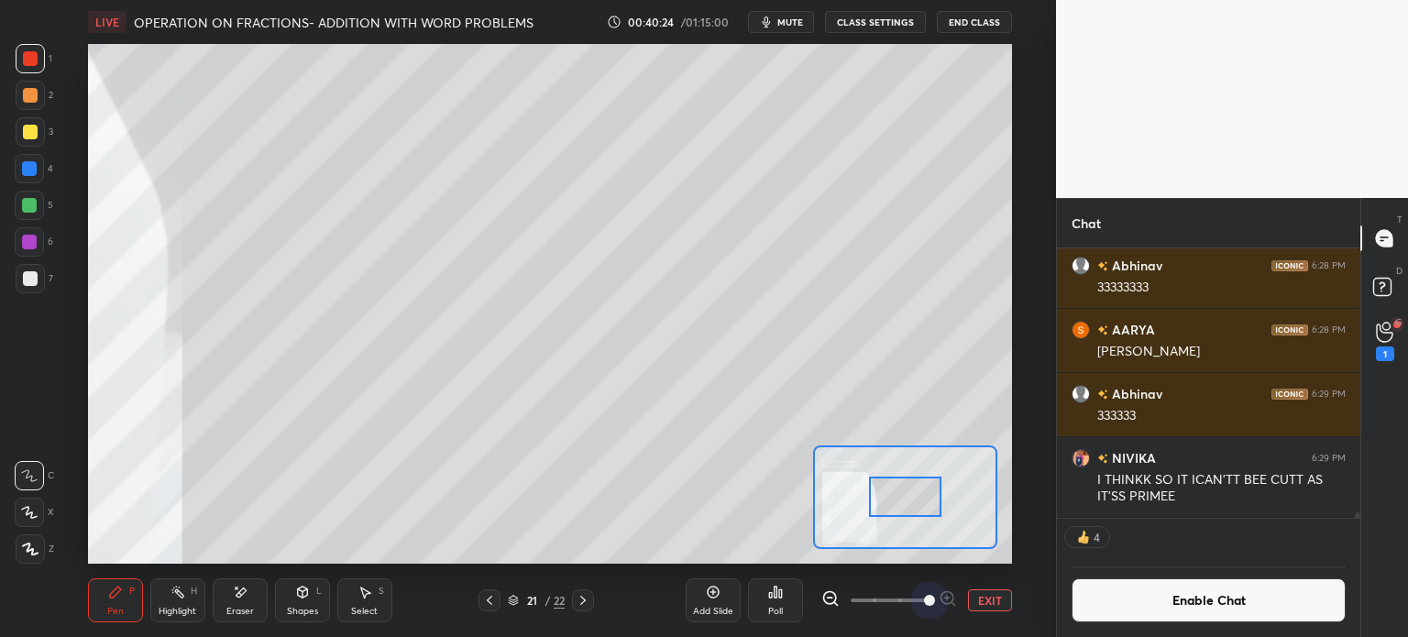
click at [915, 583] on div "Add Slide Poll EXIT" at bounding box center [848, 600] width 326 height 103
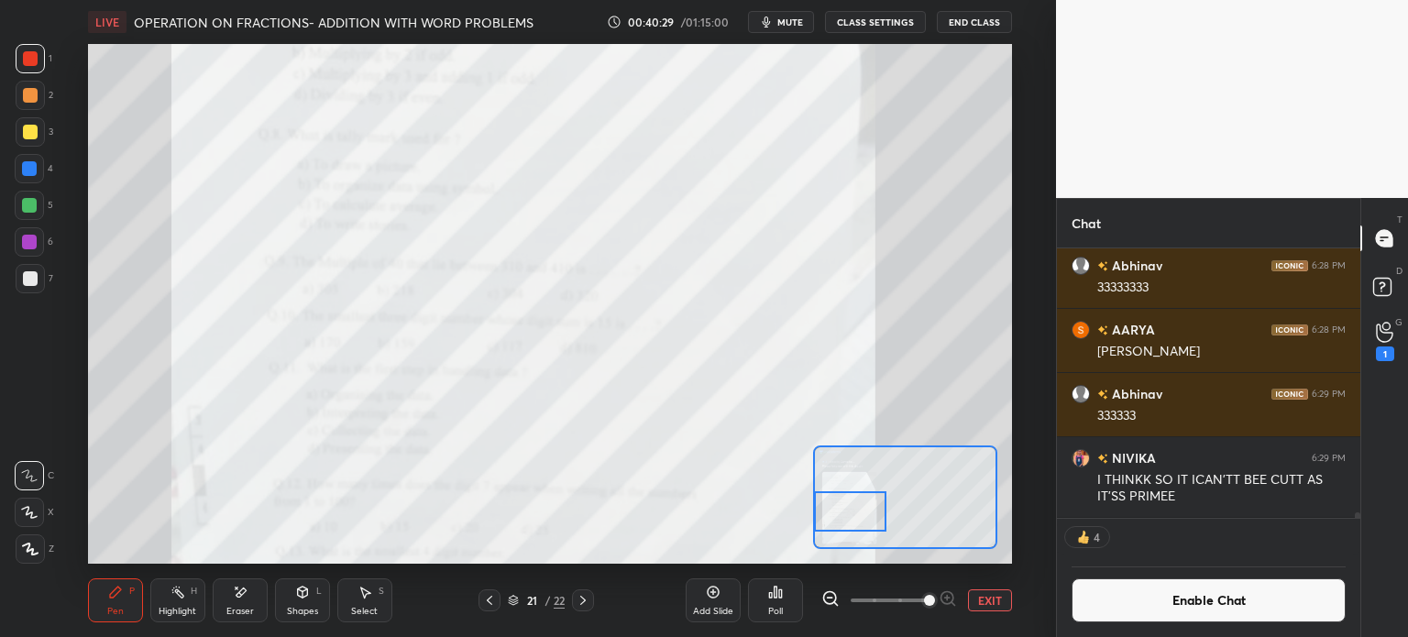
click at [1386, 332] on icon at bounding box center [1384, 332] width 17 height 21
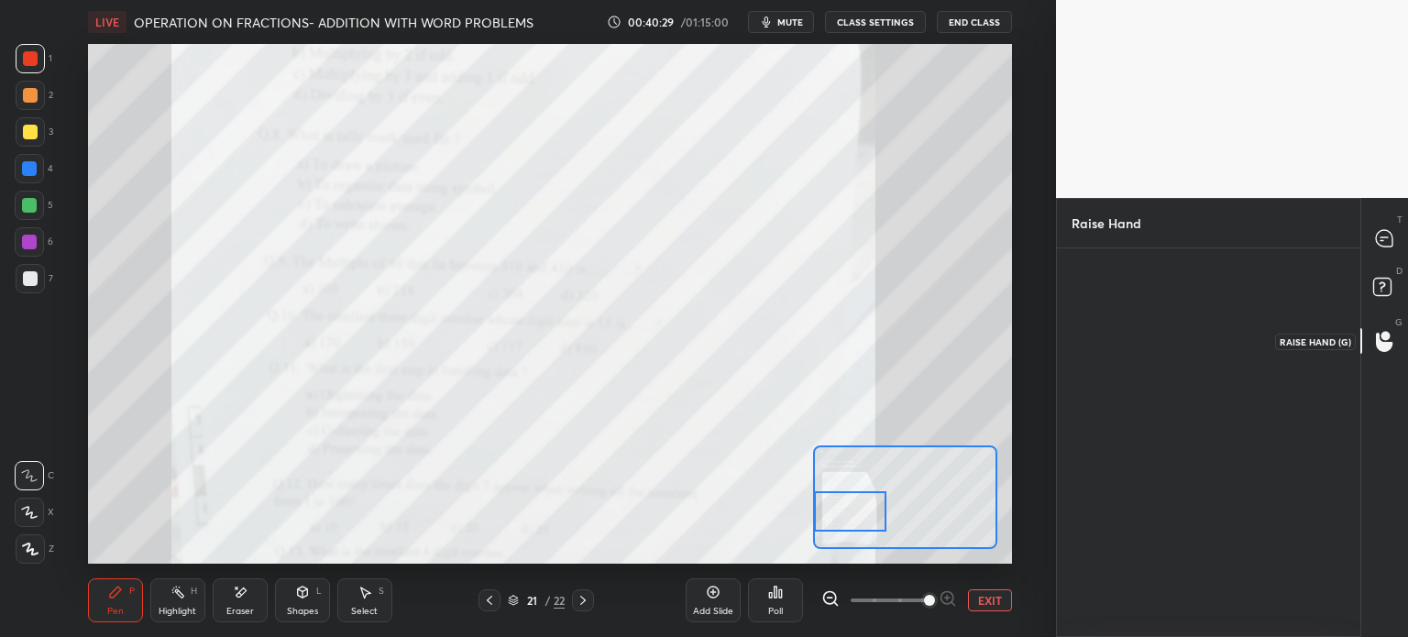
scroll to position [5, 5]
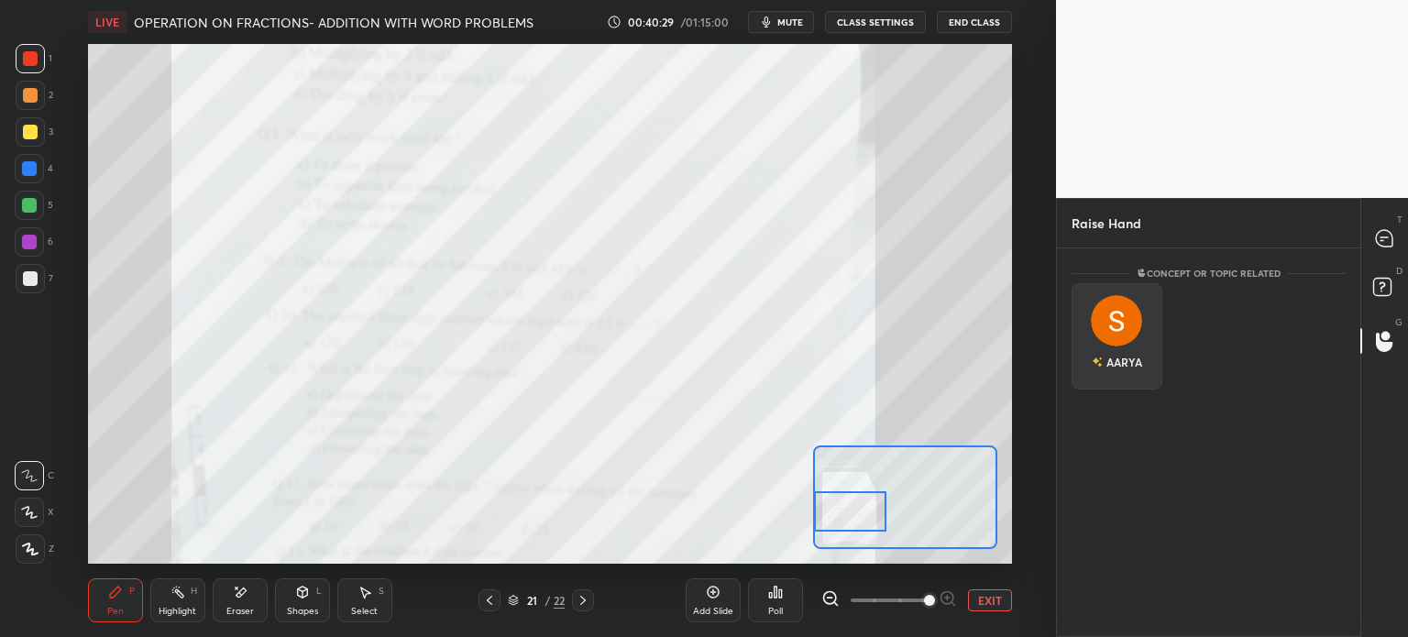
click at [1117, 357] on div "AARYA" at bounding box center [1116, 361] width 50 height 31
click at [1393, 286] on icon at bounding box center [1384, 289] width 33 height 33
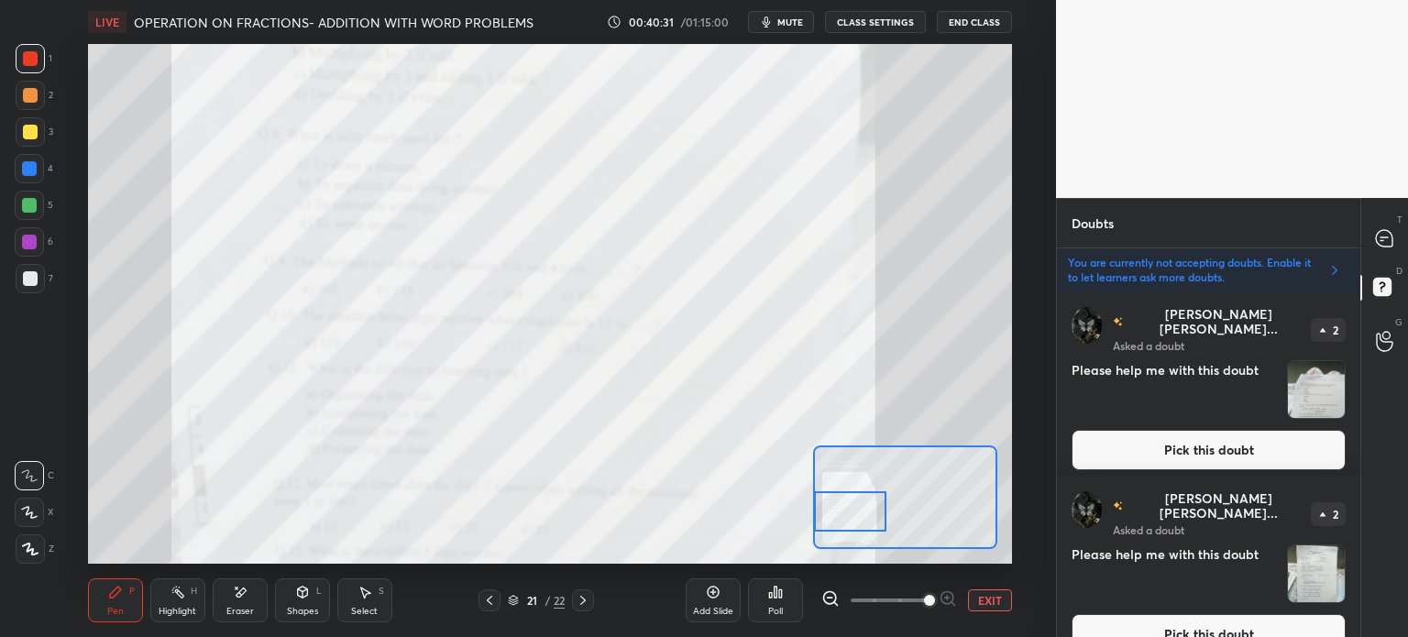
click at [1305, 380] on img "grid" at bounding box center [1316, 389] width 57 height 57
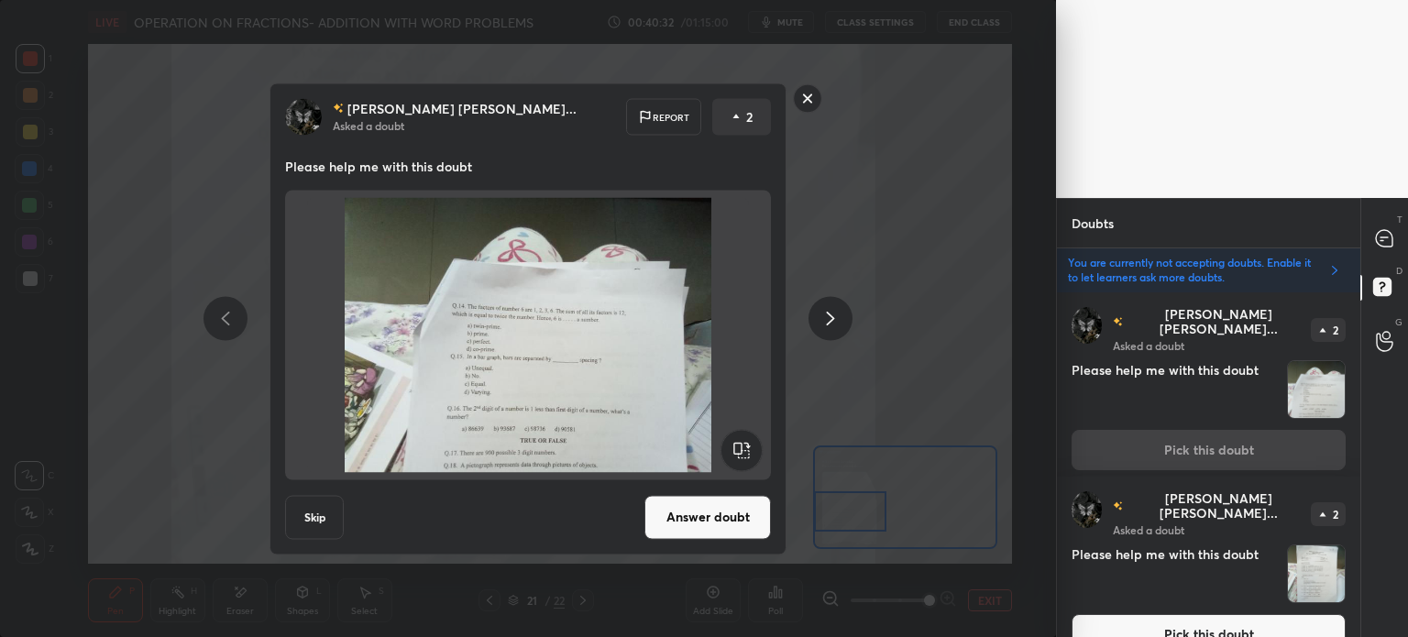
click at [660, 516] on button "Answer doubt" at bounding box center [707, 517] width 126 height 44
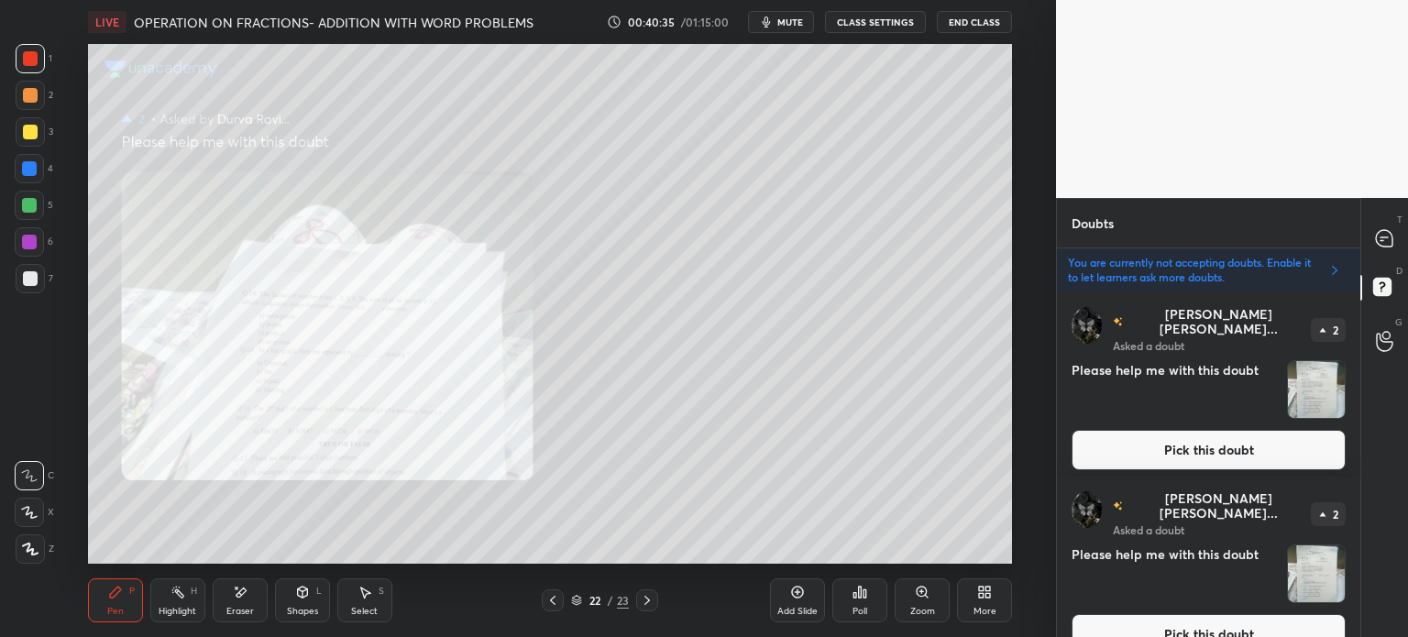
click at [1305, 556] on img "grid" at bounding box center [1316, 573] width 57 height 57
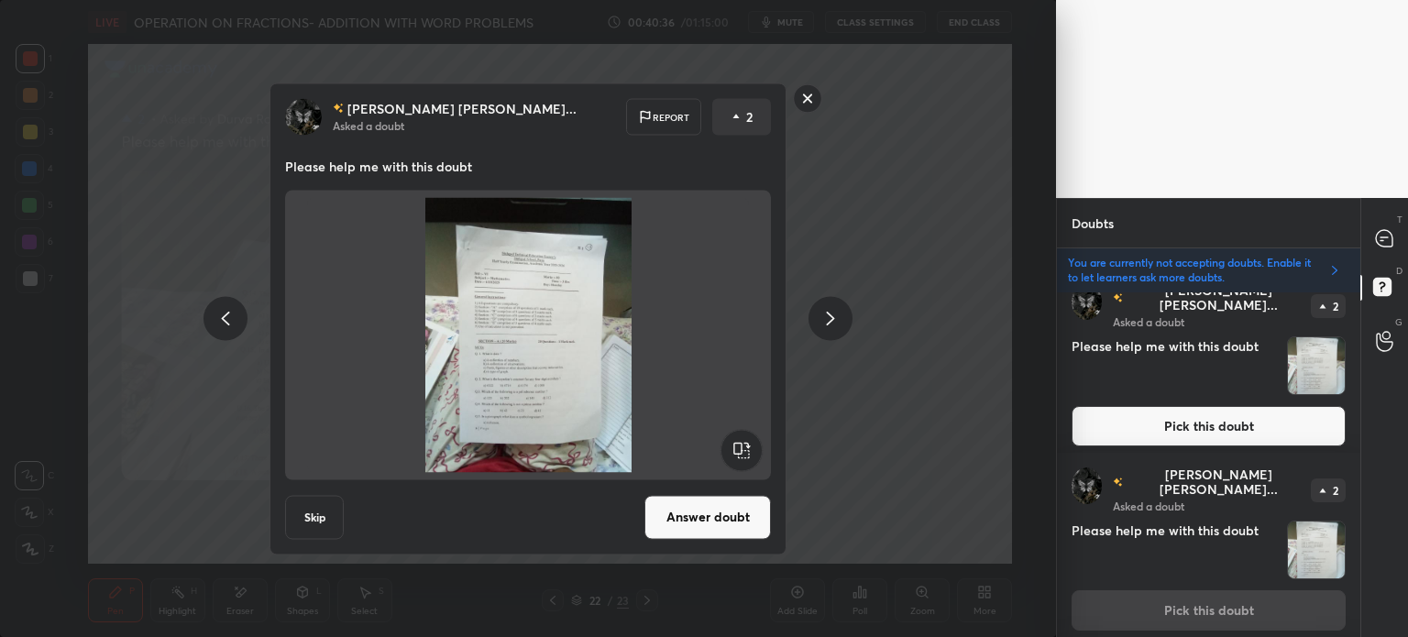
click at [732, 514] on button "Answer doubt" at bounding box center [707, 517] width 126 height 44
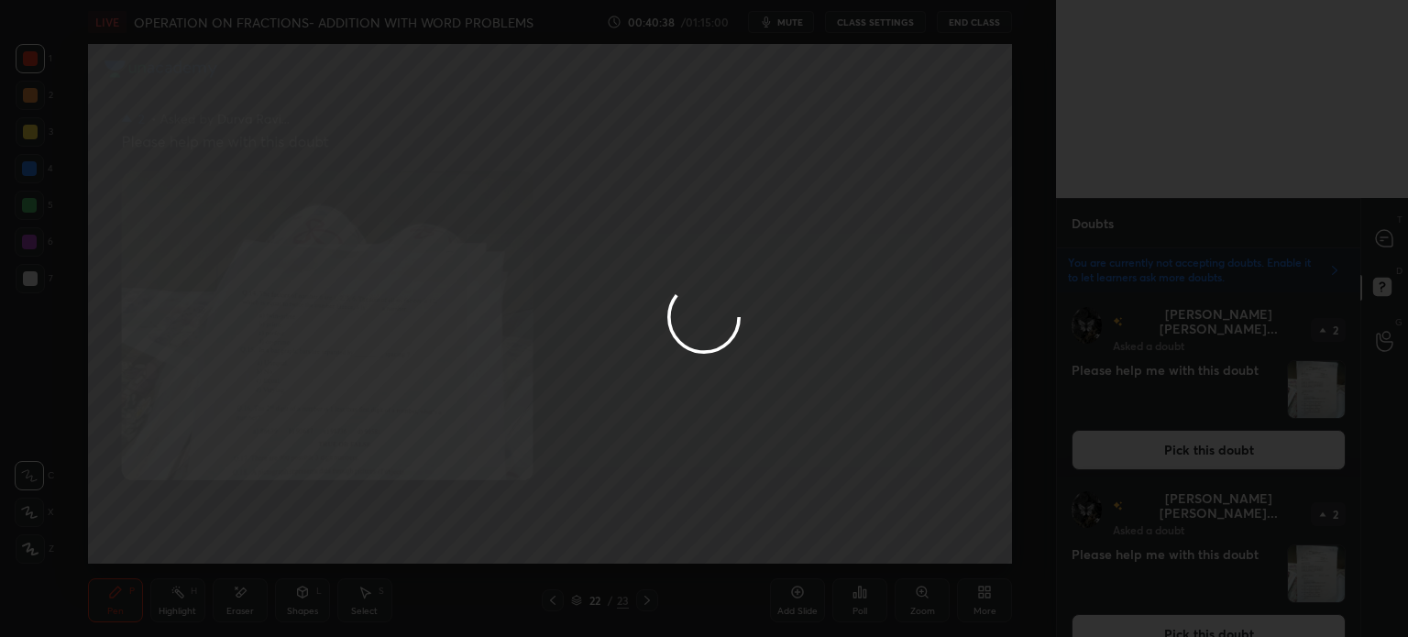
click at [1267, 457] on button "Pick this doubt" at bounding box center [1208, 450] width 274 height 40
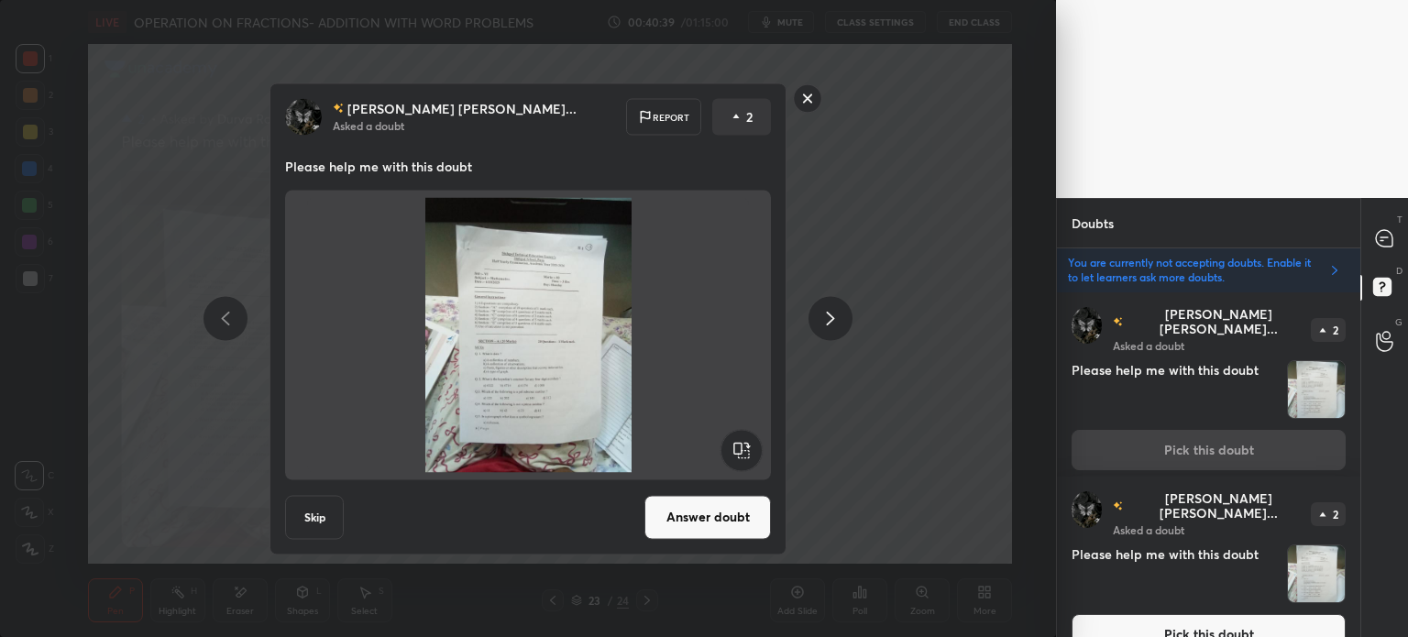
click at [774, 512] on div "[PERSON_NAME] [PERSON_NAME]... Asked a doubt Report 2 Please help me with this …" at bounding box center [527, 318] width 517 height 472
click at [727, 510] on button "Answer doubt" at bounding box center [707, 517] width 126 height 44
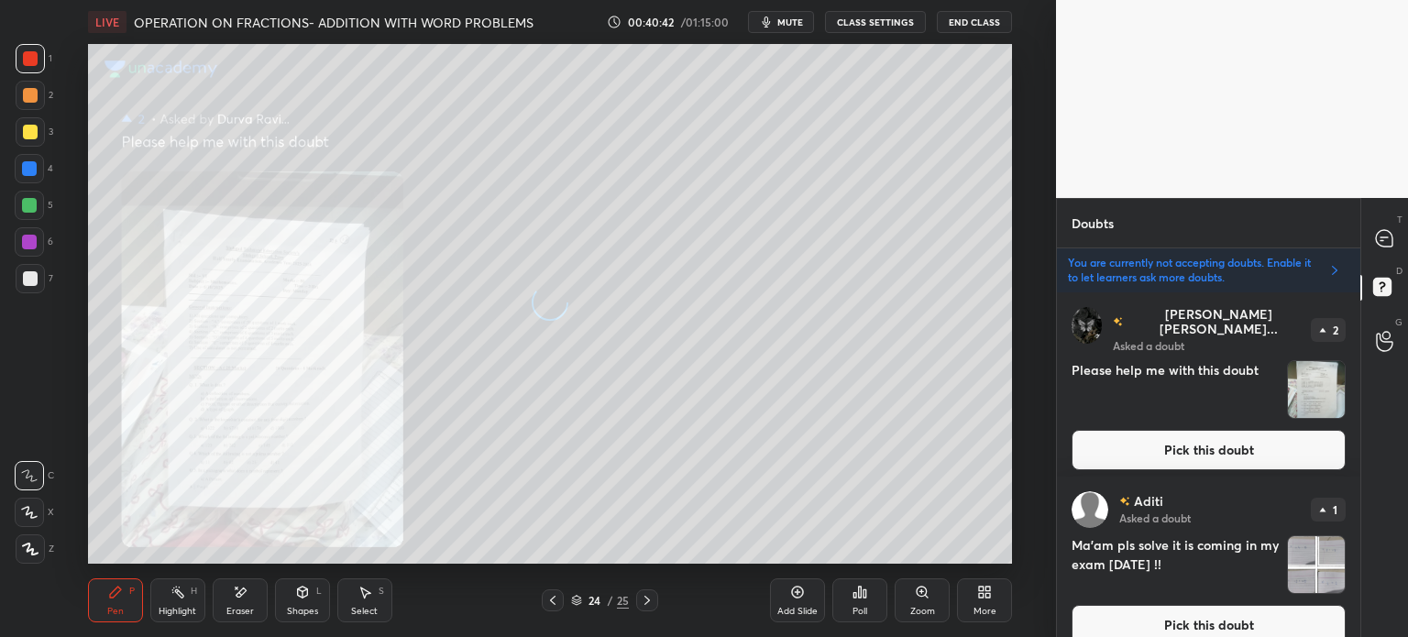
click at [1220, 445] on button "Pick this doubt" at bounding box center [1208, 450] width 274 height 40
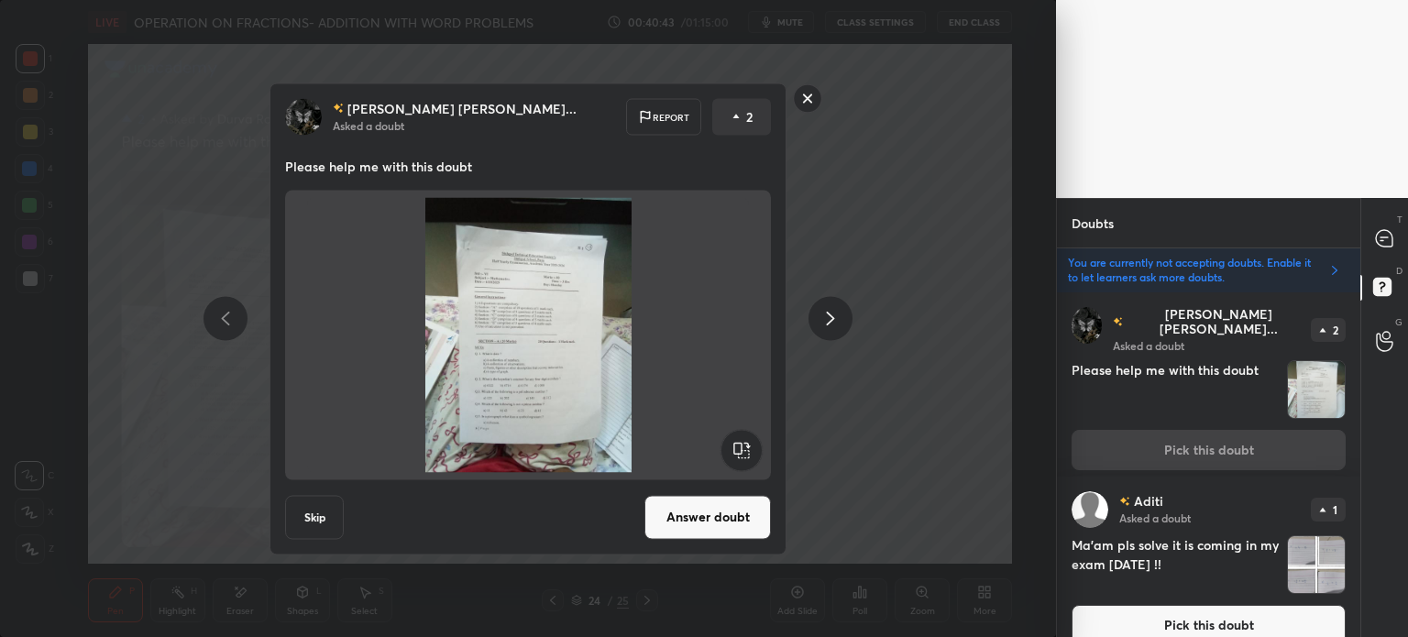
click at [708, 514] on button "Answer doubt" at bounding box center [707, 517] width 126 height 44
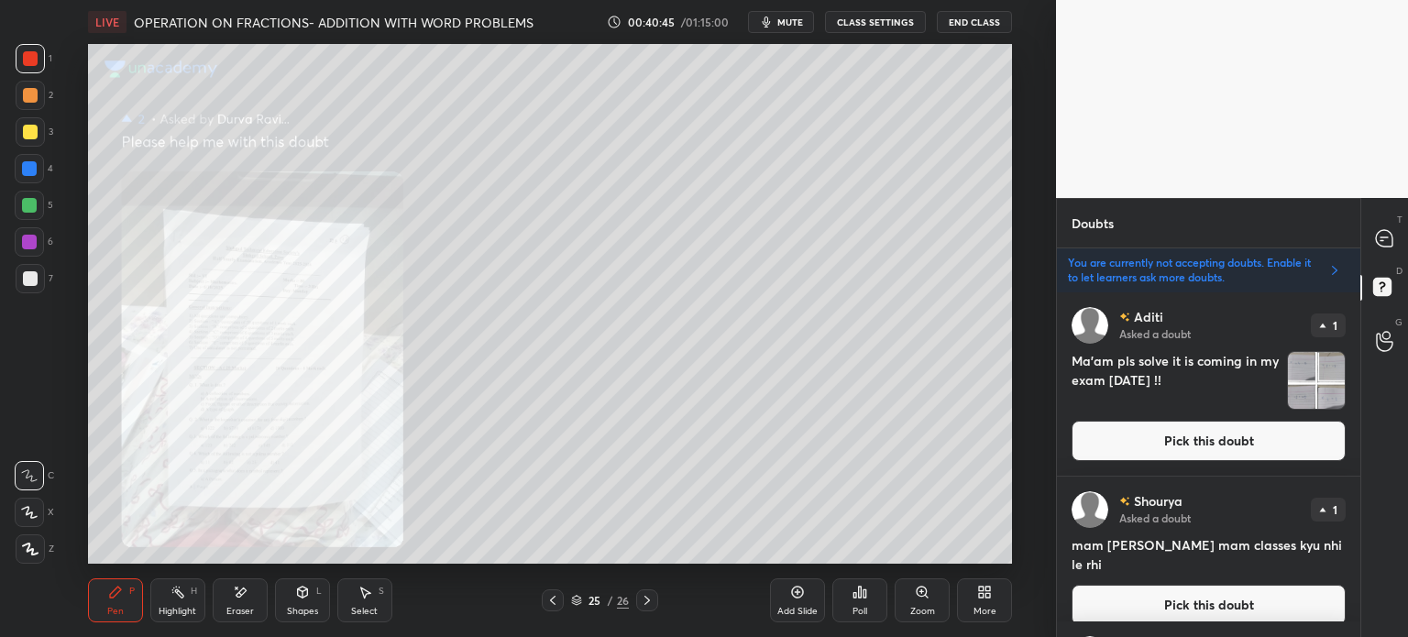
click at [1231, 440] on button "Pick this doubt" at bounding box center [1208, 441] width 274 height 40
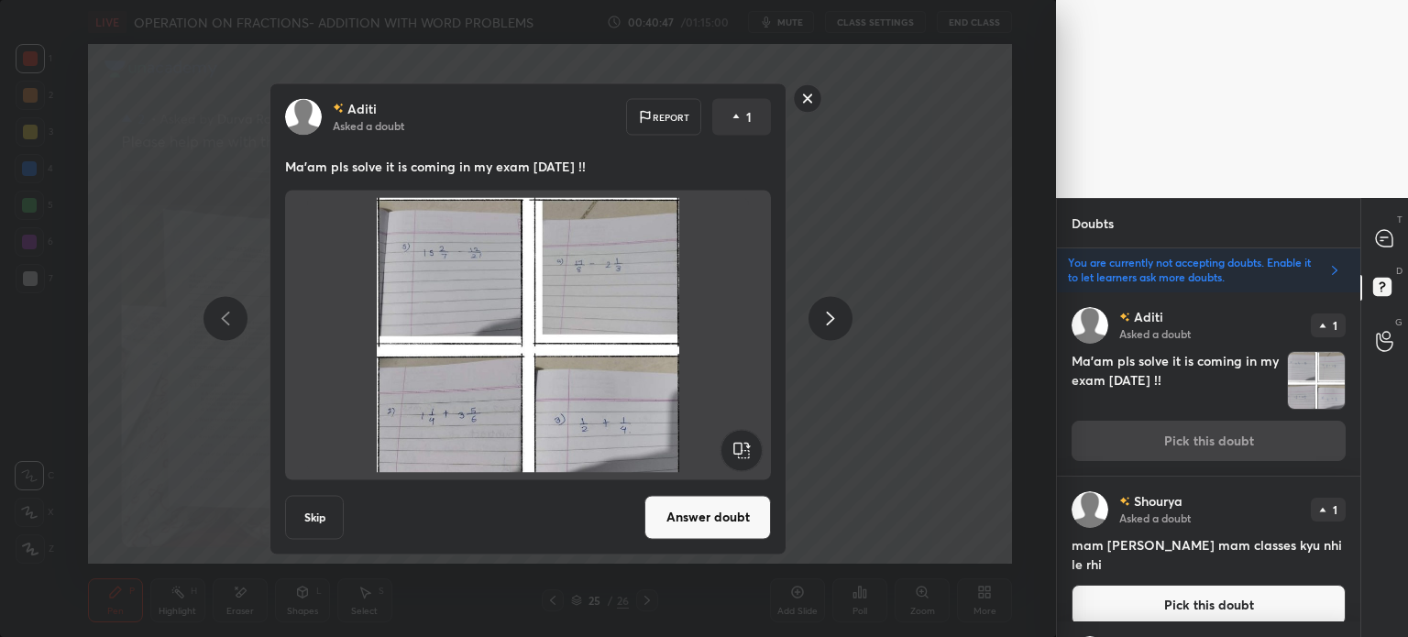
click at [715, 516] on button "Answer doubt" at bounding box center [707, 517] width 126 height 44
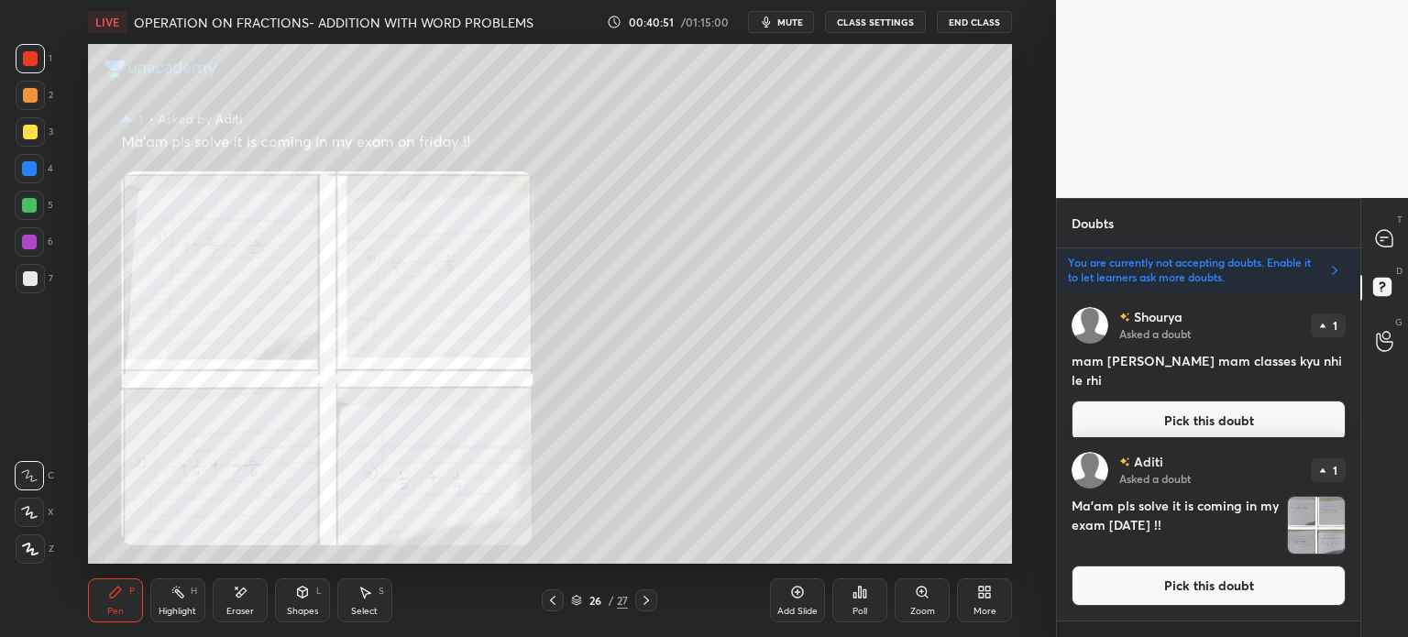
click at [925, 593] on icon at bounding box center [921, 591] width 10 height 10
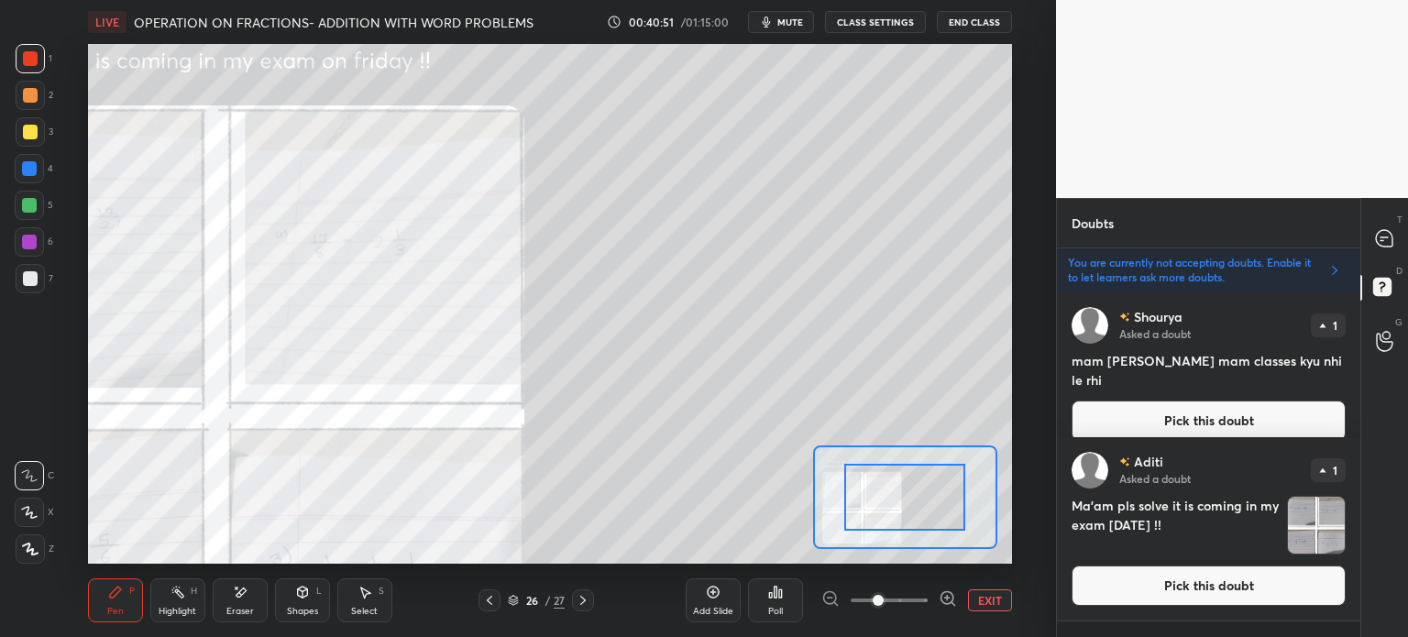
click at [883, 595] on span at bounding box center [877, 600] width 11 height 11
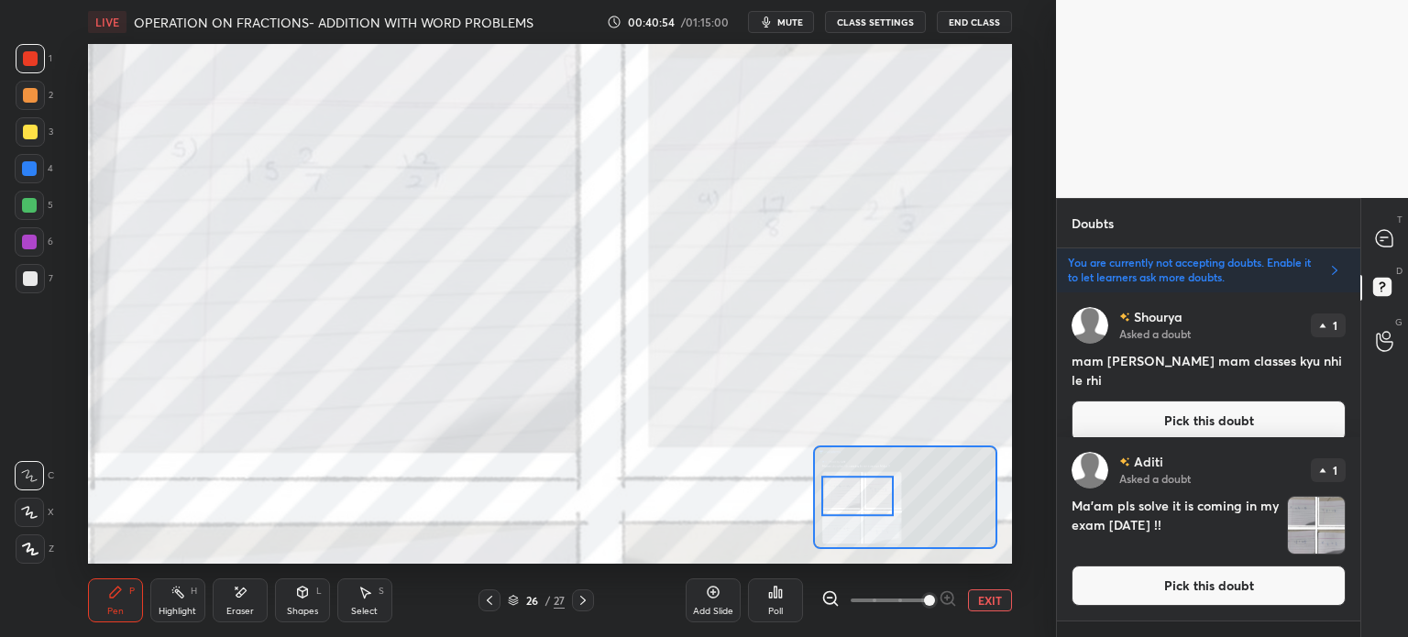
click at [984, 597] on button "EXIT" at bounding box center [990, 600] width 44 height 22
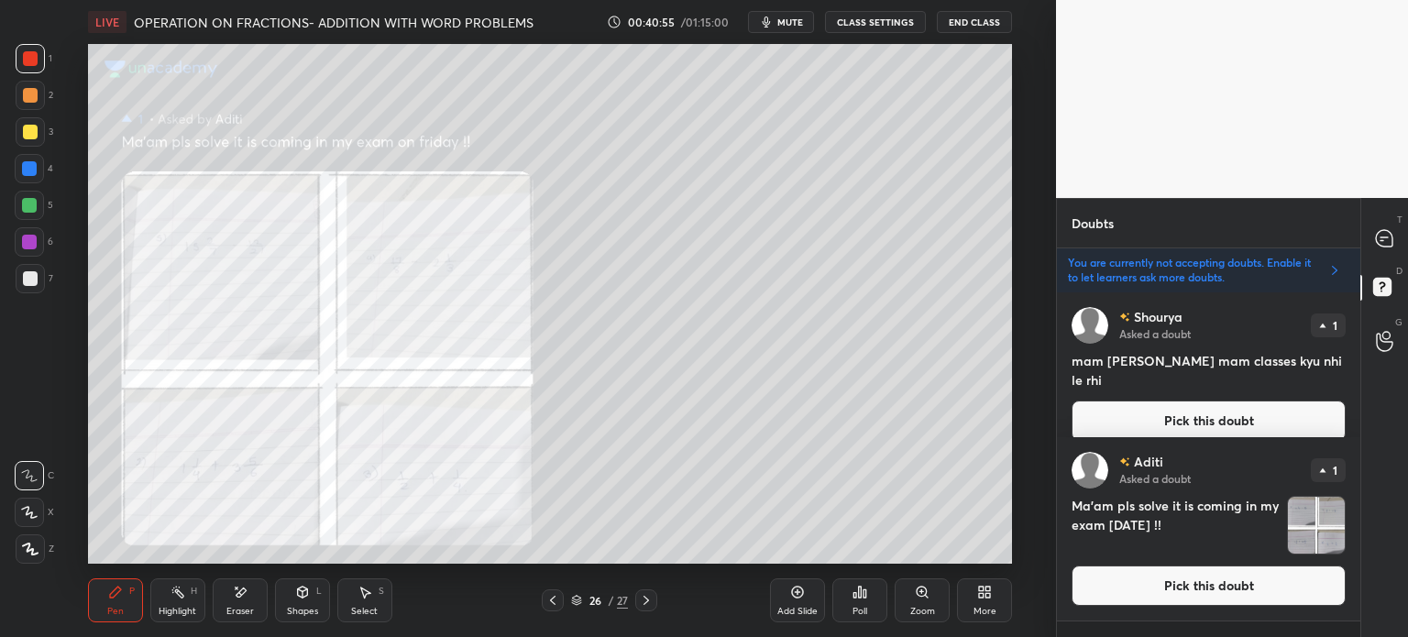
click at [30, 280] on div at bounding box center [30, 278] width 15 height 15
click at [1316, 531] on img "grid" at bounding box center [1316, 525] width 57 height 57
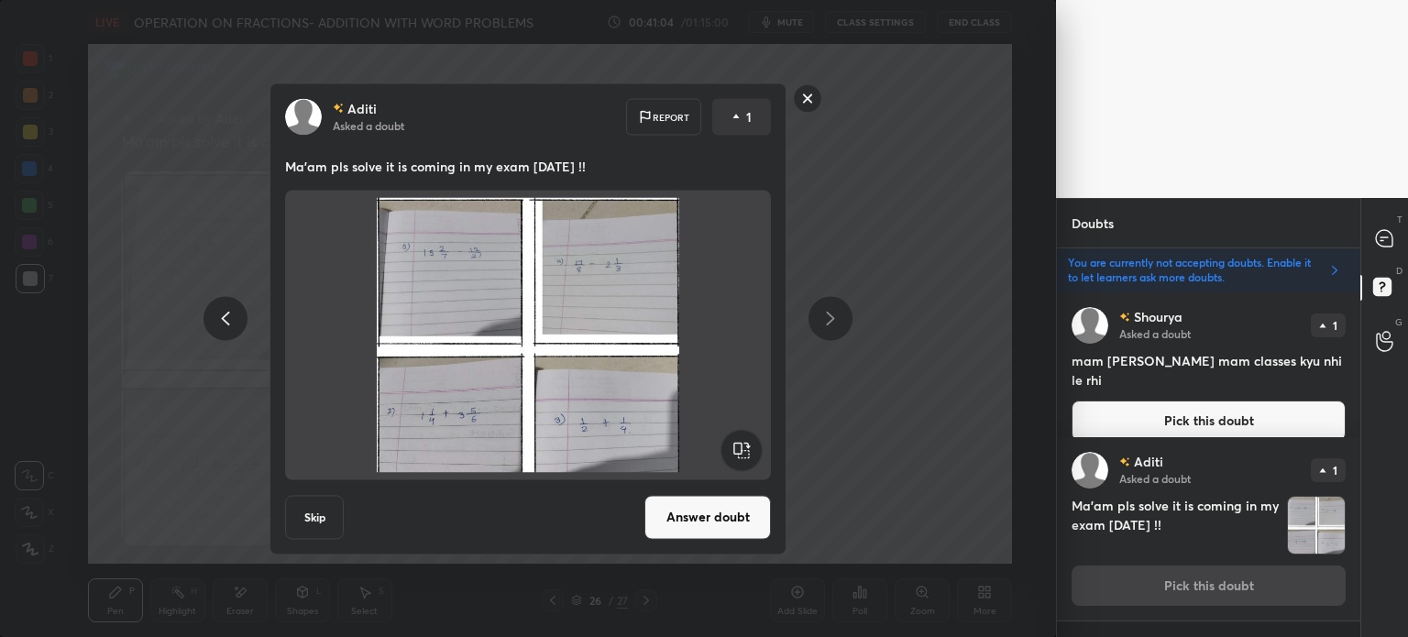
click at [301, 532] on button "Skip" at bounding box center [314, 517] width 59 height 44
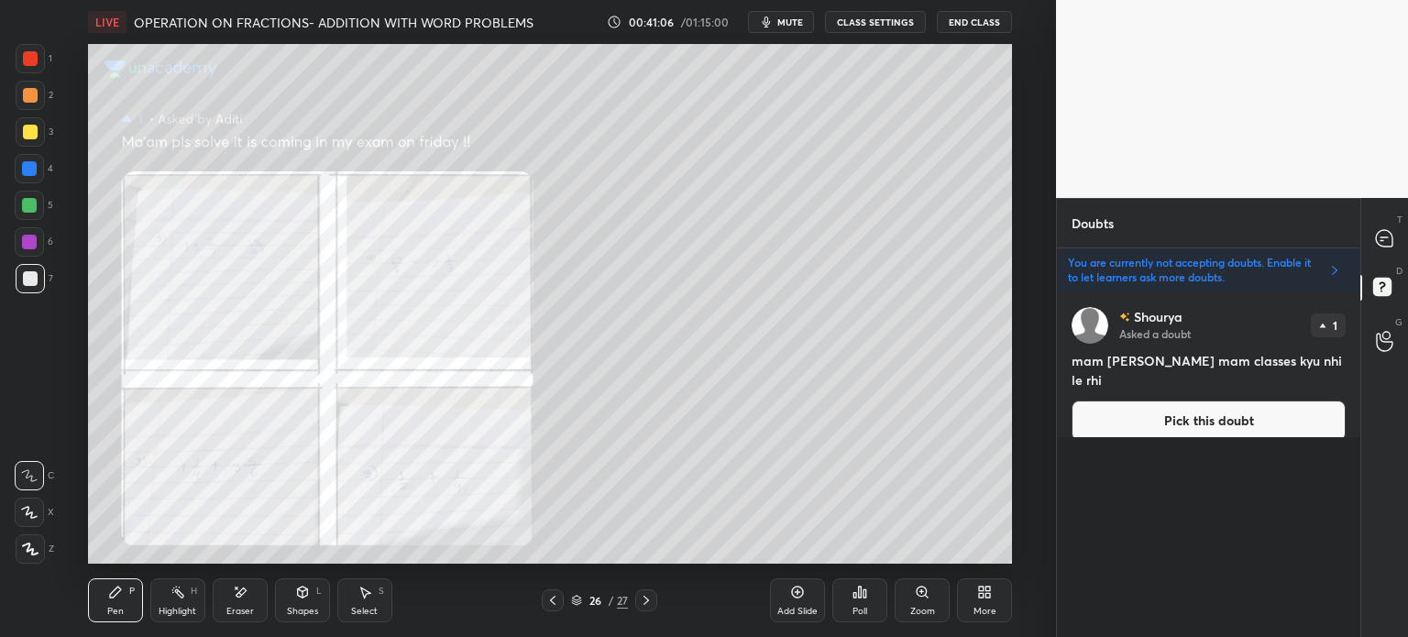
click at [1184, 400] on button "Pick this doubt" at bounding box center [1208, 420] width 274 height 40
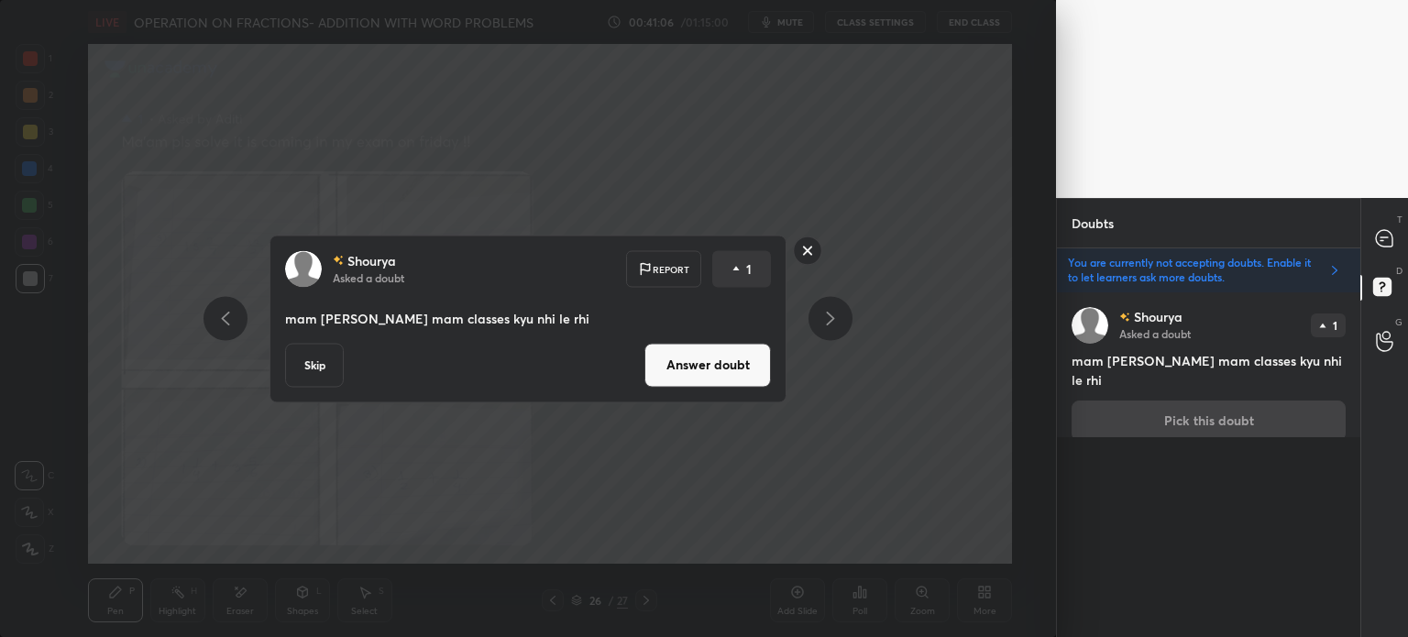
click at [275, 370] on div "[PERSON_NAME] Asked a doubt Report 1 mam [PERSON_NAME] mam classes kyu nhi le r…" at bounding box center [527, 319] width 517 height 168
click at [302, 358] on button "Skip" at bounding box center [314, 365] width 59 height 44
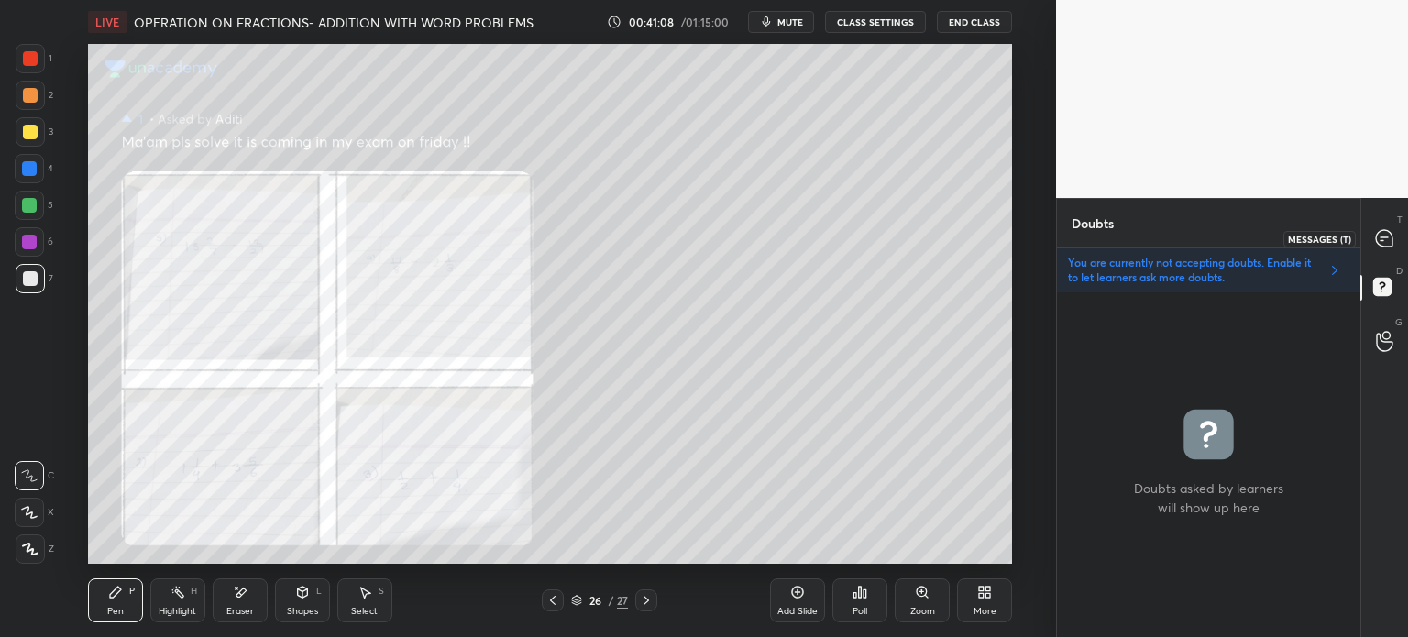
click at [1381, 221] on div "T Messages (T)" at bounding box center [1384, 238] width 47 height 51
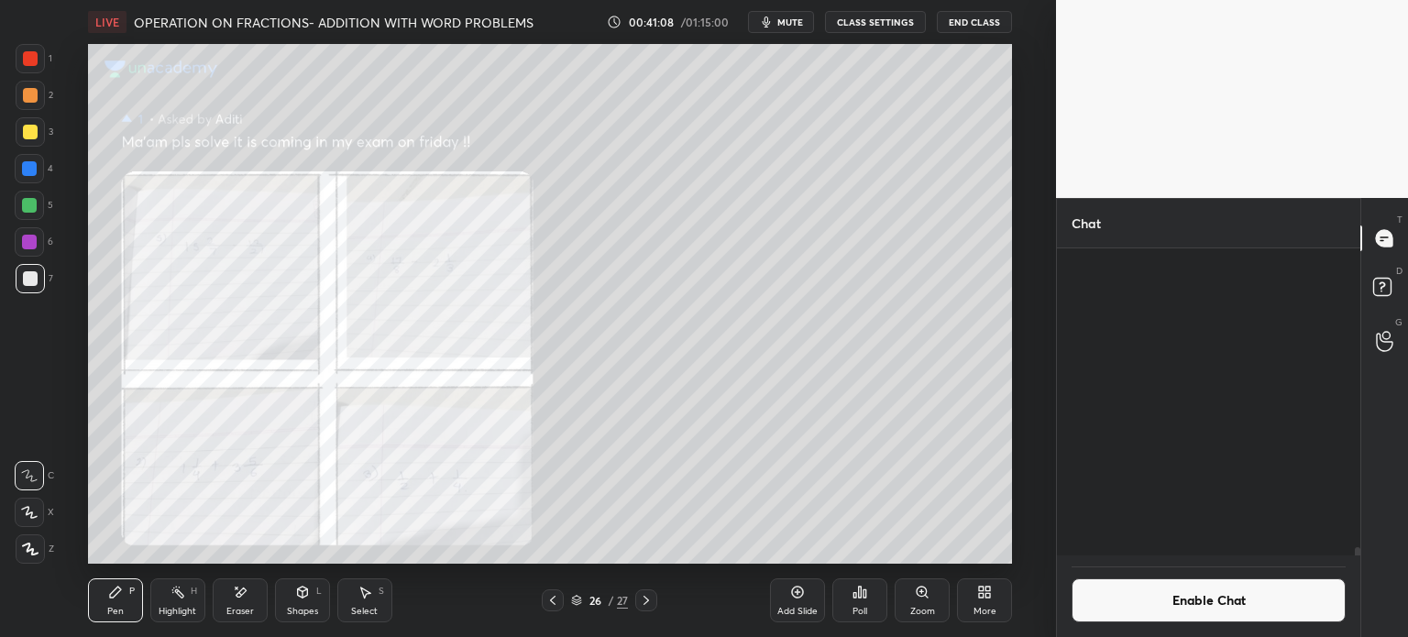
scroll to position [302, 298]
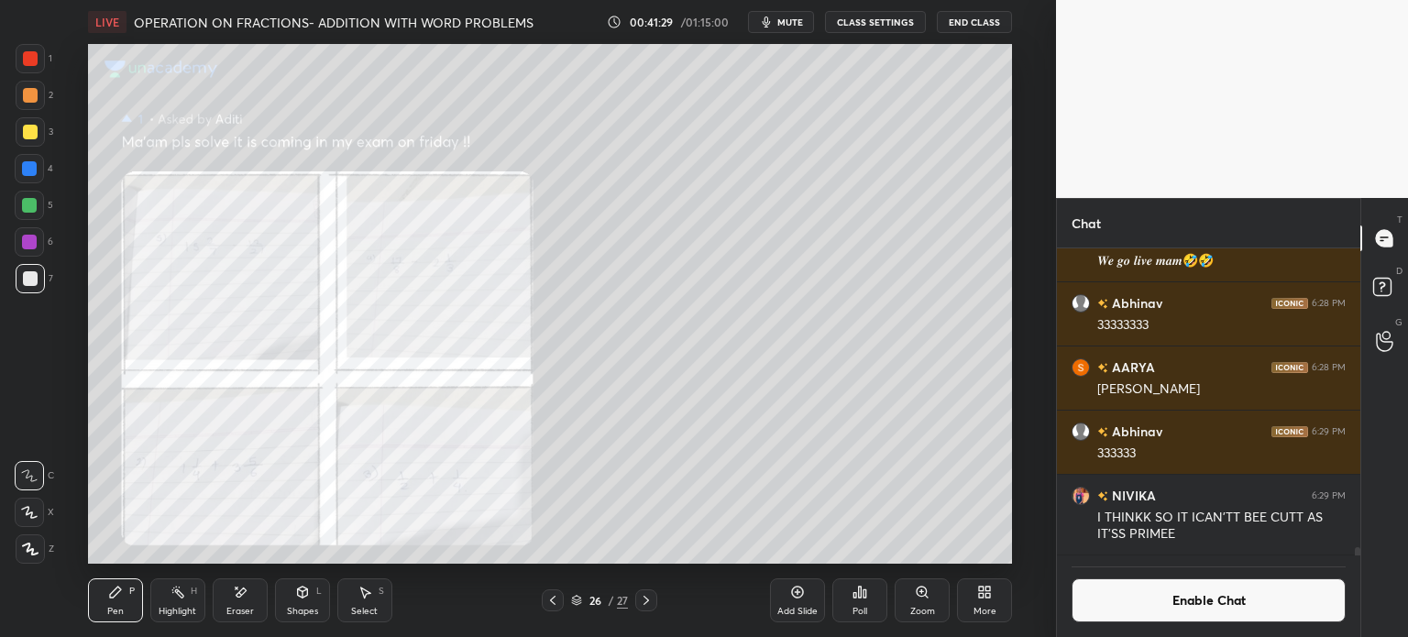
click at [20, 128] on div at bounding box center [30, 131] width 29 height 29
click at [52, 248] on div "6" at bounding box center [34, 241] width 38 height 29
click at [371, 613] on div "Select" at bounding box center [364, 611] width 27 height 9
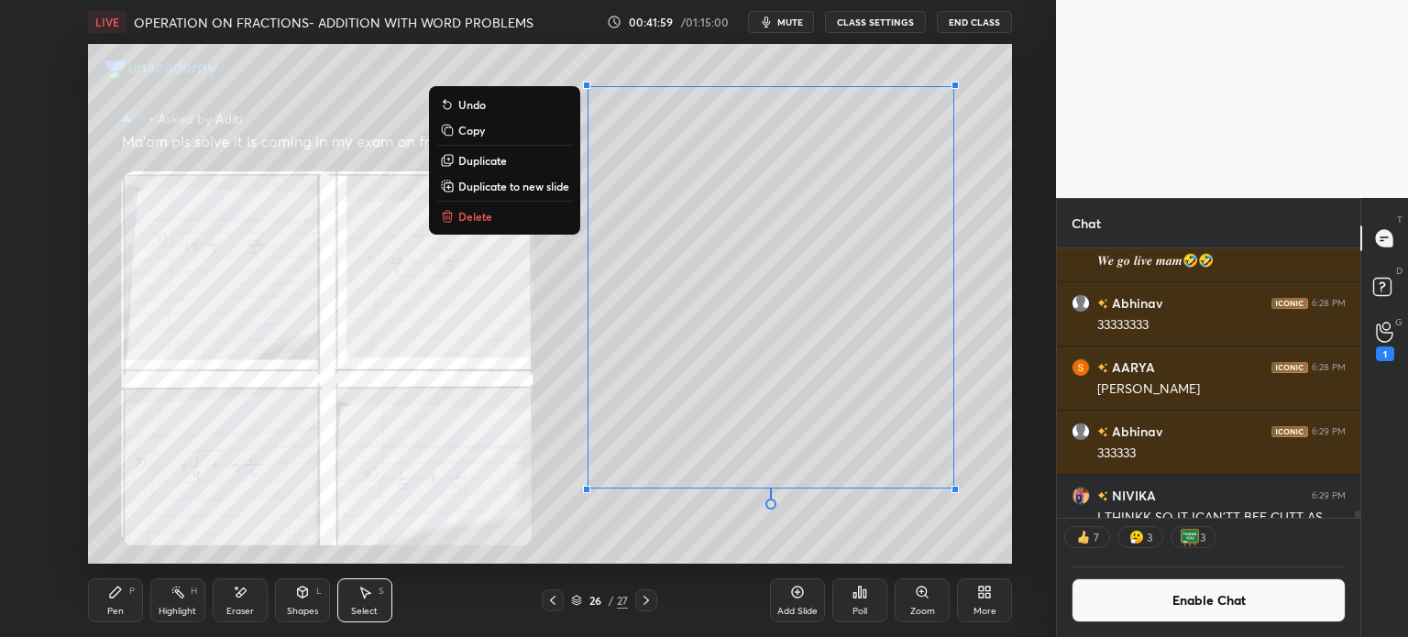
click at [508, 193] on p "Duplicate to new slide" at bounding box center [513, 186] width 111 height 15
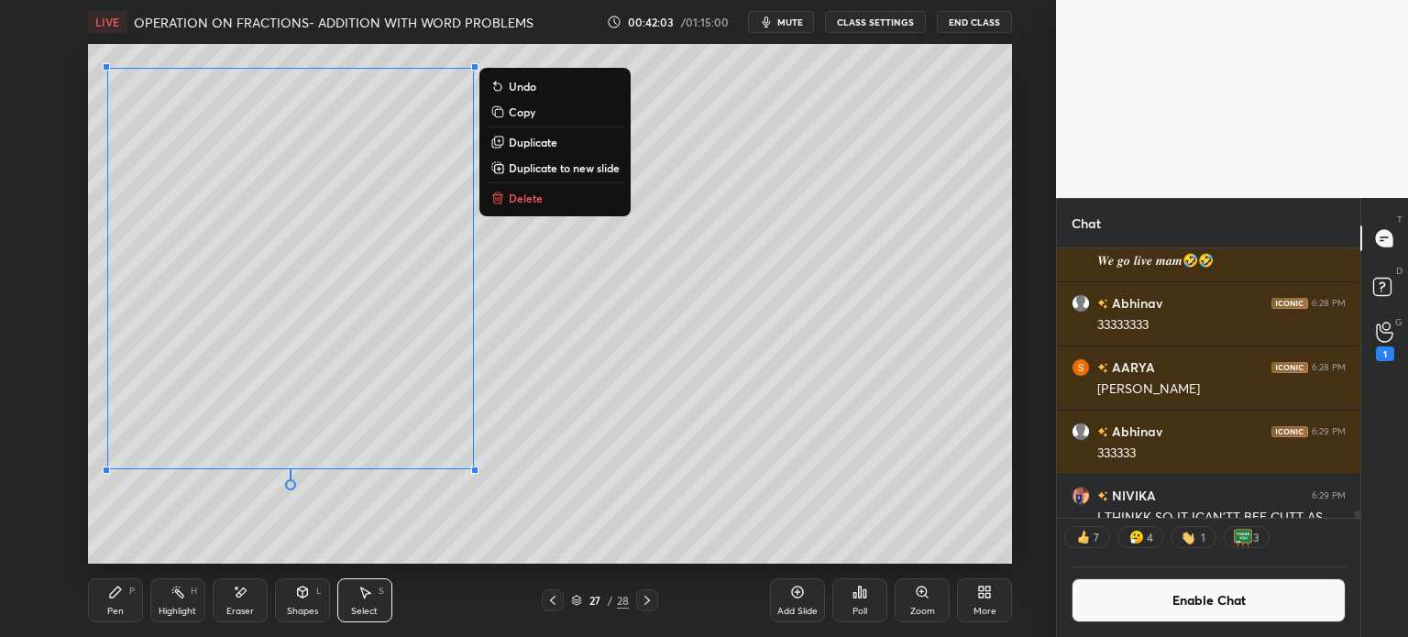
click at [103, 603] on div "Pen P" at bounding box center [115, 600] width 55 height 44
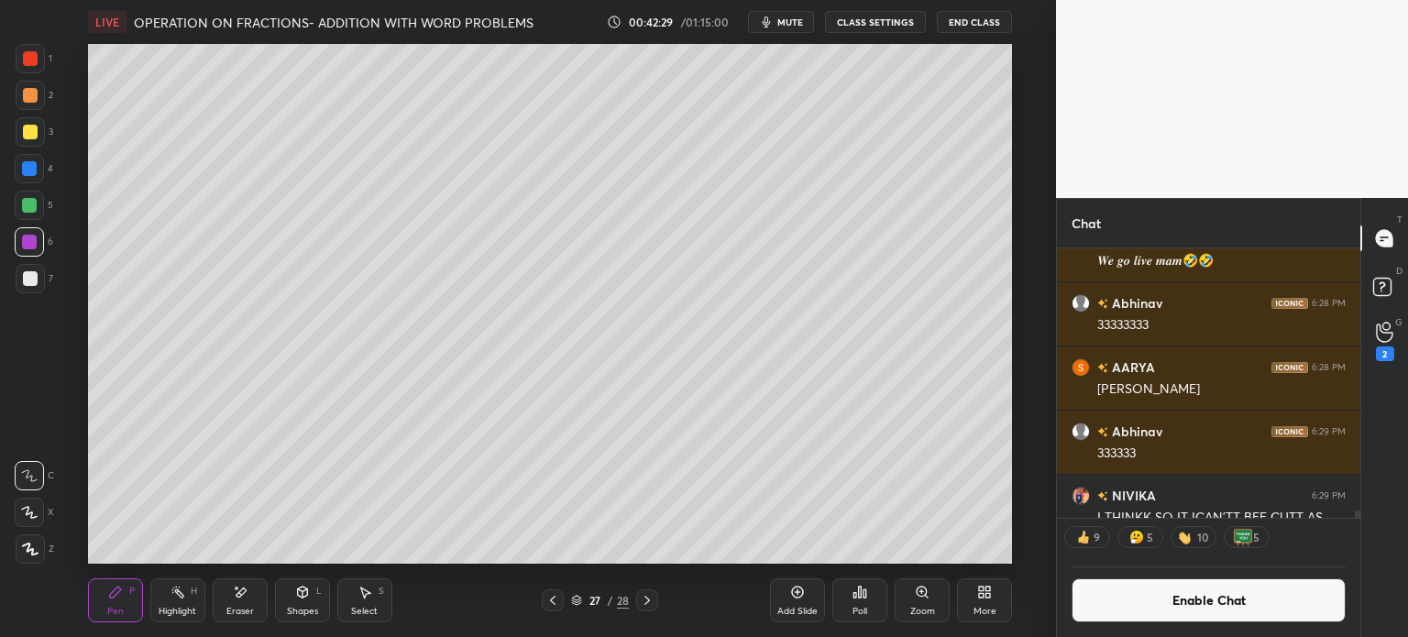
click at [1181, 577] on div "Enable Chat" at bounding box center [1208, 596] width 303 height 82
click at [1206, 587] on button "Enable Chat" at bounding box center [1208, 600] width 274 height 44
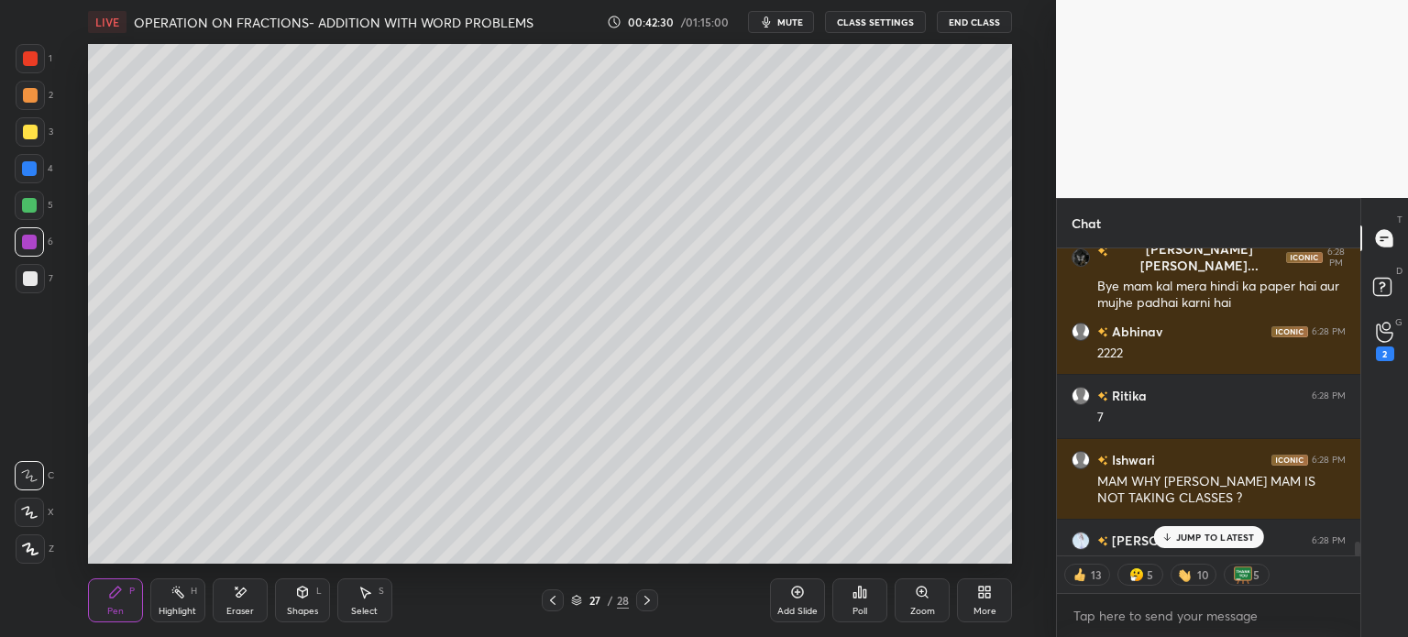
click at [1378, 233] on icon at bounding box center [1384, 238] width 16 height 16
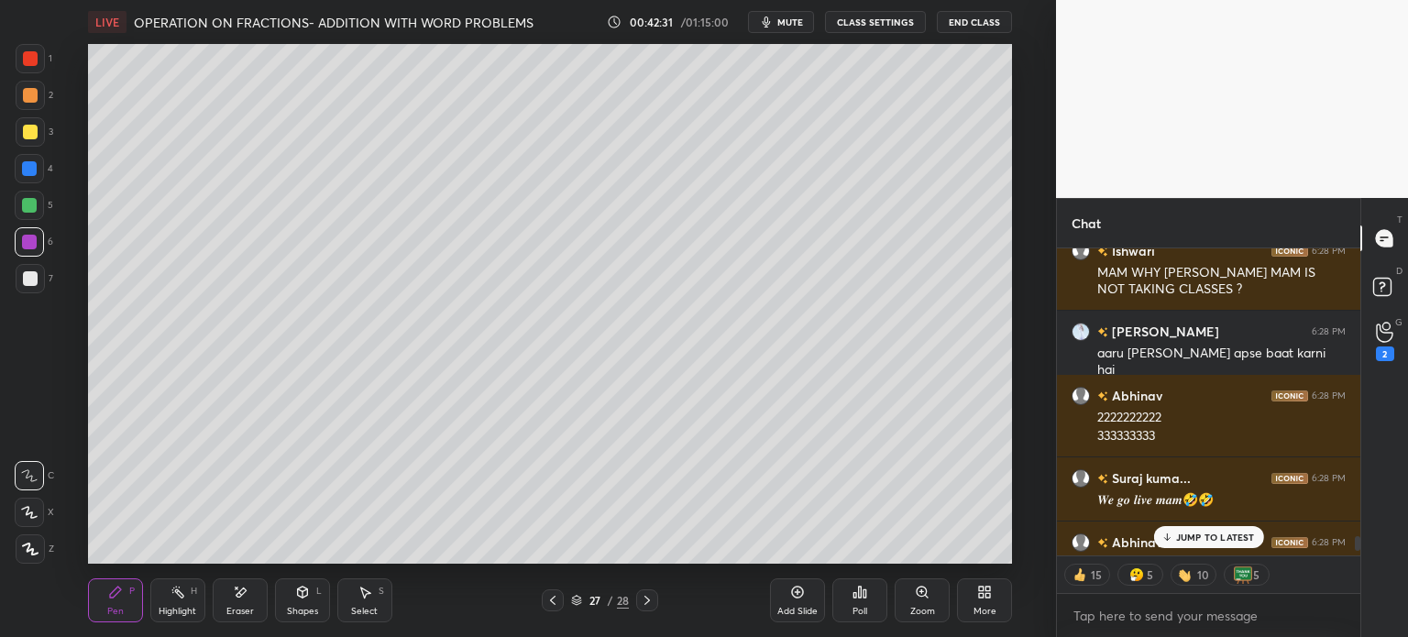
scroll to position [11404, 0]
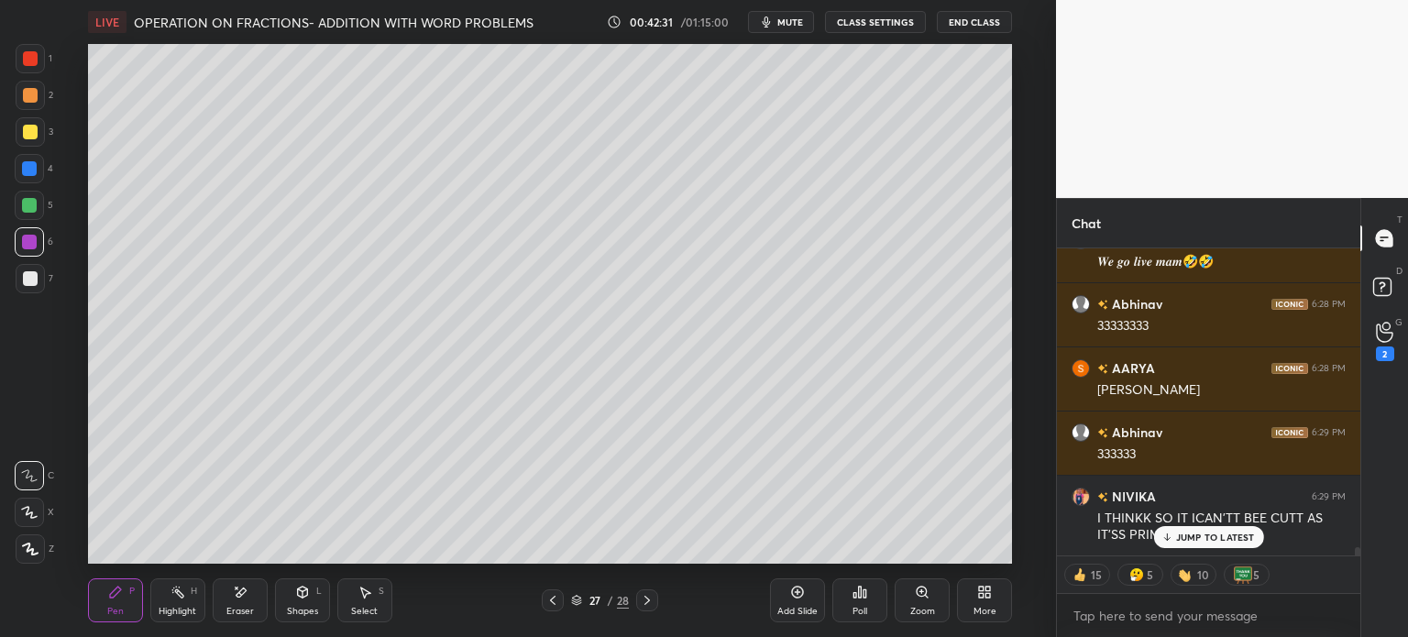
click at [1372, 365] on div "G Raise Hand (G) 2" at bounding box center [1384, 340] width 47 height 51
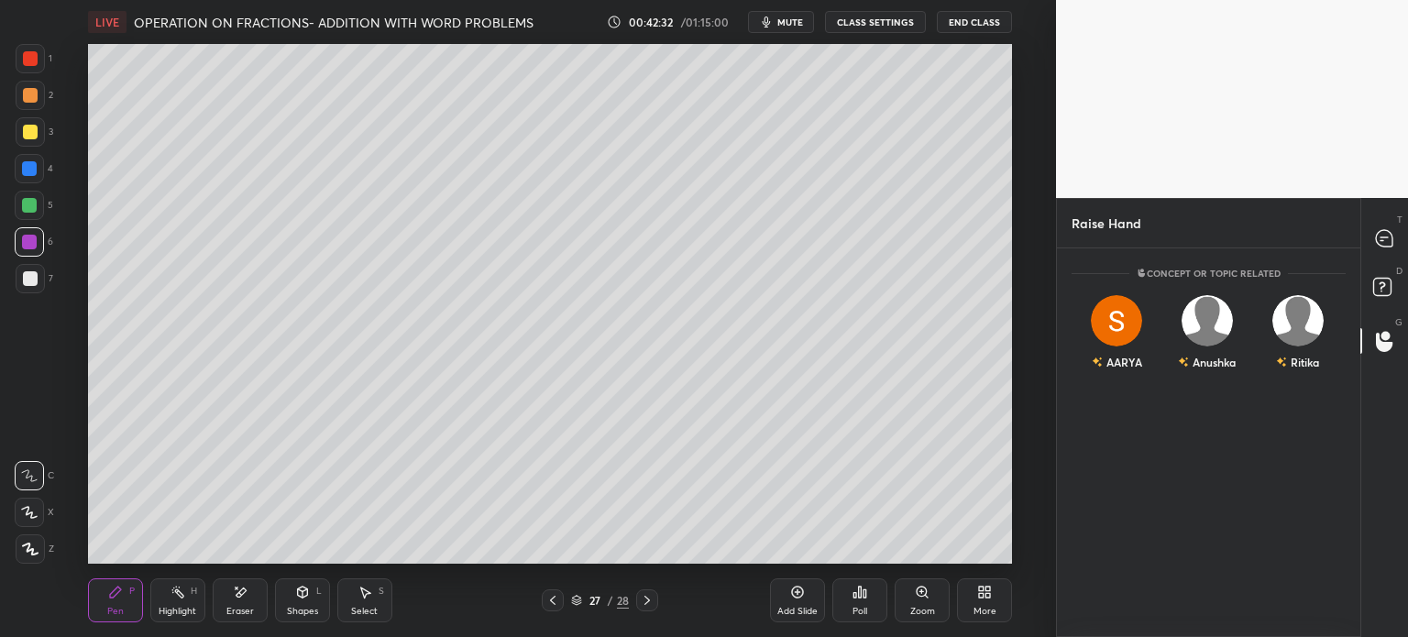
click at [1404, 234] on div "T Messages (T)" at bounding box center [1384, 238] width 47 height 51
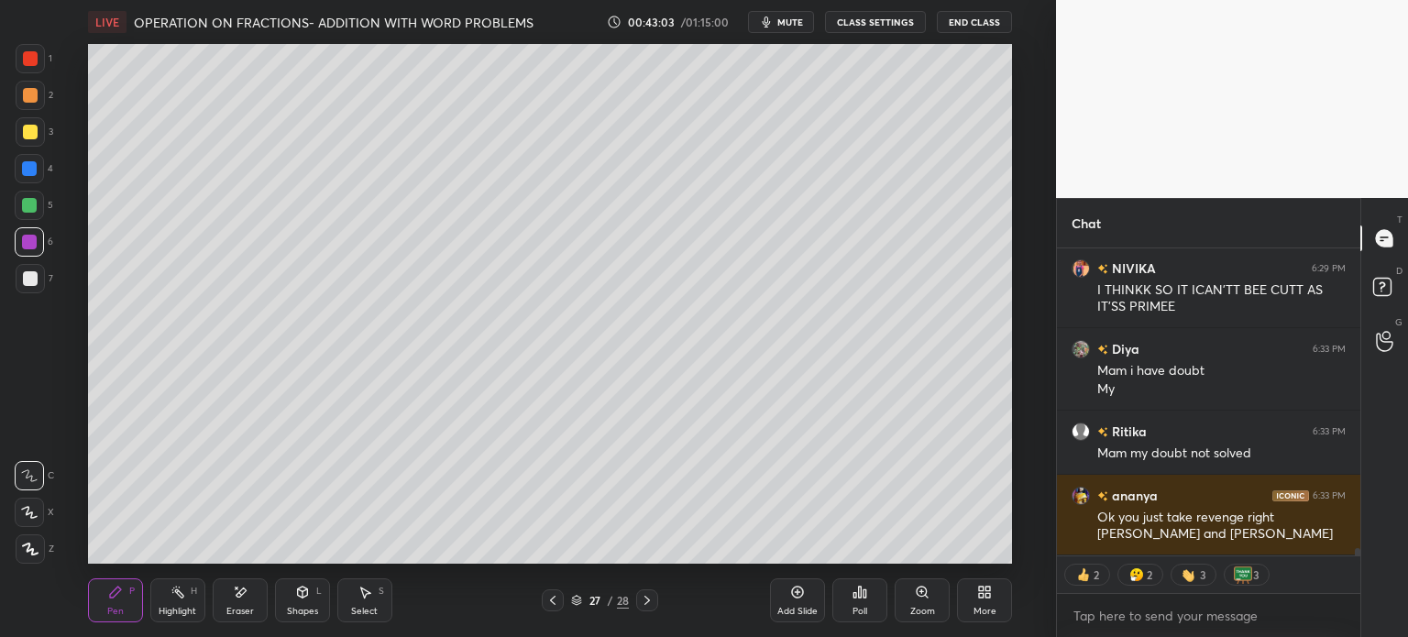
scroll to position [12056, 0]
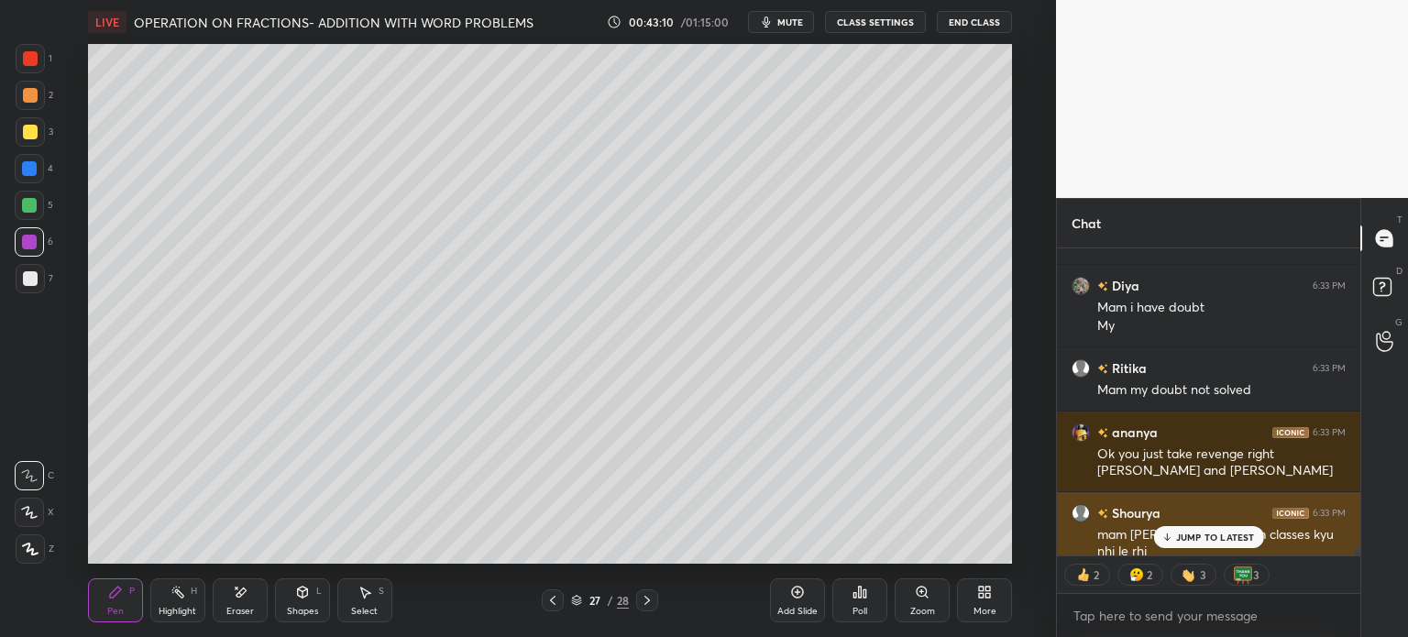
click at [1213, 534] on p "JUMP TO LATEST" at bounding box center [1215, 537] width 79 height 11
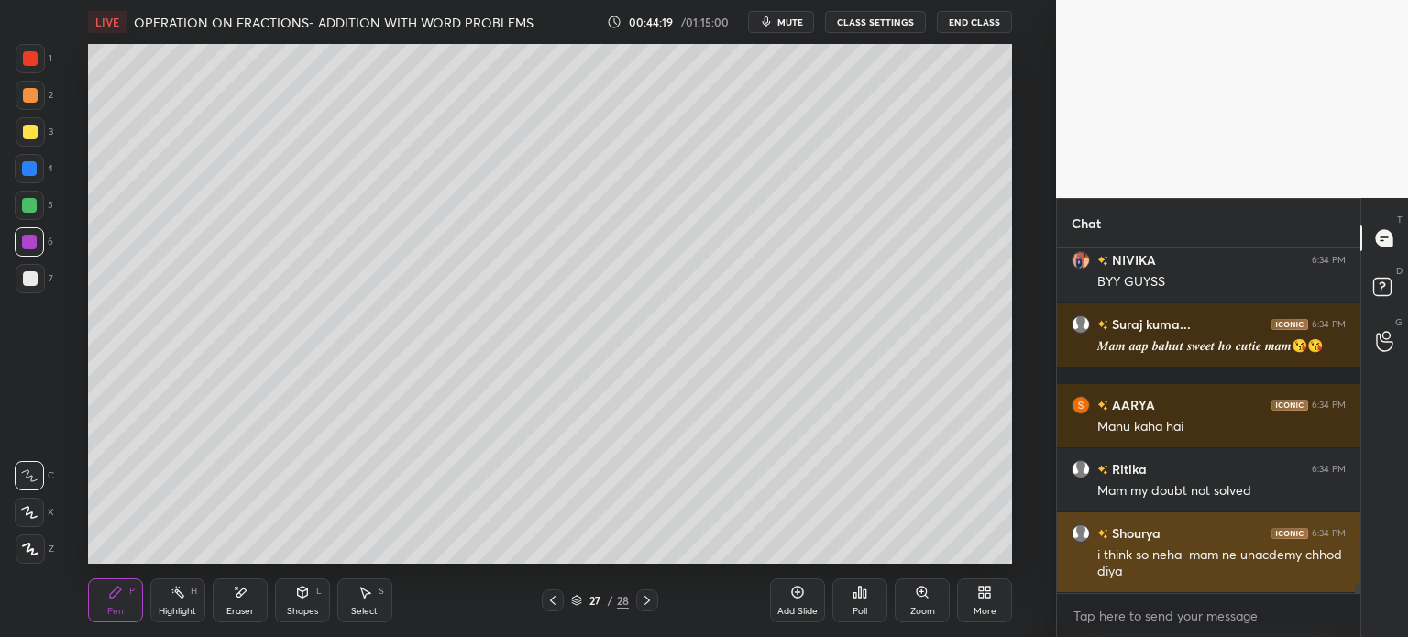
scroll to position [12886, 0]
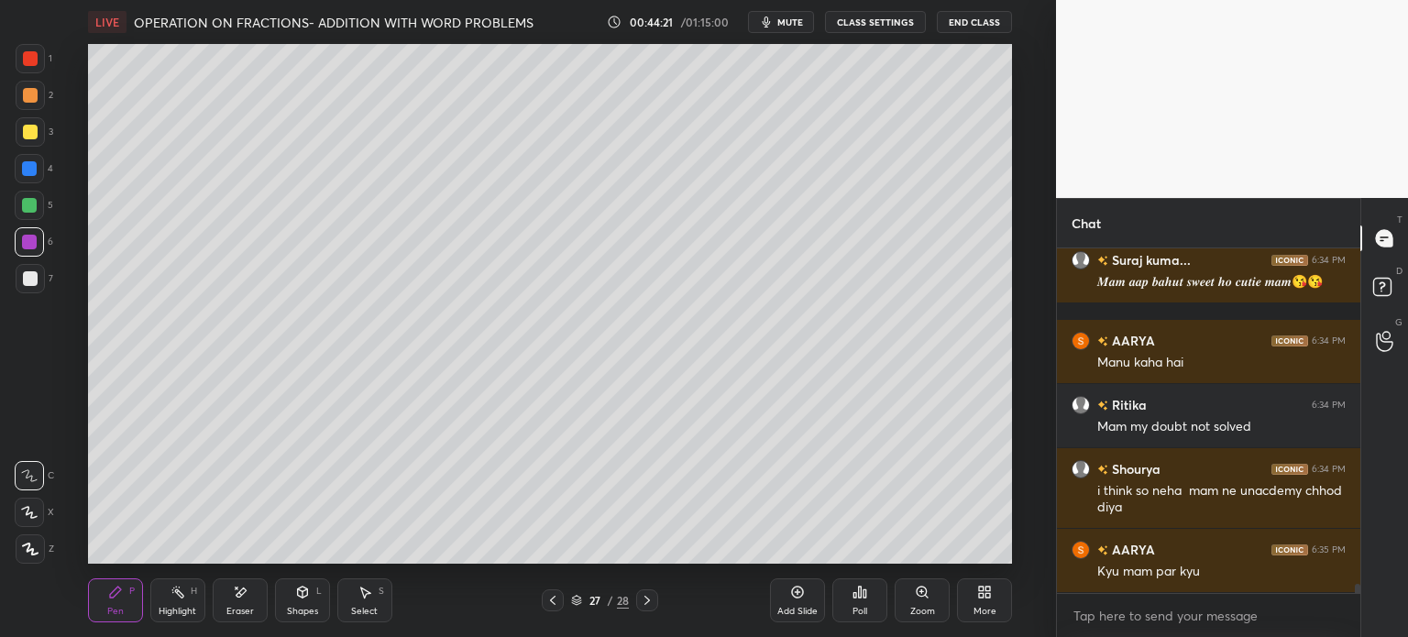
click at [554, 597] on icon at bounding box center [552, 600] width 15 height 15
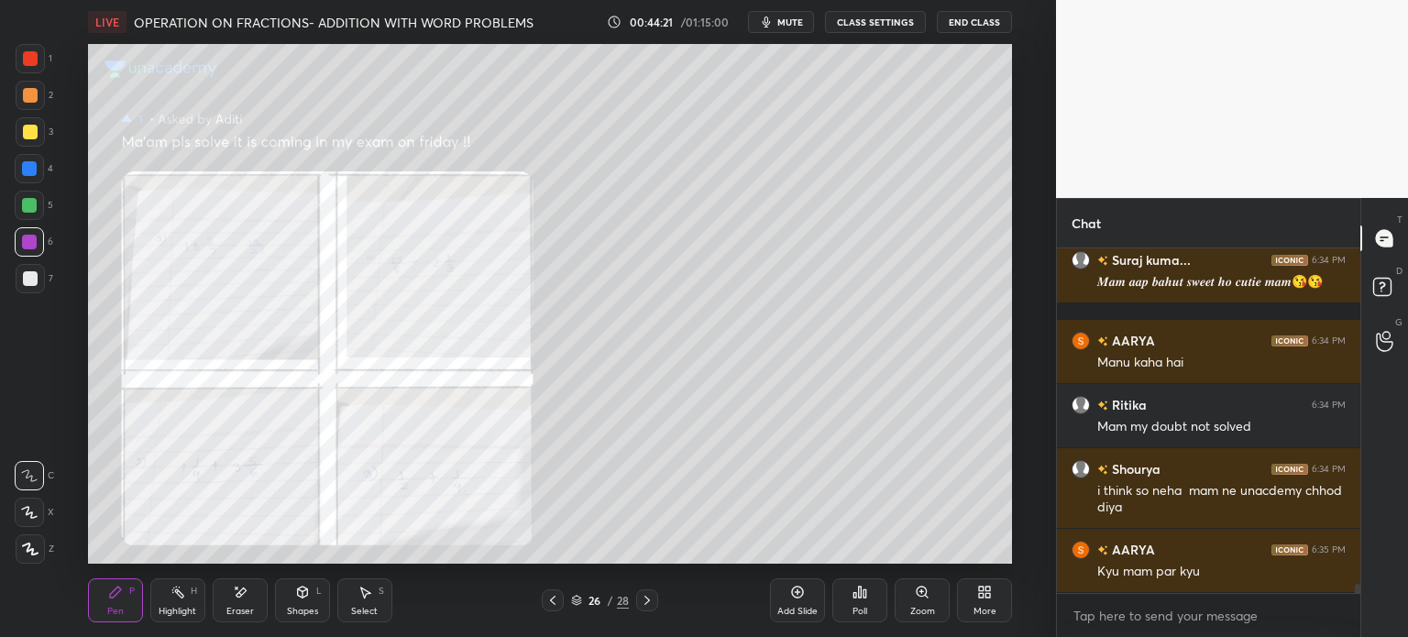
scroll to position [12951, 0]
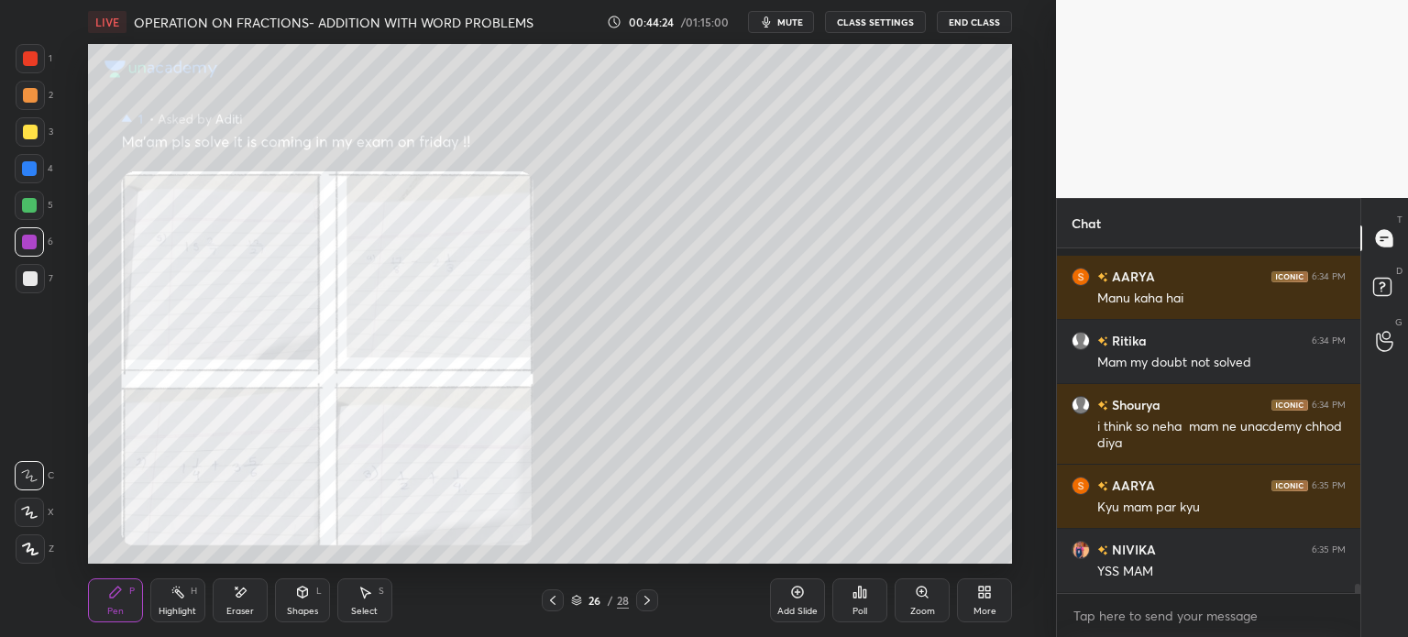
click at [547, 589] on div at bounding box center [553, 600] width 22 height 22
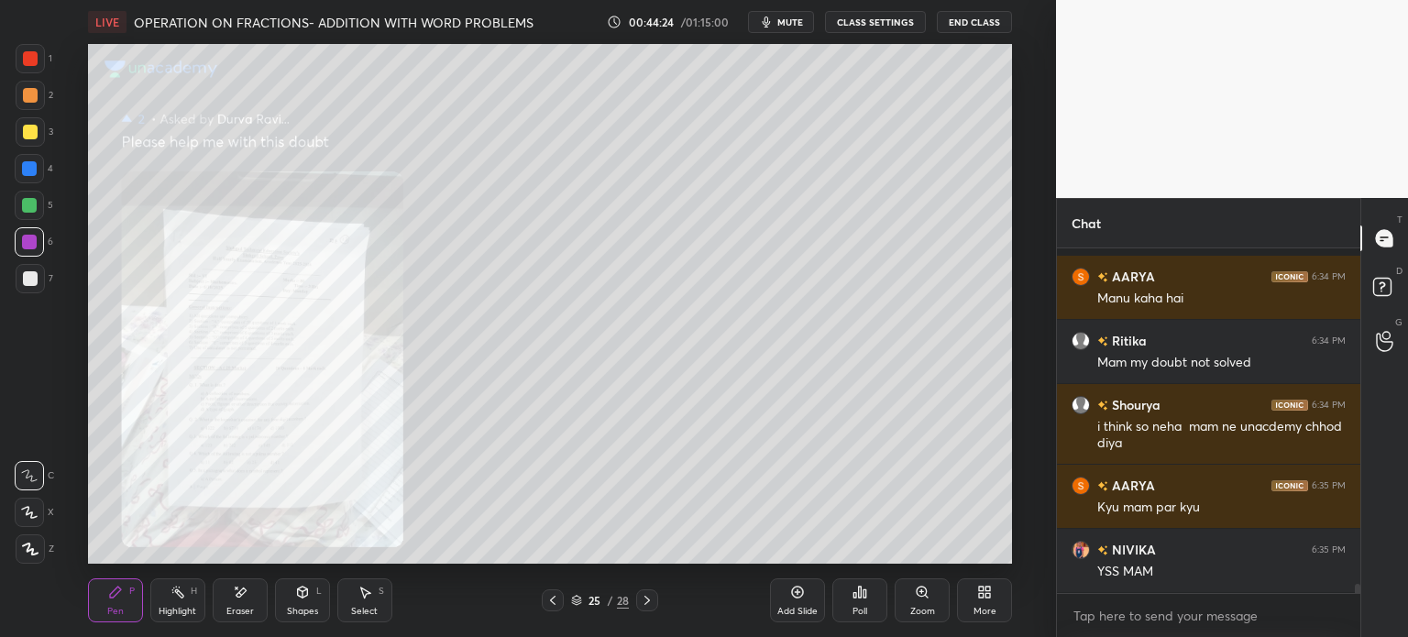
click at [552, 600] on icon at bounding box center [552, 600] width 15 height 15
click at [554, 600] on icon at bounding box center [552, 600] width 15 height 15
click at [554, 599] on icon at bounding box center [552, 600] width 15 height 15
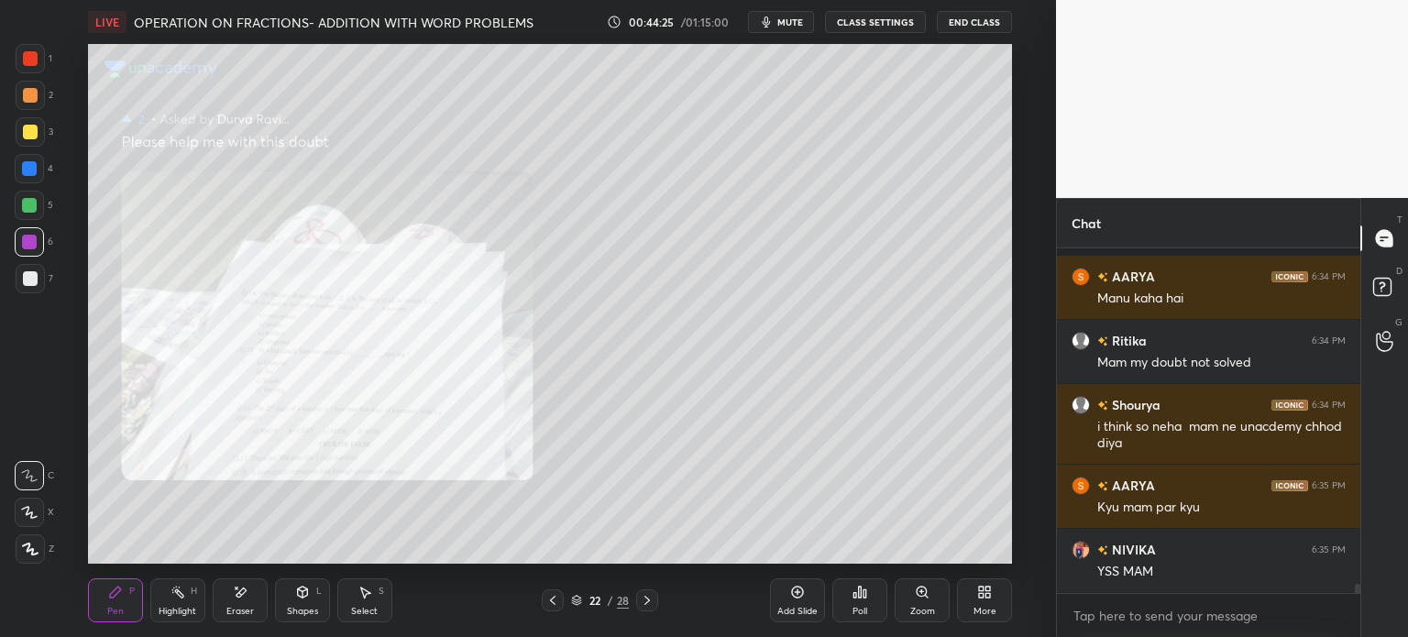
click at [554, 600] on icon at bounding box center [552, 600] width 15 height 15
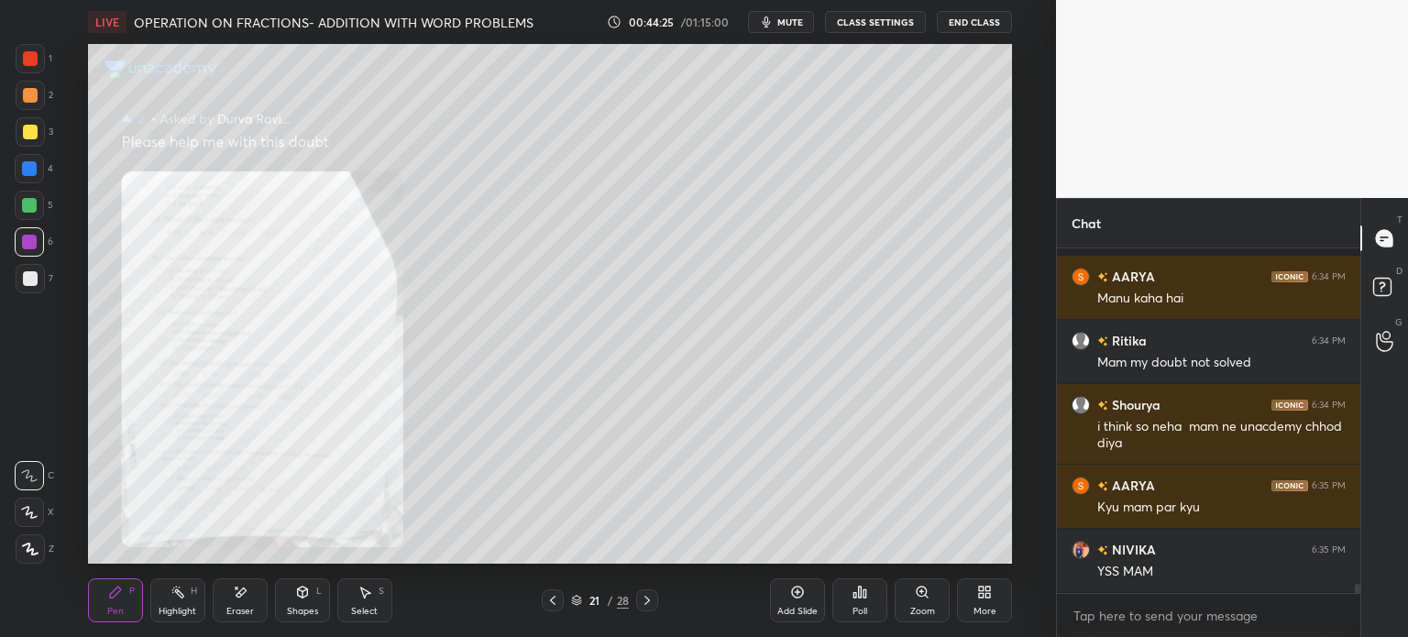
click at [553, 600] on icon at bounding box center [552, 600] width 15 height 15
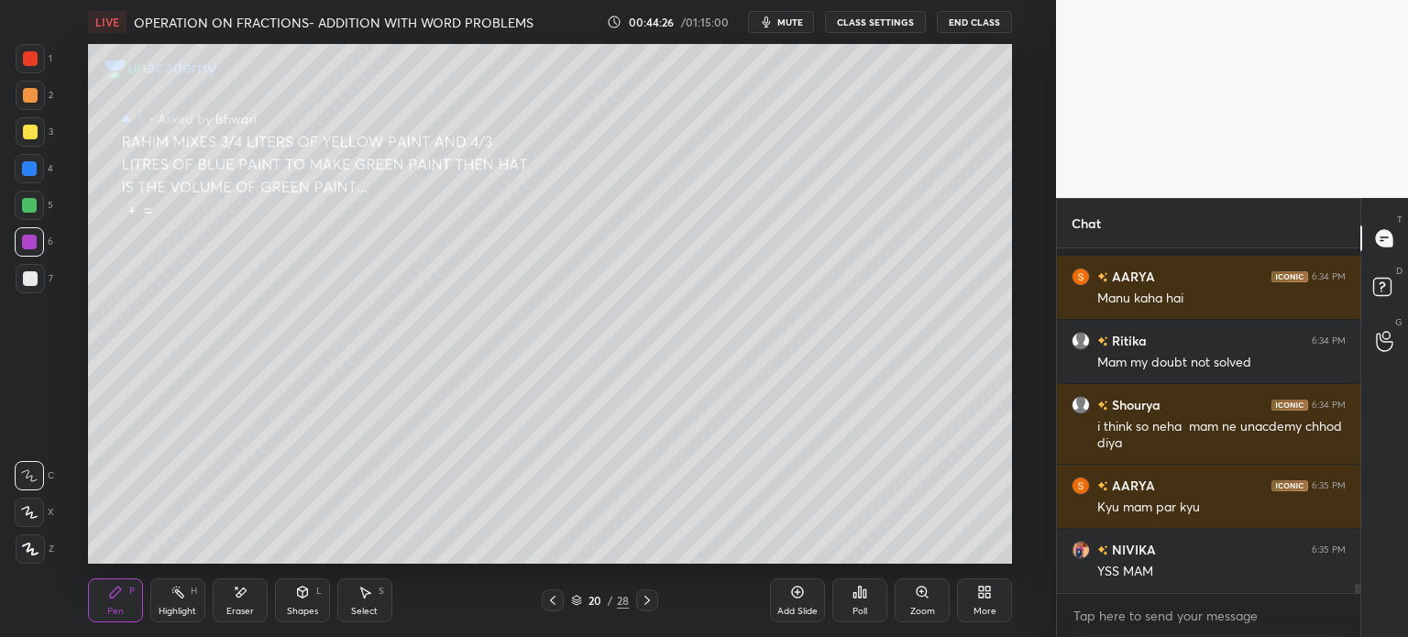
click at [554, 600] on icon at bounding box center [552, 600] width 15 height 15
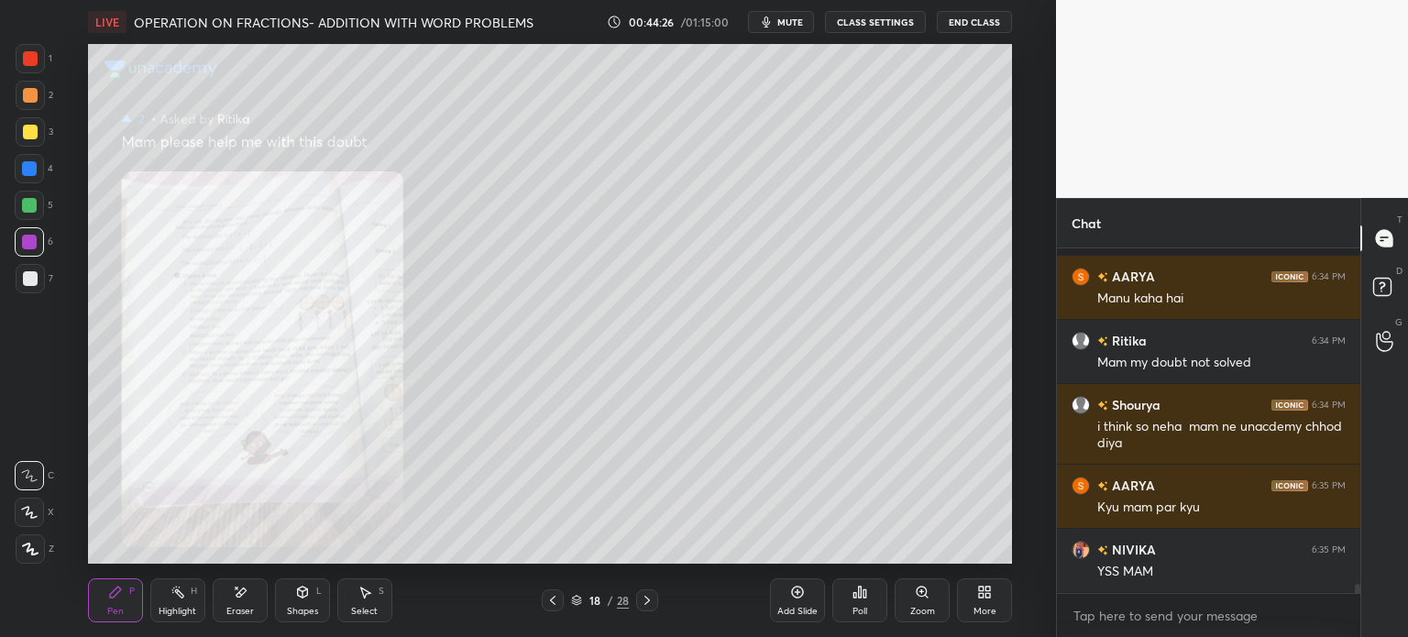
click at [554, 600] on icon at bounding box center [552, 600] width 15 height 15
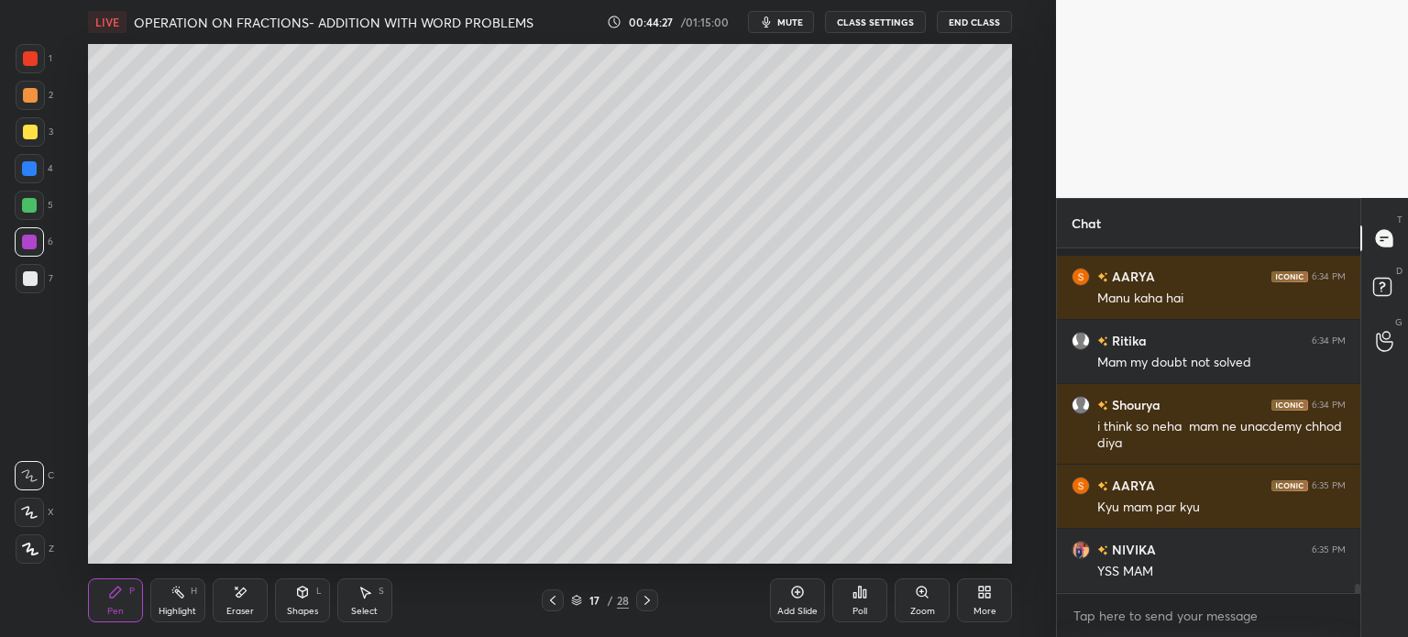
click at [648, 592] on div at bounding box center [647, 600] width 22 height 22
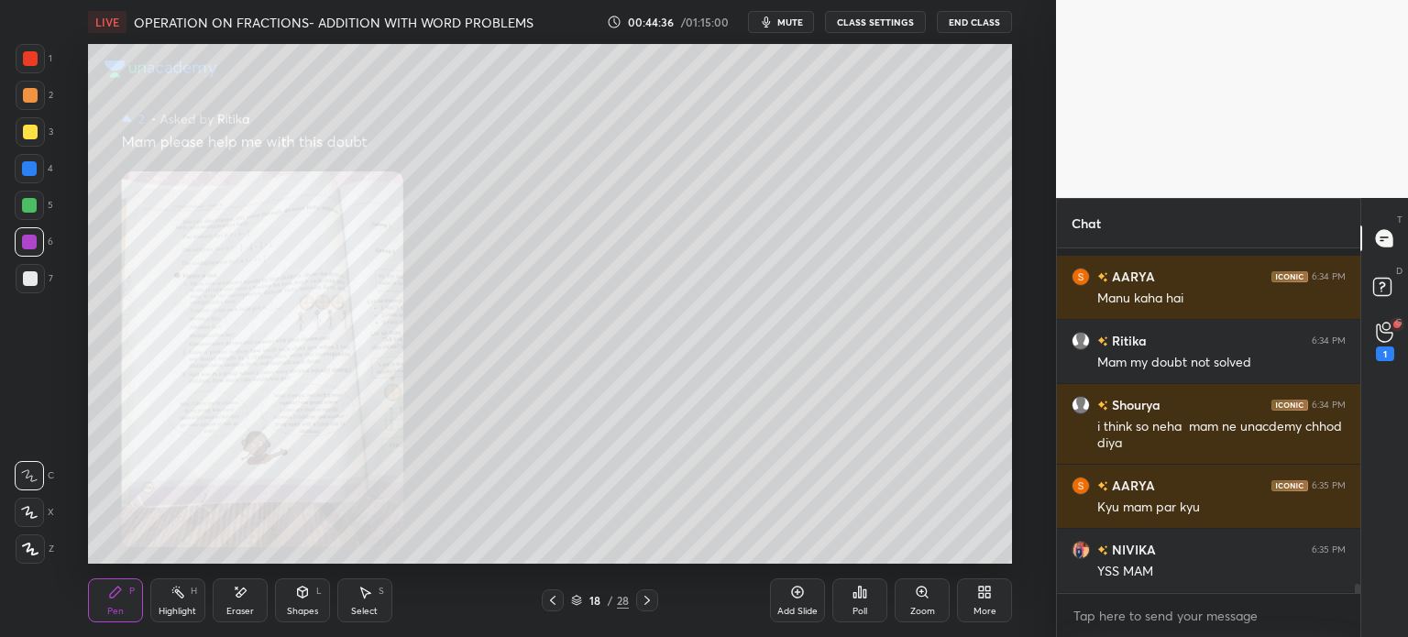
click at [1364, 336] on div "G Raise Hand (G) 1" at bounding box center [1384, 340] width 47 height 51
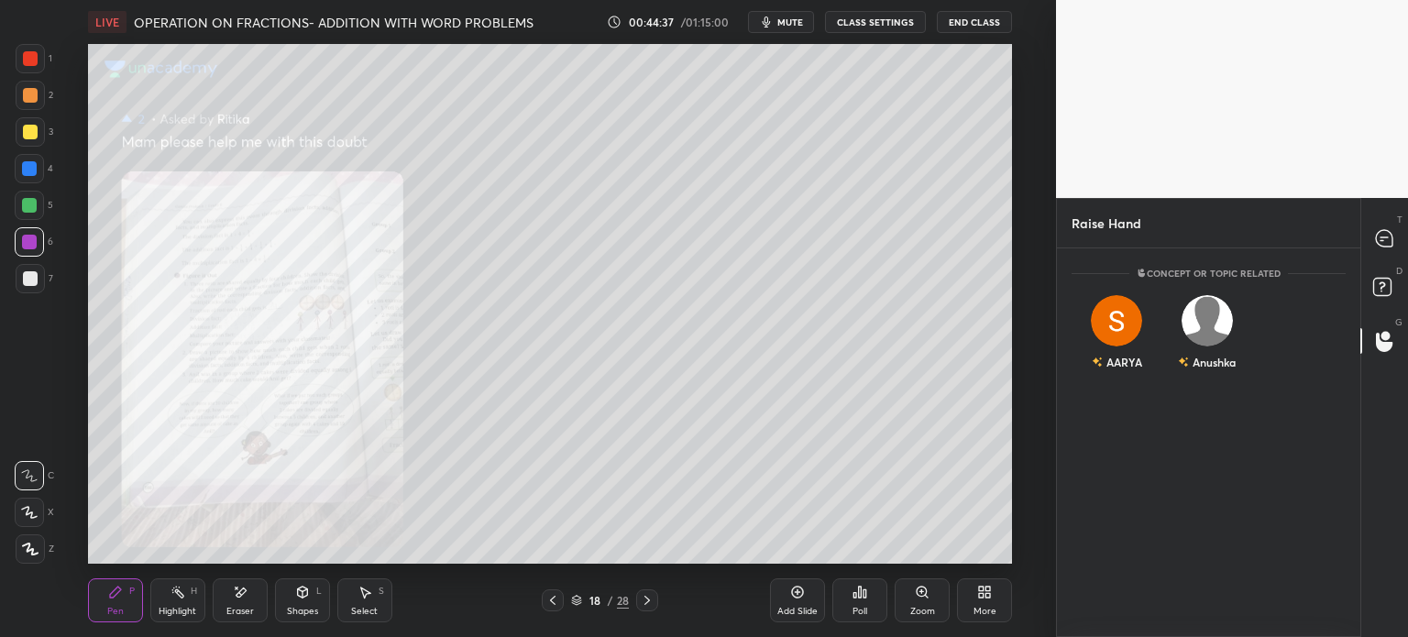
click at [1228, 380] on div "Anushka" at bounding box center [1207, 336] width 91 height 106
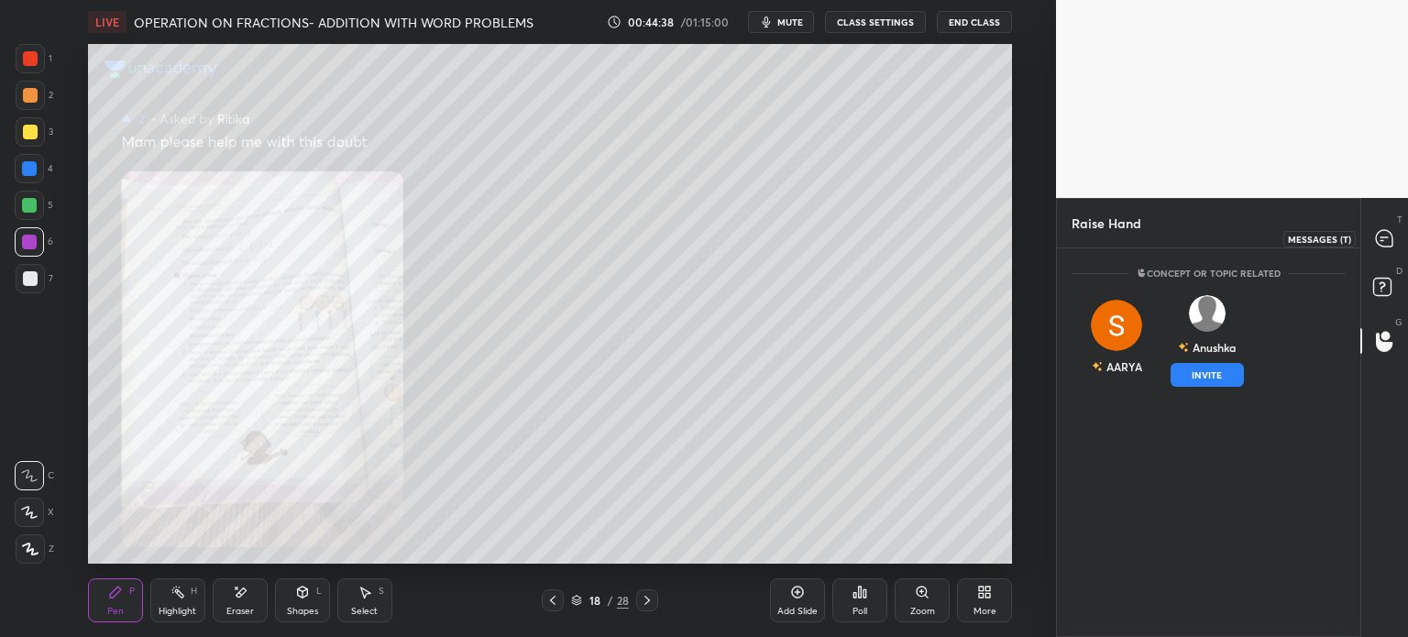
click at [1406, 226] on div "T Messages (T)" at bounding box center [1384, 238] width 47 height 51
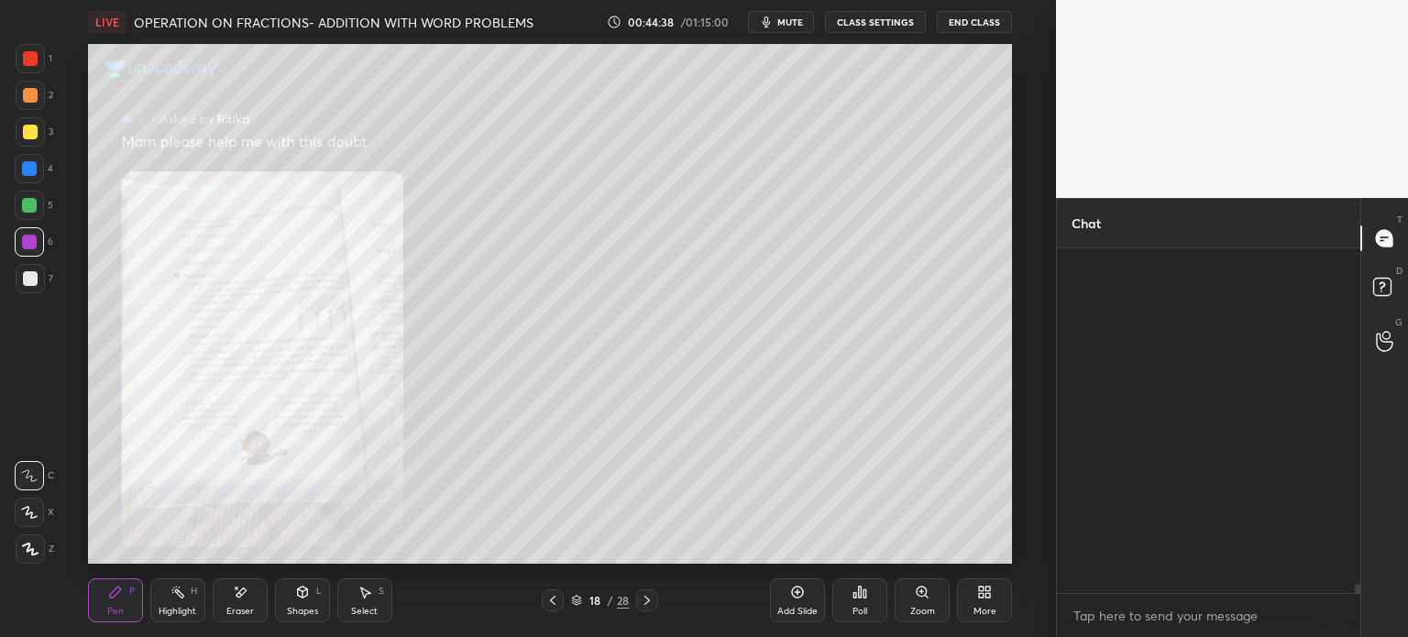
scroll to position [339, 298]
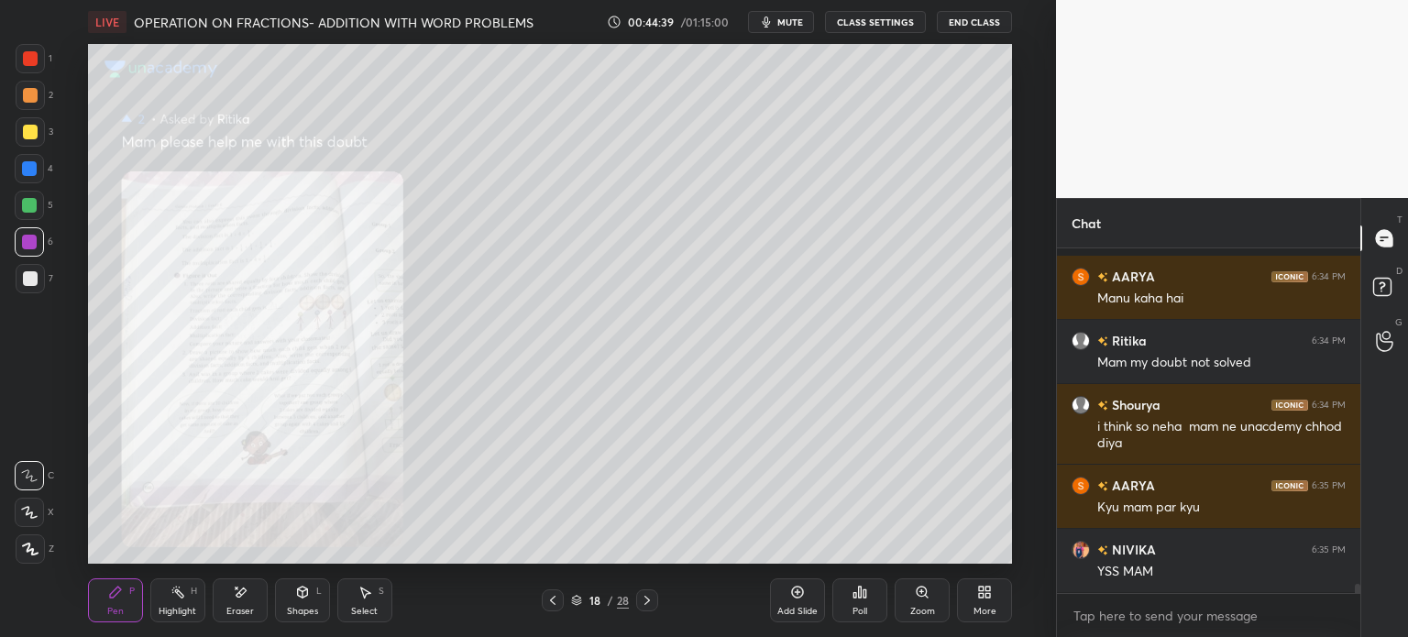
click at [642, 602] on icon at bounding box center [647, 600] width 15 height 15
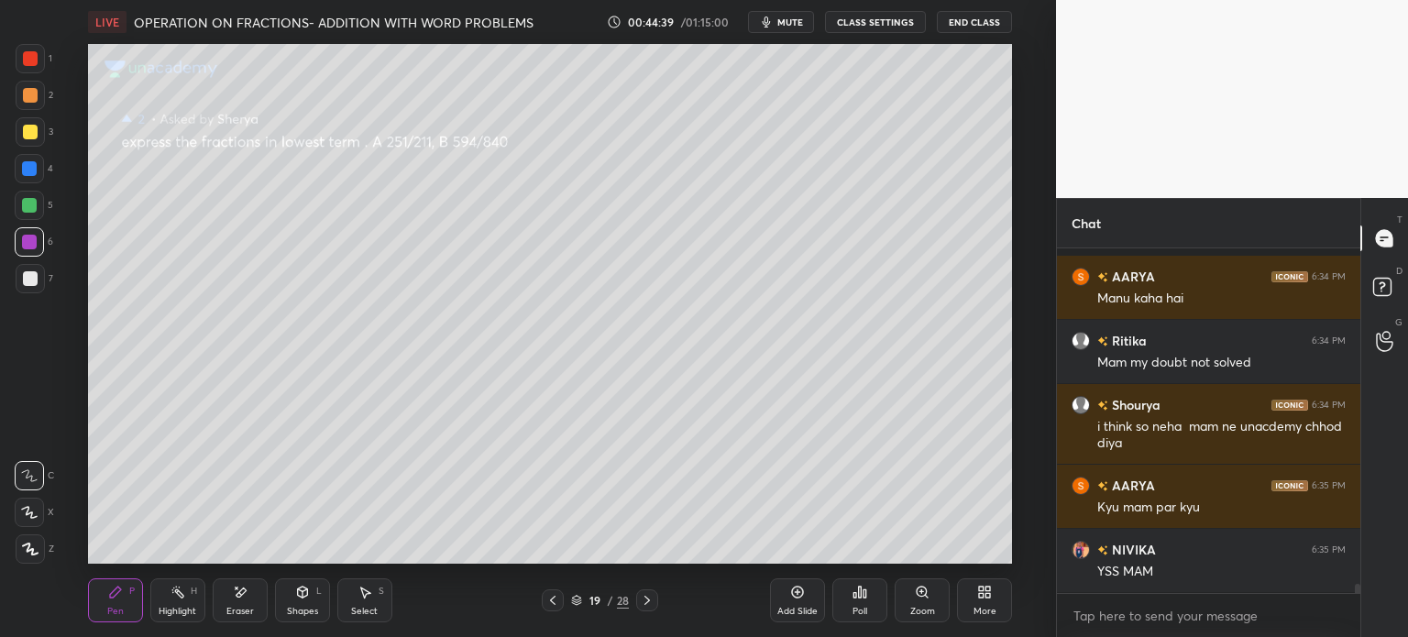
click at [643, 600] on icon at bounding box center [647, 600] width 15 height 15
click at [648, 603] on icon at bounding box center [647, 600] width 15 height 15
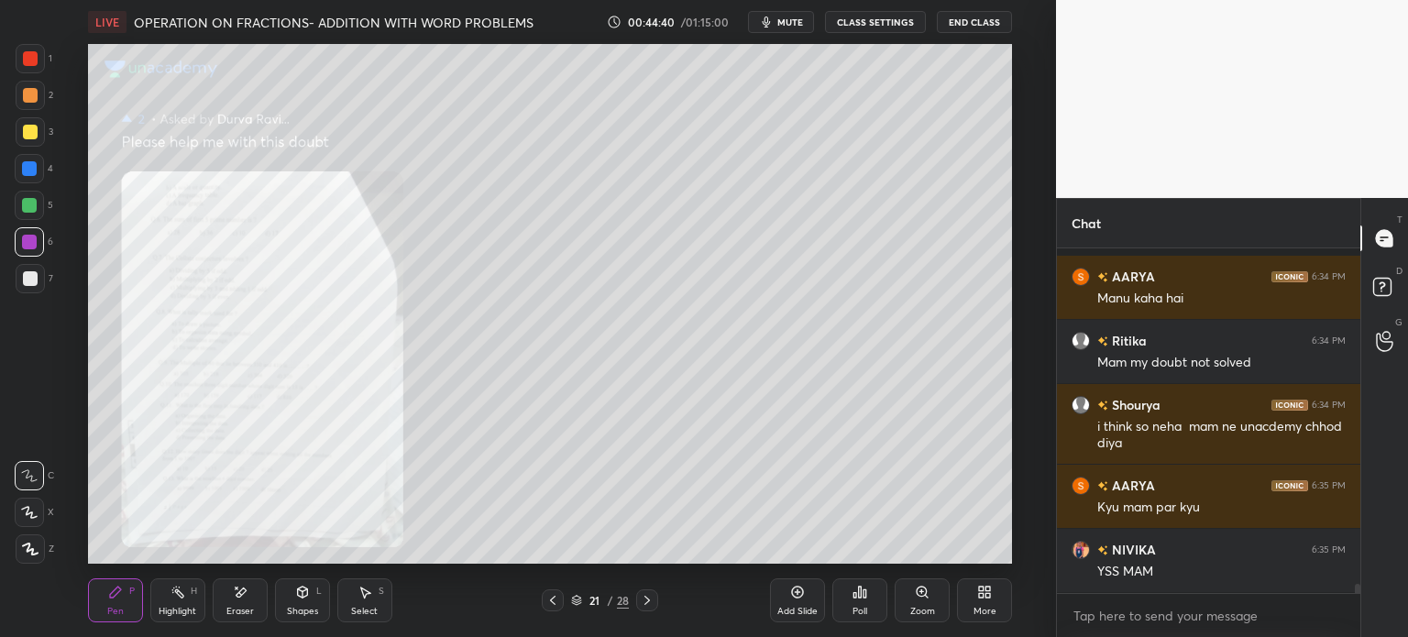
click at [644, 603] on icon at bounding box center [647, 600] width 15 height 15
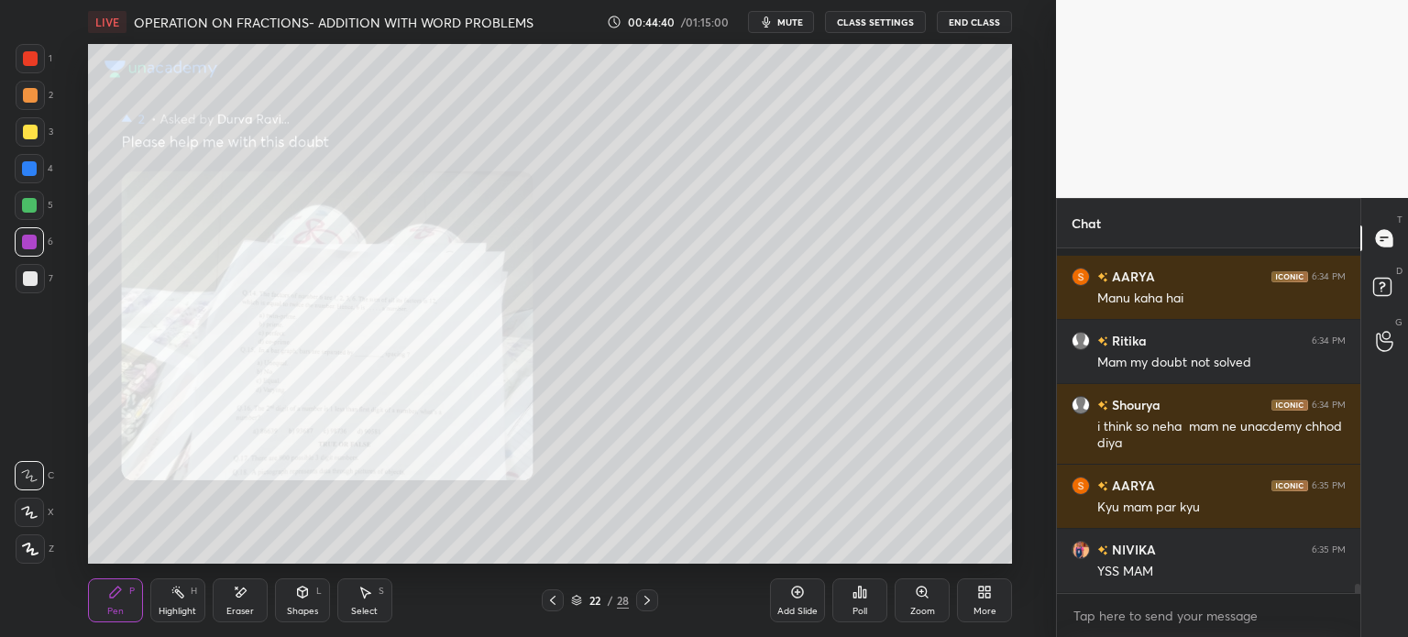
click at [642, 602] on icon at bounding box center [647, 600] width 15 height 15
click at [645, 600] on icon at bounding box center [647, 600] width 15 height 15
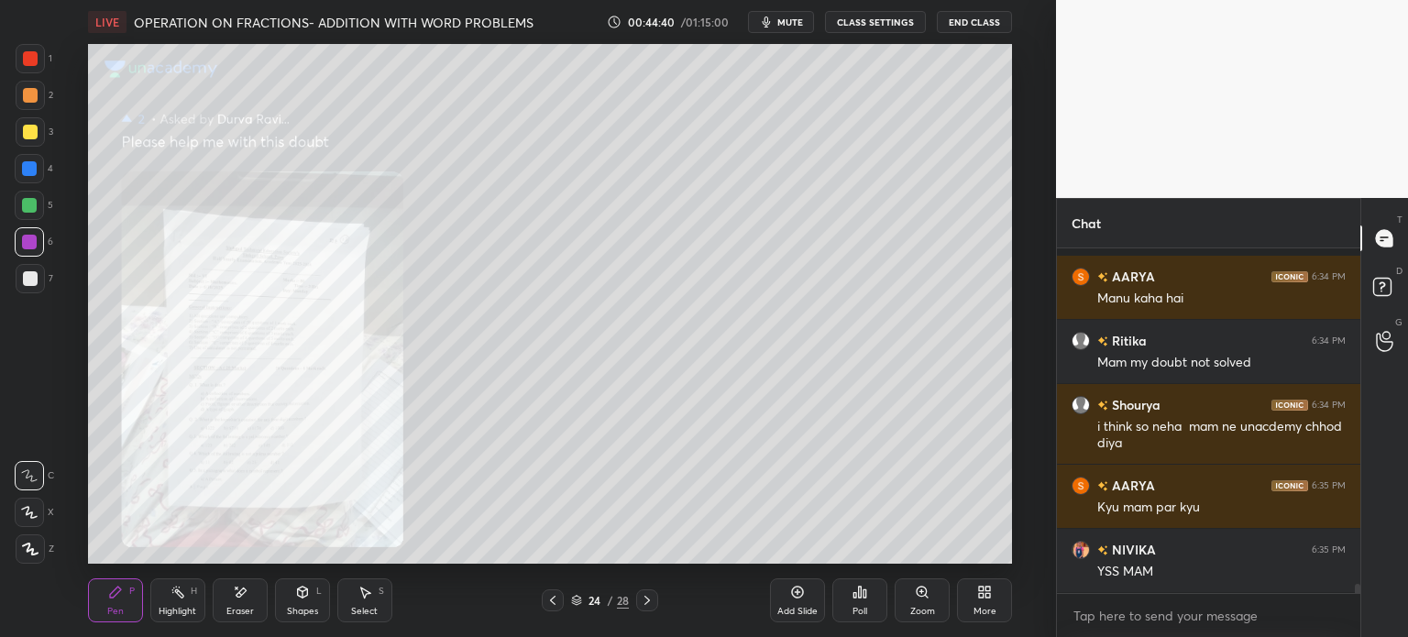
click at [641, 600] on icon at bounding box center [647, 600] width 15 height 15
click at [640, 602] on icon at bounding box center [647, 600] width 15 height 15
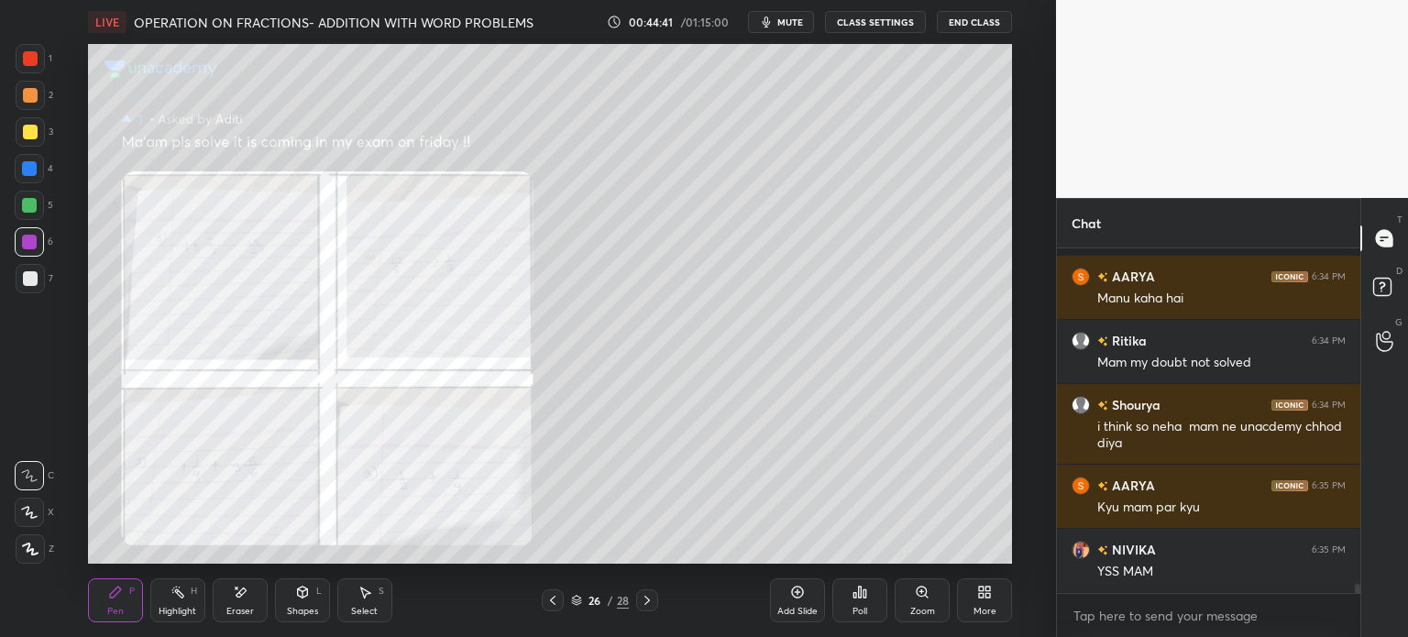
click at [642, 601] on icon at bounding box center [647, 600] width 15 height 15
click at [650, 597] on icon at bounding box center [647, 600] width 15 height 15
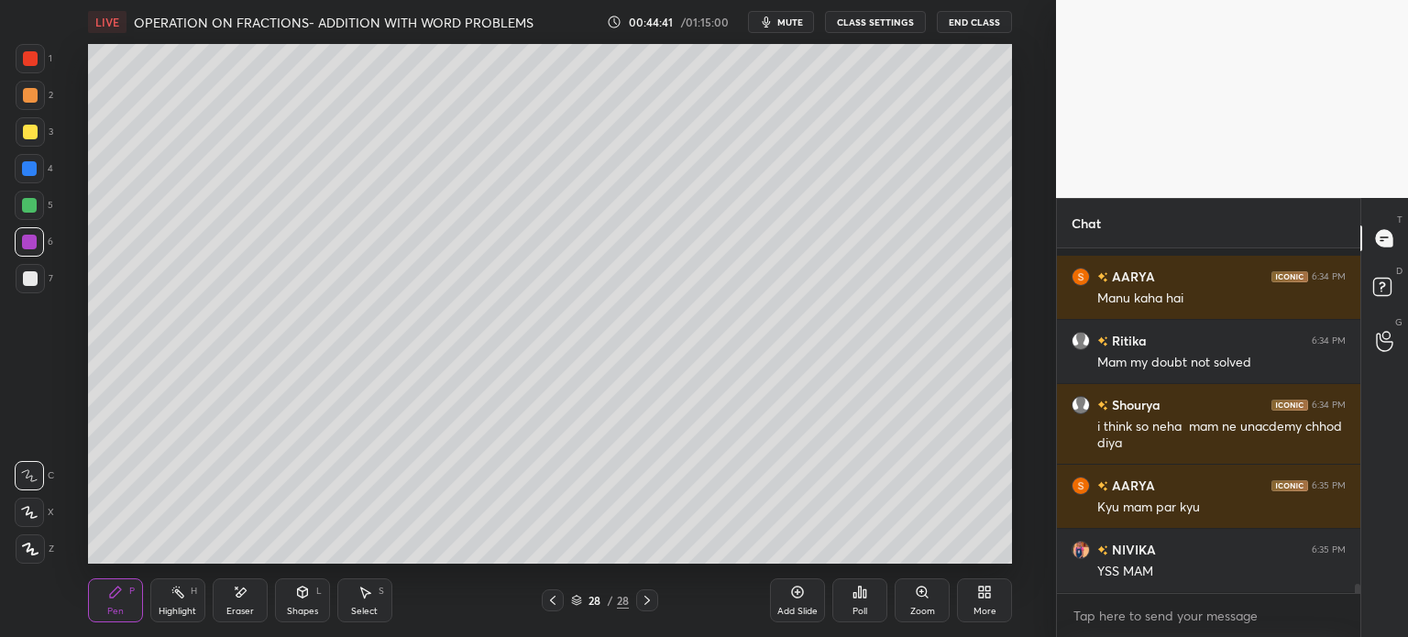
scroll to position [13031, 0]
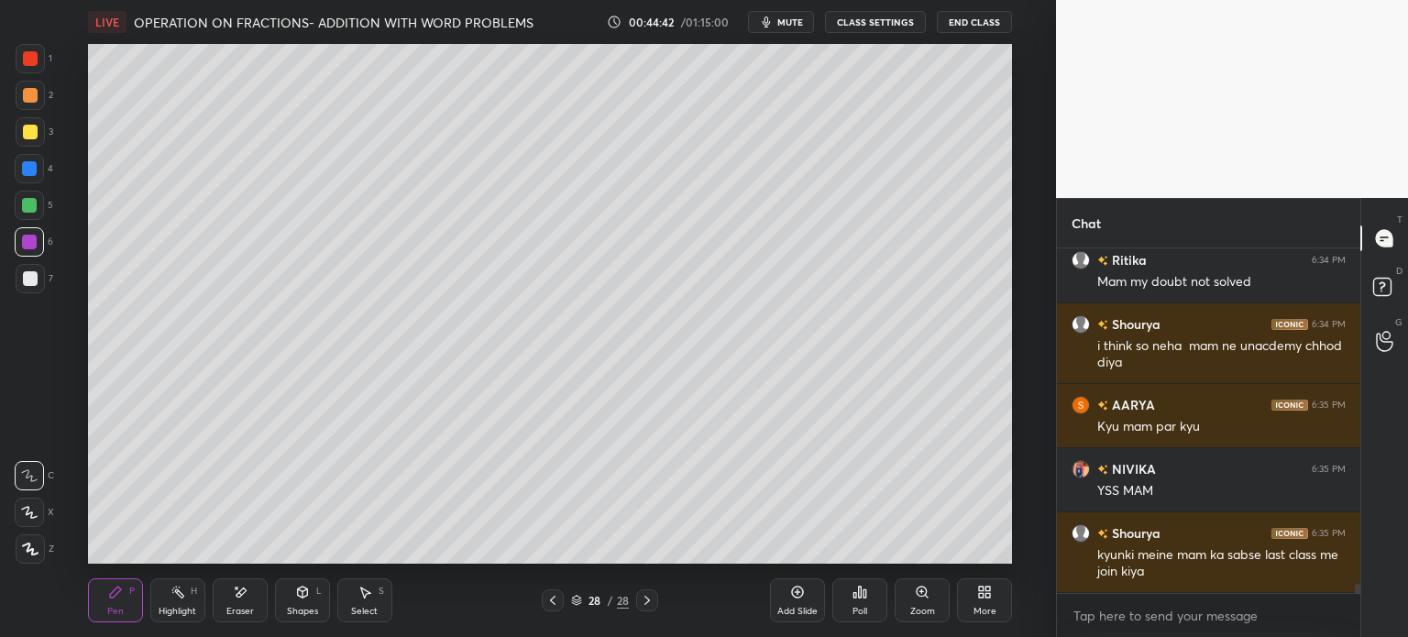
click at [528, 617] on div "Pen P Highlight H Eraser Shapes L Select S 28 / 28 Add Slide Poll Zoom More" at bounding box center [550, 600] width 924 height 73
click at [546, 601] on icon at bounding box center [552, 600] width 15 height 15
click at [562, 606] on div at bounding box center [553, 600] width 22 height 22
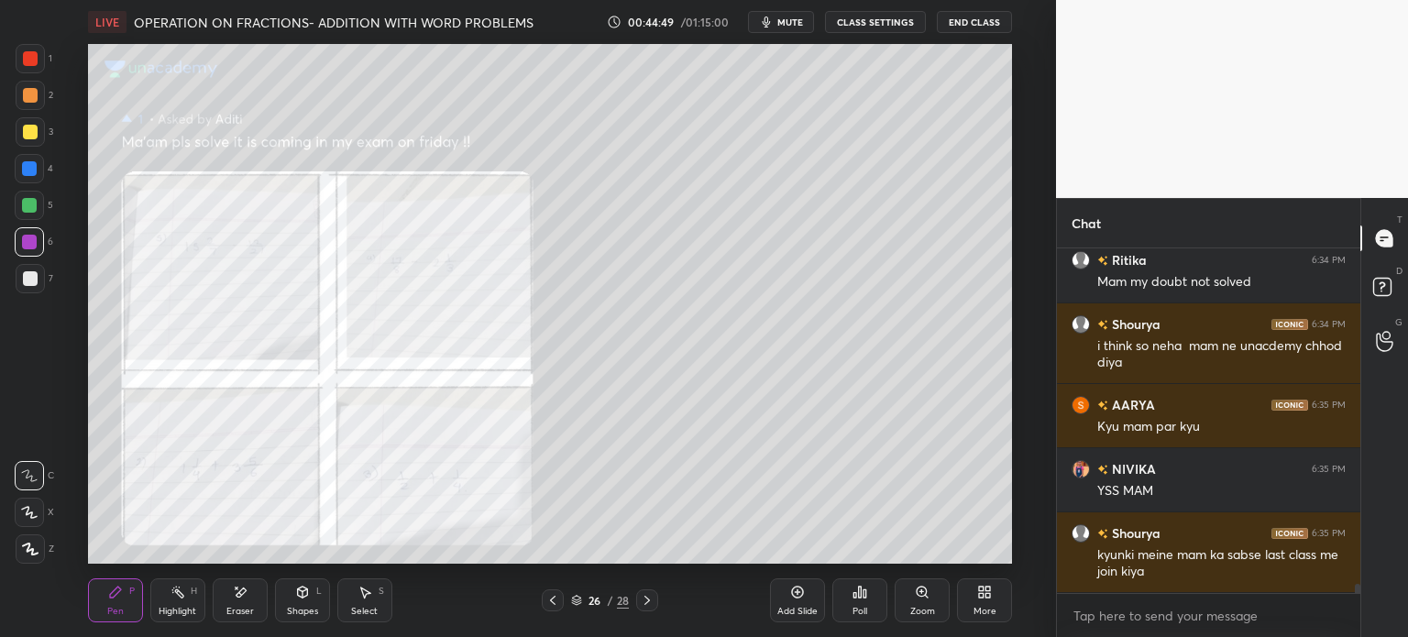
click at [805, 595] on div "Add Slide" at bounding box center [797, 600] width 55 height 44
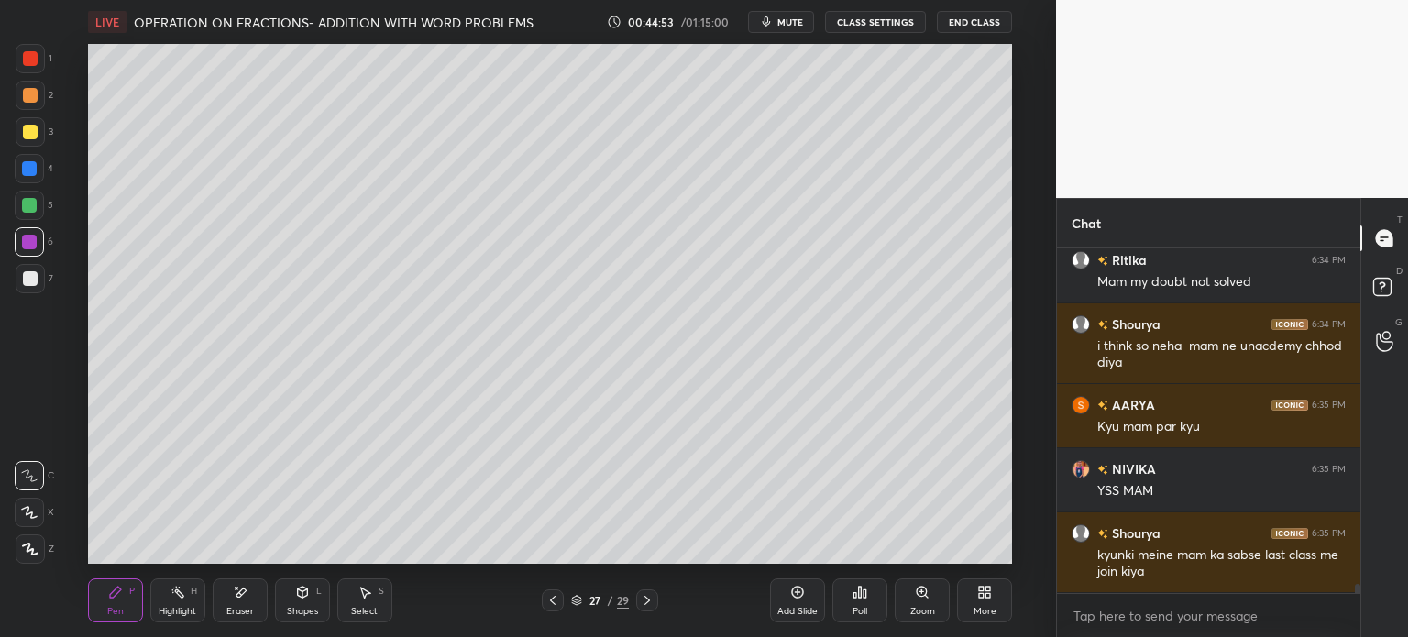
click at [550, 599] on icon at bounding box center [552, 600] width 15 height 15
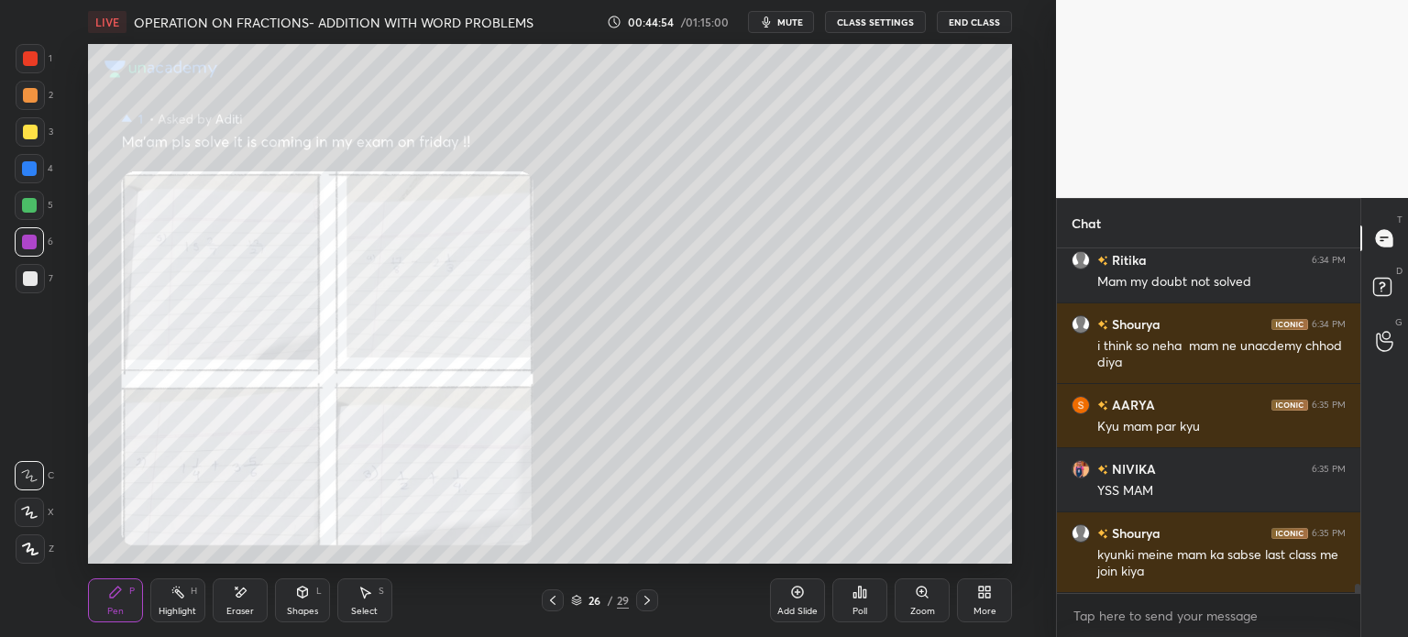
click at [649, 604] on icon at bounding box center [647, 600] width 15 height 15
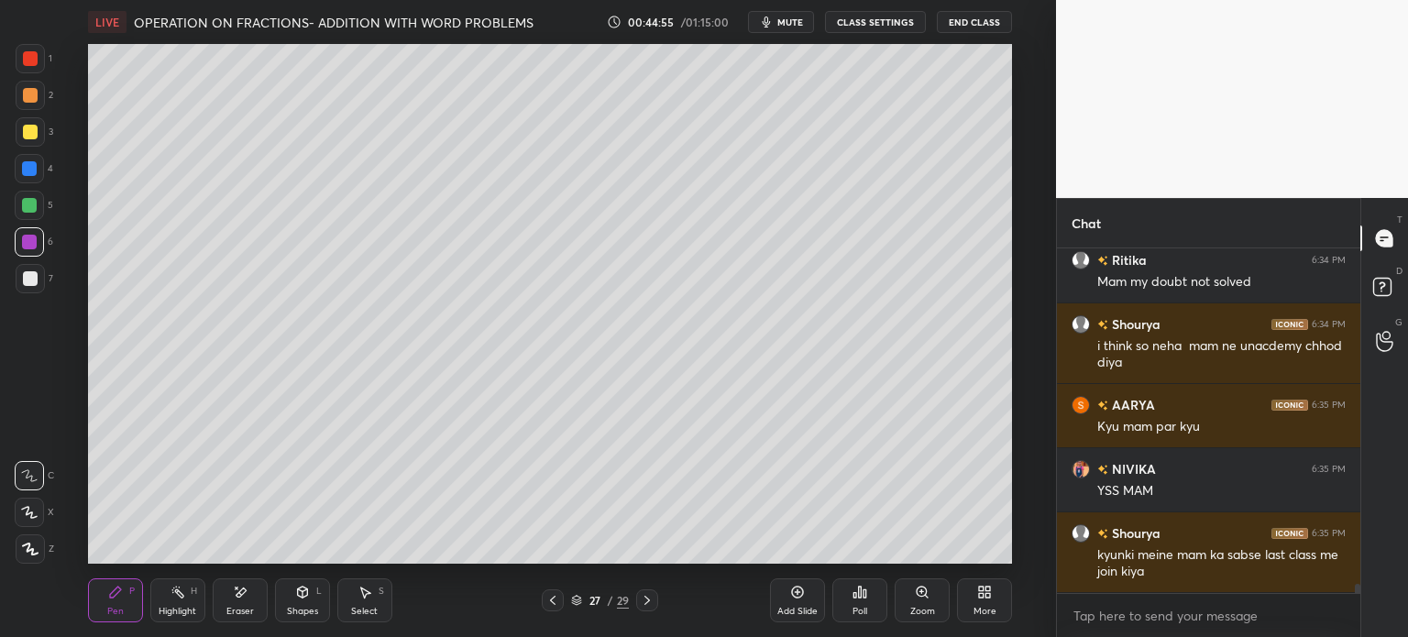
click at [41, 137] on div at bounding box center [30, 131] width 29 height 29
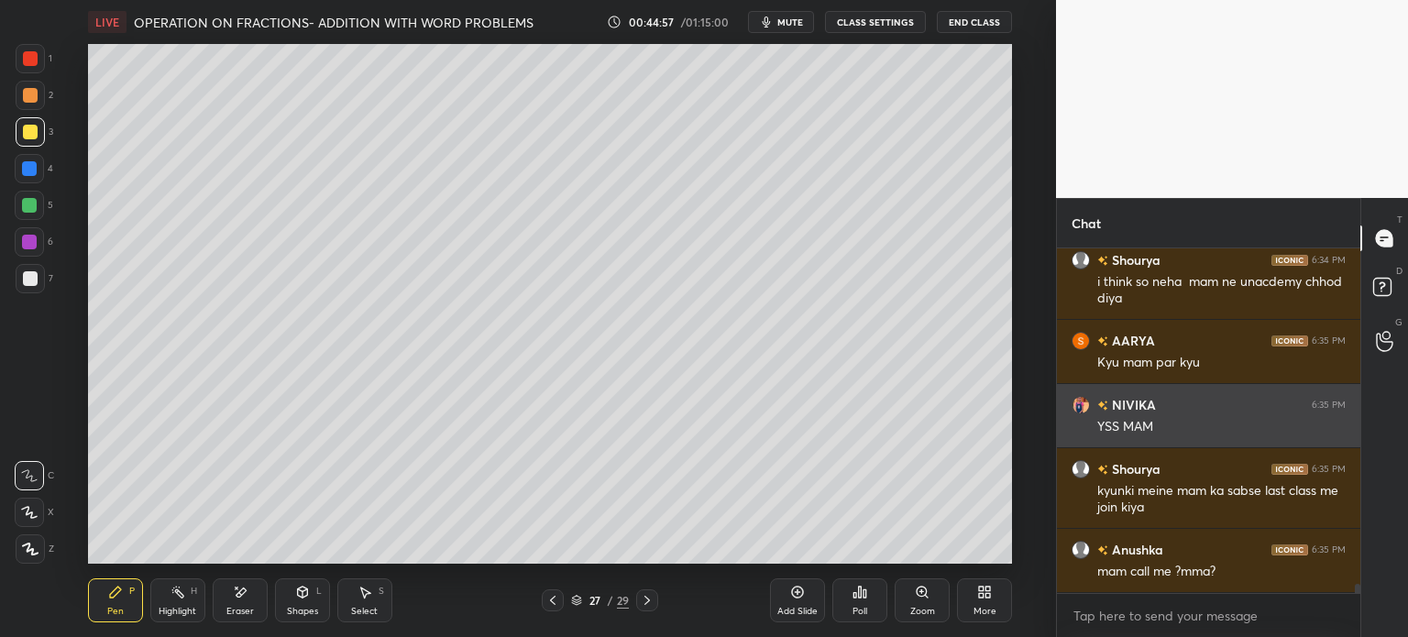
scroll to position [13160, 0]
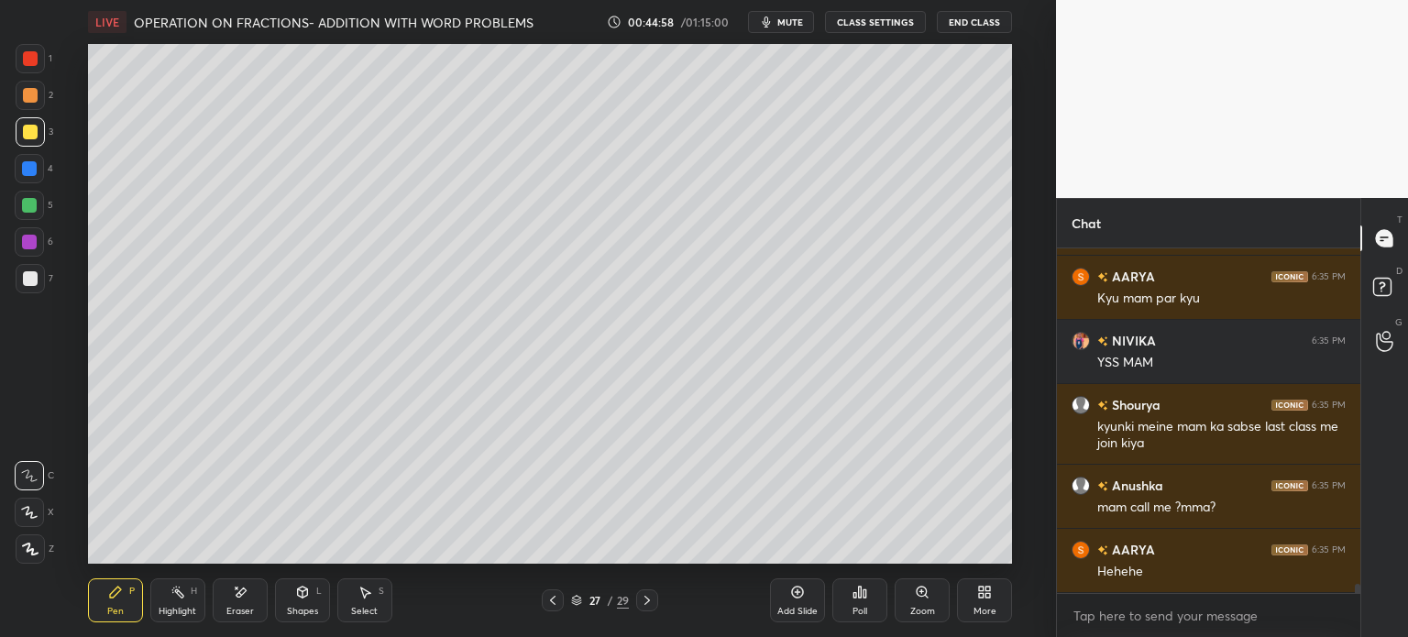
click at [1395, 342] on div at bounding box center [1384, 340] width 37 height 33
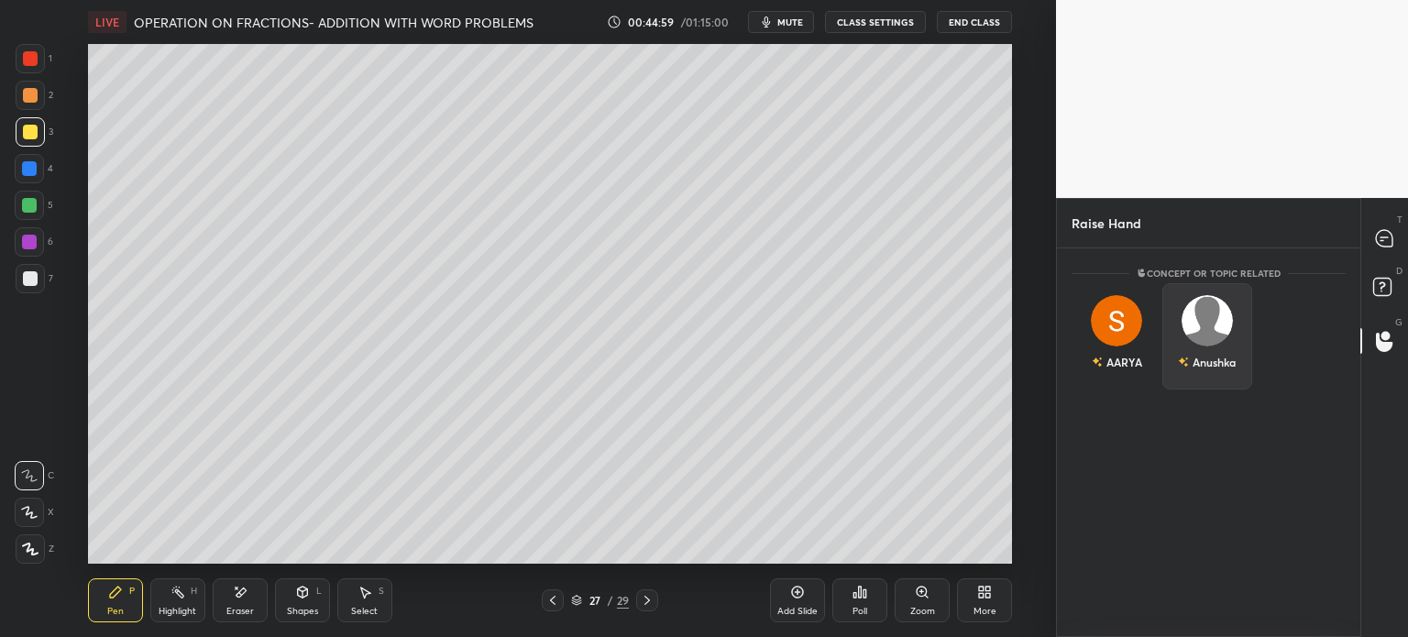
click at [1146, 388] on div "AARYA" at bounding box center [1116, 336] width 91 height 106
click at [1237, 386] on div "Anushka" at bounding box center [1207, 340] width 91 height 115
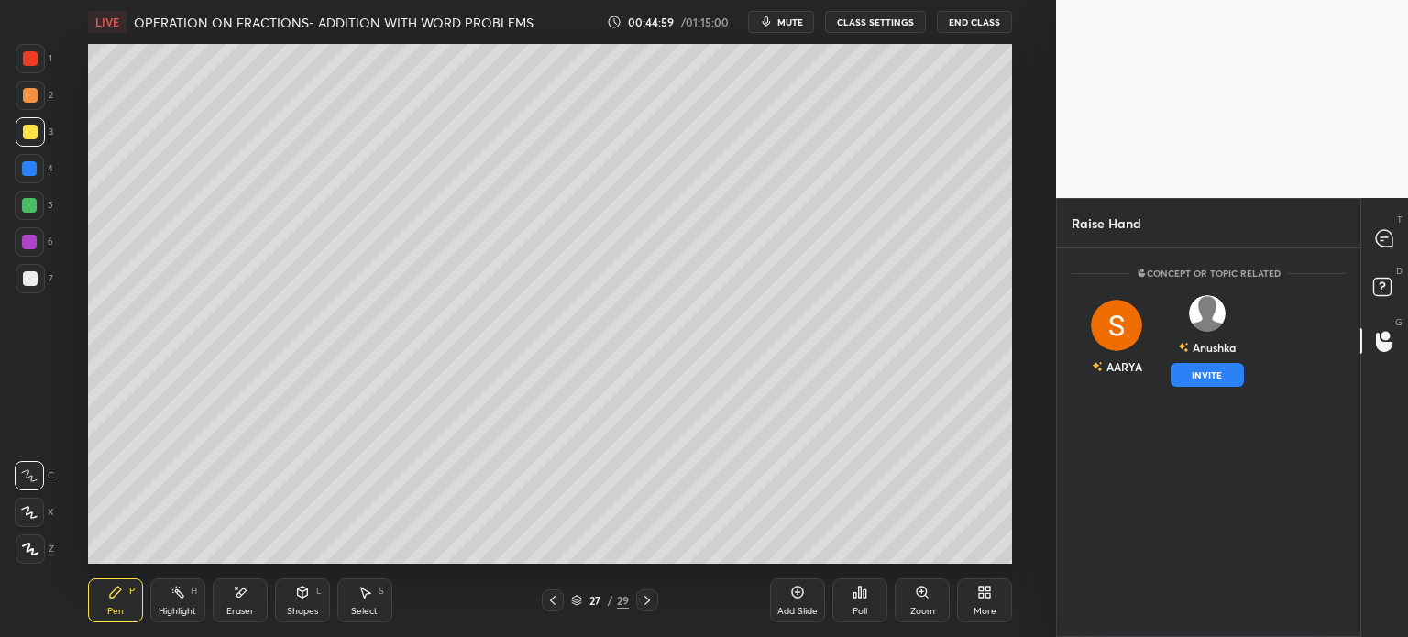
click at [1238, 385] on button "INVITE" at bounding box center [1207, 375] width 74 height 24
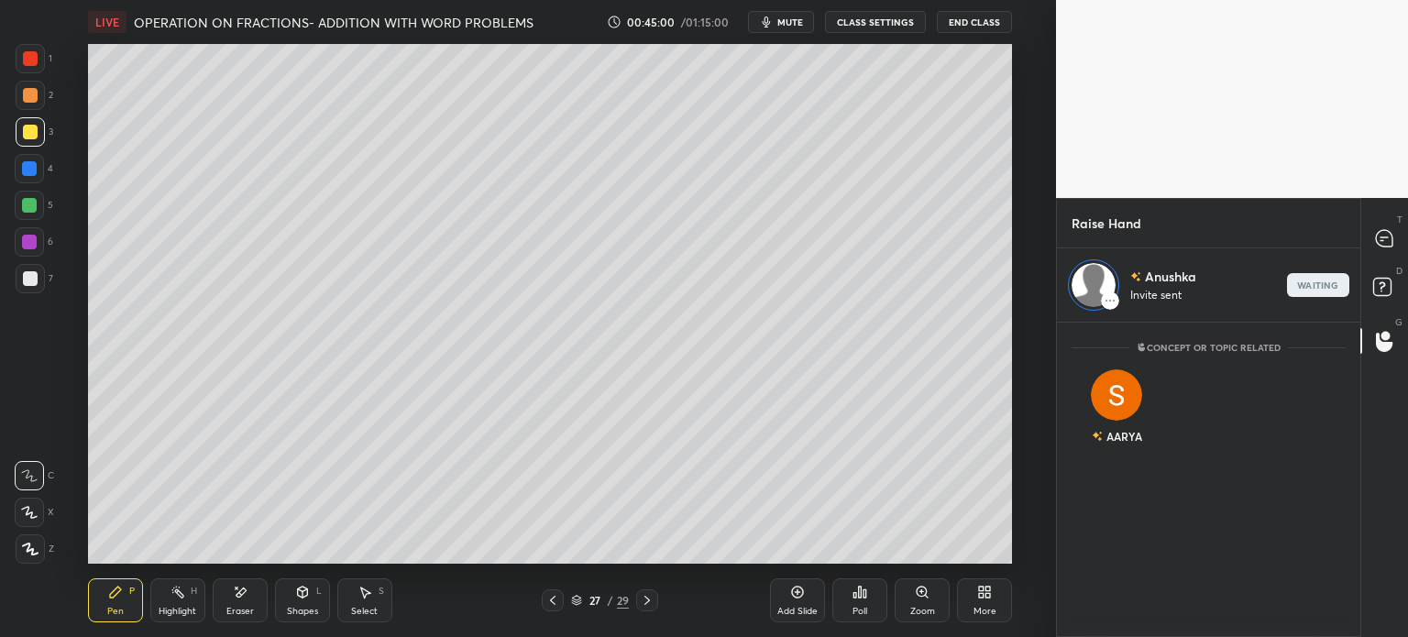
scroll to position [5, 5]
click at [1379, 241] on icon at bounding box center [1384, 238] width 16 height 16
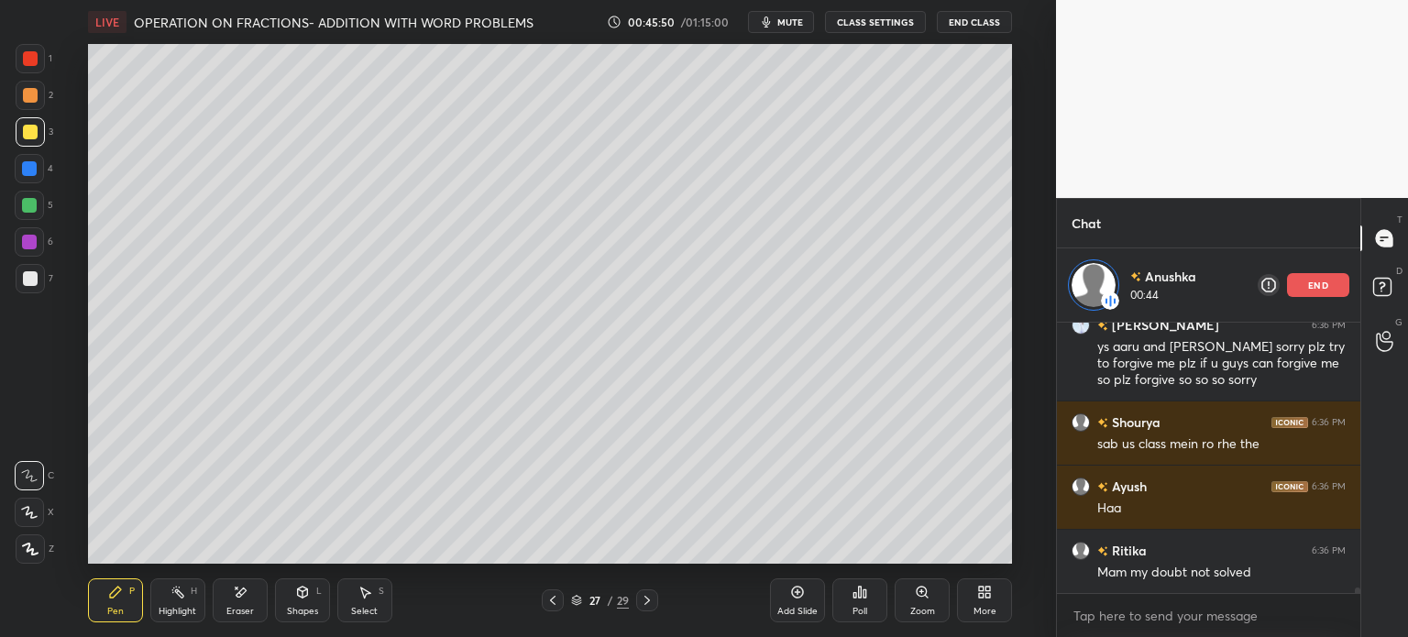
scroll to position [13715, 0]
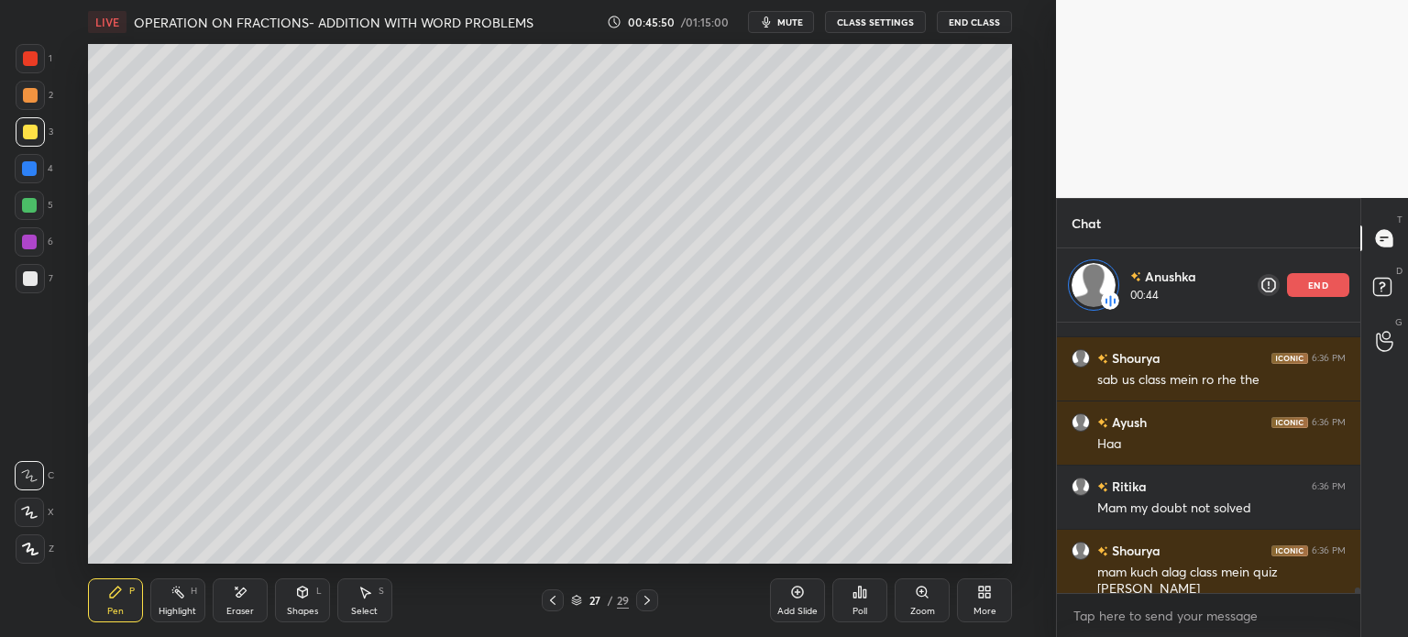
click at [228, 604] on div "Eraser" at bounding box center [240, 600] width 55 height 44
click at [103, 599] on div "Pen P" at bounding box center [115, 600] width 55 height 44
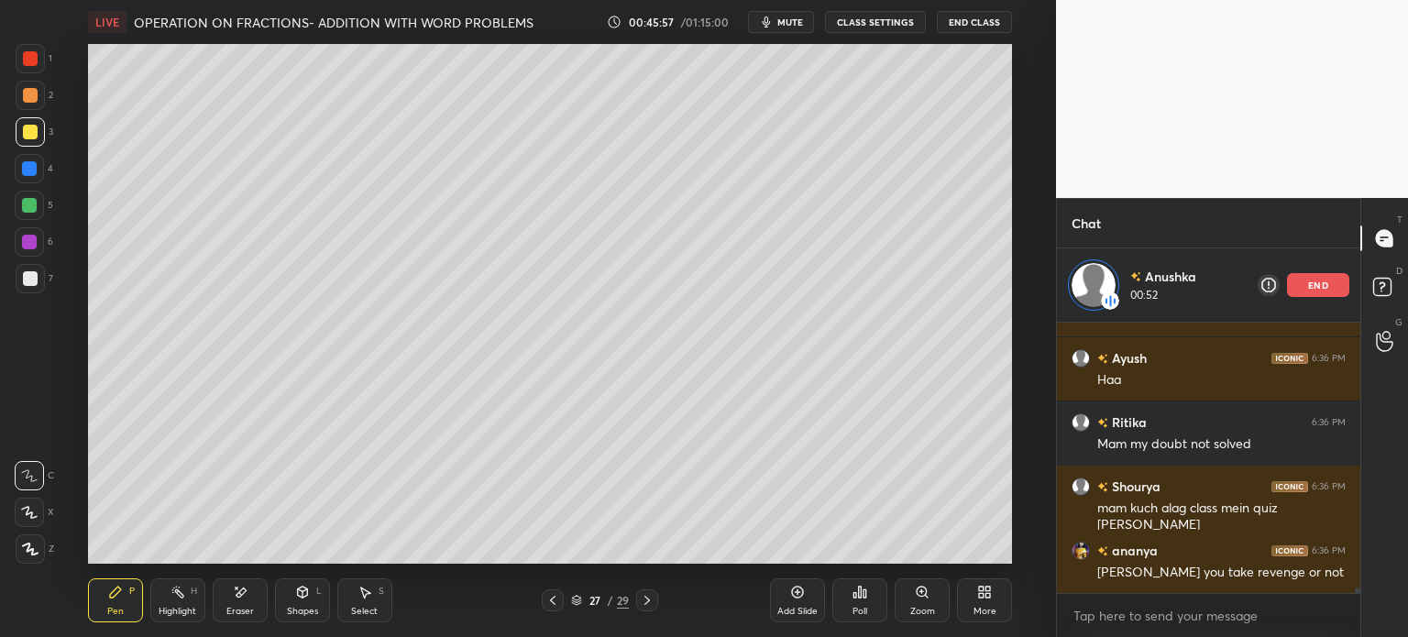
scroll to position [13860, 0]
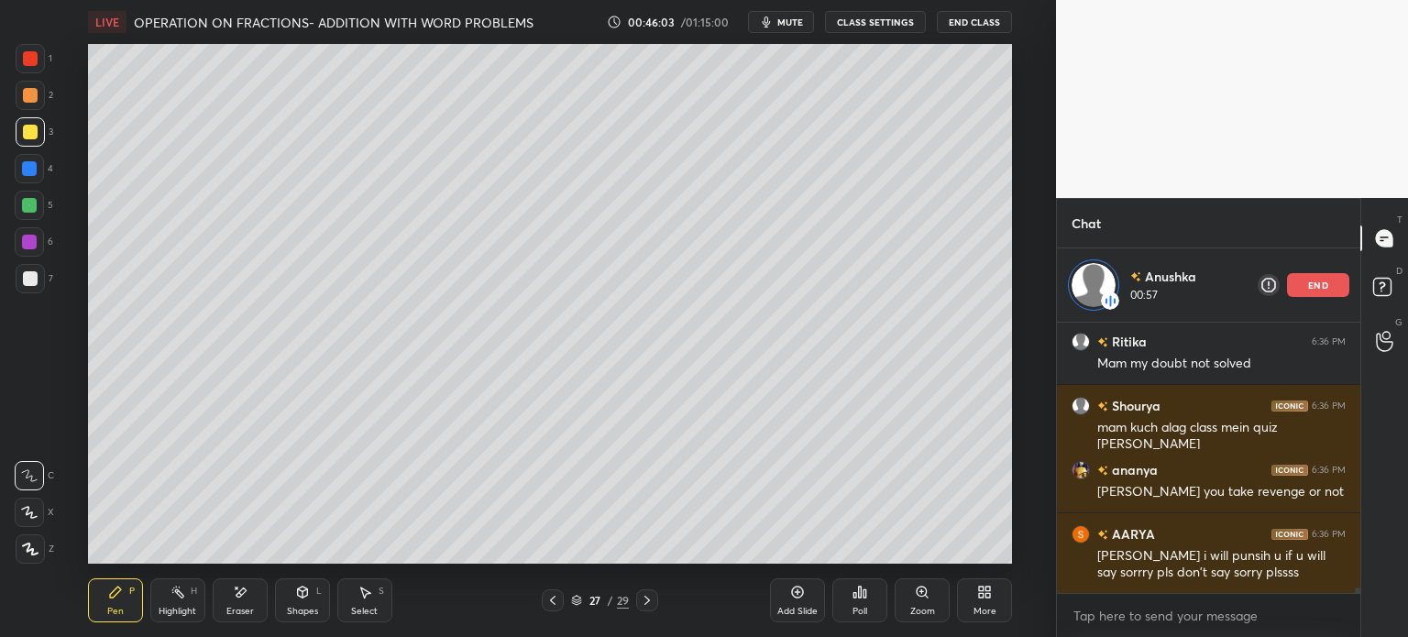
click at [1310, 289] on p "end" at bounding box center [1318, 284] width 20 height 9
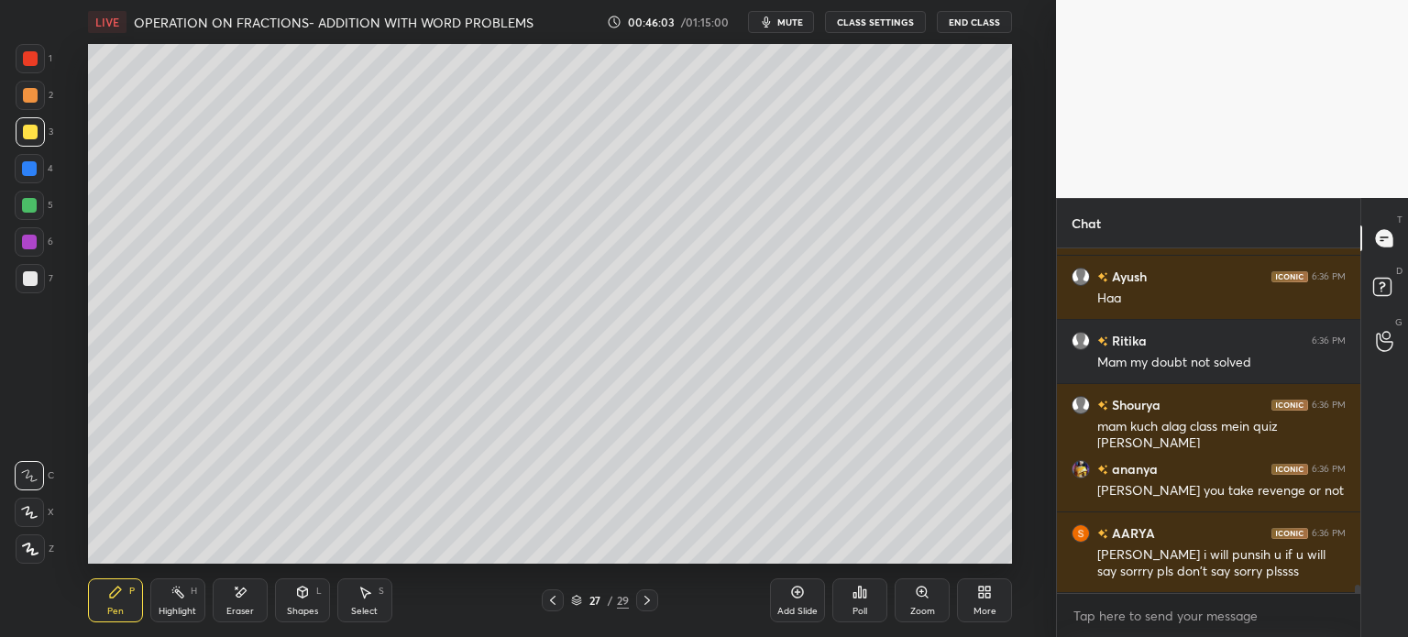
click at [1371, 330] on div at bounding box center [1384, 340] width 37 height 33
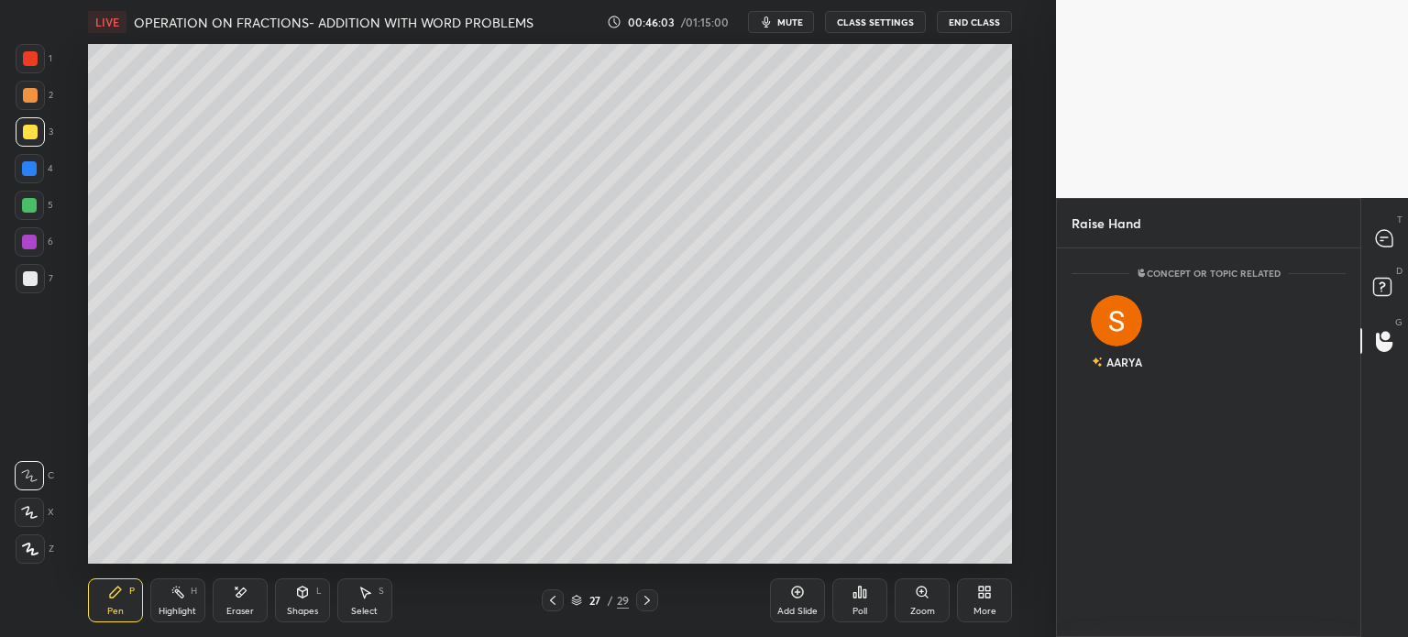
scroll to position [383, 298]
click at [1389, 227] on div at bounding box center [1384, 238] width 37 height 33
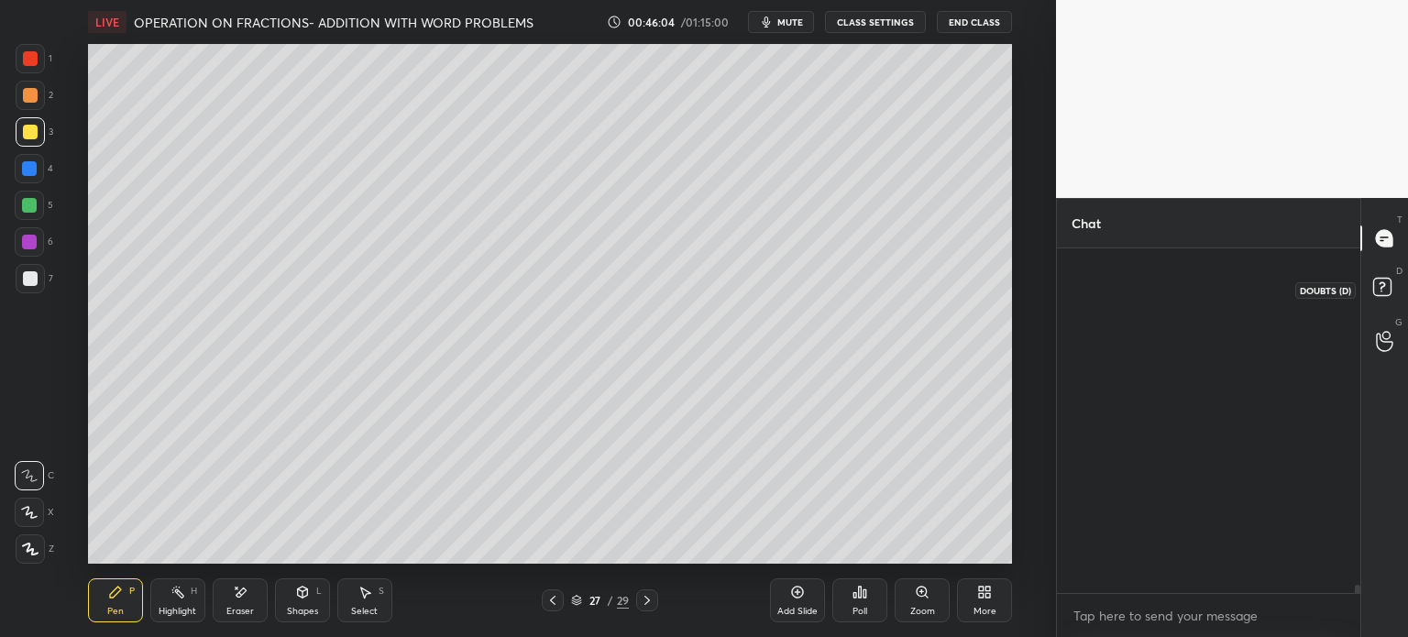
scroll to position [339, 298]
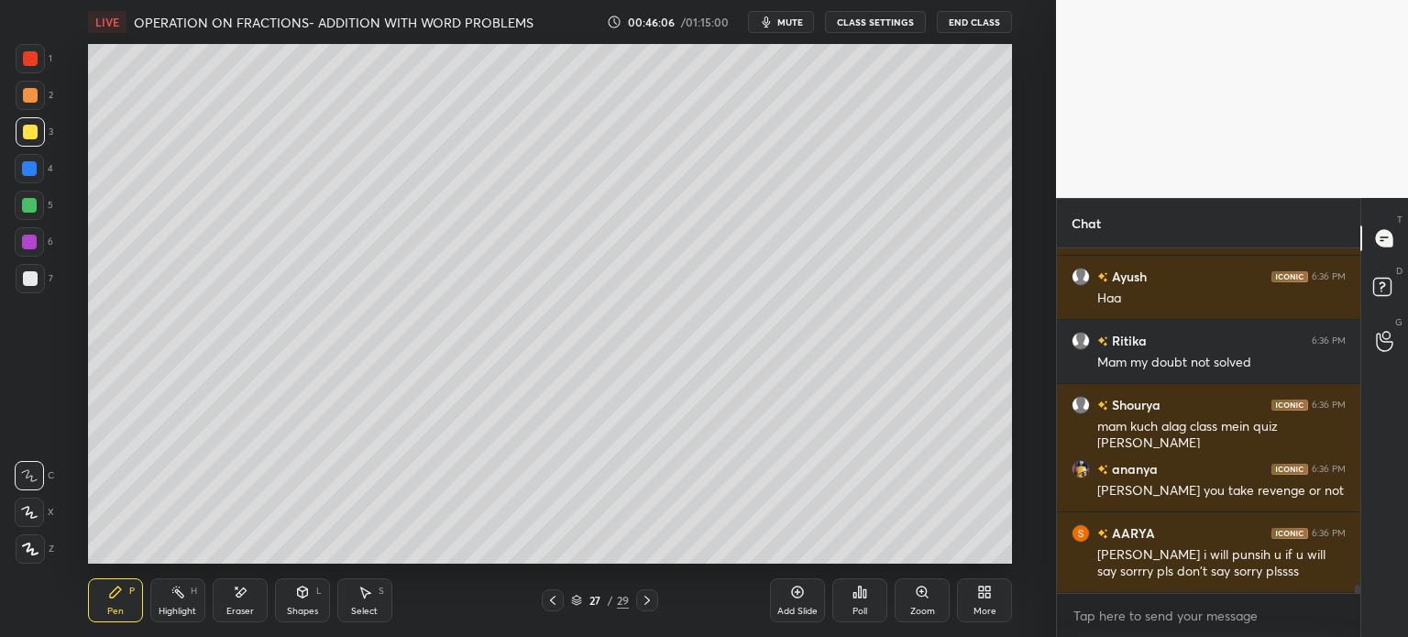
click at [1394, 343] on div at bounding box center [1384, 340] width 37 height 33
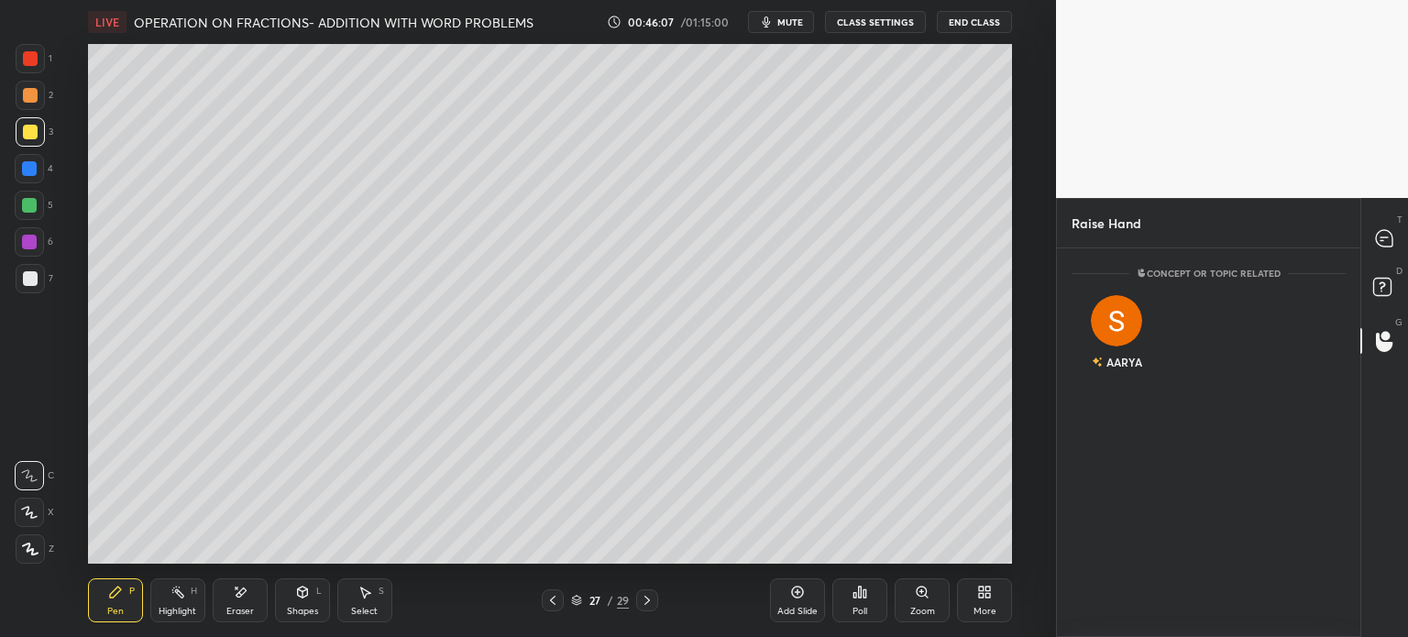
click at [1398, 246] on div at bounding box center [1384, 238] width 37 height 33
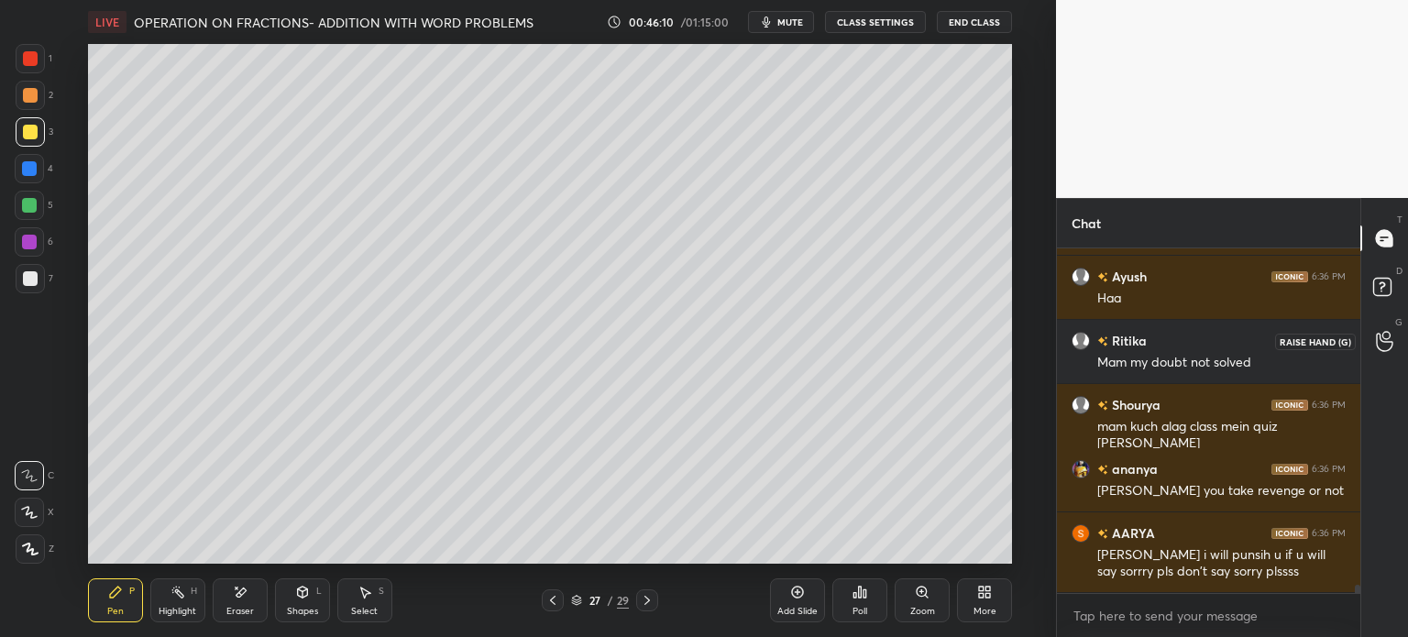
click at [1400, 340] on div at bounding box center [1384, 340] width 37 height 33
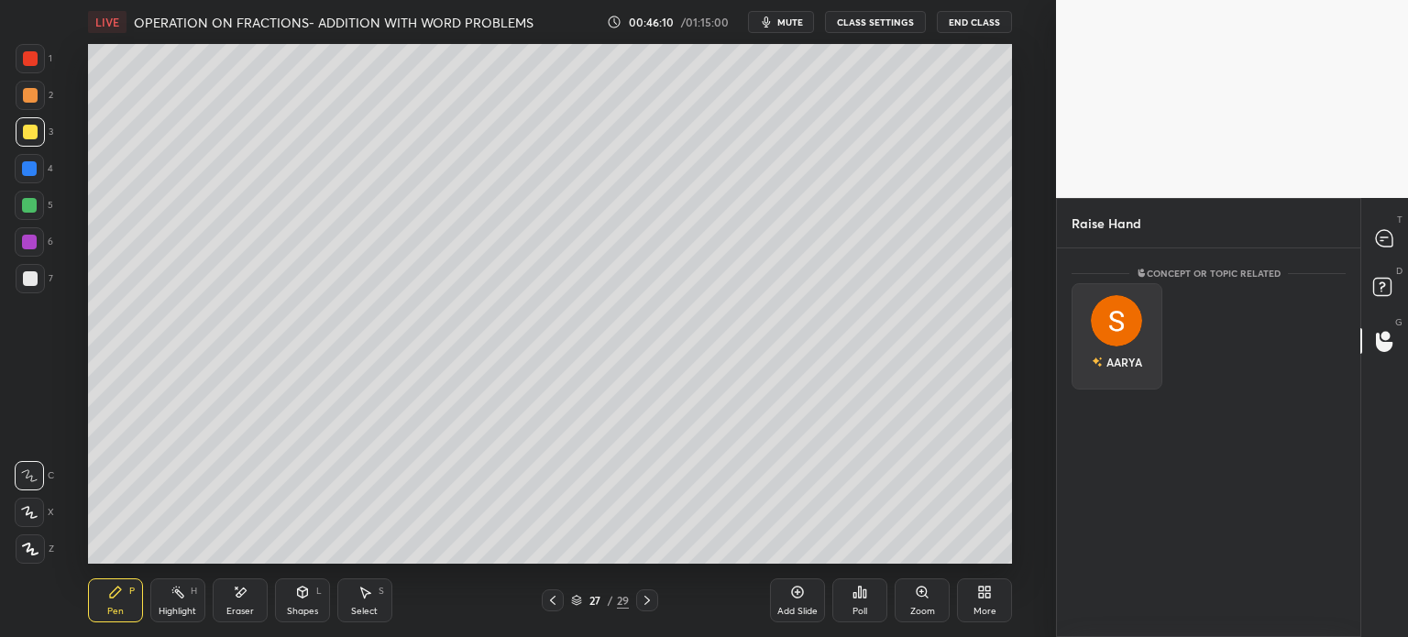
click at [1110, 358] on div "AARYA" at bounding box center [1116, 361] width 50 height 31
click at [1126, 378] on button "INVITE" at bounding box center [1117, 375] width 74 height 24
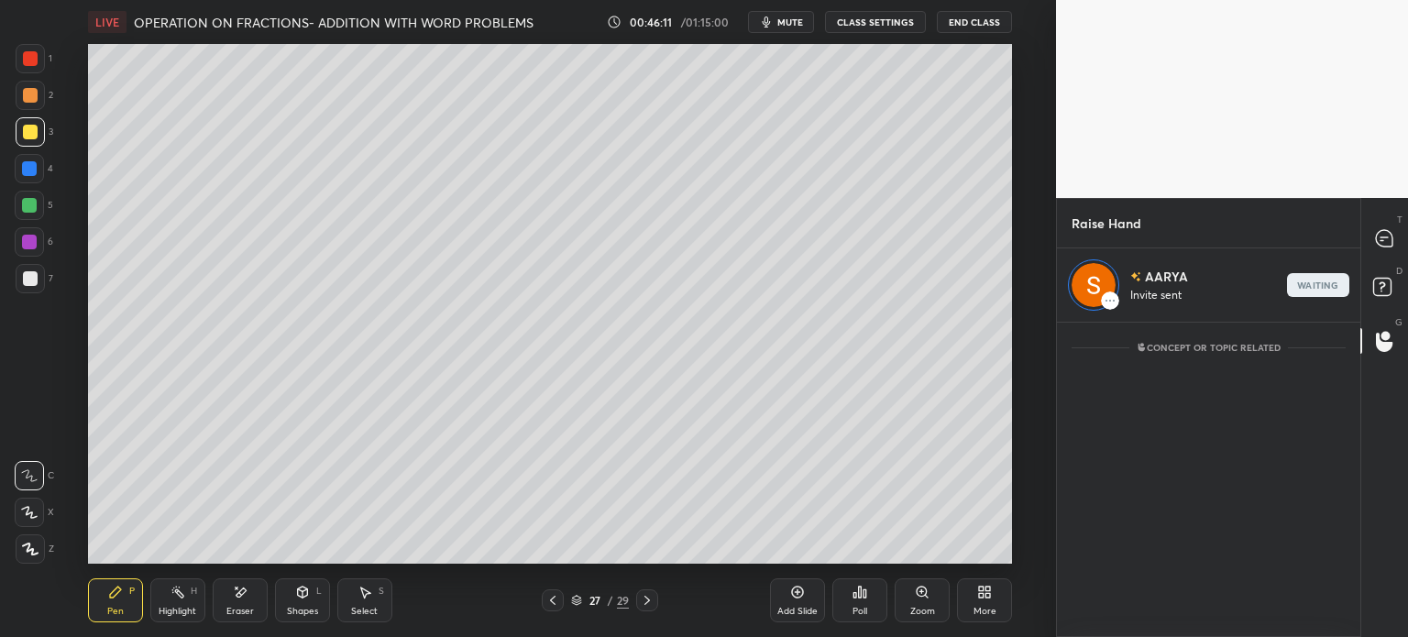
scroll to position [5, 5]
click at [1378, 249] on div at bounding box center [1384, 238] width 37 height 33
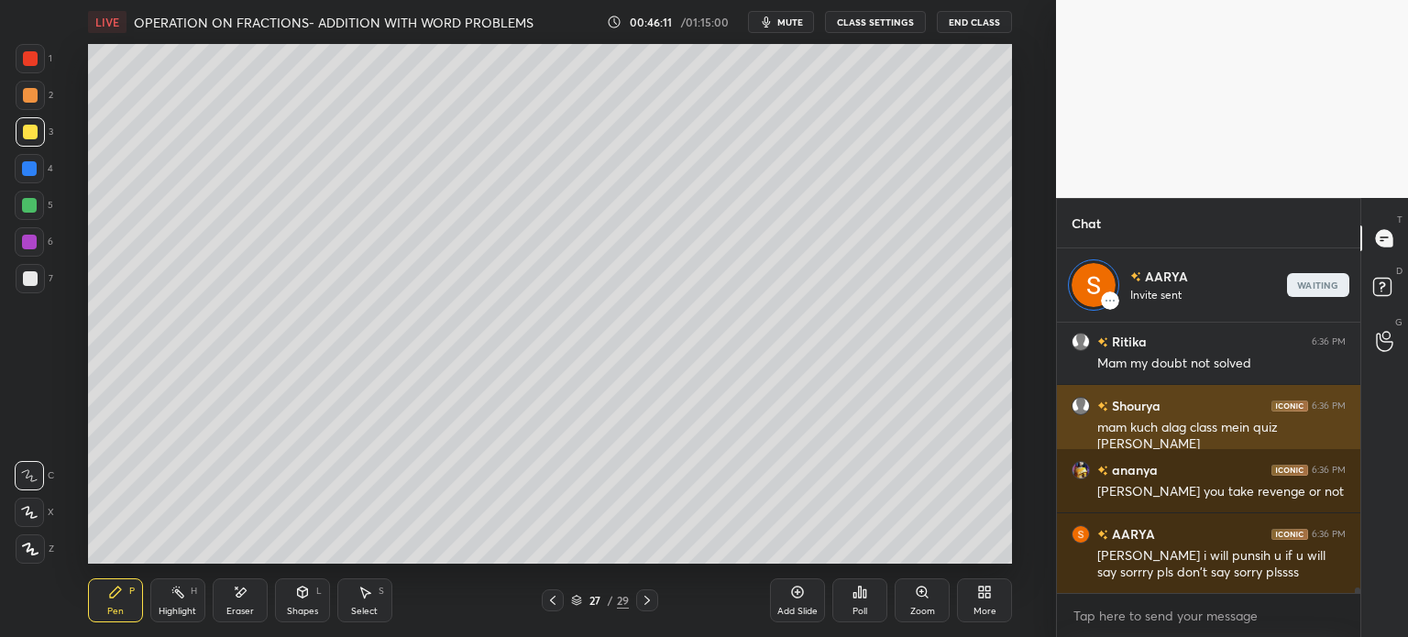
scroll to position [265, 298]
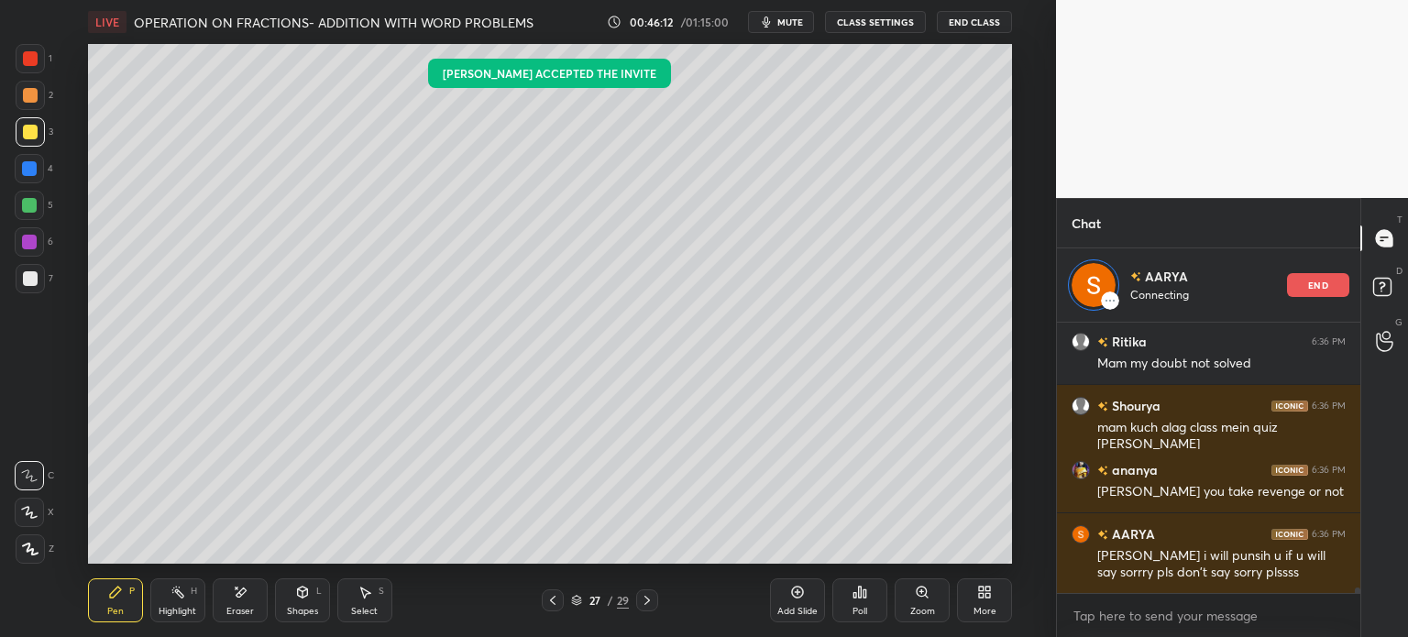
click at [378, 620] on div "Select S" at bounding box center [364, 600] width 55 height 44
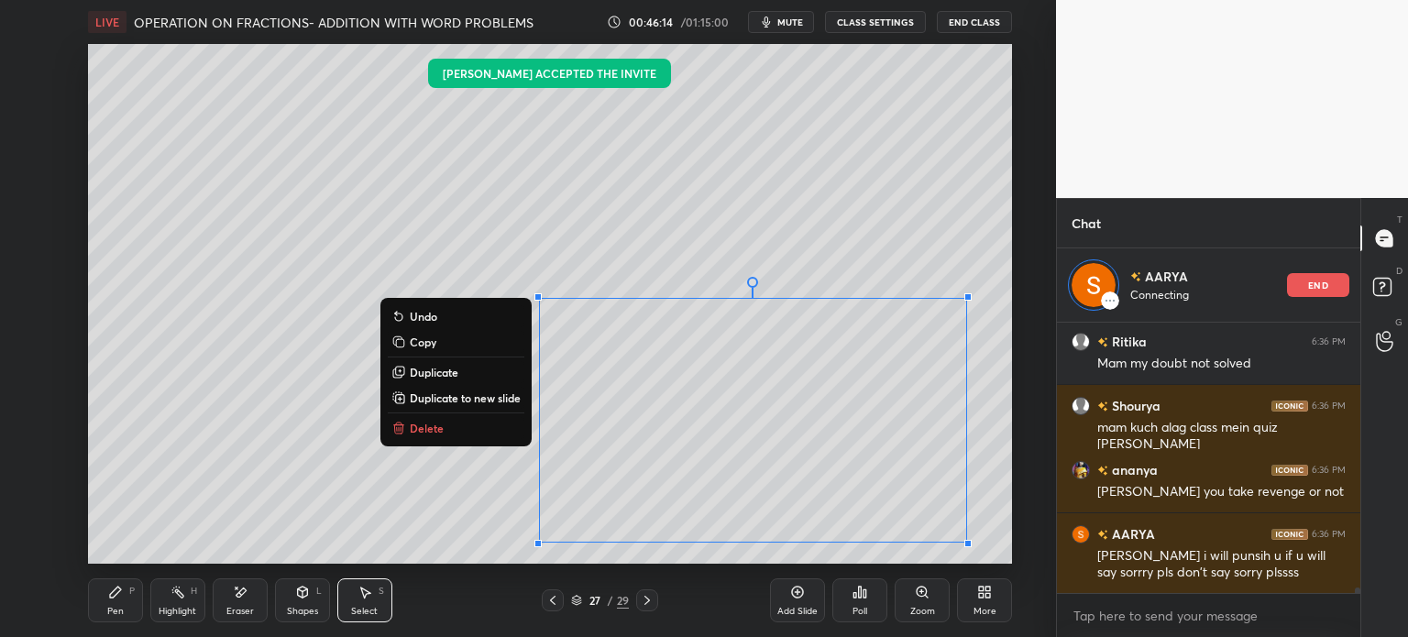
click at [436, 434] on p "Delete" at bounding box center [427, 428] width 34 height 15
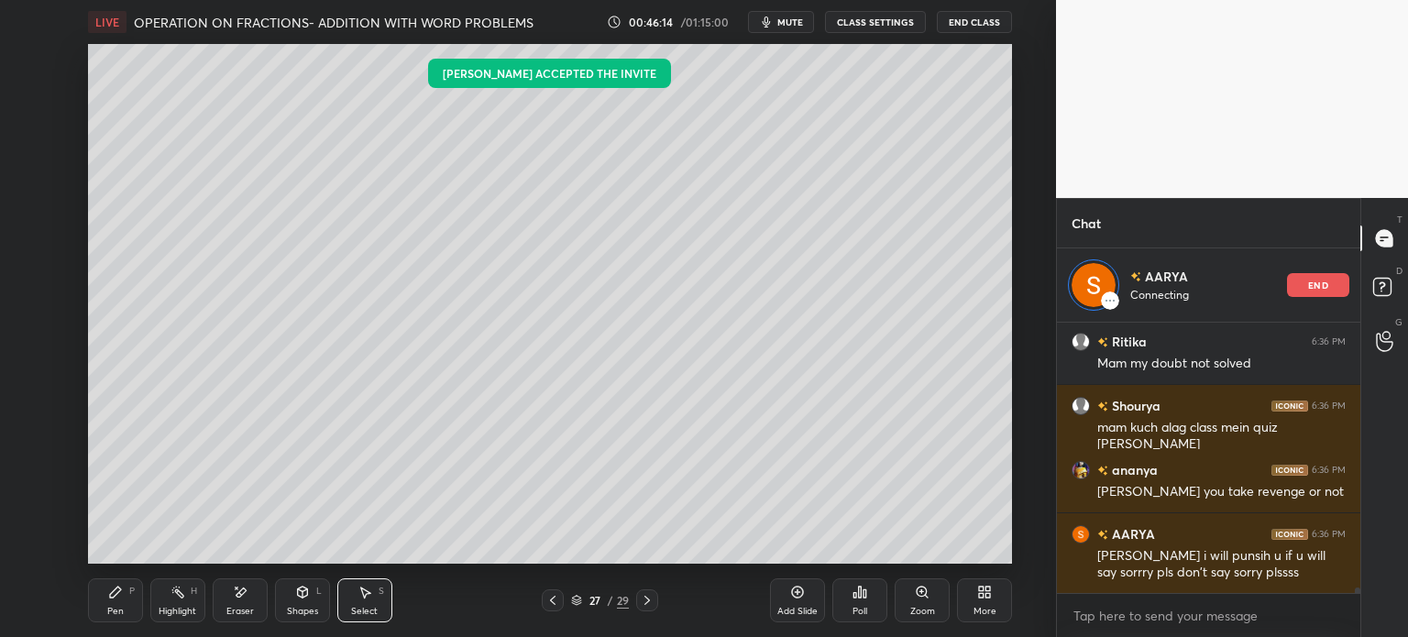
click at [446, 428] on div "0 ° Undo Copy Duplicate Duplicate to new slide Delete" at bounding box center [550, 304] width 924 height 520
click at [116, 607] on div "Pen" at bounding box center [115, 611] width 16 height 9
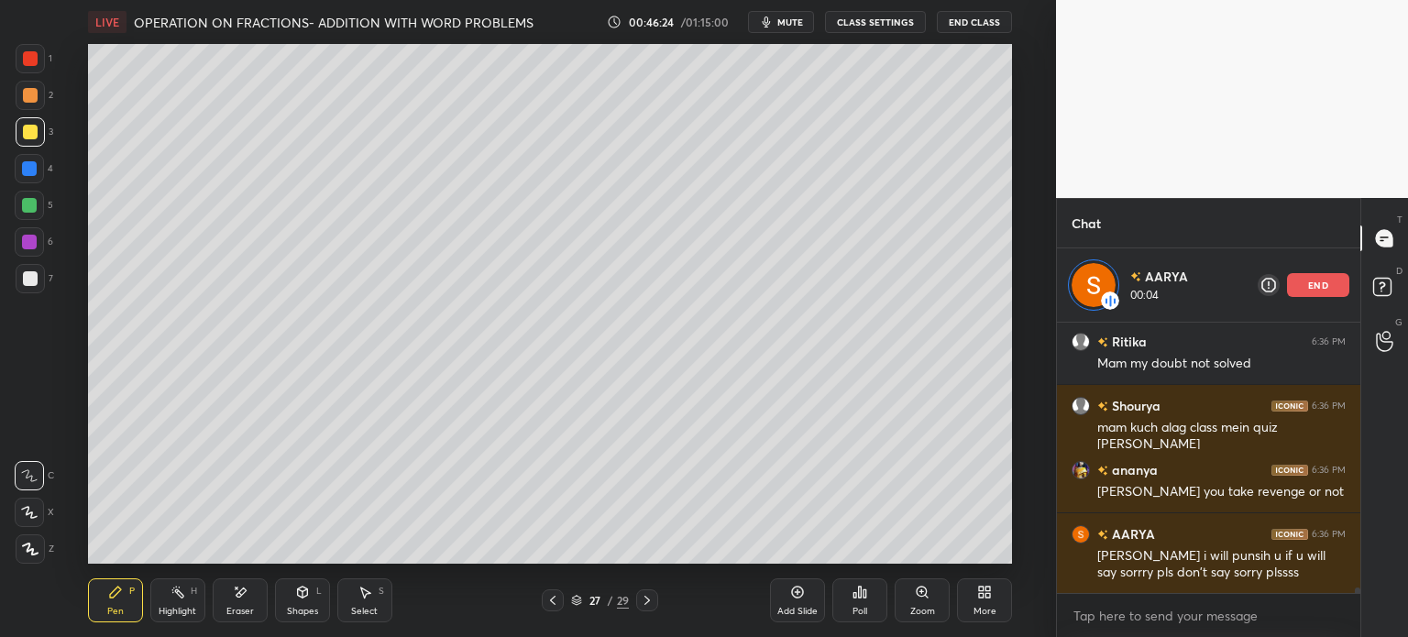
click at [29, 278] on div at bounding box center [30, 278] width 15 height 15
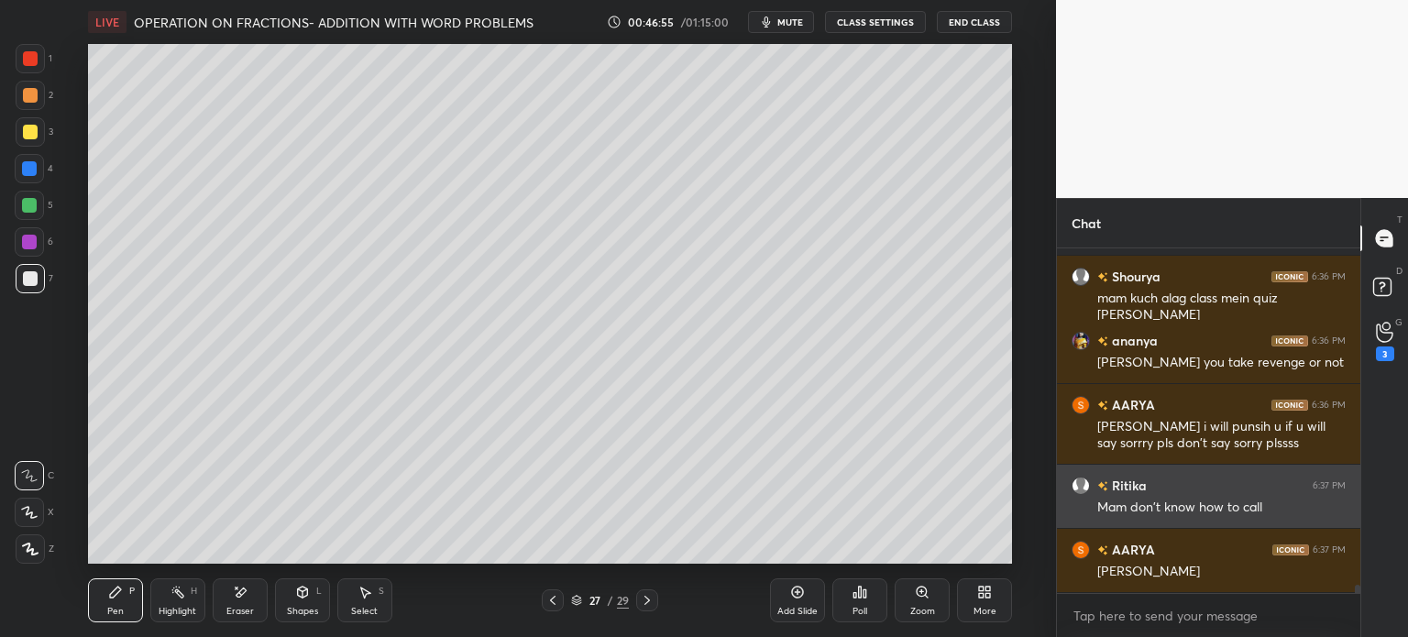
scroll to position [13995, 0]
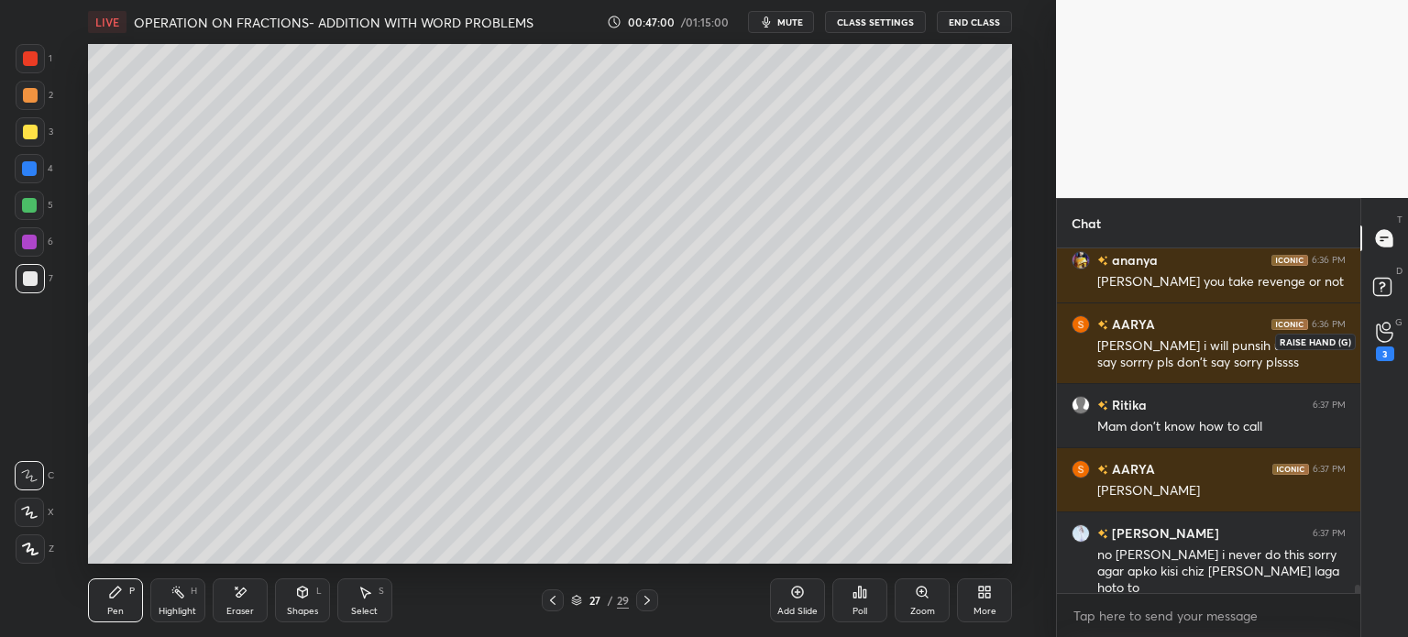
click at [1378, 344] on div "3" at bounding box center [1385, 341] width 18 height 39
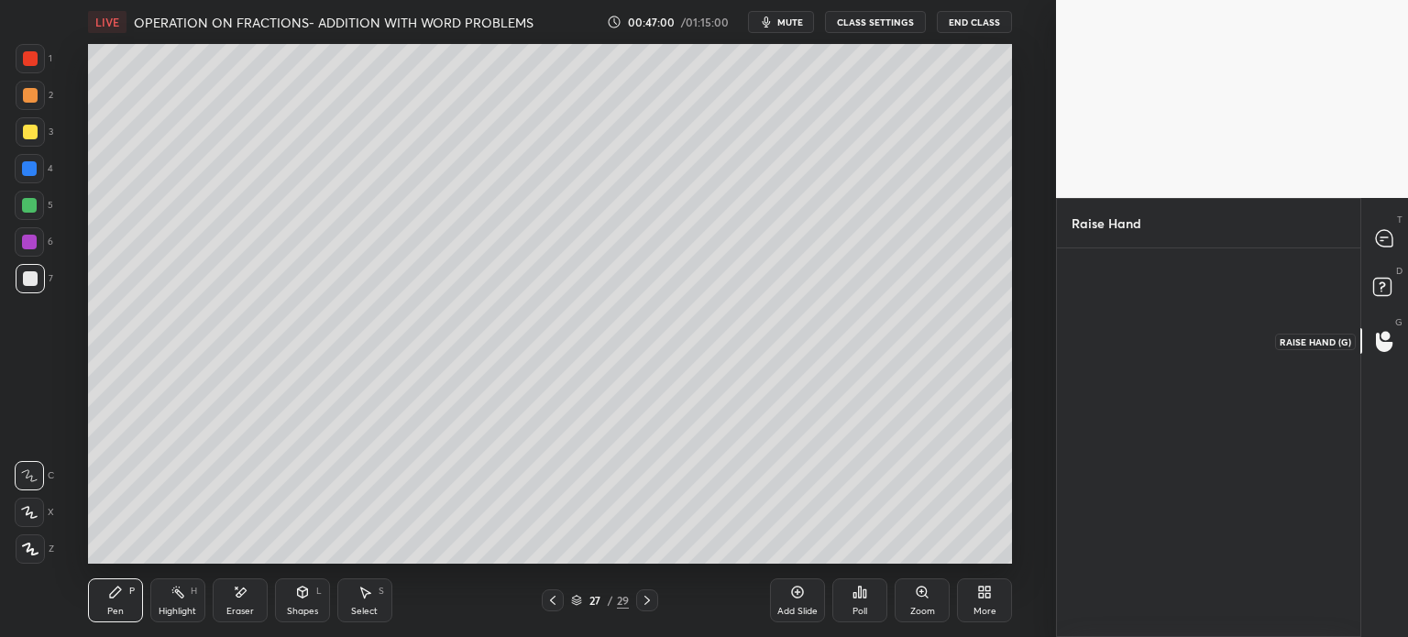
scroll to position [5, 5]
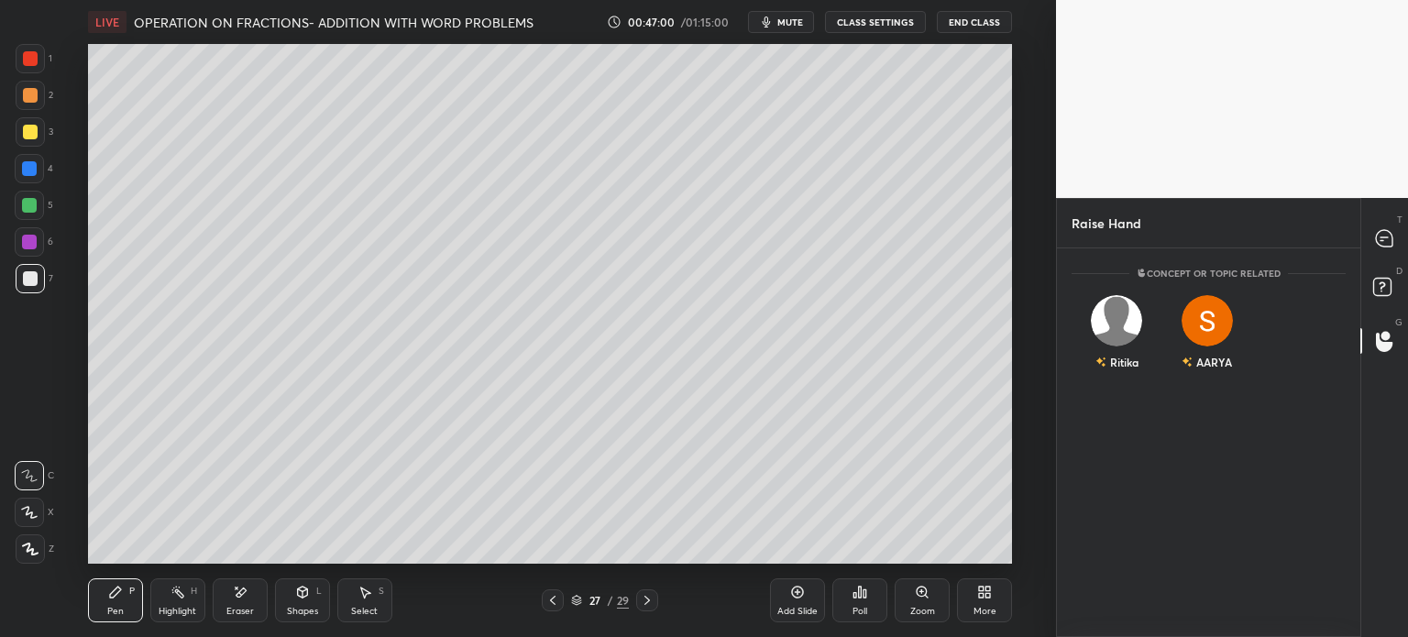
click at [1221, 367] on div "AARYA" at bounding box center [1207, 336] width 91 height 106
click at [1125, 369] on div "Ritika" at bounding box center [1116, 340] width 91 height 115
click at [1124, 371] on button "INVITE" at bounding box center [1117, 375] width 74 height 24
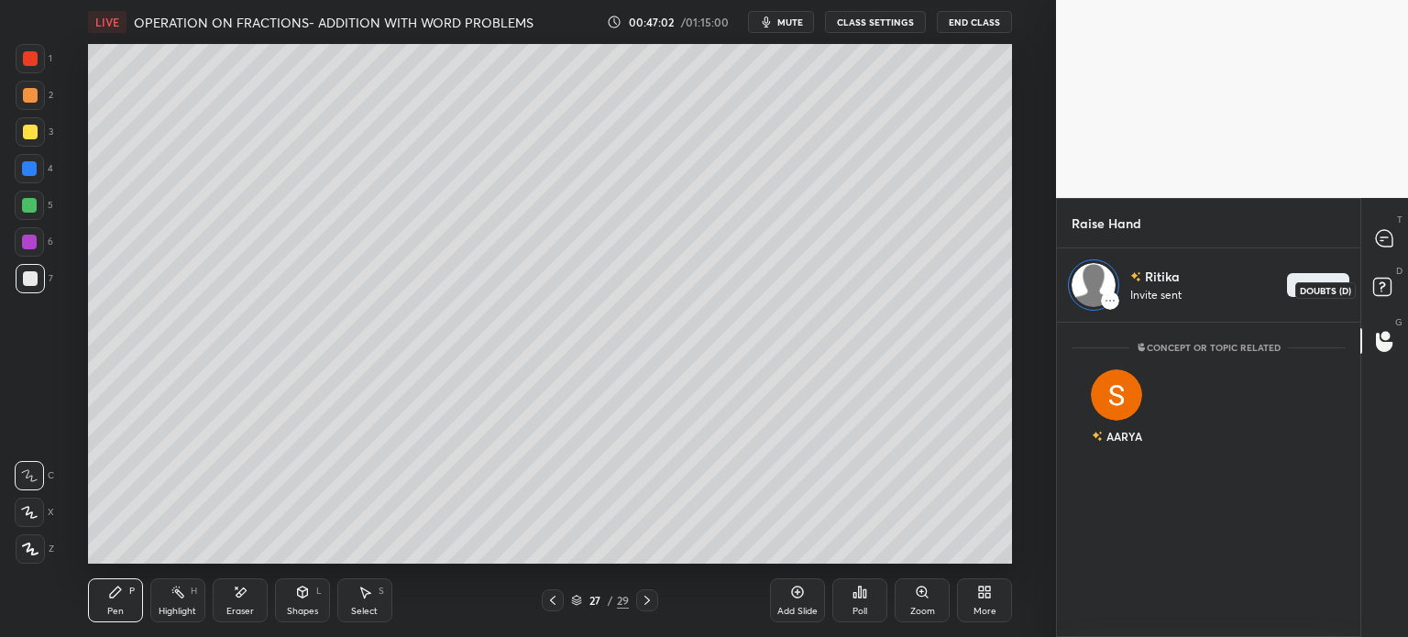
click at [1386, 242] on icon at bounding box center [1384, 238] width 16 height 16
type textarea "x"
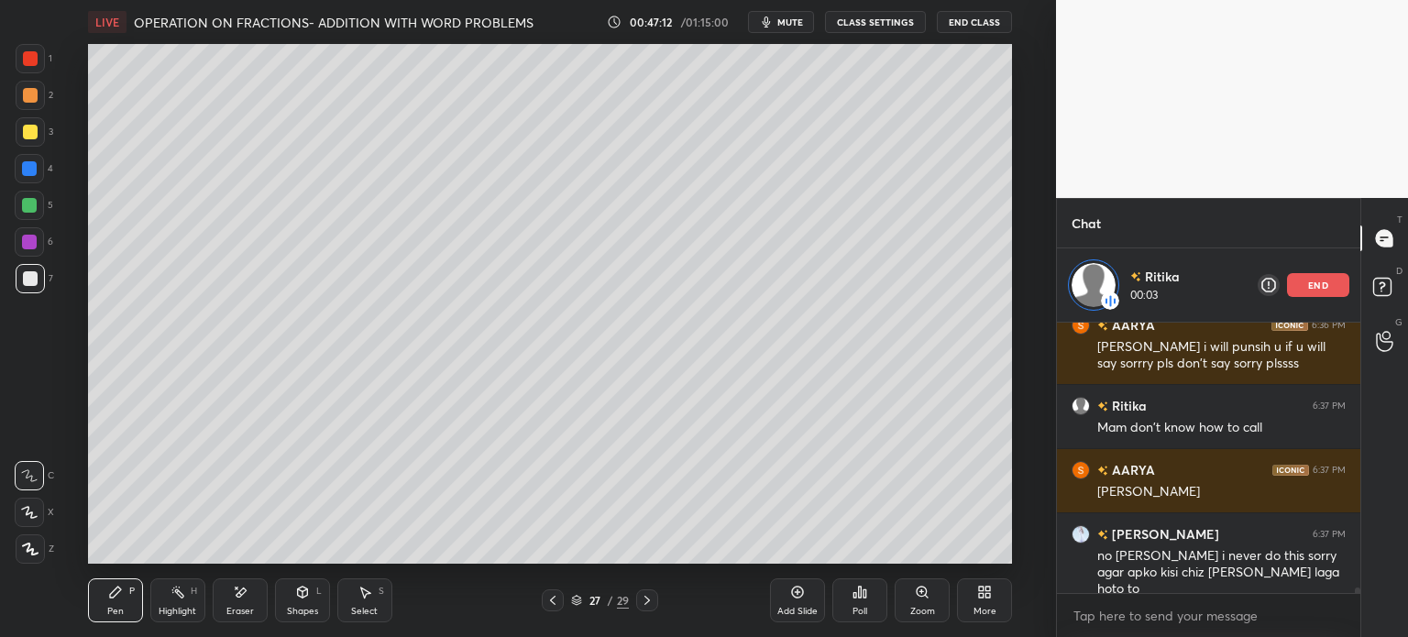
click at [550, 597] on icon at bounding box center [552, 600] width 15 height 15
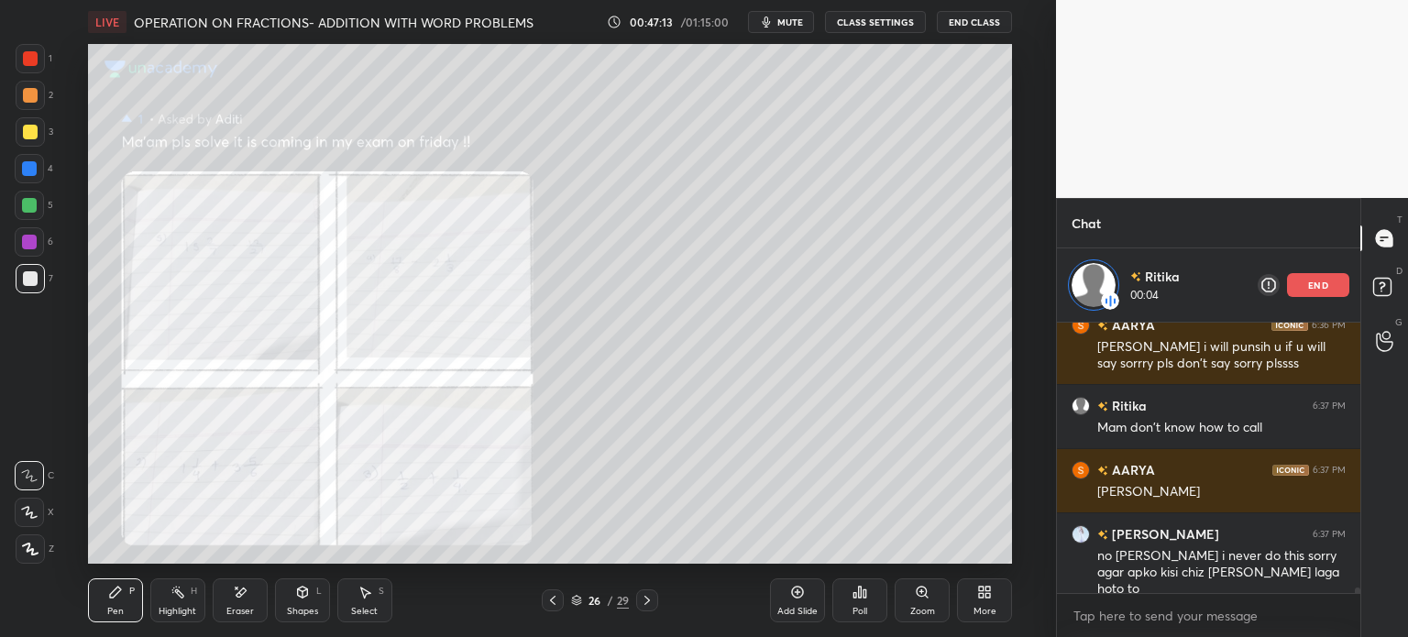
click at [552, 597] on icon at bounding box center [552, 600] width 15 height 15
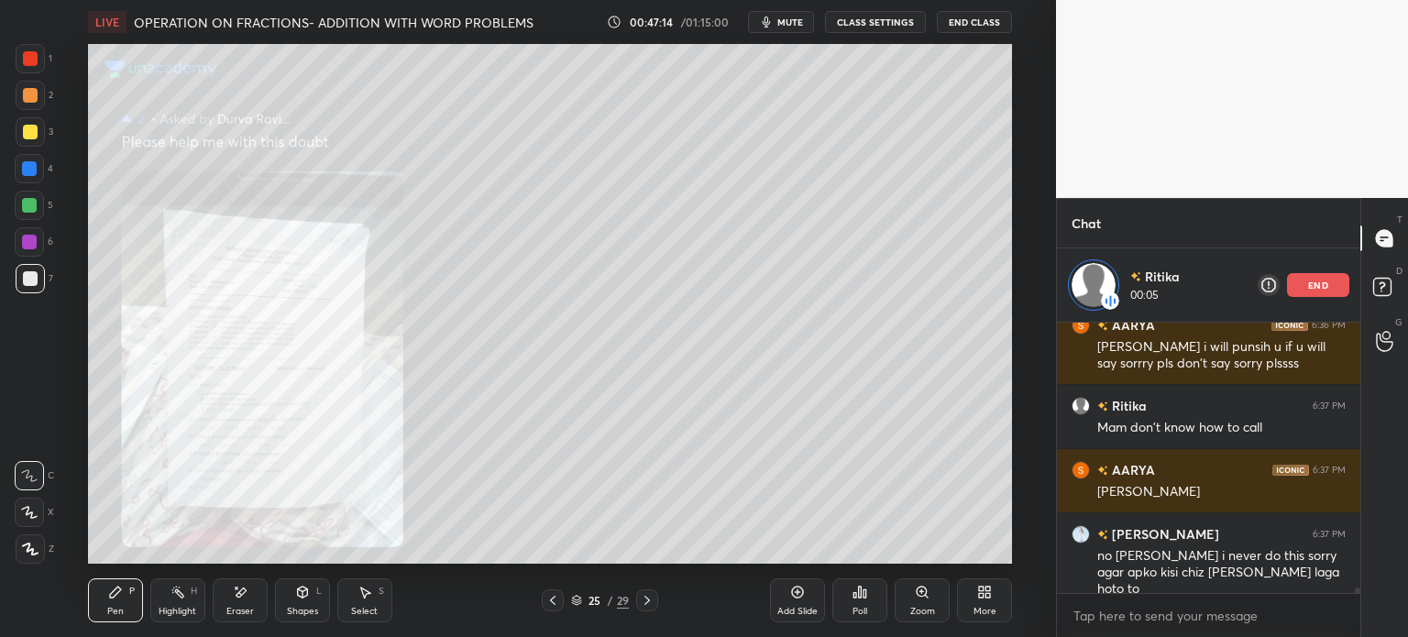
click at [553, 600] on icon at bounding box center [552, 600] width 15 height 15
click at [554, 596] on icon at bounding box center [552, 600] width 15 height 15
click at [560, 599] on div at bounding box center [553, 600] width 22 height 22
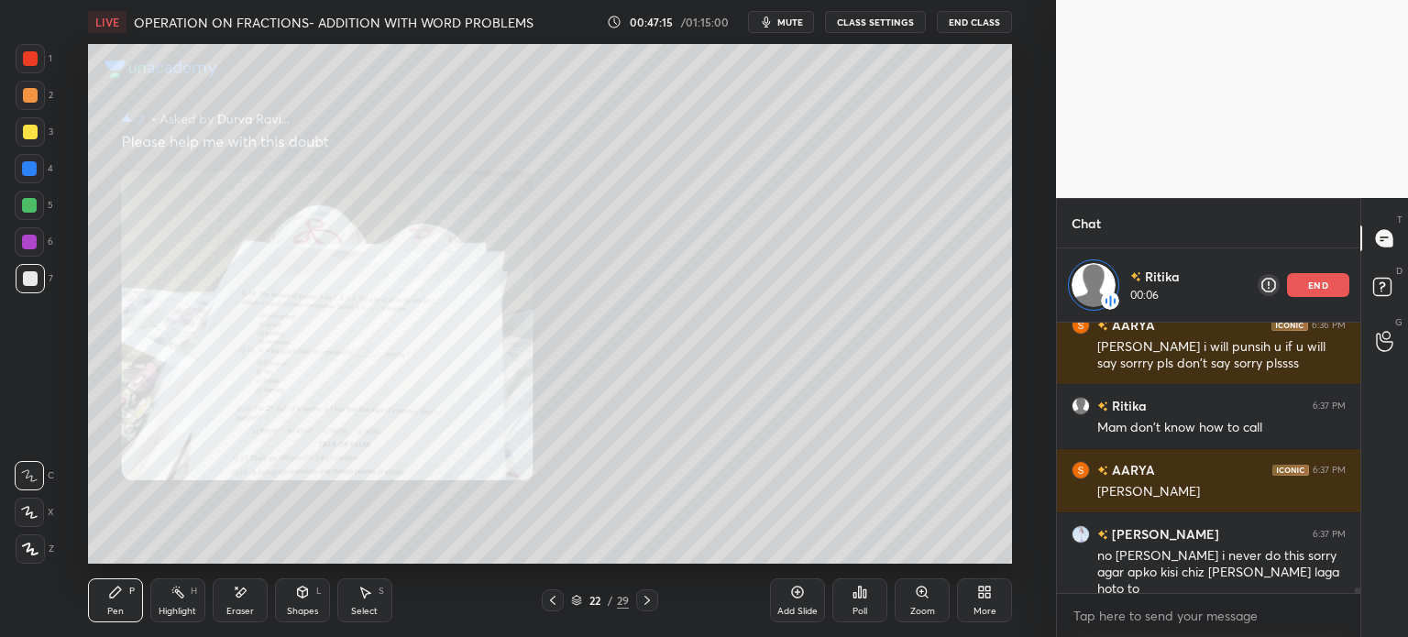
click at [545, 602] on icon at bounding box center [552, 600] width 15 height 15
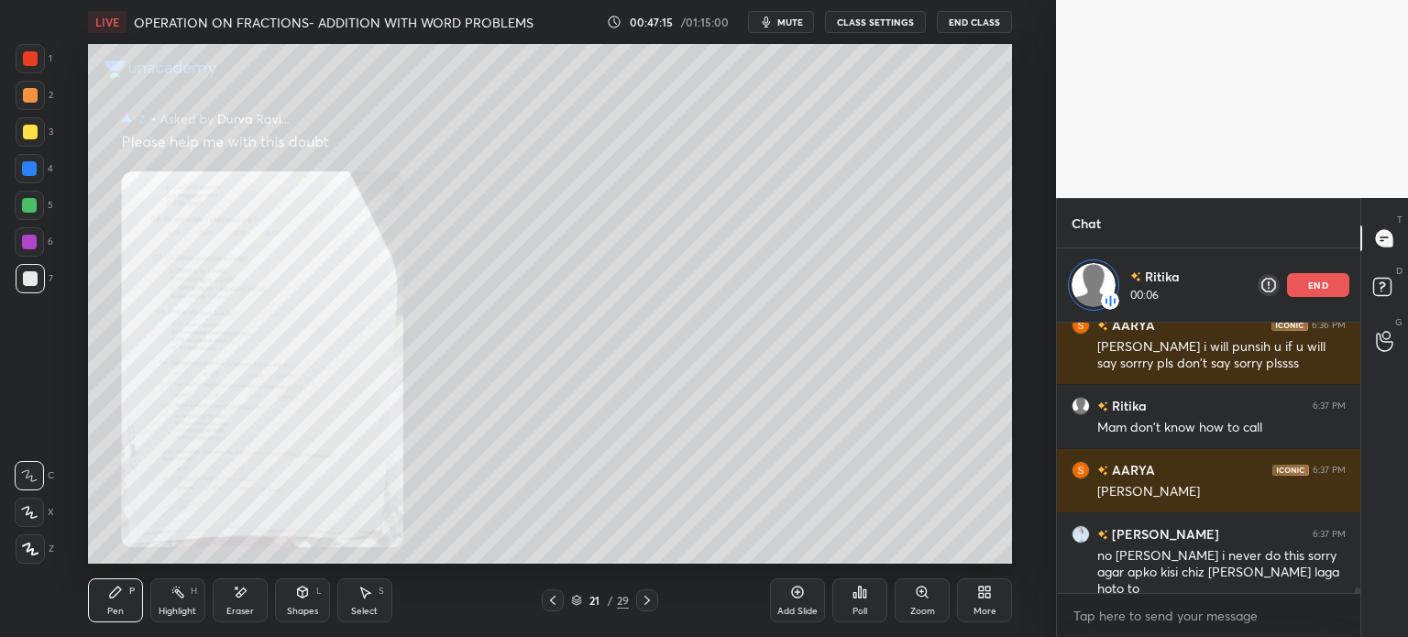
click at [546, 608] on icon at bounding box center [552, 600] width 15 height 15
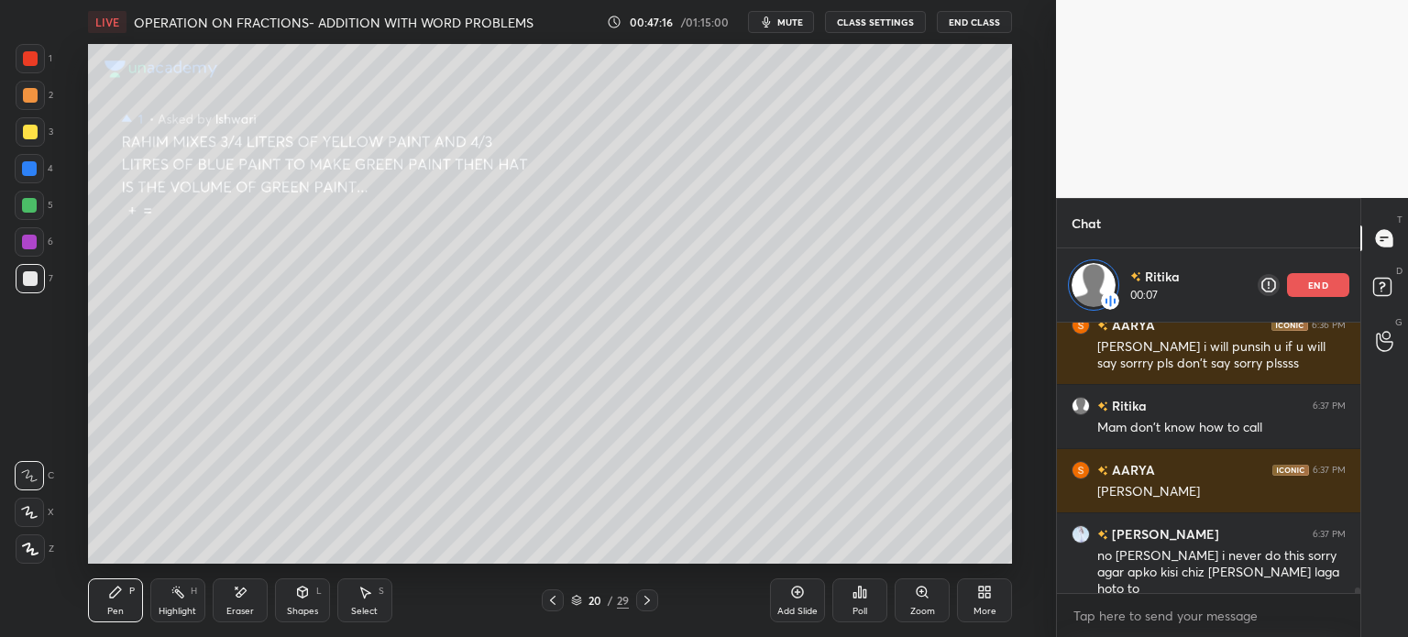
click at [549, 604] on icon at bounding box center [552, 600] width 15 height 15
click at [549, 607] on icon at bounding box center [552, 600] width 15 height 15
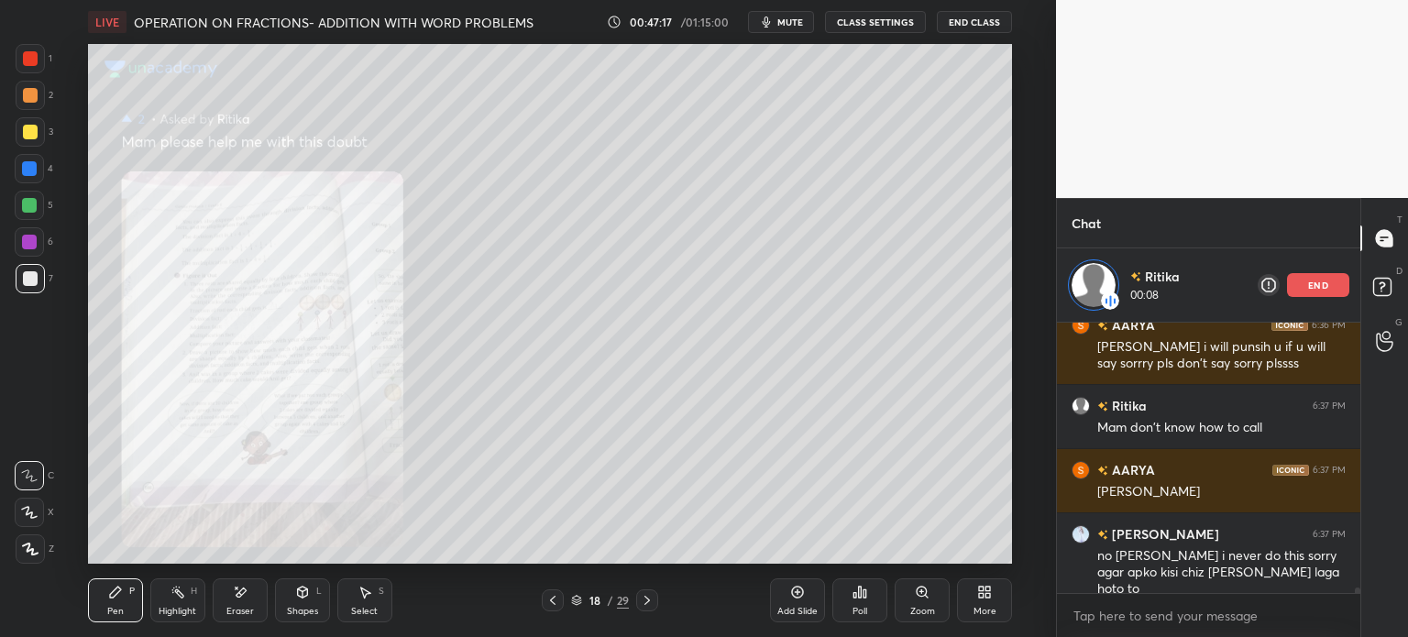
click at [549, 608] on div at bounding box center [553, 600] width 22 height 22
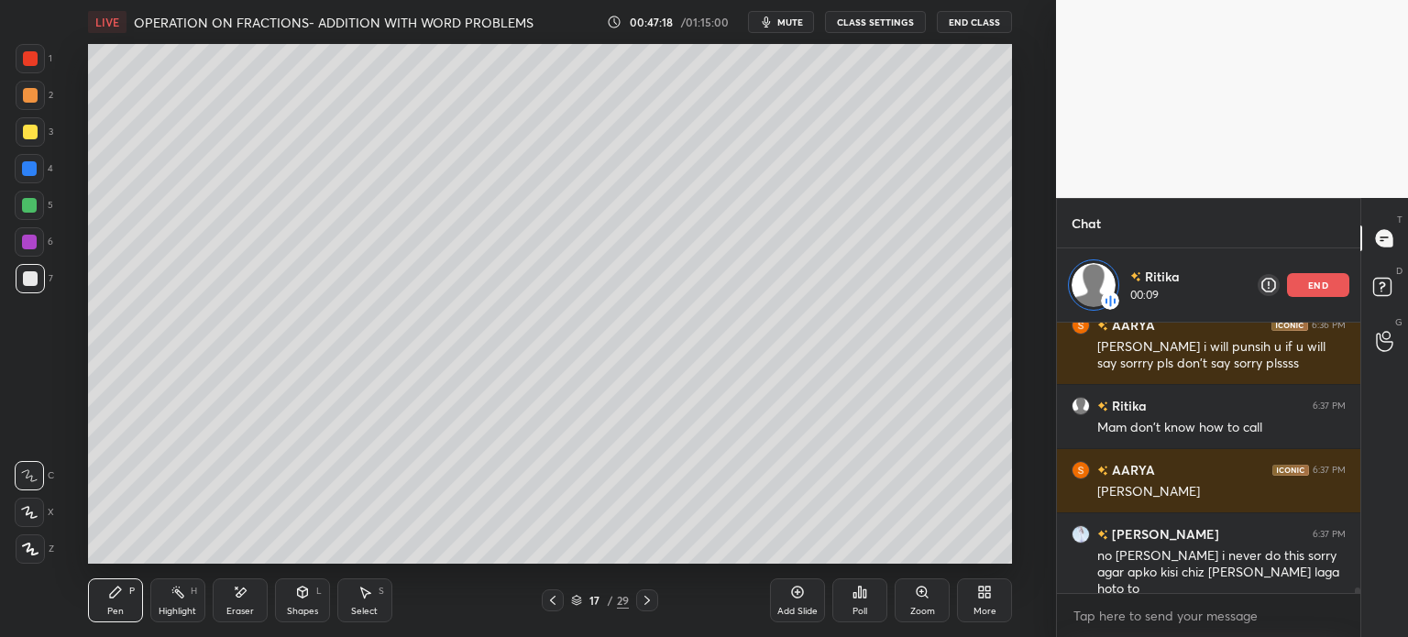
click at [549, 603] on icon at bounding box center [552, 600] width 15 height 15
click at [630, 598] on div "16 / 29" at bounding box center [600, 600] width 116 height 22
click at [652, 597] on icon at bounding box center [647, 600] width 15 height 15
click at [645, 598] on icon at bounding box center [646, 600] width 5 height 9
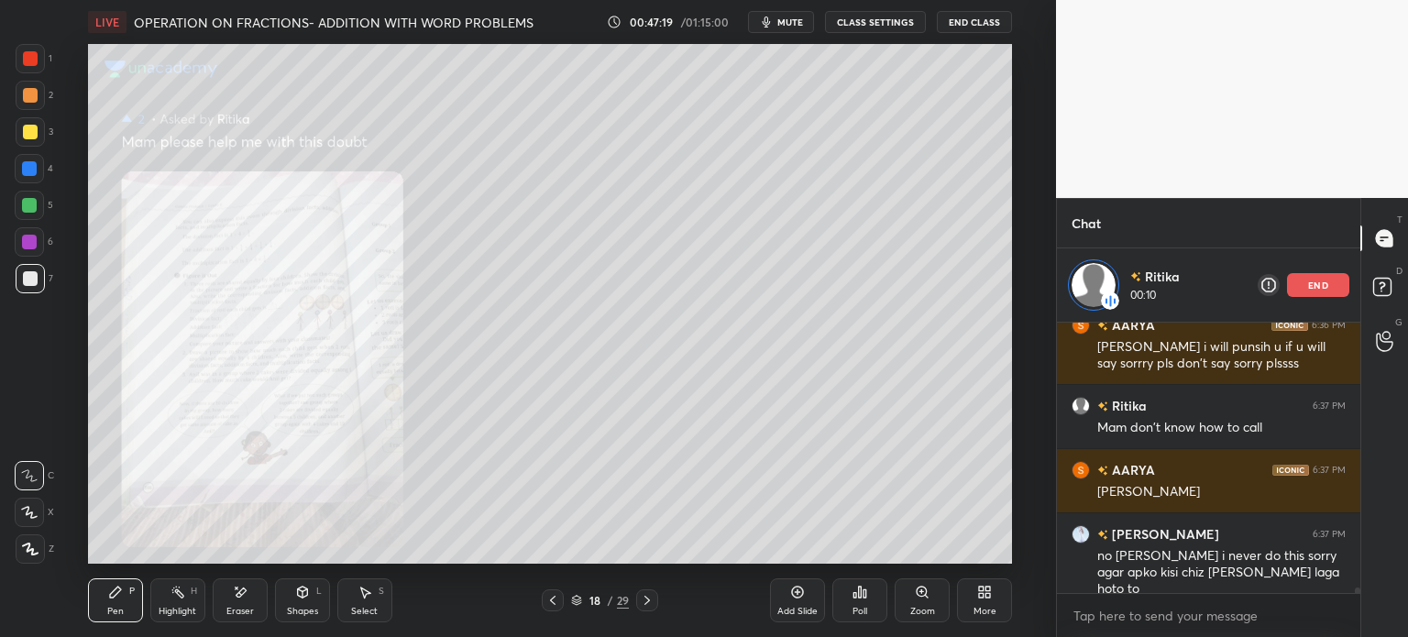
click at [644, 597] on icon at bounding box center [647, 600] width 15 height 15
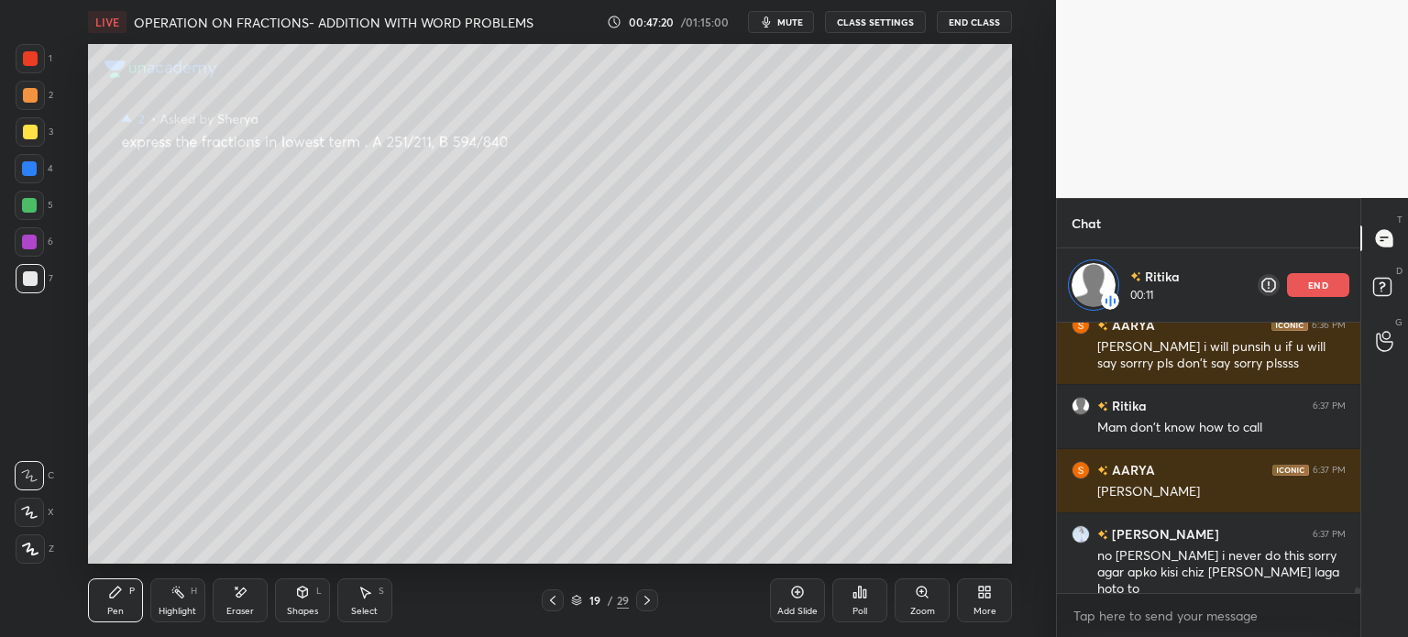
click at [549, 600] on icon at bounding box center [552, 600] width 15 height 15
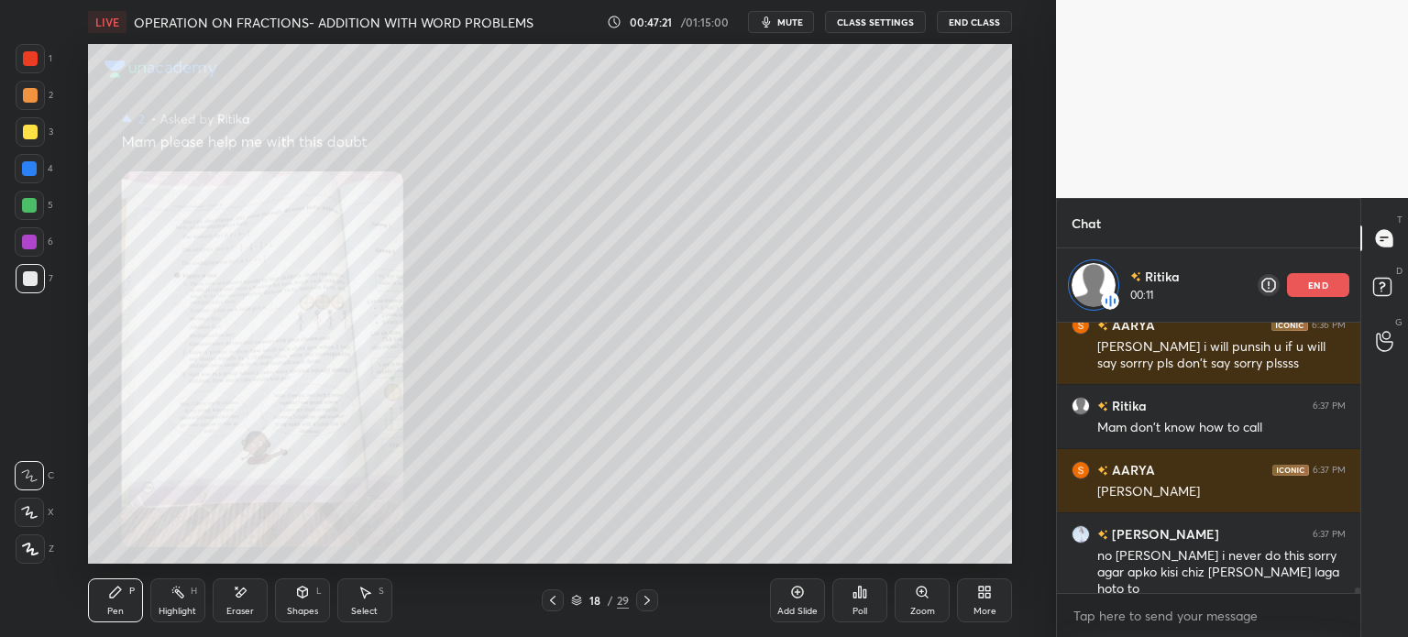
click at [961, 587] on div "More" at bounding box center [984, 600] width 55 height 44
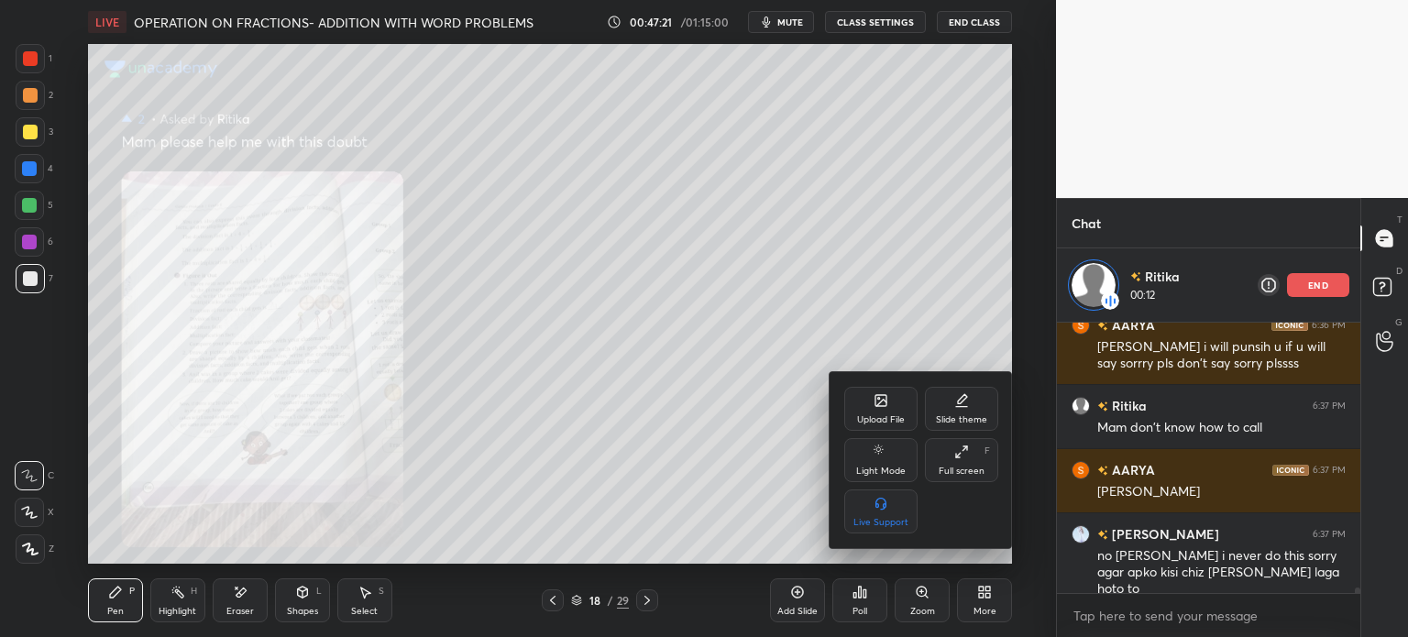
click at [914, 594] on div at bounding box center [704, 318] width 1408 height 637
click at [911, 597] on div "Upload File Slide theme Light Mode Full screen F Live Support" at bounding box center [704, 318] width 1408 height 637
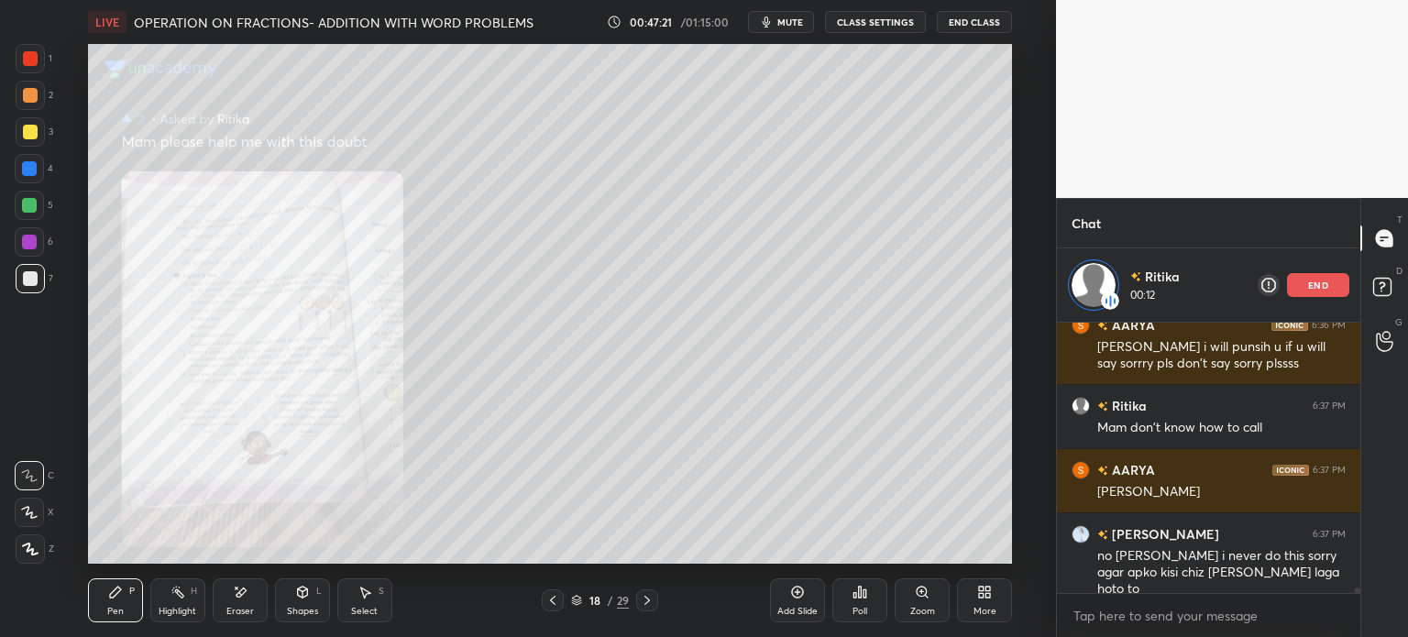
click at [909, 602] on div "Zoom" at bounding box center [921, 600] width 55 height 44
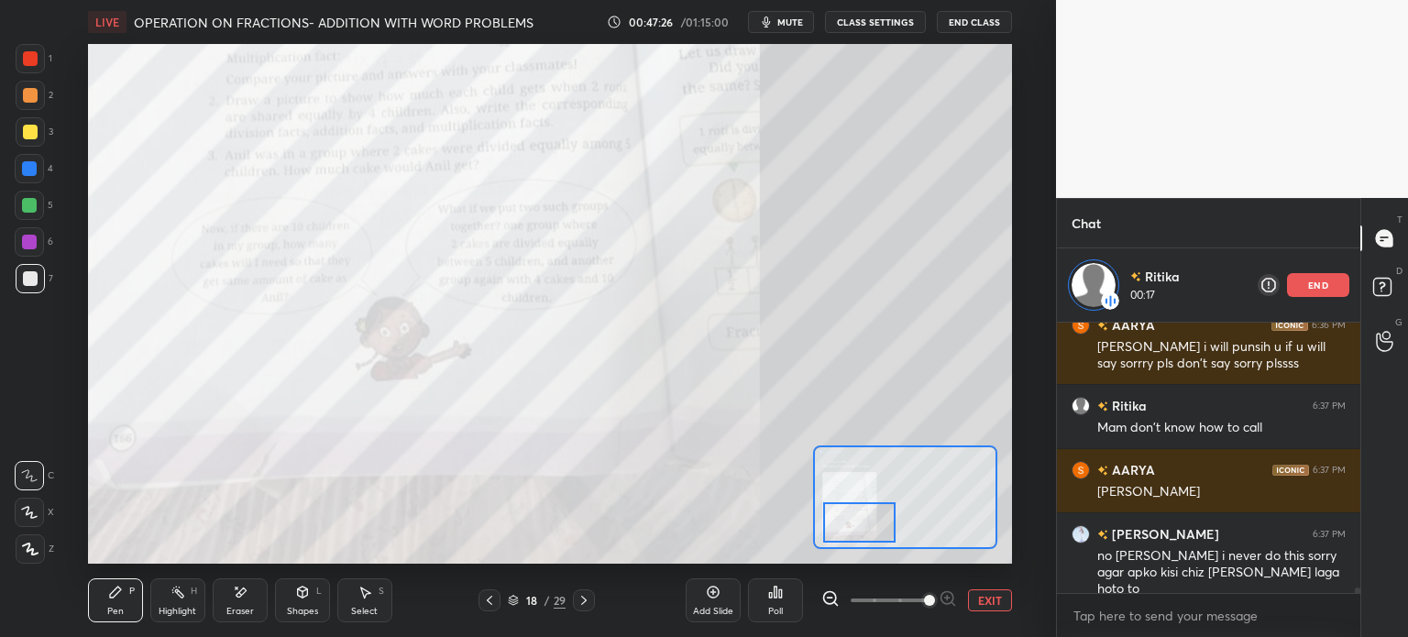
click at [24, 66] on div at bounding box center [30, 58] width 29 height 29
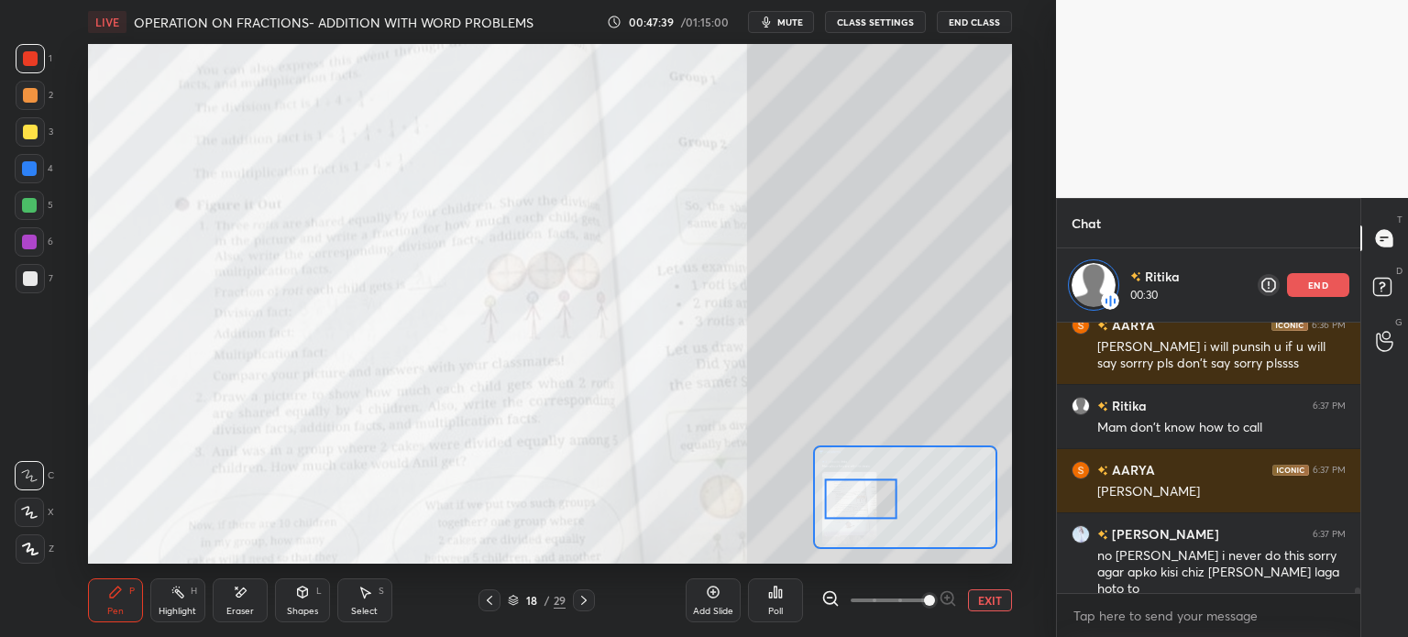
scroll to position [14133, 0]
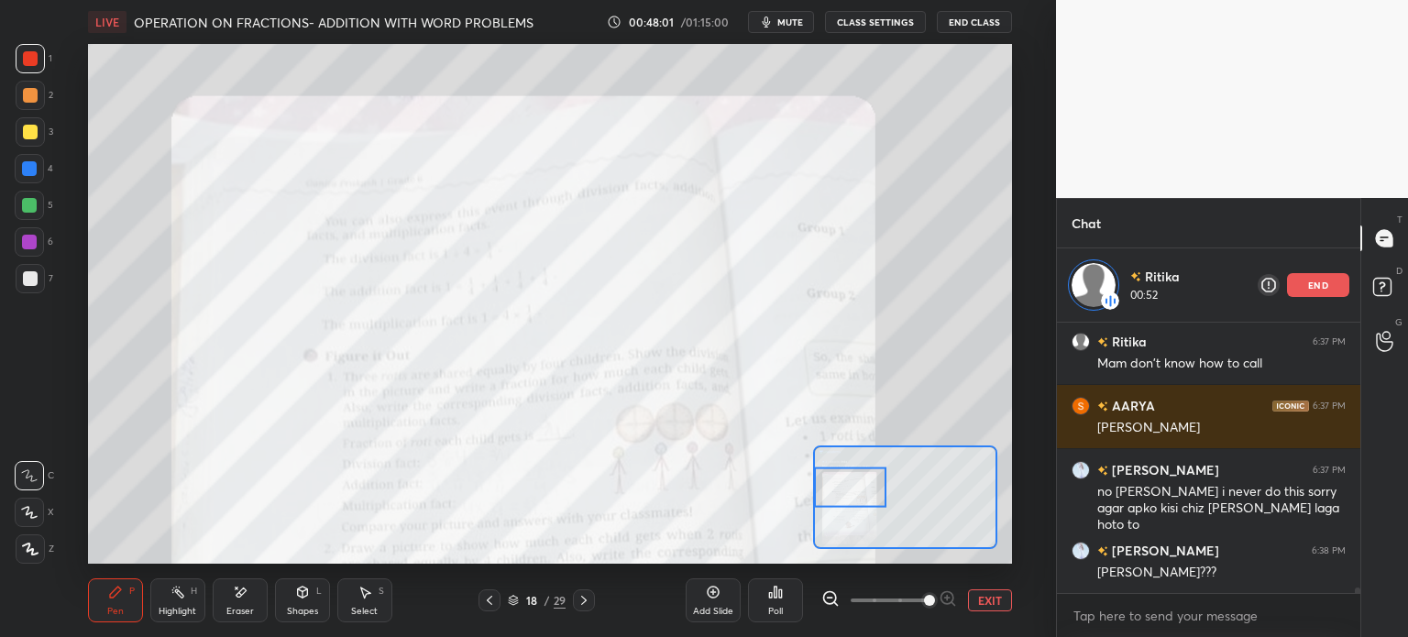
click at [1305, 294] on div "end" at bounding box center [1318, 285] width 62 height 24
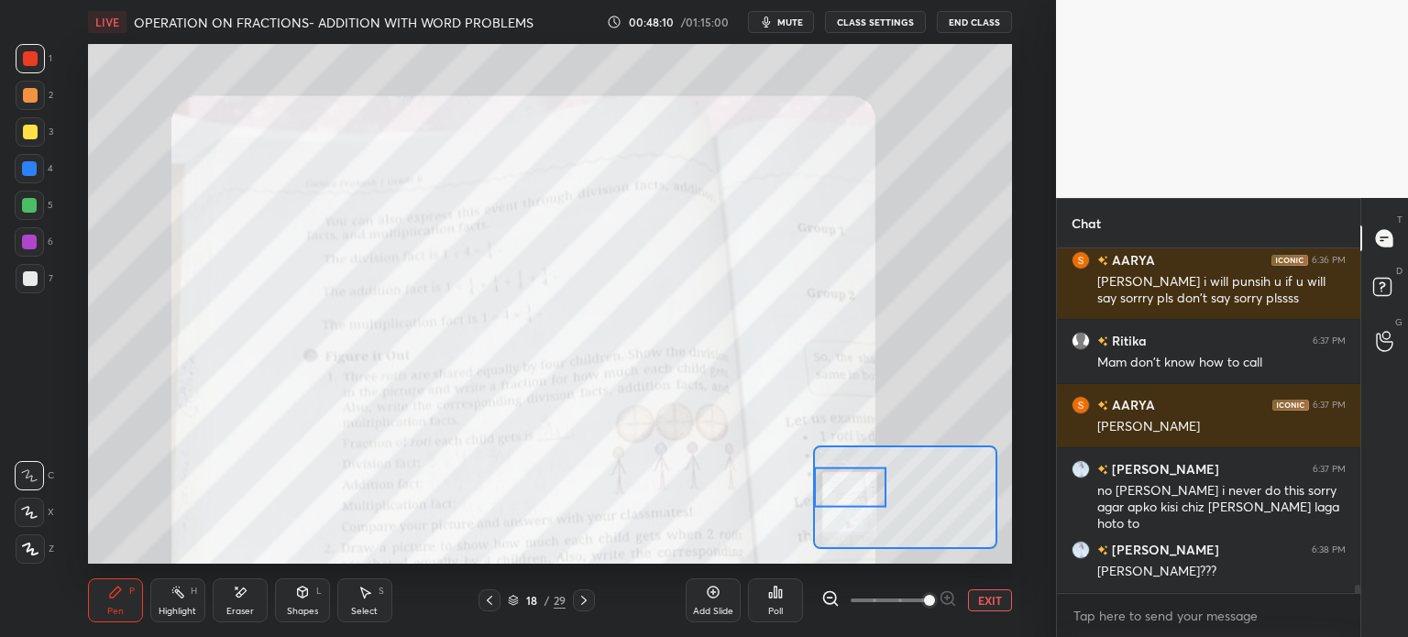
click at [861, 10] on div "LIVE OPERATION ON FRACTIONS- ADDITION WITH WORD PROBLEMS 00:48:10 / 01:15:00 mu…" at bounding box center [550, 22] width 924 height 44
click at [866, 21] on button "CLASS SETTINGS" at bounding box center [875, 22] width 101 height 22
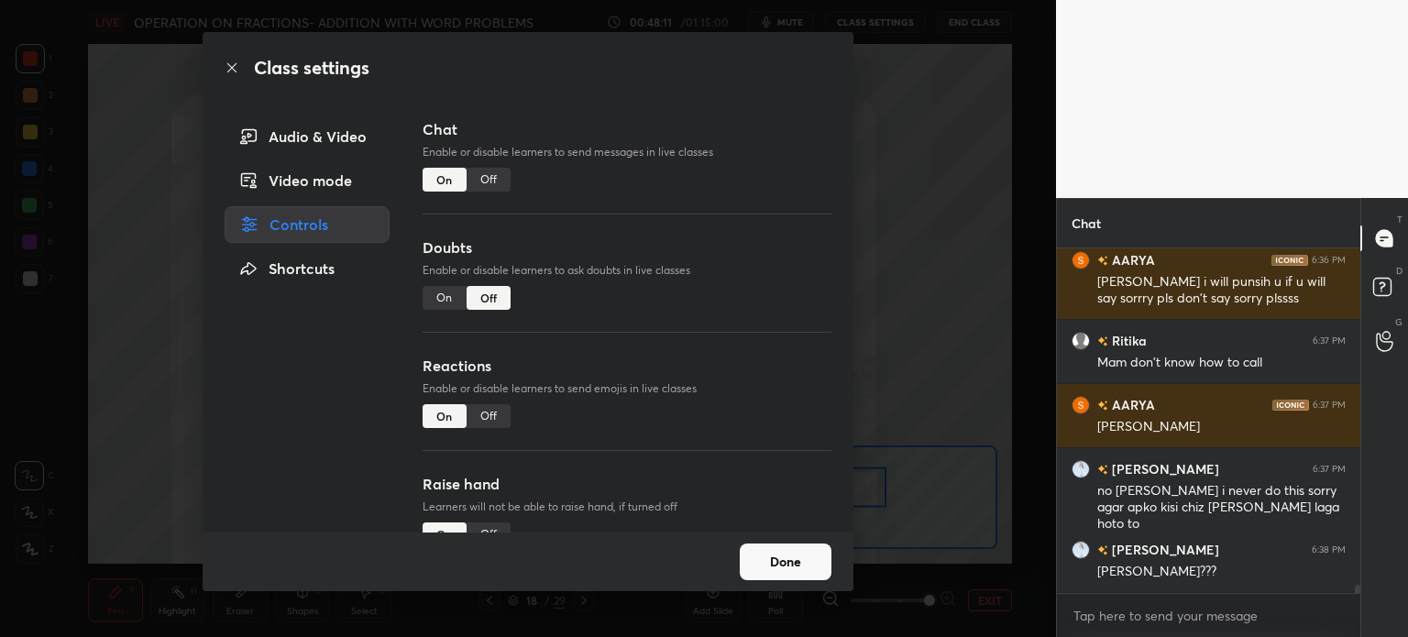
click at [497, 187] on div "Off" at bounding box center [488, 180] width 44 height 24
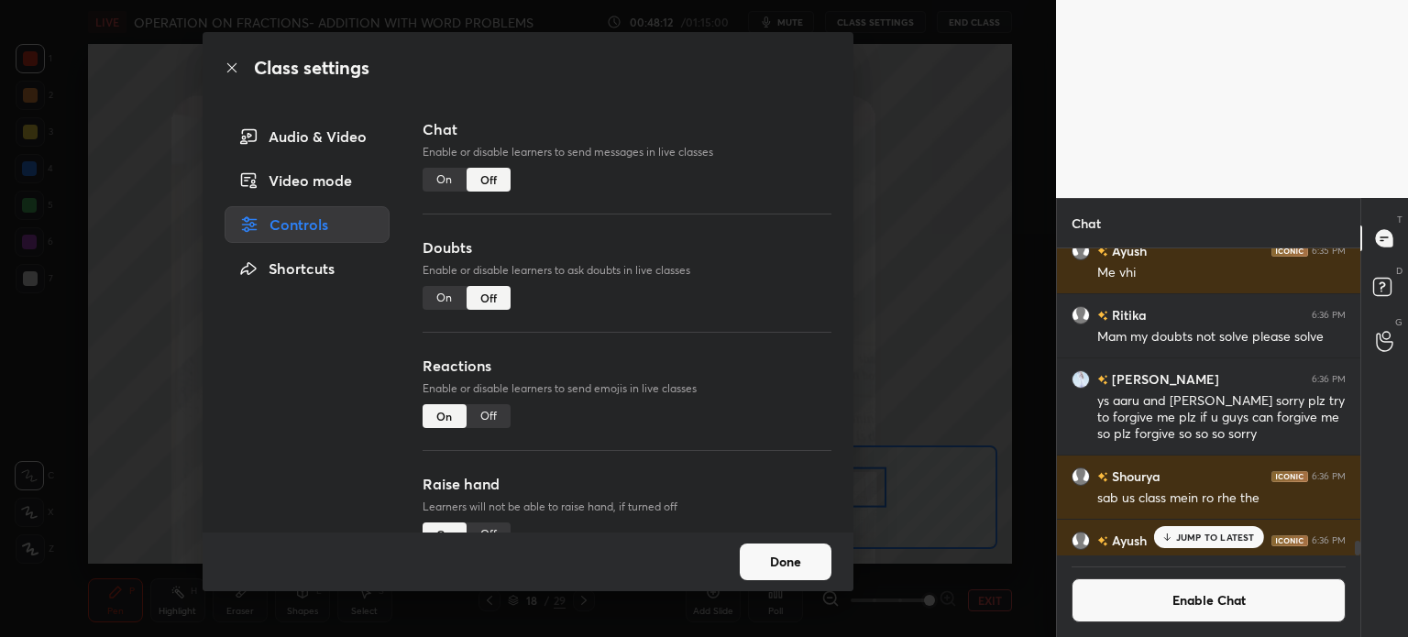
click at [783, 558] on button "Done" at bounding box center [786, 561] width 92 height 37
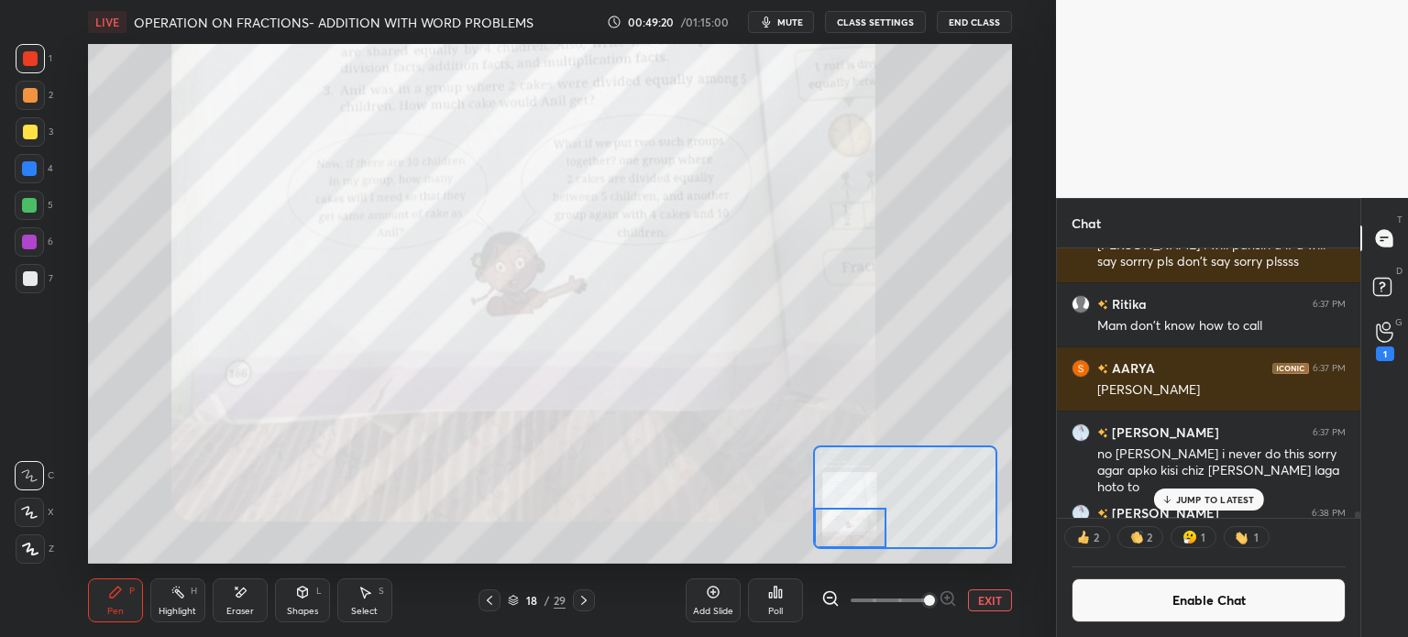
scroll to position [13050, 0]
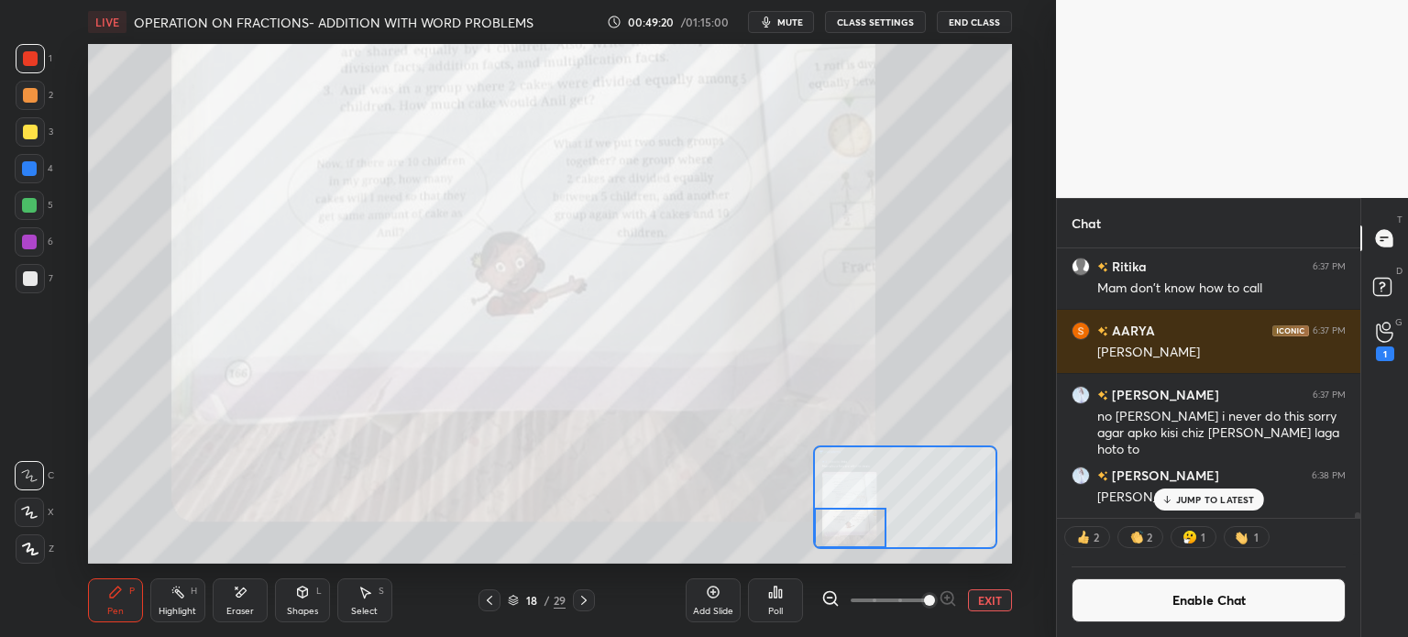
click at [997, 600] on button "EXIT" at bounding box center [990, 600] width 44 height 22
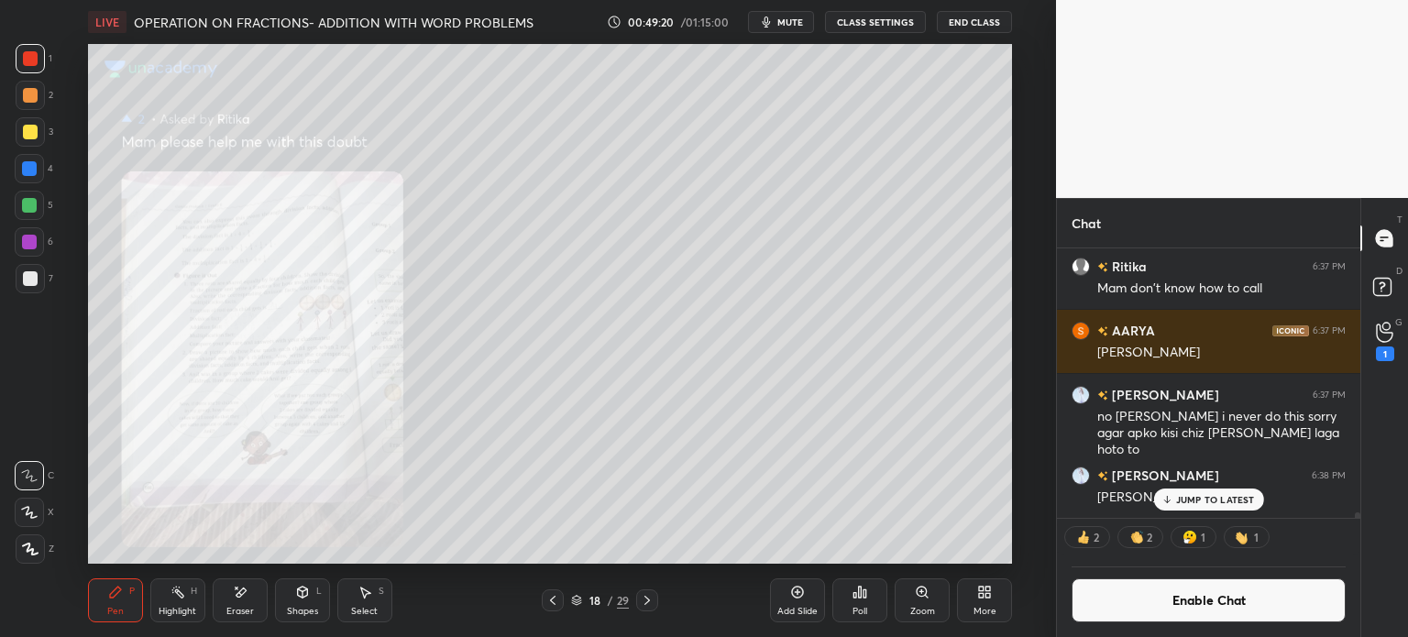
click at [991, 600] on div "More" at bounding box center [984, 600] width 55 height 44
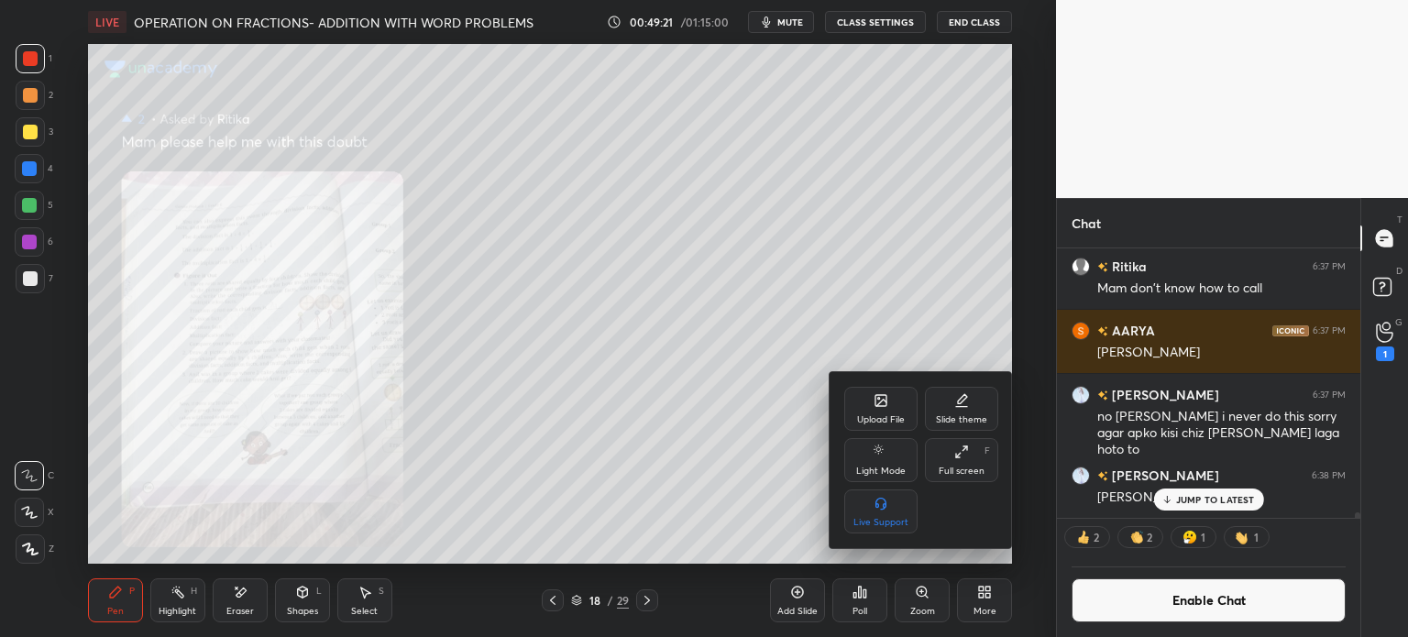
click at [864, 402] on div "Upload File" at bounding box center [880, 409] width 73 height 44
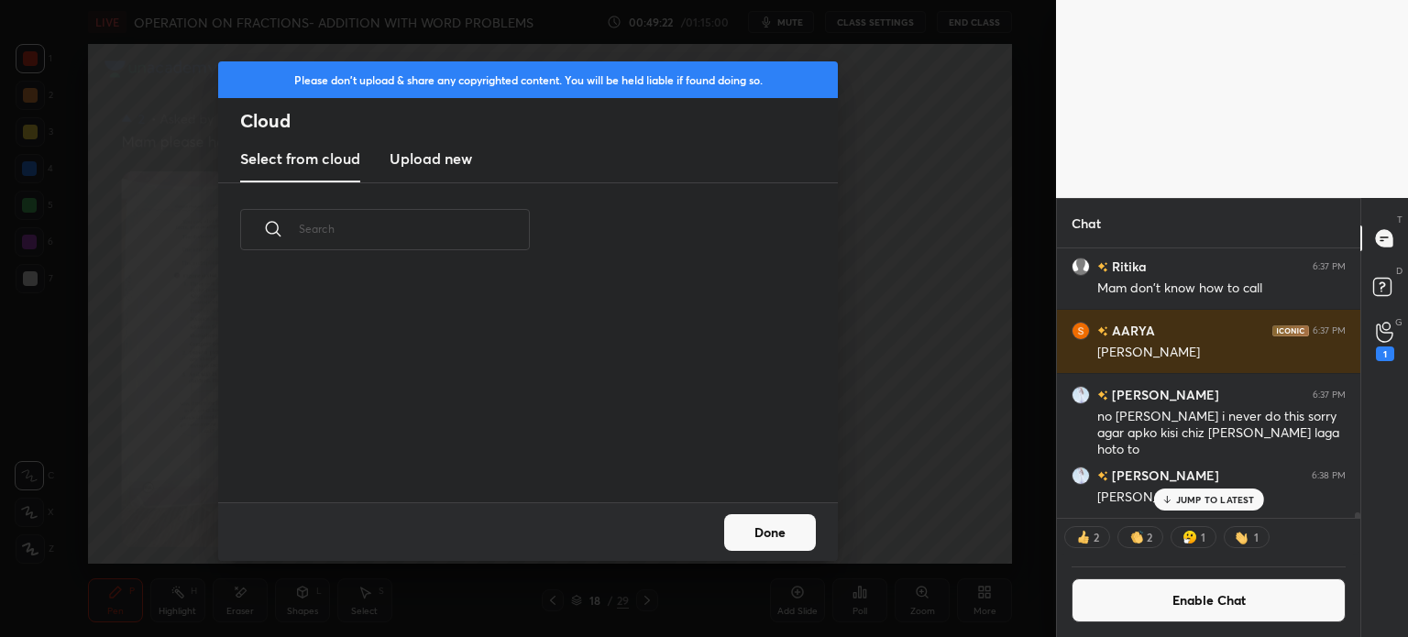
click at [431, 173] on new "Upload new" at bounding box center [430, 160] width 82 height 46
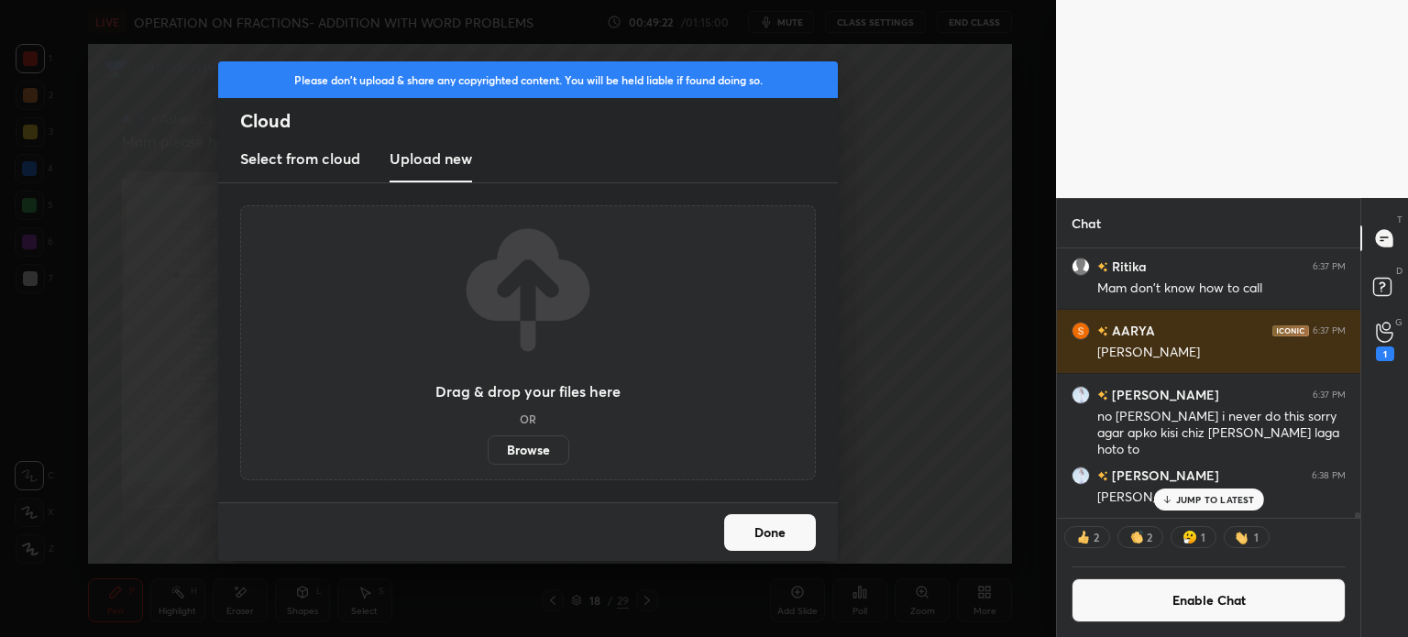
click at [528, 437] on label "Browse" at bounding box center [529, 449] width 82 height 29
click at [488, 437] on input "Browse" at bounding box center [488, 449] width 0 height 29
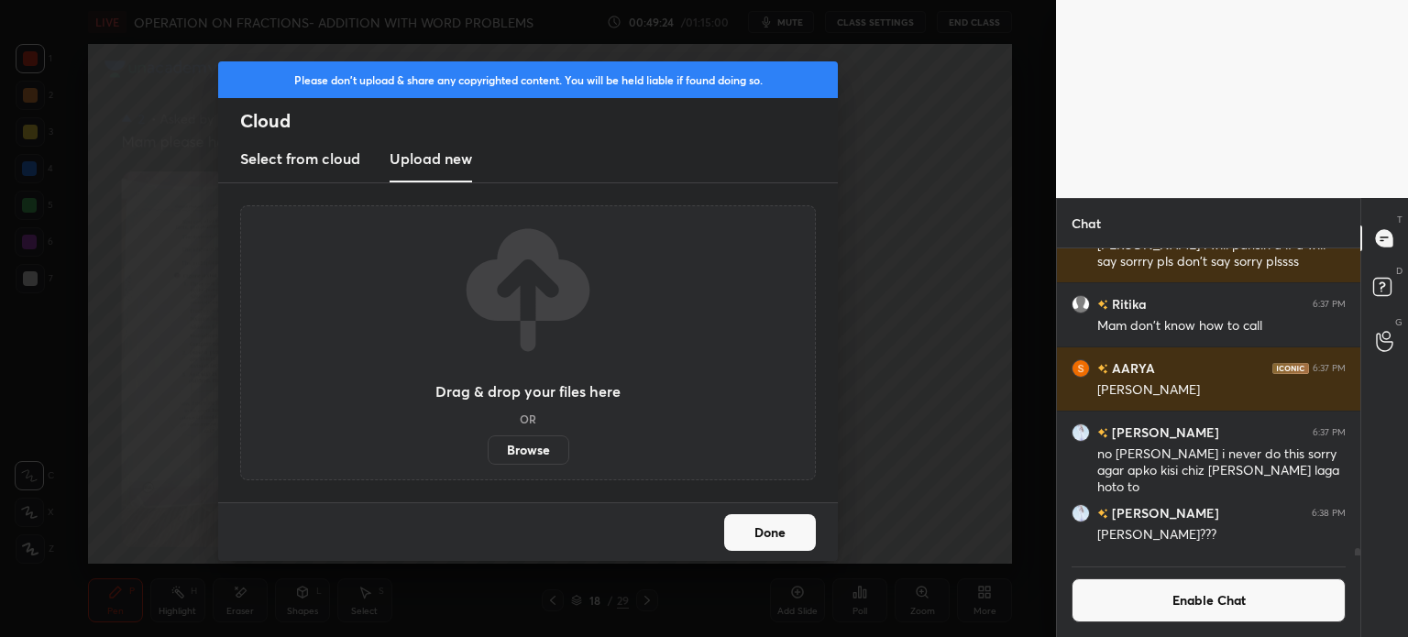
scroll to position [302, 298]
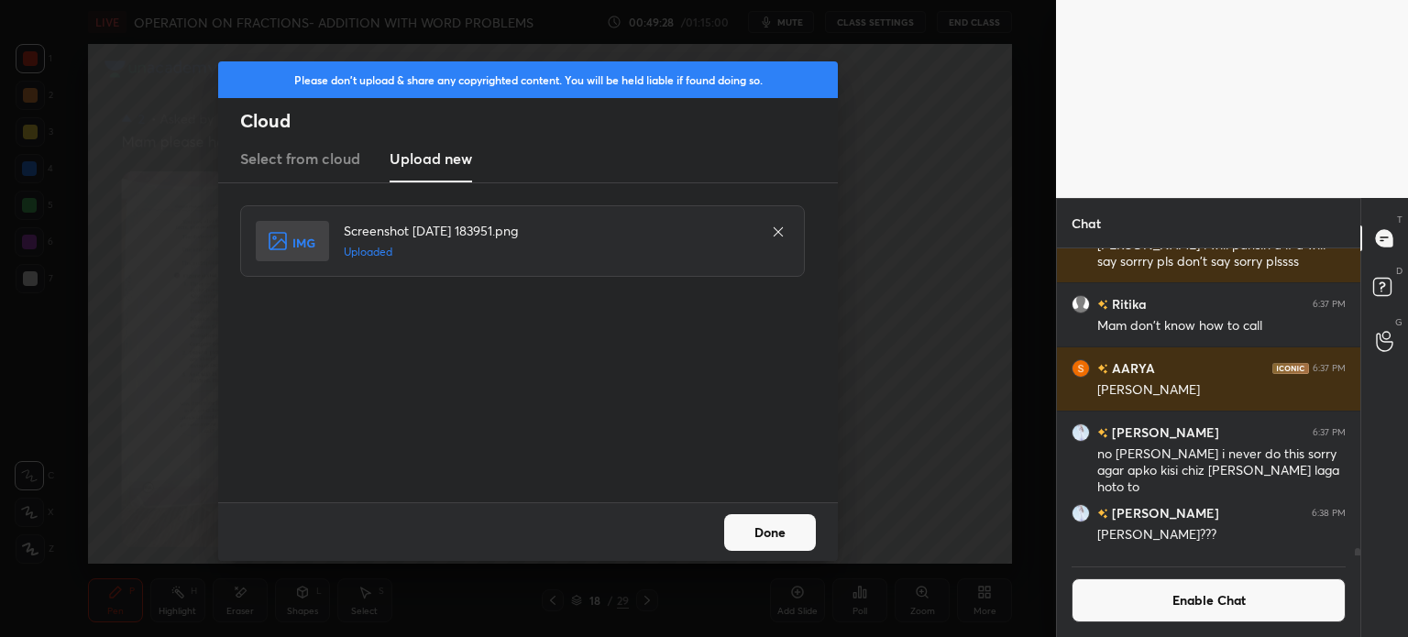
click at [802, 527] on button "Done" at bounding box center [770, 532] width 92 height 37
click at [784, 520] on button "Done" at bounding box center [770, 532] width 92 height 37
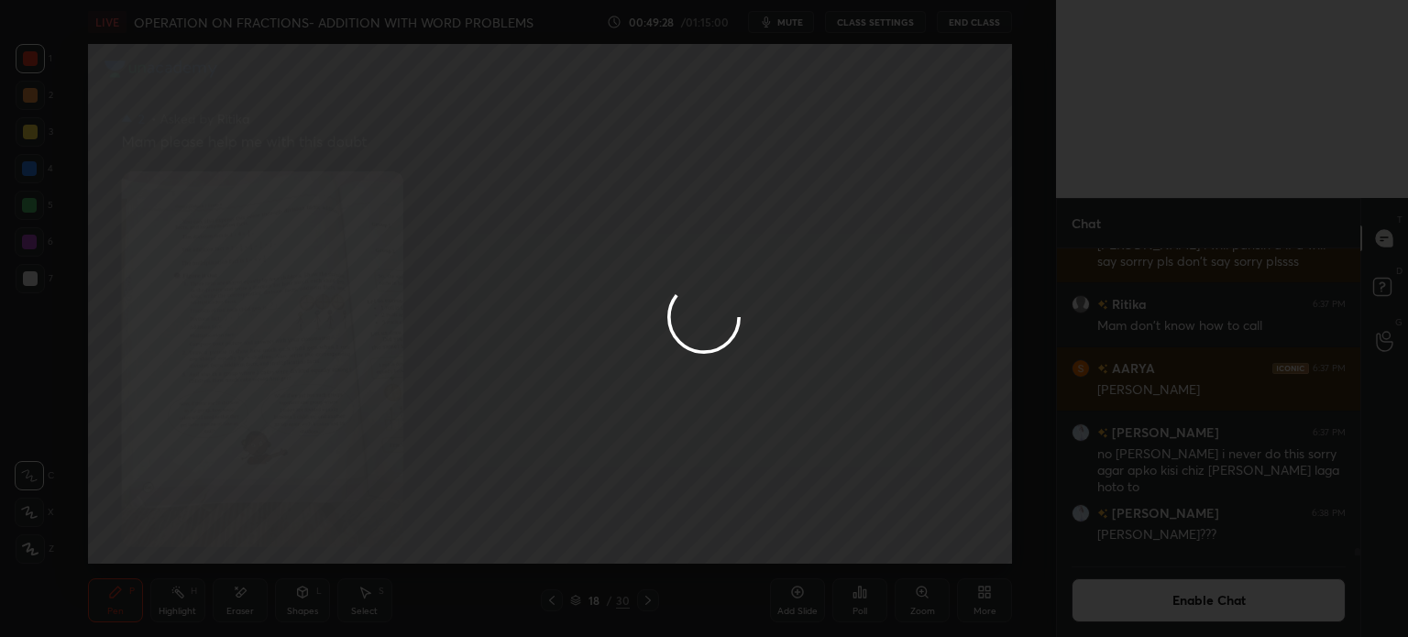
click at [782, 518] on div at bounding box center [704, 318] width 1408 height 637
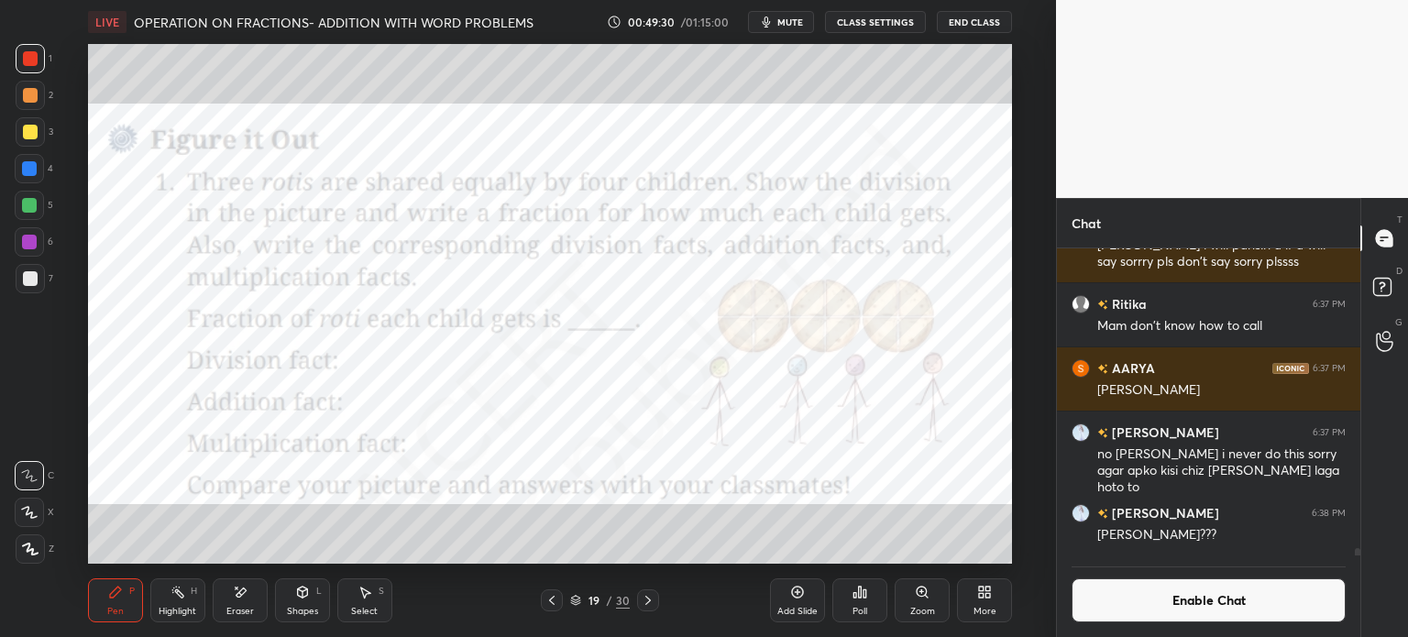
click at [38, 515] on div at bounding box center [29, 512] width 29 height 29
click at [227, 593] on div "Eraser" at bounding box center [240, 600] width 55 height 44
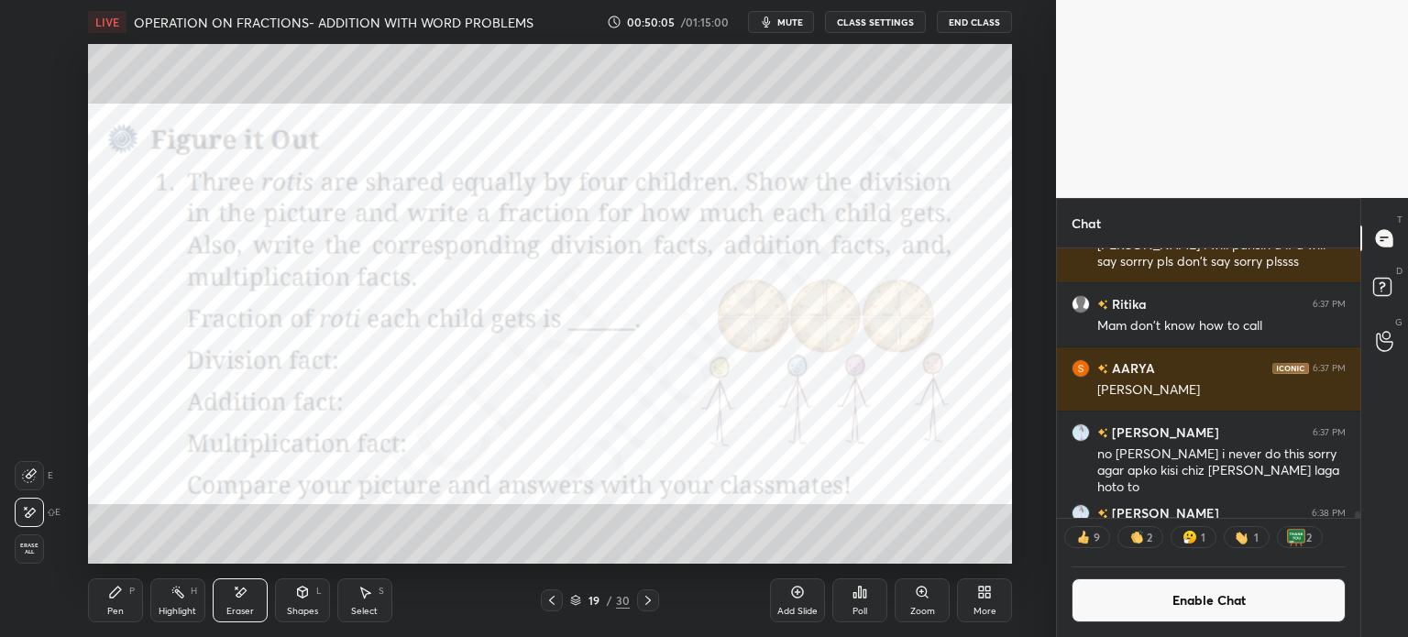
click at [115, 600] on div "Pen P" at bounding box center [115, 600] width 55 height 44
click at [117, 604] on div "Pen P" at bounding box center [115, 600] width 55 height 44
click at [307, 599] on icon at bounding box center [302, 592] width 15 height 15
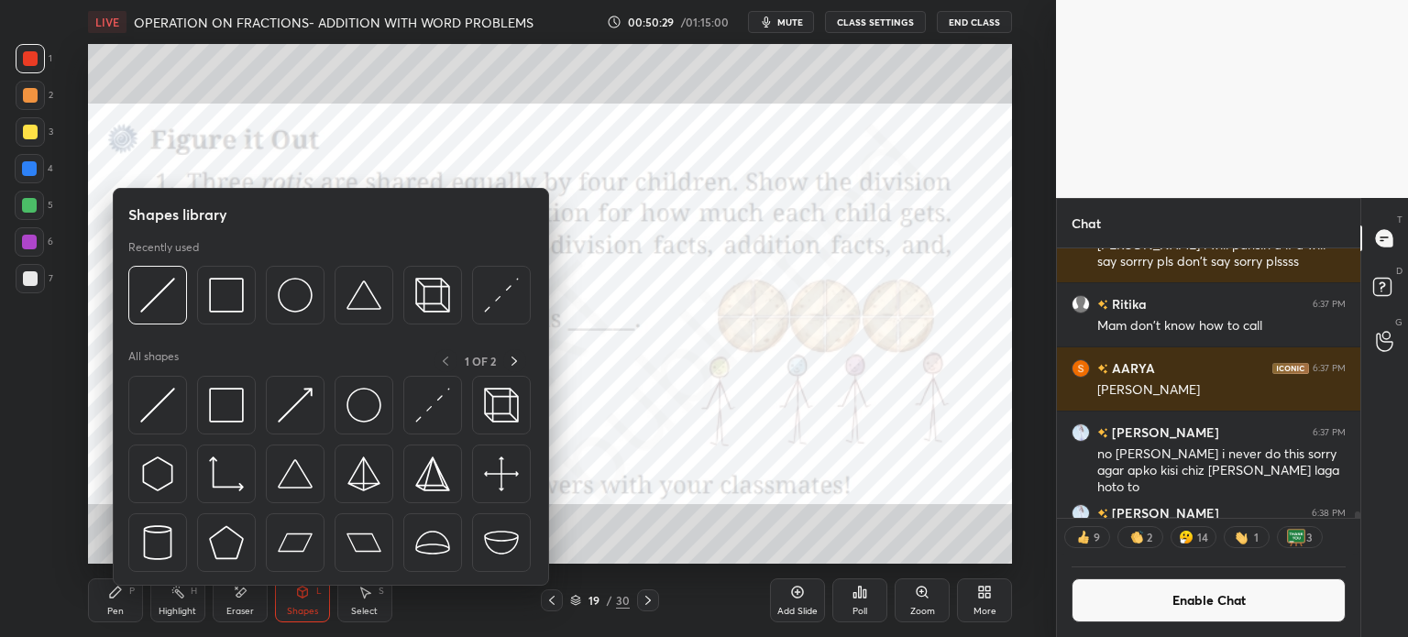
click at [367, 605] on div "Select S" at bounding box center [364, 600] width 55 height 44
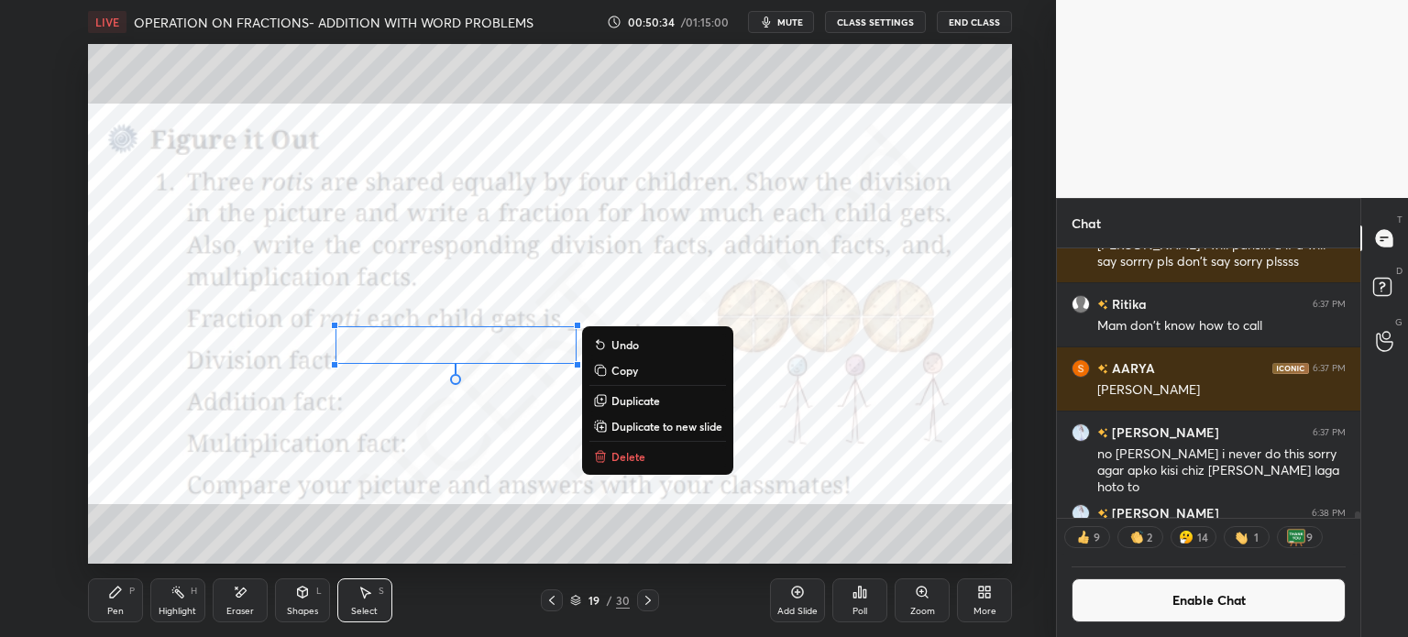
click at [108, 592] on icon at bounding box center [115, 592] width 15 height 15
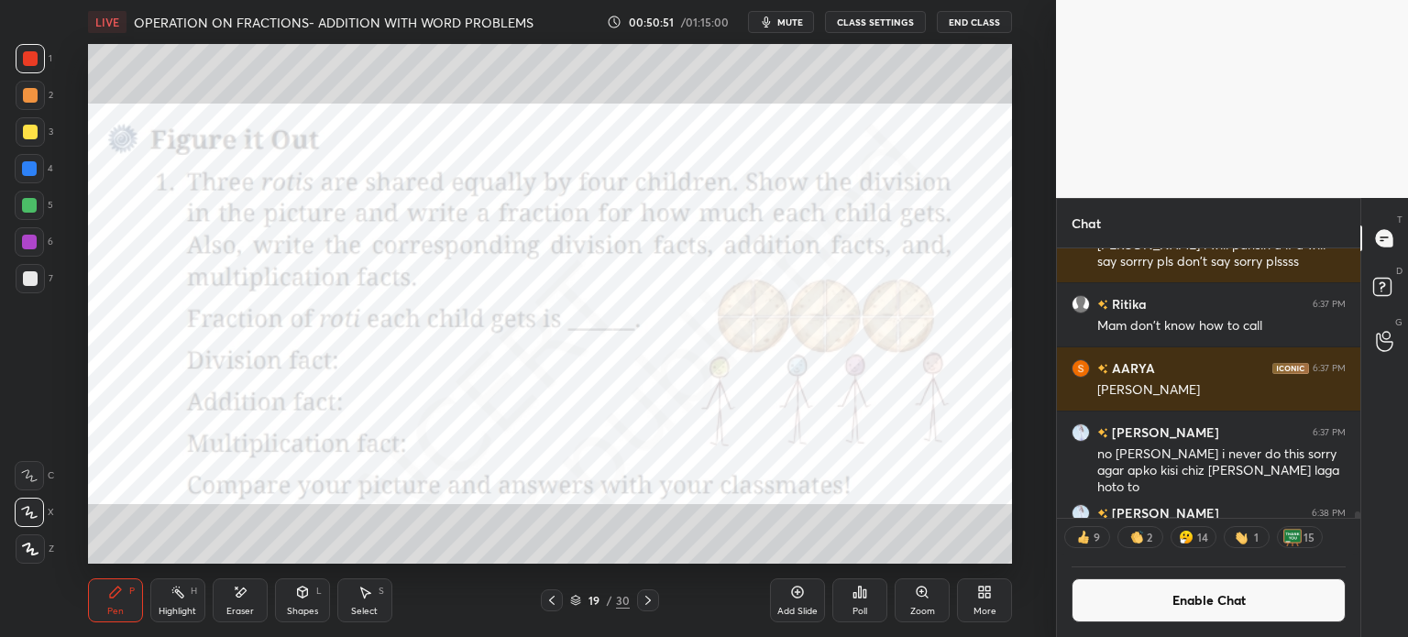
scroll to position [13050, 0]
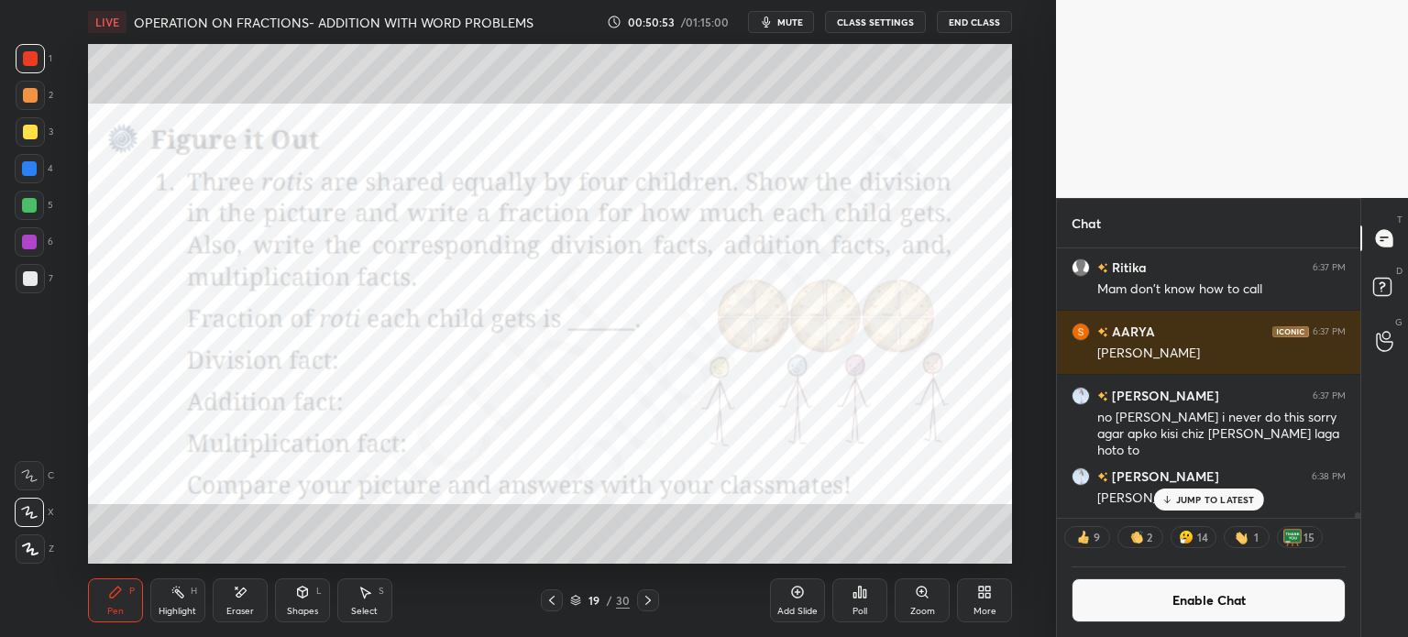
click at [249, 600] on div "Eraser" at bounding box center [240, 600] width 55 height 44
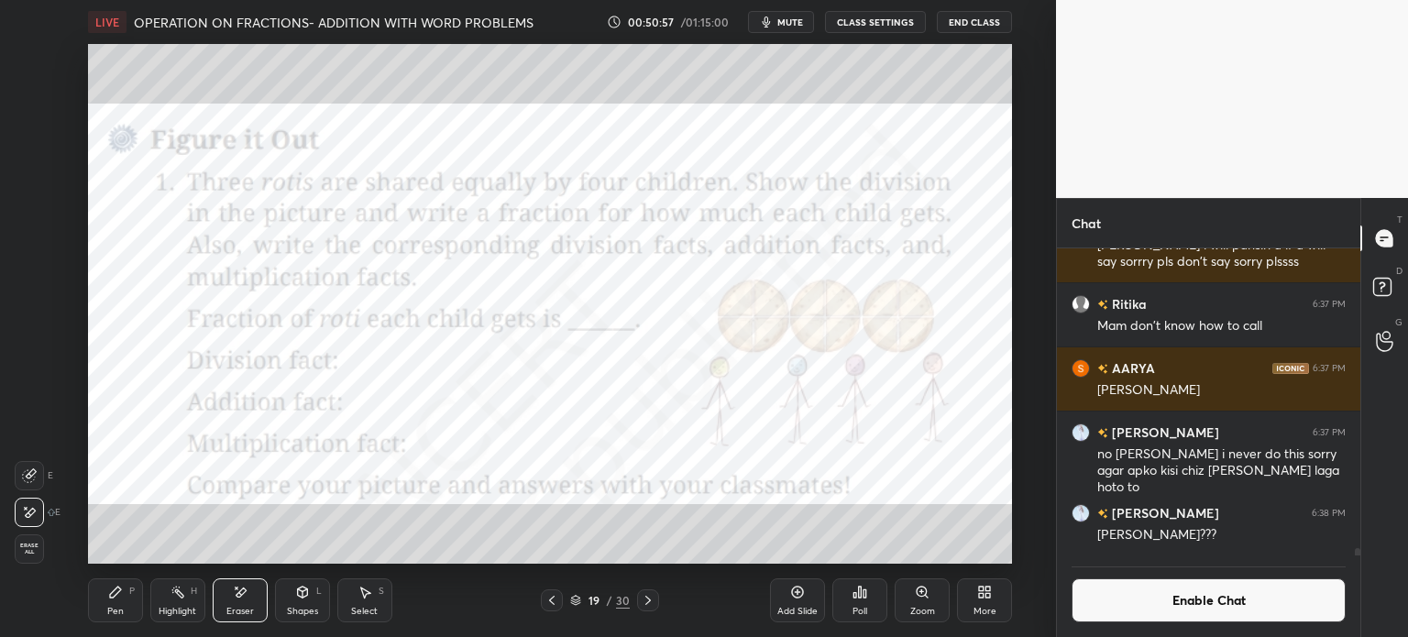
click at [122, 593] on icon at bounding box center [115, 592] width 15 height 15
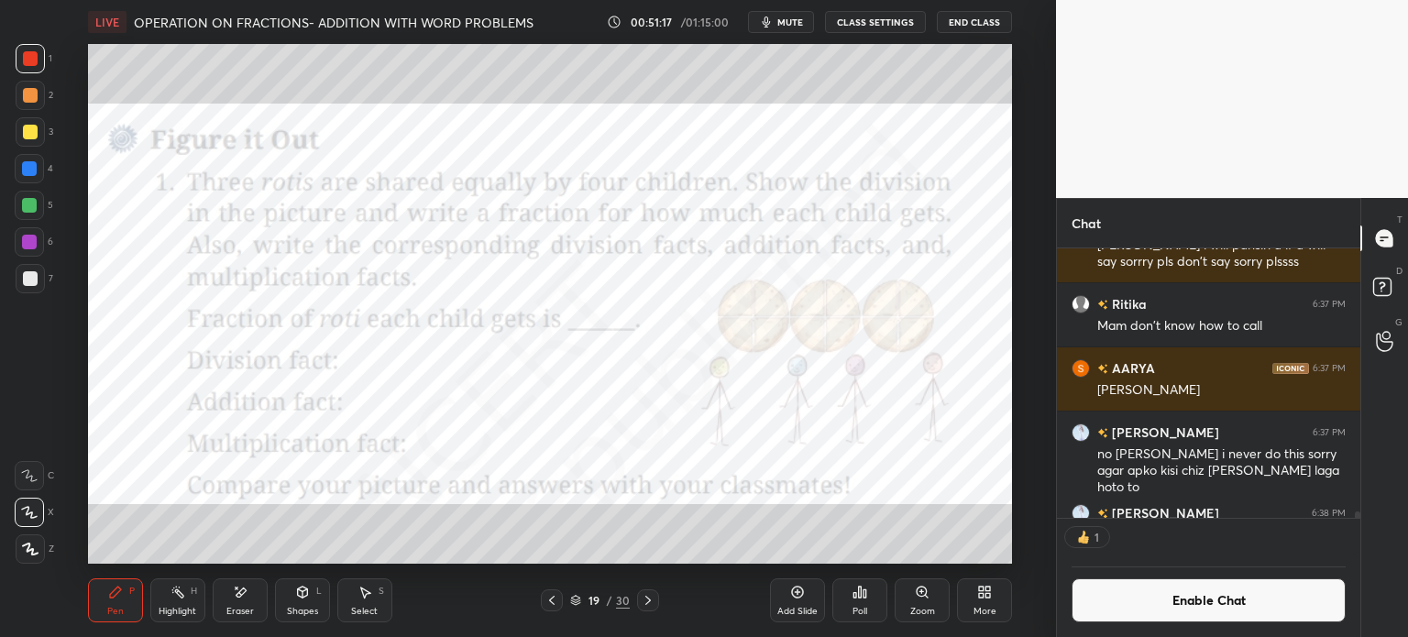
scroll to position [5, 5]
click at [919, 24] on button "CLASS SETTINGS" at bounding box center [875, 22] width 101 height 22
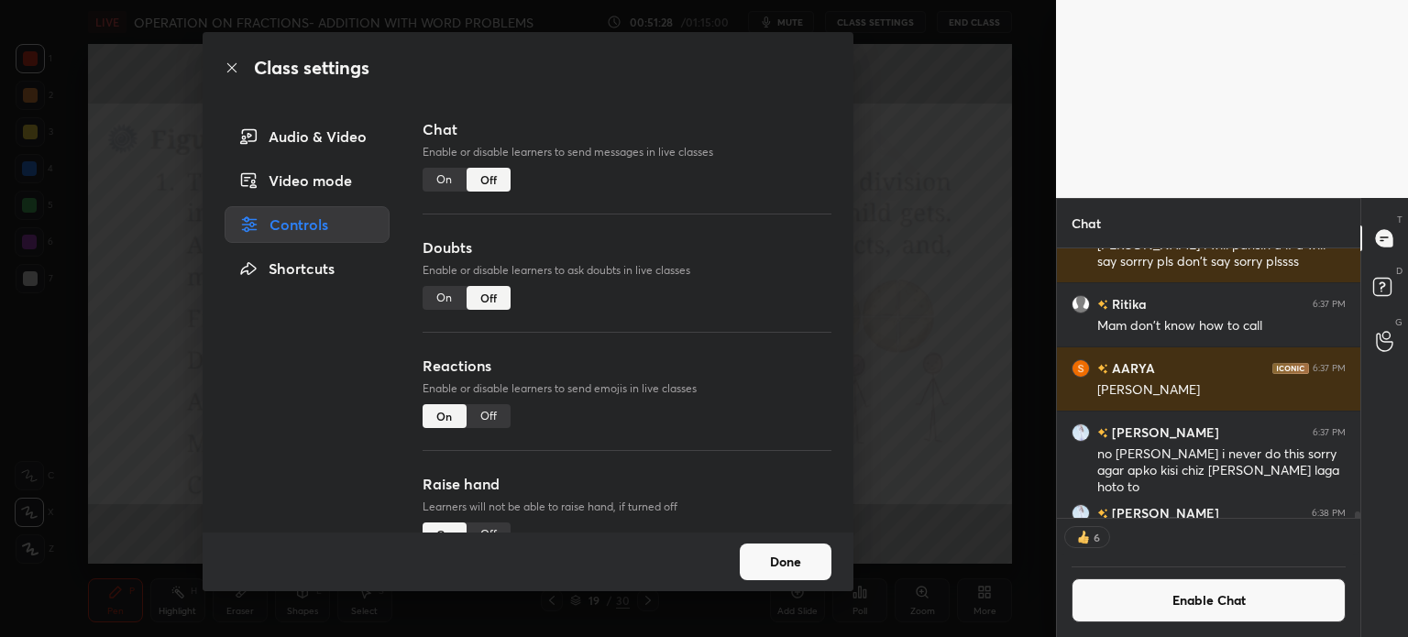
click at [801, 567] on button "Done" at bounding box center [786, 561] width 92 height 37
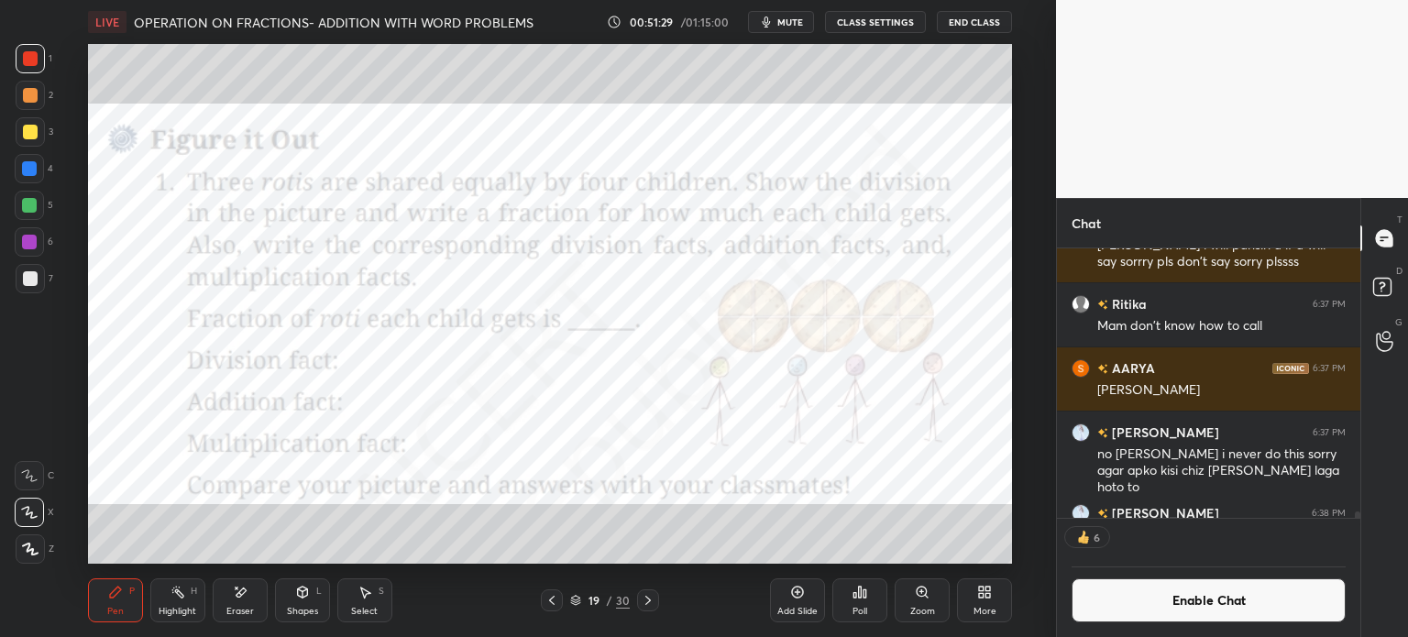
click at [234, 601] on div "Eraser" at bounding box center [240, 600] width 55 height 44
click at [106, 595] on div "Pen P" at bounding box center [115, 600] width 55 height 44
click at [791, 600] on div "Add Slide" at bounding box center [797, 600] width 55 height 44
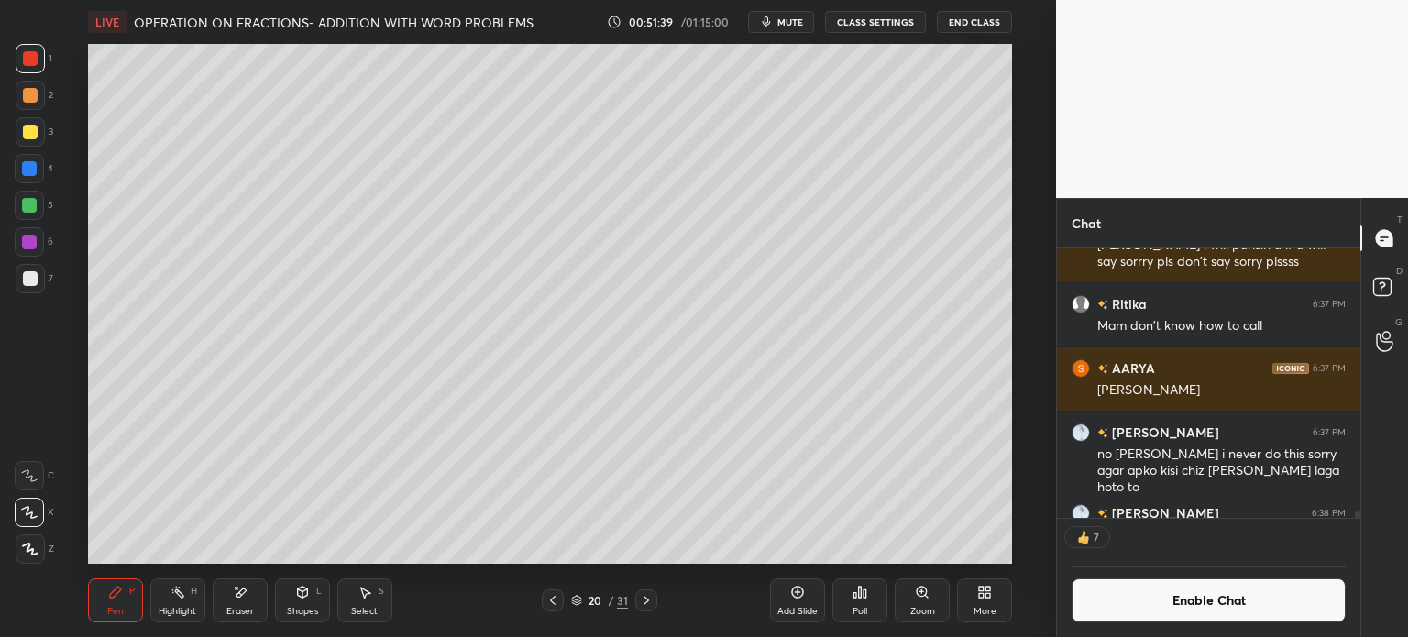
scroll to position [302, 298]
click at [542, 597] on div at bounding box center [553, 600] width 22 height 22
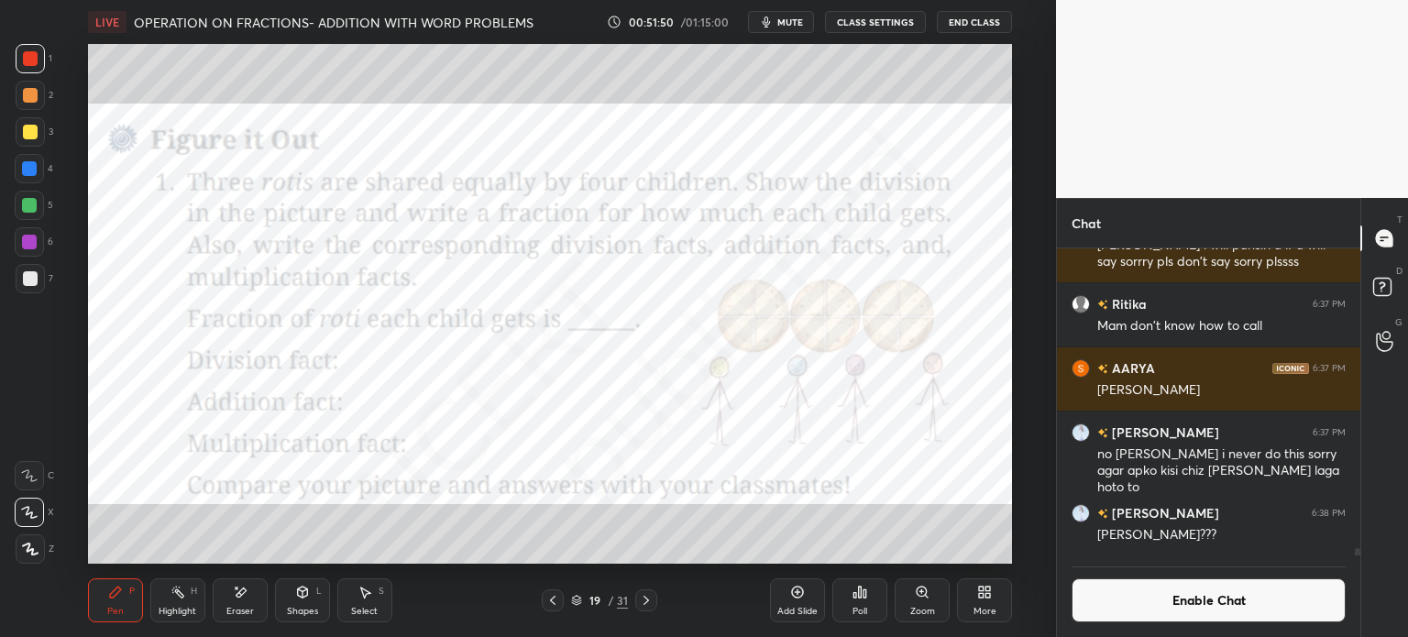
click at [651, 605] on icon at bounding box center [646, 600] width 15 height 15
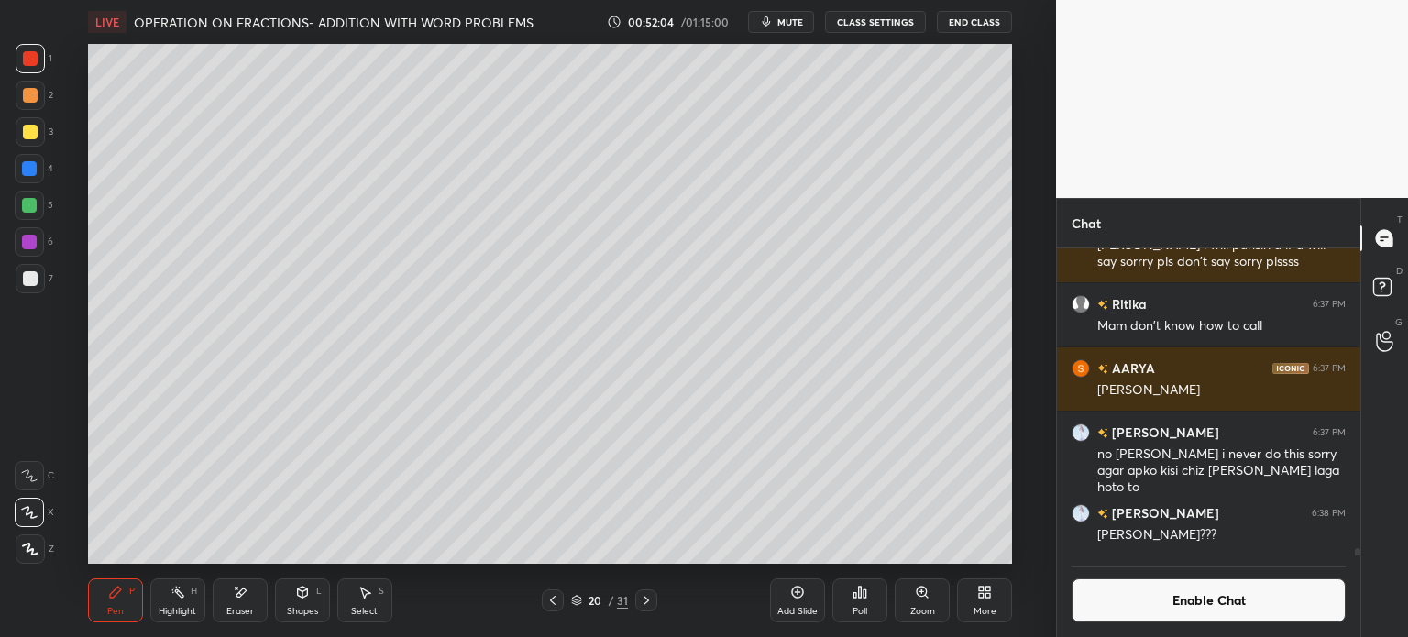
click at [550, 596] on icon at bounding box center [552, 600] width 15 height 15
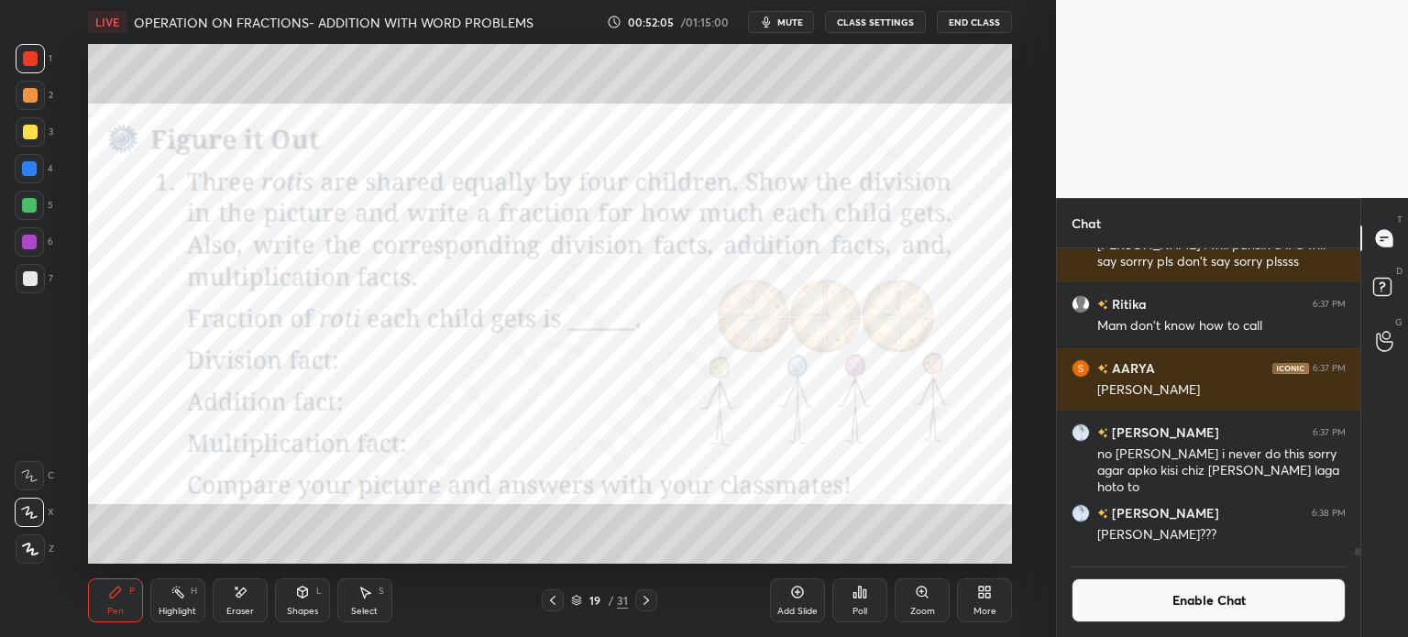
click at [648, 600] on icon at bounding box center [645, 600] width 5 height 9
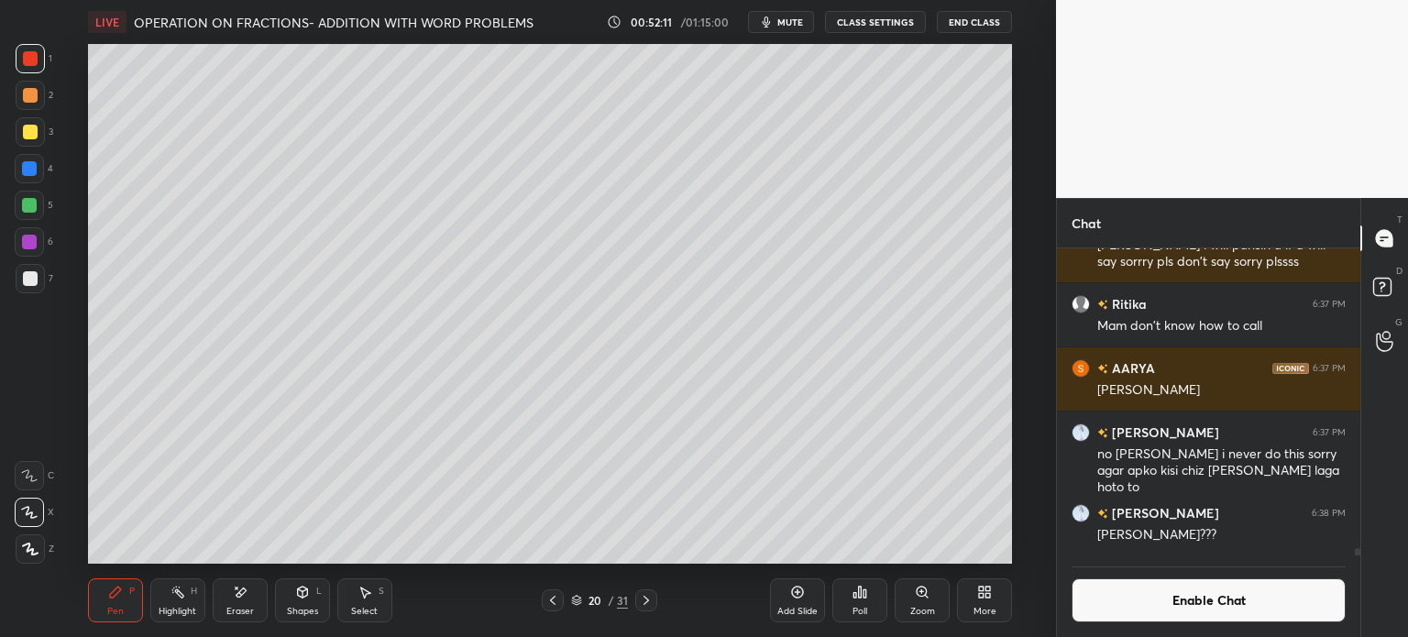
click at [539, 603] on div "20 / 31" at bounding box center [599, 600] width 341 height 22
click at [553, 599] on icon at bounding box center [552, 600] width 5 height 9
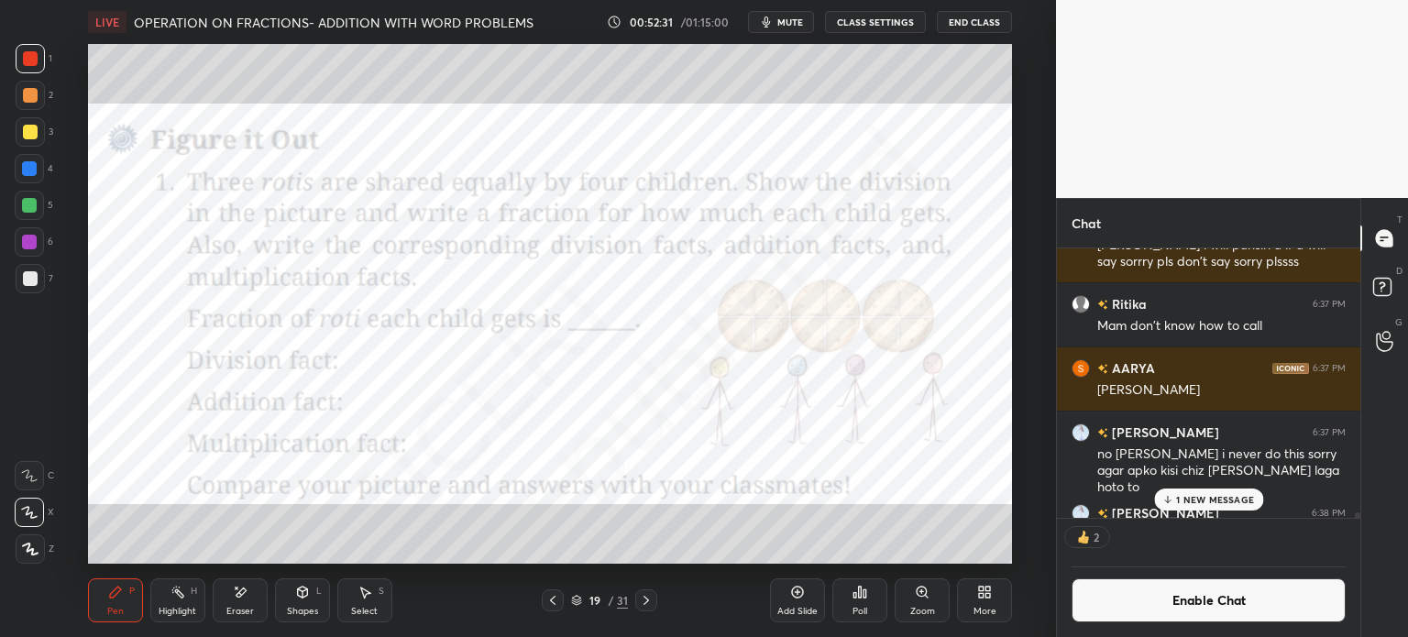
scroll to position [13050, 0]
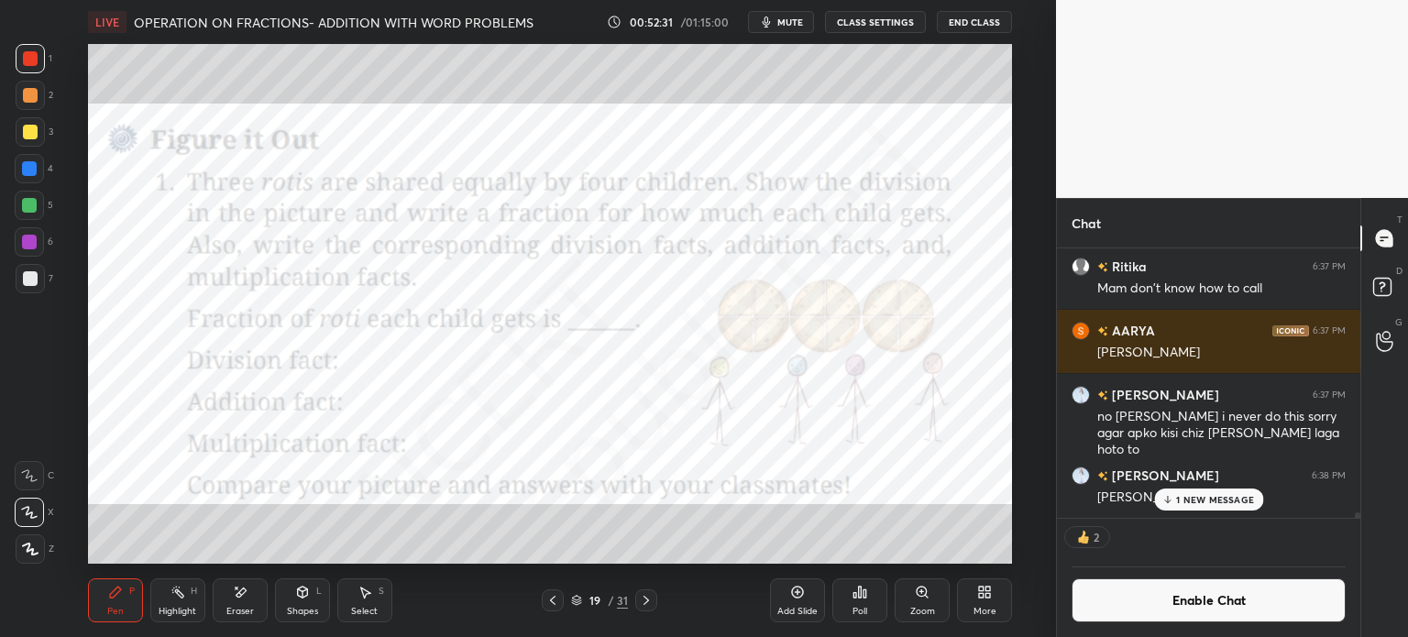
click at [1401, 309] on div "D Doubts (D)" at bounding box center [1384, 289] width 47 height 51
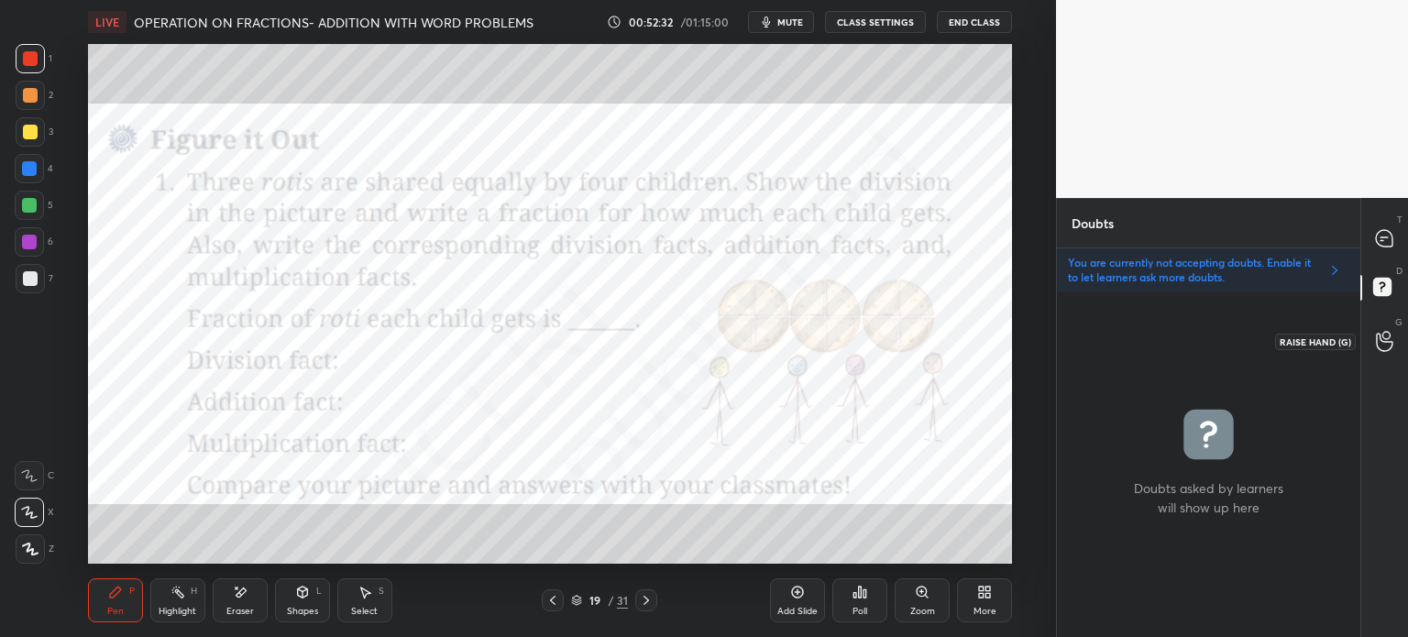
click at [1371, 355] on div at bounding box center [1384, 340] width 37 height 33
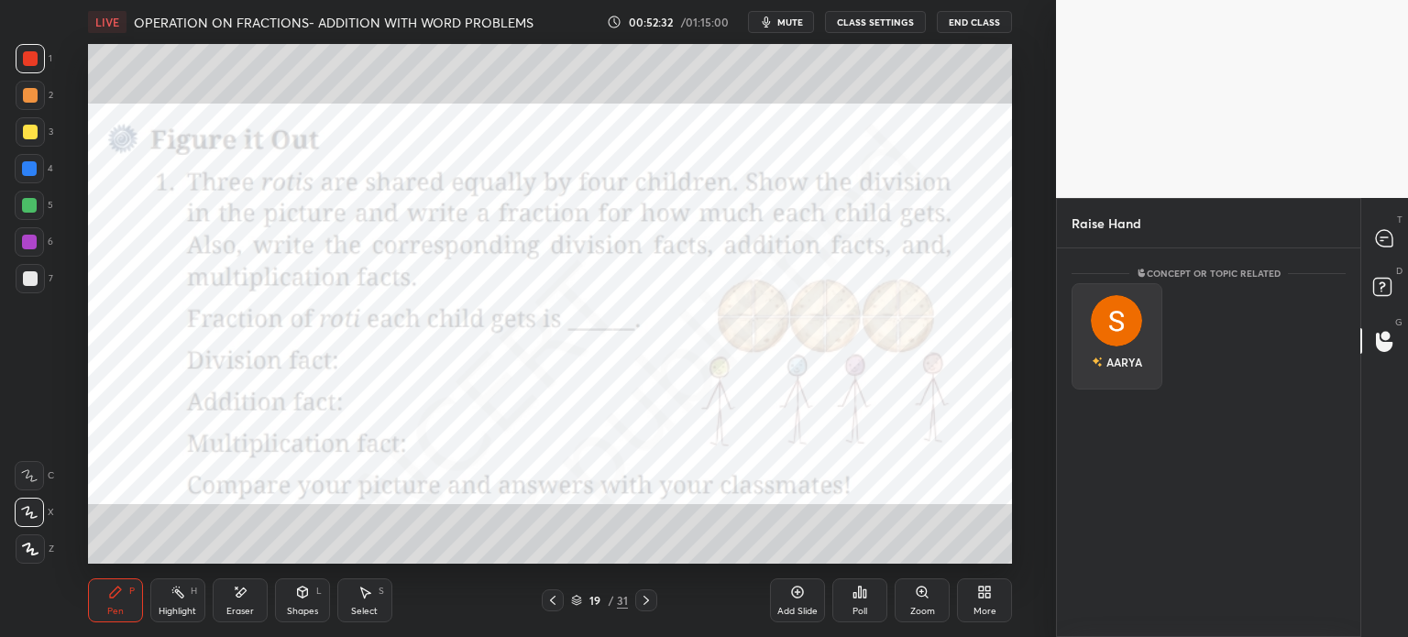
click at [1128, 373] on div "AARYA" at bounding box center [1116, 336] width 91 height 106
click at [1128, 384] on button "INVITE" at bounding box center [1117, 375] width 74 height 24
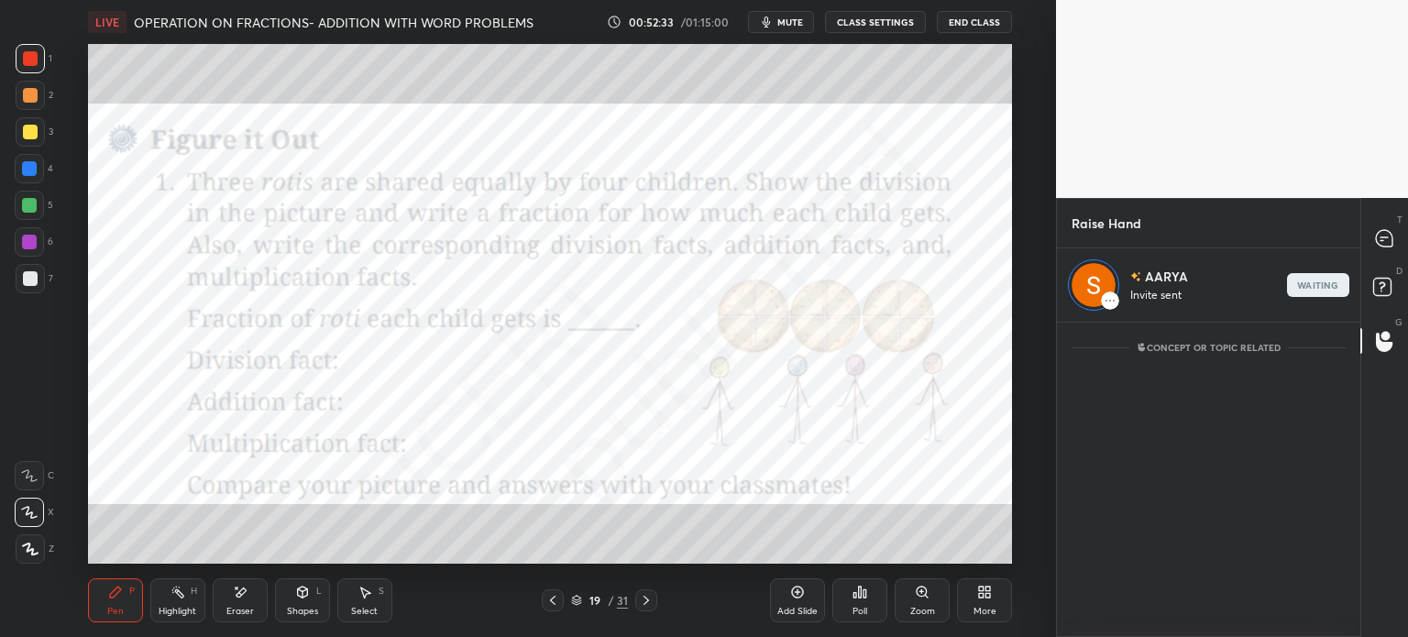
scroll to position [5, 5]
click at [1383, 230] on icon at bounding box center [1384, 238] width 16 height 16
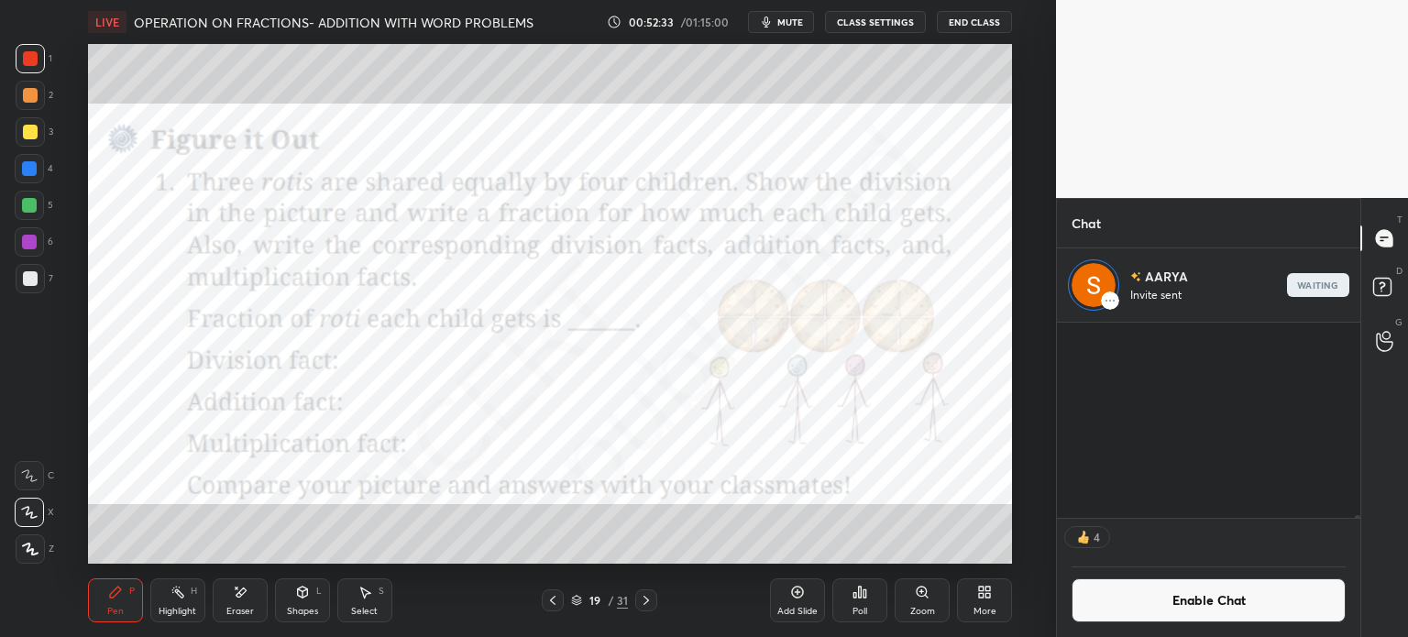
scroll to position [191, 298]
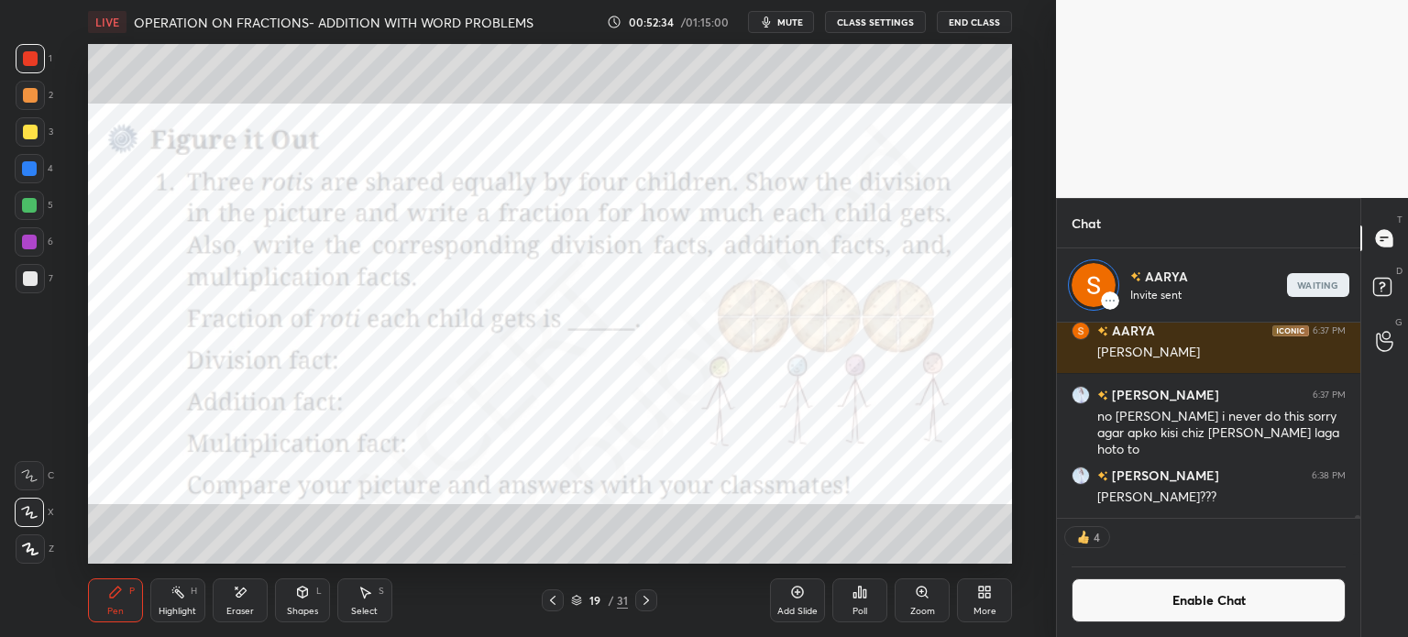
click at [645, 604] on icon at bounding box center [646, 600] width 15 height 15
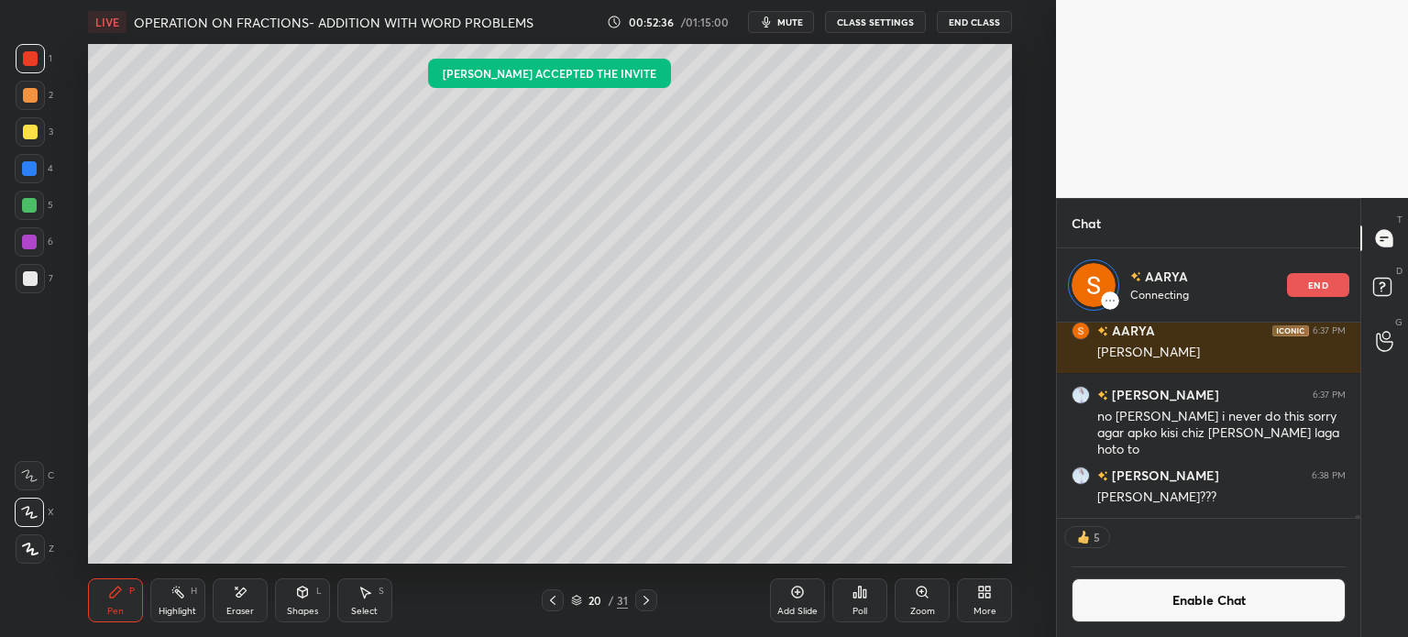
click at [634, 608] on div "20 / 31" at bounding box center [599, 600] width 115 height 22
click at [644, 599] on icon at bounding box center [646, 600] width 15 height 15
click at [644, 598] on icon at bounding box center [646, 600] width 15 height 15
click at [642, 597] on icon at bounding box center [646, 600] width 15 height 15
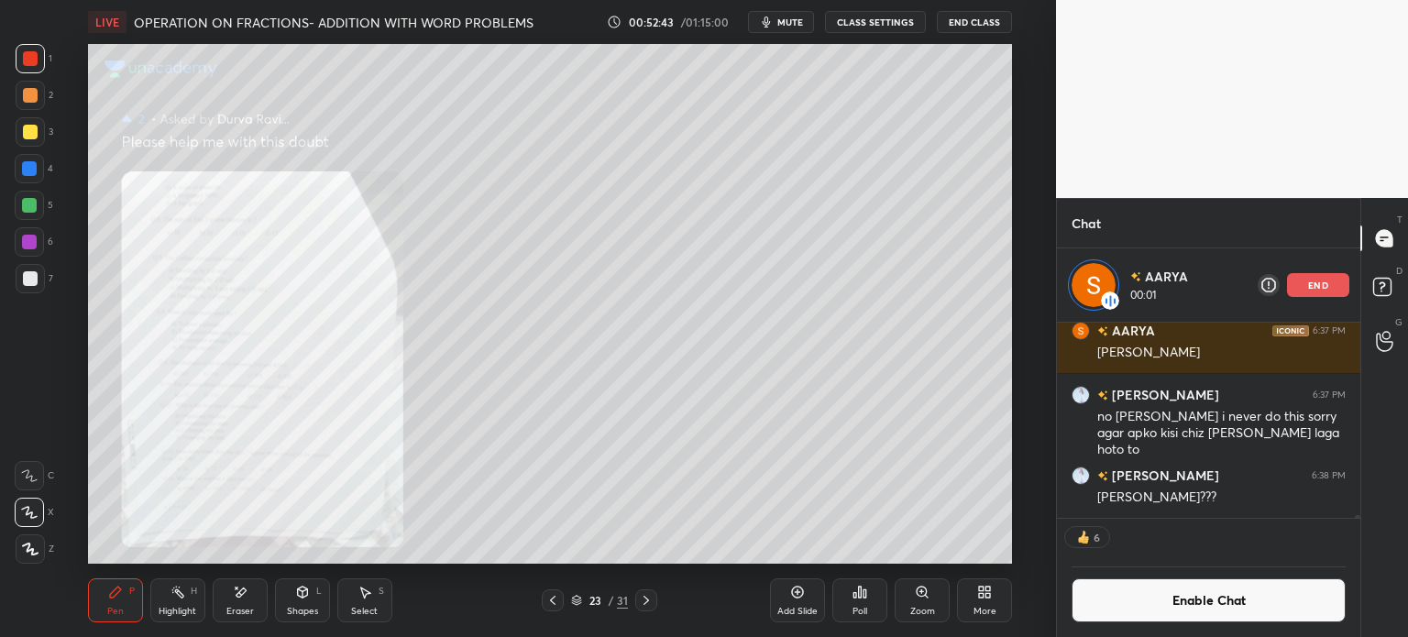
click at [382, 625] on div "Pen P Highlight H Eraser Shapes L Select S 23 / 31 Add Slide Poll Zoom More" at bounding box center [550, 600] width 924 height 73
click at [367, 608] on div "Select" at bounding box center [364, 611] width 27 height 9
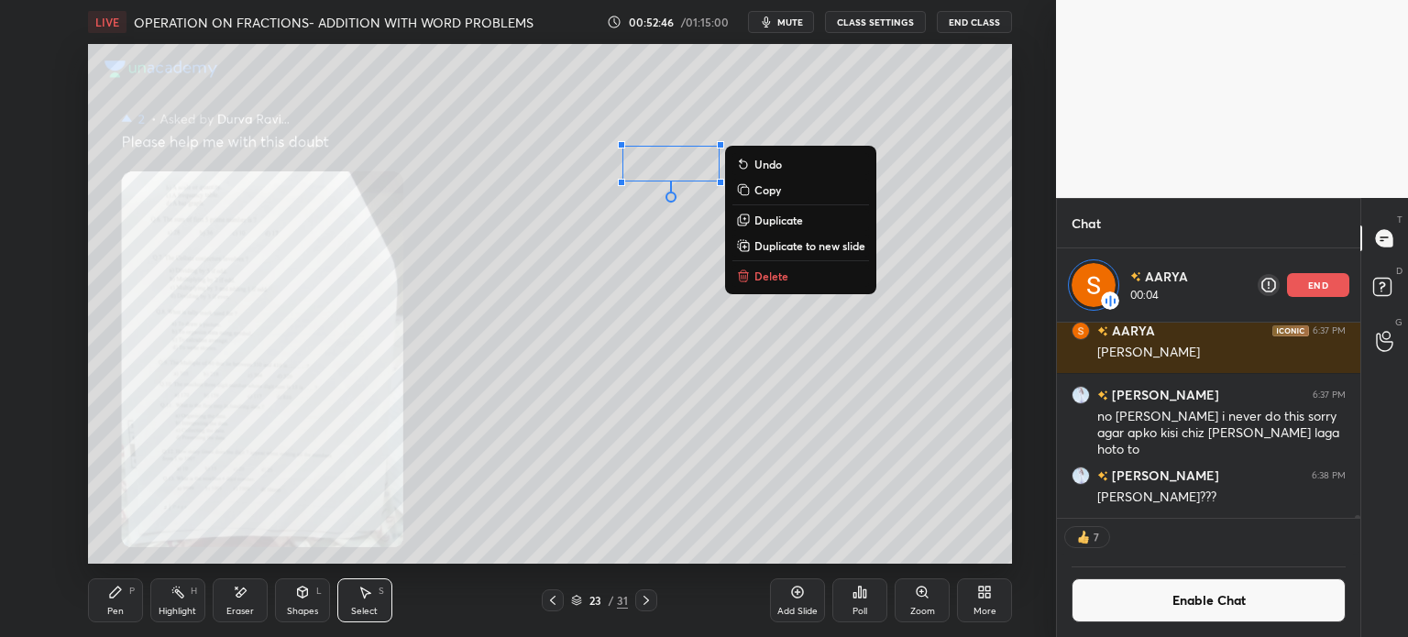
click at [689, 164] on div "0 ° Undo Copy Duplicate Duplicate to new slide Delete" at bounding box center [550, 304] width 924 height 520
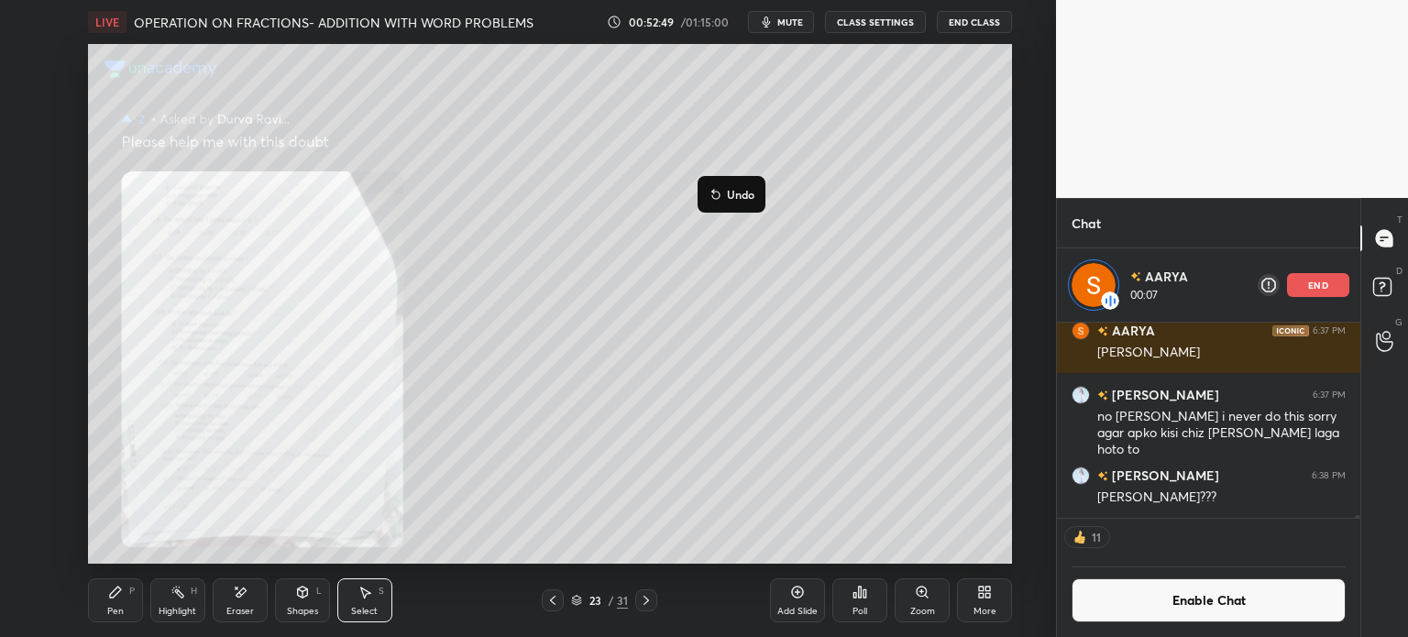
click at [751, 104] on div "0 ° Undo Copy Duplicate Duplicate to new slide Delete" at bounding box center [550, 304] width 924 height 520
click at [112, 583] on div "Pen P" at bounding box center [115, 600] width 55 height 44
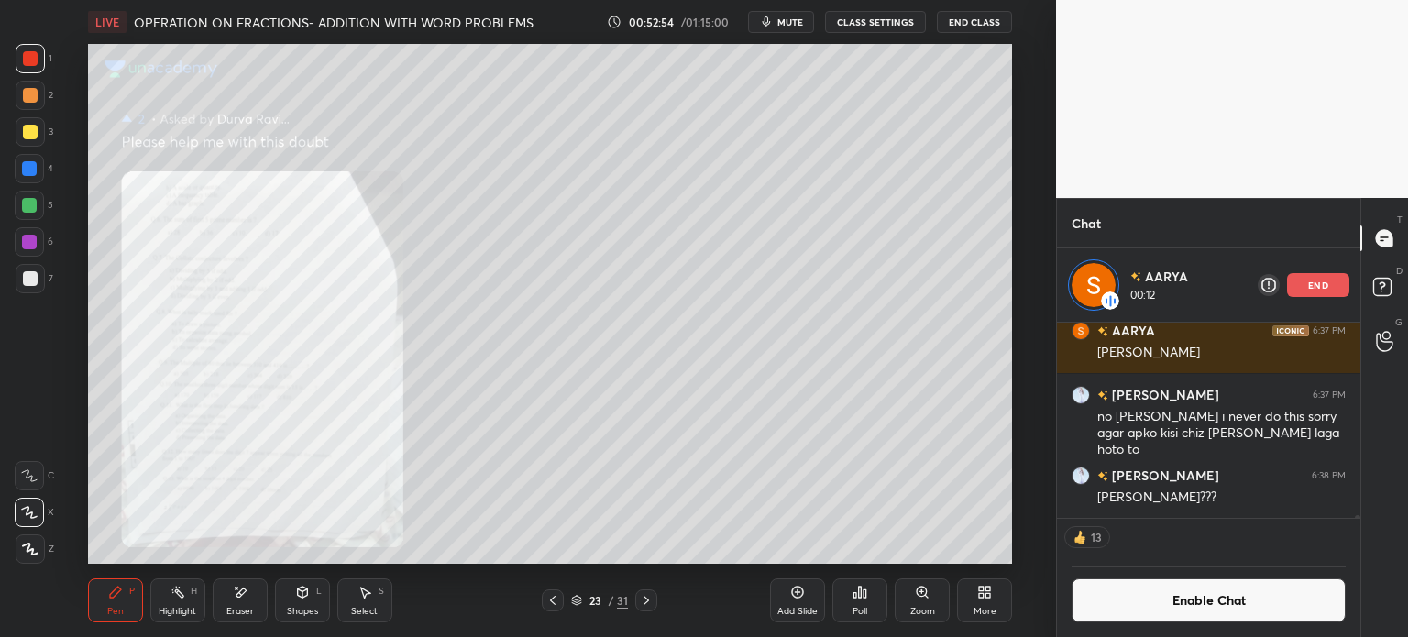
click at [1177, 591] on button "Enable Chat" at bounding box center [1208, 600] width 274 height 44
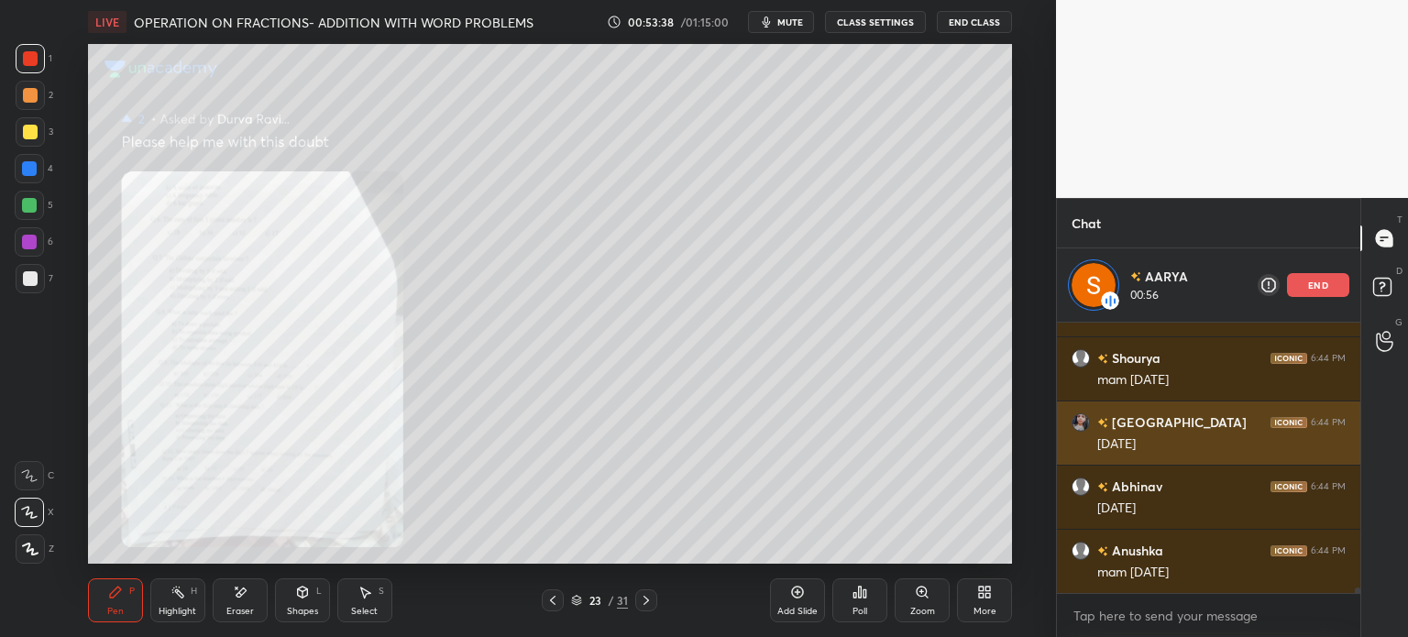
scroll to position [13794, 0]
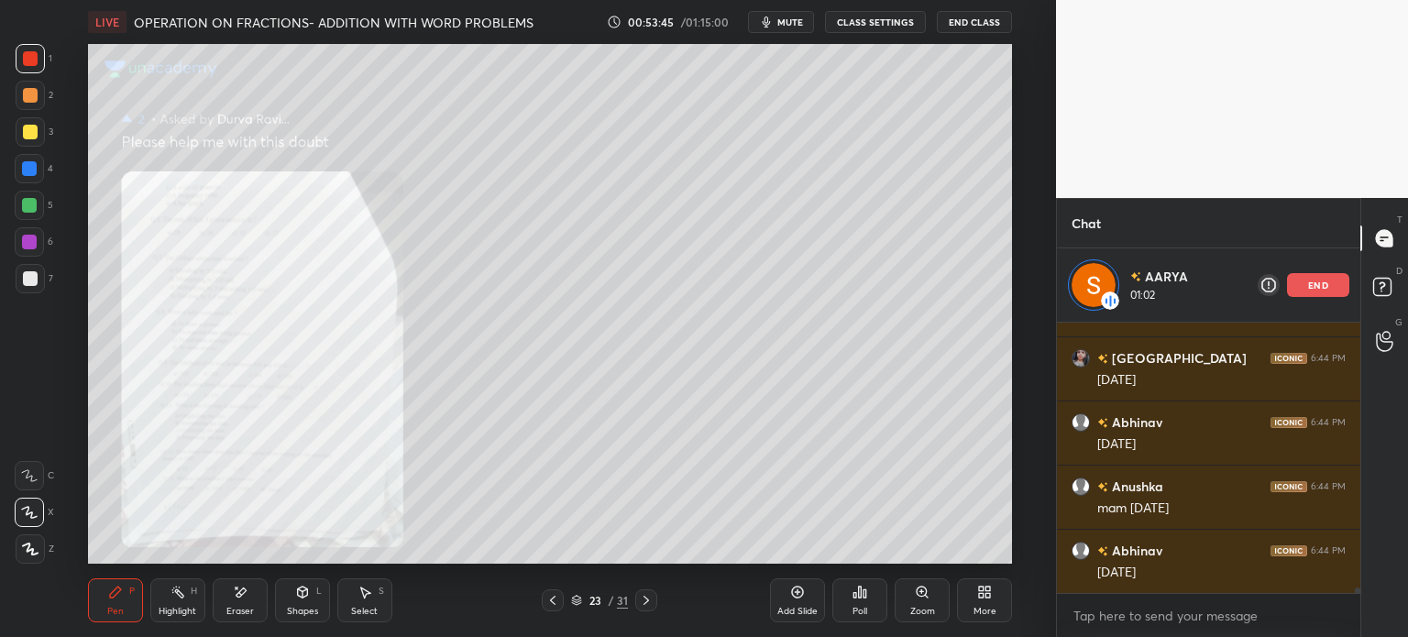
click at [808, 598] on div "Add Slide" at bounding box center [797, 600] width 55 height 44
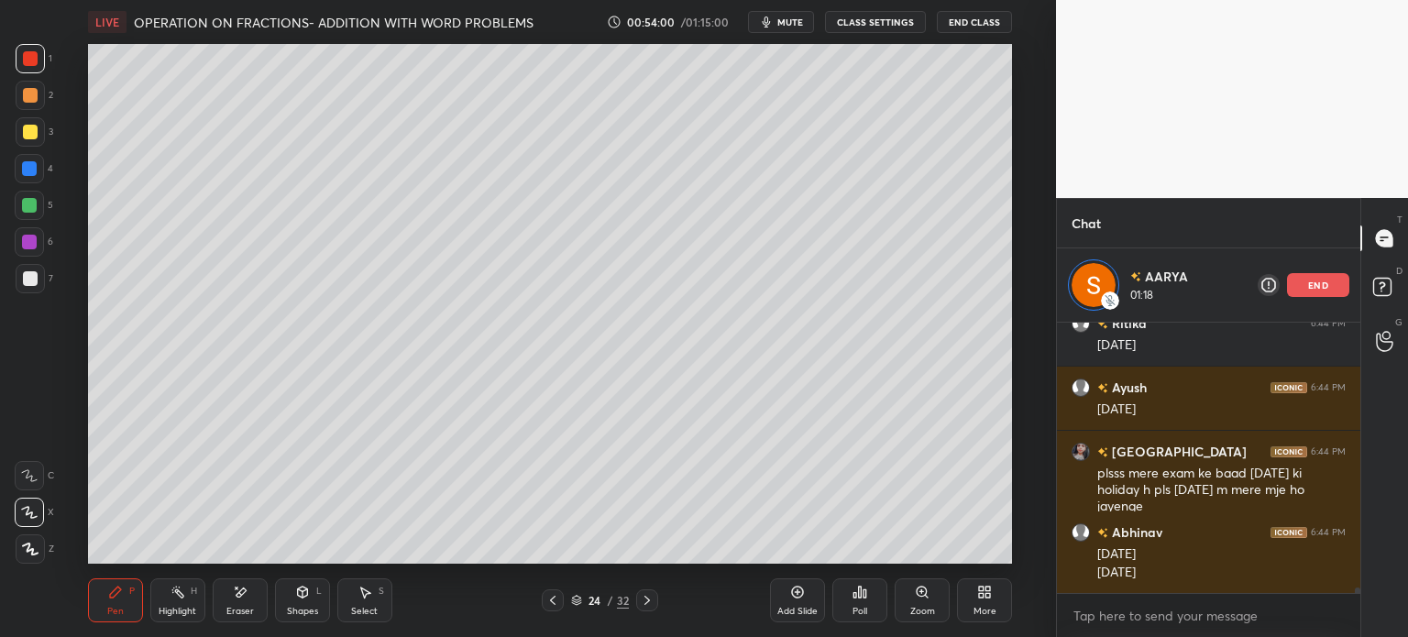
scroll to position [14168, 0]
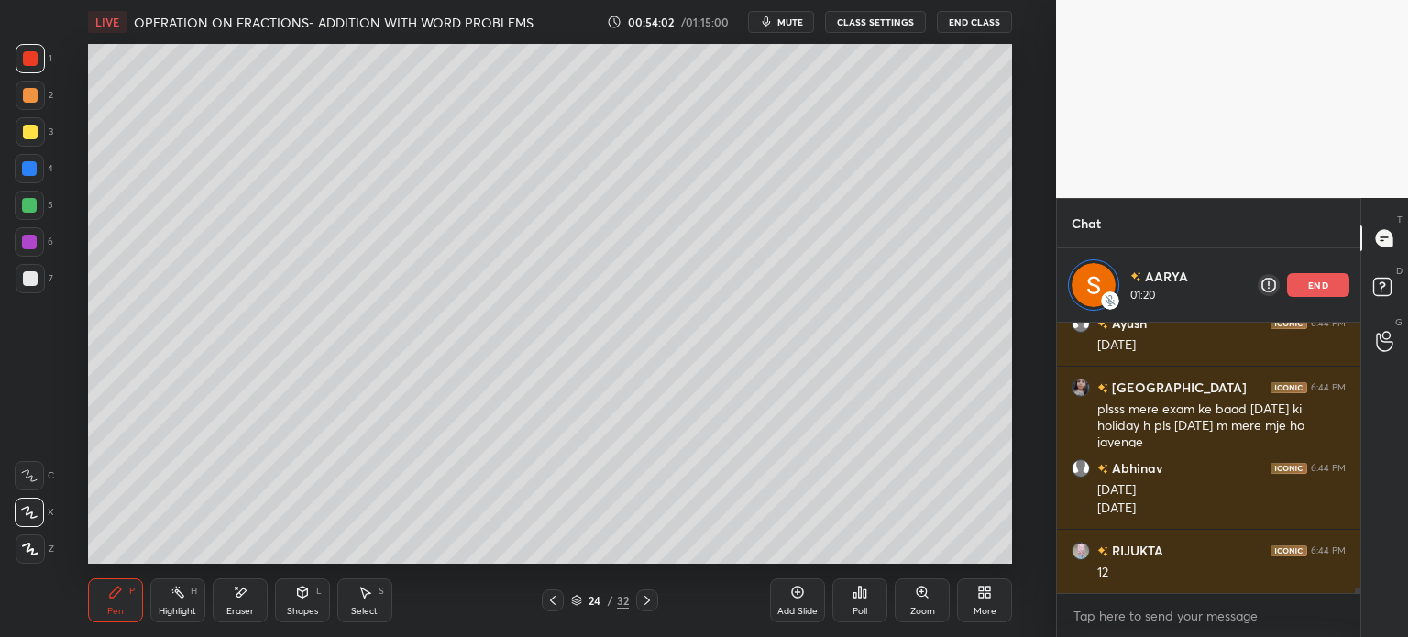
click at [867, 597] on div "Poll" at bounding box center [859, 600] width 55 height 44
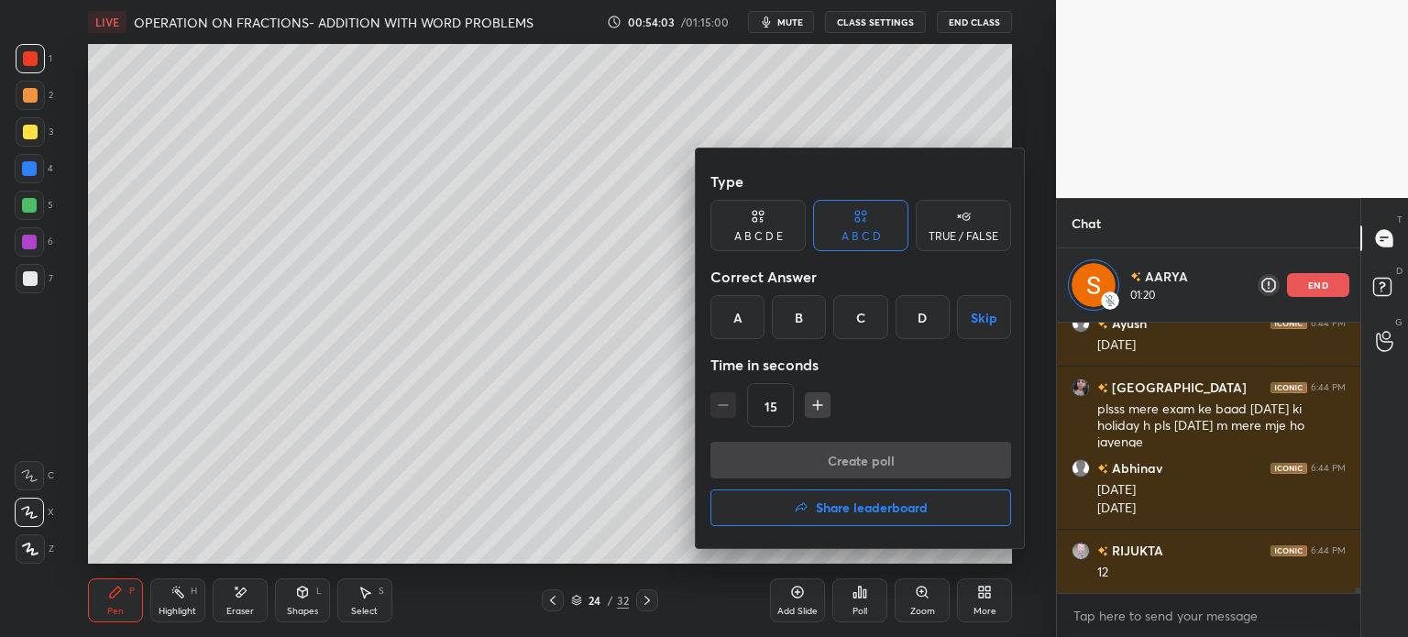
scroll to position [14232, 0]
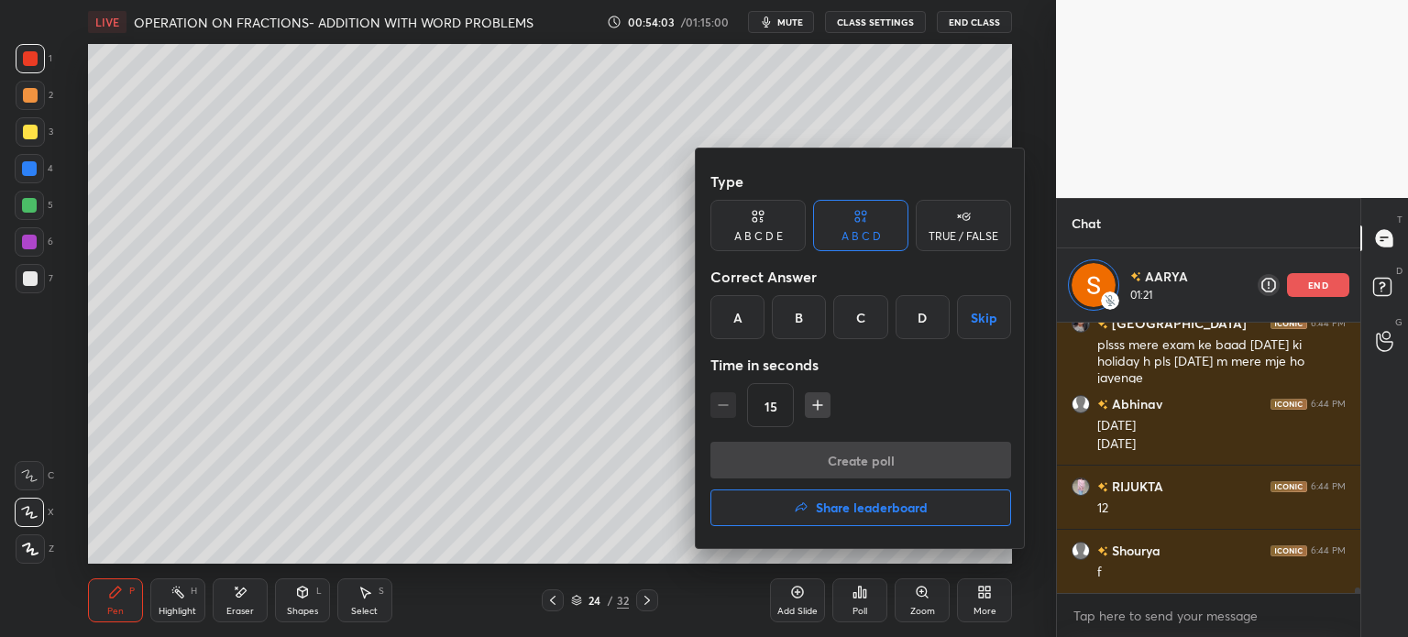
click at [966, 209] on icon at bounding box center [963, 216] width 15 height 18
click at [954, 306] on button "Skip" at bounding box center [962, 317] width 95 height 44
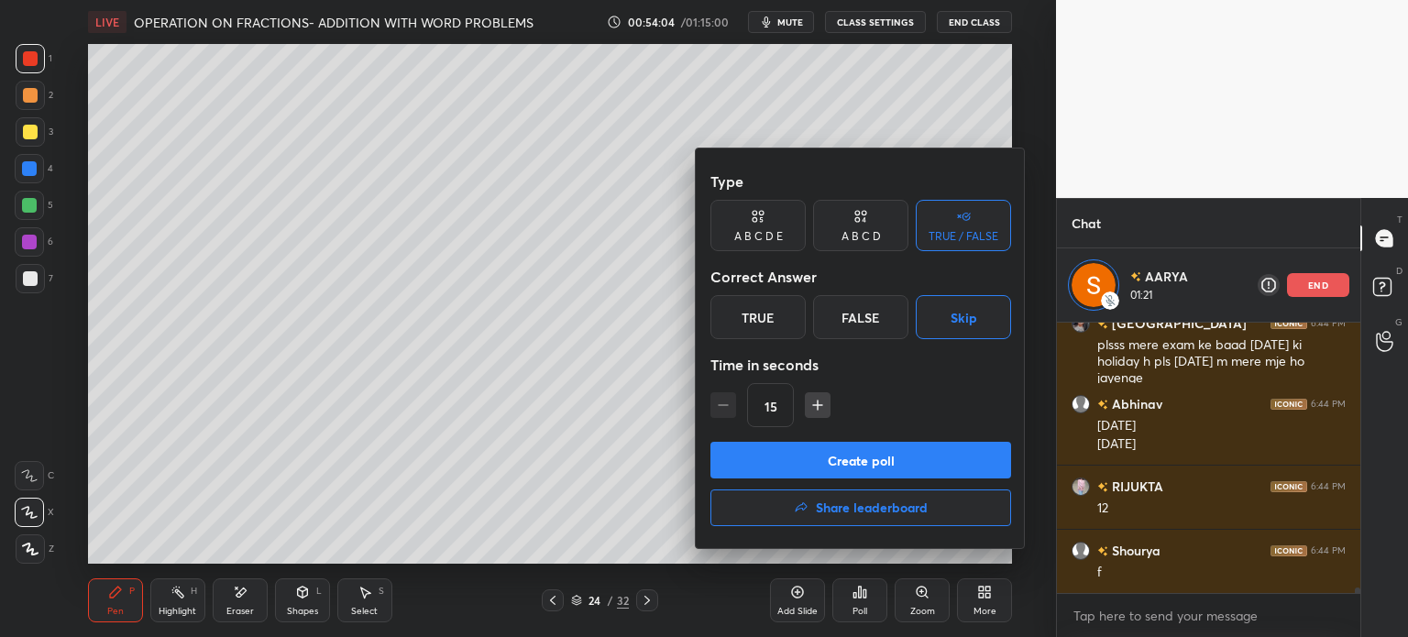
click at [950, 463] on button "Create poll" at bounding box center [860, 460] width 301 height 37
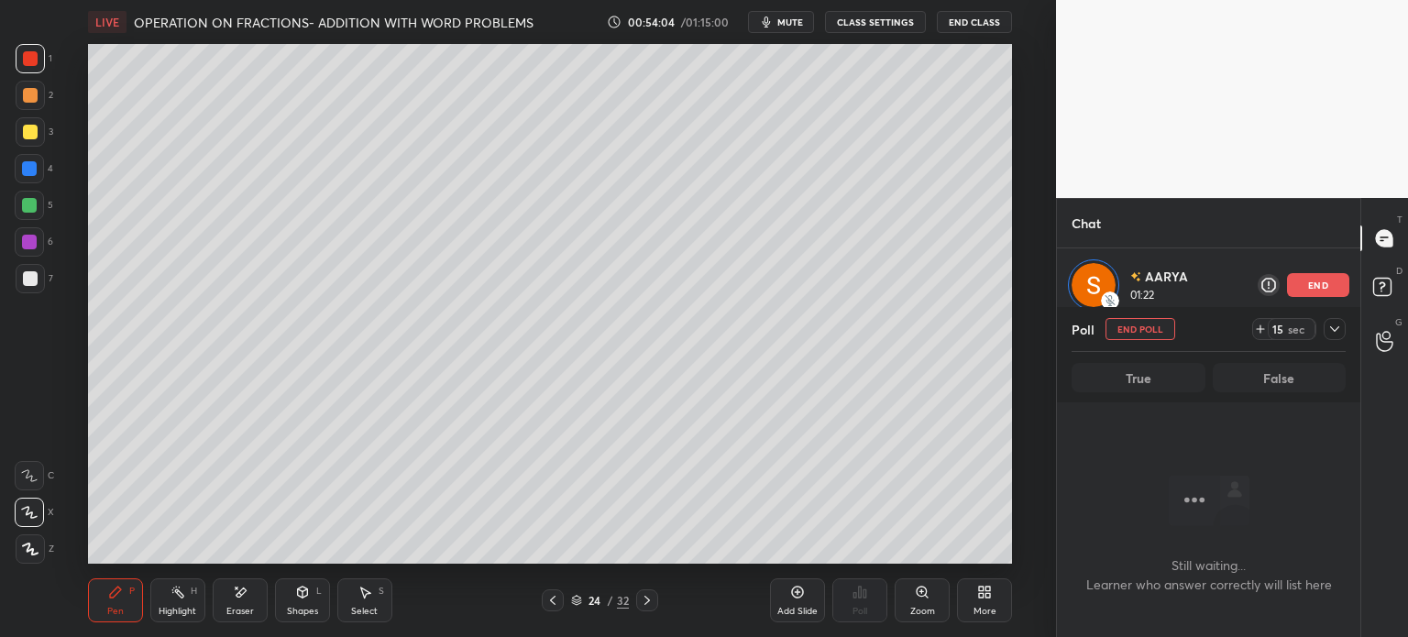
scroll to position [6, 5]
click at [1265, 330] on icon at bounding box center [1260, 329] width 15 height 15
click at [1336, 333] on icon at bounding box center [1334, 329] width 15 height 15
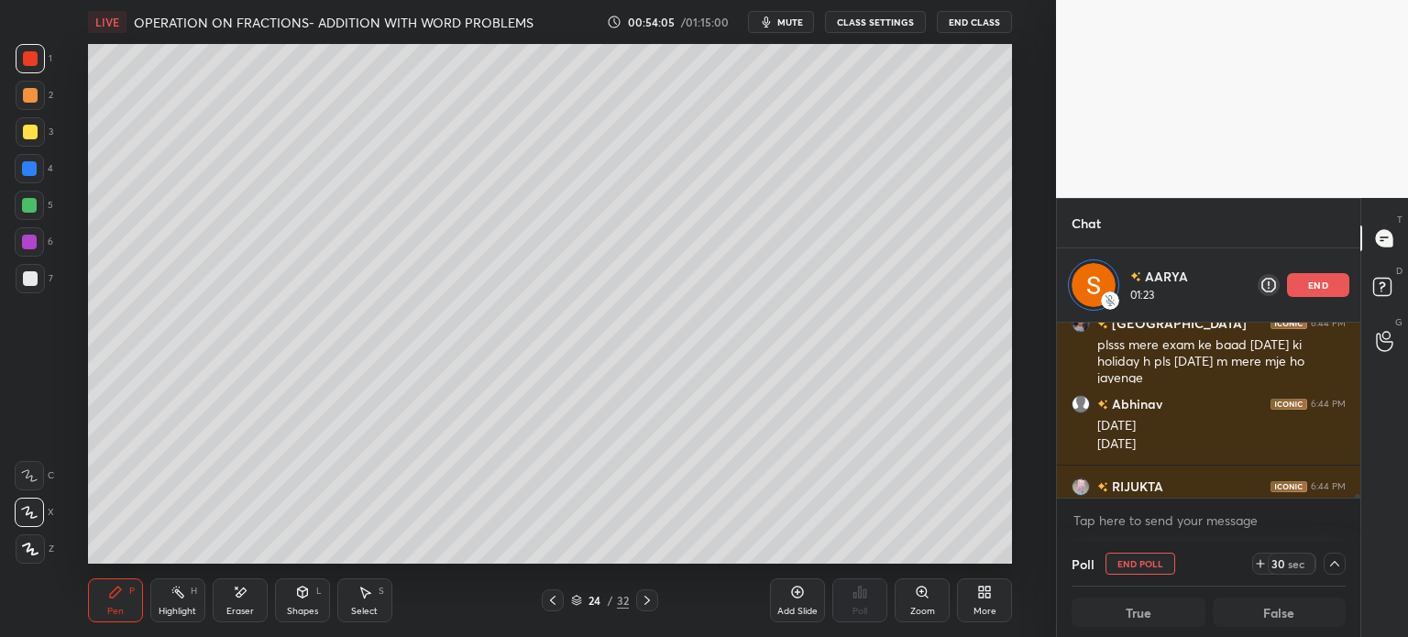
scroll to position [14326, 0]
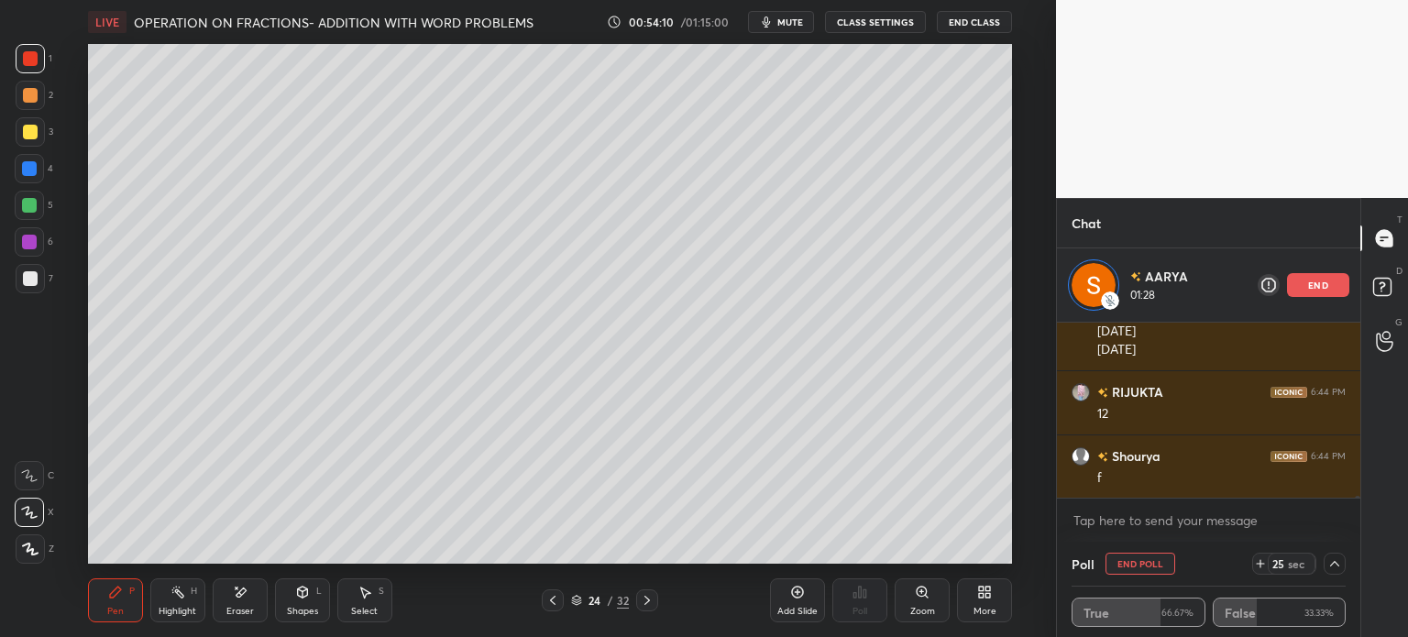
click at [47, 143] on div "3" at bounding box center [35, 131] width 38 height 29
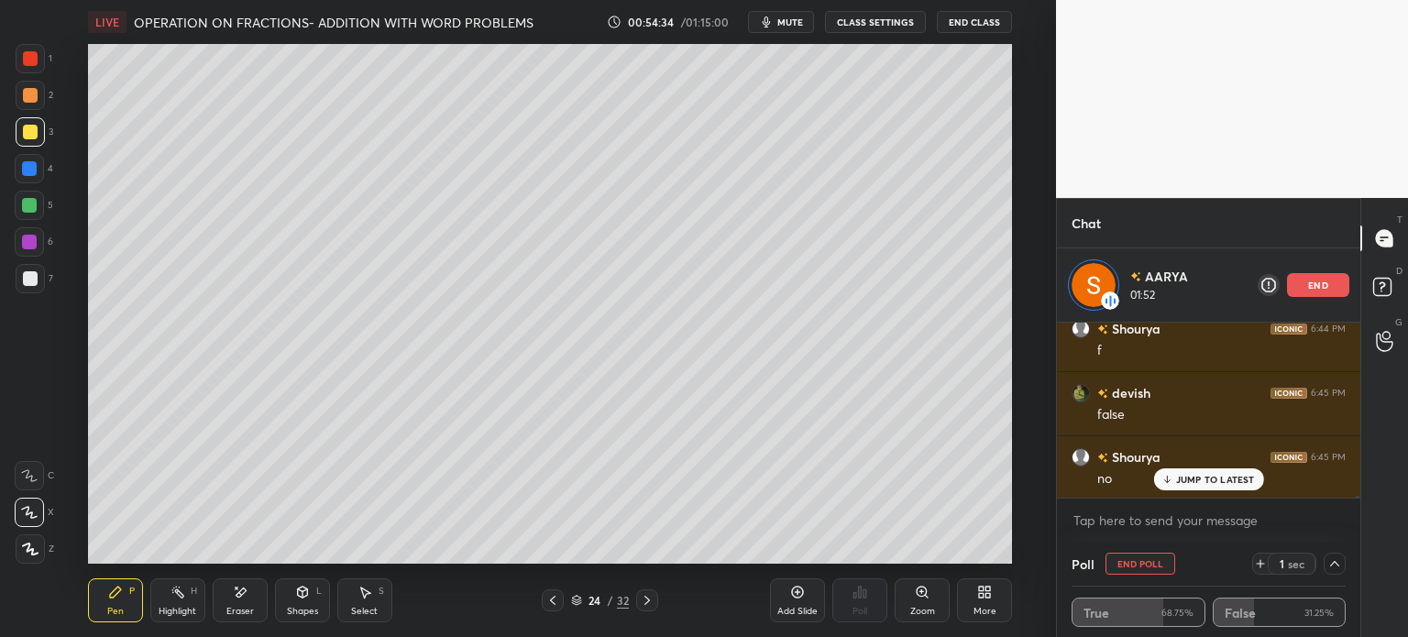
scroll to position [14519, 0]
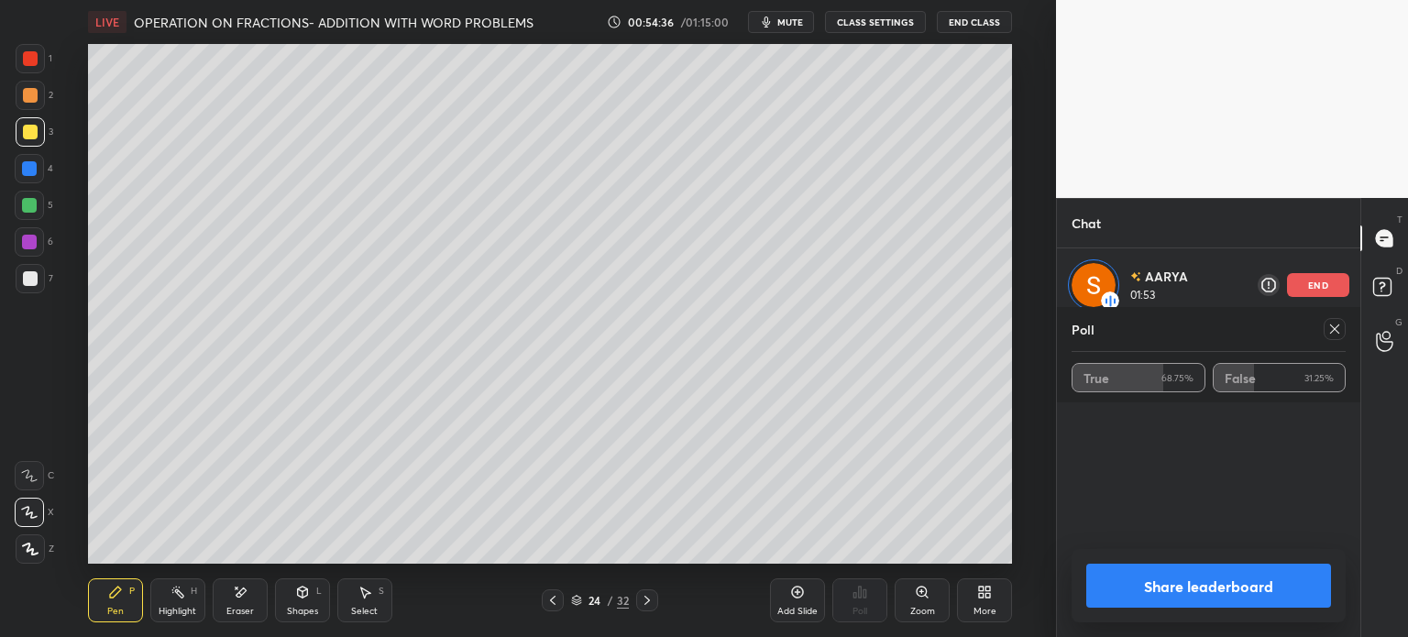
click at [1337, 322] on icon at bounding box center [1334, 329] width 15 height 15
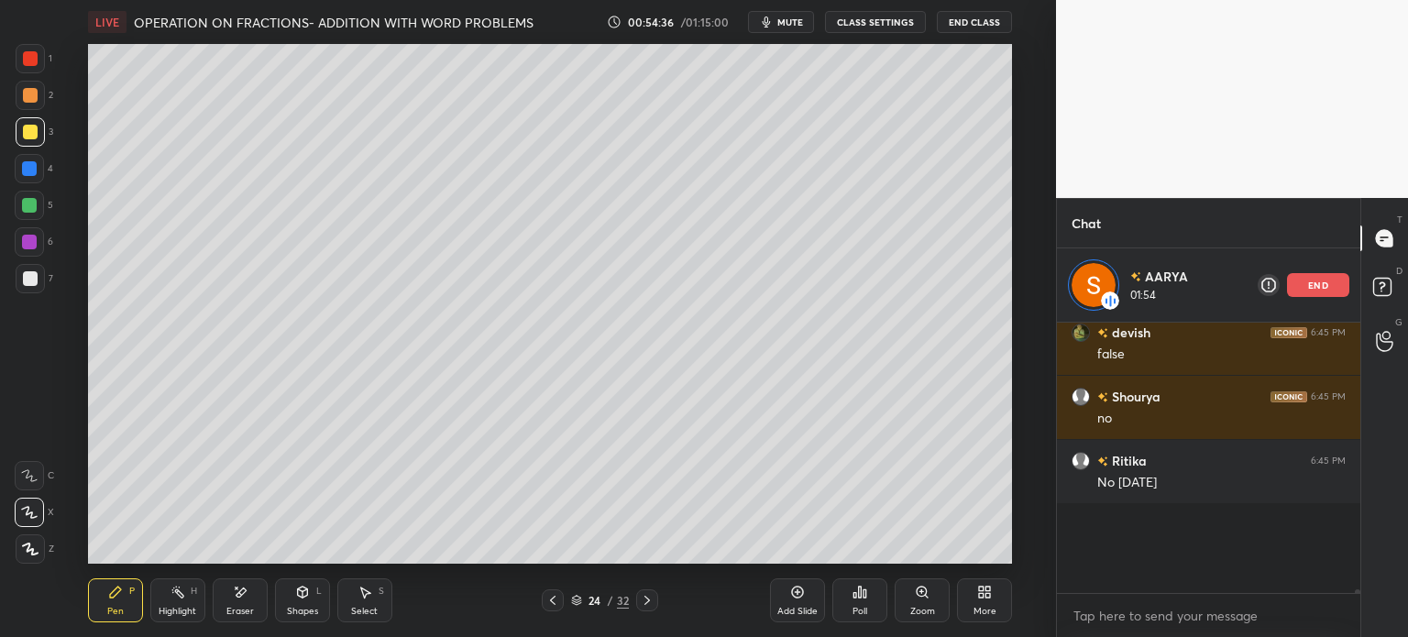
scroll to position [5, 5]
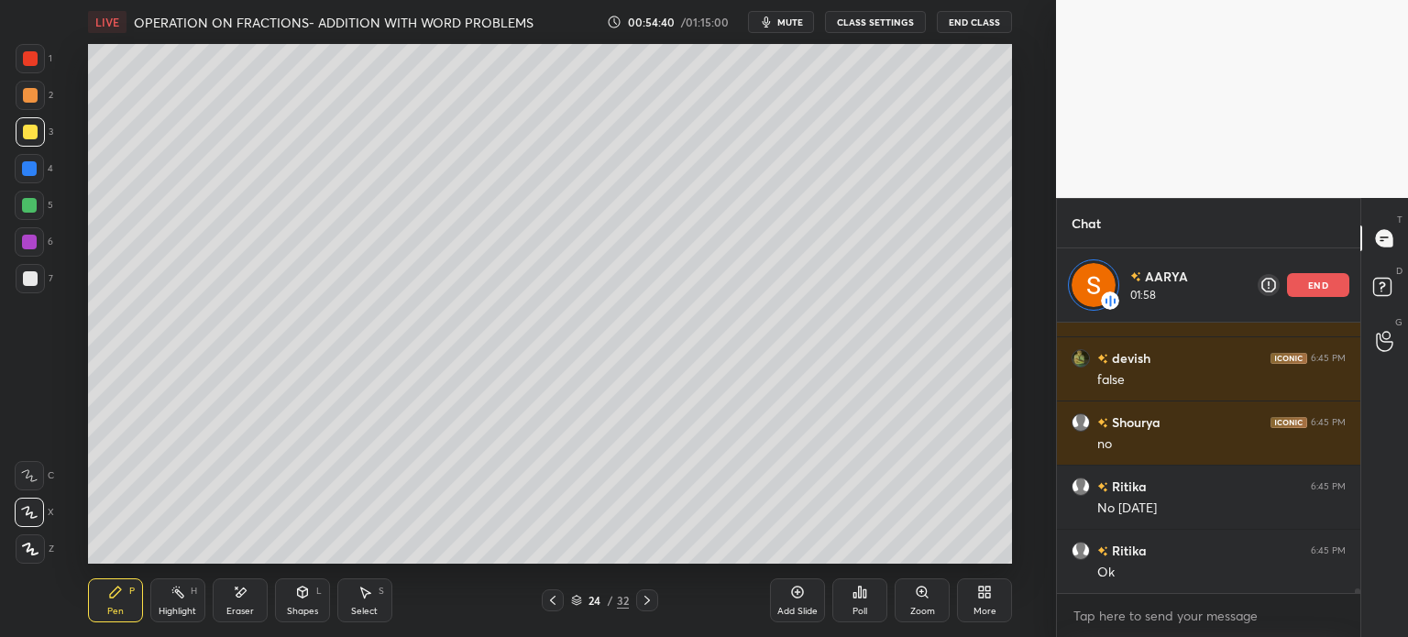
click at [555, 597] on icon at bounding box center [552, 600] width 15 height 15
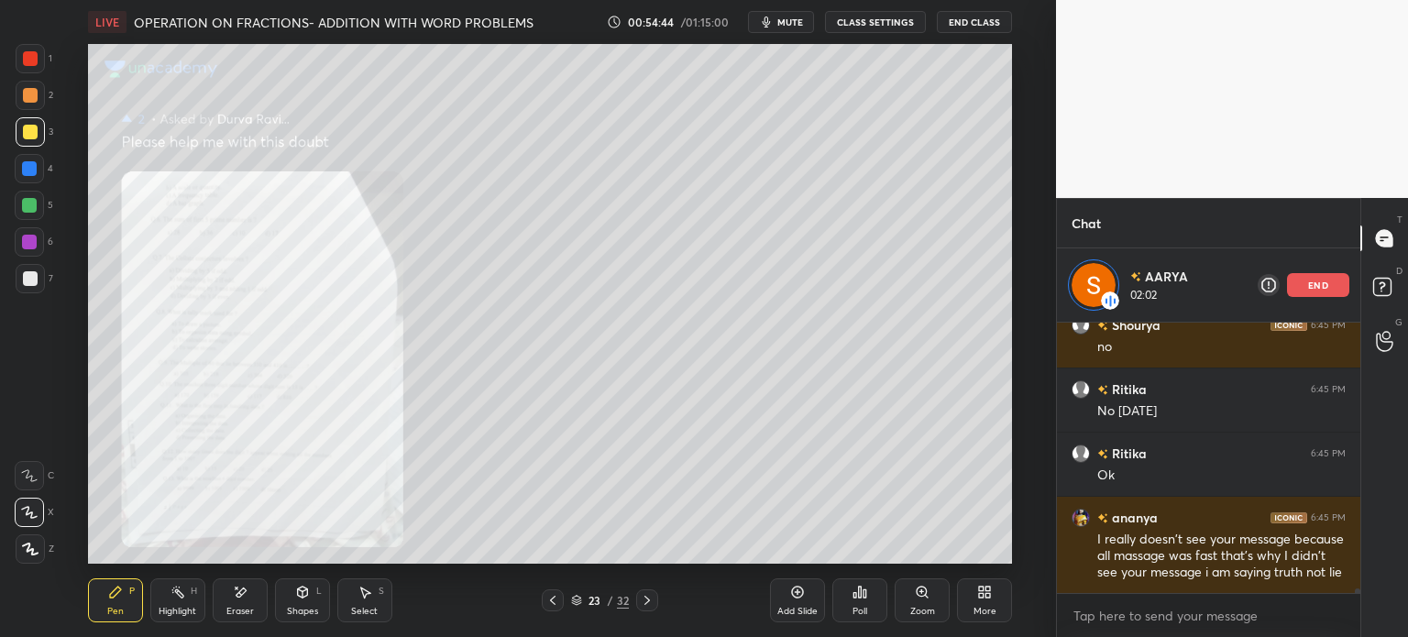
click at [1343, 270] on div "AARYA 02:02 end" at bounding box center [1208, 284] width 303 height 73
click at [1338, 267] on div "AARYA 02:02 end" at bounding box center [1208, 284] width 303 height 73
click at [1327, 282] on p "end" at bounding box center [1318, 284] width 20 height 9
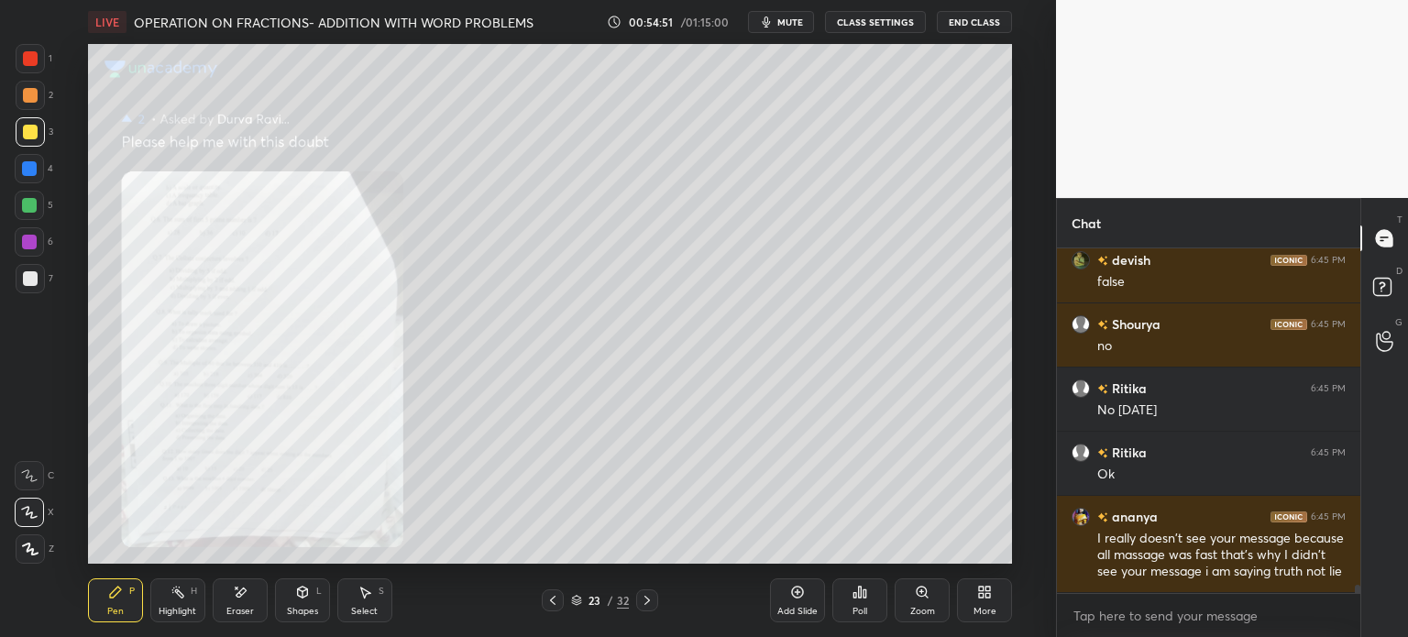
click at [557, 593] on icon at bounding box center [552, 600] width 15 height 15
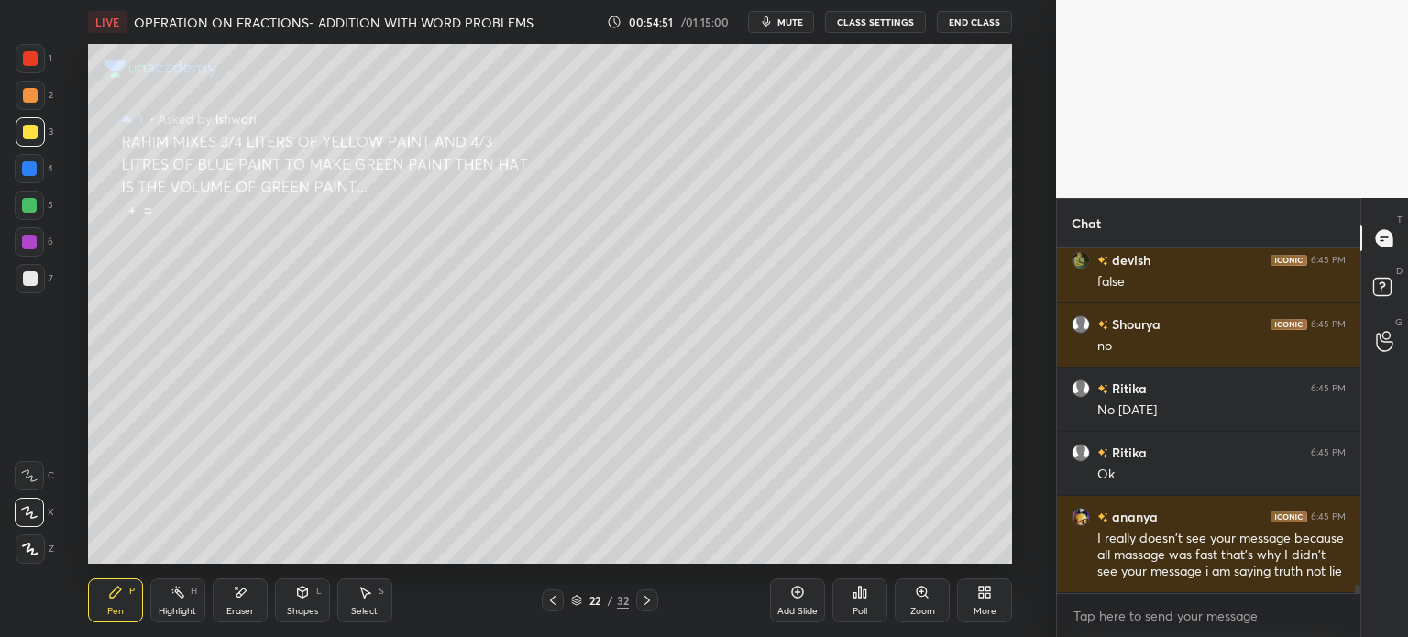
click at [555, 589] on div "Pen P Highlight H Eraser Shapes L Select S 22 / 32 Add Slide Poll Zoom More" at bounding box center [550, 600] width 924 height 73
click at [557, 593] on icon at bounding box center [552, 600] width 15 height 15
click at [642, 600] on icon at bounding box center [647, 600] width 15 height 15
click at [644, 600] on icon at bounding box center [647, 600] width 15 height 15
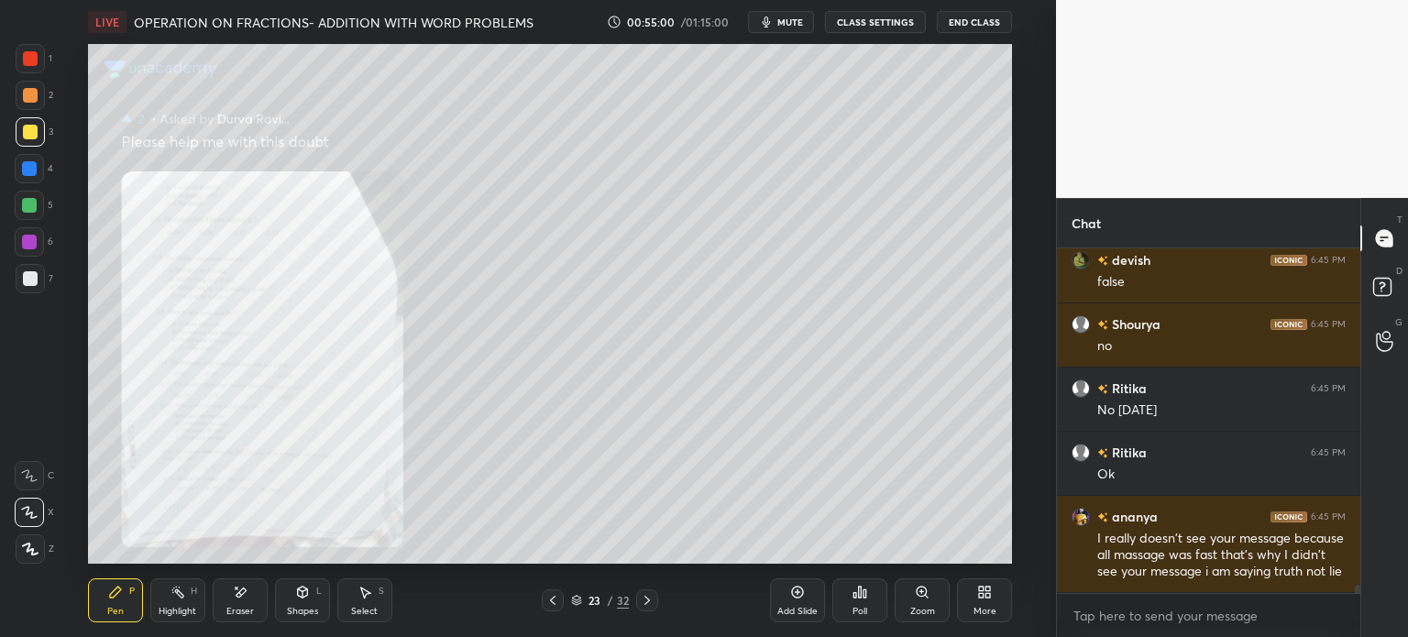
click at [554, 600] on icon at bounding box center [552, 600] width 15 height 15
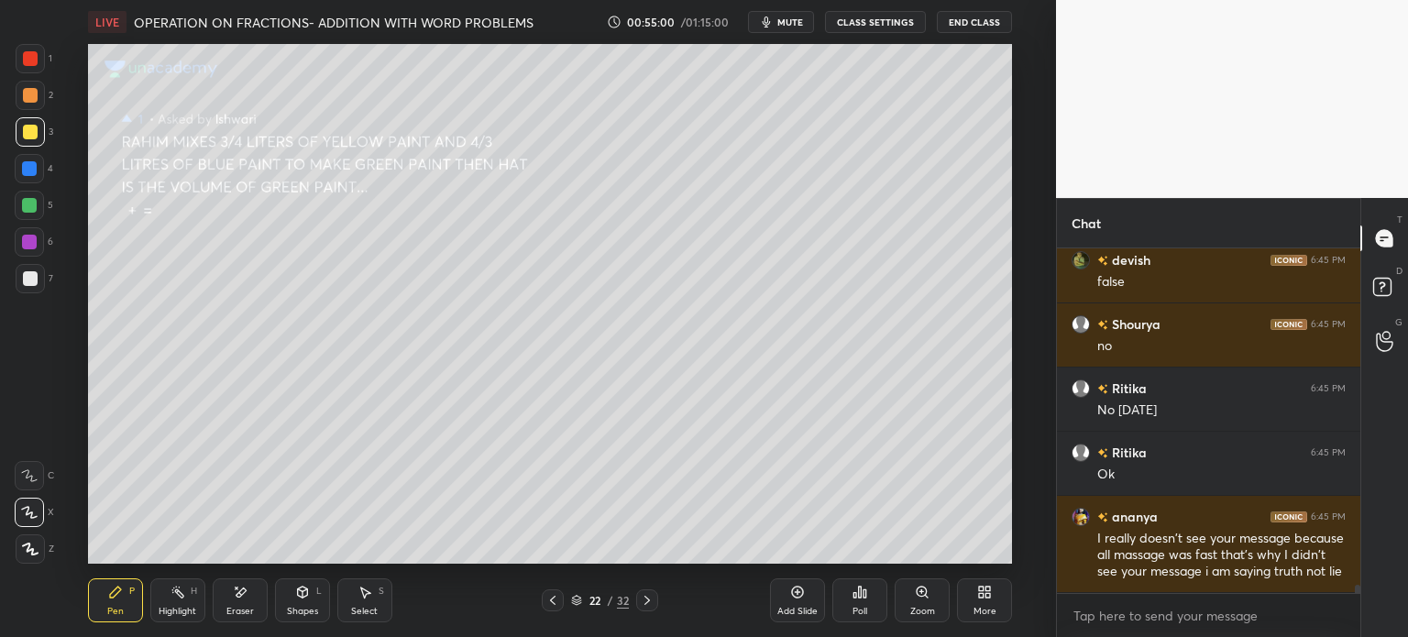
click at [551, 600] on icon at bounding box center [552, 600] width 15 height 15
click at [555, 594] on icon at bounding box center [552, 600] width 15 height 15
click at [561, 597] on div at bounding box center [553, 600] width 22 height 22
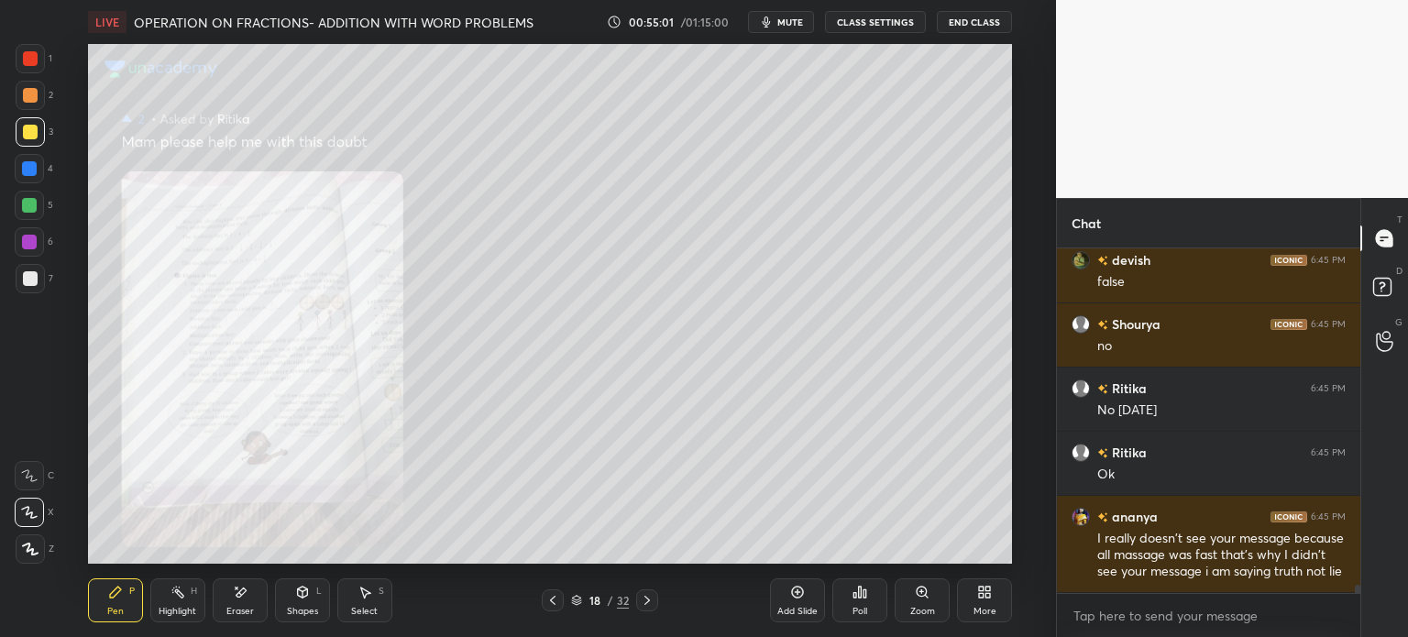
click at [557, 594] on icon at bounding box center [552, 600] width 15 height 15
click at [563, 598] on div at bounding box center [553, 600] width 22 height 22
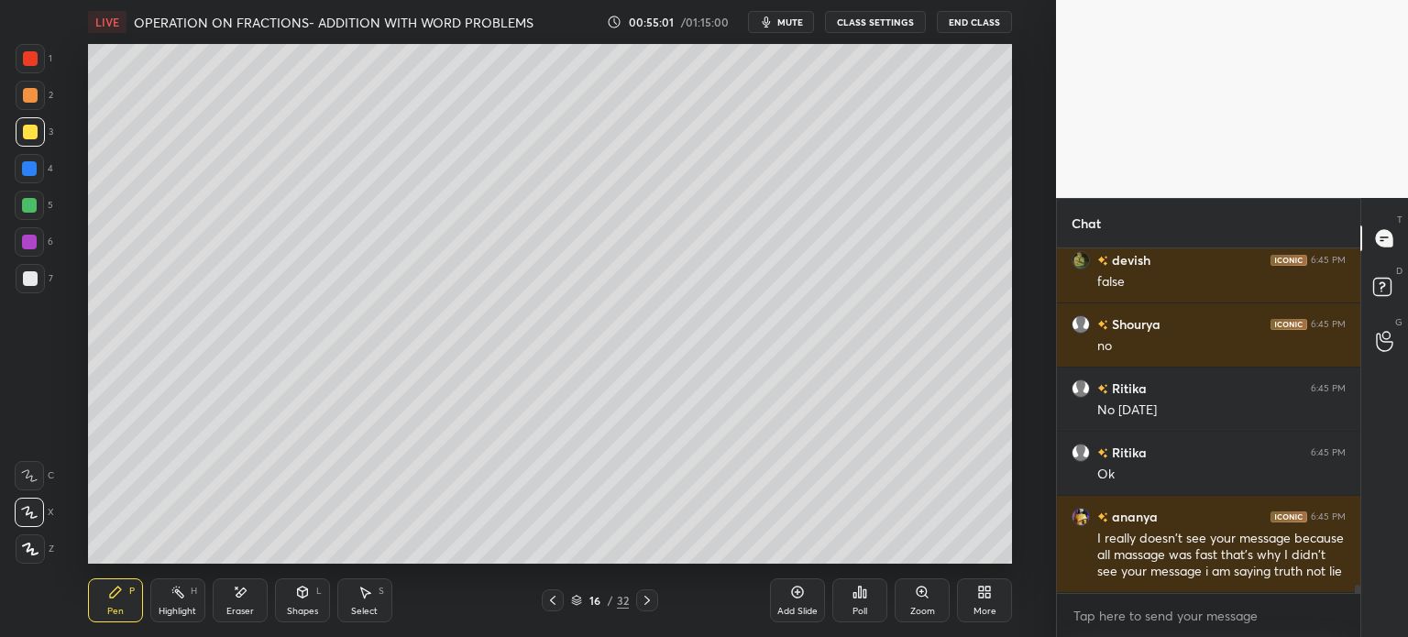
click at [564, 600] on div "16 / 32" at bounding box center [600, 600] width 116 height 22
click at [555, 611] on div "Pen P Highlight H Eraser Shapes L Select S 16 / 32 Add Slide Poll Zoom More" at bounding box center [550, 600] width 924 height 73
click at [555, 597] on icon at bounding box center [552, 600] width 15 height 15
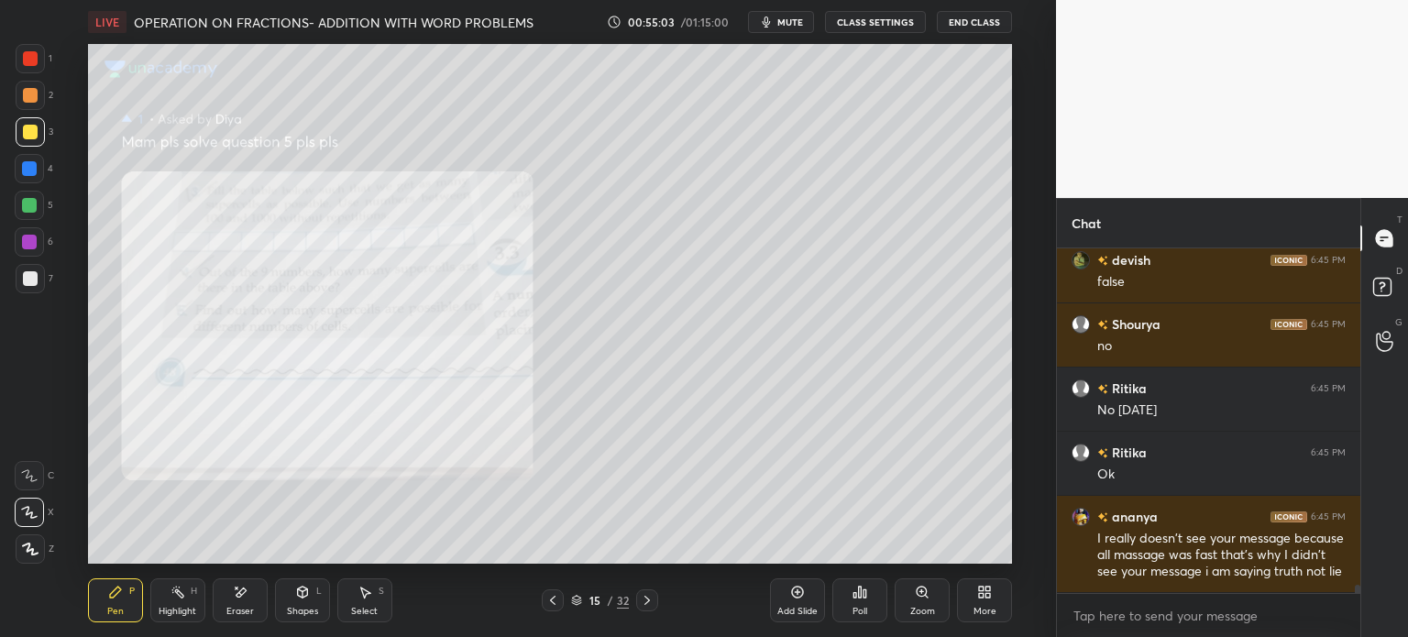
click at [559, 599] on div at bounding box center [553, 600] width 22 height 22
click at [557, 602] on icon at bounding box center [552, 600] width 15 height 15
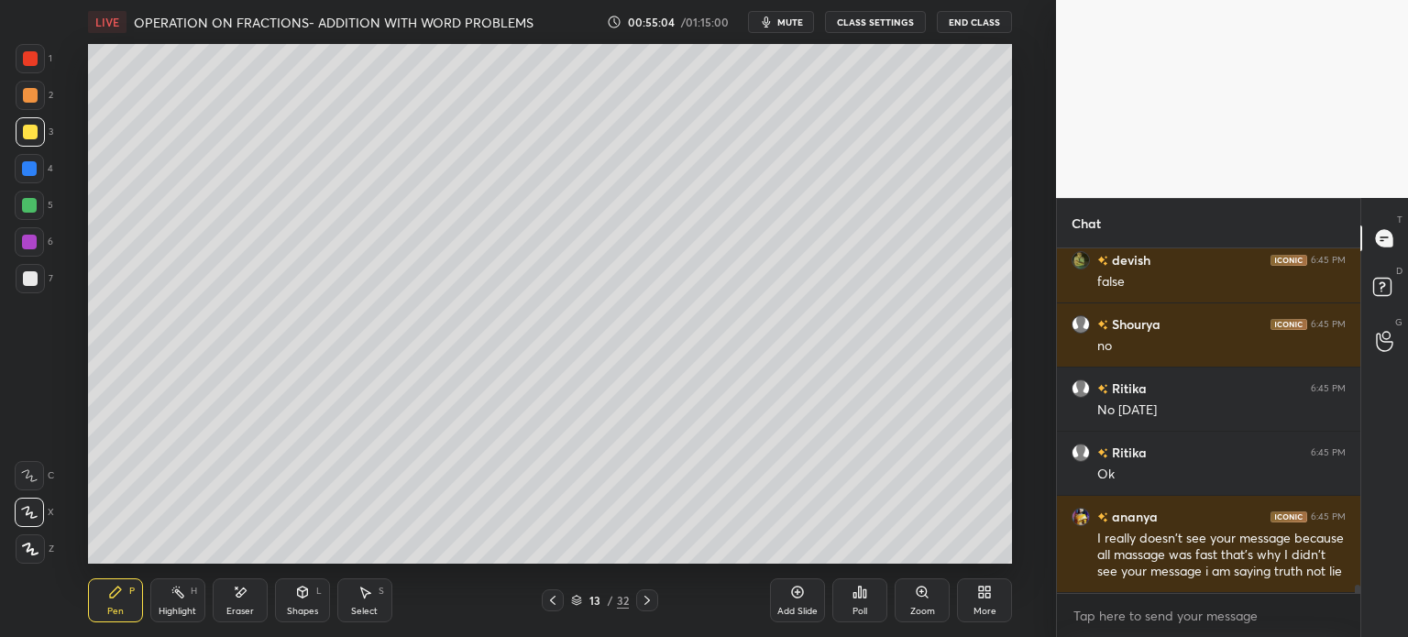
scroll to position [14576, 0]
click at [554, 602] on icon at bounding box center [552, 600] width 15 height 15
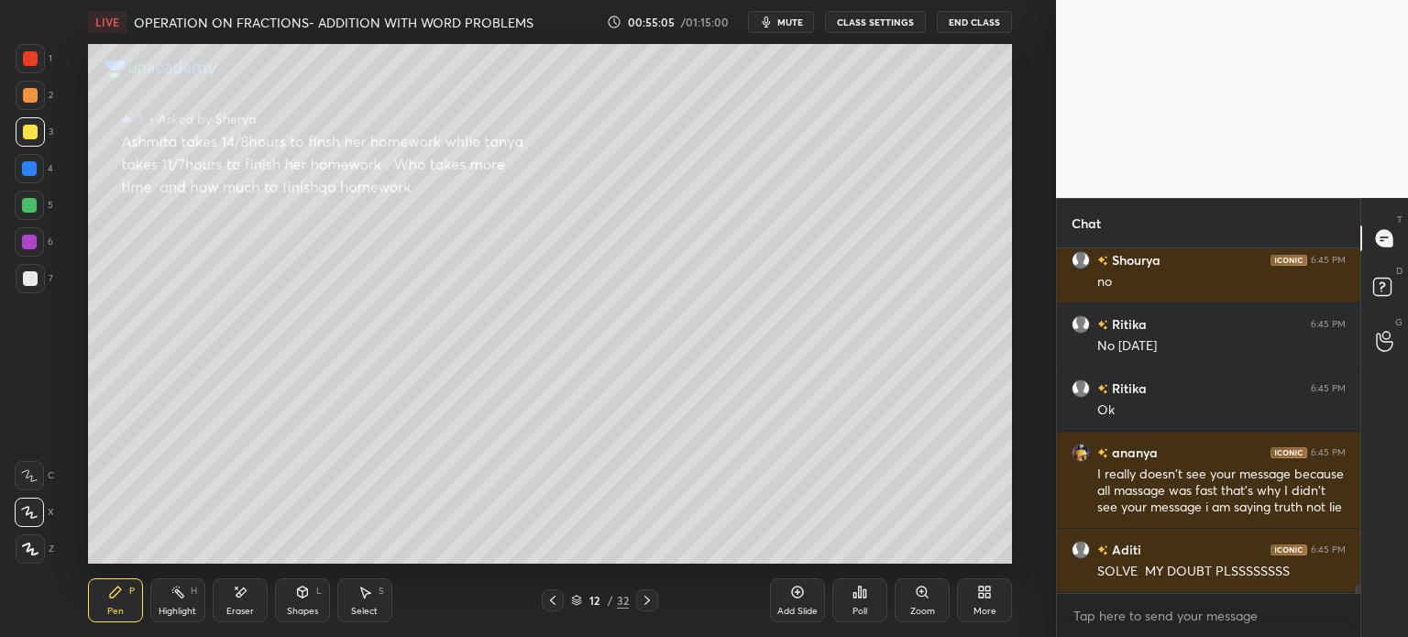
click at [562, 602] on div at bounding box center [553, 600] width 22 height 22
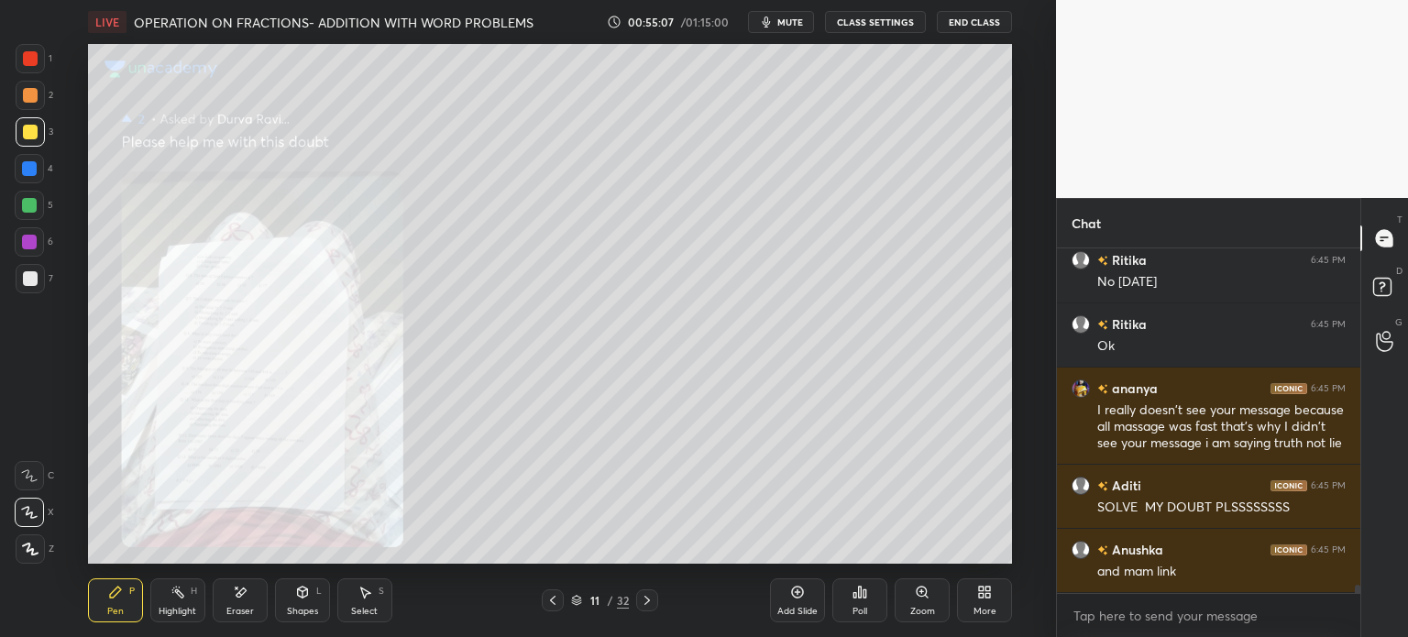
scroll to position [14705, 0]
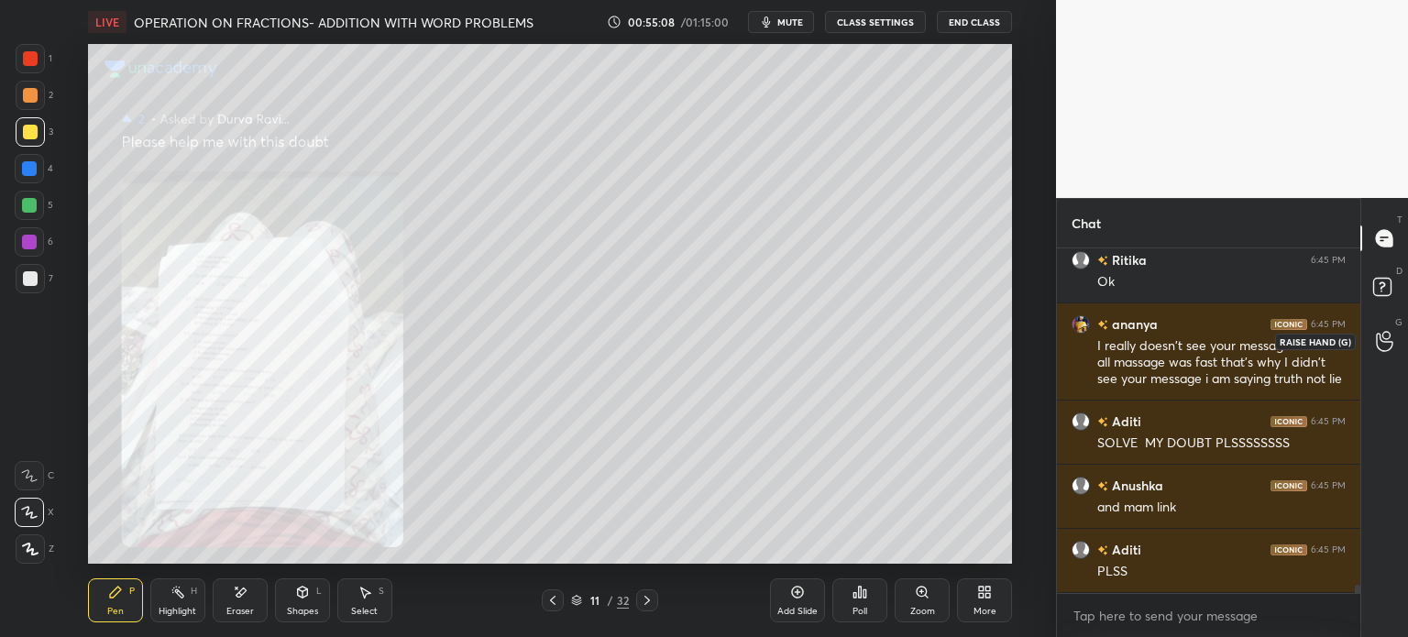
click at [1390, 329] on div at bounding box center [1384, 340] width 37 height 33
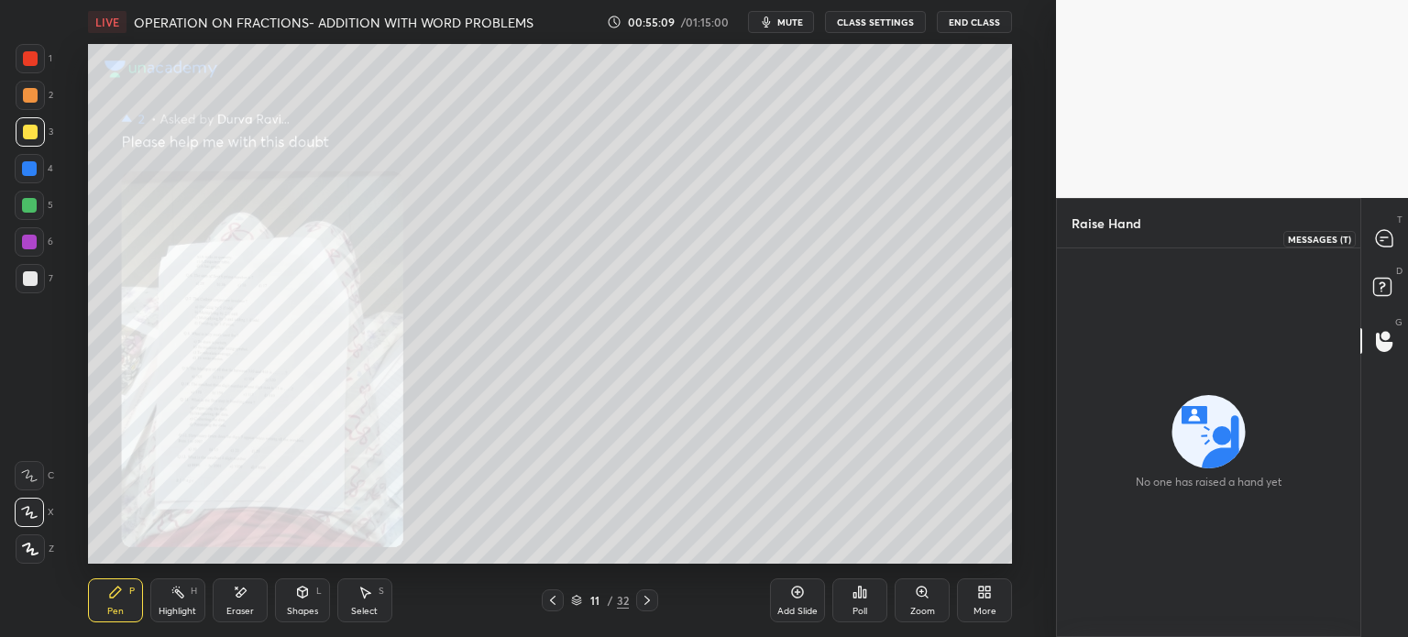
click at [1386, 232] on icon at bounding box center [1384, 238] width 16 height 16
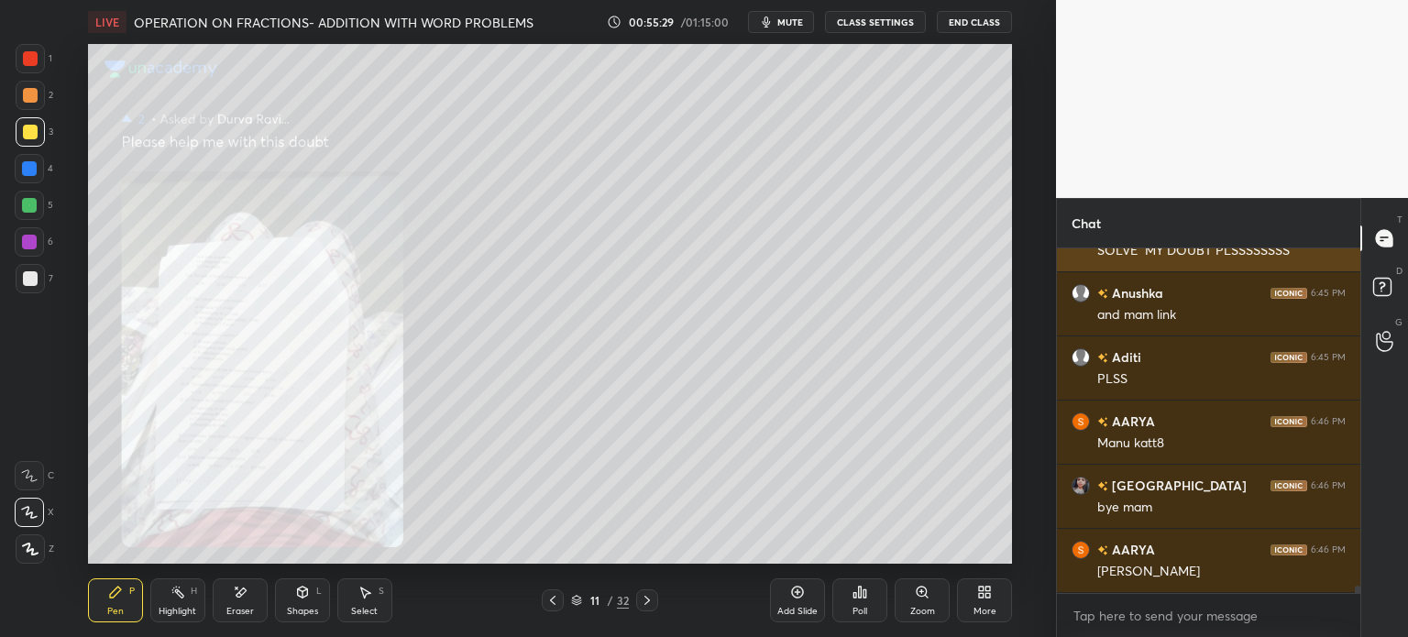
scroll to position [15341, 0]
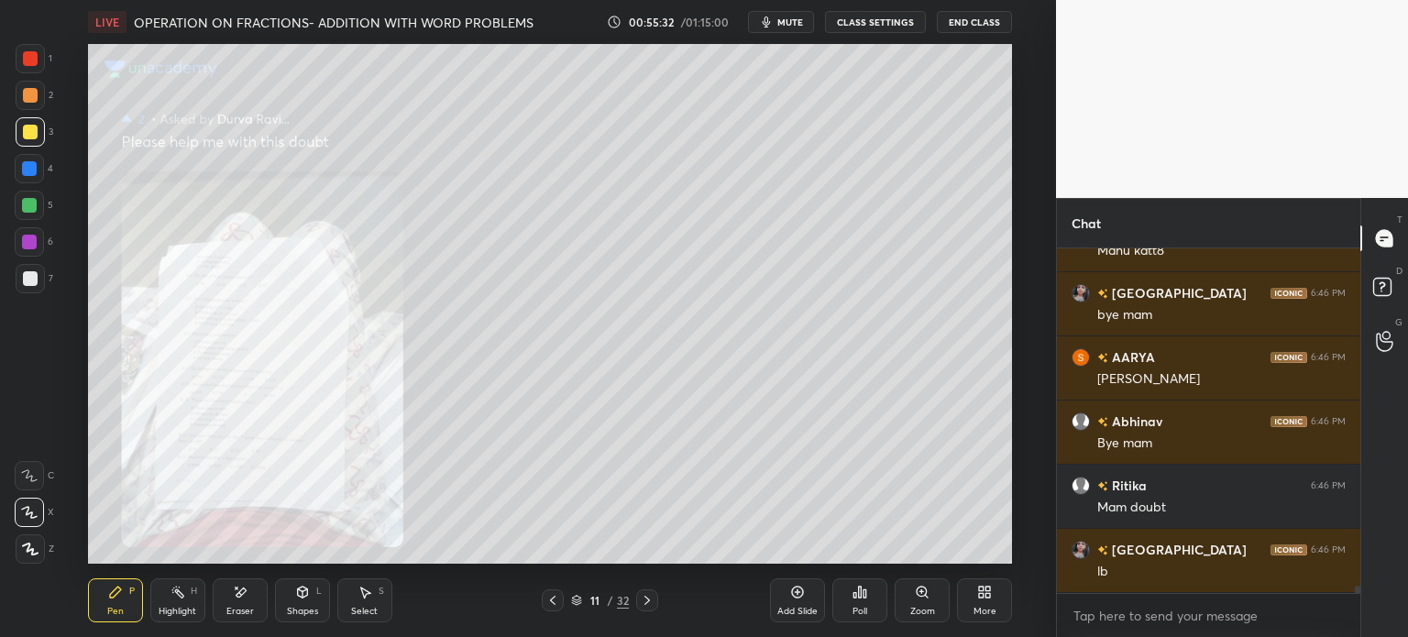
click at [902, 610] on div "Zoom" at bounding box center [921, 600] width 55 height 44
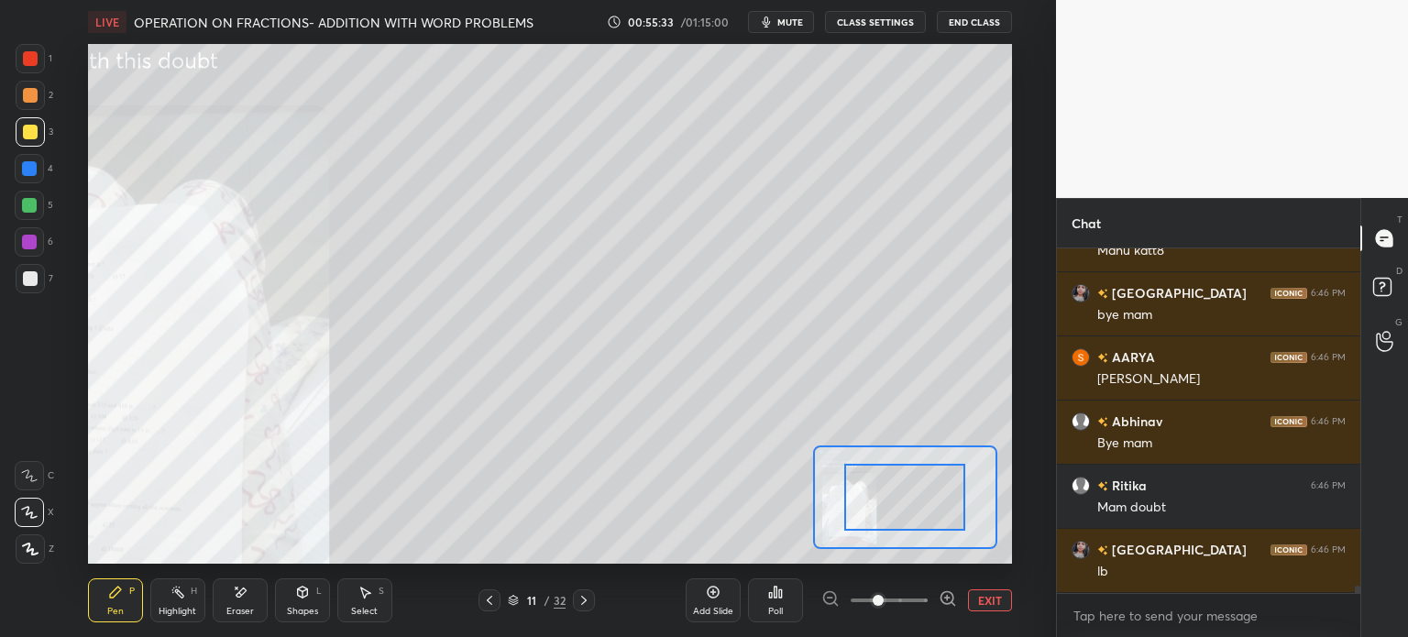
click at [990, 592] on button "EXIT" at bounding box center [990, 600] width 44 height 22
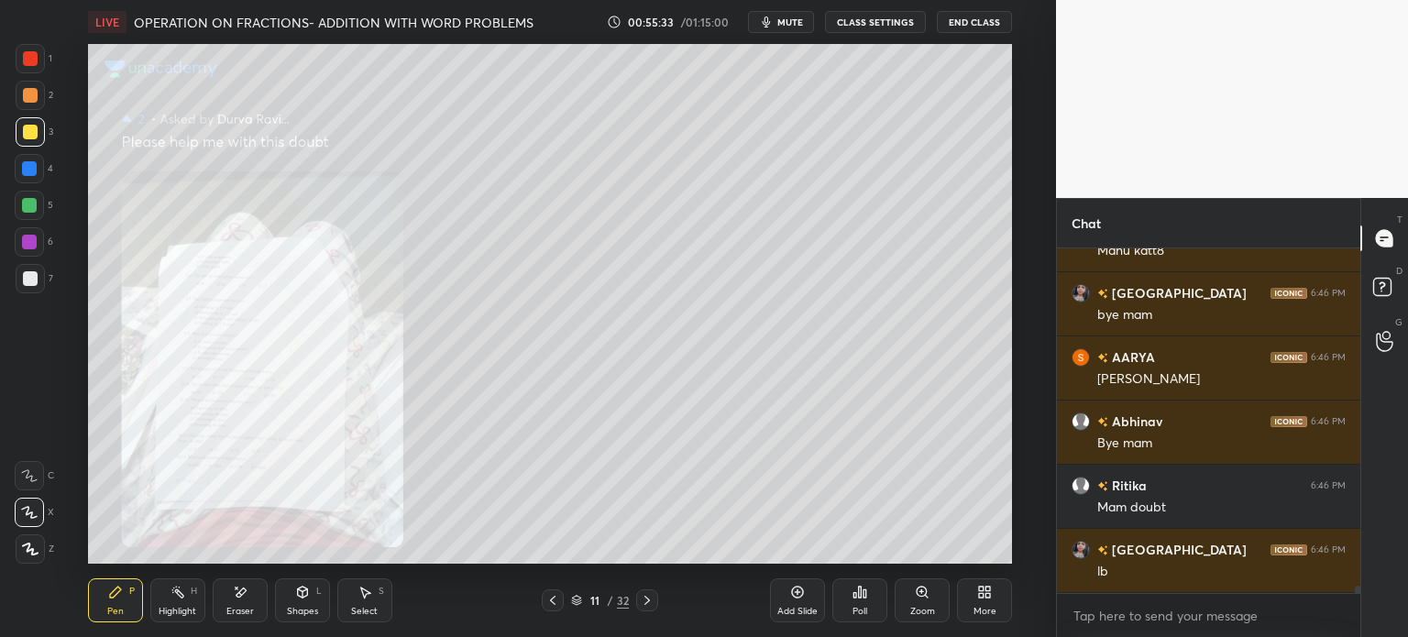
click at [877, 586] on div "Poll" at bounding box center [859, 600] width 55 height 44
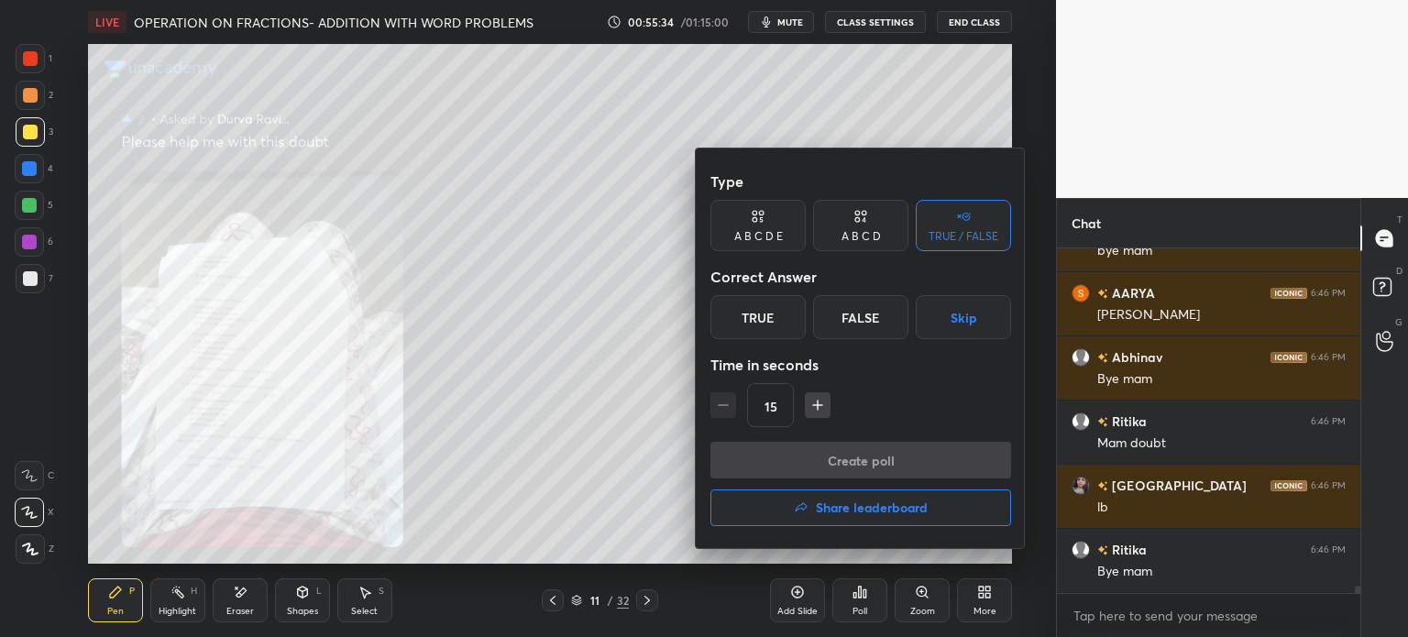
click at [931, 468] on div "Create poll Share leaderboard" at bounding box center [860, 488] width 301 height 92
click at [946, 495] on button "Share leaderboard" at bounding box center [860, 507] width 301 height 37
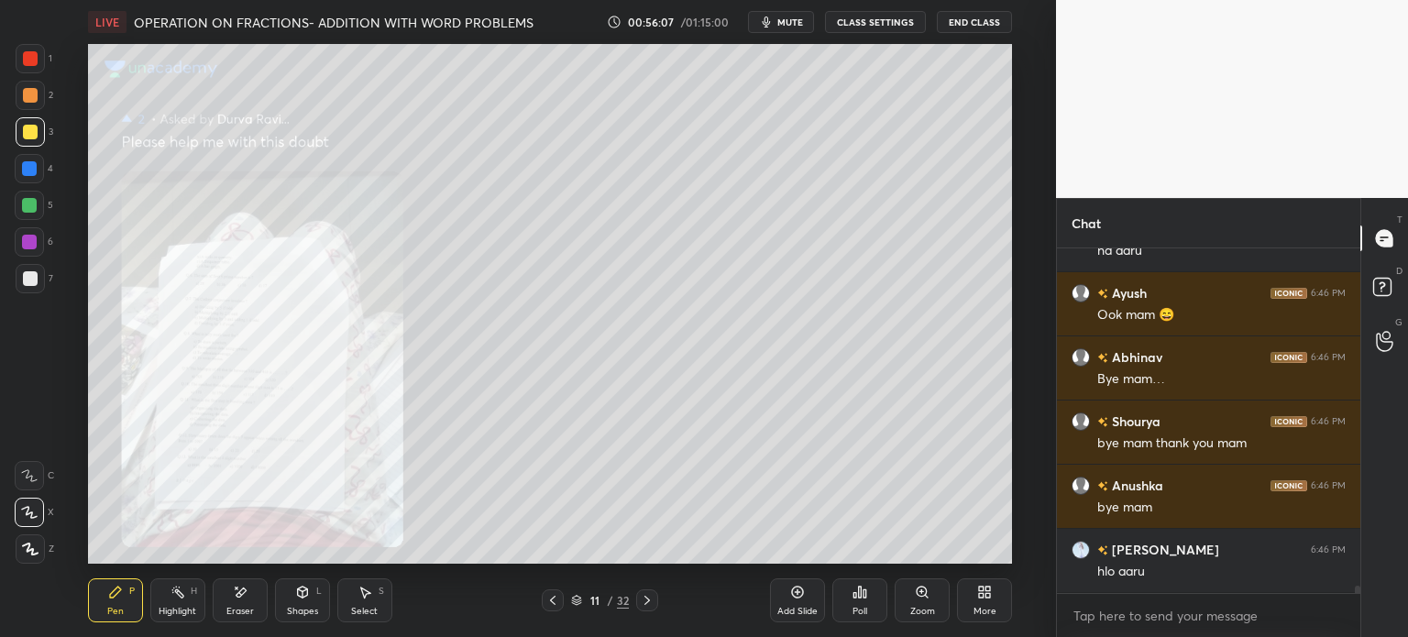
scroll to position [16175, 0]
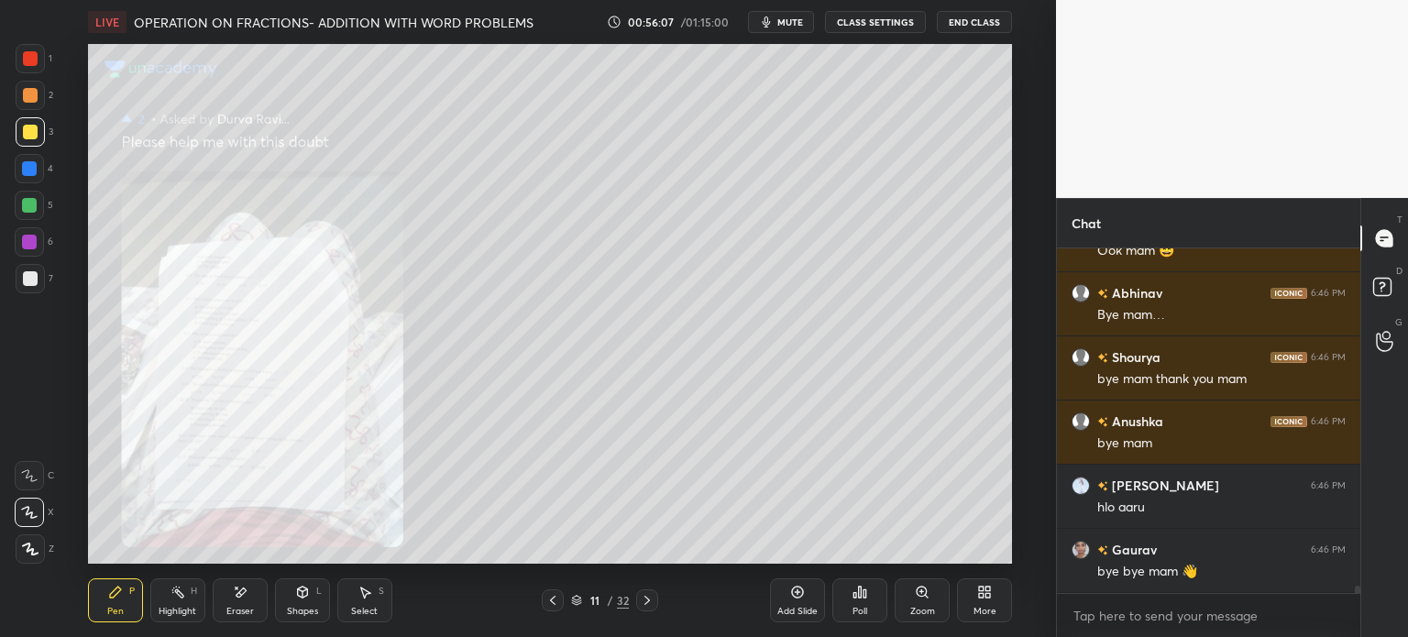
click at [977, 23] on button "End Class" at bounding box center [974, 22] width 75 height 22
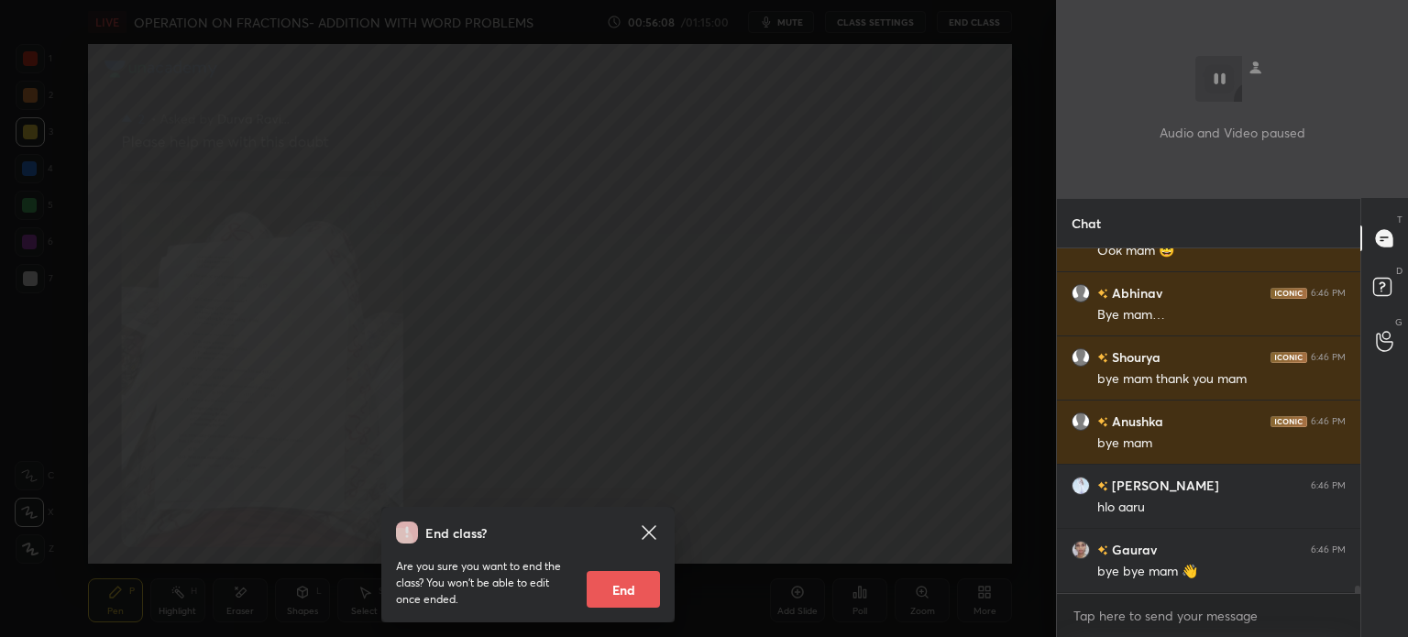
click at [630, 595] on button "End" at bounding box center [622, 589] width 73 height 37
type textarea "x"
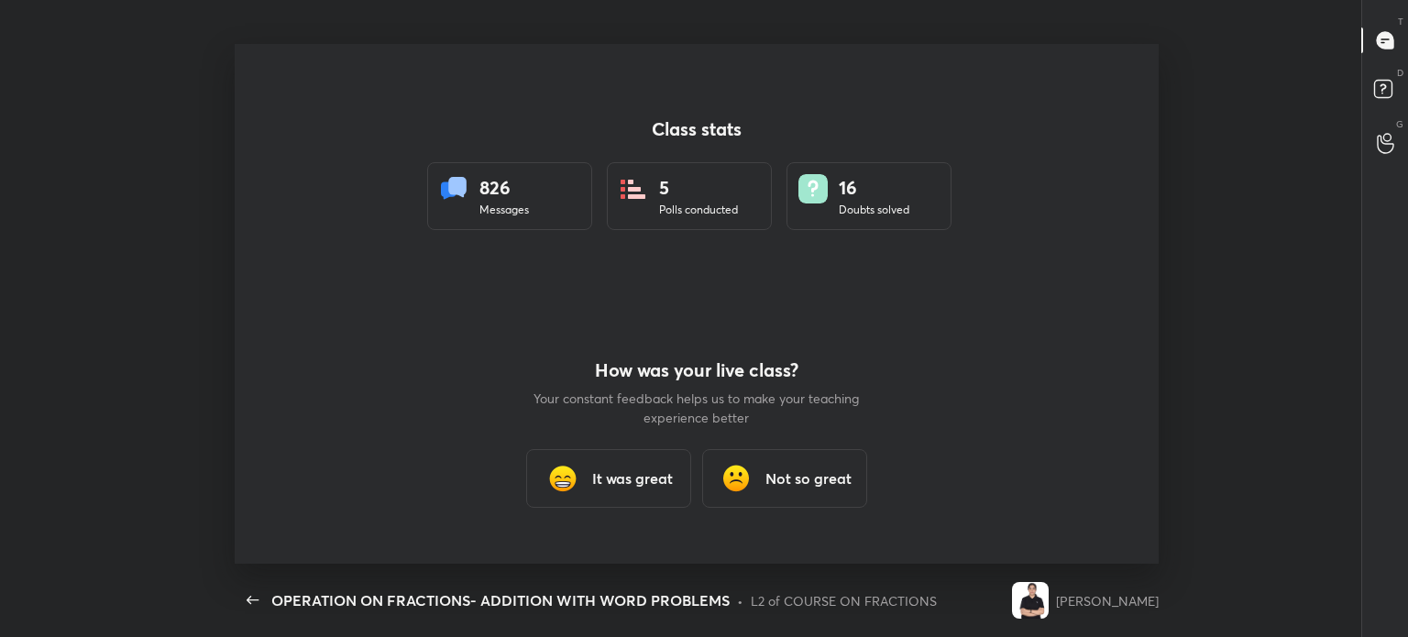
scroll to position [91120, 90254]
